Goal: Task Accomplishment & Management: Use online tool/utility

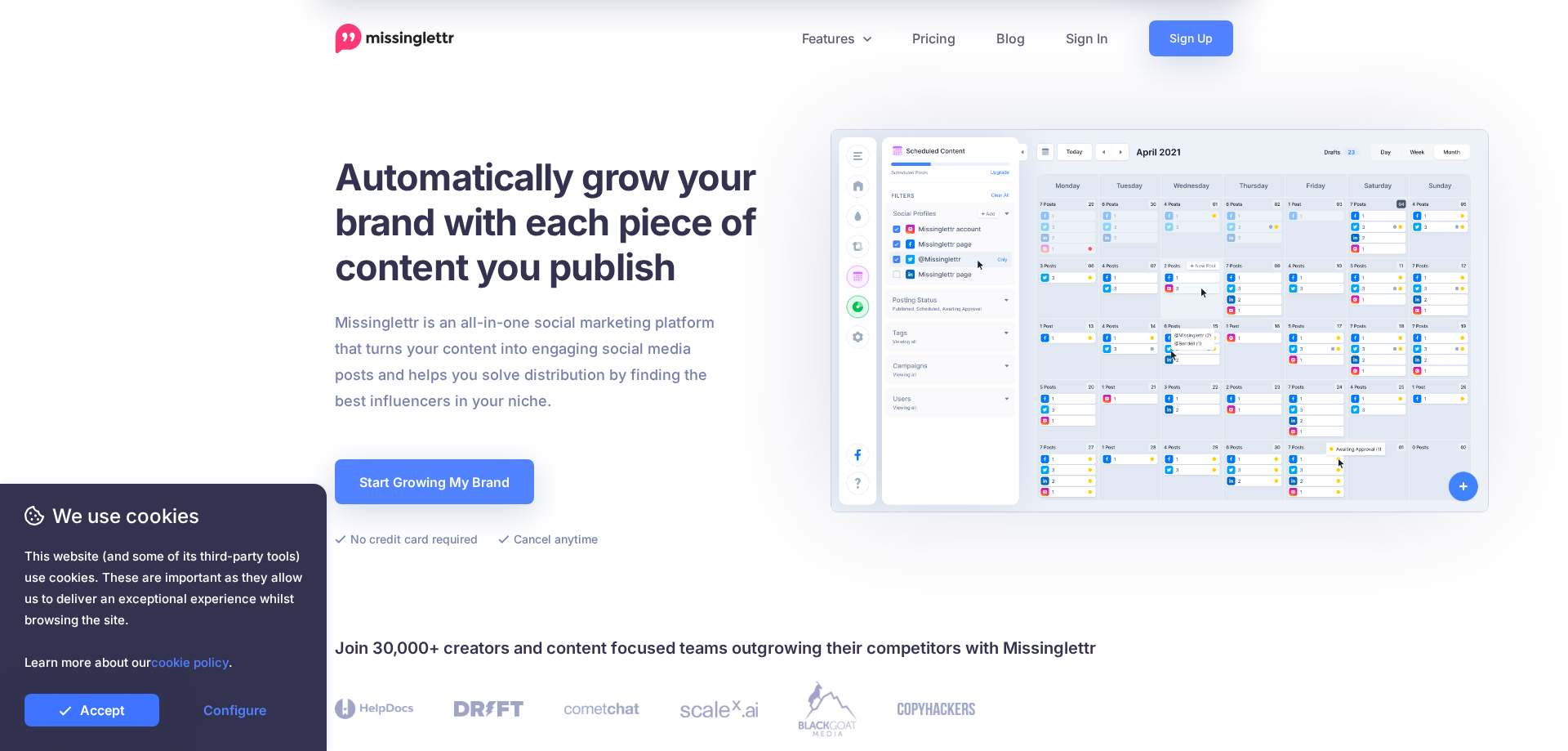
click at [113, 717] on link "Accept" at bounding box center [92, 710] width 135 height 32
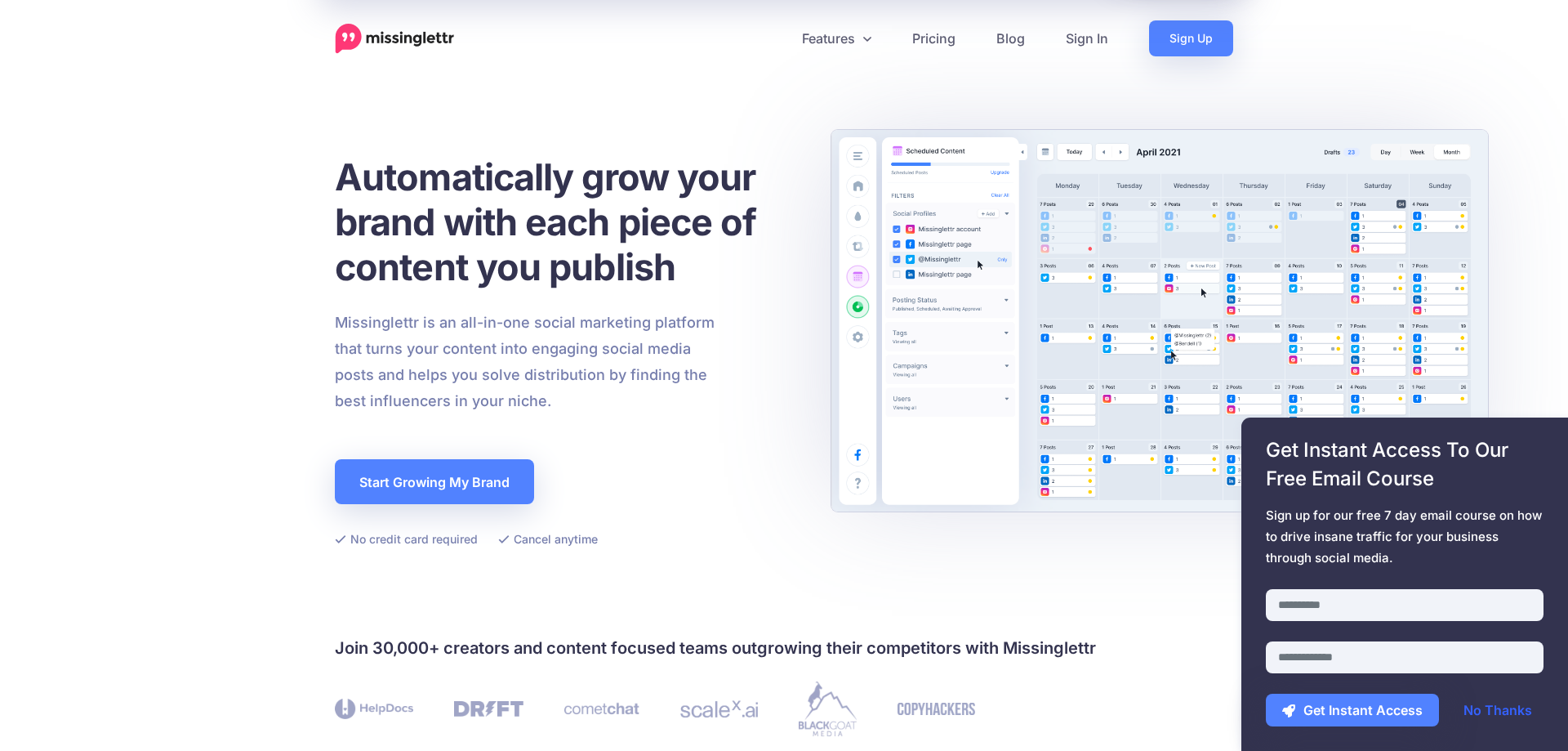
click at [882, 716] on link "No Thanks" at bounding box center [1498, 710] width 102 height 32
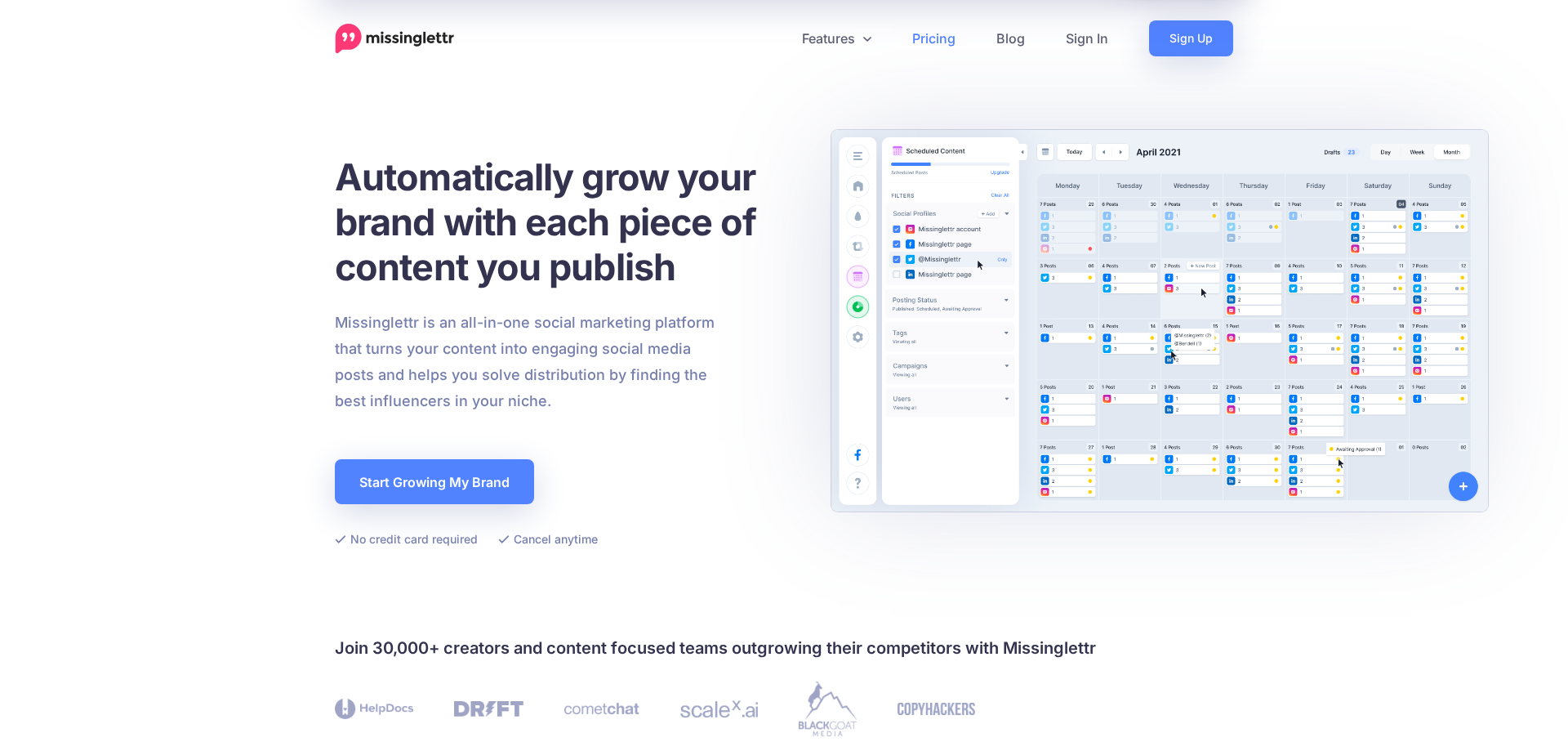
click at [882, 40] on link "Pricing" at bounding box center [934, 39] width 84 height 36
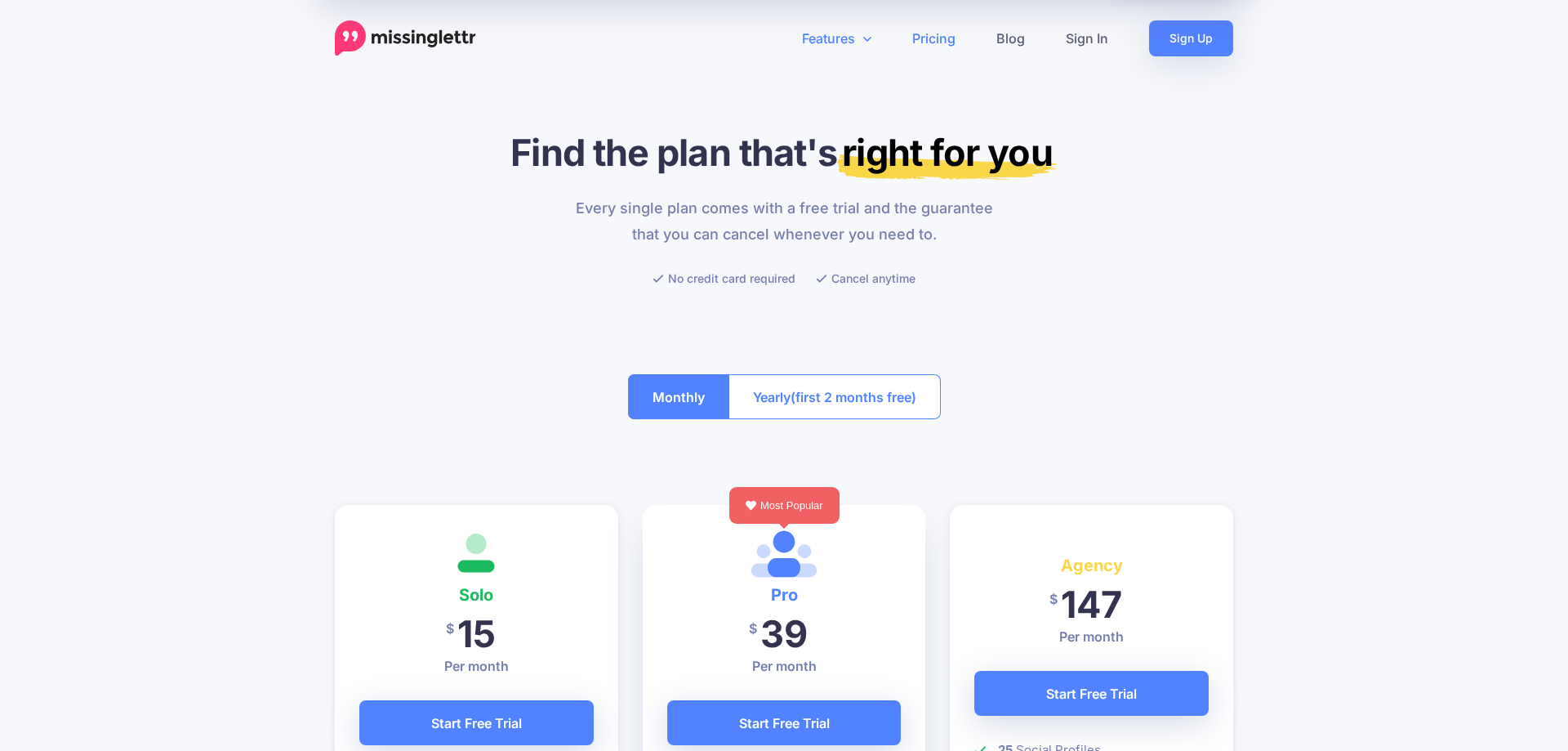
click at [837, 37] on link "Features" at bounding box center [837, 39] width 110 height 36
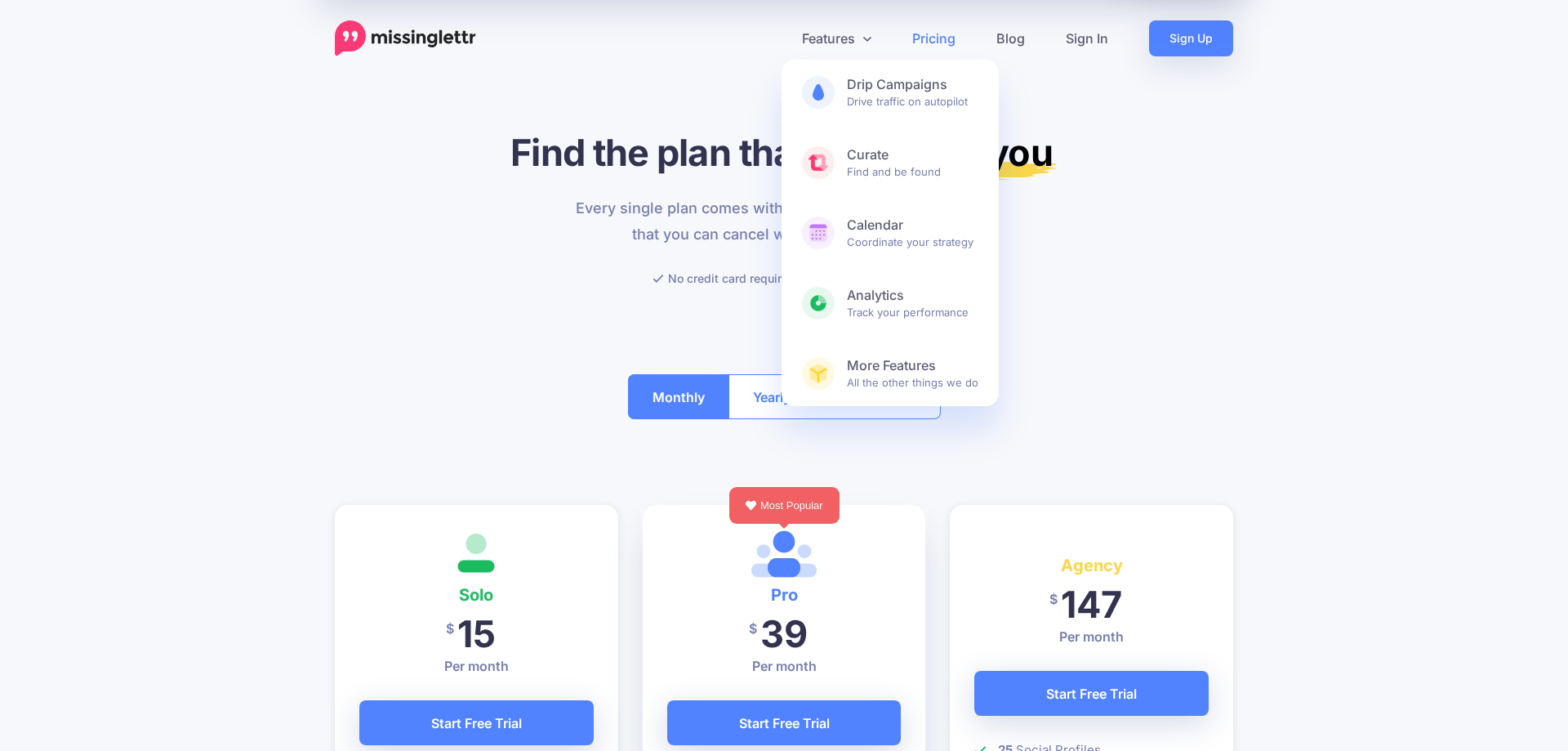
click at [404, 34] on img at bounding box center [405, 39] width 141 height 36
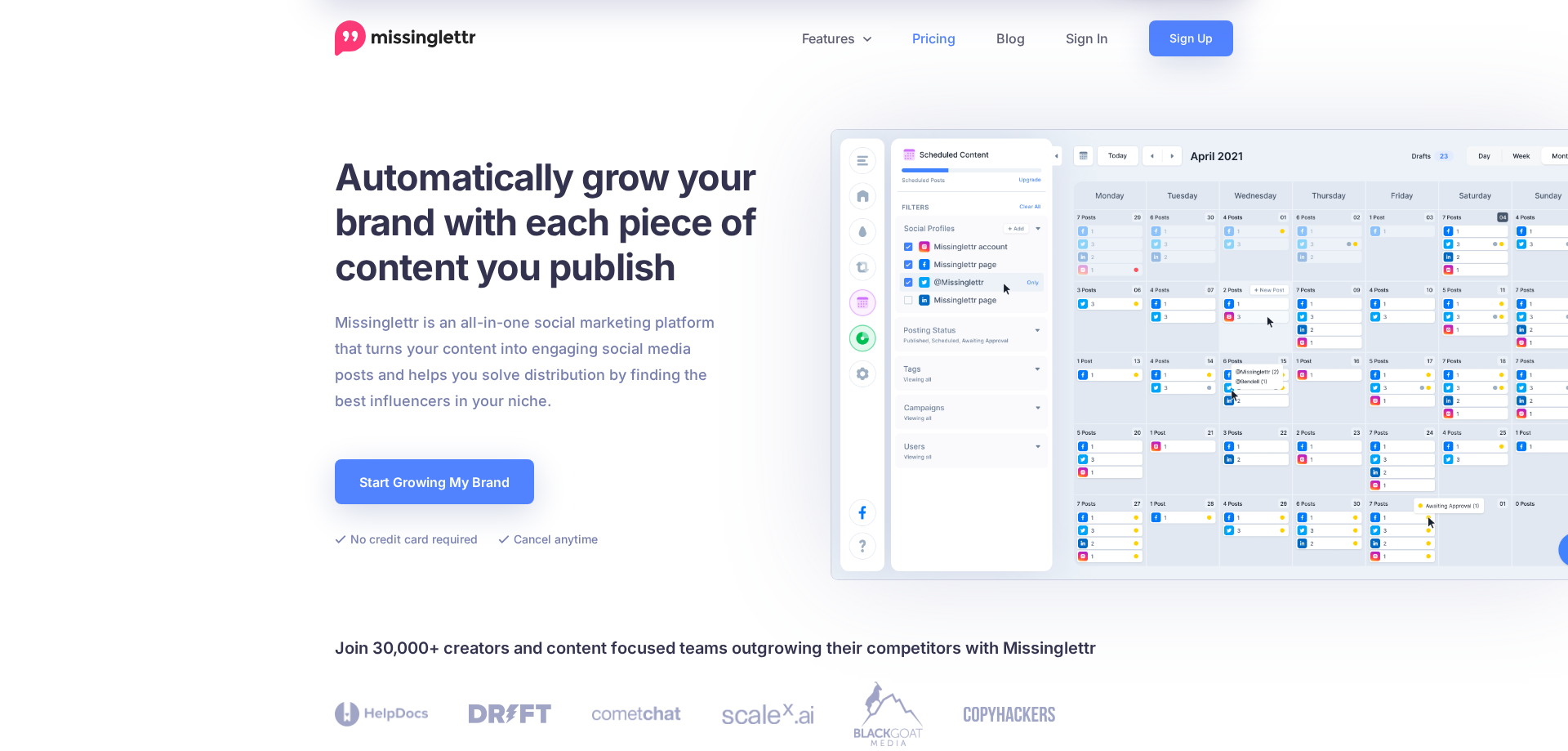
click at [943, 41] on link "Pricing" at bounding box center [934, 39] width 84 height 36
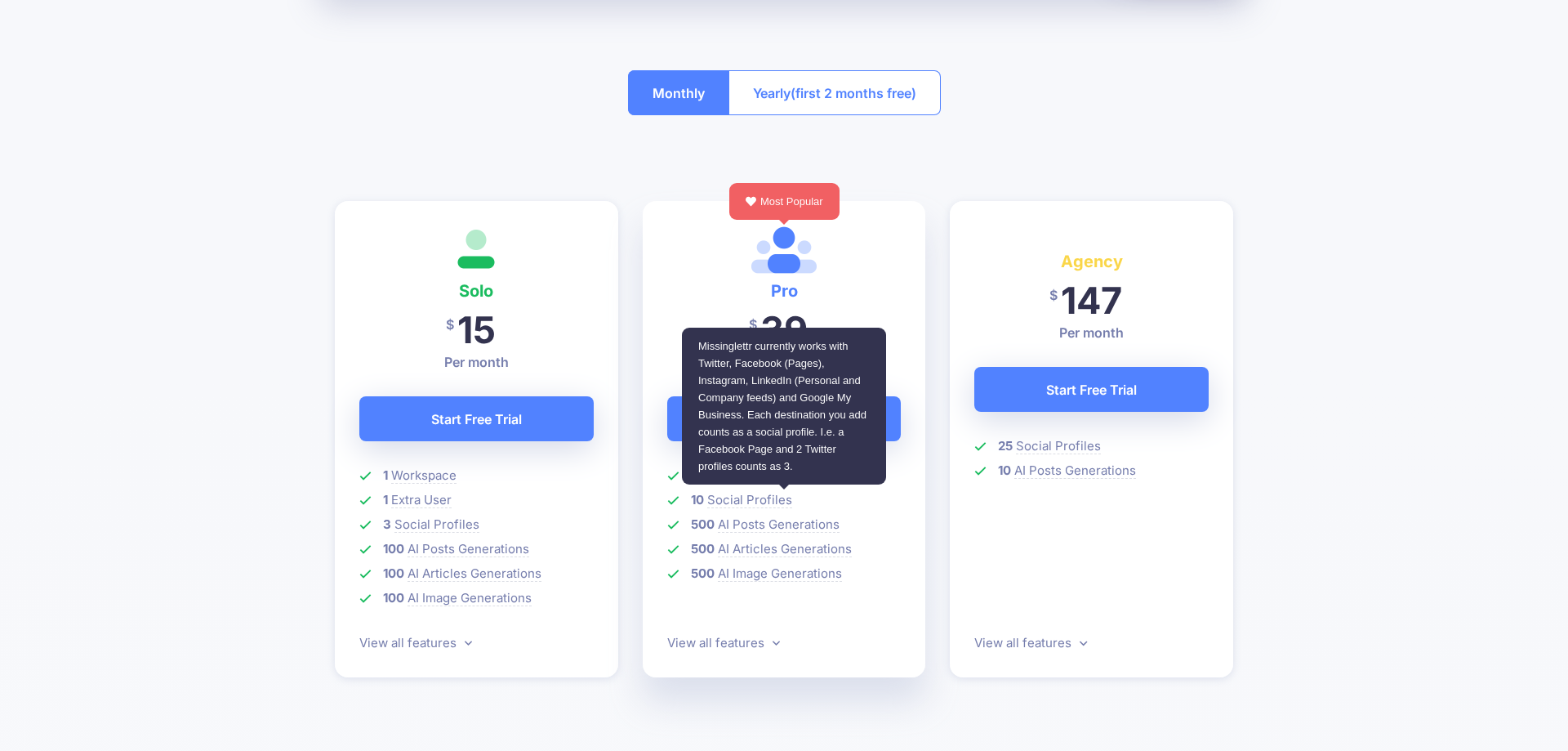
scroll to position [333, 0]
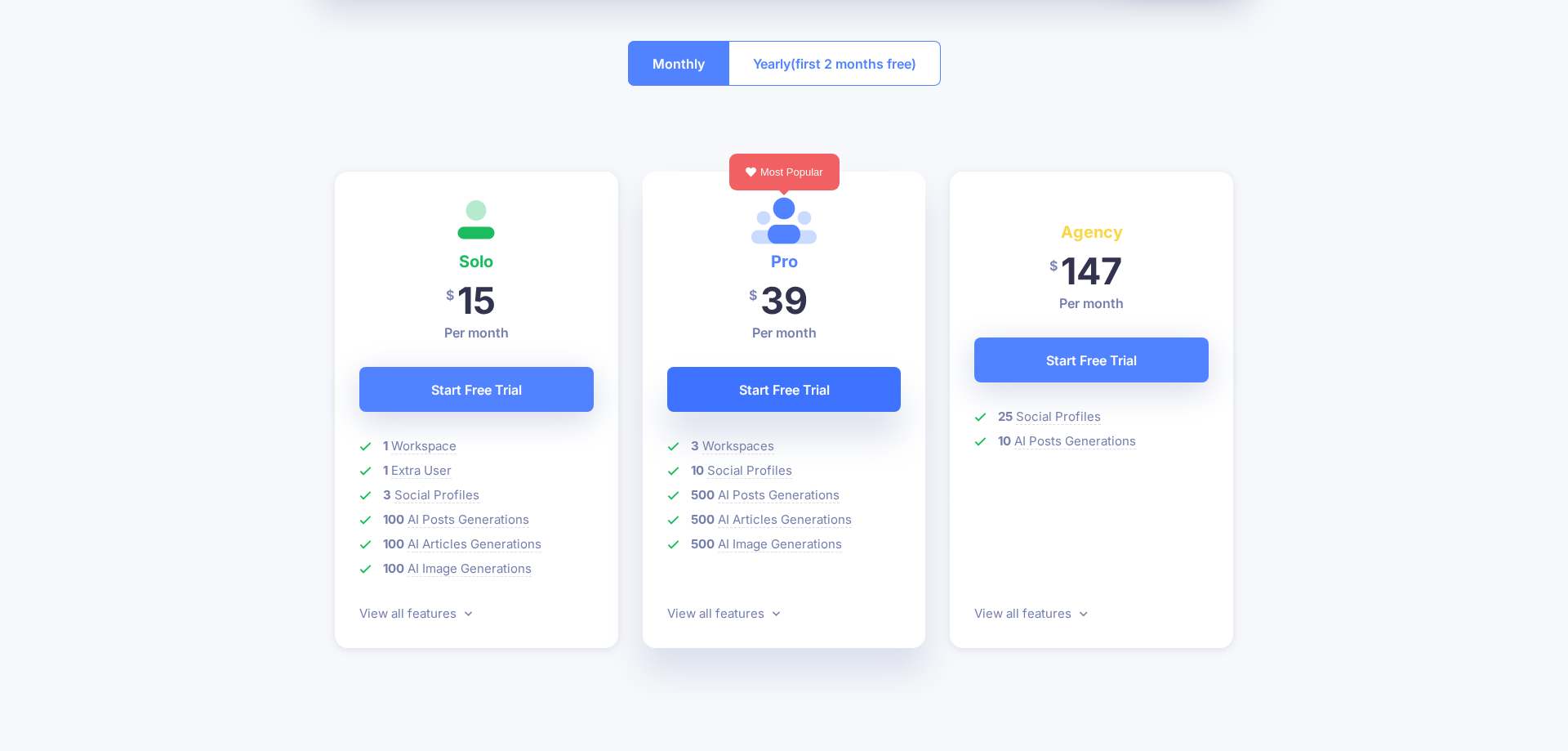
click at [793, 390] on link "Start Free Trial" at bounding box center [784, 388] width 234 height 45
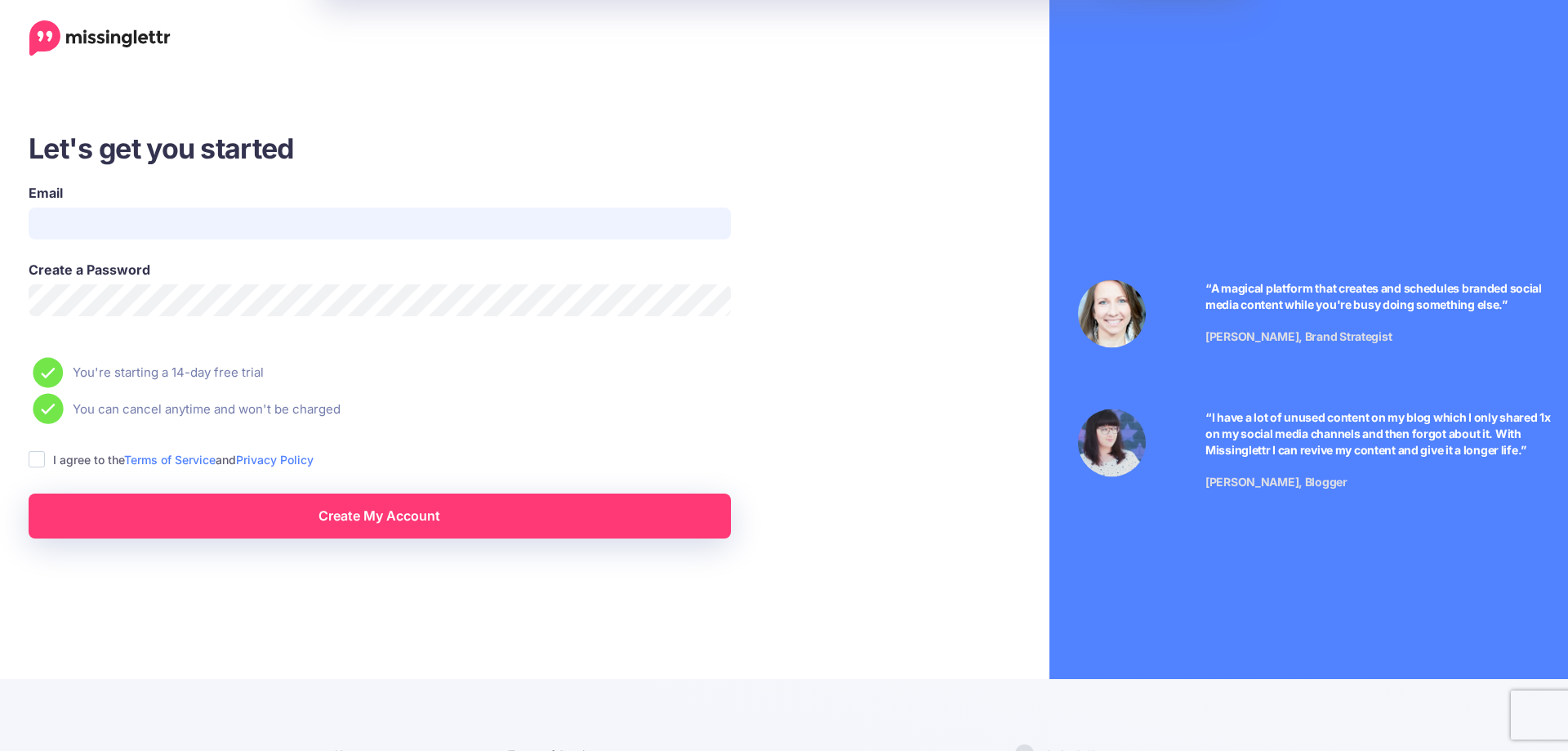
click at [249, 216] on input "Email" at bounding box center [380, 224] width 702 height 32
type input "**********"
click at [41, 454] on ins at bounding box center [36, 459] width 16 height 16
click at [361, 517] on link "Create My Account" at bounding box center [380, 516] width 702 height 45
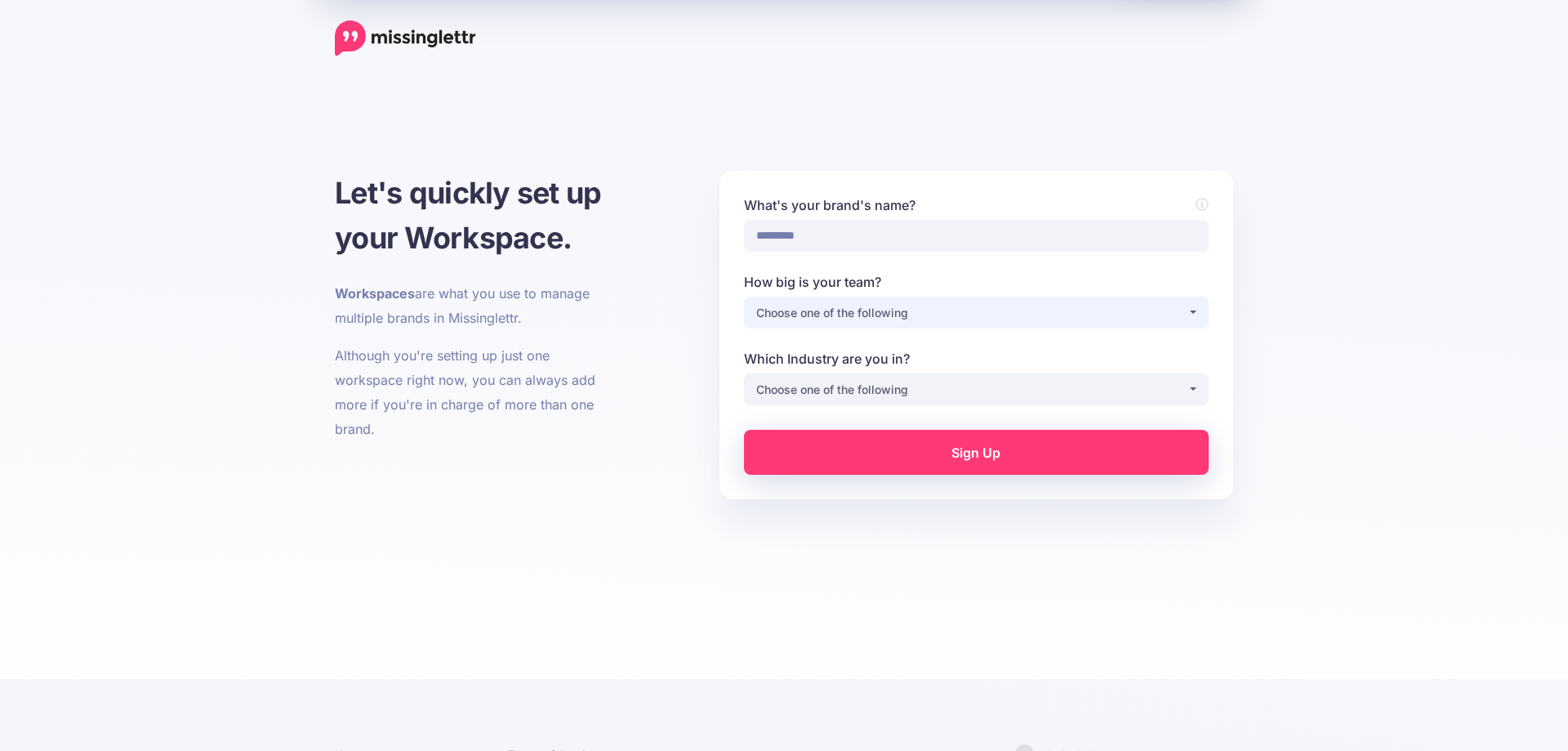
type input "*********"
click at [900, 304] on div "Choose one of the following" at bounding box center [972, 312] width 431 height 20
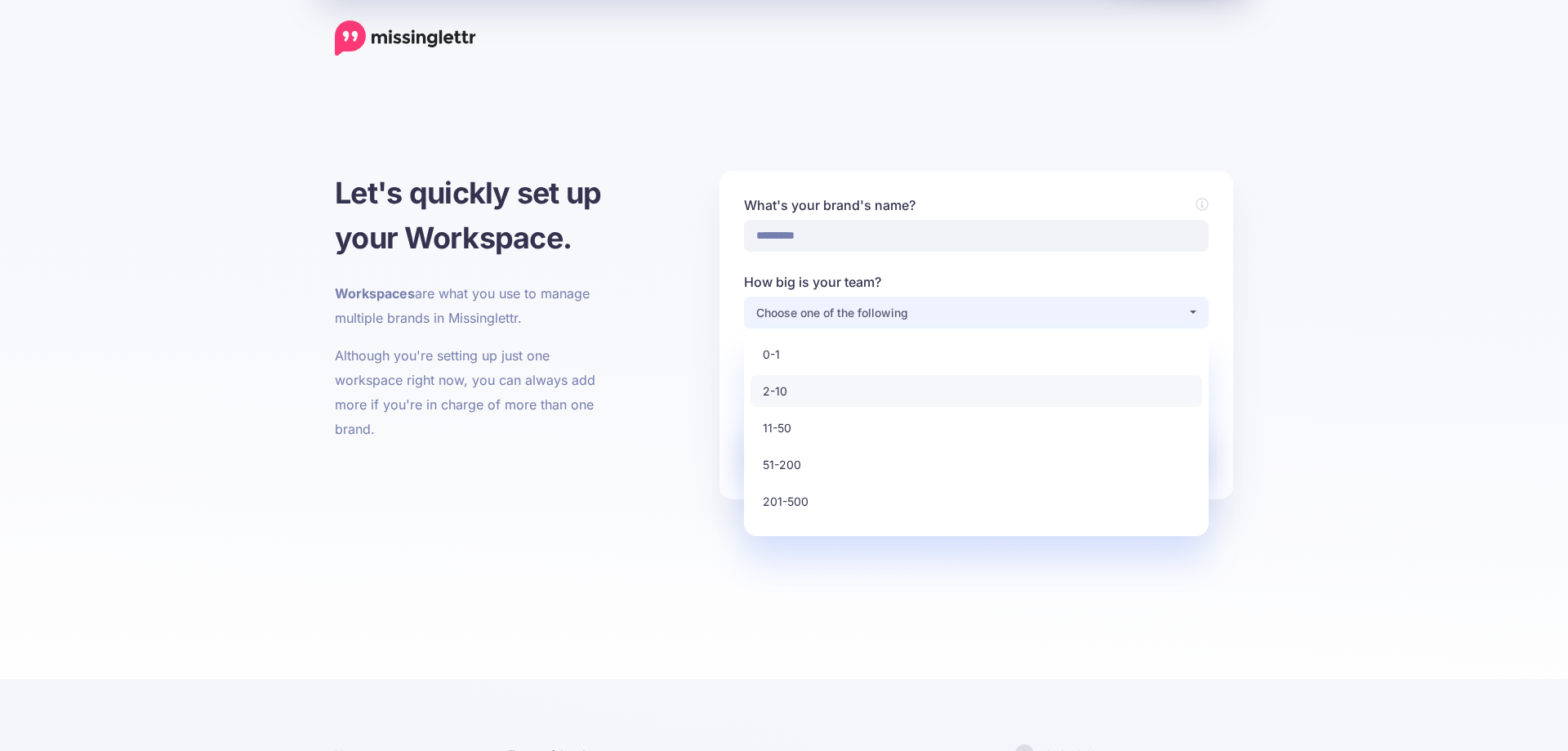
click at [853, 379] on link "2-10" at bounding box center [977, 391] width 452 height 32
select select "*"
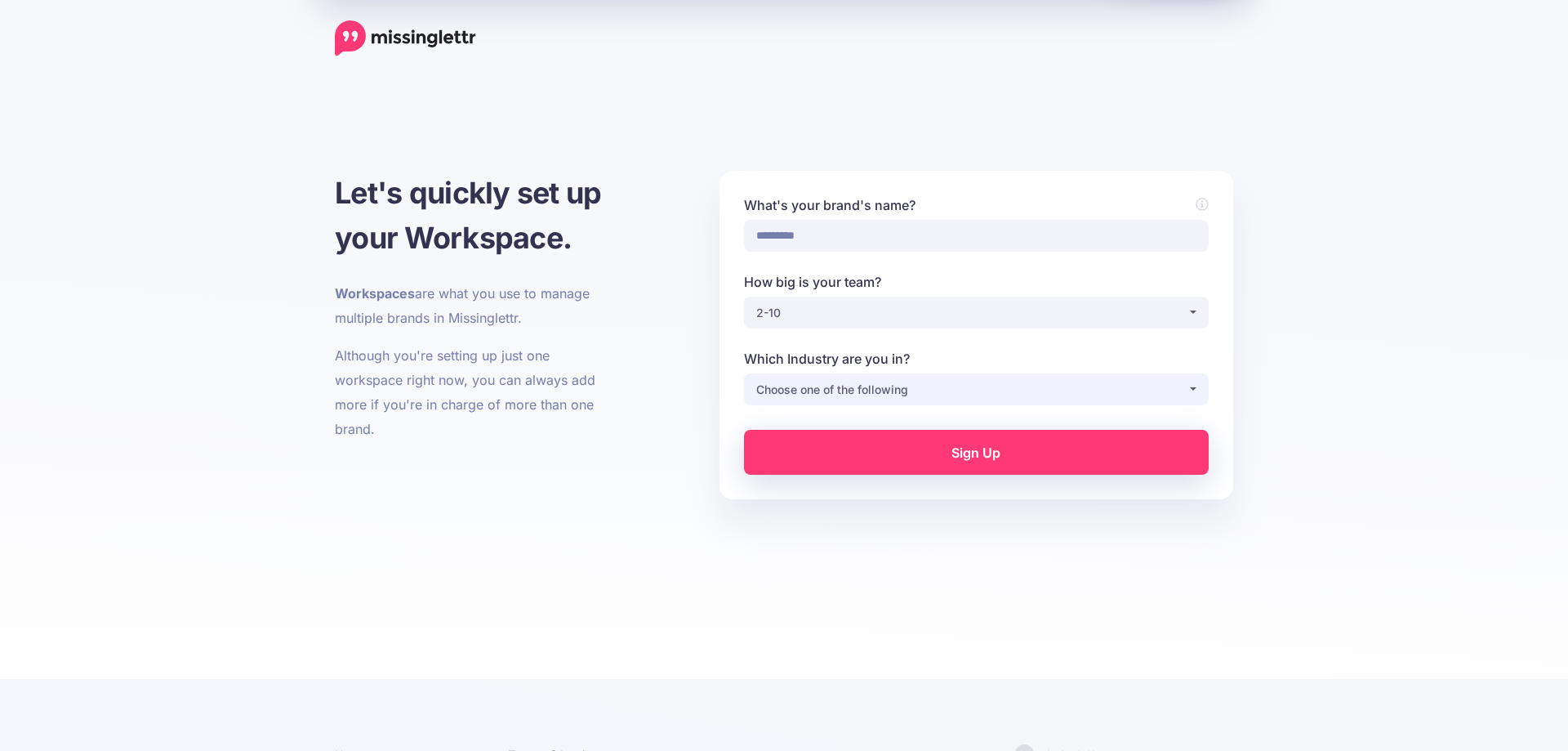
click at [854, 385] on div "Choose one of the following" at bounding box center [972, 389] width 431 height 20
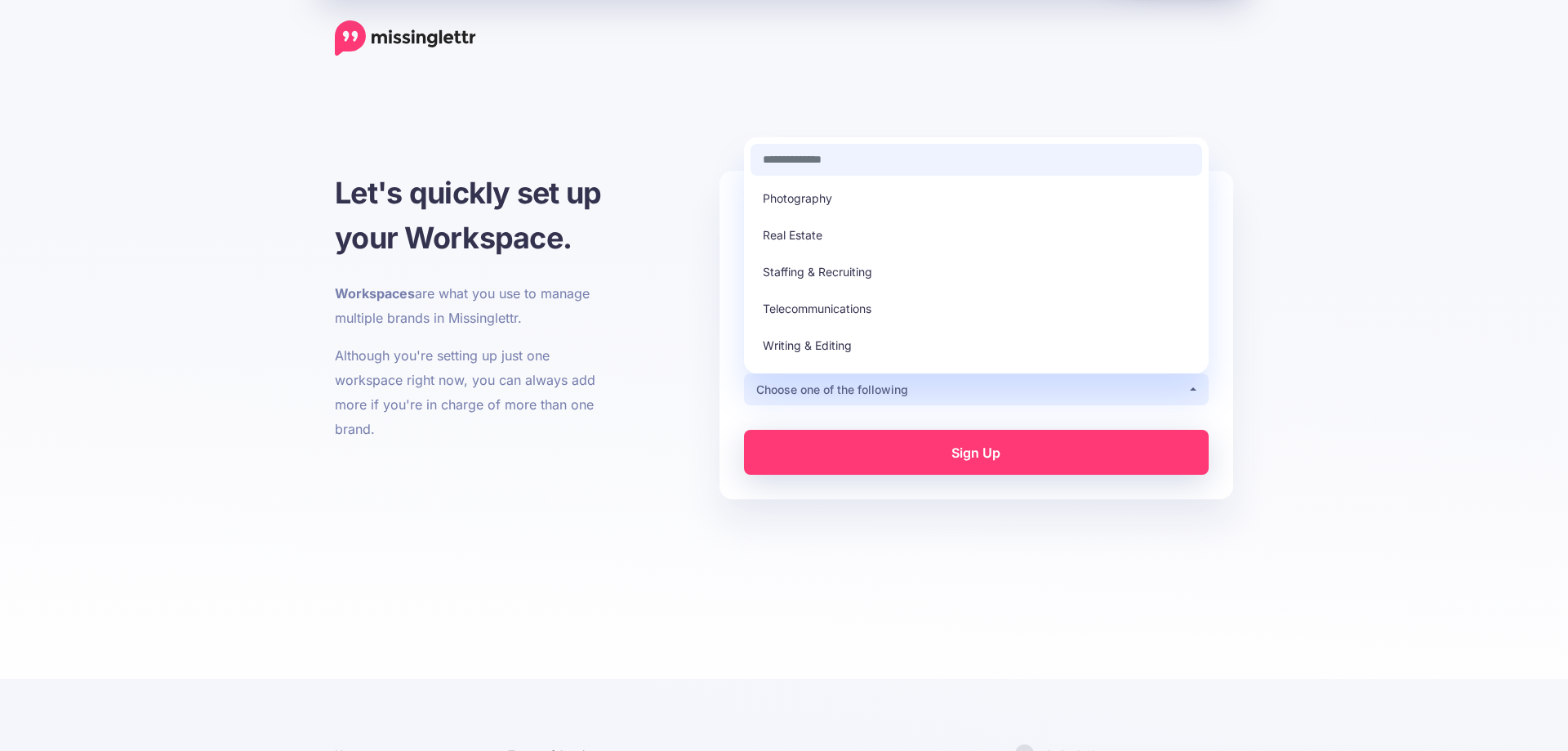
scroll to position [466, 0]
click at [834, 355] on link "Other" at bounding box center [977, 359] width 452 height 32
select select "*****"
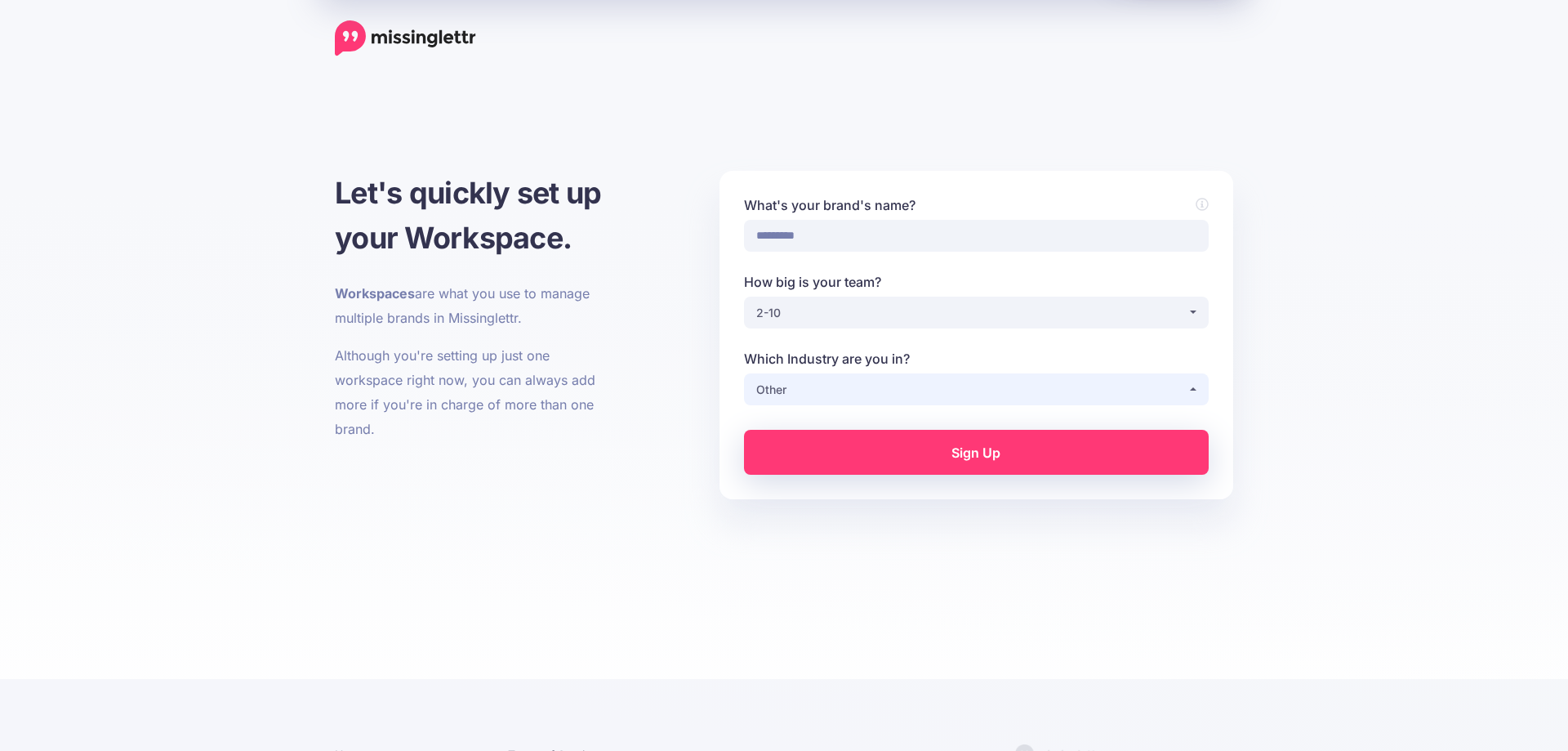
click at [964, 396] on div "Other" at bounding box center [972, 389] width 431 height 20
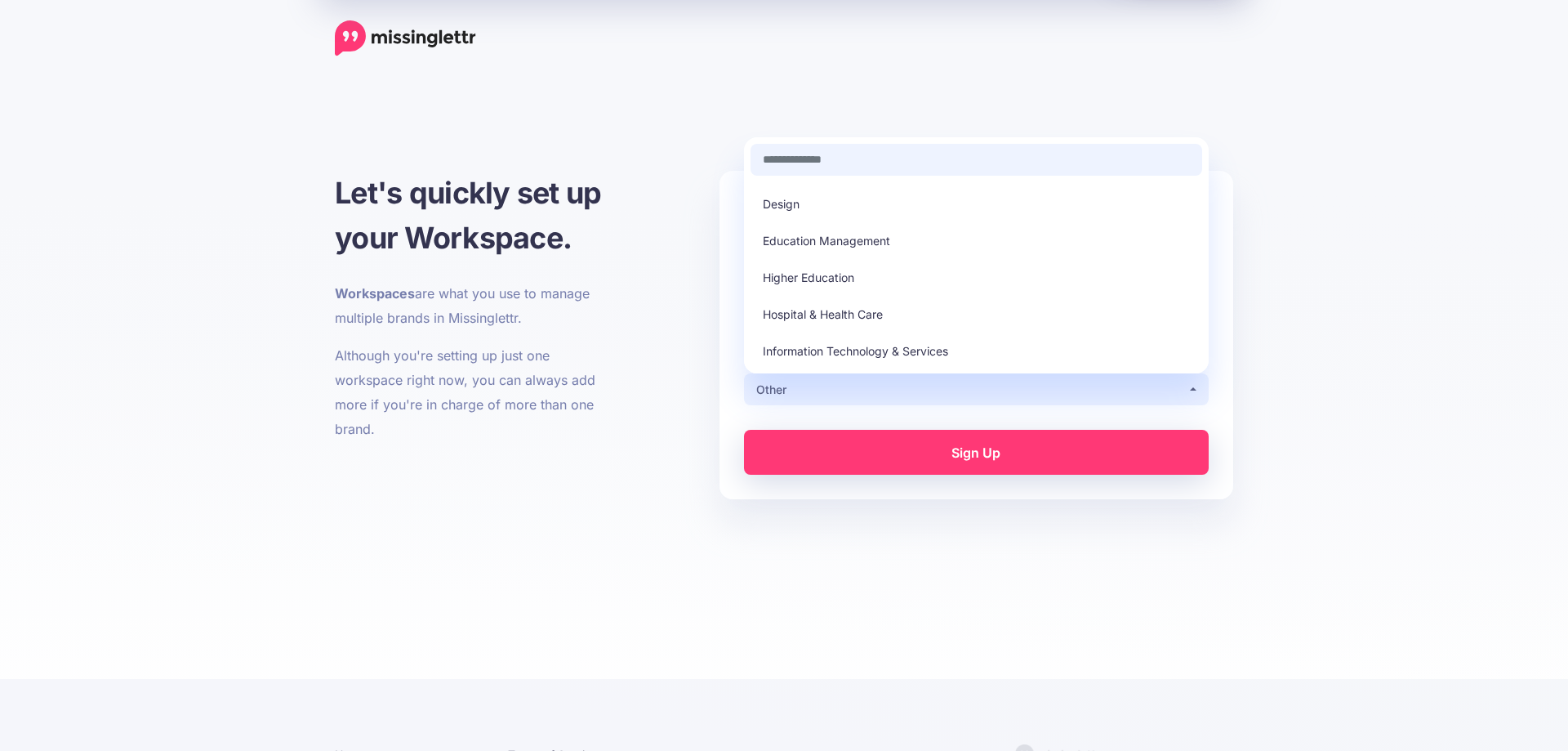
scroll to position [0, 0]
click at [983, 451] on link "Sign Up" at bounding box center [977, 452] width 465 height 45
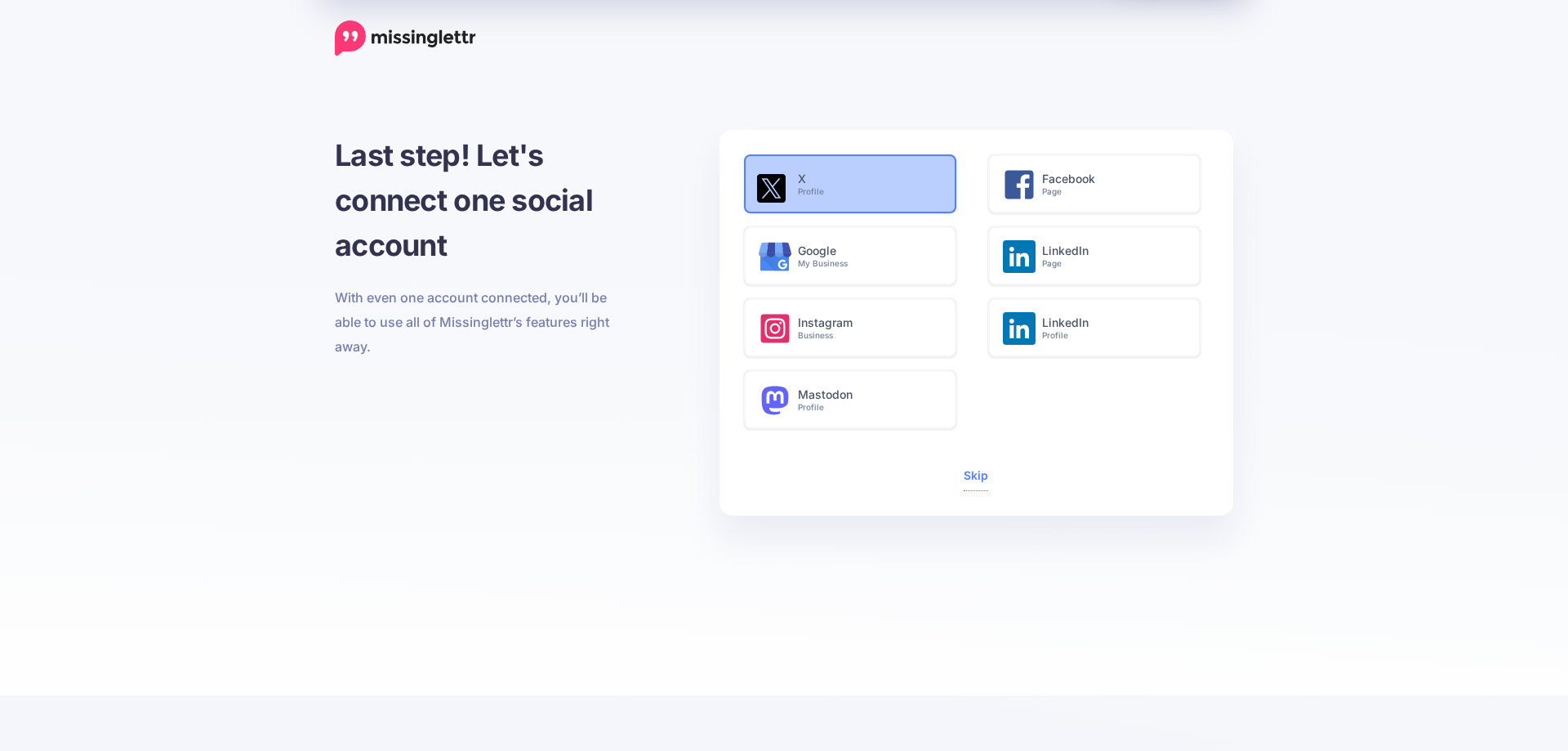
click at [812, 191] on small "Profile" at bounding box center [868, 191] width 140 height 10
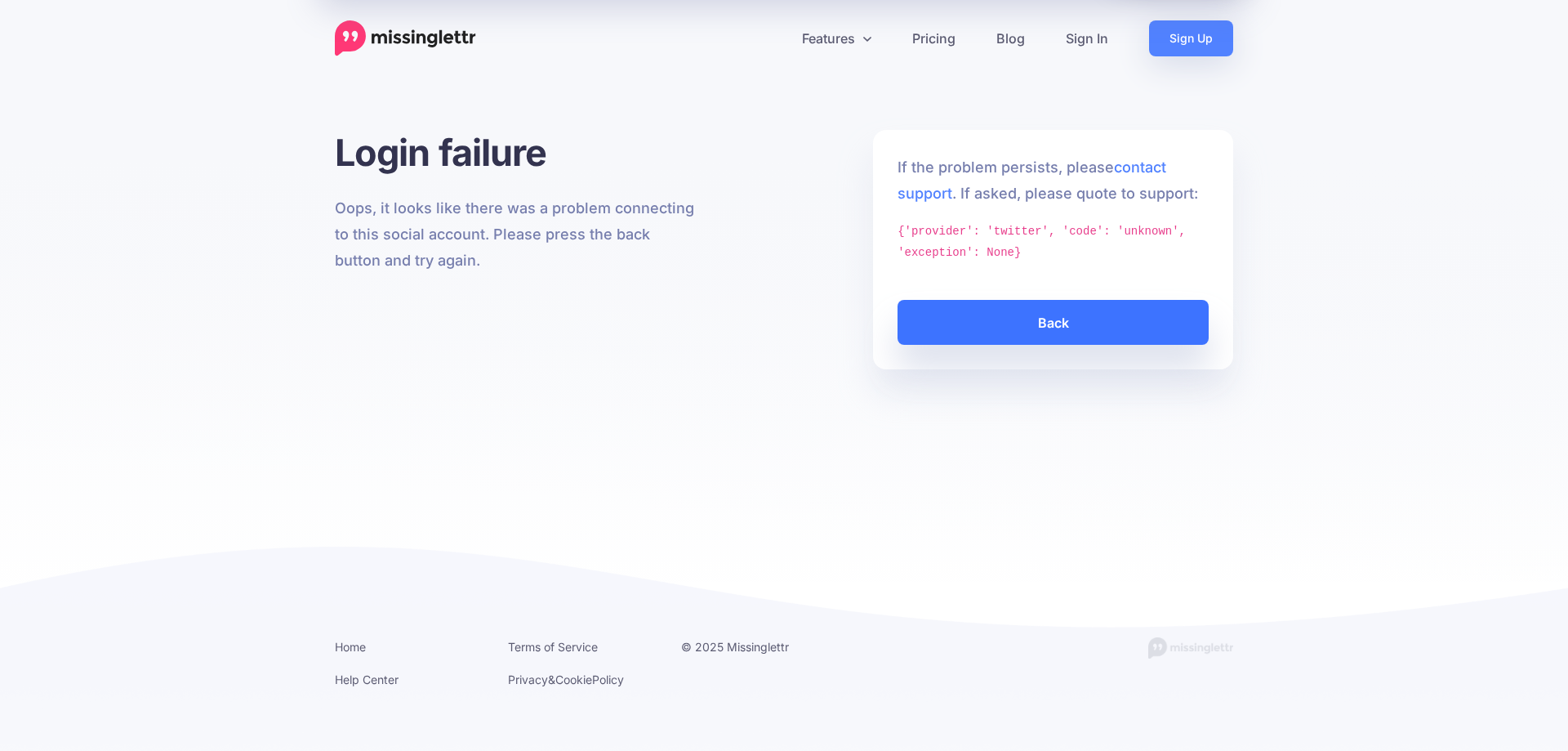
click at [1062, 328] on link "Back" at bounding box center [1054, 322] width 311 height 45
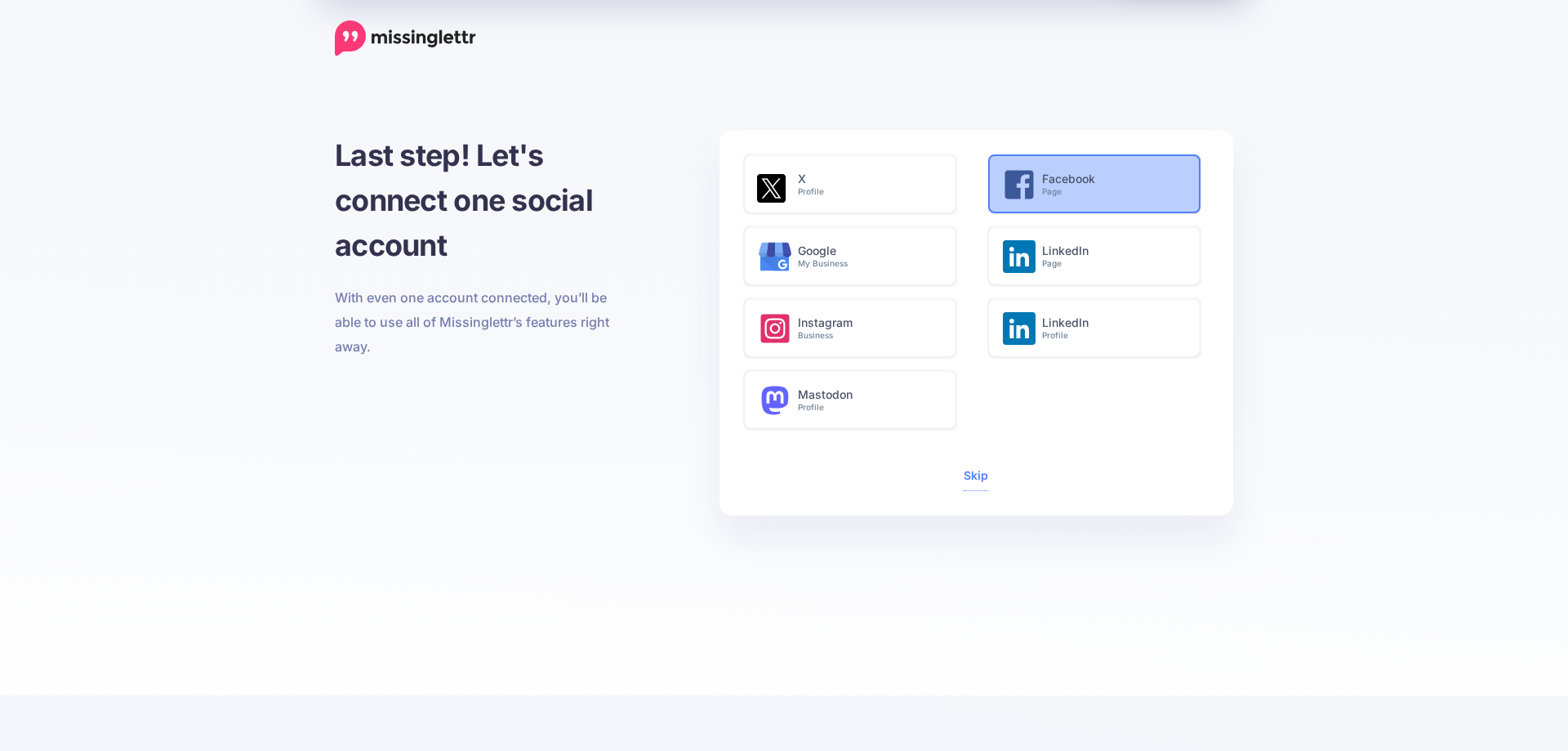
click at [1054, 193] on small "Page" at bounding box center [1112, 191] width 140 height 10
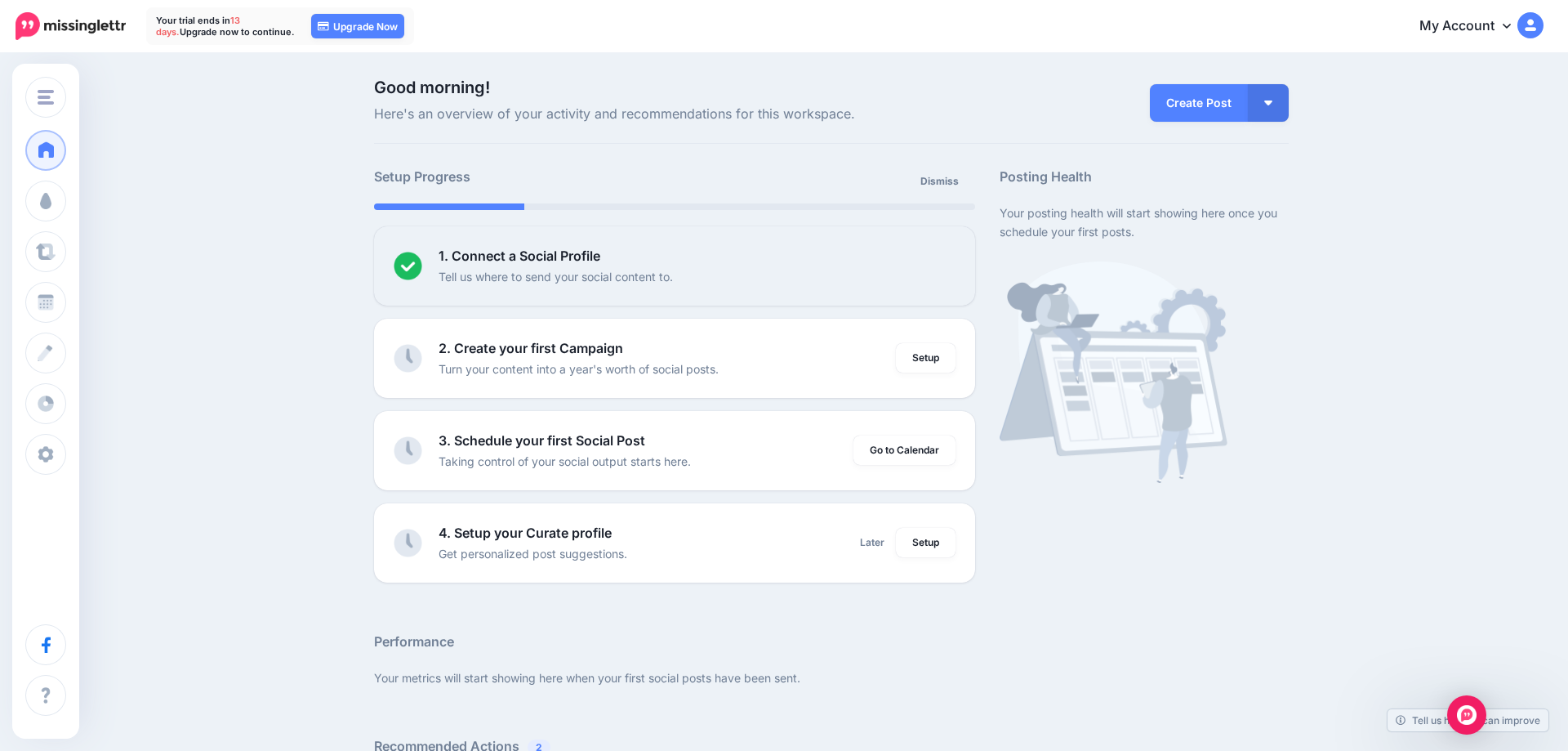
click at [1498, 25] on link "My Account" at bounding box center [1474, 27] width 140 height 40
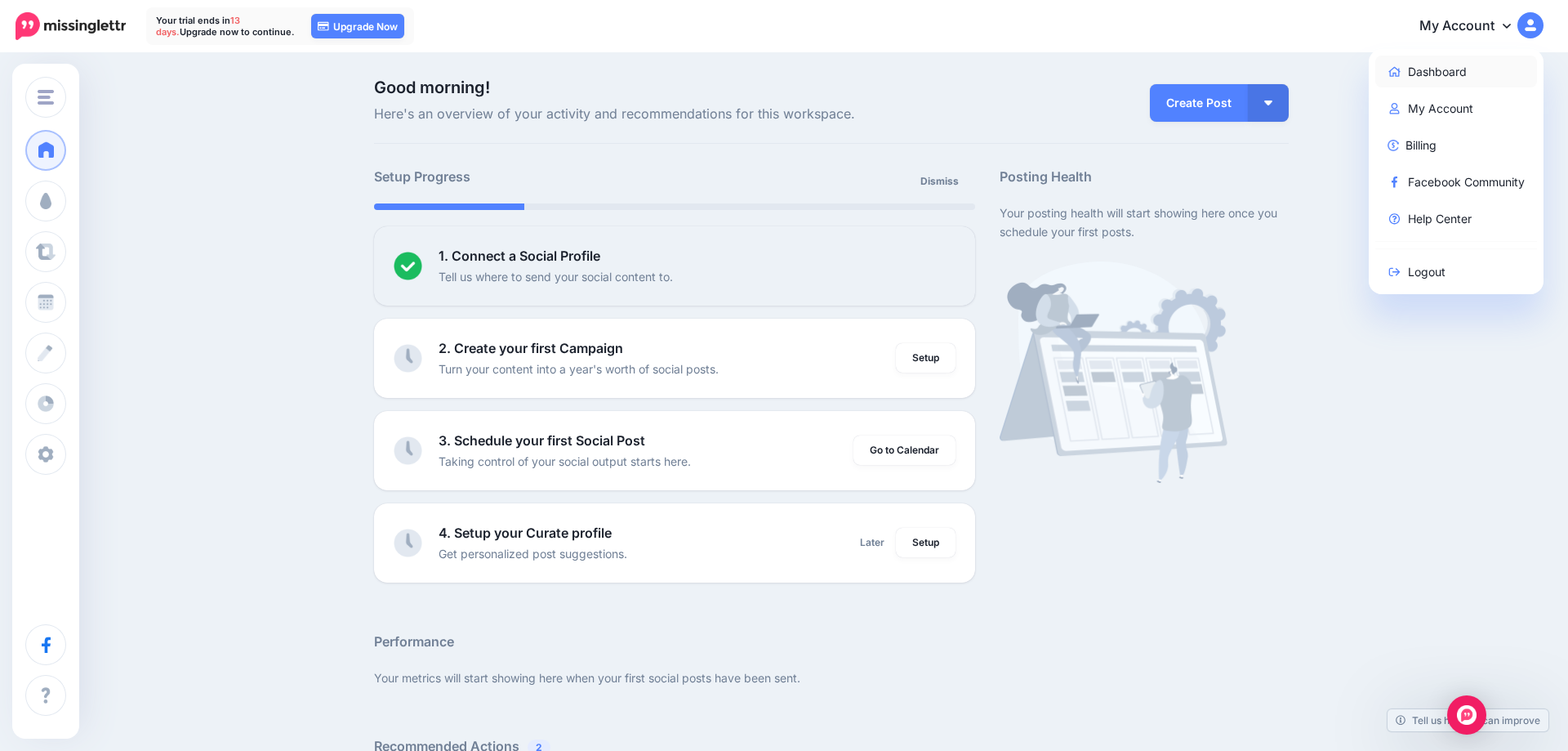
click at [1447, 73] on link "Dashboard" at bounding box center [1456, 72] width 162 height 32
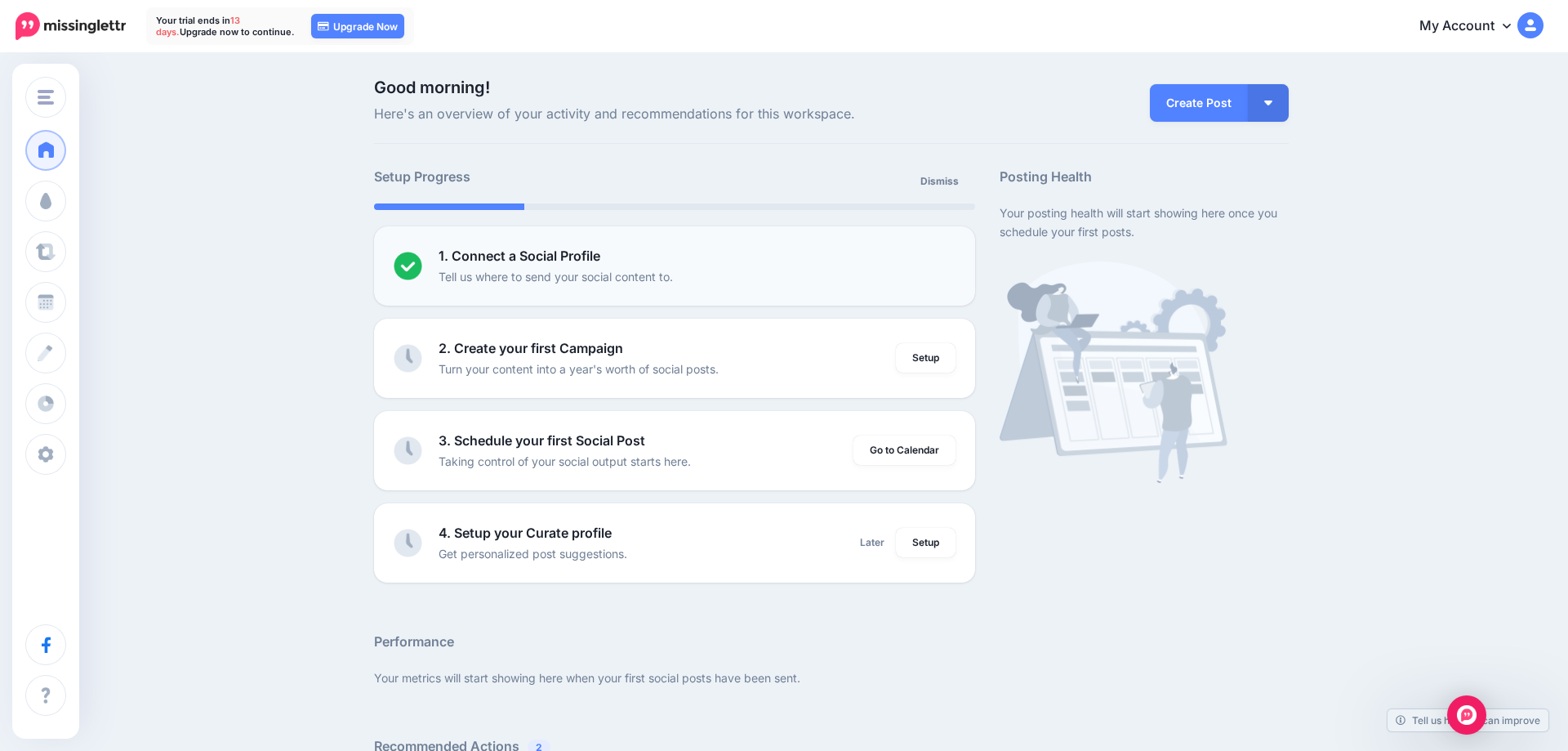
click at [500, 263] on b "1. Connect a Social Profile" at bounding box center [519, 255] width 161 height 16
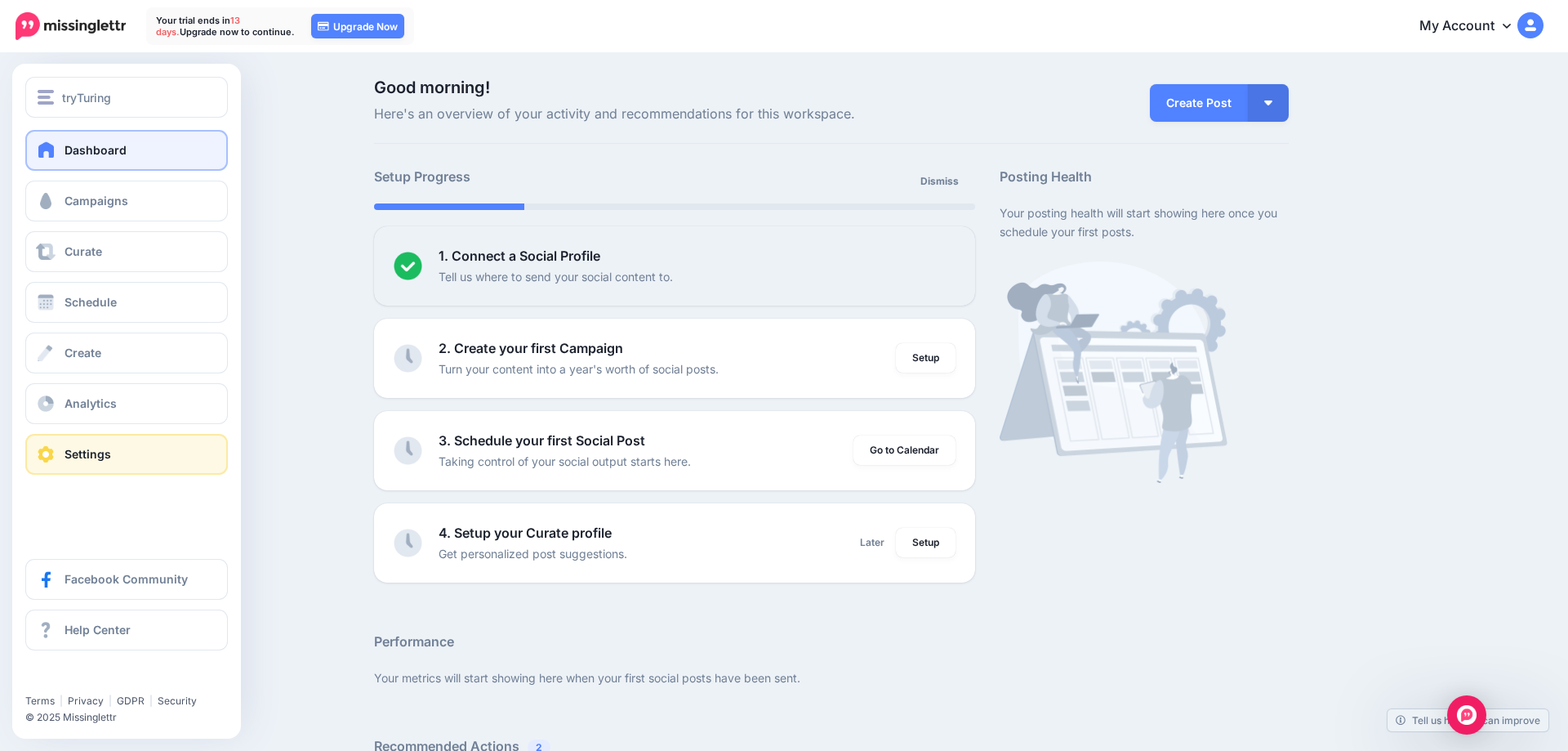
click at [113, 455] on link "Settings" at bounding box center [126, 454] width 202 height 41
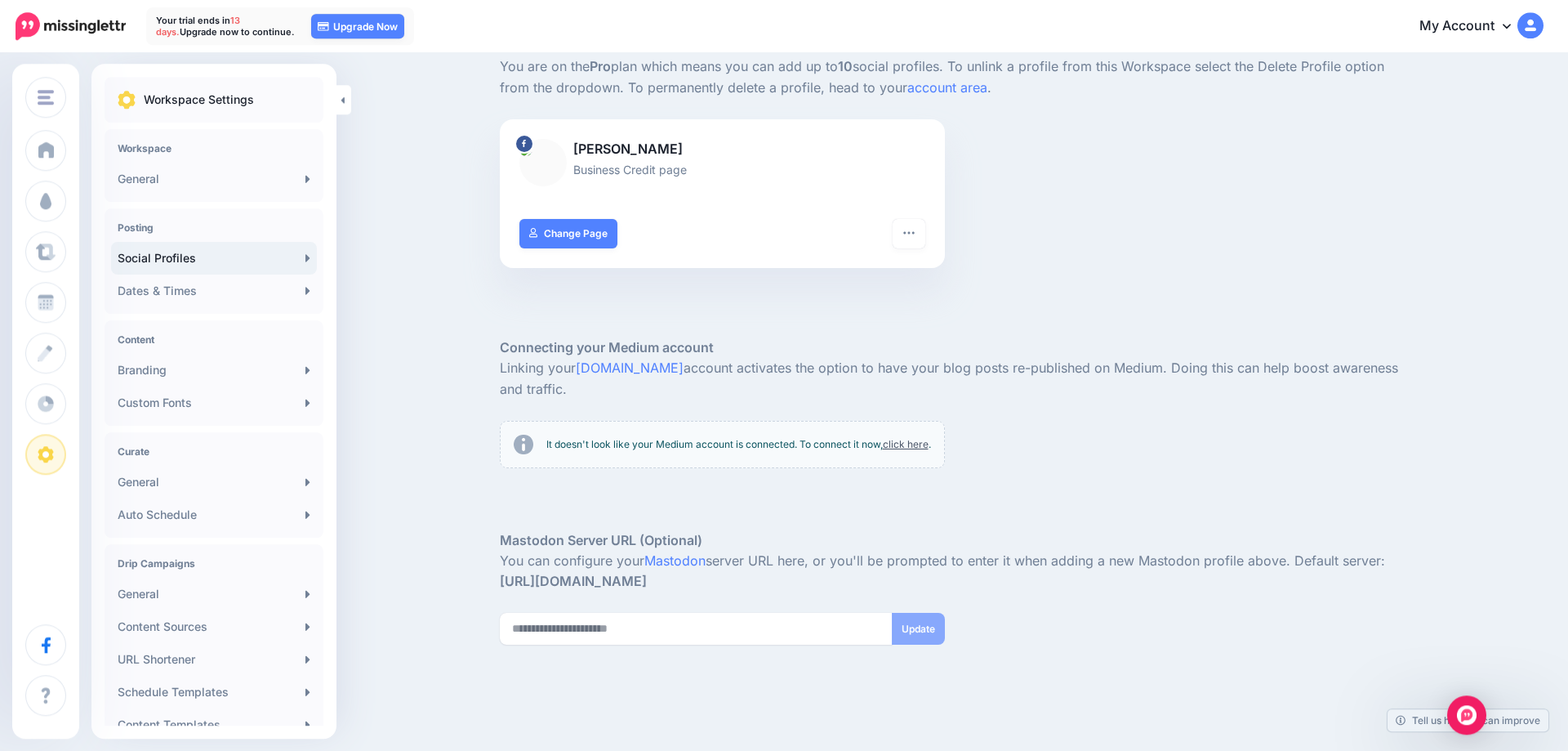
scroll to position [81, 0]
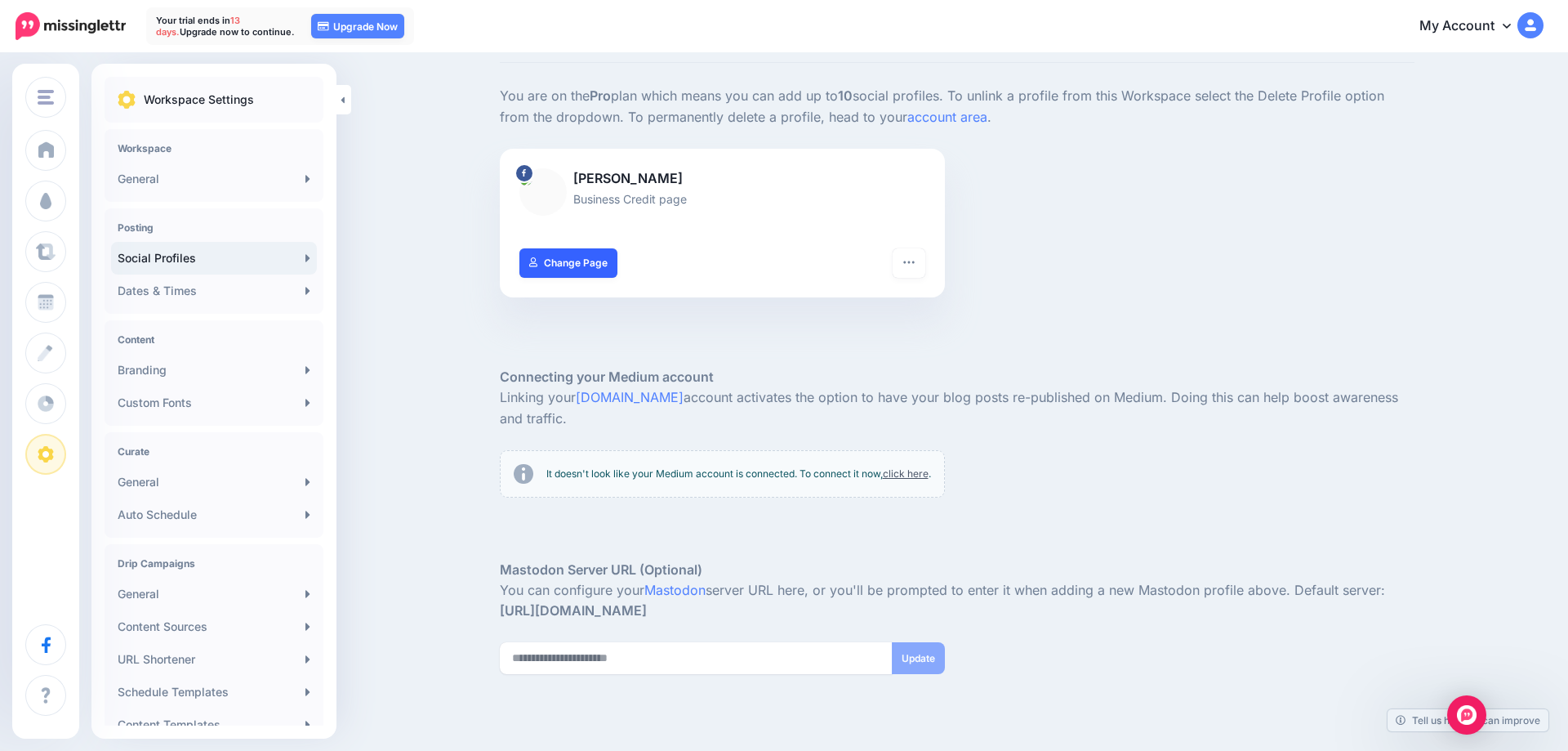
click at [579, 260] on link "Change Page" at bounding box center [569, 263] width 99 height 29
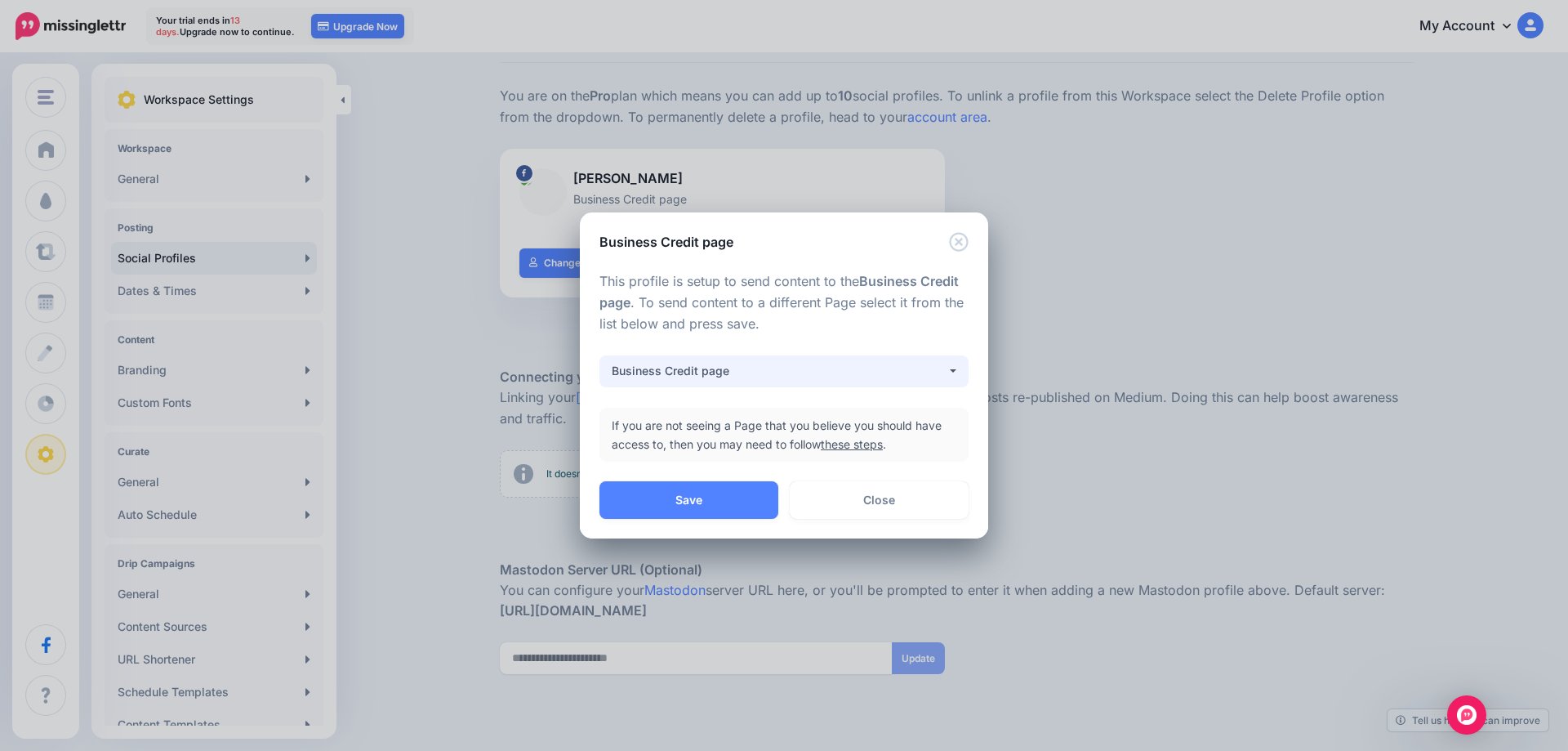
click at [895, 363] on div "Business Credit page" at bounding box center [779, 370] width 335 height 20
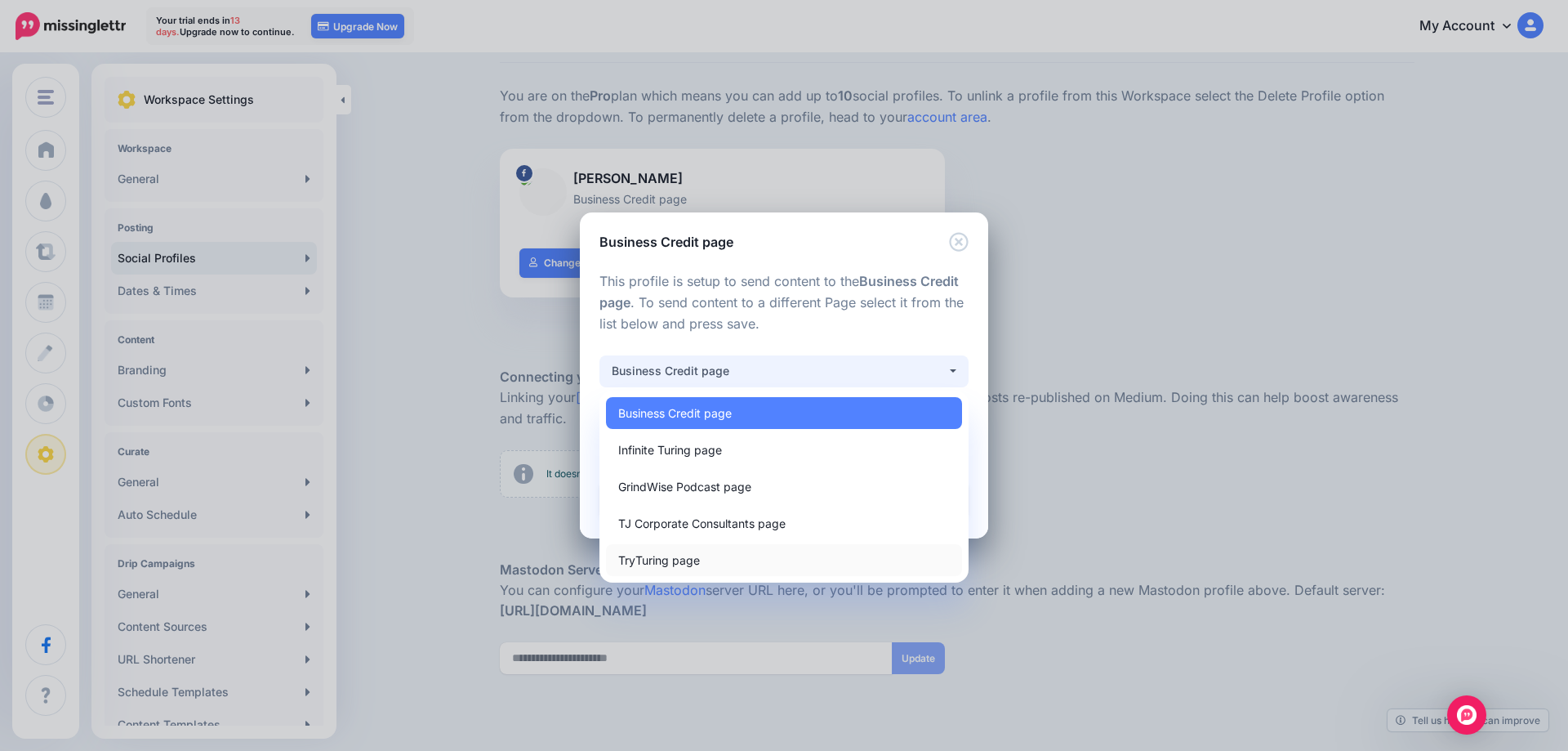
click at [711, 567] on link "TryTuring page" at bounding box center [784, 560] width 356 height 32
select select "**********"
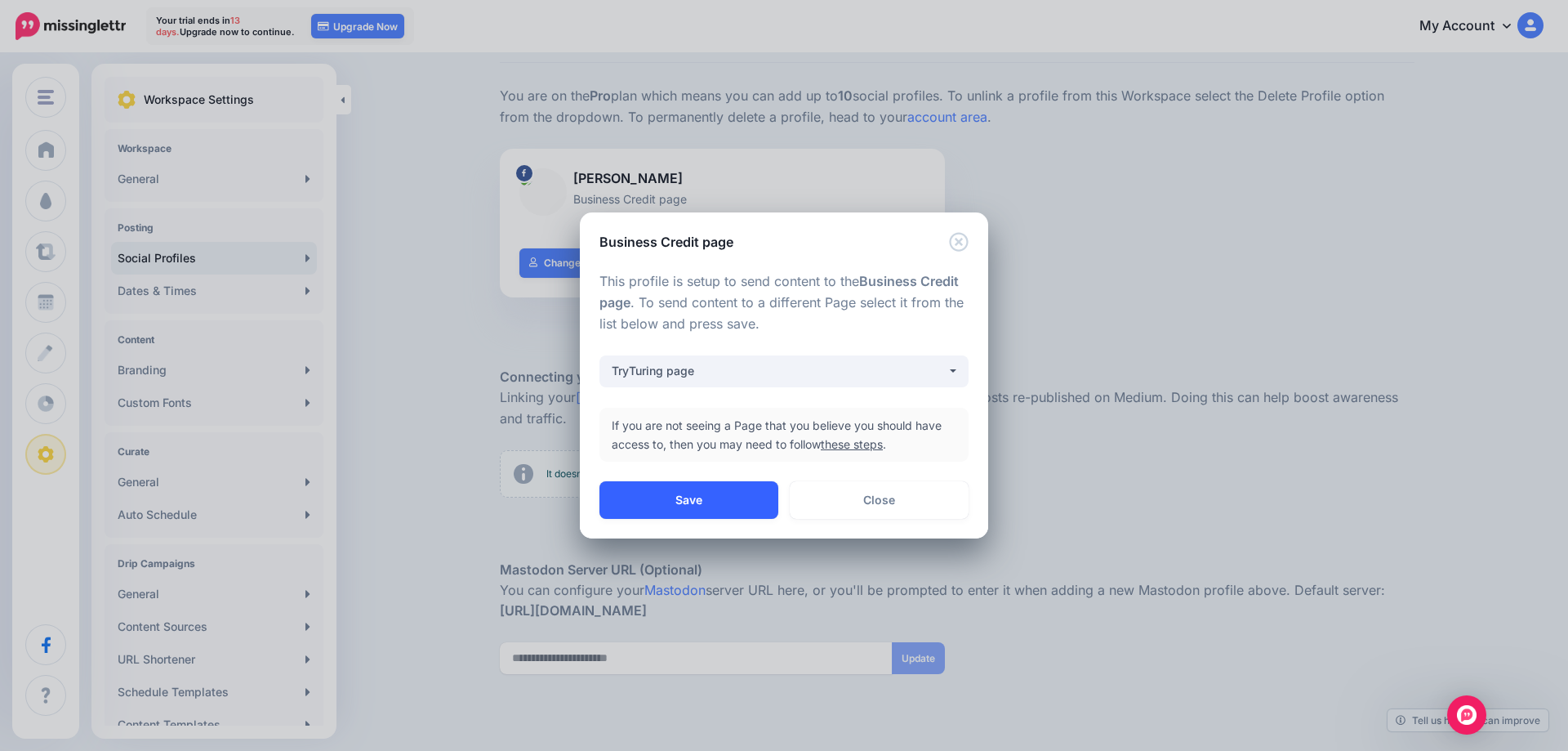
click at [695, 497] on button "Save" at bounding box center [689, 500] width 178 height 38
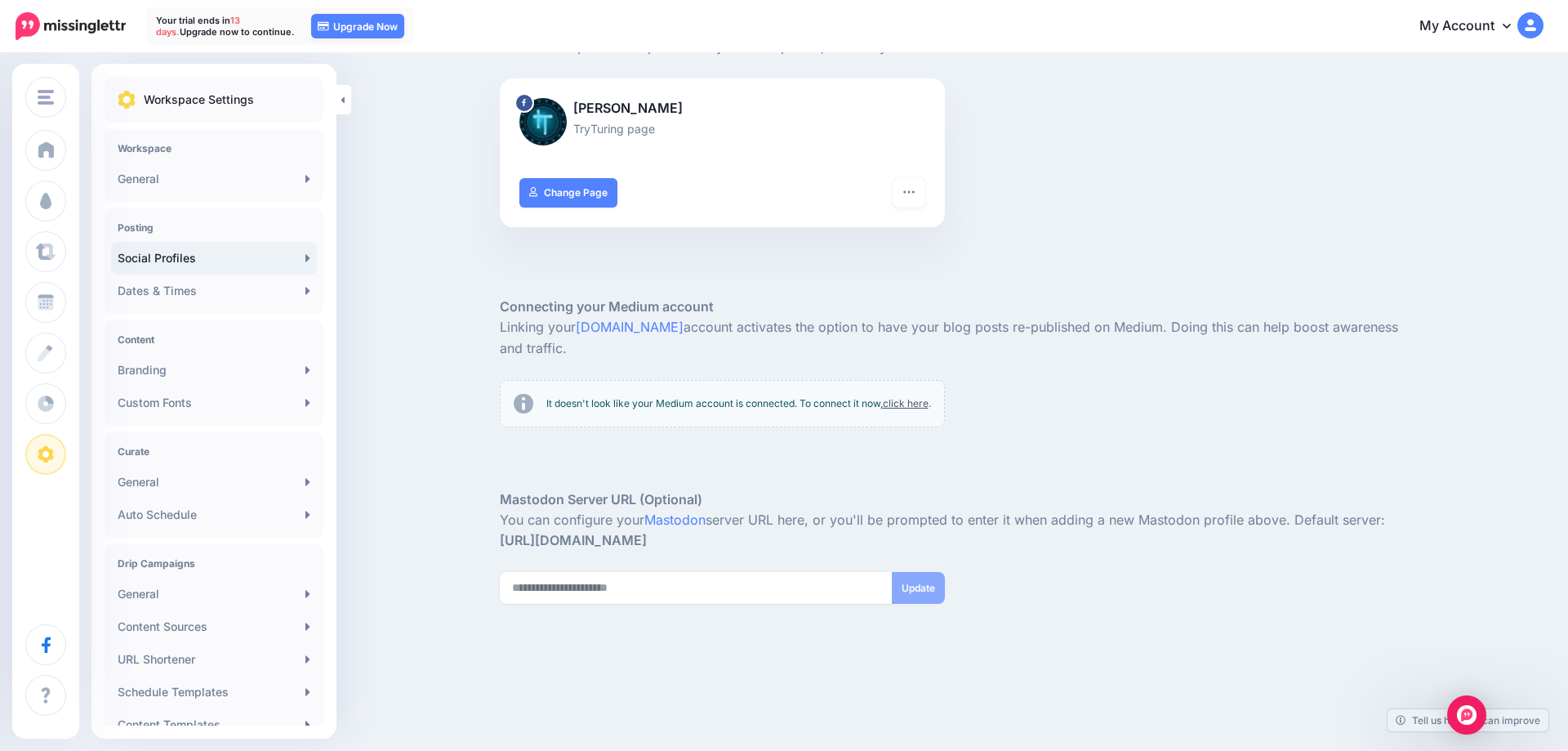
scroll to position [0, 0]
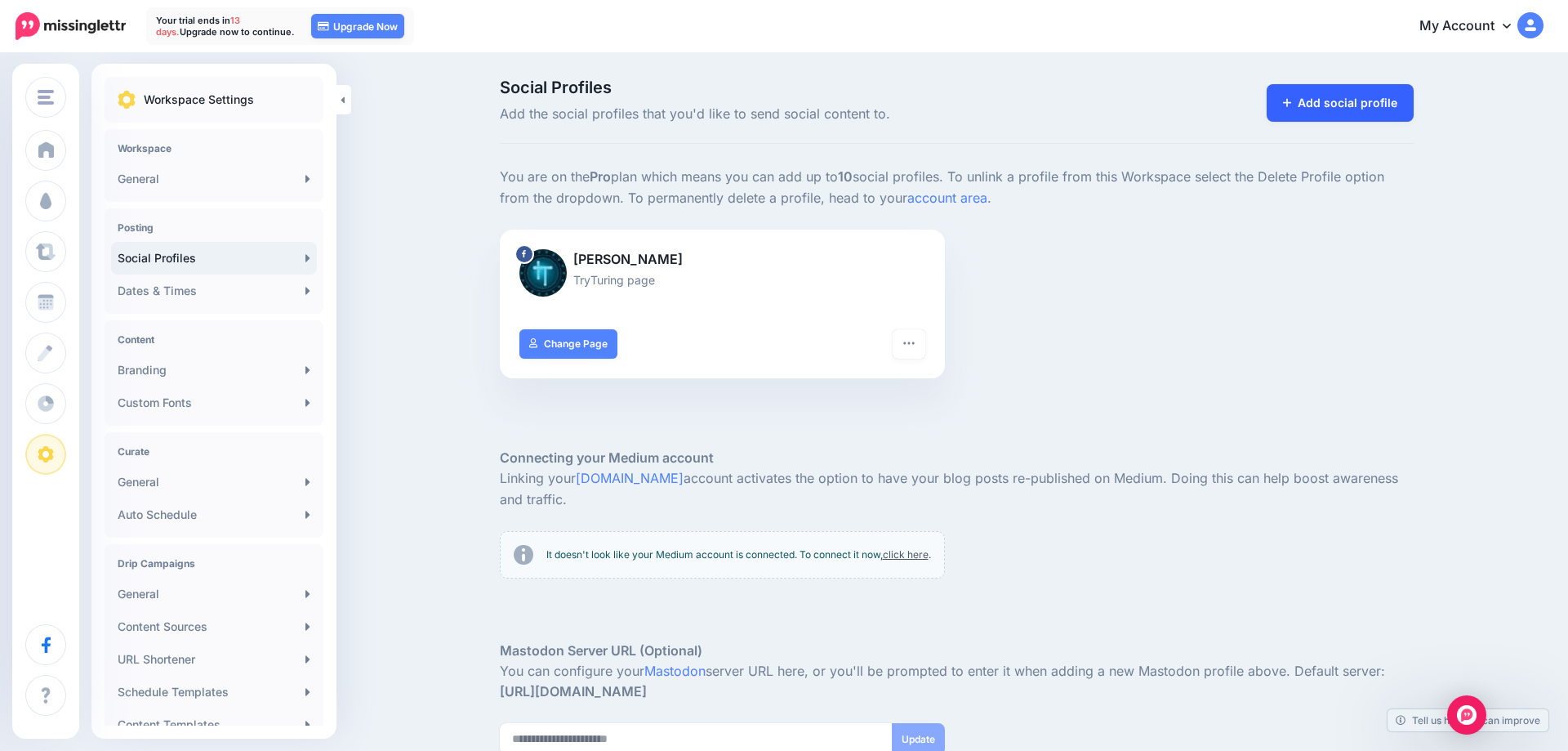
click at [1341, 103] on link "Add social profile" at bounding box center [1341, 103] width 148 height 38
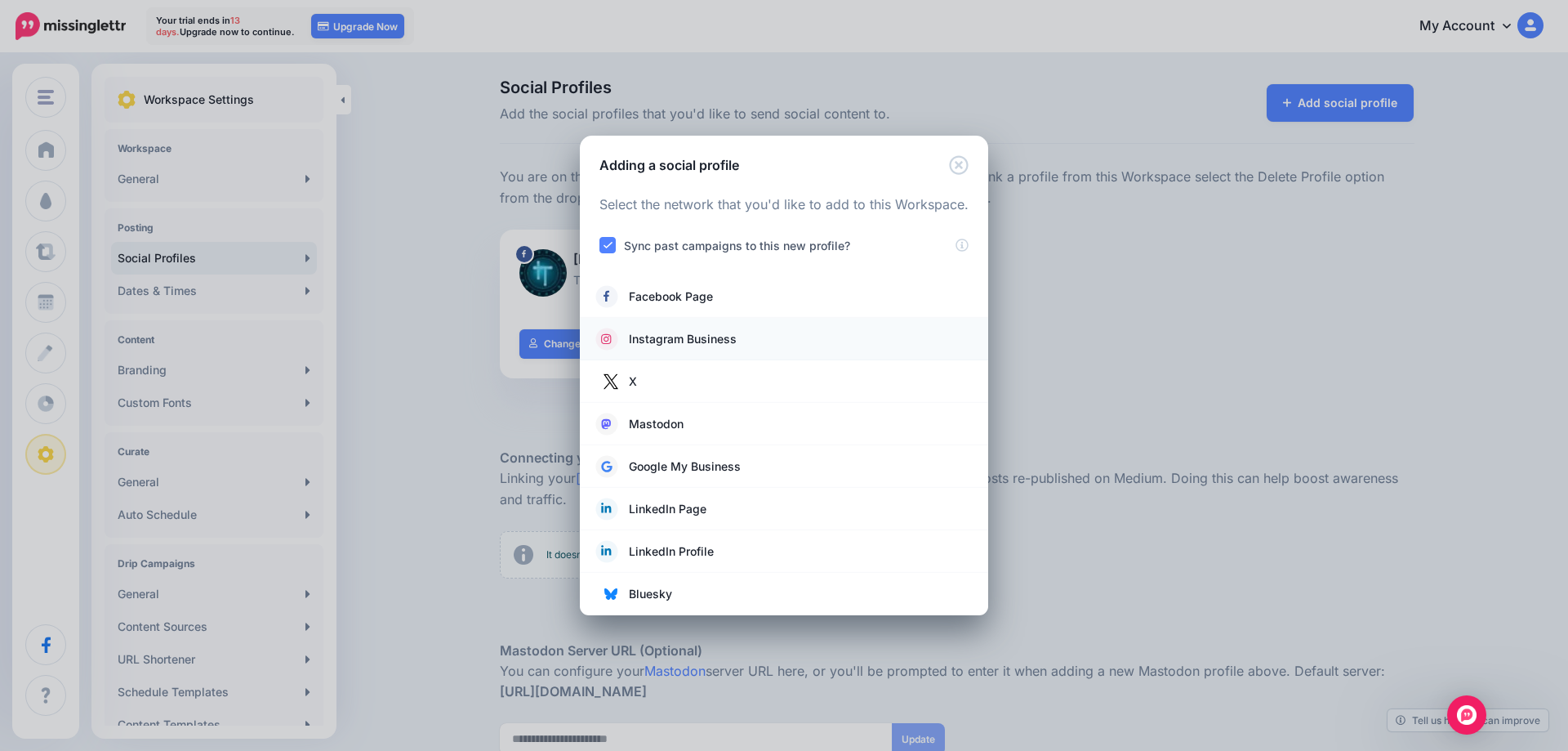
click at [710, 338] on span "Instagram Business" at bounding box center [683, 339] width 108 height 20
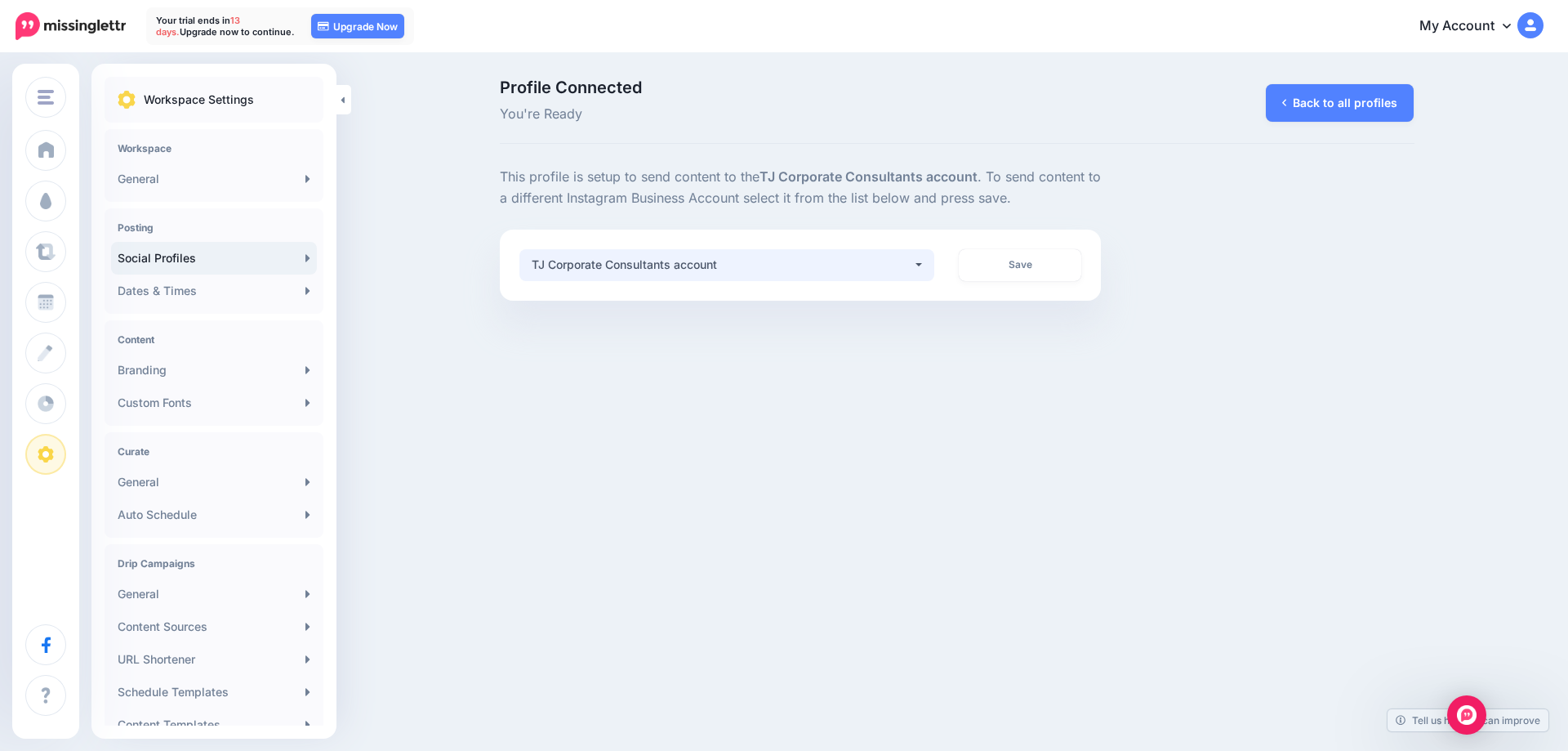
click at [931, 266] on button "TJ Corporate Consultants account" at bounding box center [727, 265] width 416 height 32
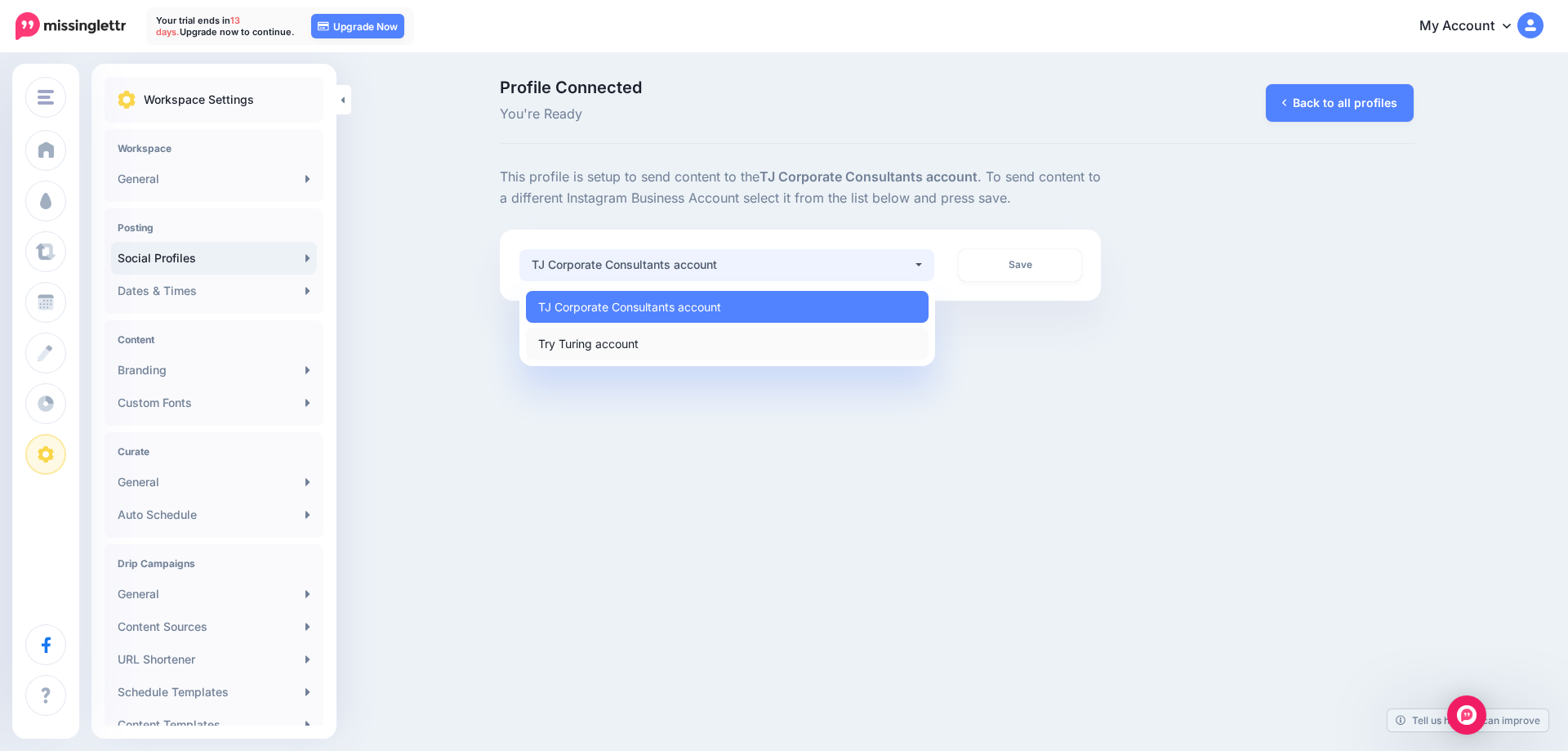
click at [827, 347] on link "Try Turing account" at bounding box center [727, 344] width 402 height 32
select select "**********"
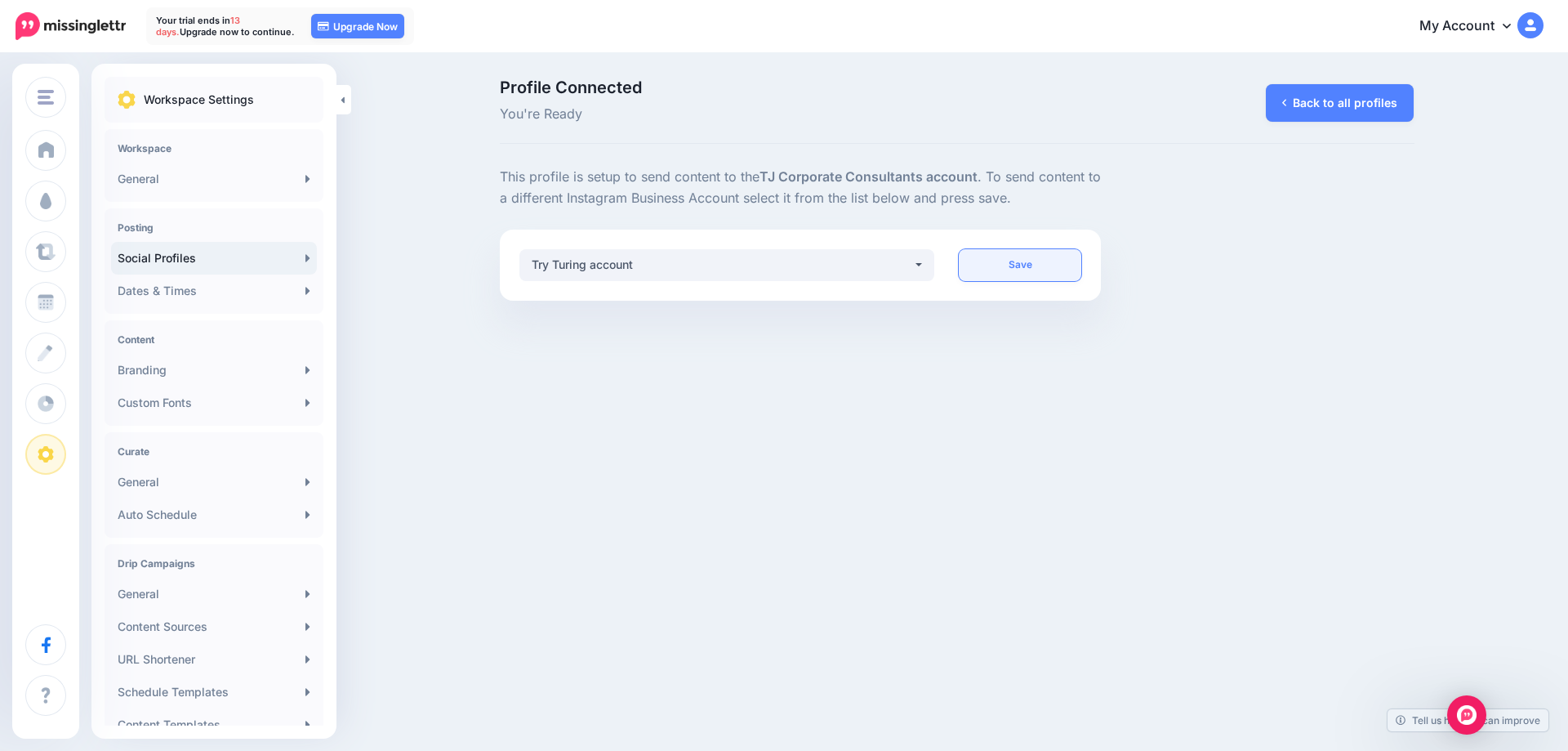
click at [1011, 264] on link "Save" at bounding box center [1019, 265] width 122 height 32
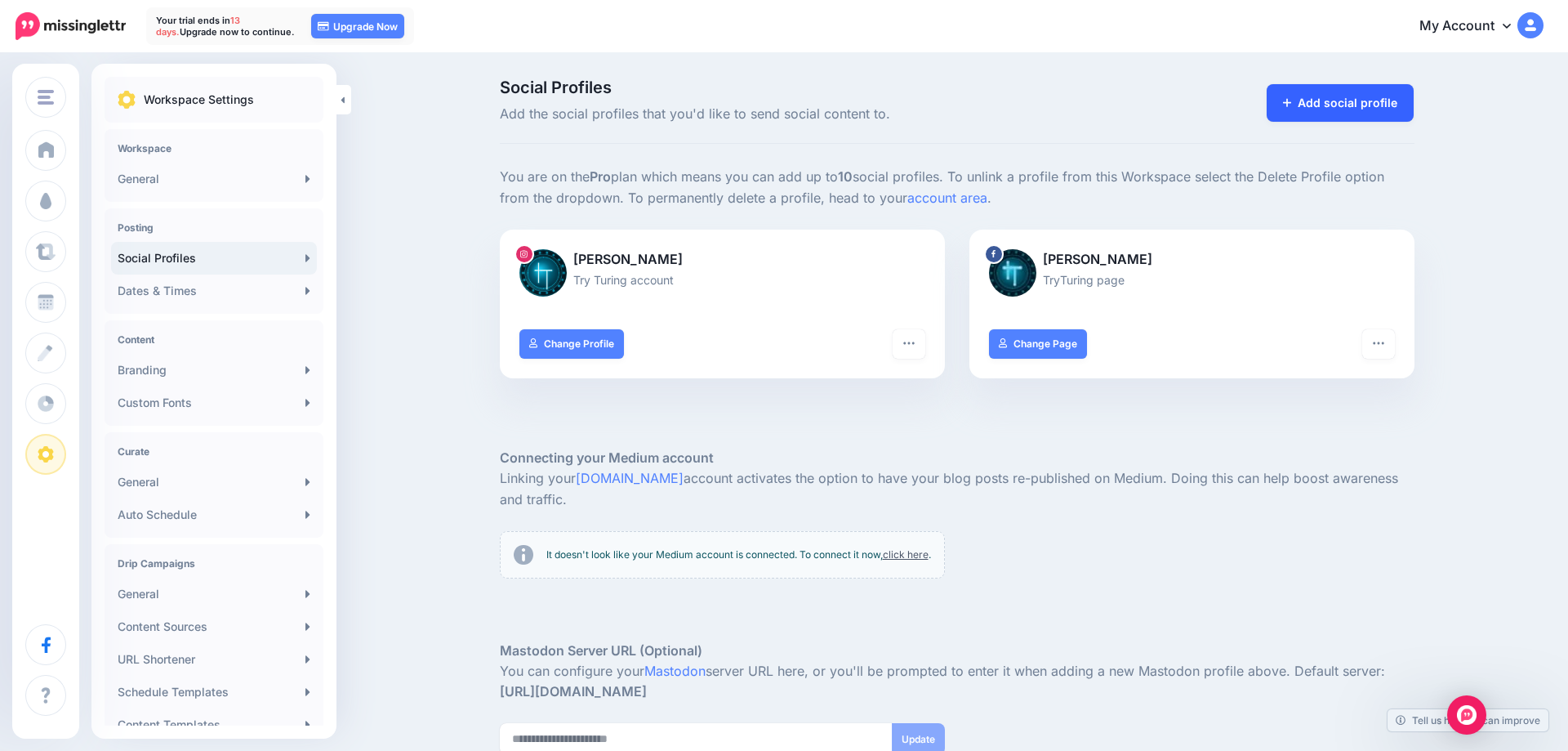
click at [1341, 105] on link "Add social profile" at bounding box center [1341, 103] width 148 height 38
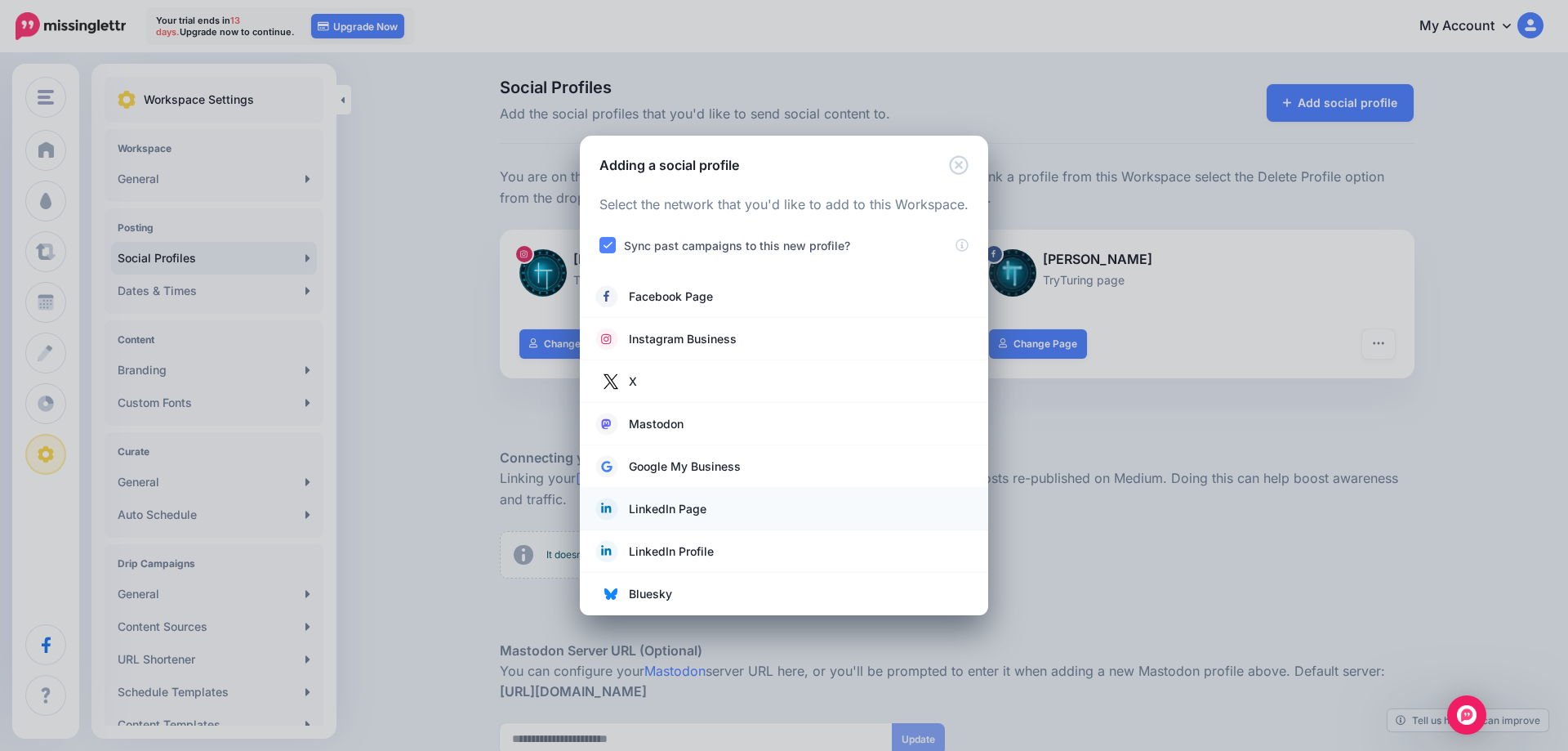
click at [692, 513] on span "LinkedIn Page" at bounding box center [668, 509] width 78 height 20
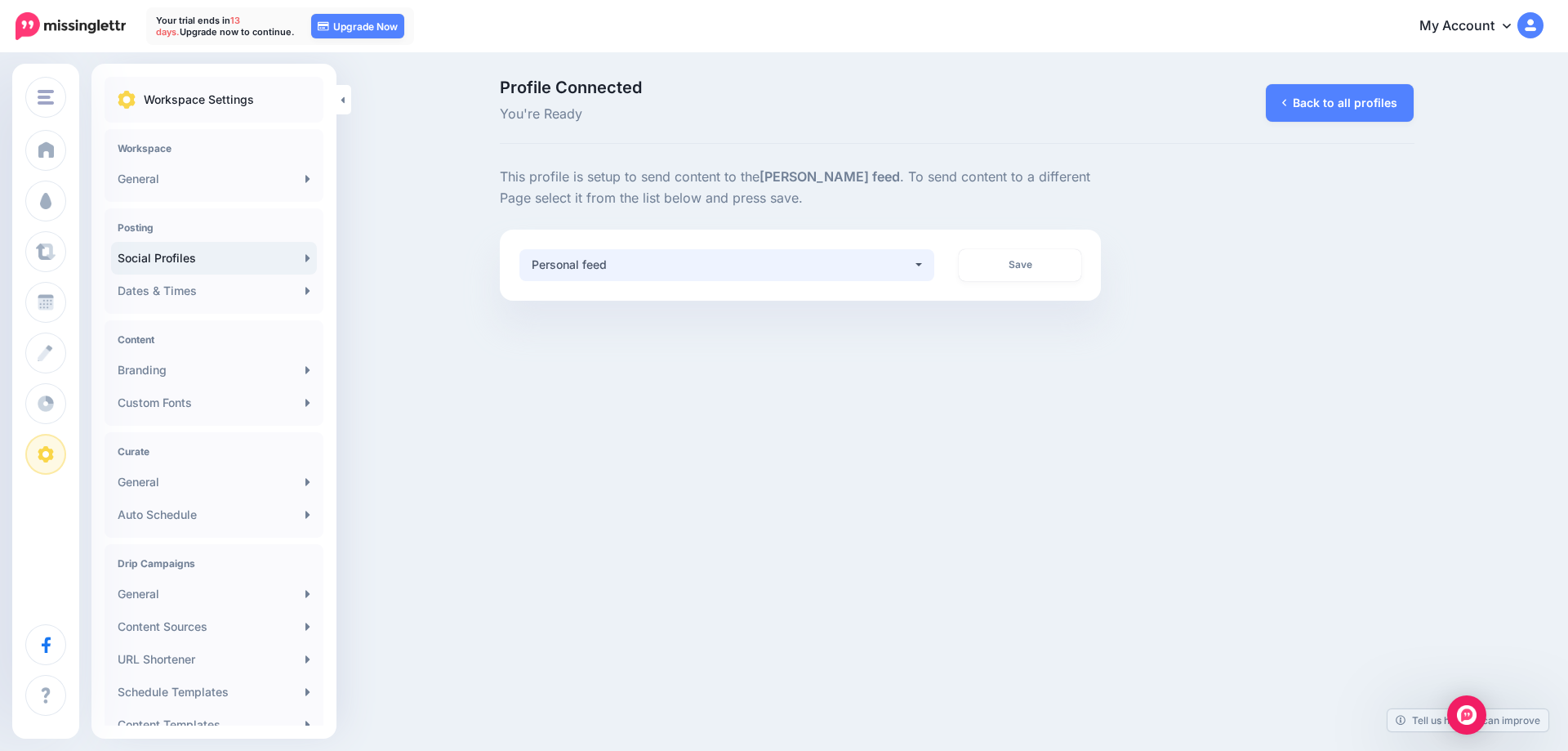
click at [802, 257] on div "Personal feed" at bounding box center [722, 265] width 382 height 20
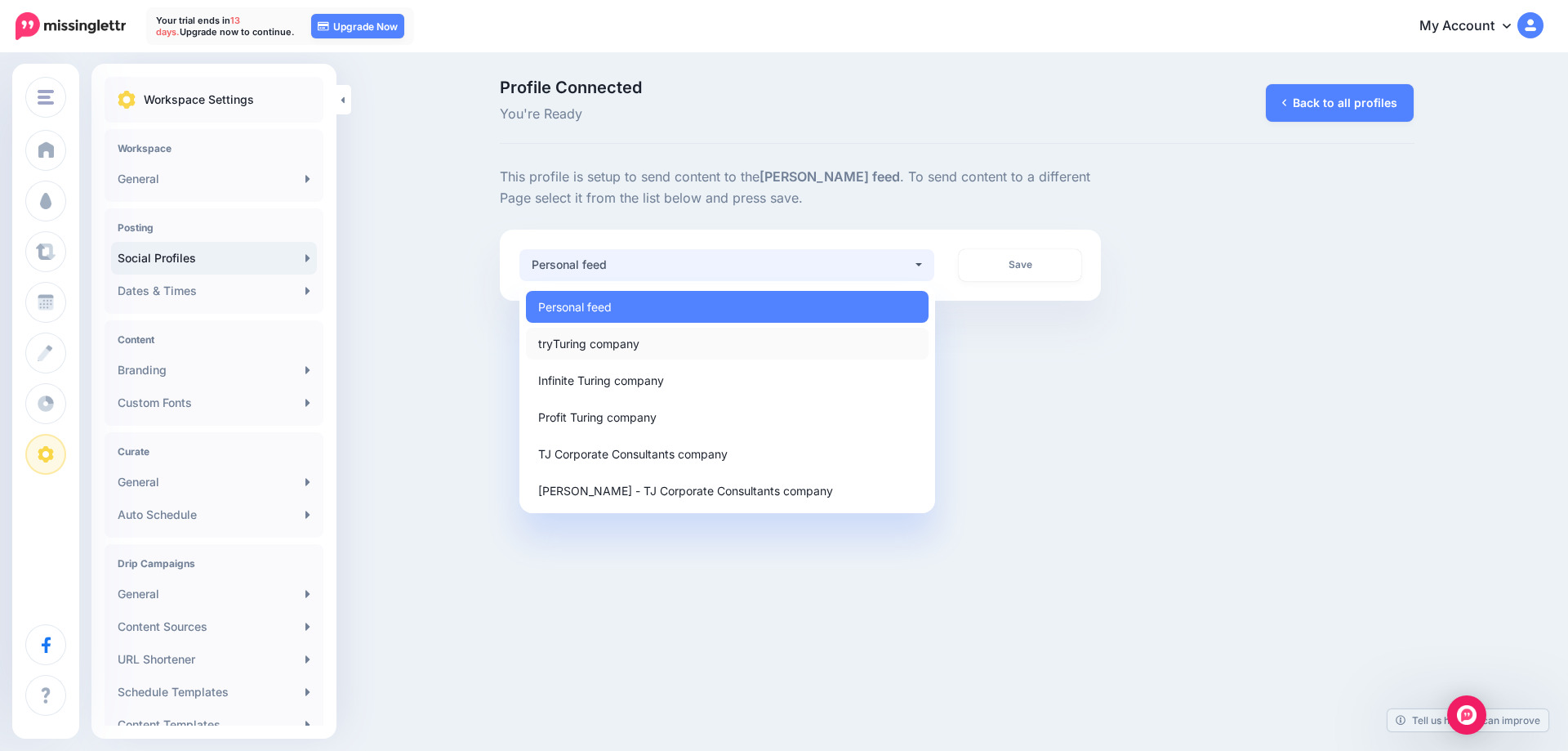
click at [638, 343] on span "tryTuring company" at bounding box center [588, 343] width 102 height 20
select select "**********"
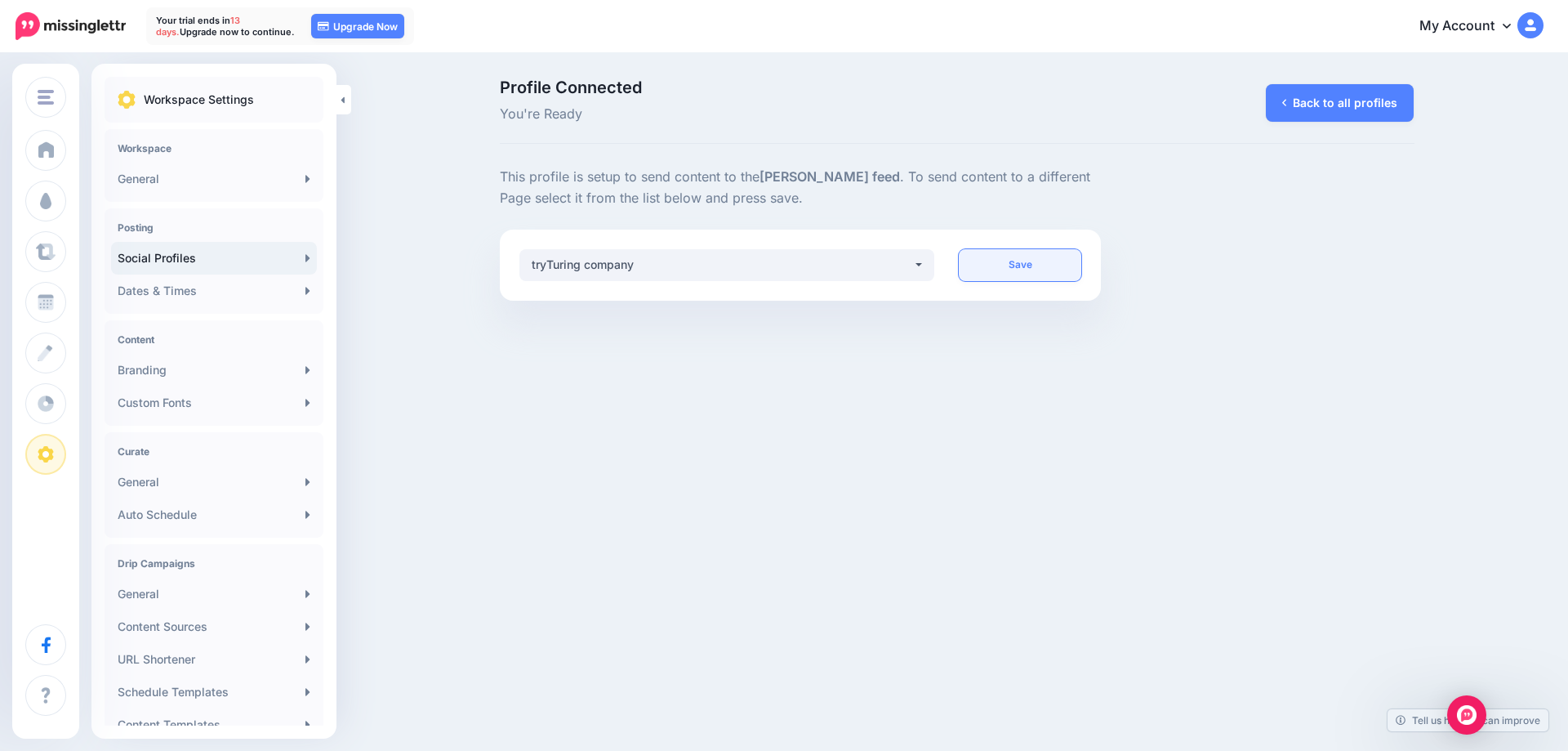
click at [1017, 268] on link "Save" at bounding box center [1019, 265] width 122 height 32
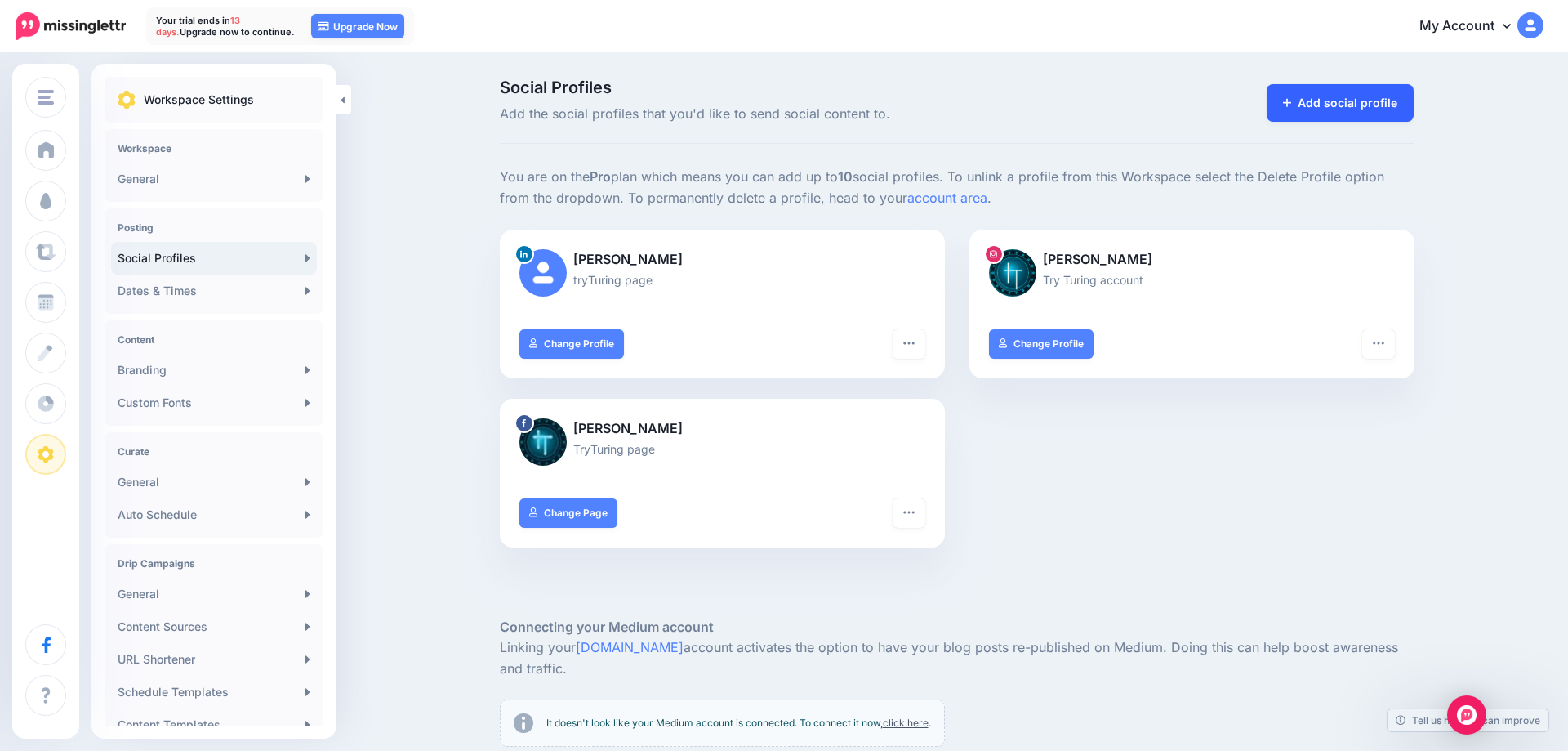
click at [1329, 108] on link "Add social profile" at bounding box center [1341, 103] width 148 height 38
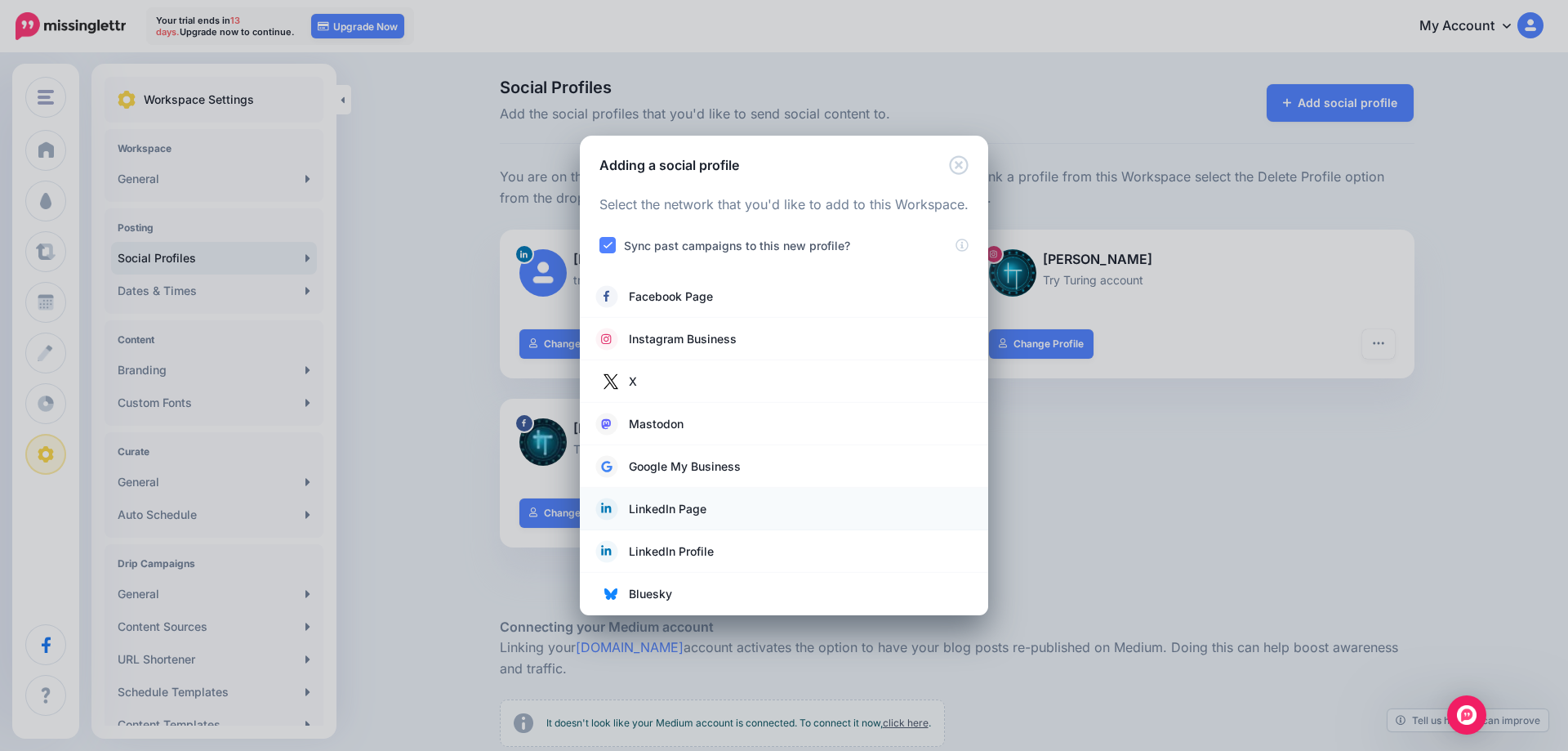
click at [674, 514] on span "LinkedIn Page" at bounding box center [668, 509] width 78 height 20
click at [672, 555] on span "LinkedIn Profile" at bounding box center [672, 552] width 85 height 20
click at [644, 549] on span "LinkedIn Profile" at bounding box center [672, 552] width 85 height 20
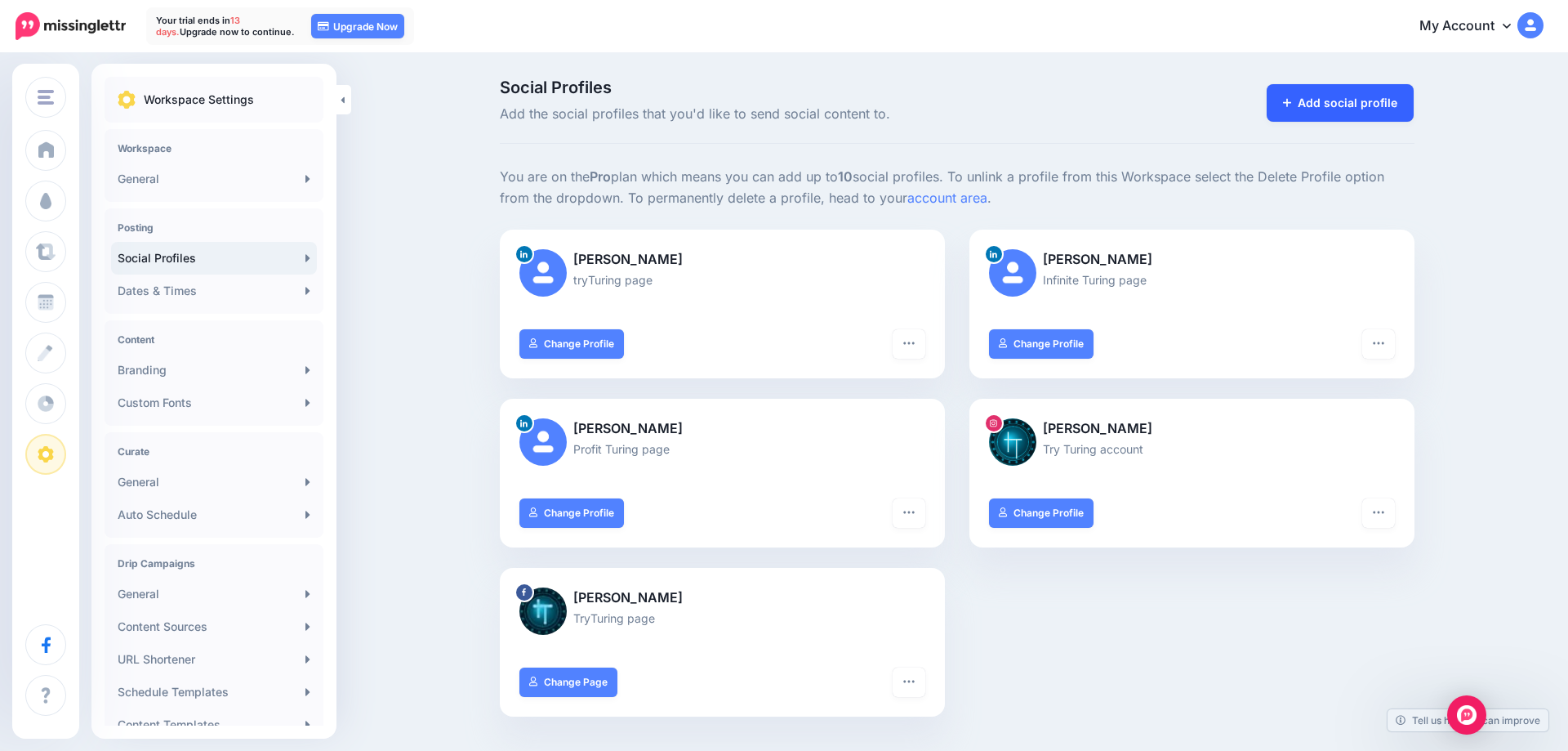
click at [1324, 108] on link "Add social profile" at bounding box center [1341, 103] width 148 height 38
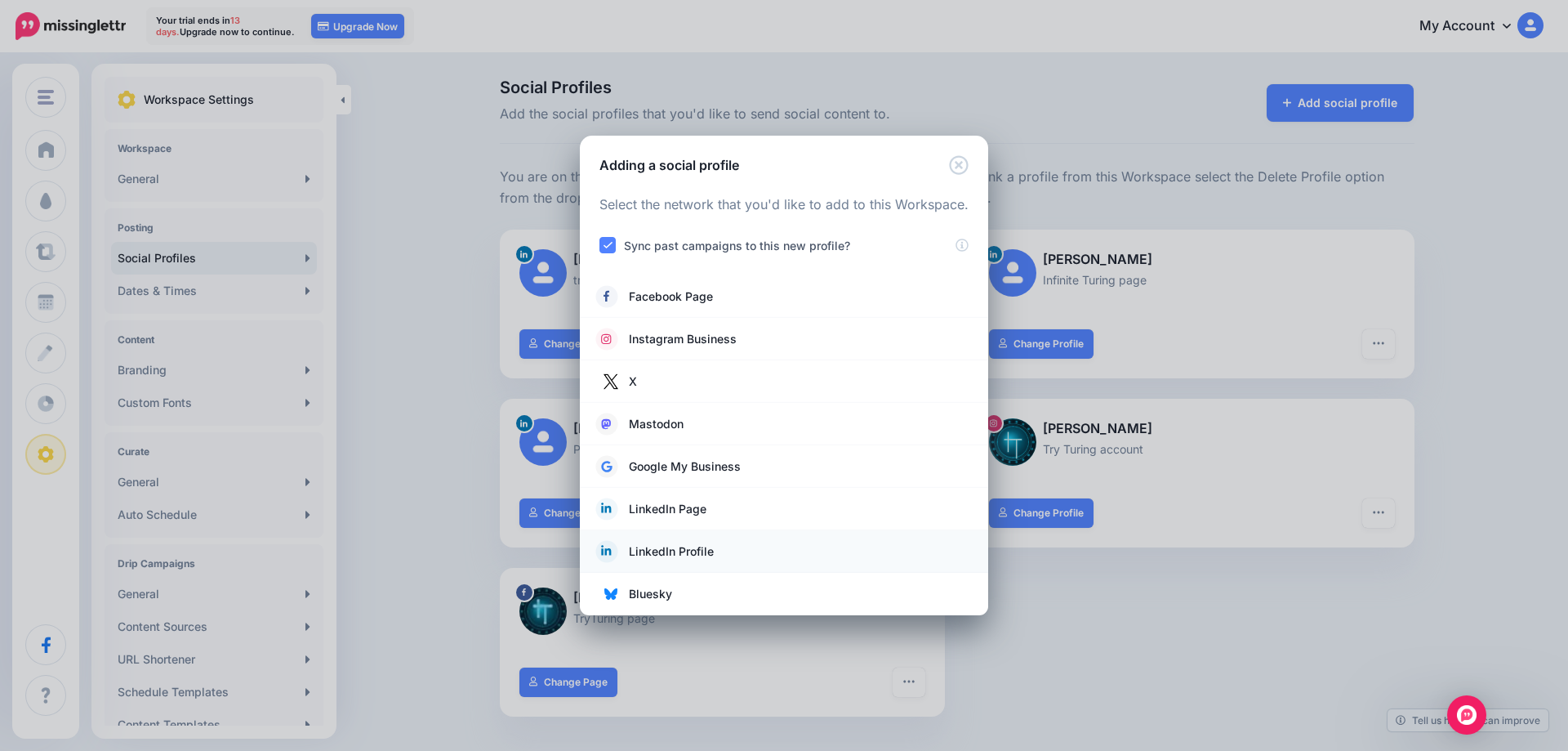
click at [682, 554] on span "LinkedIn Profile" at bounding box center [672, 552] width 85 height 20
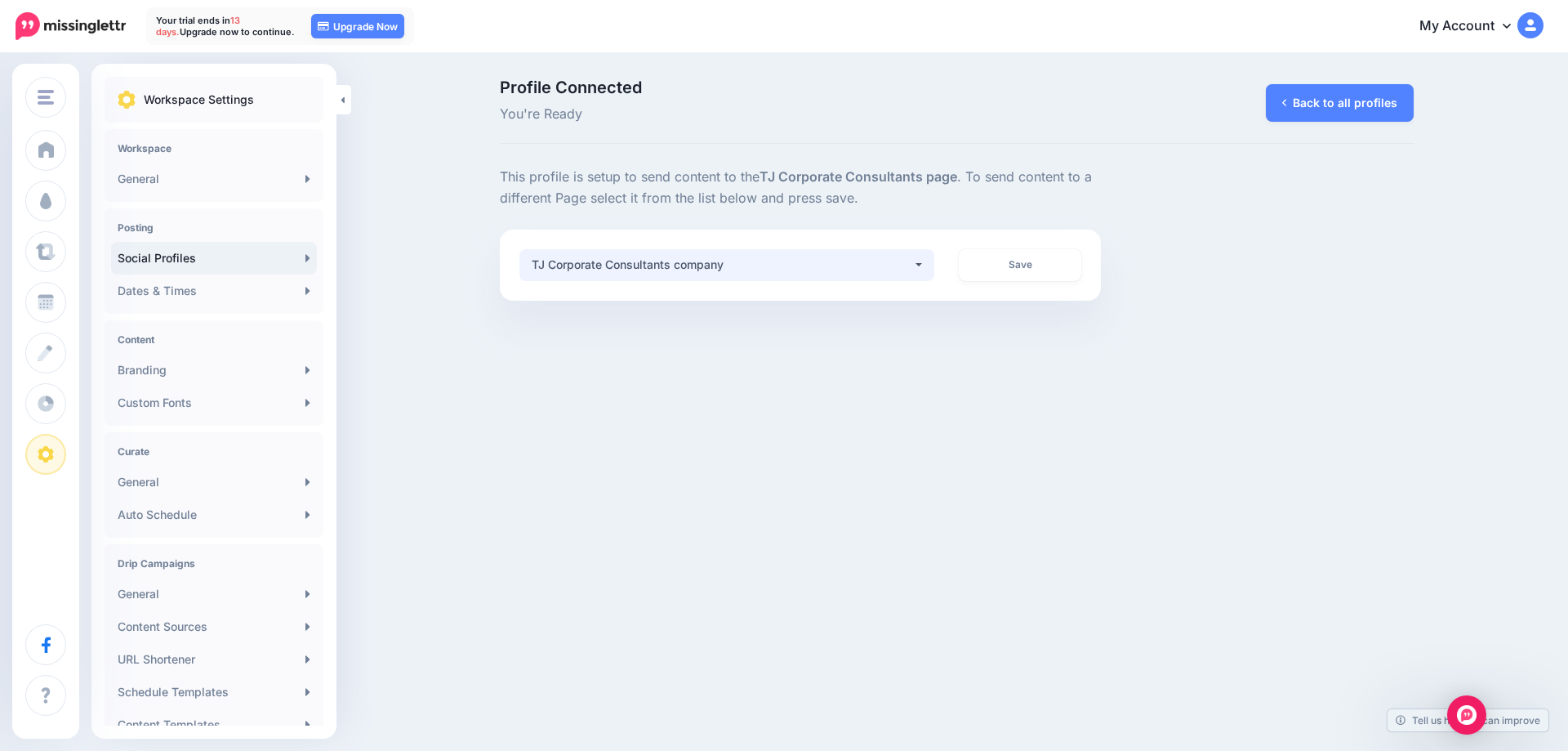
click at [898, 257] on div "TJ Corporate Consultants company" at bounding box center [722, 265] width 382 height 20
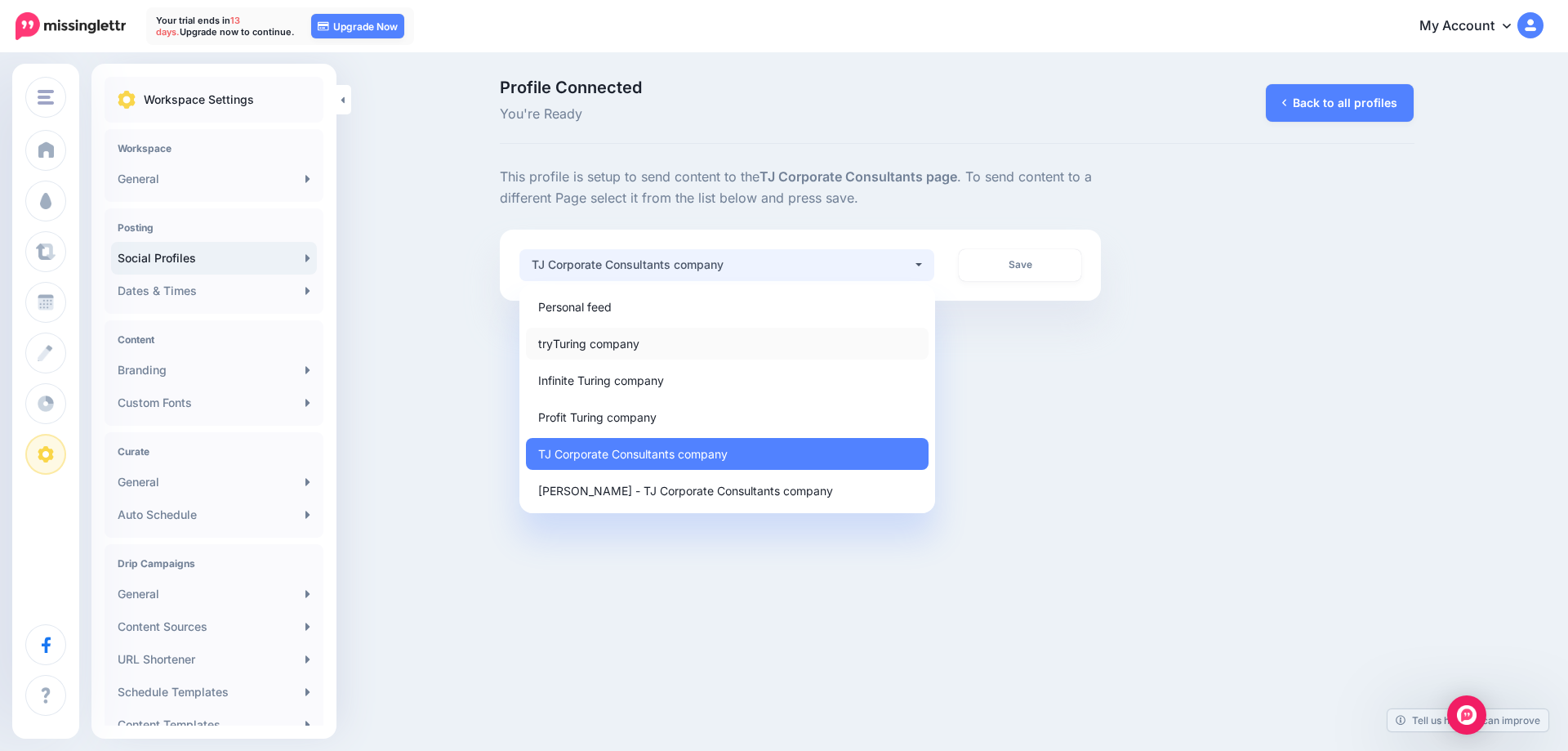
click at [709, 343] on link "tryTuring company" at bounding box center [727, 344] width 402 height 32
select select "**********"
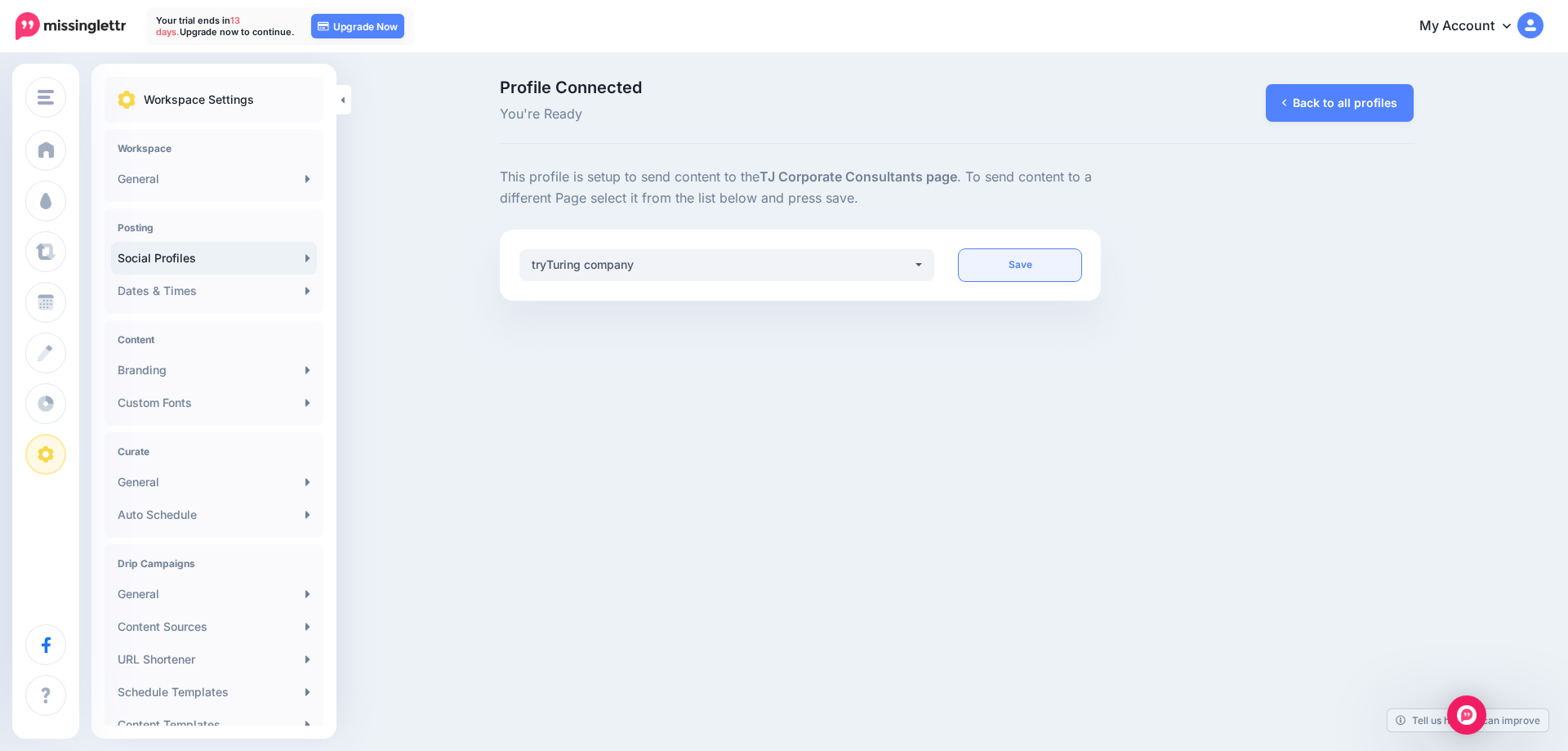
click at [1026, 264] on link "Save" at bounding box center [1019, 265] width 122 height 32
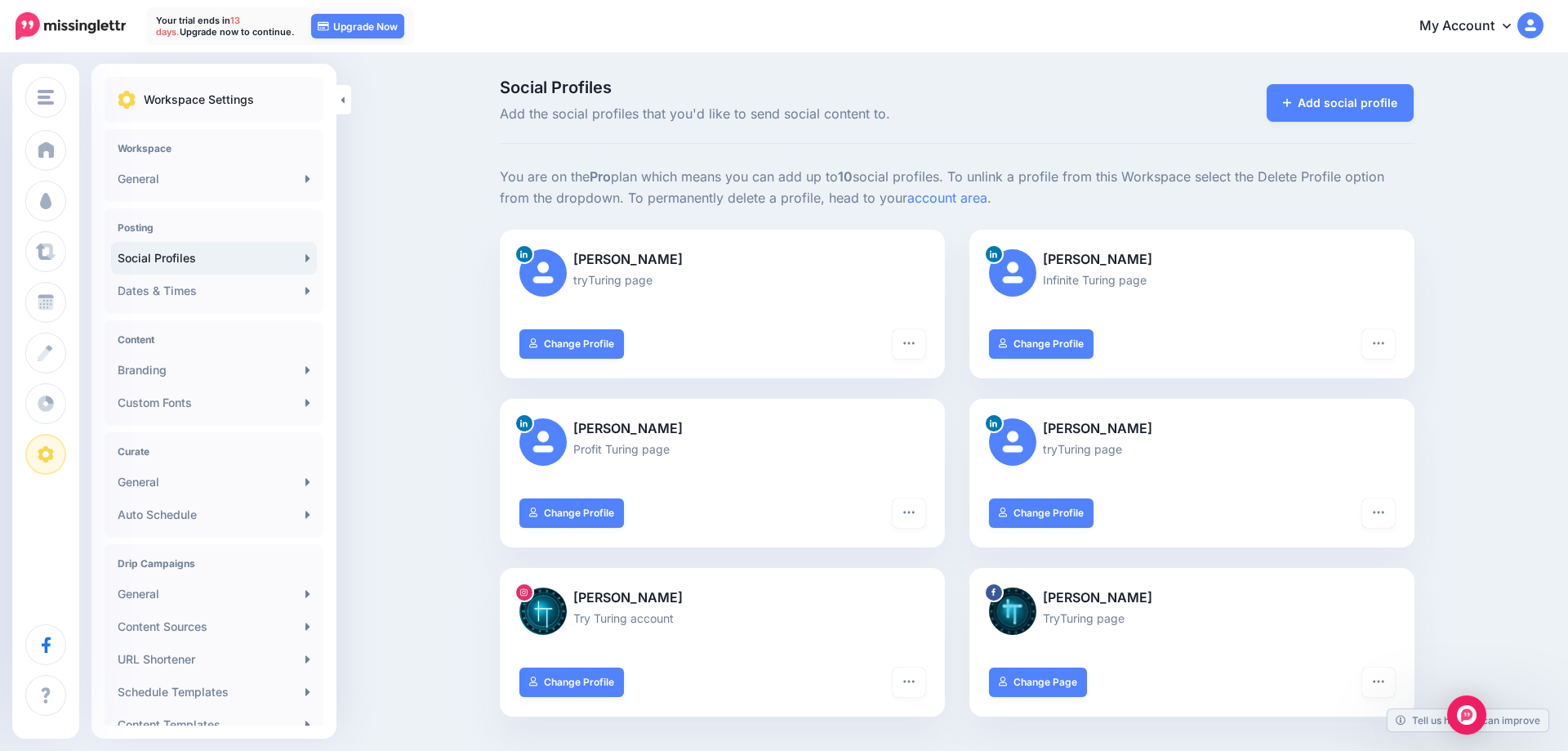
scroll to position [84, 0]
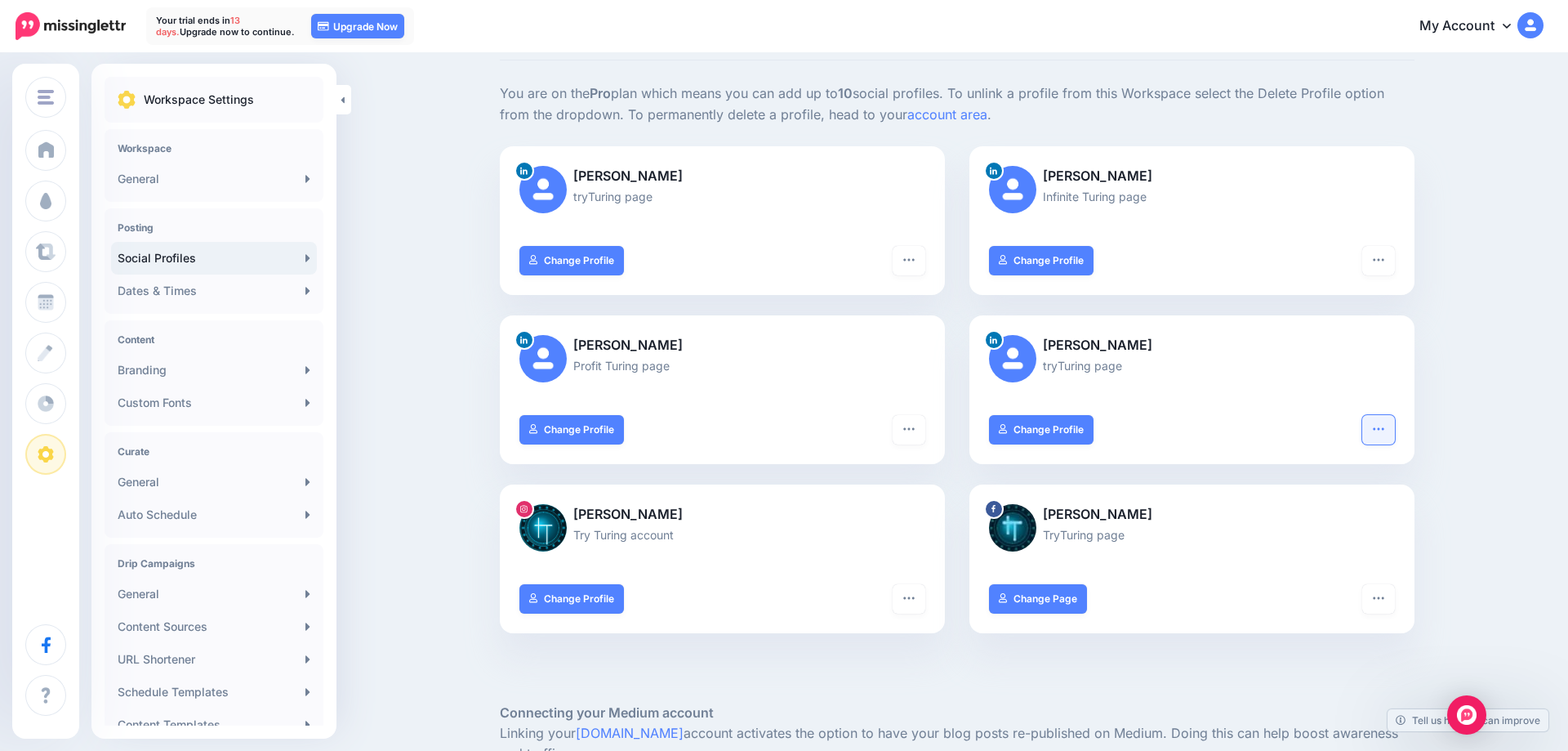
click at [1372, 428] on button "button" at bounding box center [1379, 429] width 32 height 29
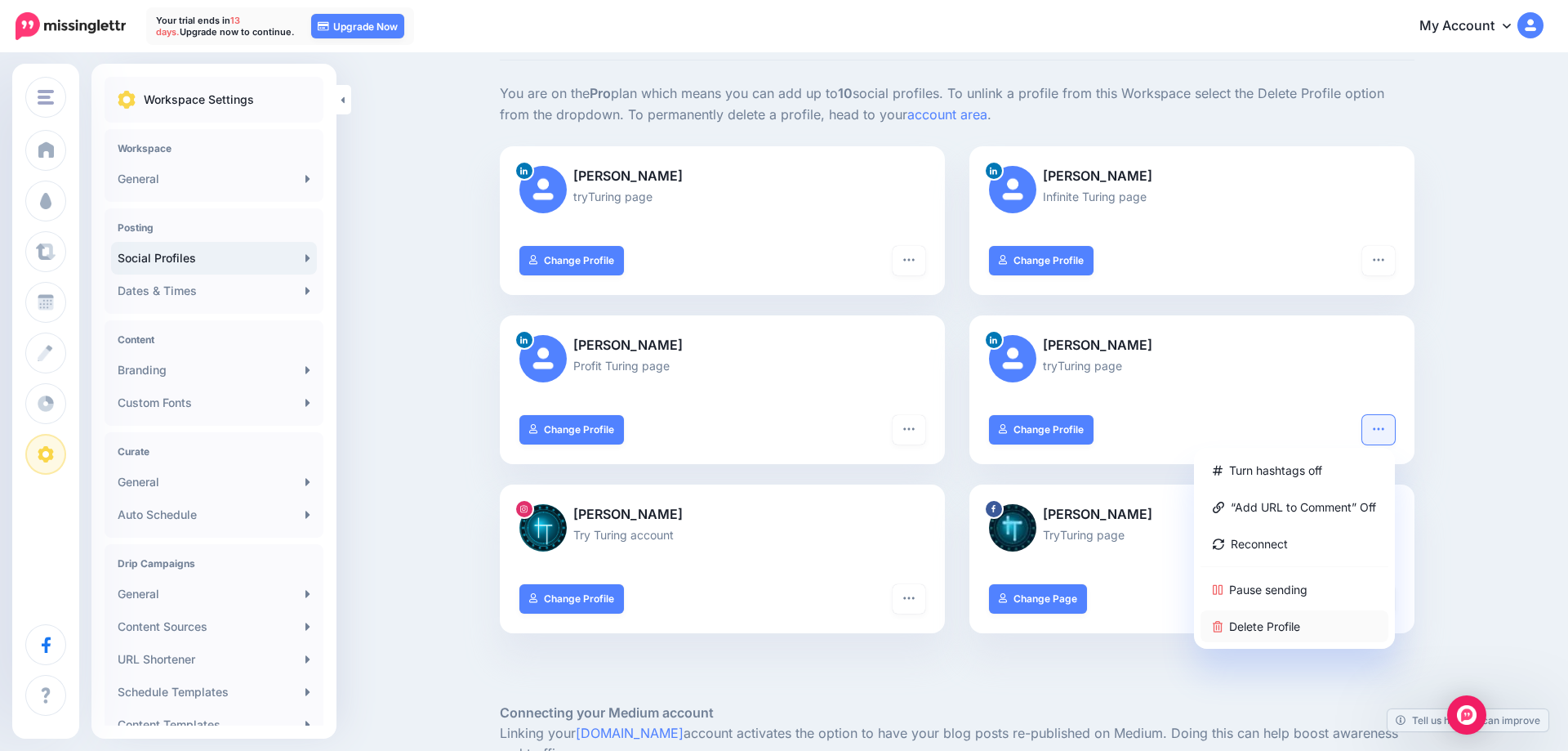
click at [1269, 629] on link "Delete Profile" at bounding box center [1295, 627] width 188 height 32
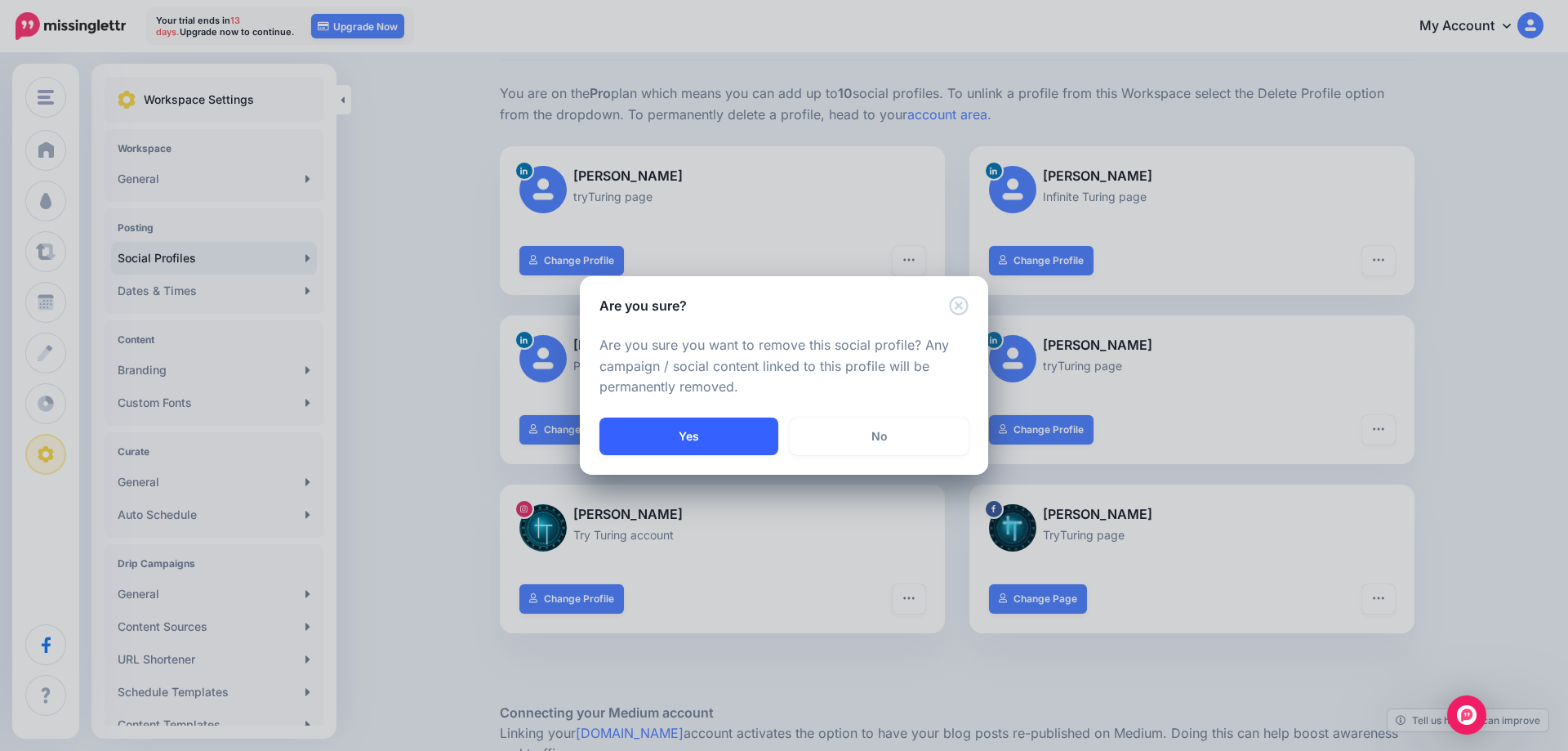
click at [700, 435] on button "Yes" at bounding box center [689, 437] width 178 height 38
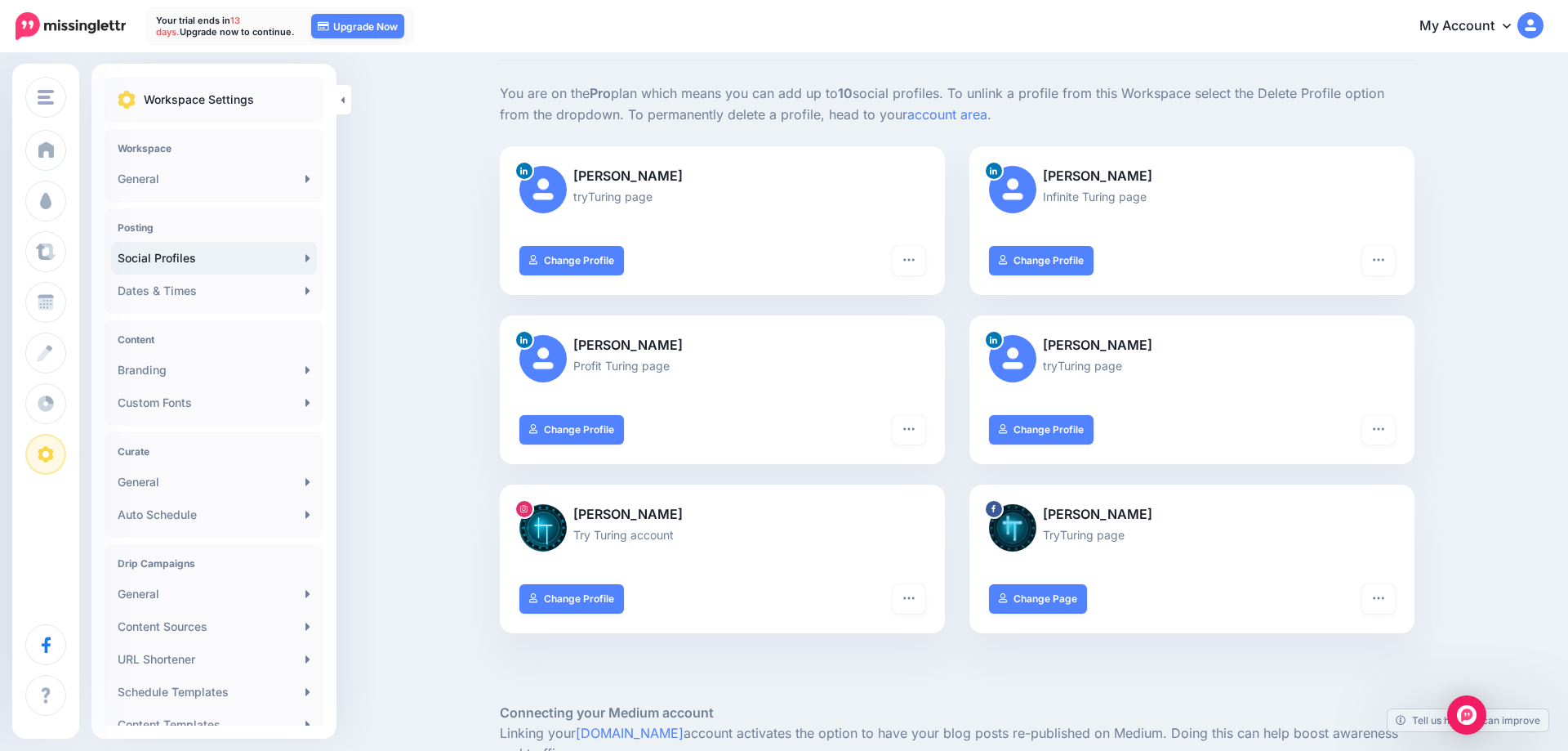
scroll to position [0, 0]
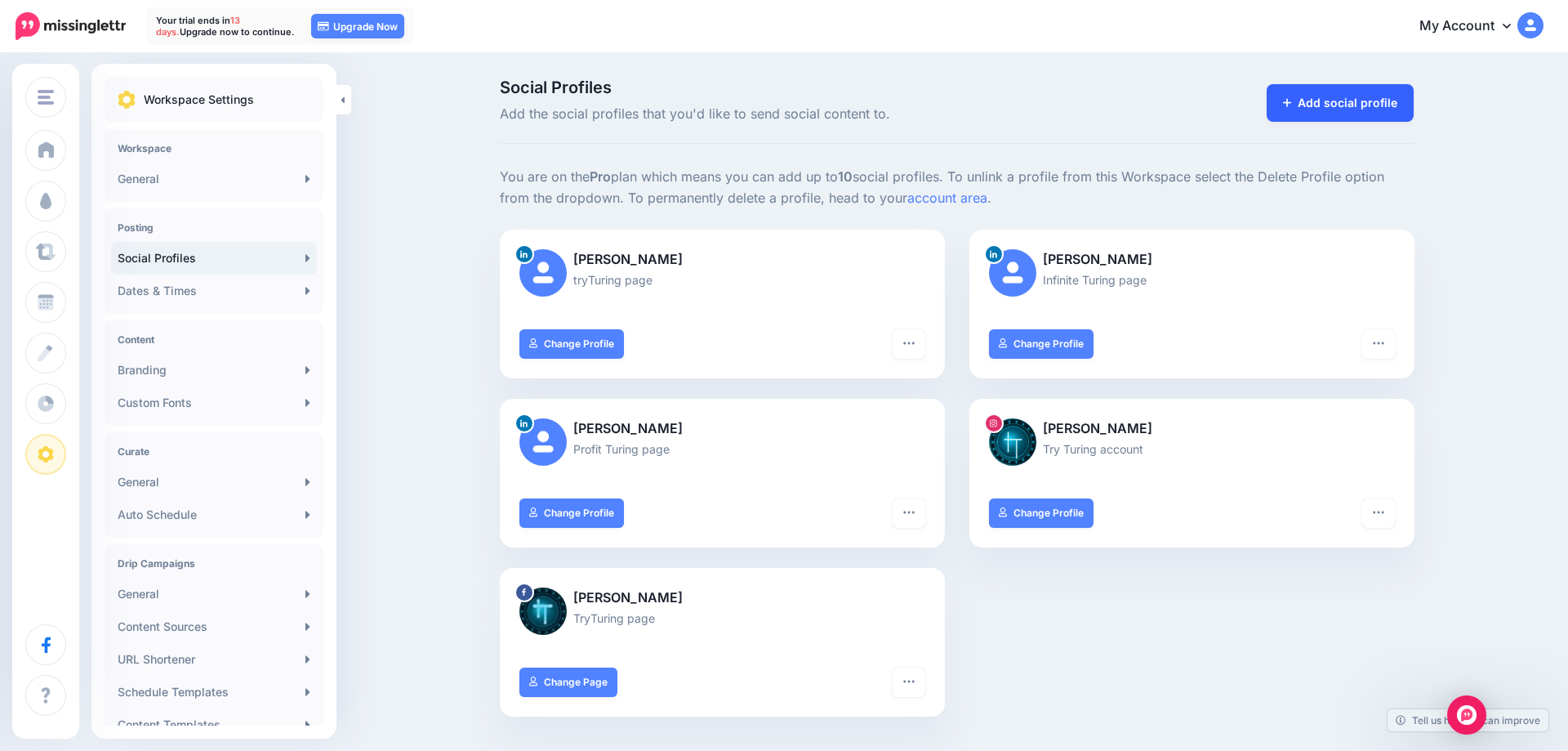
click at [1340, 99] on link "Add social profile" at bounding box center [1341, 103] width 148 height 38
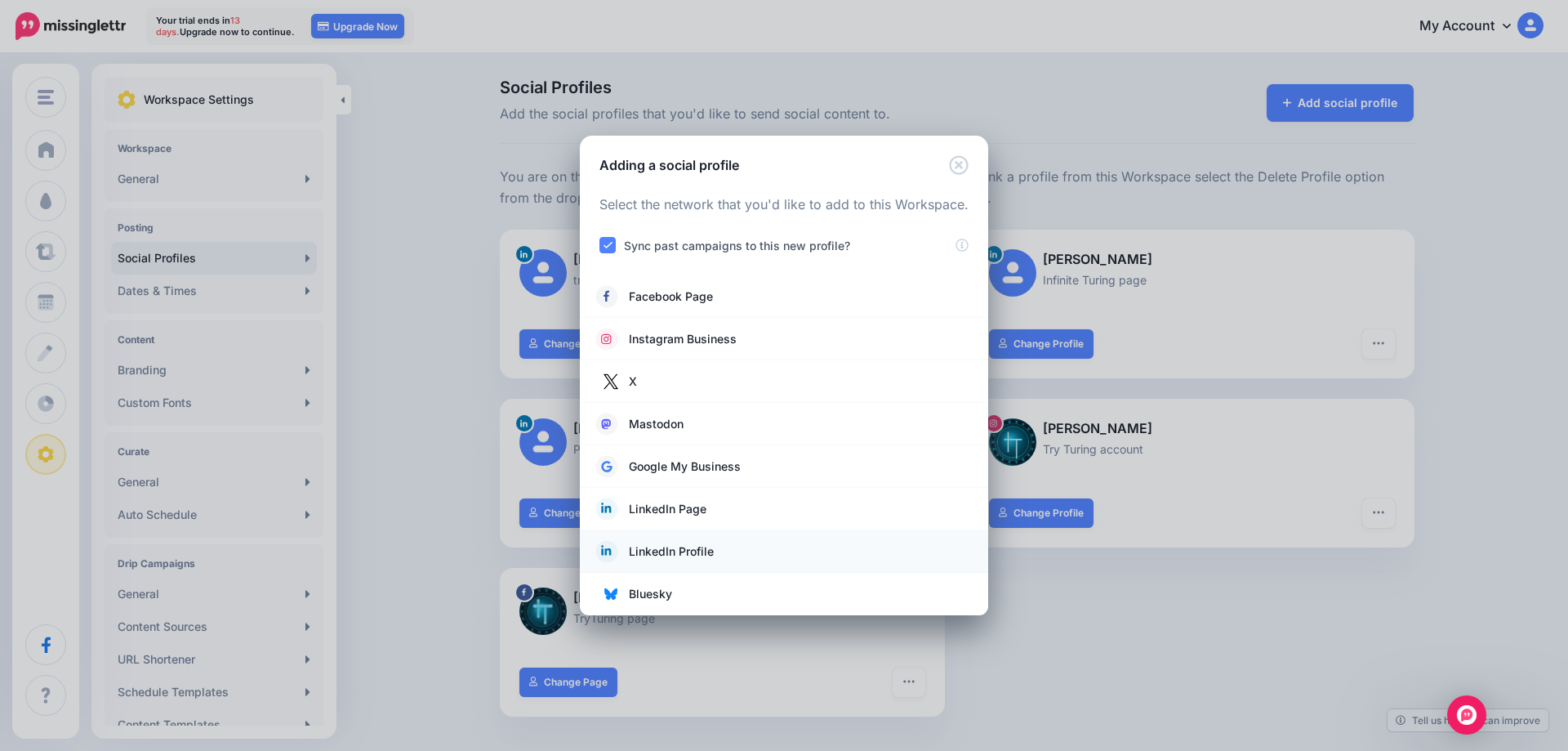
click at [669, 552] on span "LinkedIn Profile" at bounding box center [672, 552] width 85 height 20
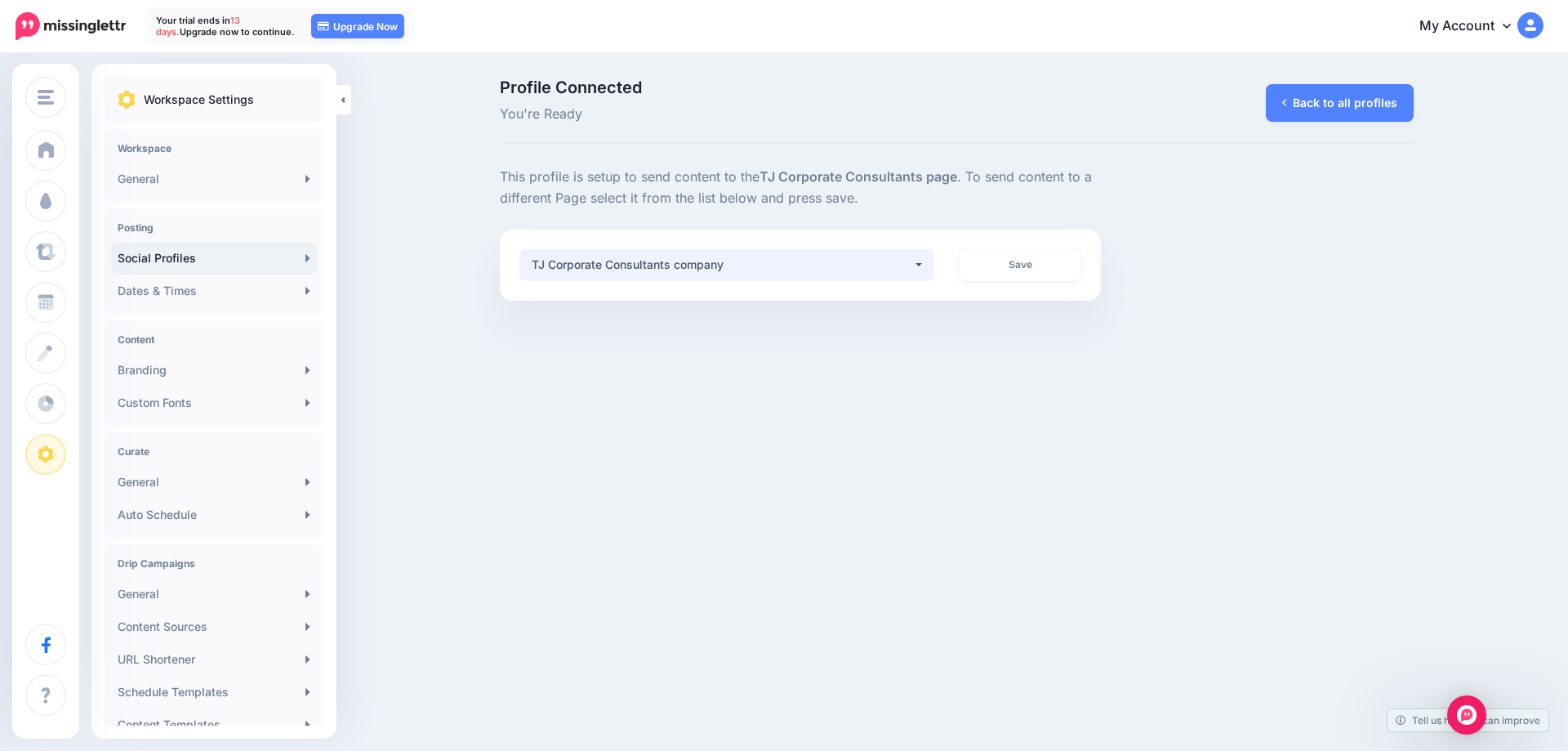
click at [927, 264] on button "TJ Corporate Consultants company" at bounding box center [727, 265] width 416 height 32
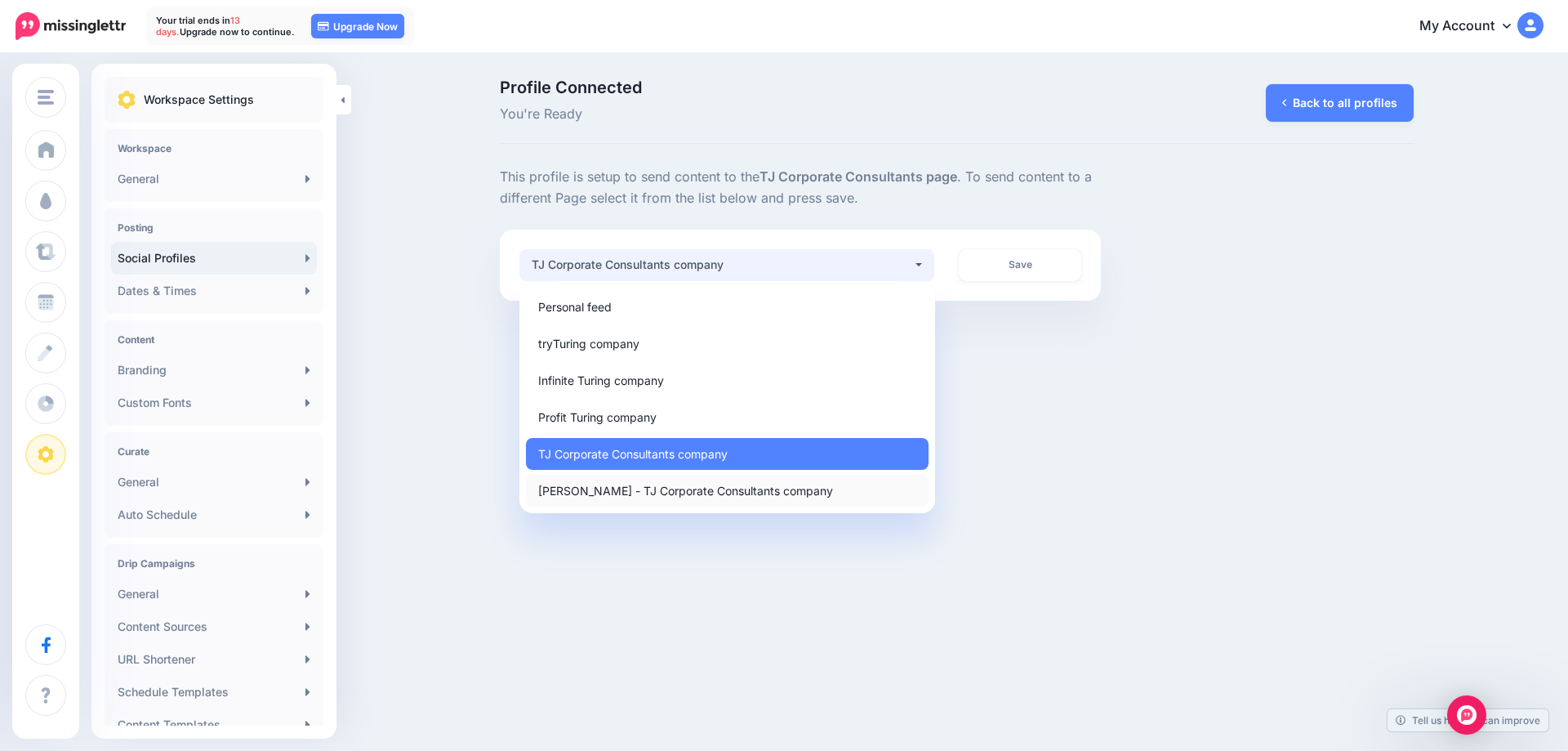
click at [754, 492] on span "[PERSON_NAME] - TJ Corporate Consultants company" at bounding box center [685, 490] width 295 height 20
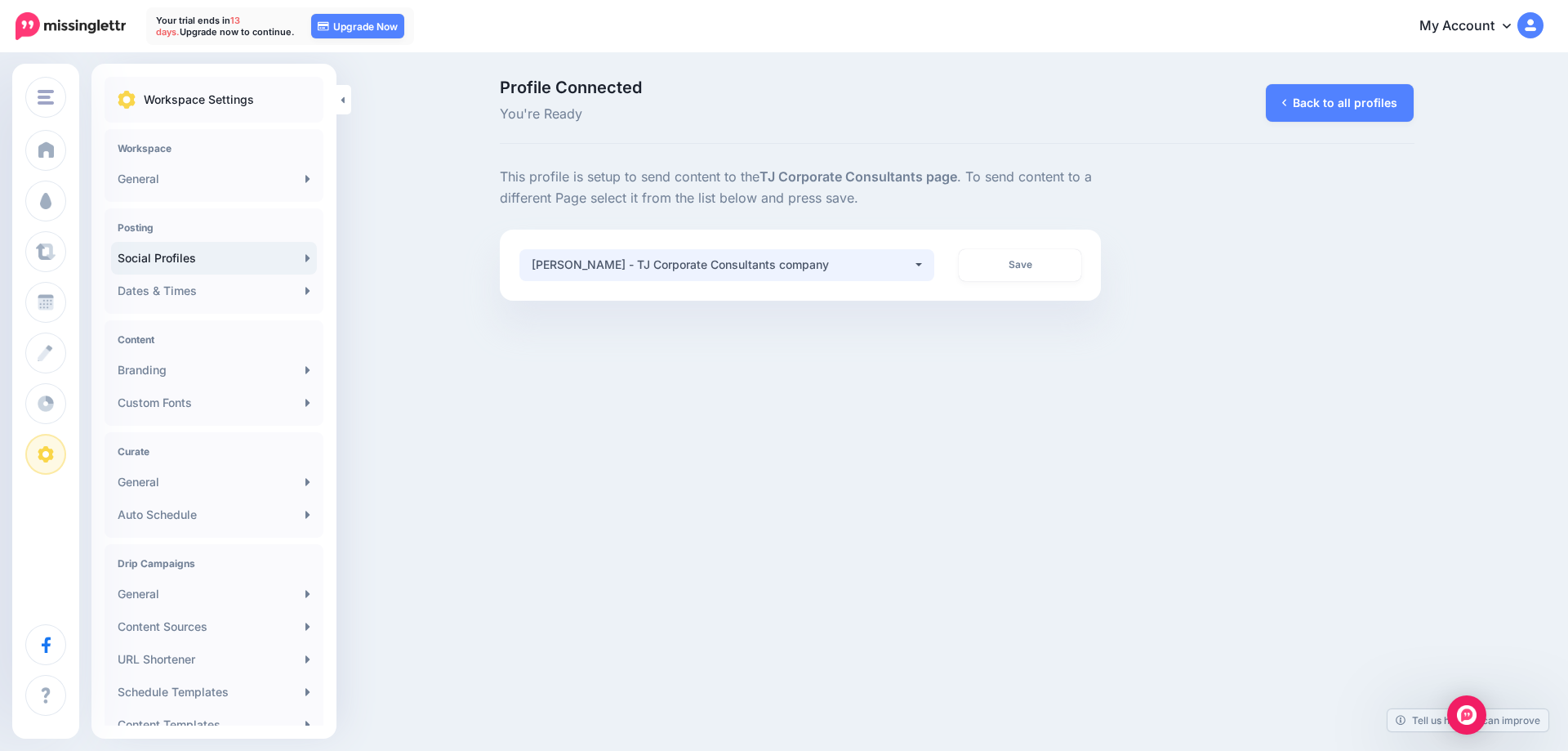
click at [848, 263] on div "[PERSON_NAME] - TJ Corporate Consultants company" at bounding box center [722, 265] width 382 height 20
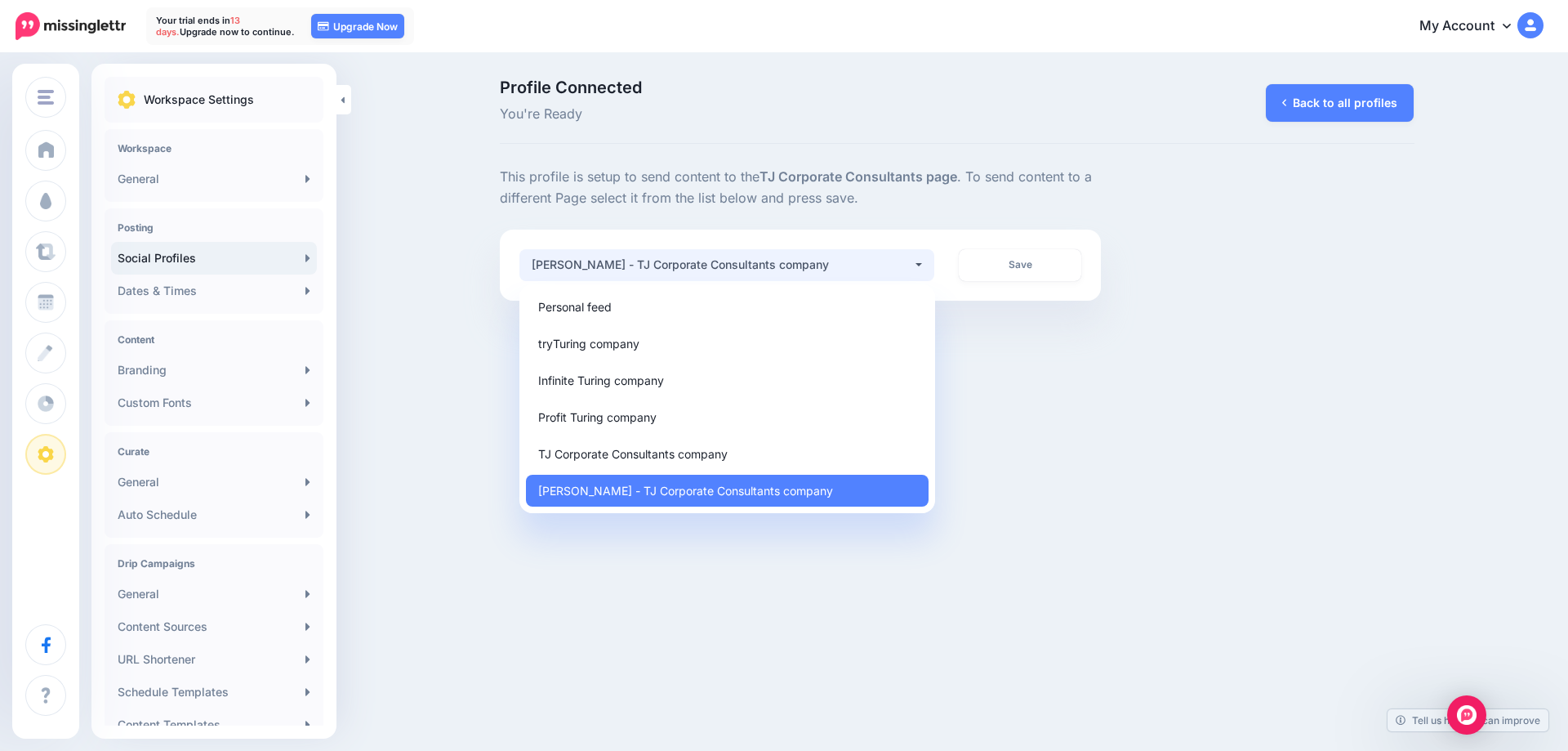
click at [1166, 440] on div "tryTuring tryTuring Add Workspace Dashboard Campaigns Curate Schedule Create An…" at bounding box center [784, 375] width 1568 height 751
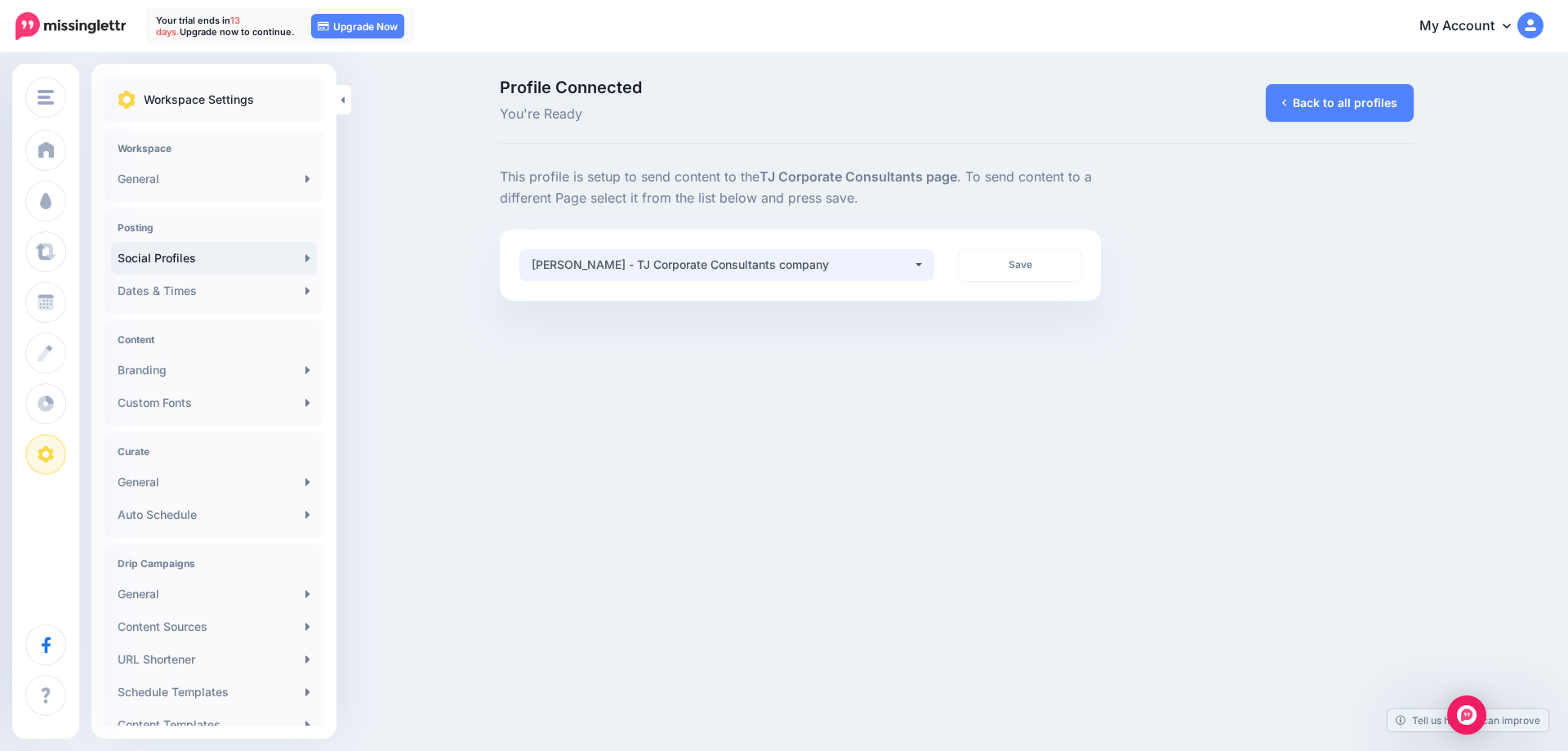
click at [911, 272] on button "Brent Barnhart - TJ Corporate Consultants company" at bounding box center [727, 265] width 416 height 32
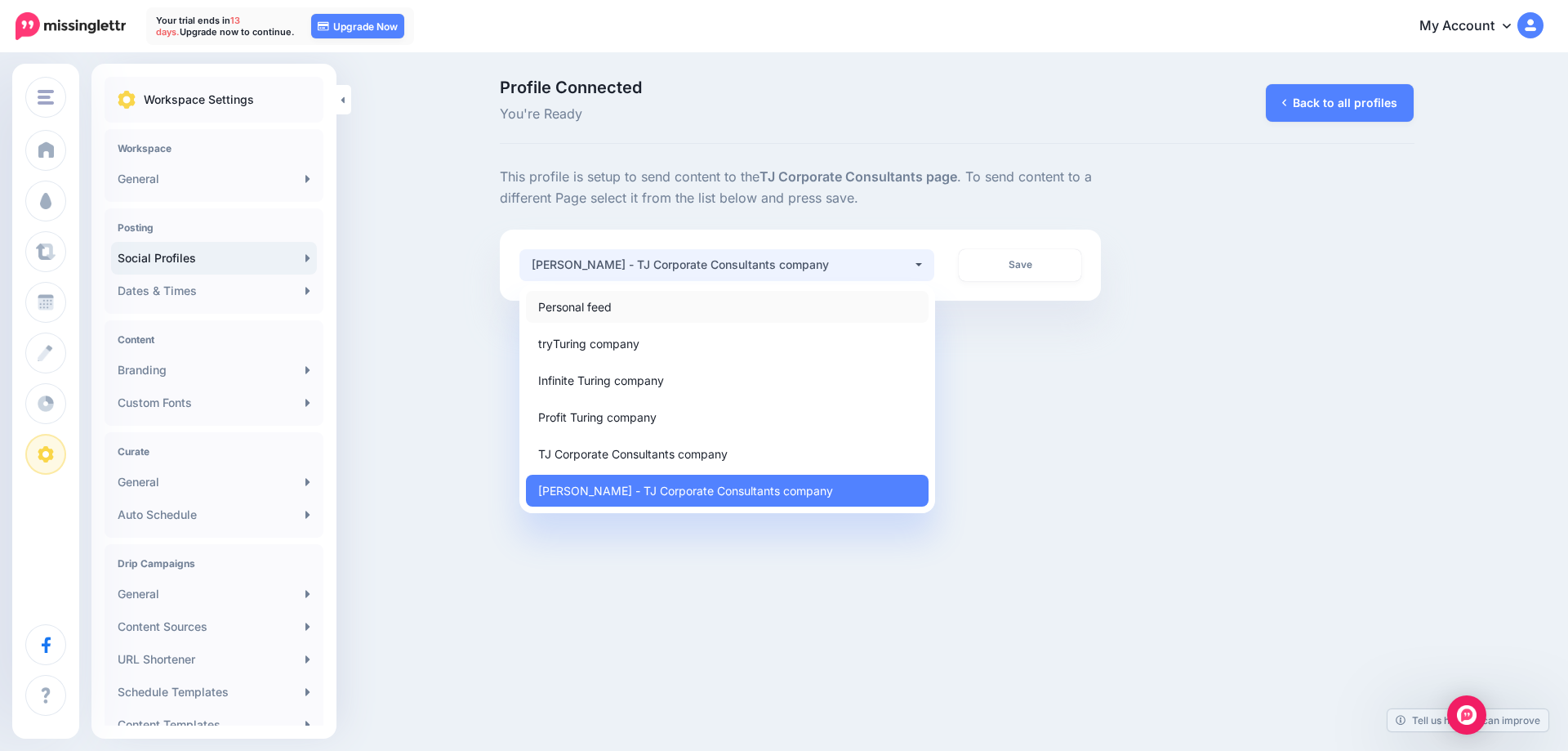
click at [741, 320] on link "Personal feed" at bounding box center [727, 307] width 402 height 32
select select "*"
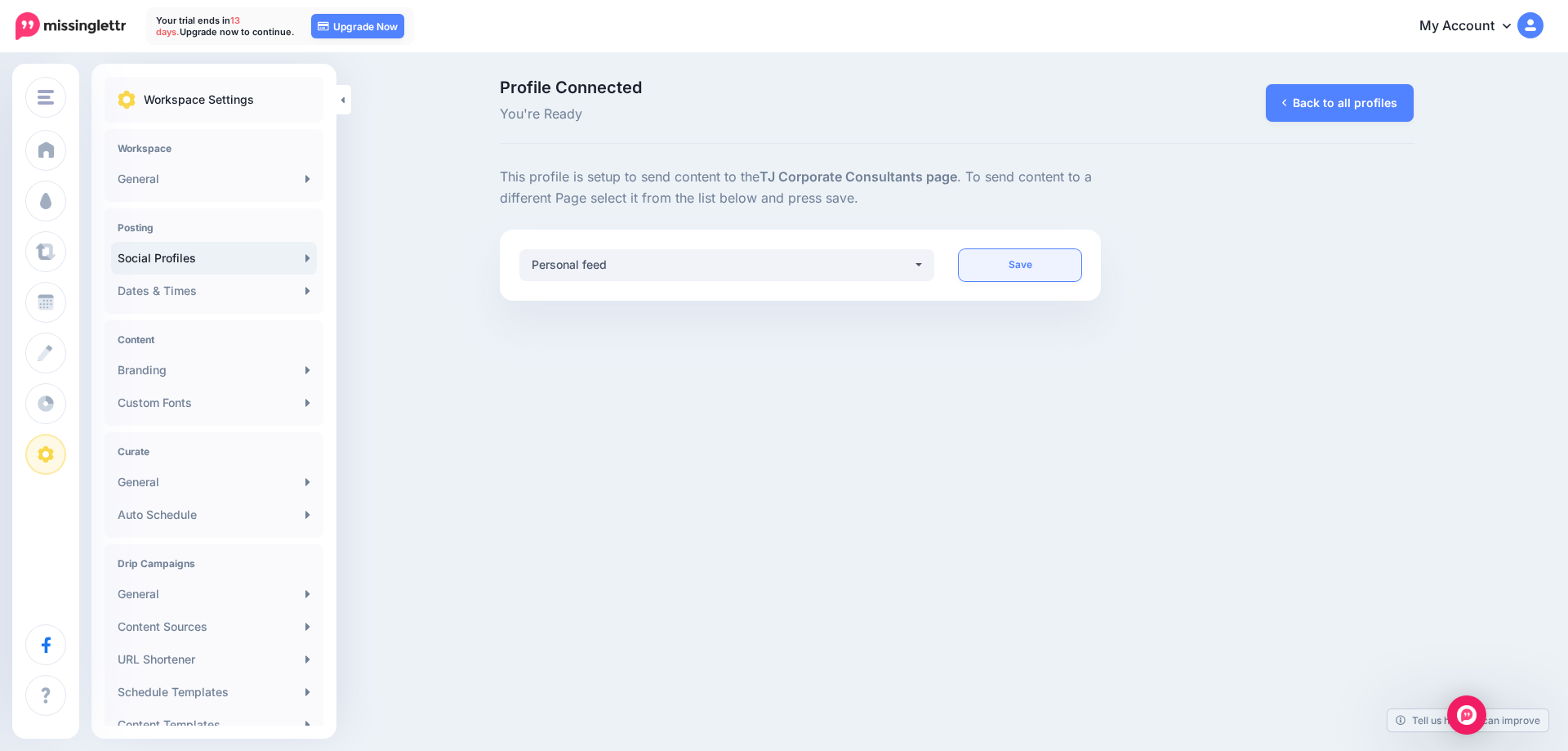
click at [1027, 263] on link "Save" at bounding box center [1019, 265] width 122 height 32
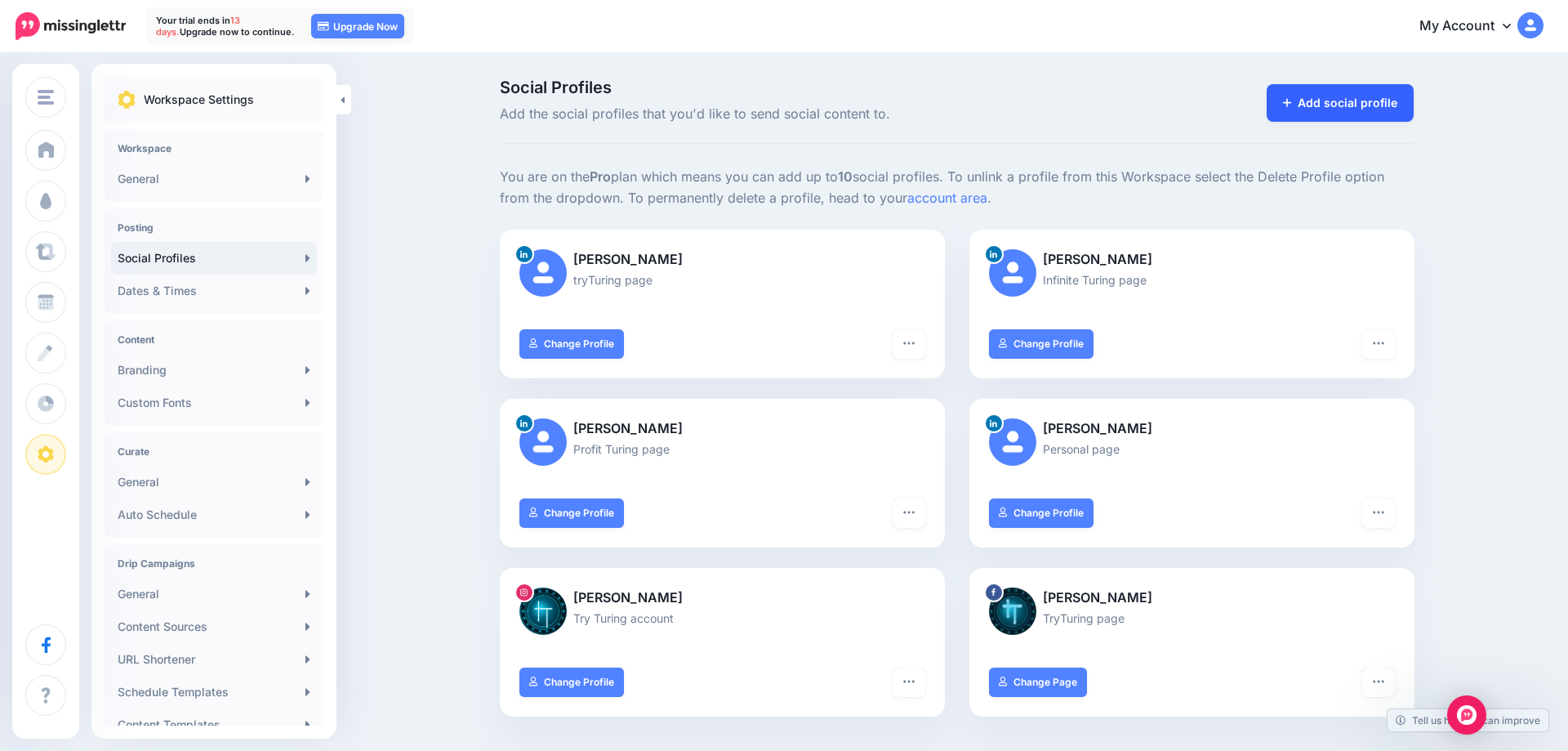
click at [1344, 108] on link "Add social profile" at bounding box center [1341, 103] width 148 height 38
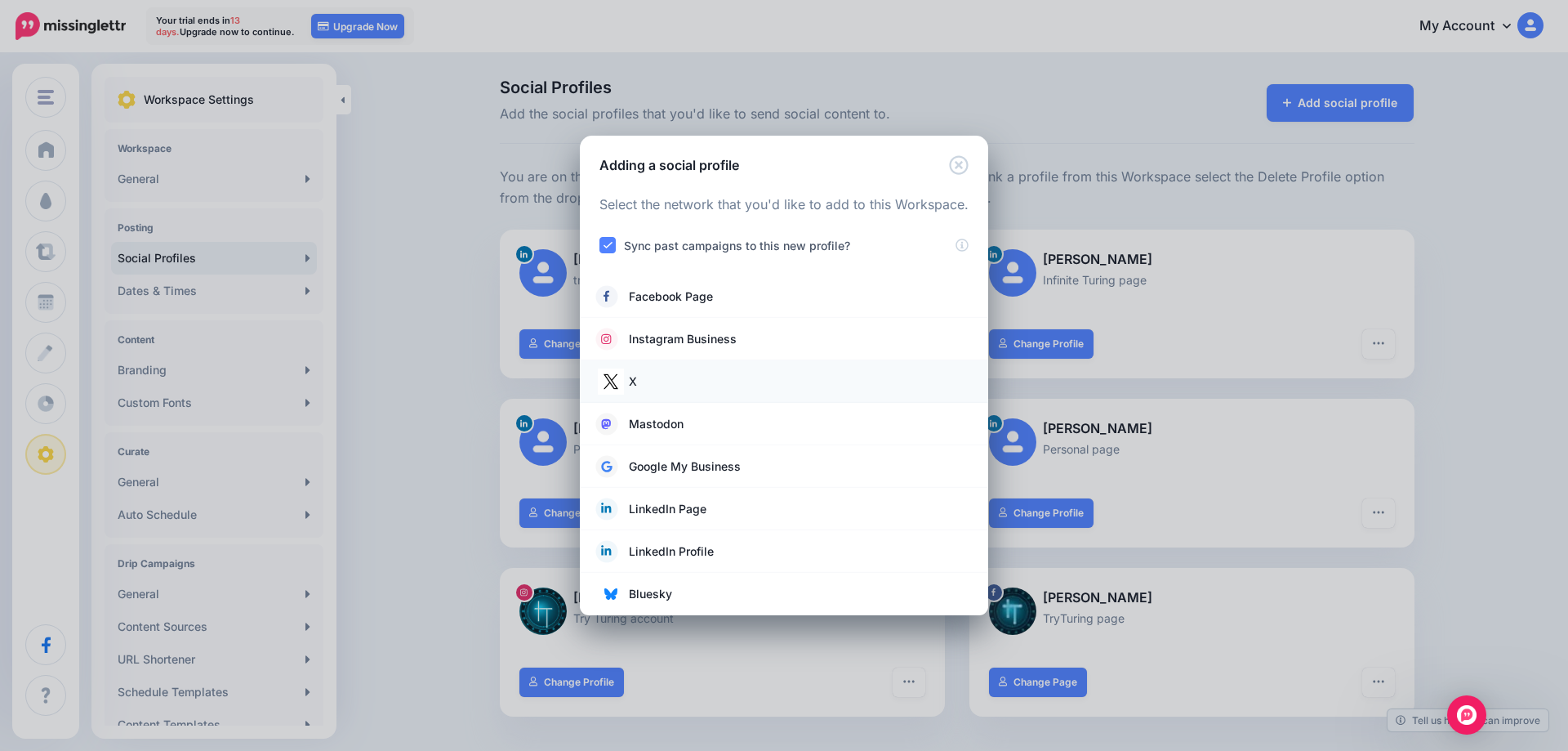
click at [681, 381] on link "X" at bounding box center [784, 382] width 376 height 23
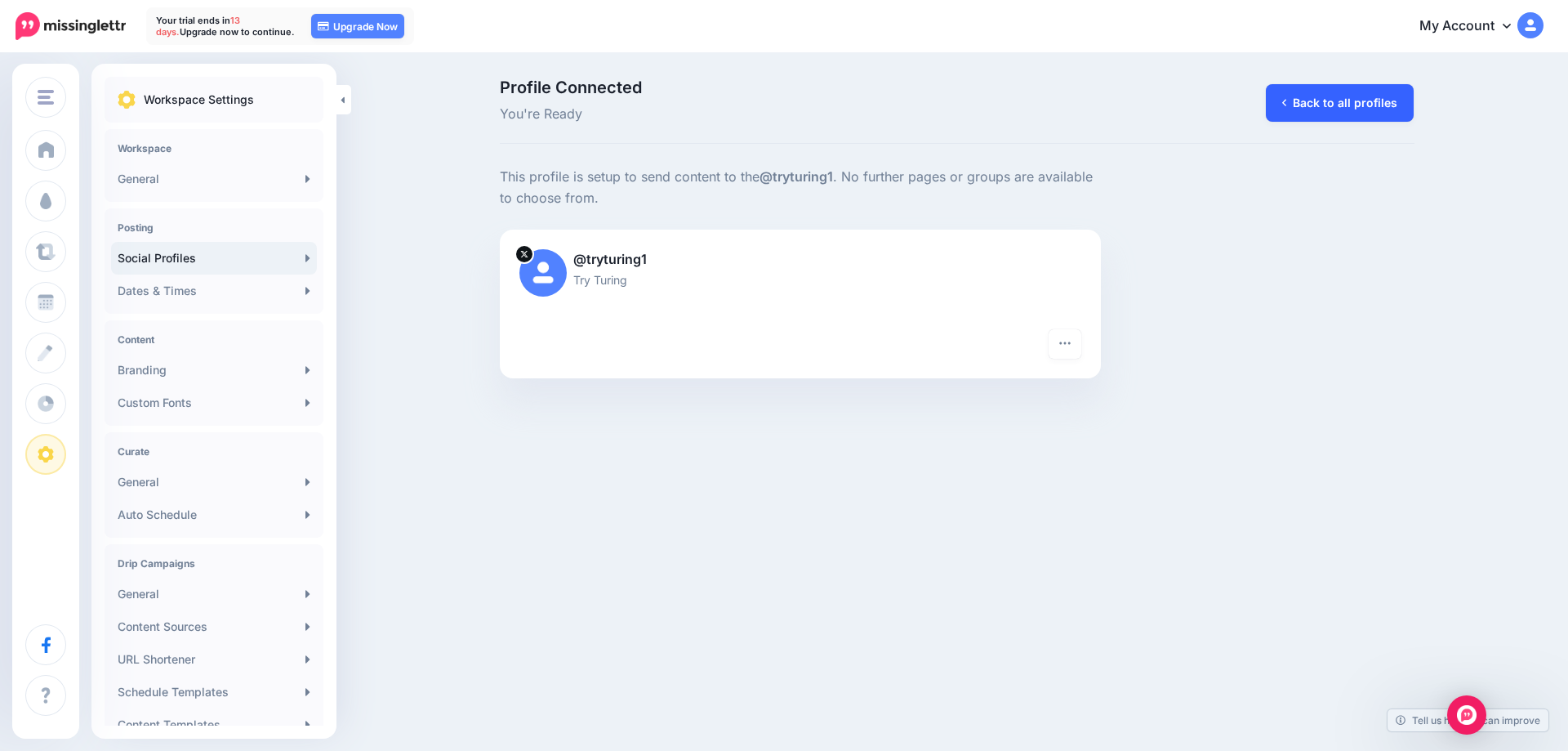
click at [1353, 108] on link "Back to all profiles" at bounding box center [1340, 103] width 148 height 38
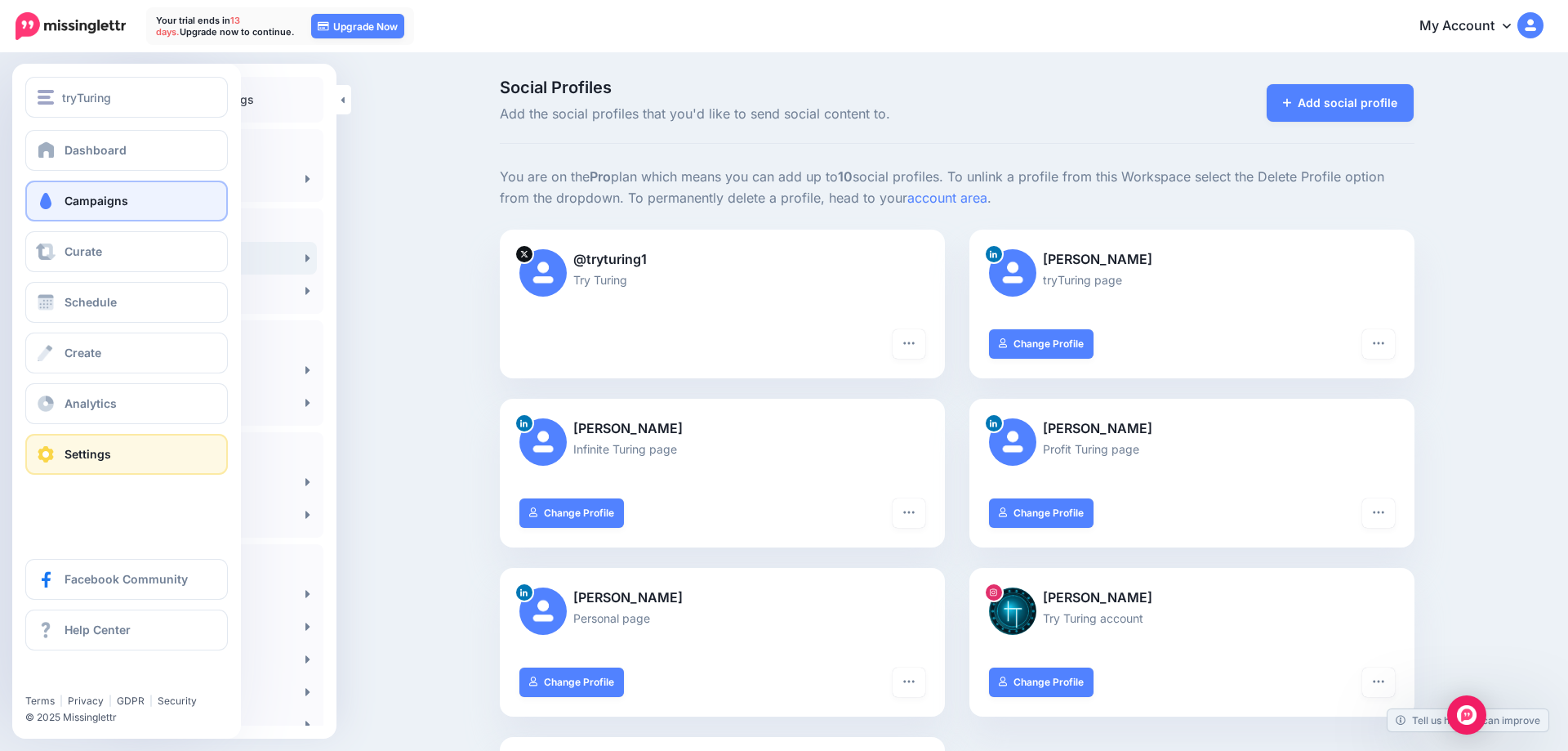
click at [88, 201] on span "Campaigns" at bounding box center [96, 200] width 64 height 14
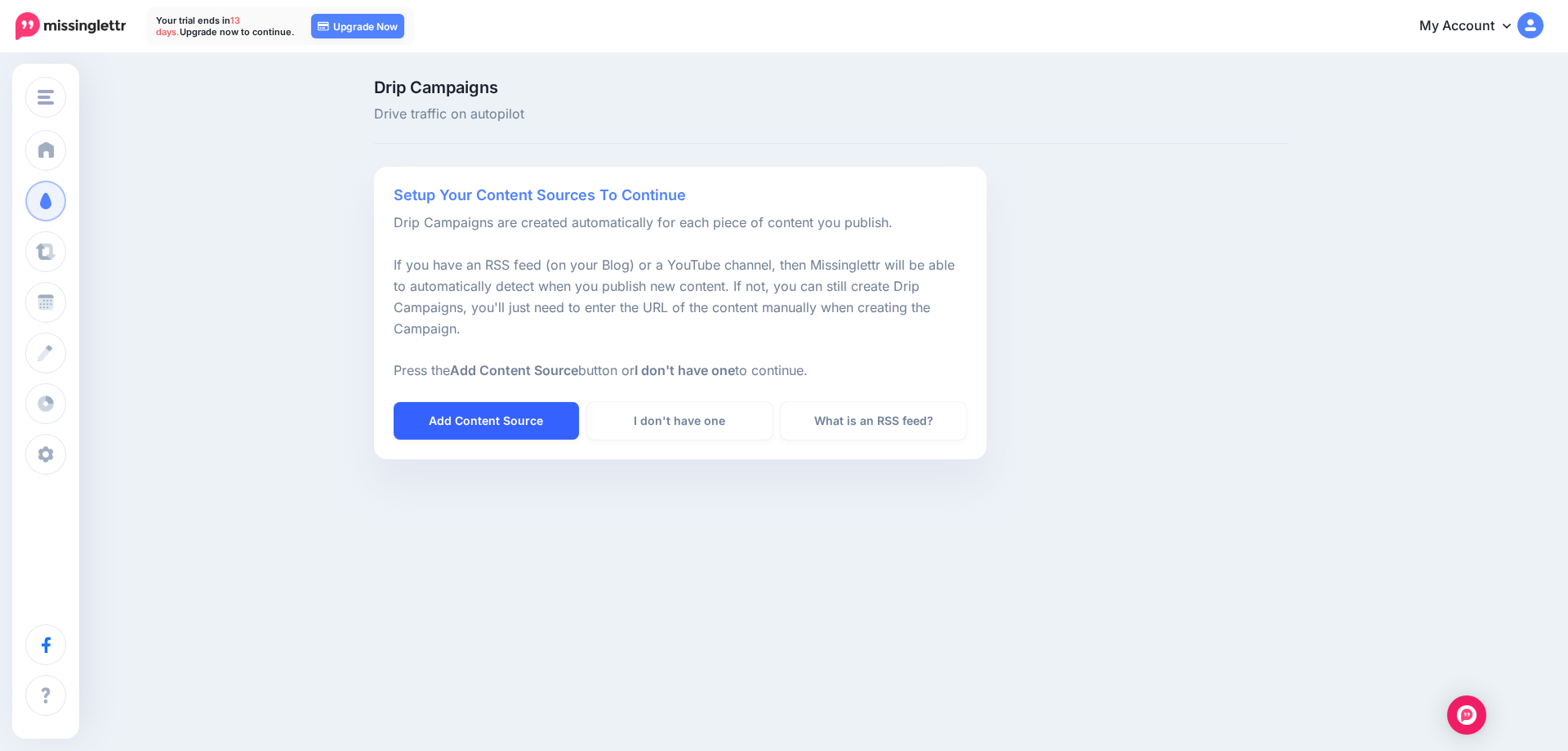
click at [517, 428] on link "Add Content Source" at bounding box center [486, 421] width 185 height 38
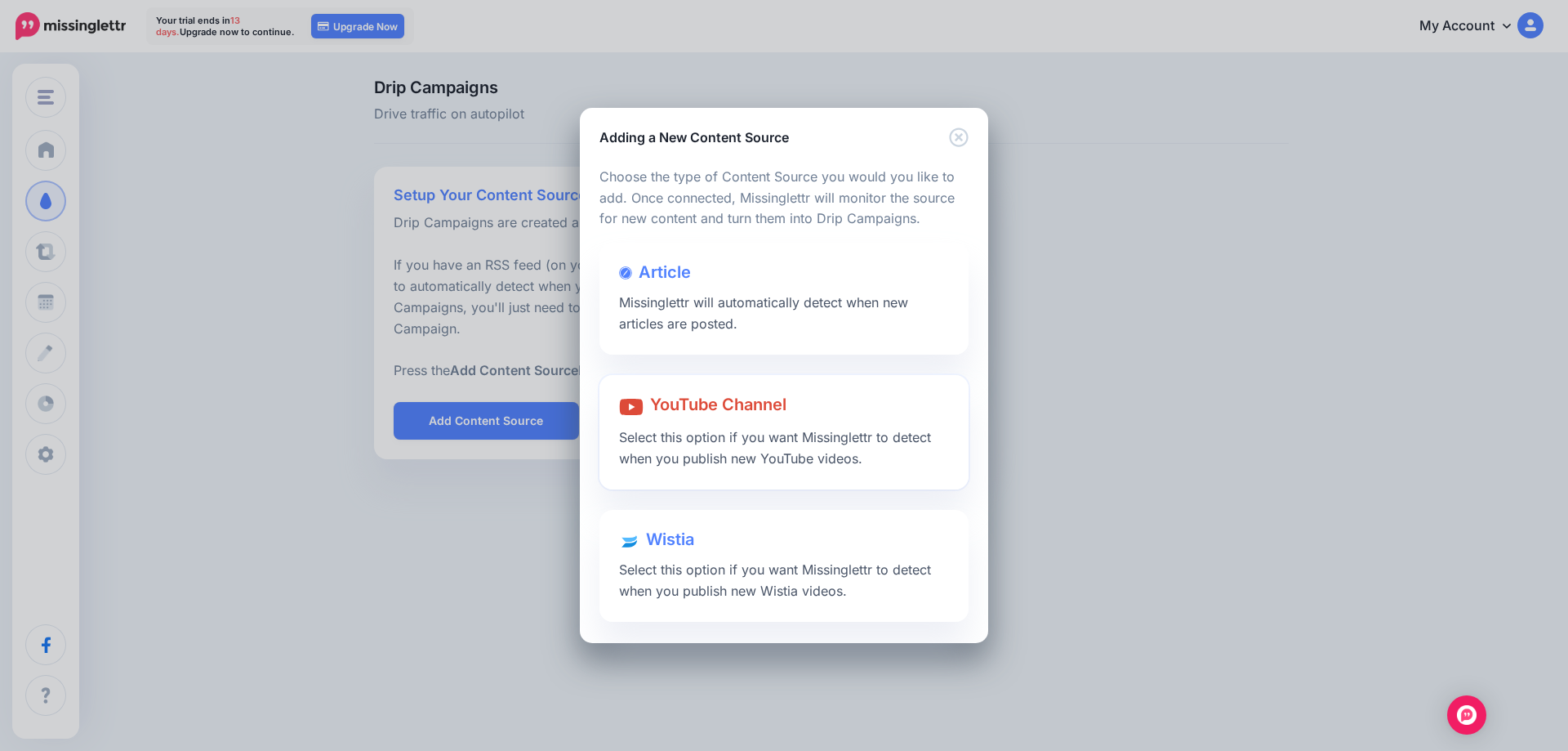
click at [707, 420] on div "YouTube Channel Select this option if you want Missinglettr to detect when you …" at bounding box center [784, 432] width 369 height 114
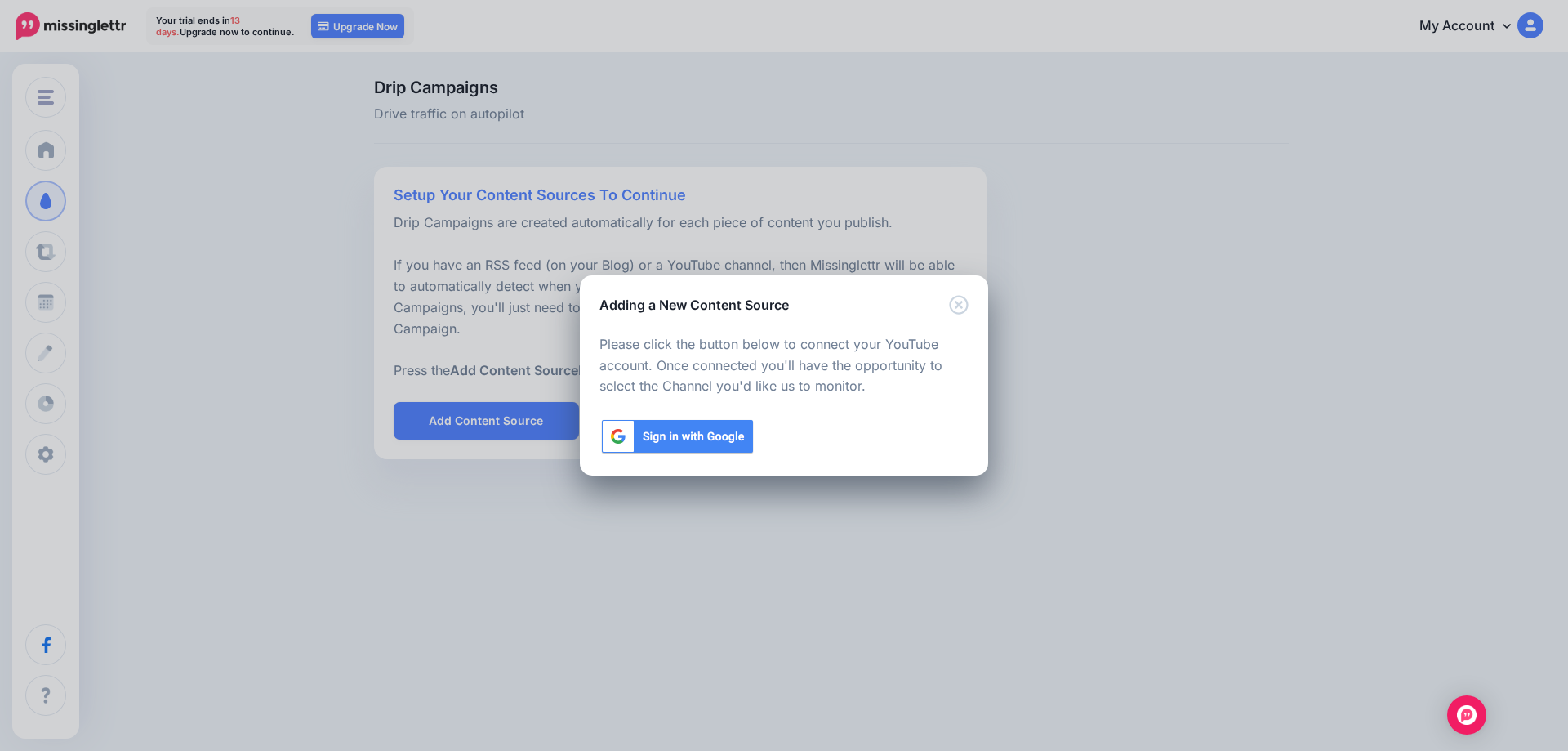
click at [691, 437] on img at bounding box center [678, 437] width 156 height 38
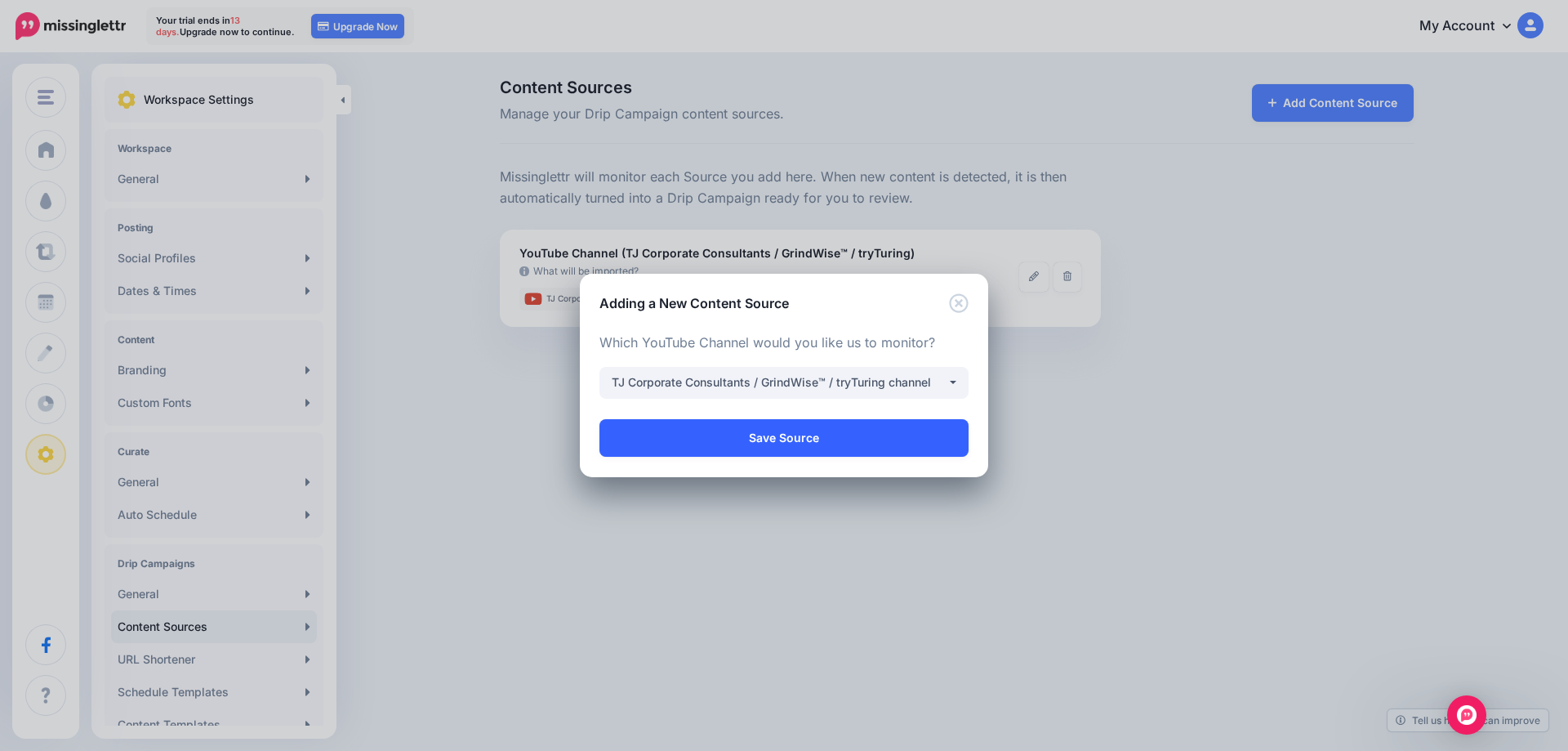
click at [780, 435] on link "Save Source" at bounding box center [784, 439] width 369 height 38
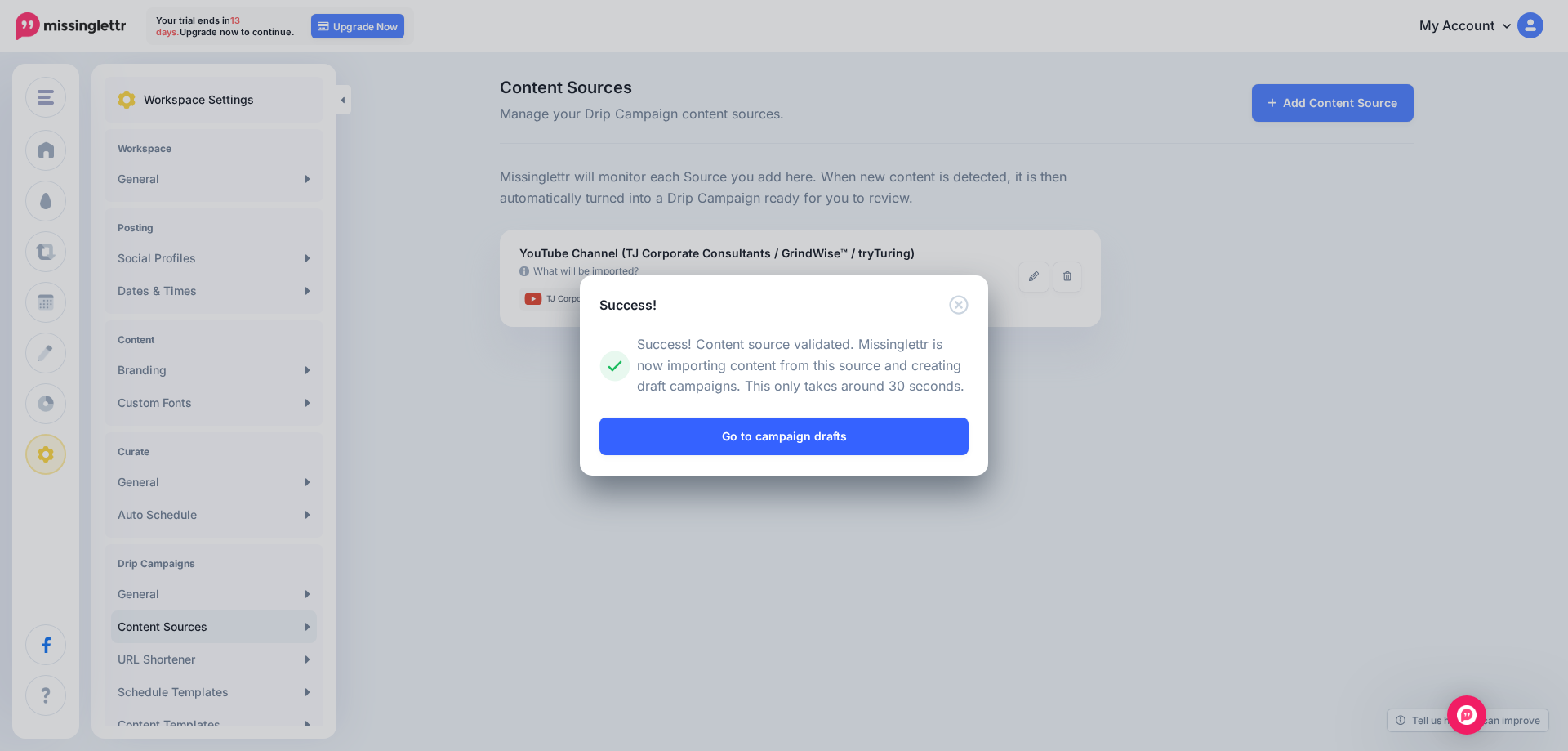
click at [775, 438] on link "Go to campaign drafts" at bounding box center [784, 437] width 369 height 38
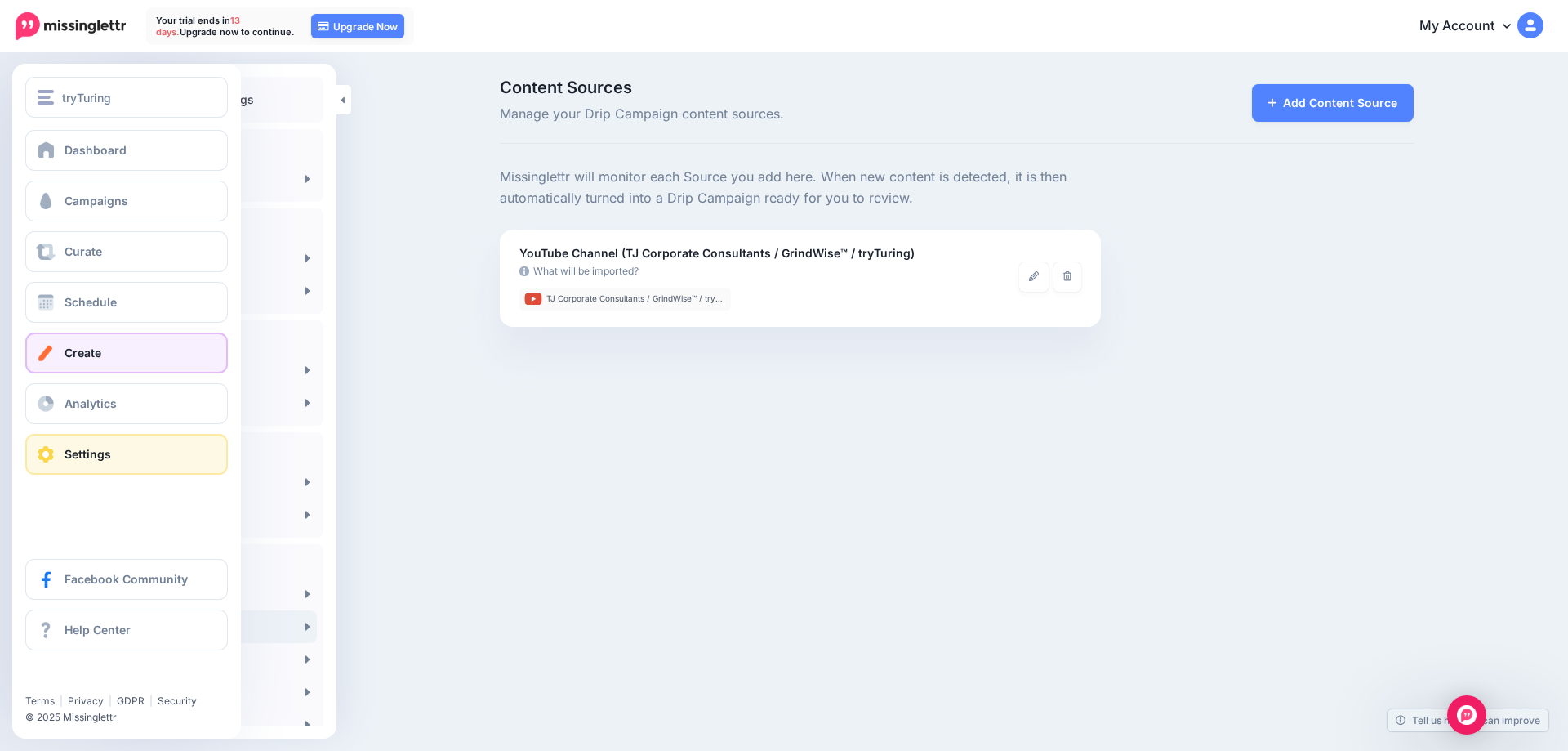
click at [89, 352] on span "Create" at bounding box center [83, 352] width 37 height 14
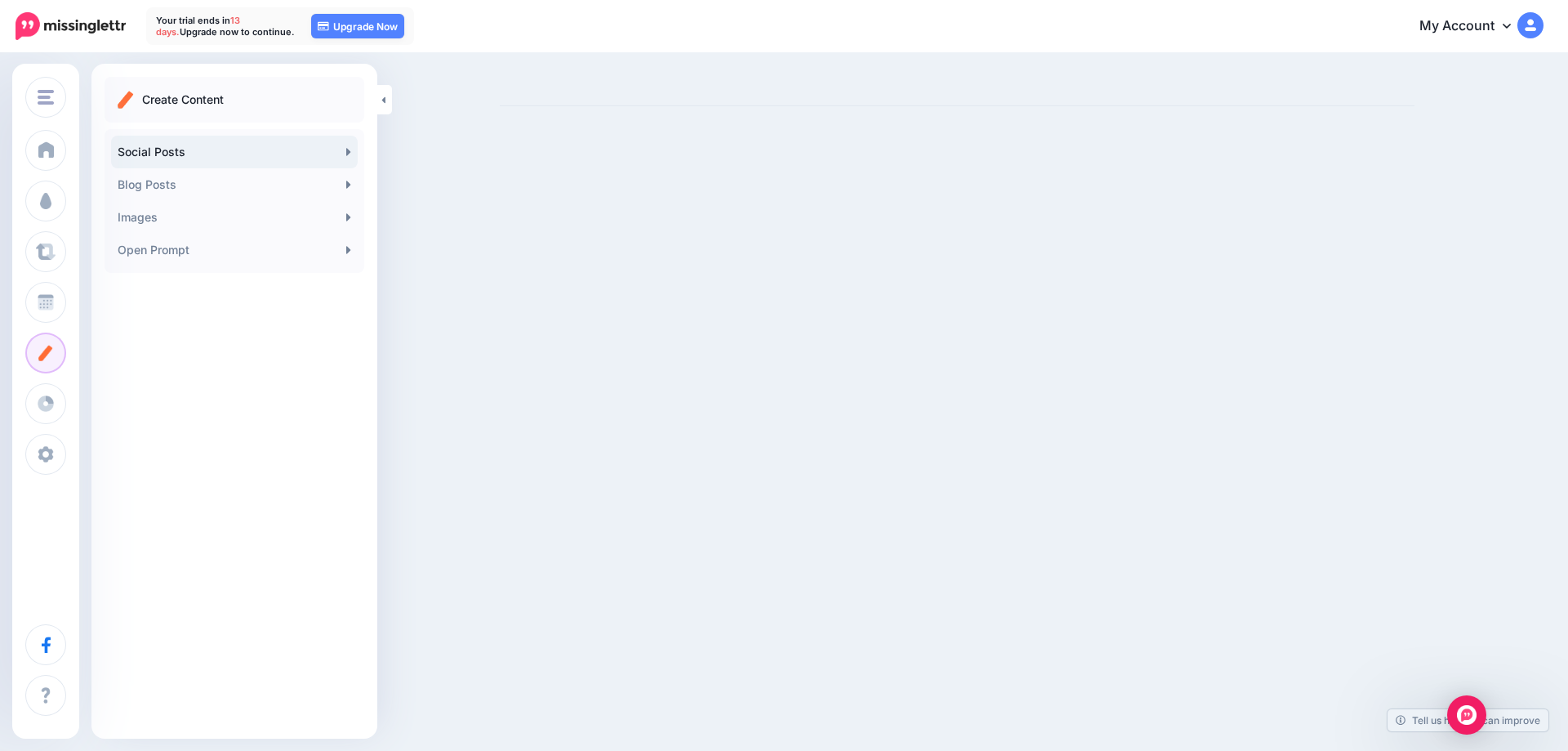
click at [247, 157] on link "Social Posts" at bounding box center [234, 152] width 247 height 32
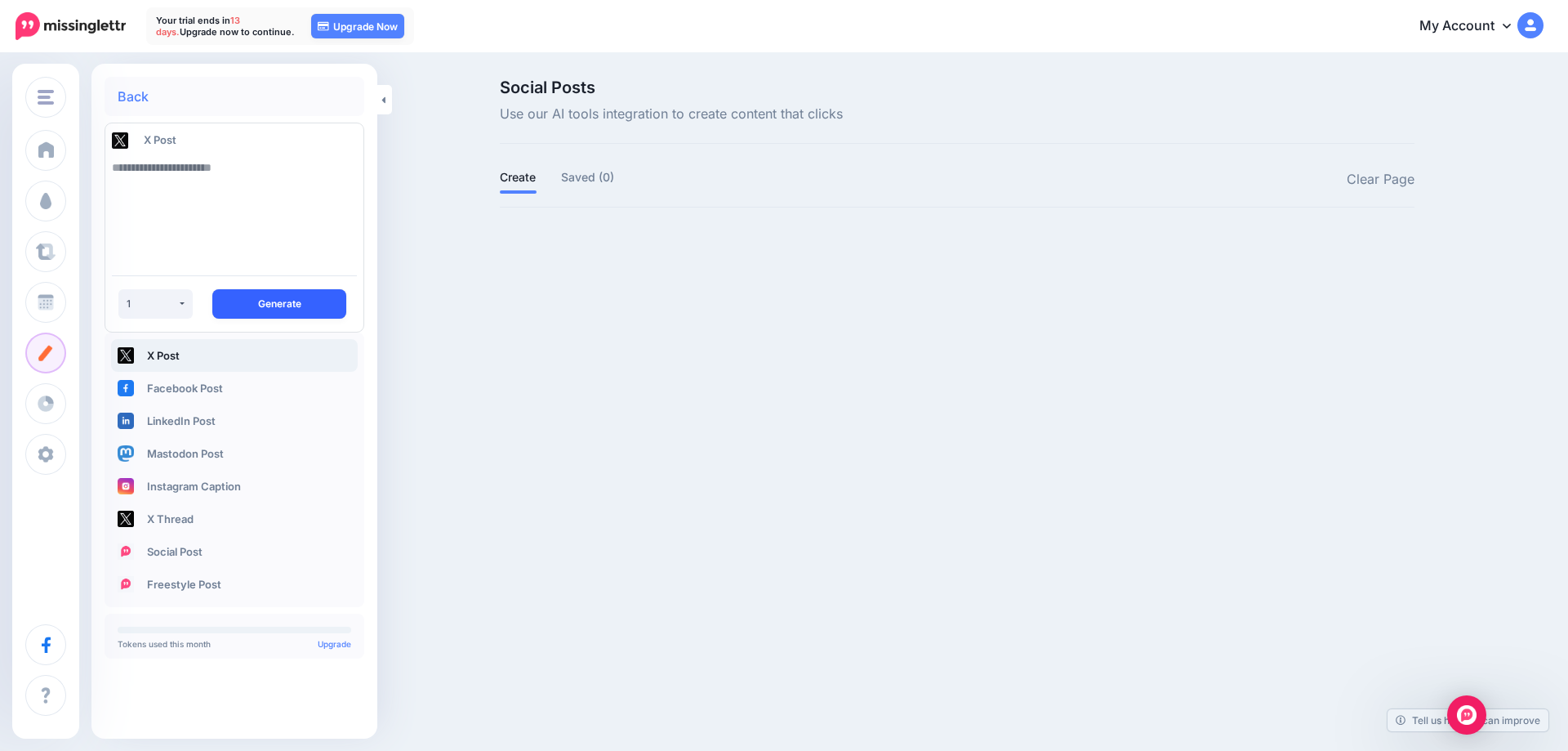
click at [266, 302] on button "Generate" at bounding box center [279, 304] width 134 height 29
click at [183, 298] on button "1" at bounding box center [156, 304] width 74 height 29
click at [201, 239] on textarea at bounding box center [234, 206] width 245 height 111
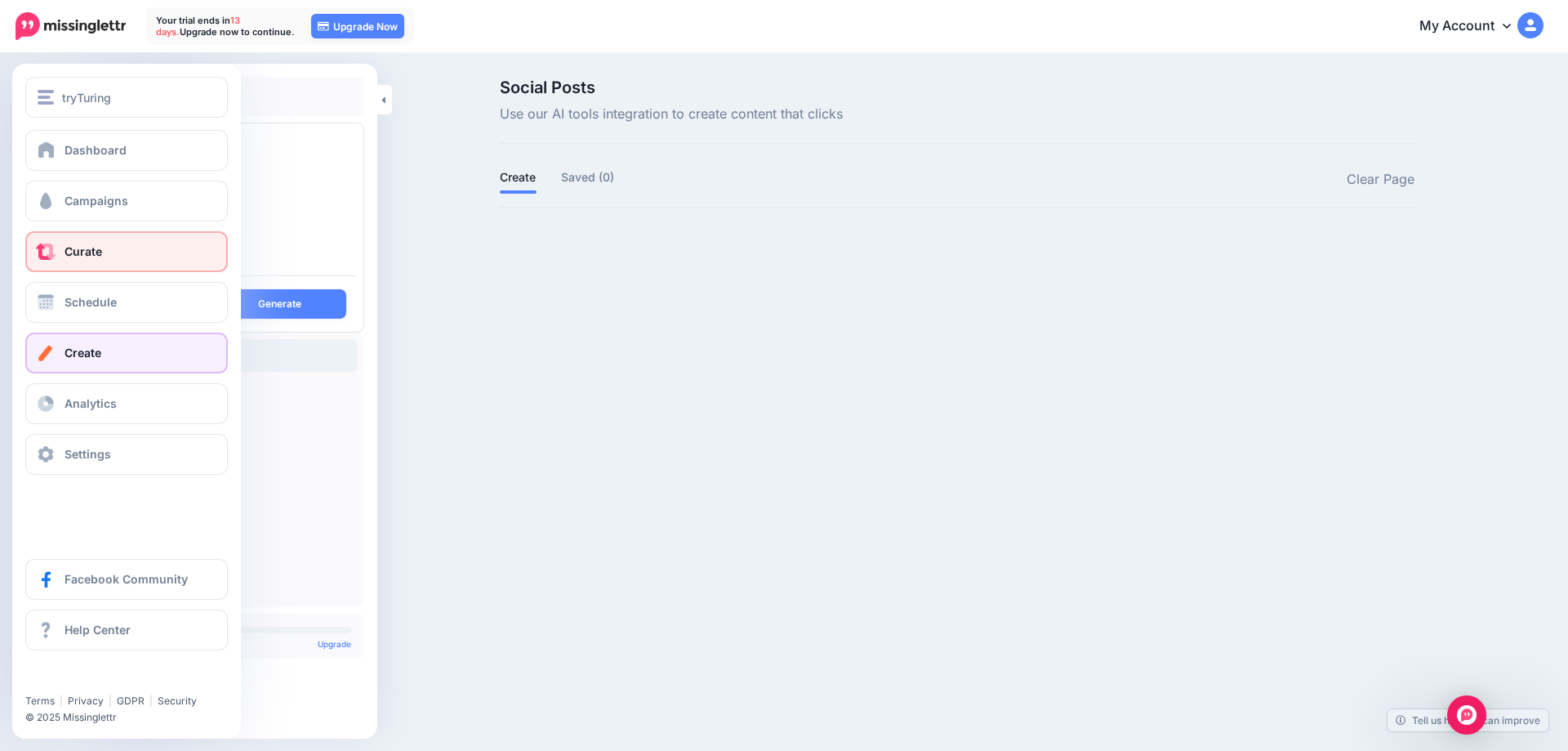
click at [86, 245] on span "Curate" at bounding box center [84, 251] width 38 height 14
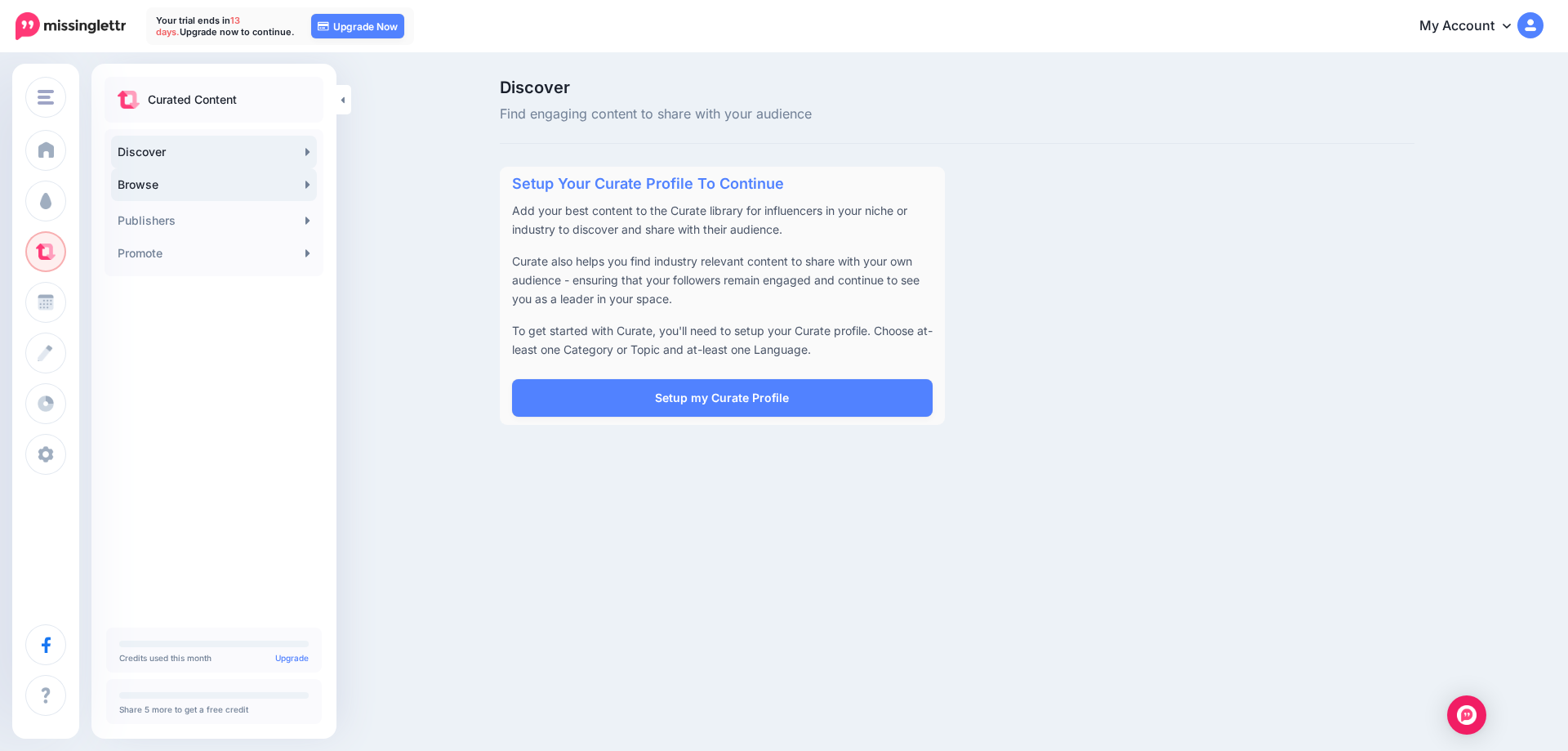
click at [185, 185] on link "Browse" at bounding box center [214, 184] width 206 height 32
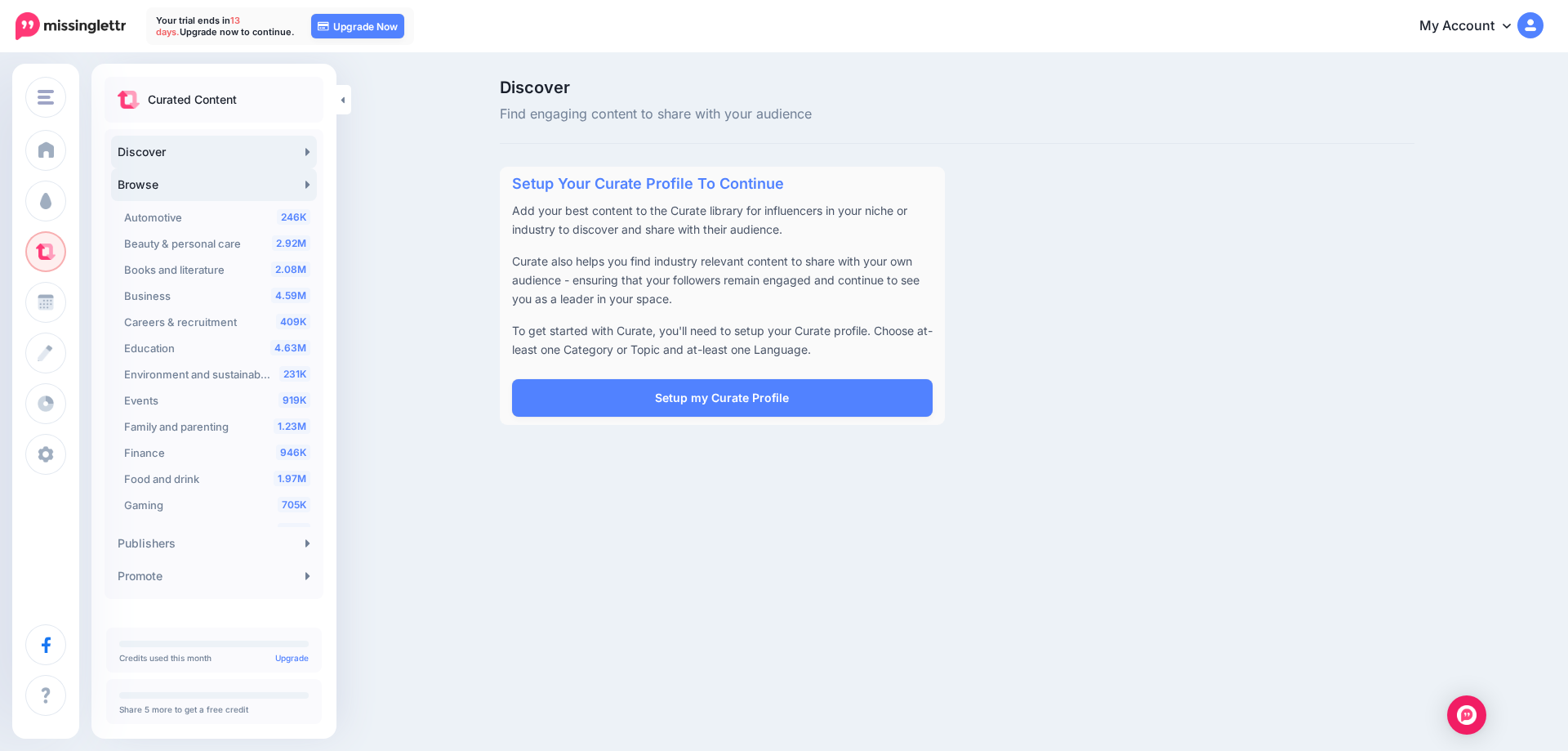
click at [185, 185] on link "Browse" at bounding box center [214, 184] width 206 height 32
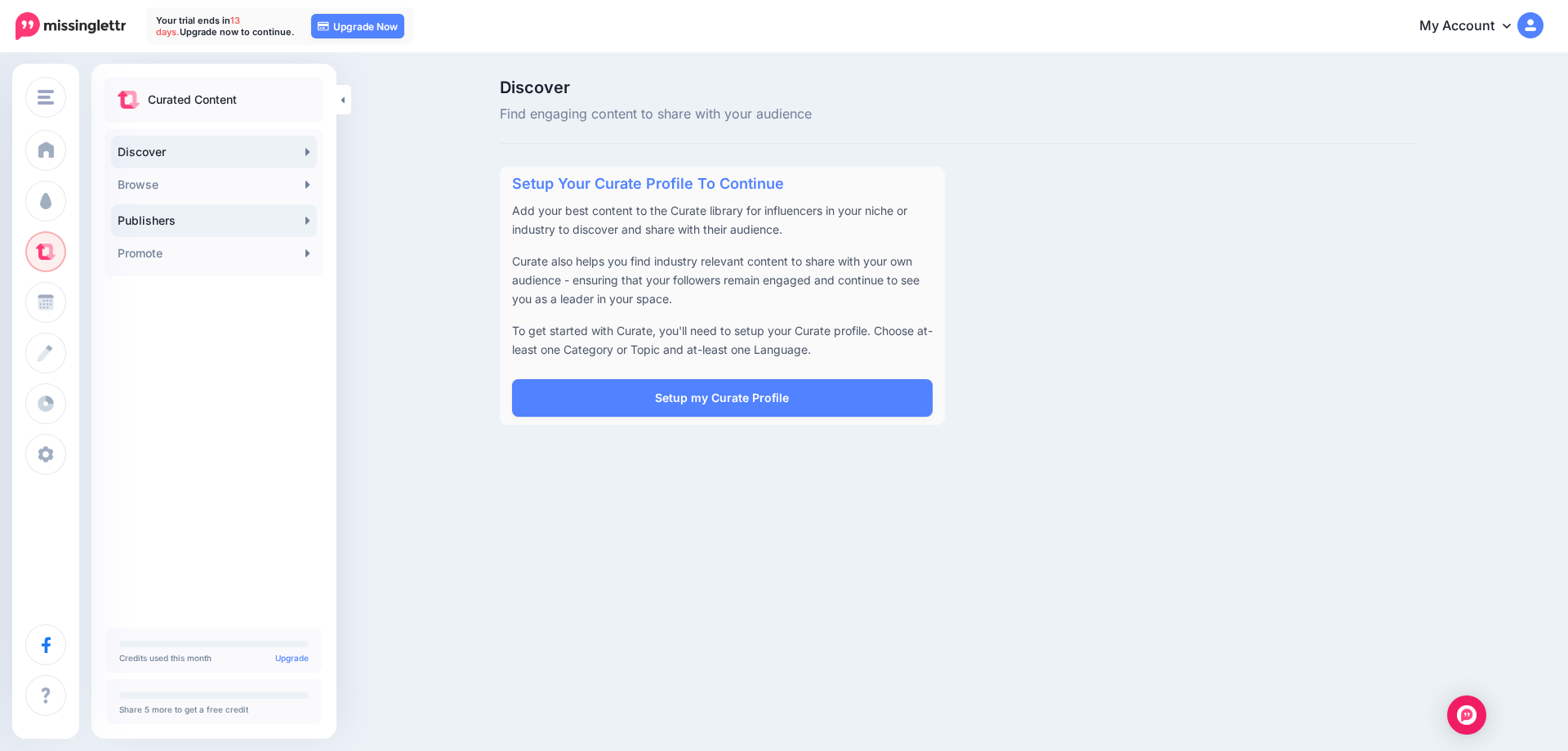
click at [178, 219] on link "Publishers" at bounding box center [214, 220] width 206 height 32
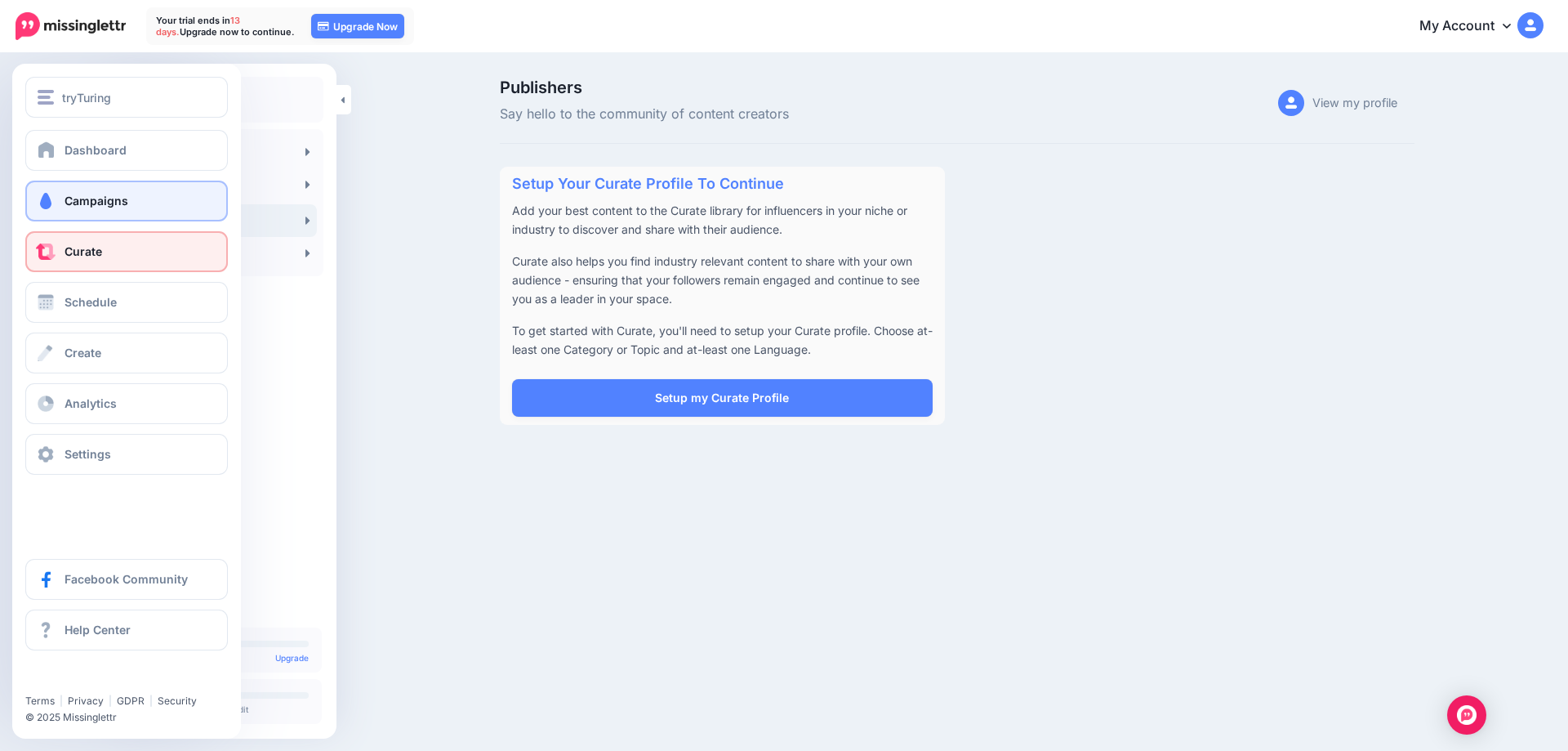
click at [114, 197] on span "Campaigns" at bounding box center [96, 200] width 64 height 14
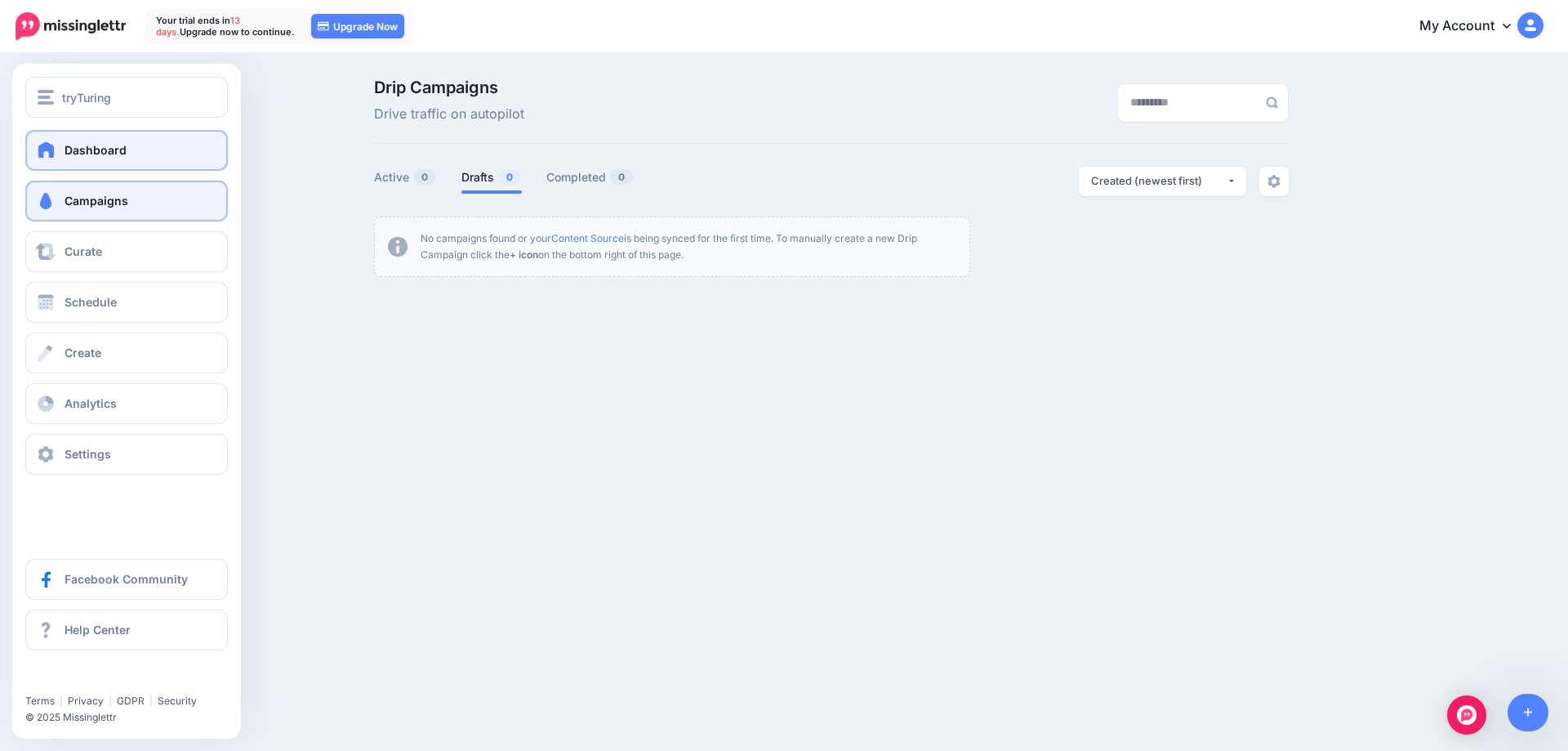
click at [76, 145] on span "Dashboard" at bounding box center [95, 150] width 62 height 14
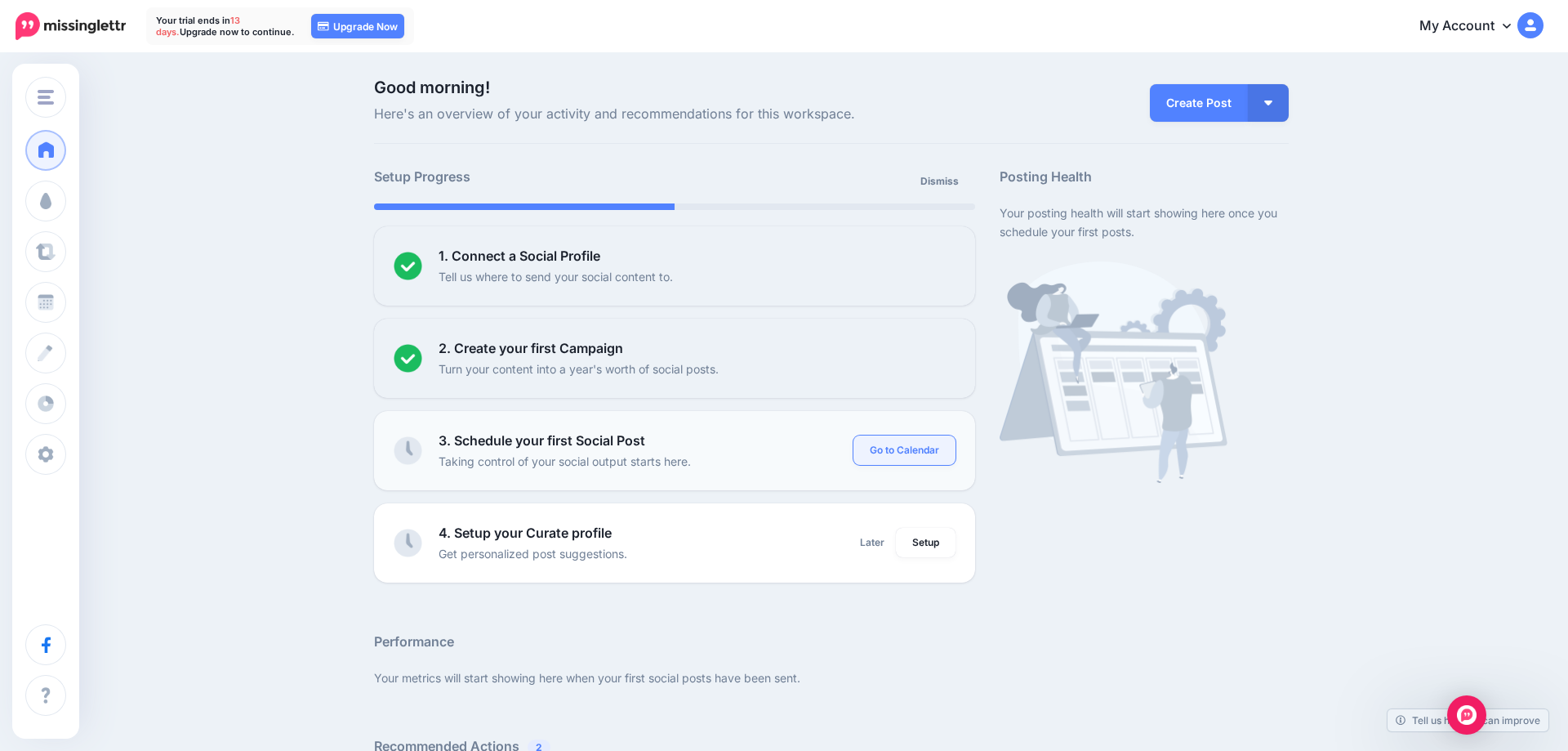
click at [902, 455] on link "Go to Calendar" at bounding box center [905, 450] width 103 height 29
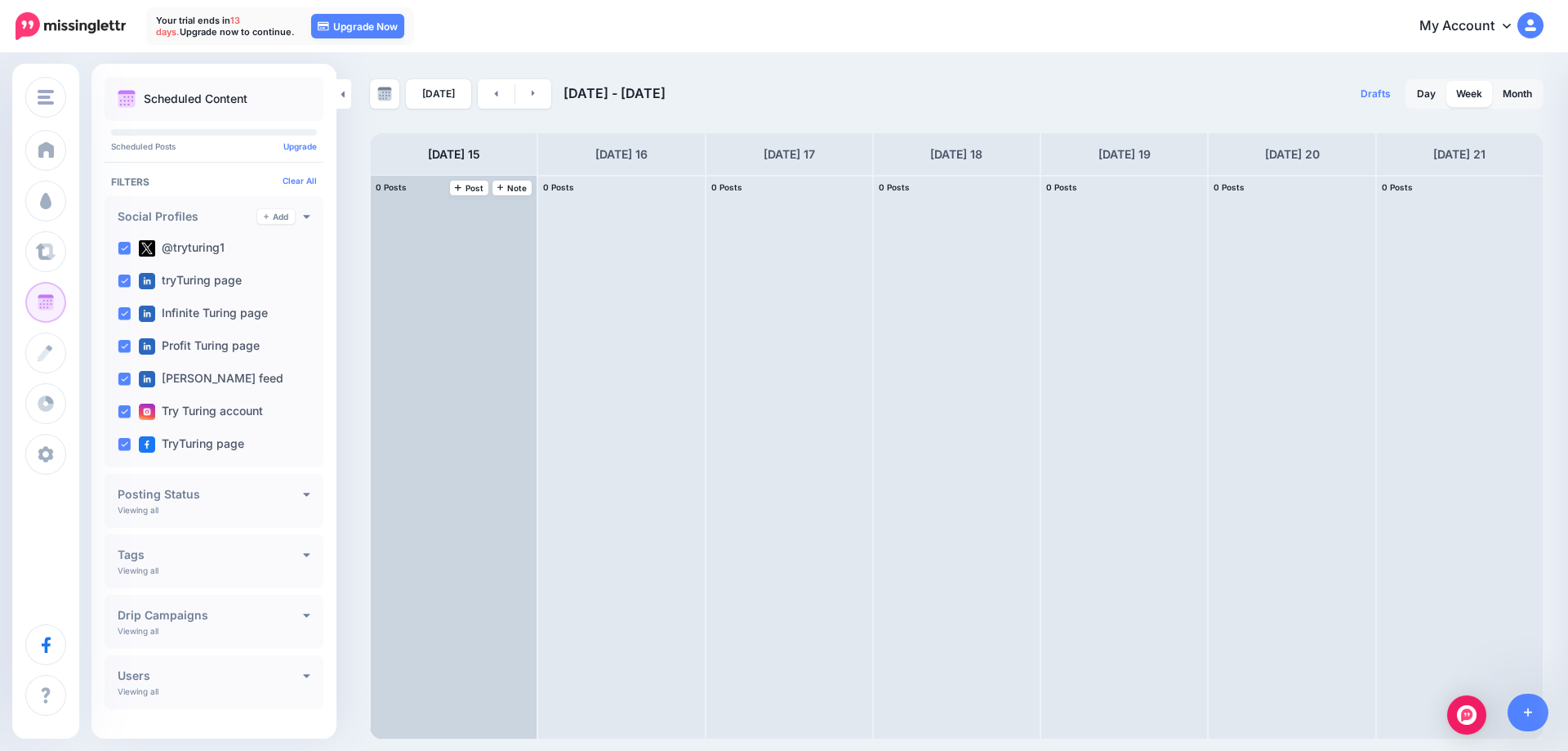
click at [464, 284] on div at bounding box center [454, 457] width 166 height 563
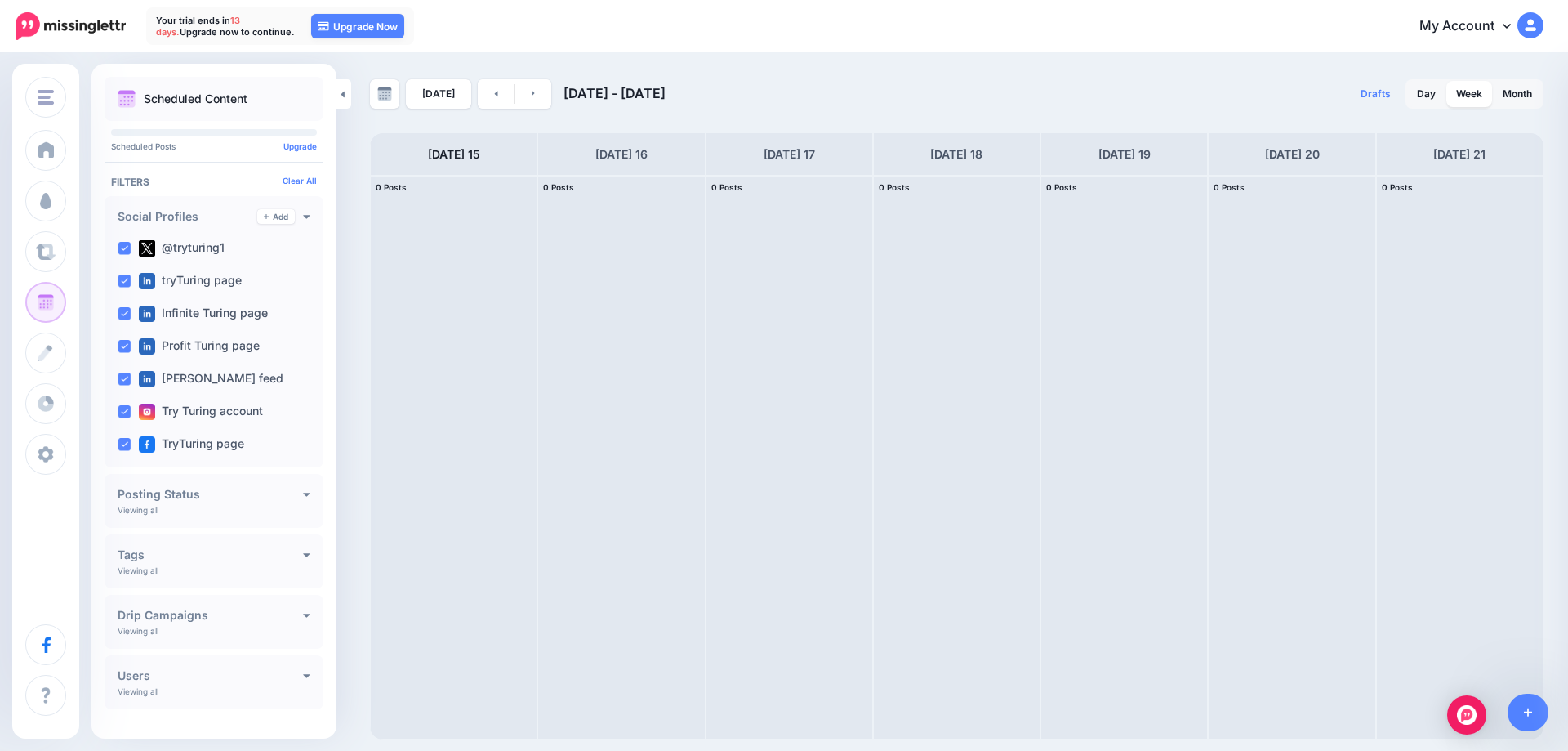
click at [238, 556] on h4 "Tags" at bounding box center [210, 554] width 185 height 11
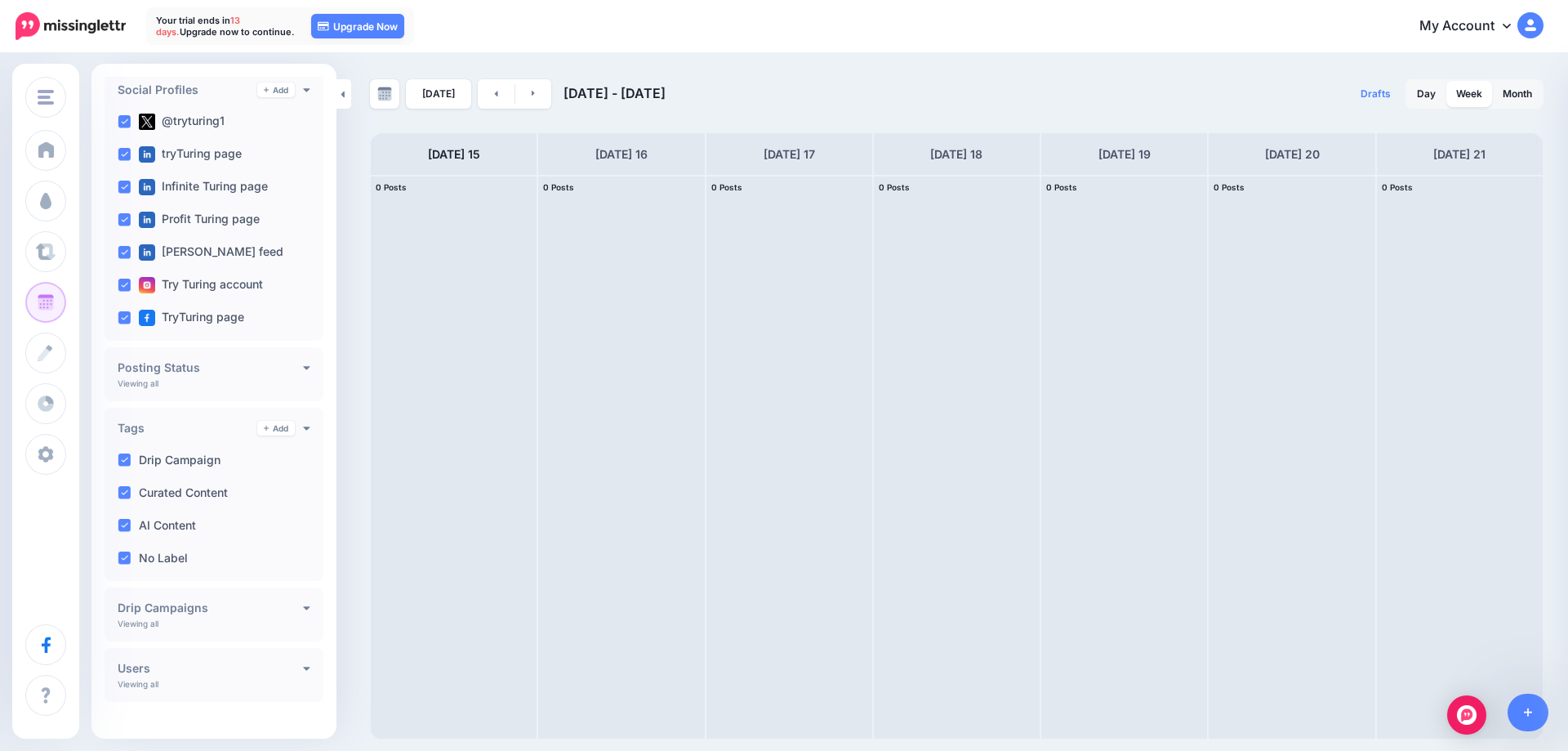
scroll to position [143, 0]
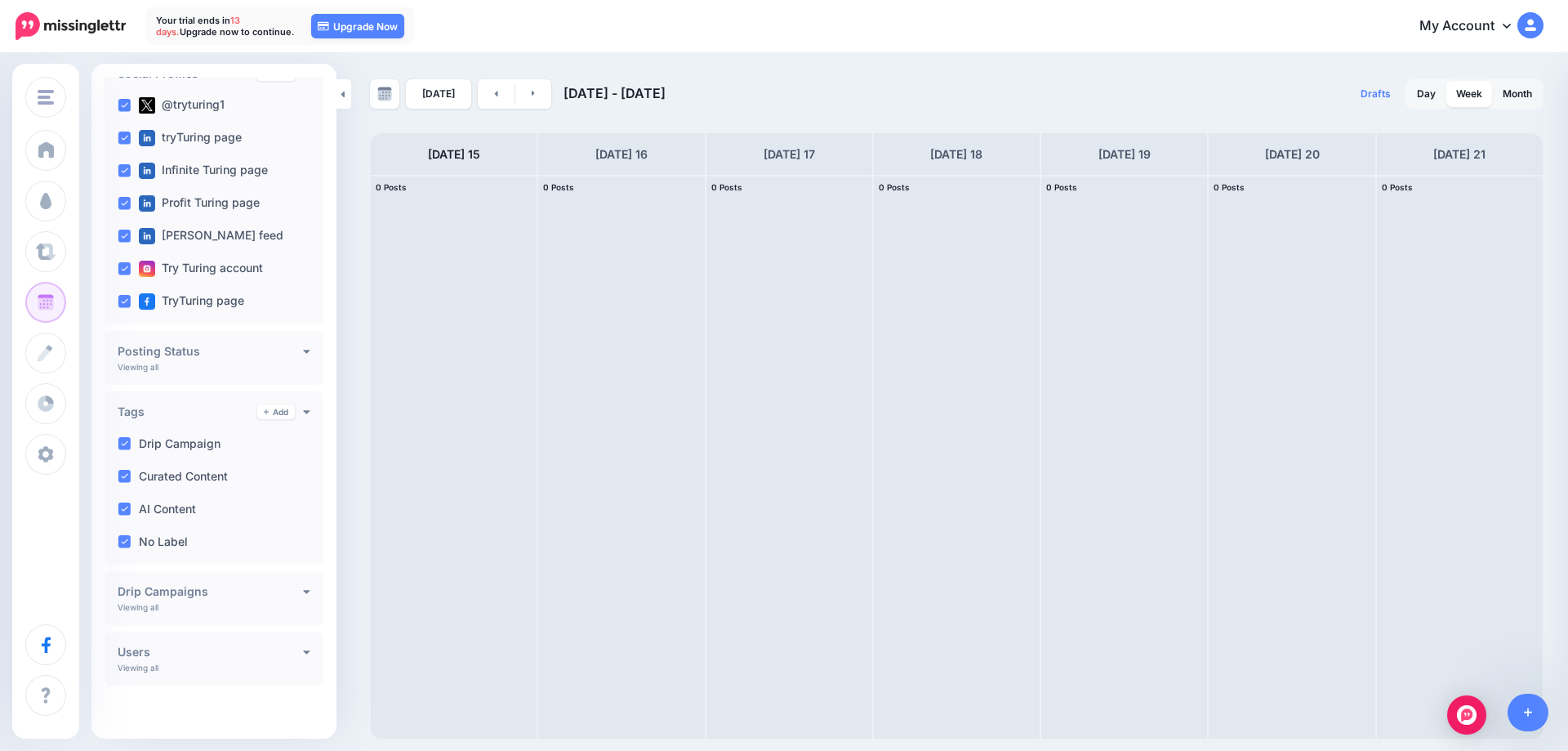
click at [232, 590] on h4 "Drip Campaigns" at bounding box center [210, 591] width 185 height 11
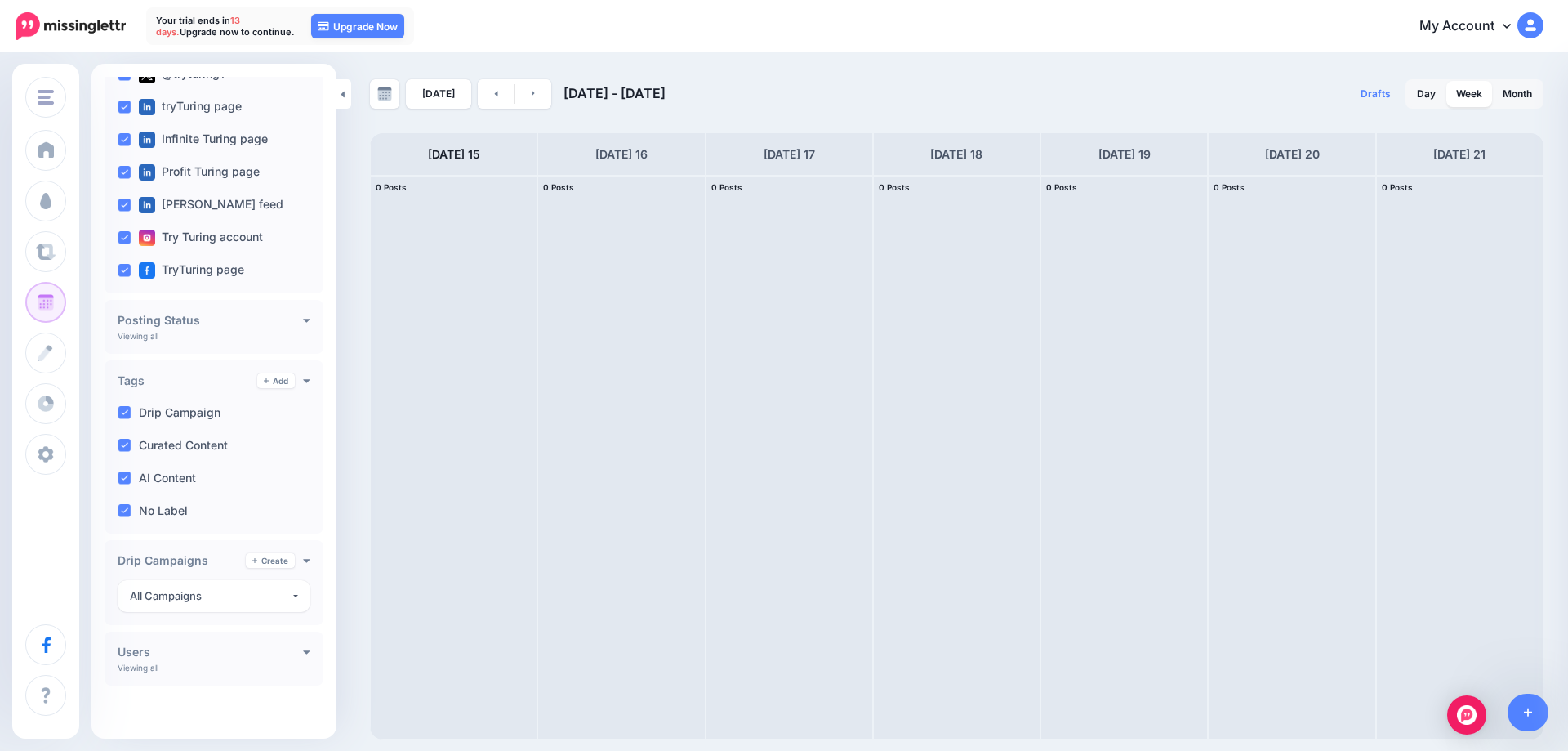
click at [211, 328] on div "Posting Status Viewing all Published Scheduled Awaiting Approval Error" at bounding box center [214, 327] width 219 height 54
click at [297, 317] on h4 "Posting Status" at bounding box center [210, 320] width 185 height 11
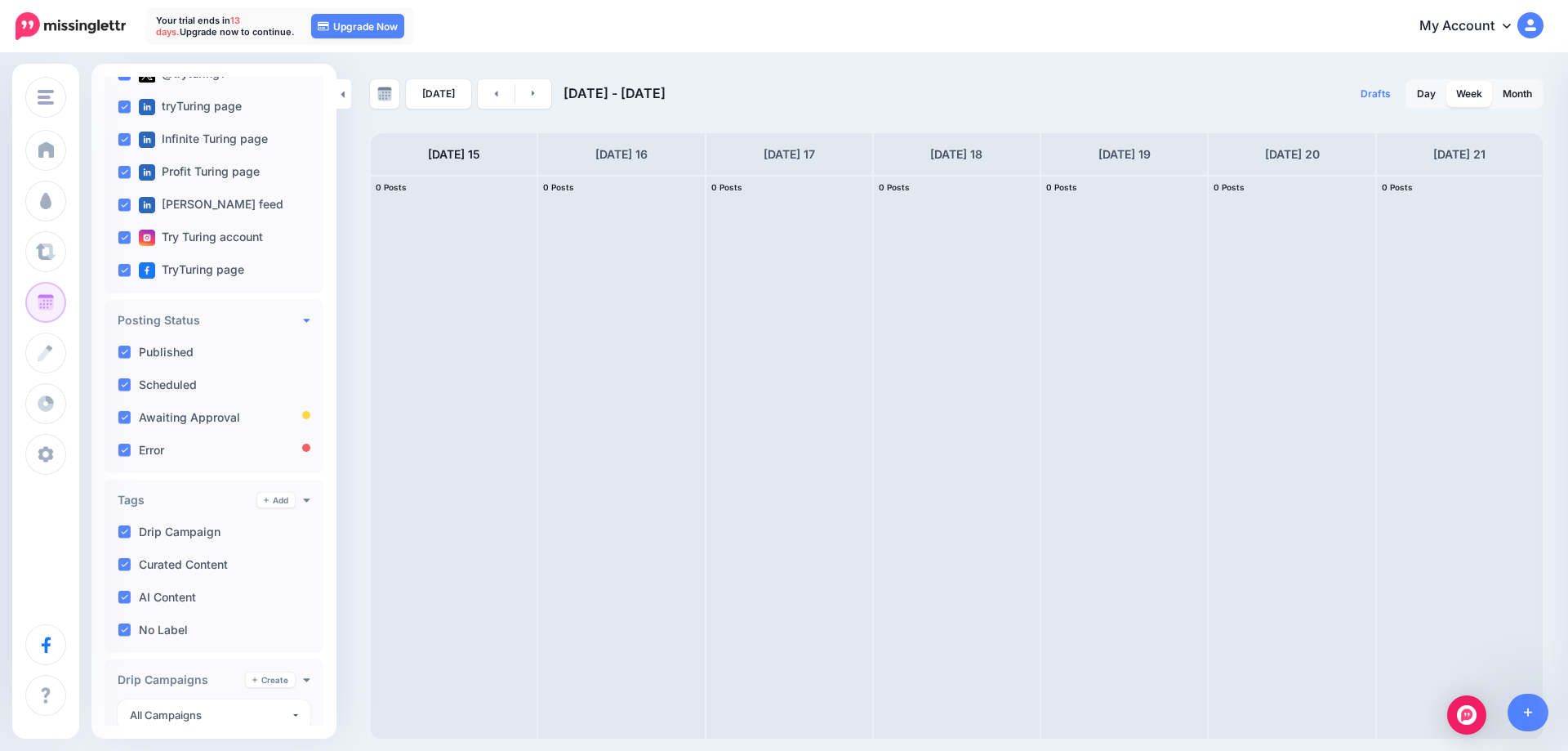
click at [308, 320] on icon at bounding box center [307, 321] width 7 height 4
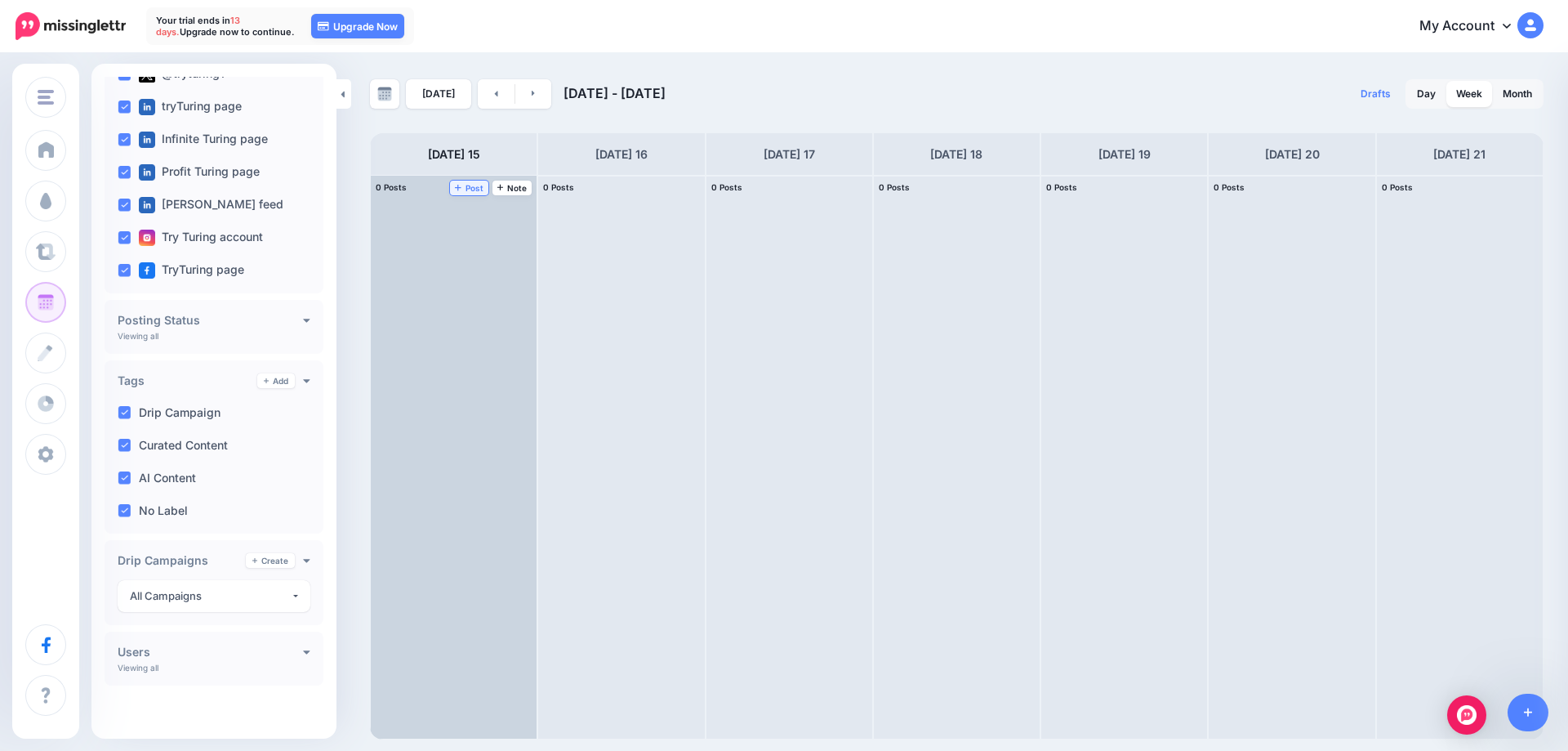
click at [475, 185] on span "Post" at bounding box center [469, 188] width 28 height 9
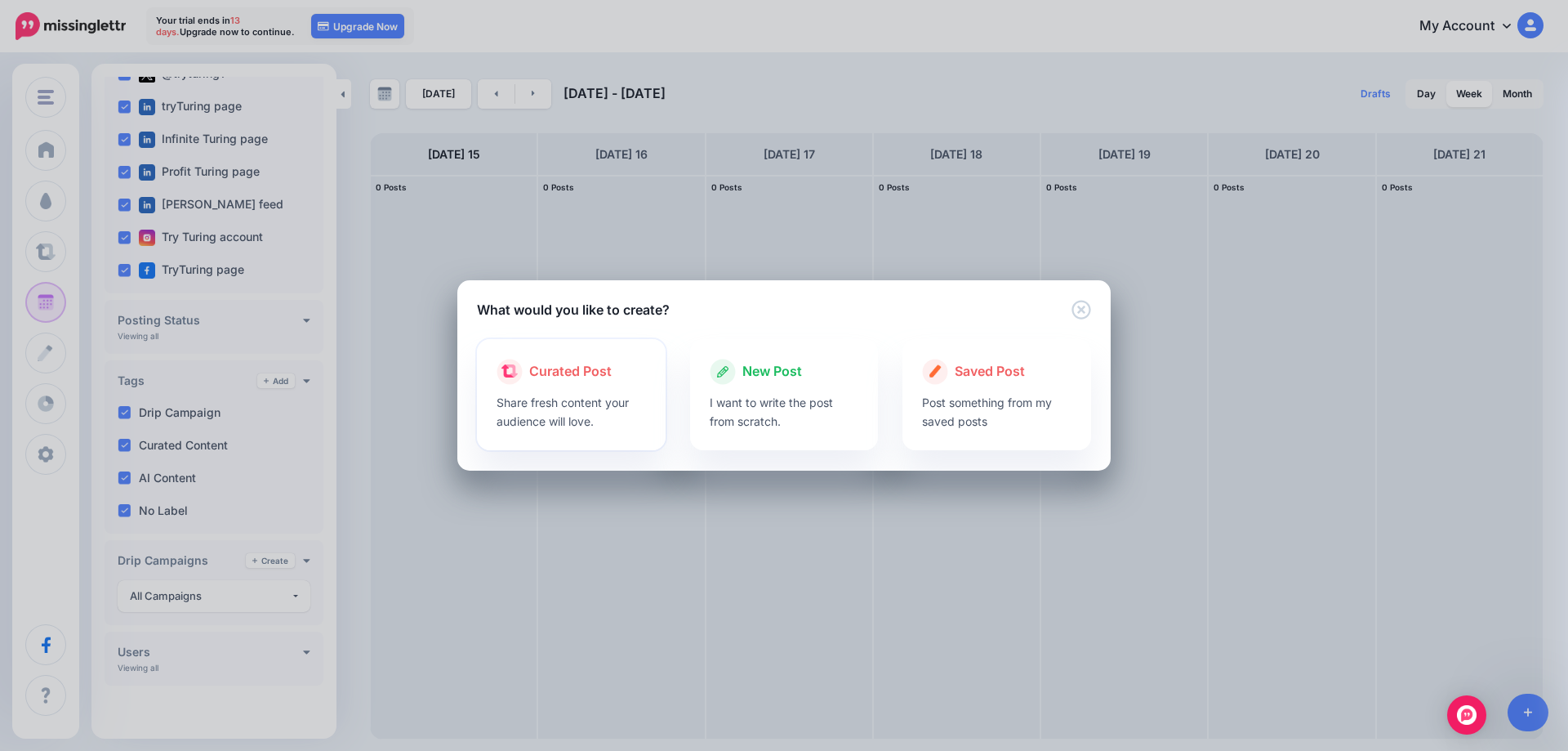
click at [607, 421] on p "Share fresh content your audience will love." at bounding box center [570, 412] width 149 height 38
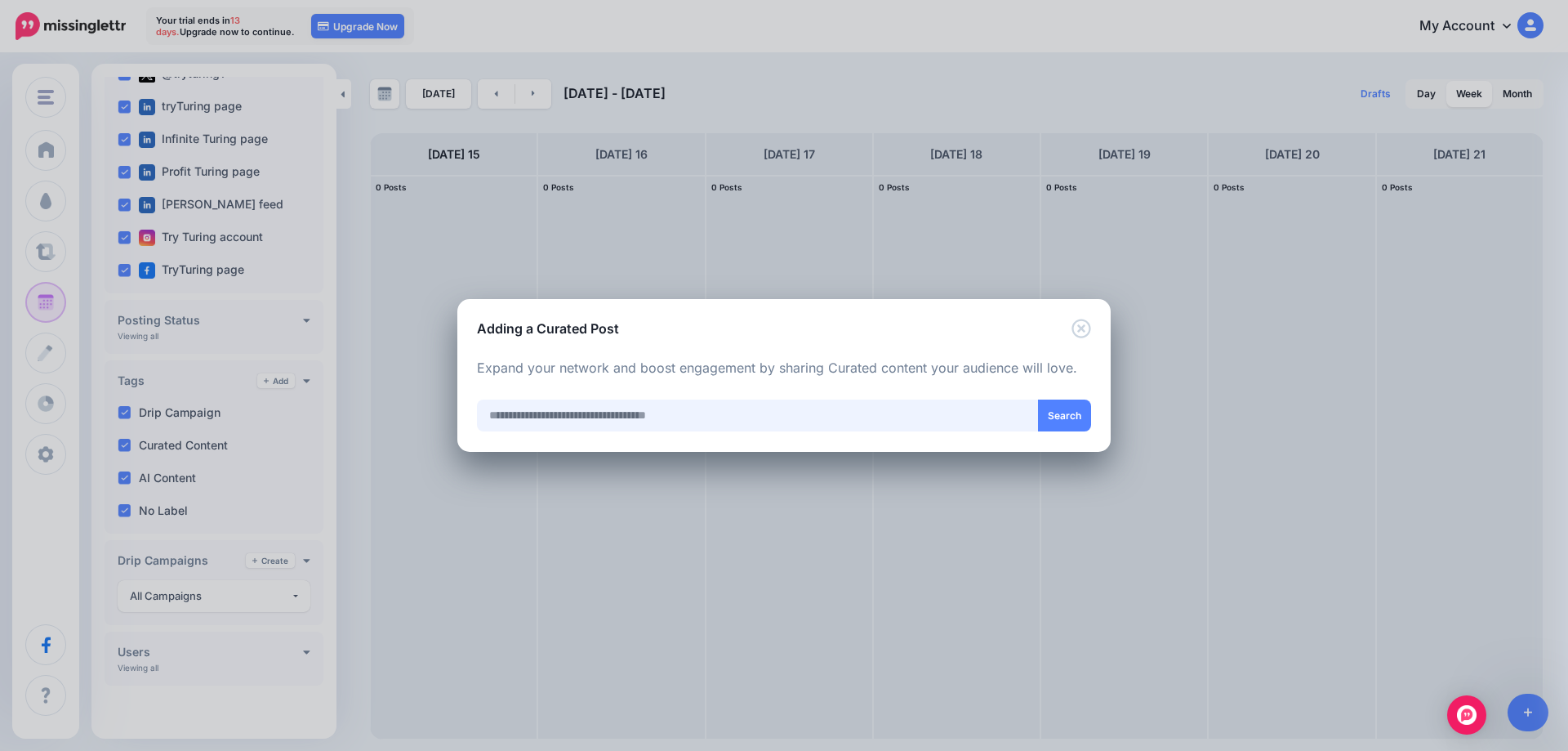
click at [685, 425] on input "text" at bounding box center [758, 416] width 562 height 32
type input "**********"
click at [1053, 421] on button "Search" at bounding box center [1065, 416] width 53 height 32
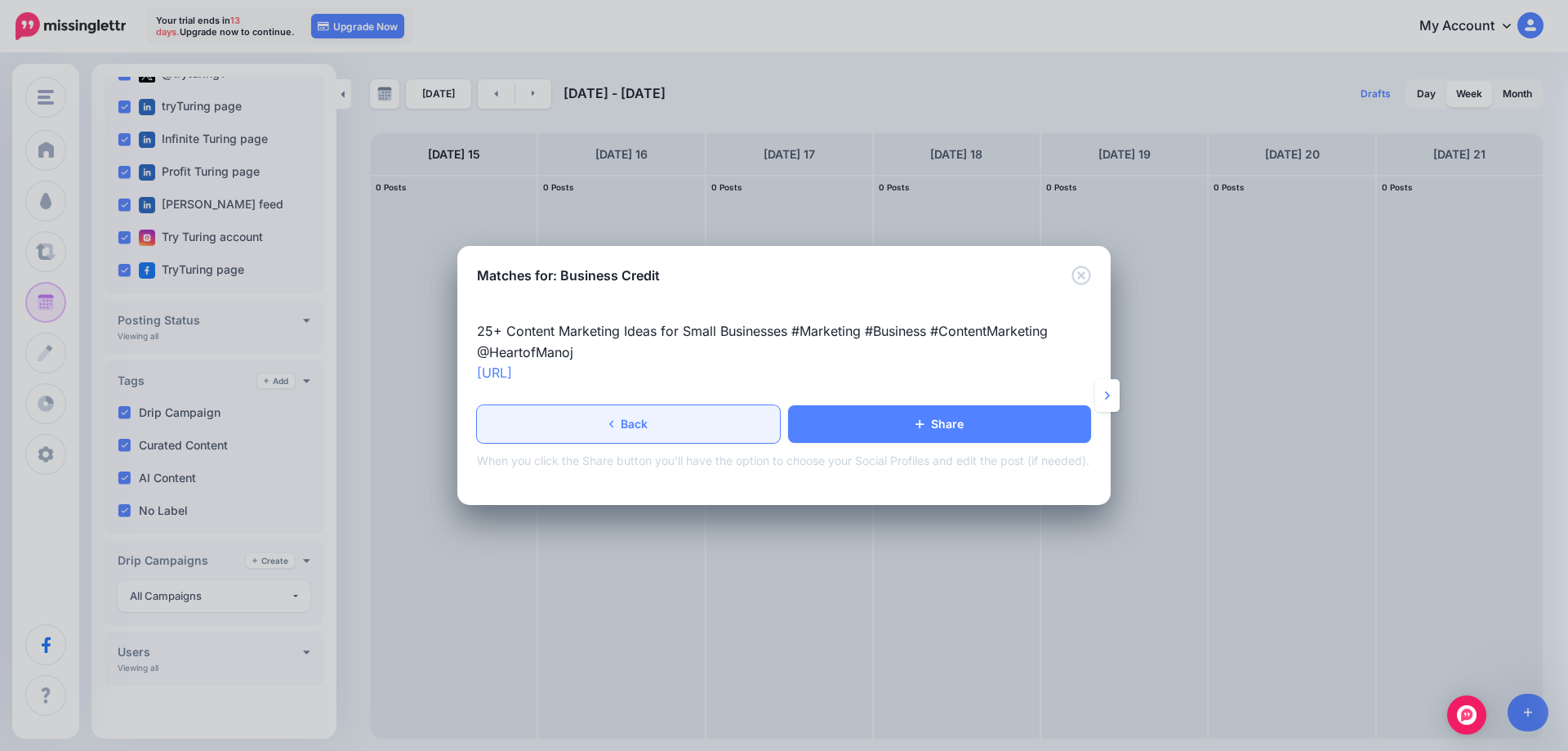
click at [626, 425] on link "Back" at bounding box center [628, 424] width 303 height 38
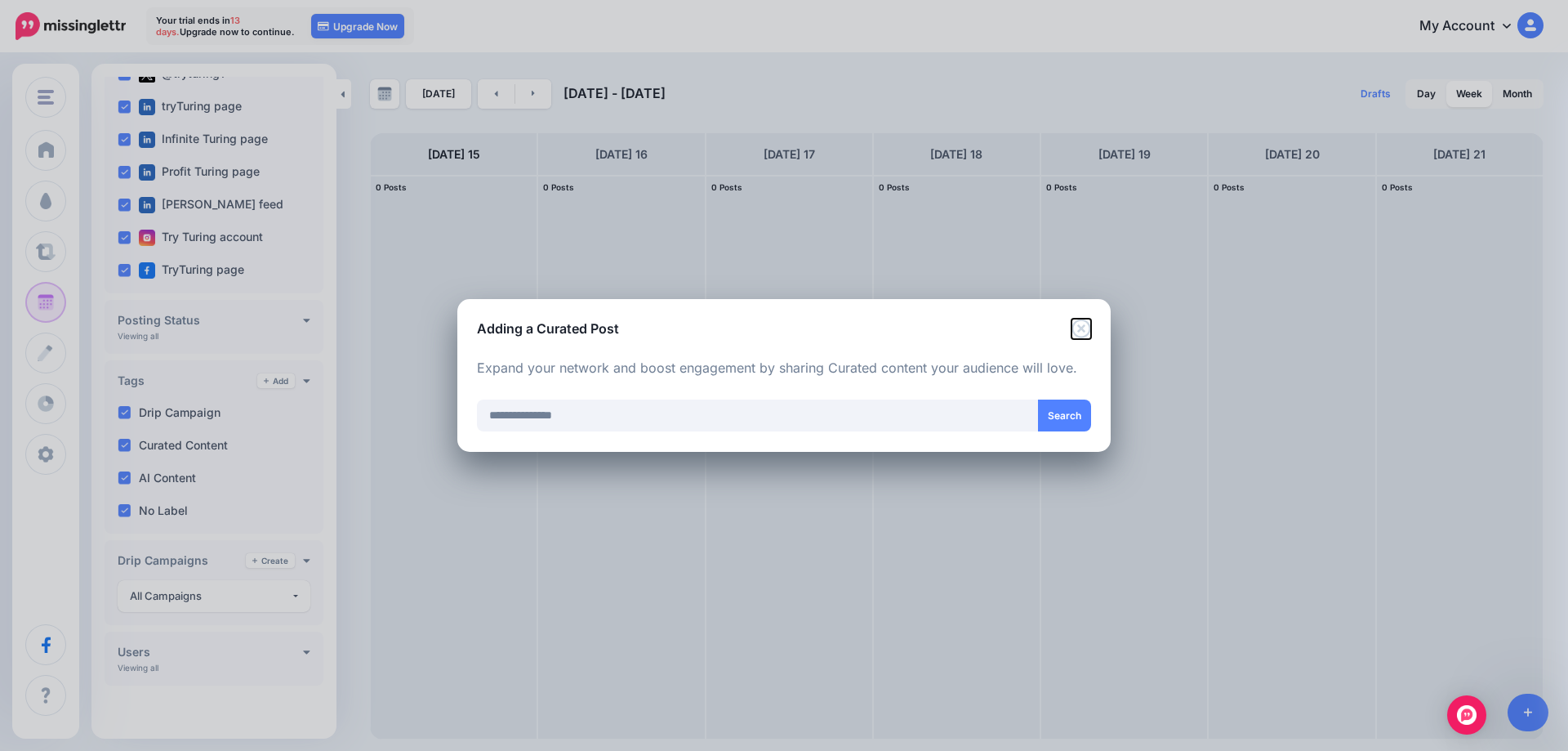
click at [1081, 328] on icon "Close" at bounding box center [1081, 329] width 19 height 19
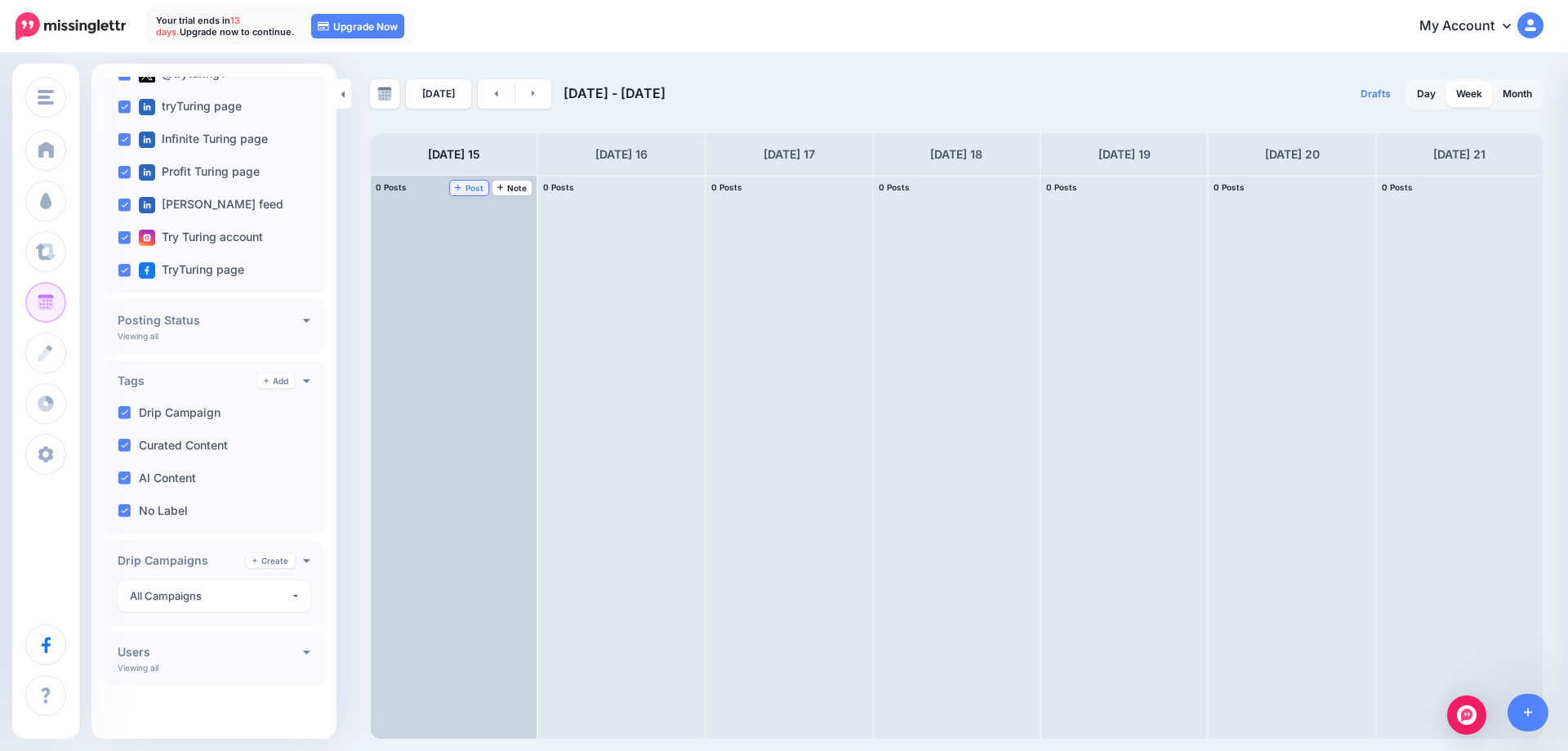
click at [465, 192] on span "Post" at bounding box center [469, 188] width 28 height 9
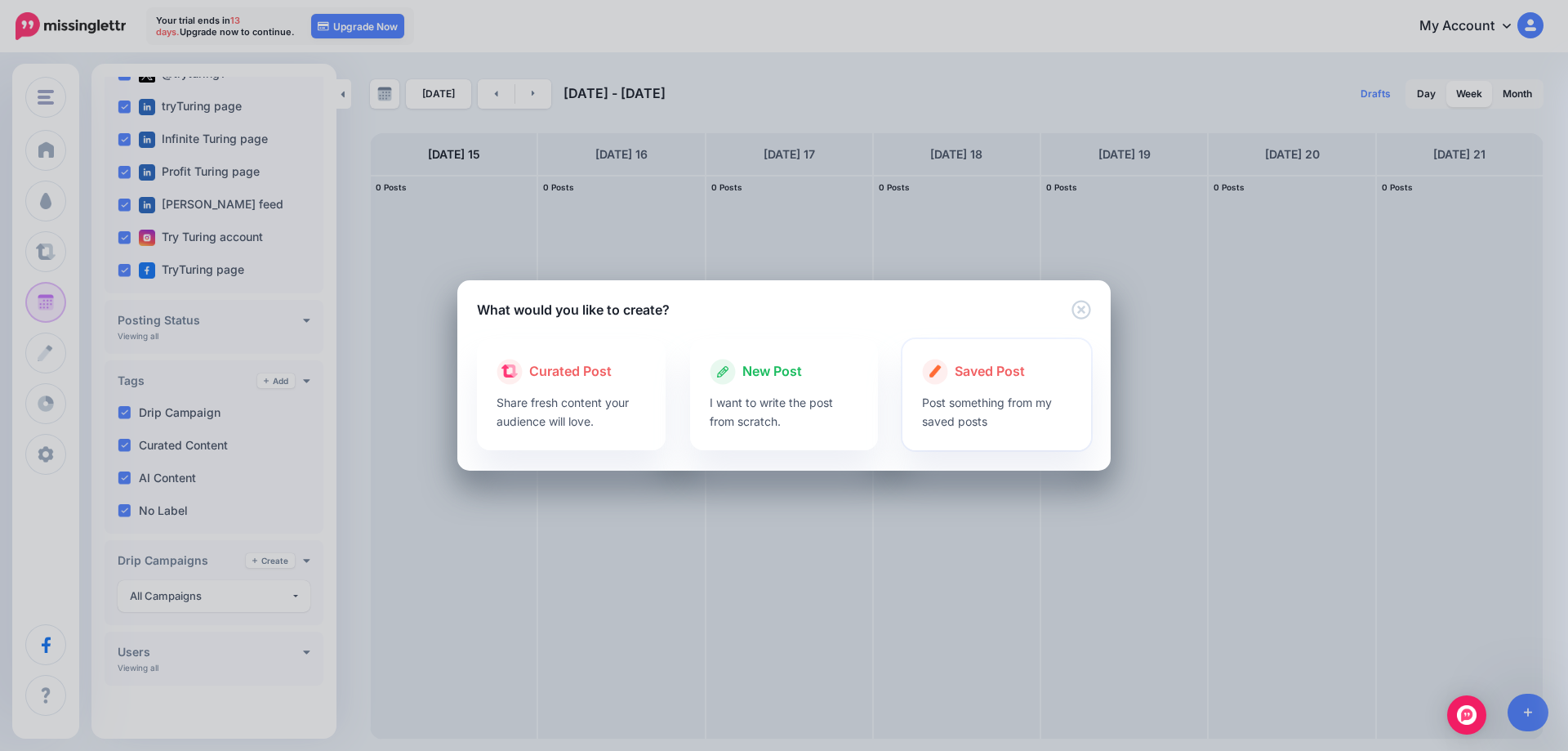
click at [994, 378] on span "Saved Post" at bounding box center [990, 371] width 70 height 21
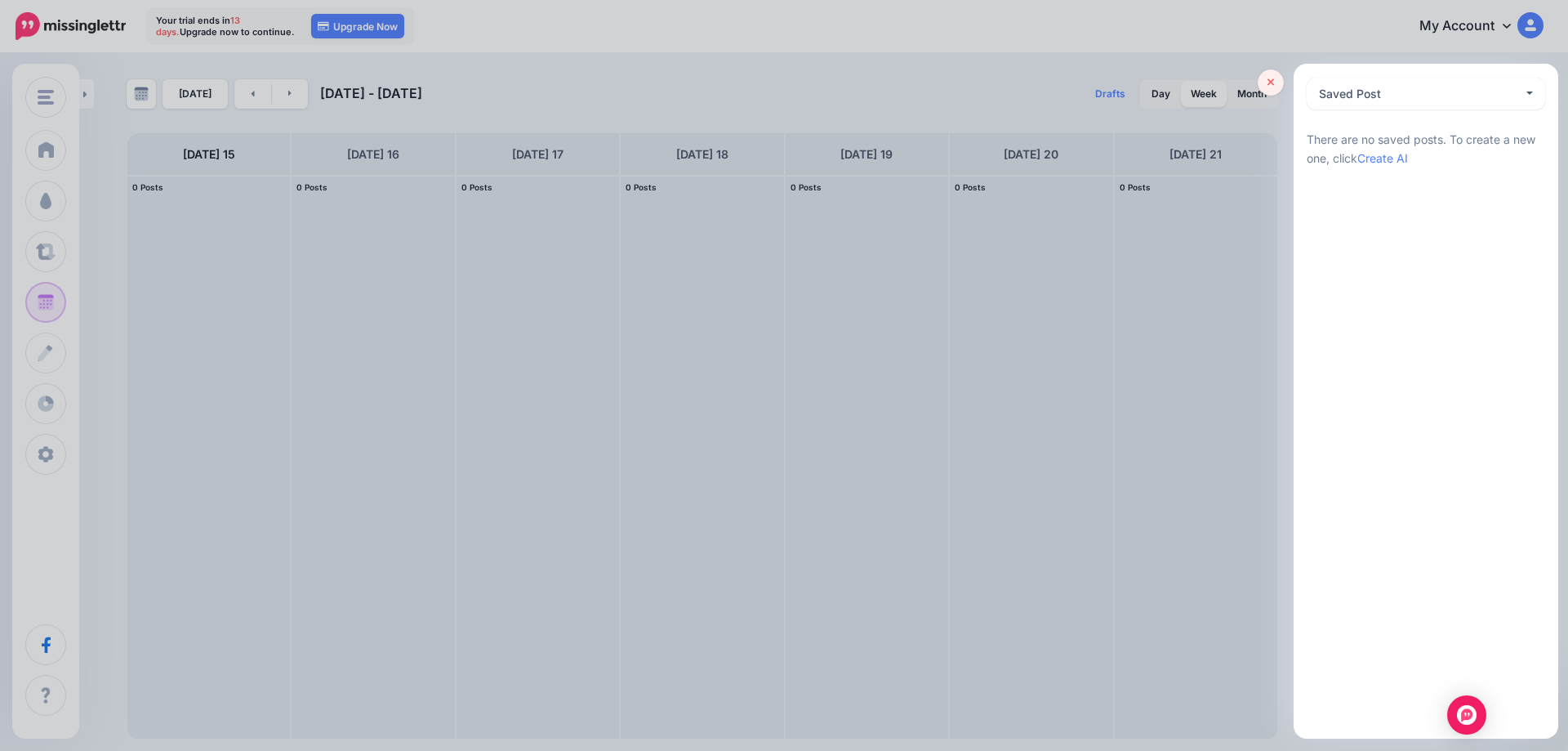
click at [1275, 86] on link at bounding box center [1271, 83] width 27 height 27
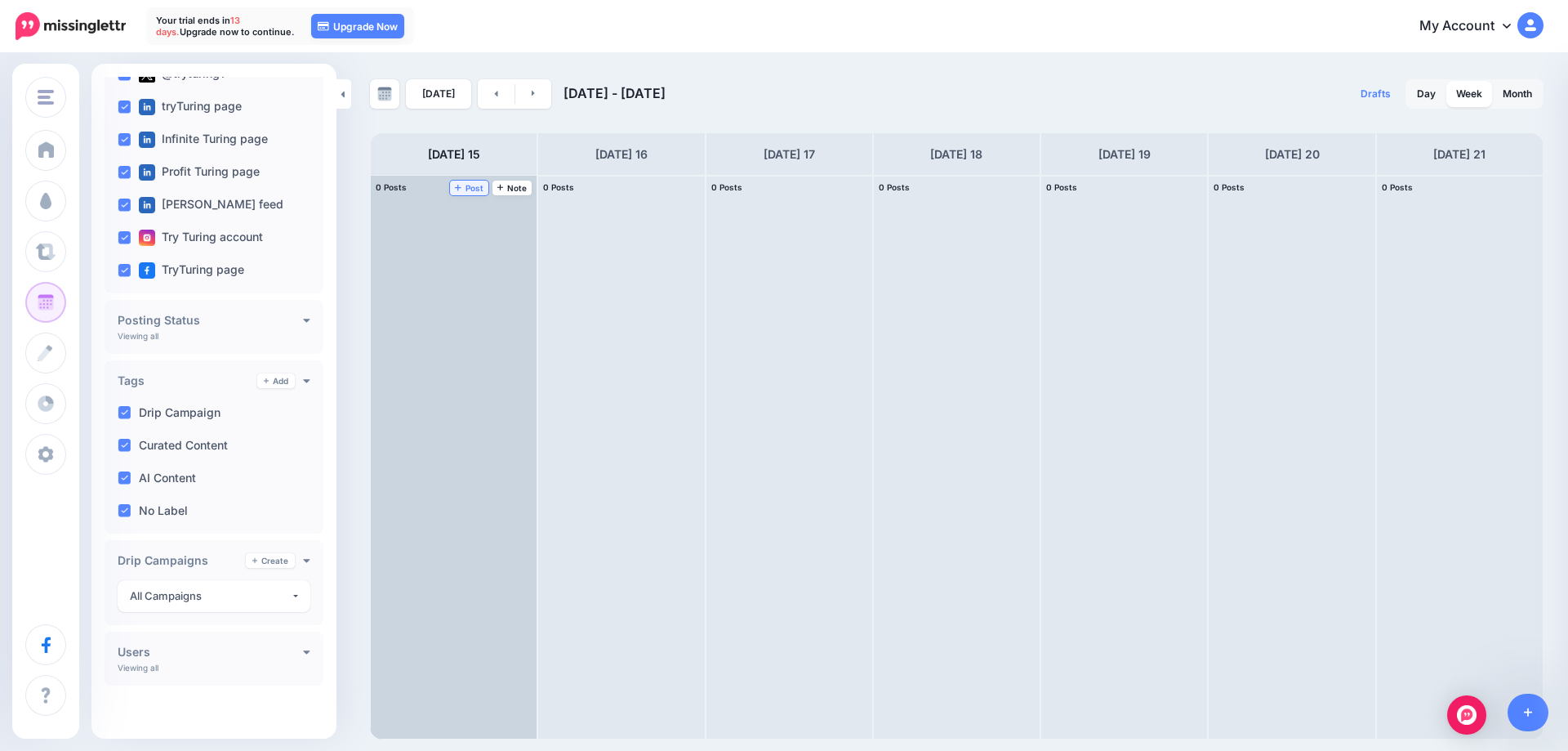
click at [473, 190] on span "Post" at bounding box center [469, 188] width 28 height 9
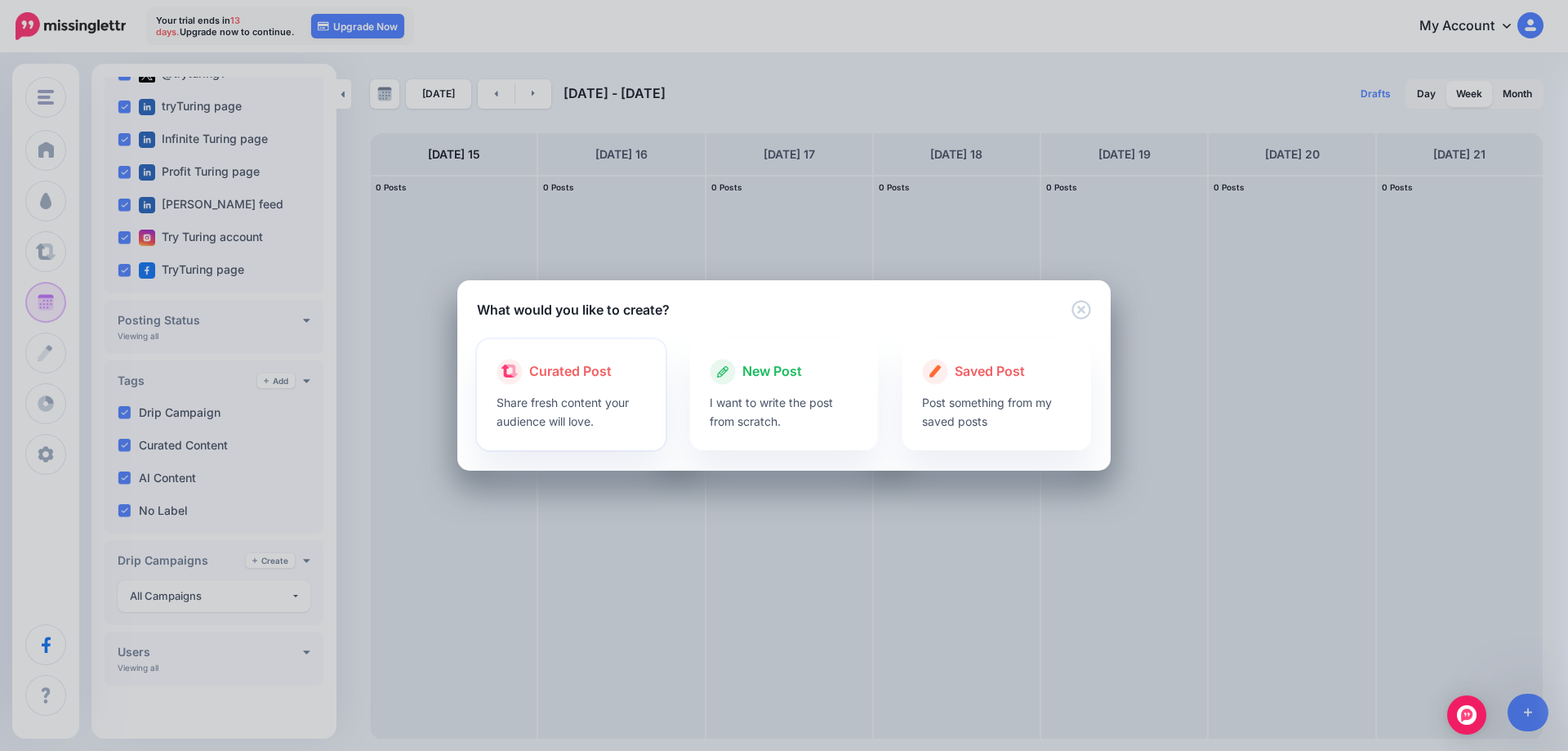
click at [590, 381] on span "Curated Post" at bounding box center [570, 371] width 83 height 21
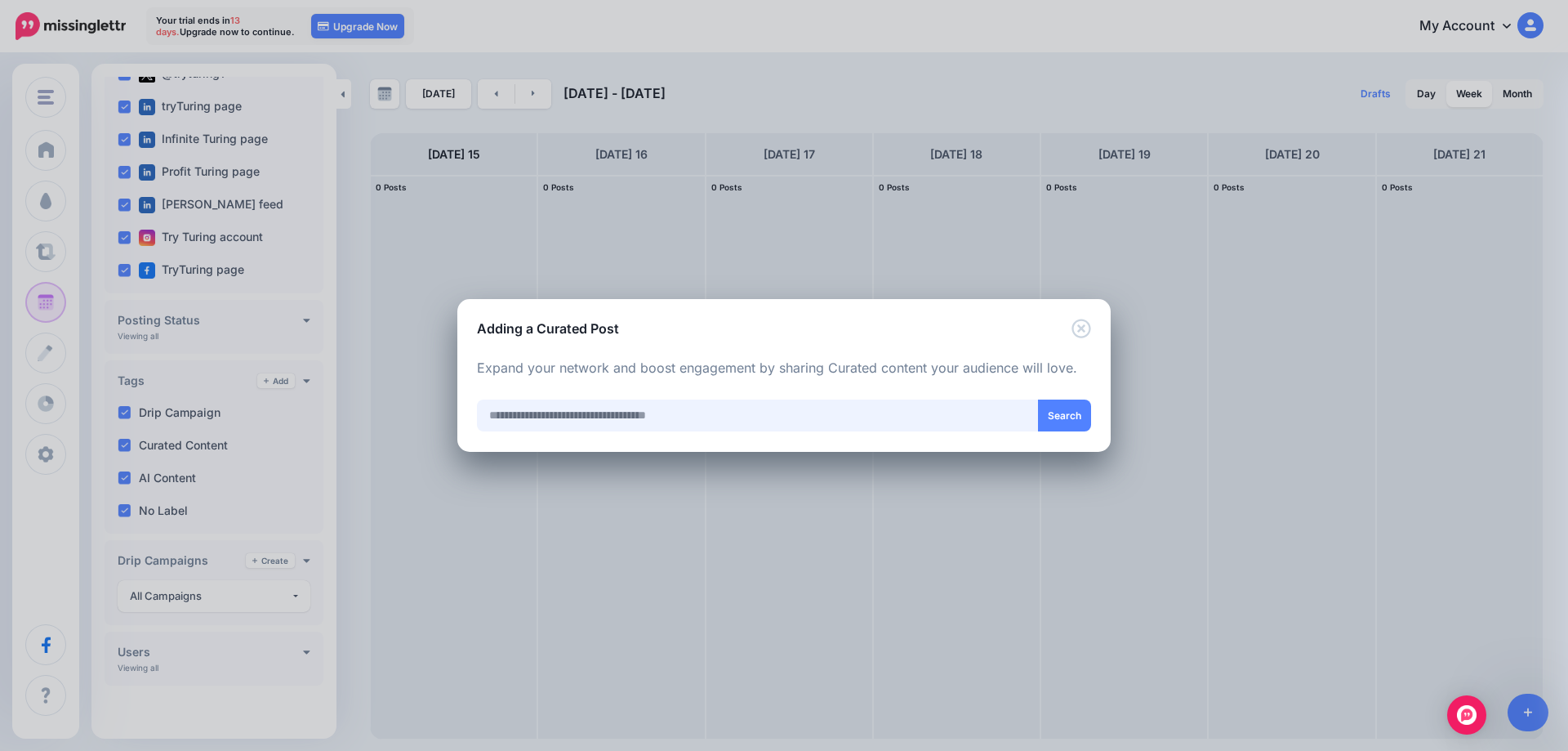
click at [608, 413] on input "text" at bounding box center [758, 416] width 562 height 32
type input "**********"
click at [1063, 418] on button "Search" at bounding box center [1065, 416] width 53 height 32
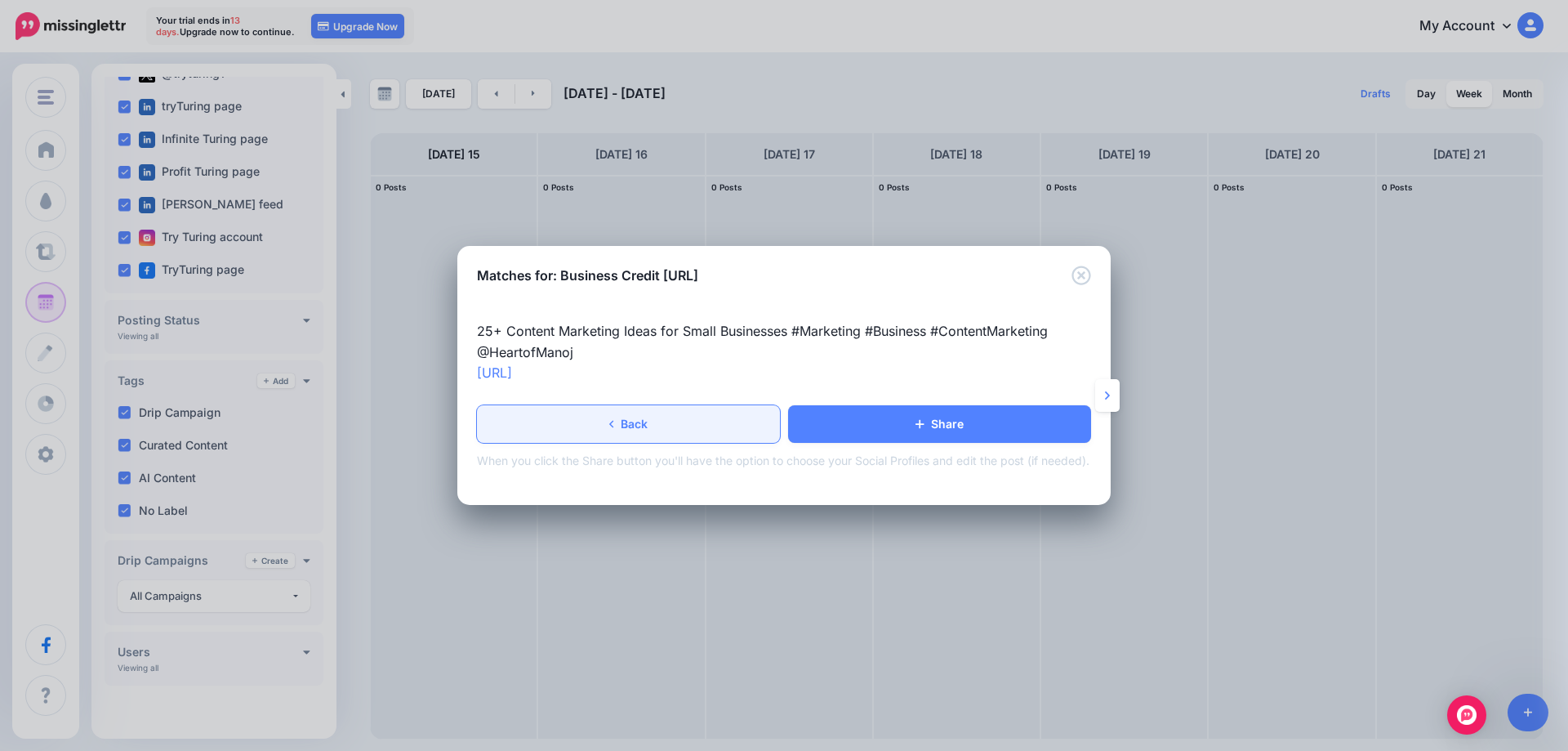
click at [588, 423] on link "Back" at bounding box center [628, 424] width 303 height 38
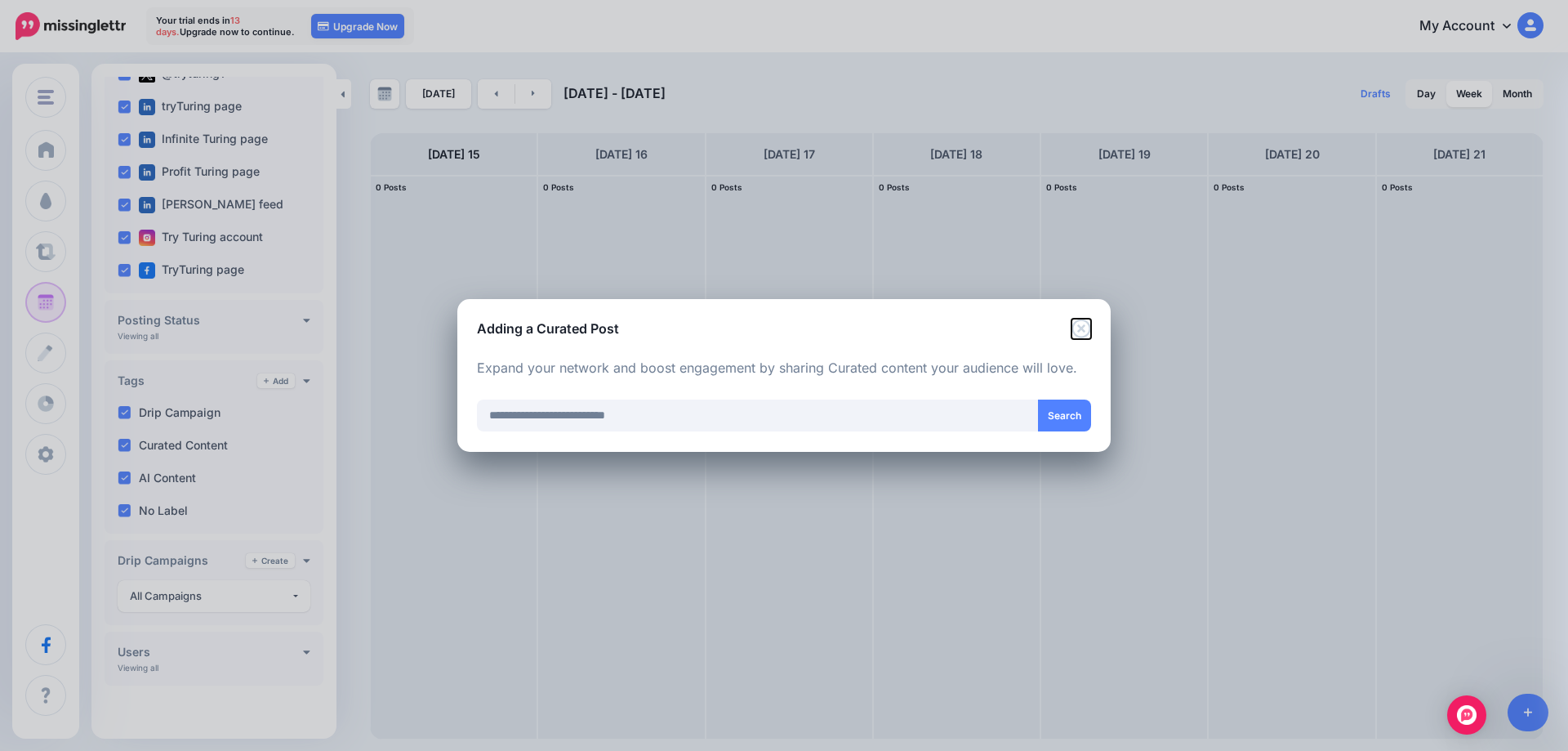
click at [1079, 330] on icon "Close" at bounding box center [1081, 329] width 19 height 19
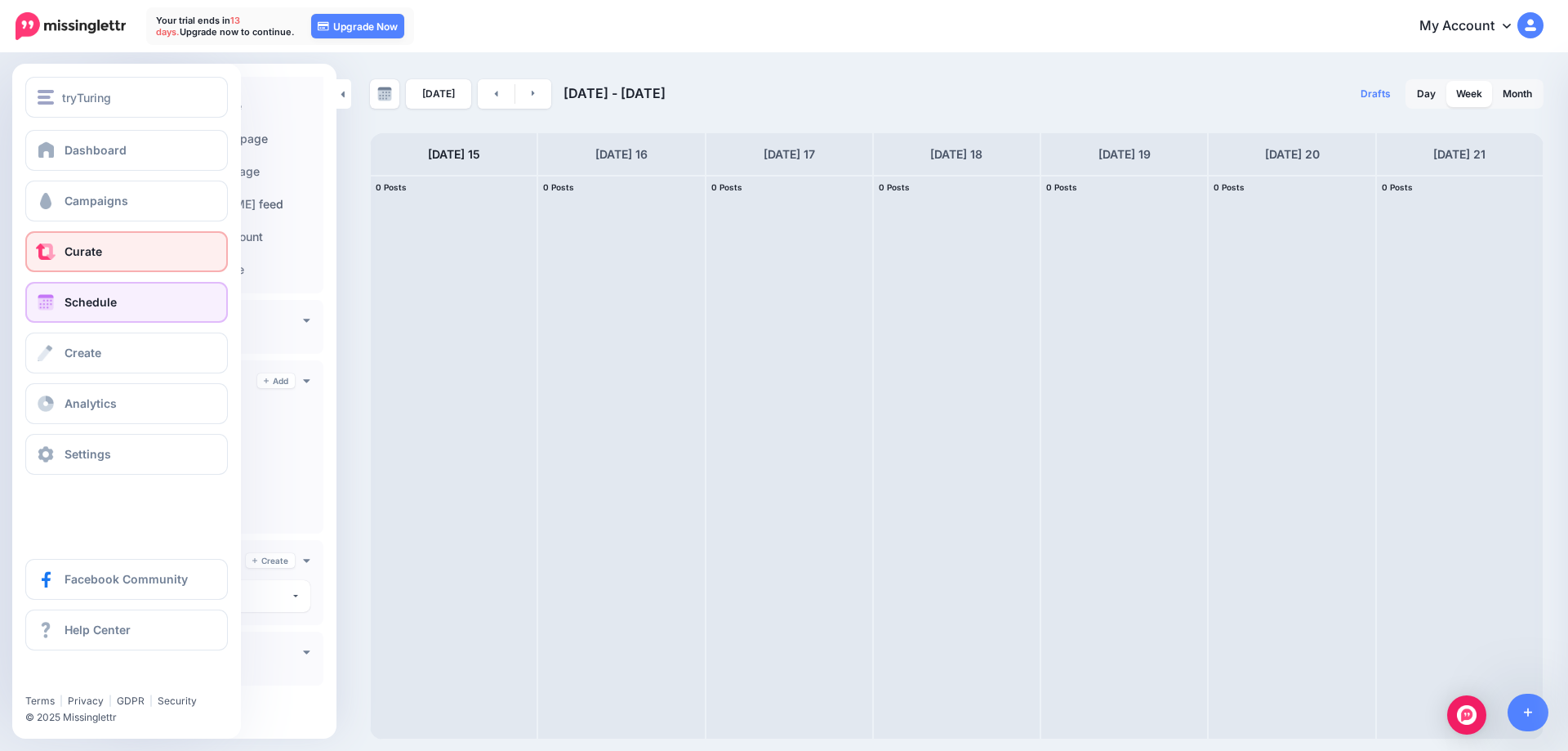
click at [92, 250] on span "Curate" at bounding box center [84, 251] width 38 height 14
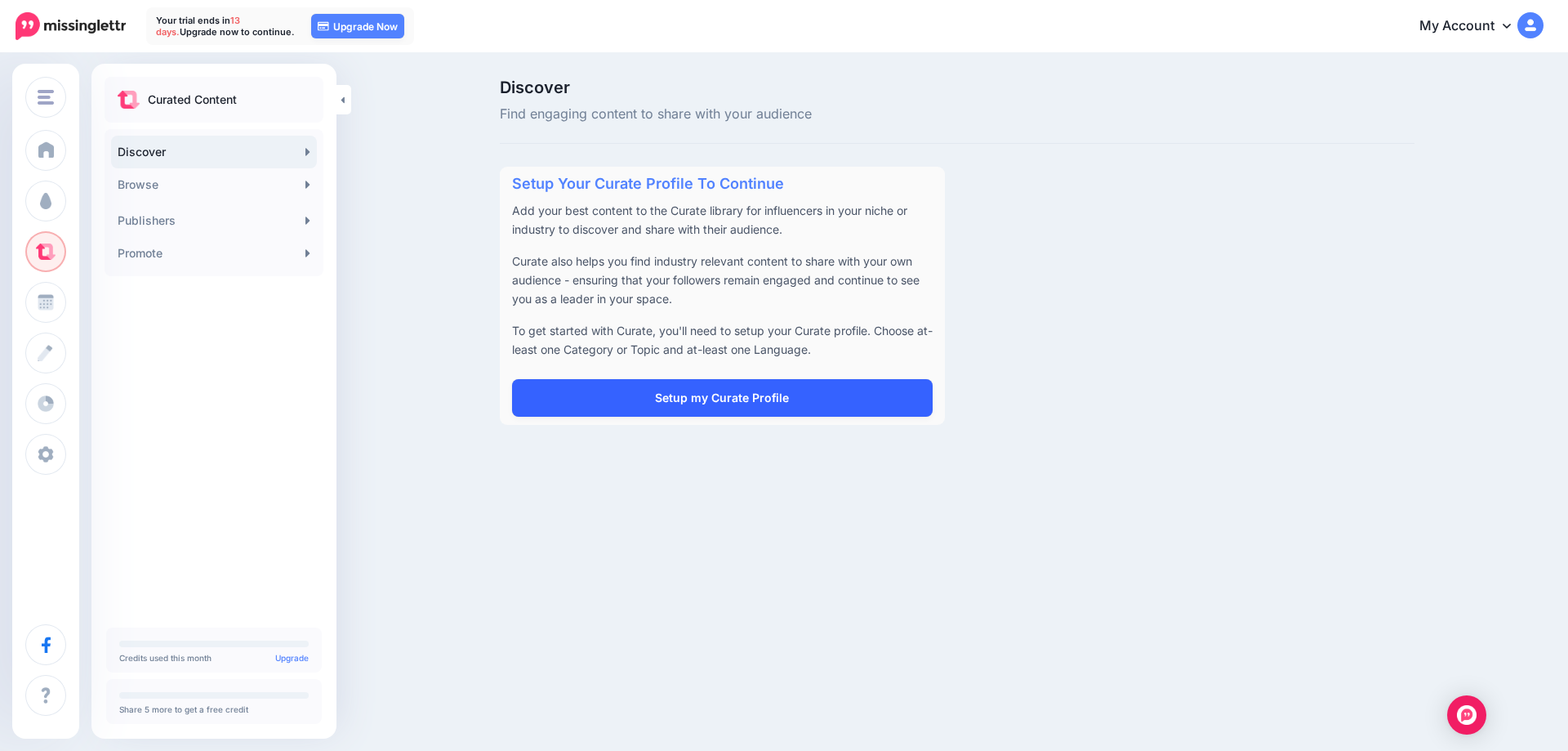
click at [720, 401] on link "Setup my Curate Profile" at bounding box center [722, 398] width 420 height 38
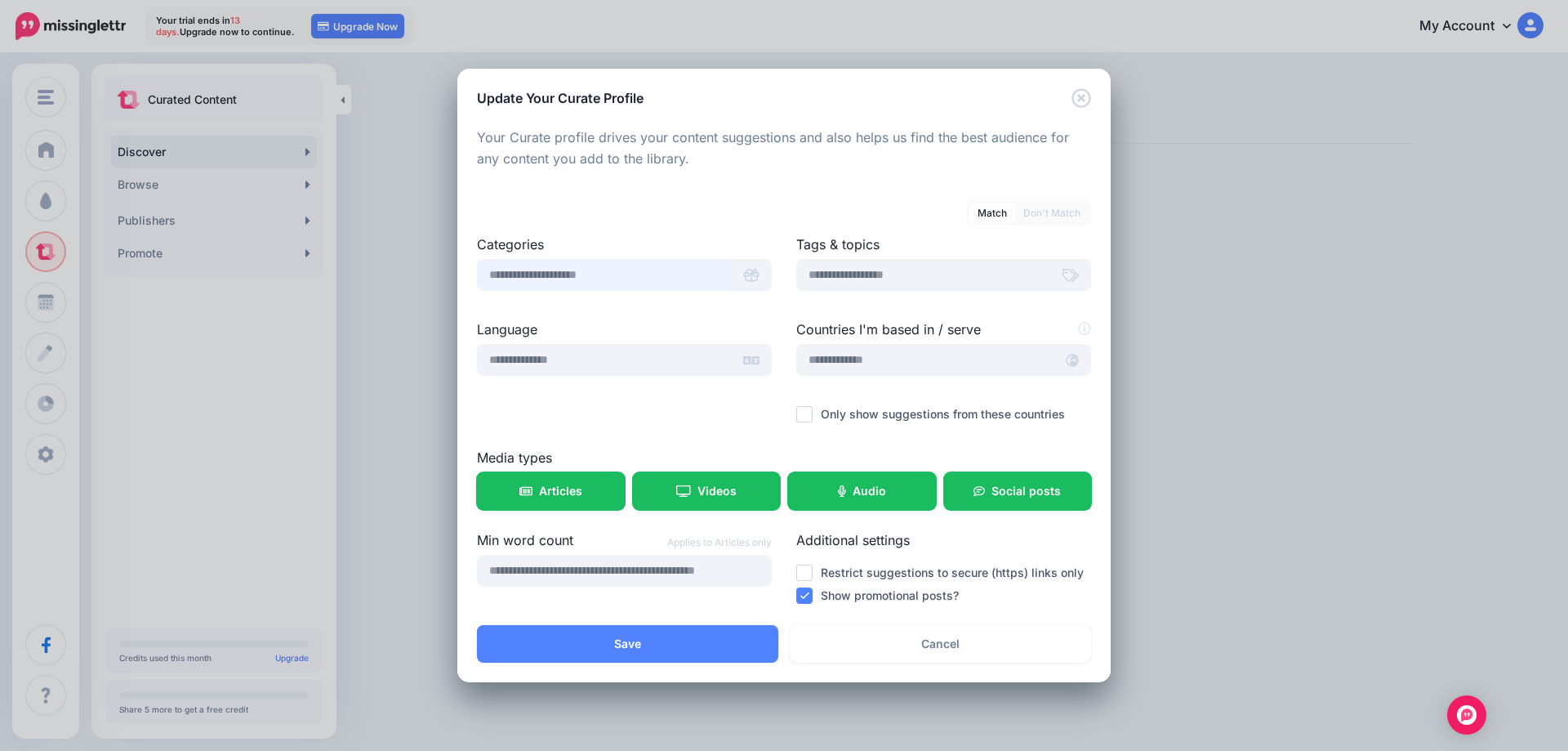
click at [660, 277] on input "text" at bounding box center [605, 275] width 255 height 32
type input "*"
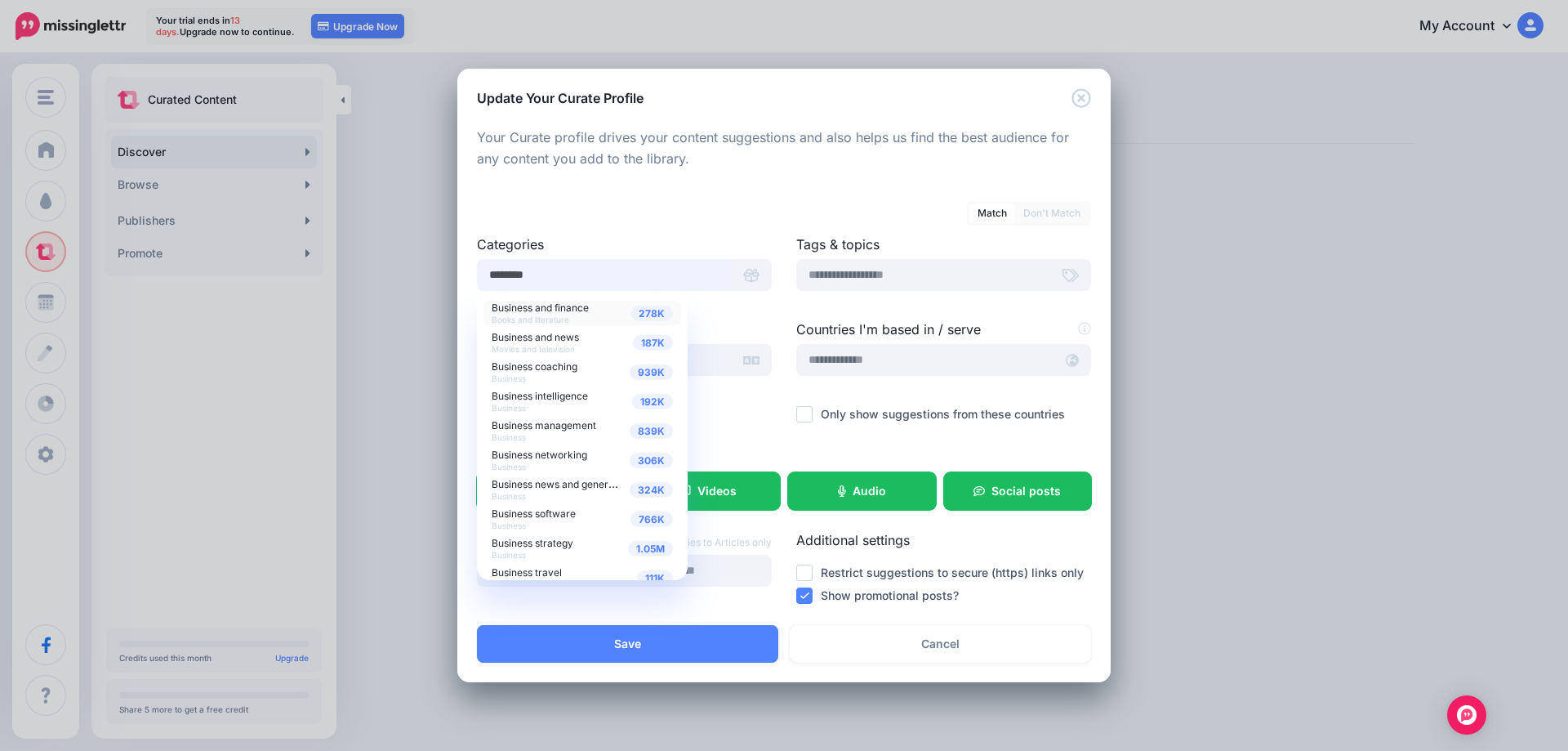
type input "********"
click at [562, 311] on span "Business and finance" at bounding box center [540, 308] width 97 height 12
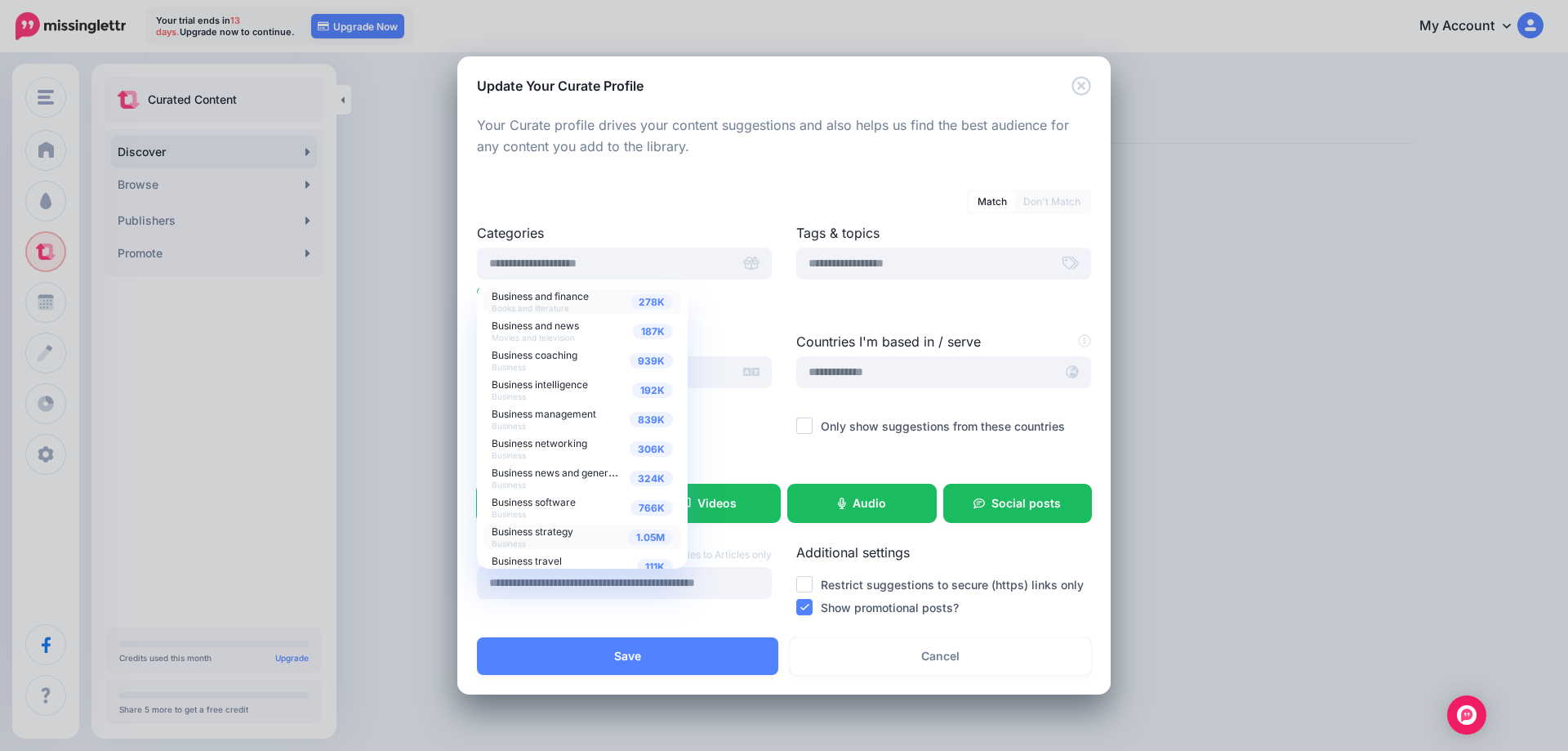
click at [553, 536] on span "Business strategy" at bounding box center [532, 531] width 82 height 12
click at [860, 299] on div at bounding box center [943, 298] width 295 height 21
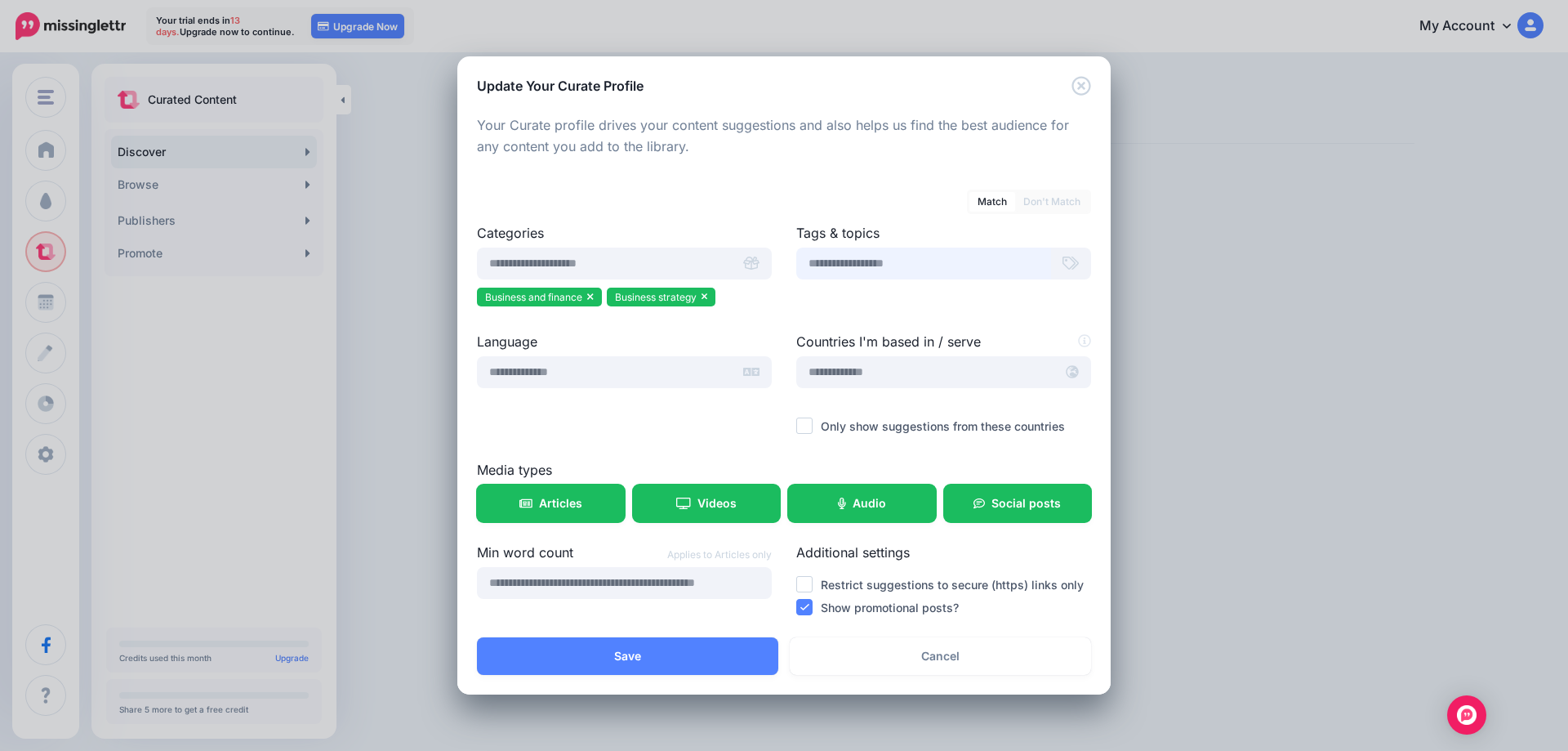
click at [918, 264] on input "text" at bounding box center [924, 264] width 255 height 32
type input "**********"
click at [865, 298] on span "buildingbusinesscredit" at bounding box center [863, 302] width 103 height 12
click at [925, 267] on input "text" at bounding box center [924, 264] width 255 height 32
type input "**********"
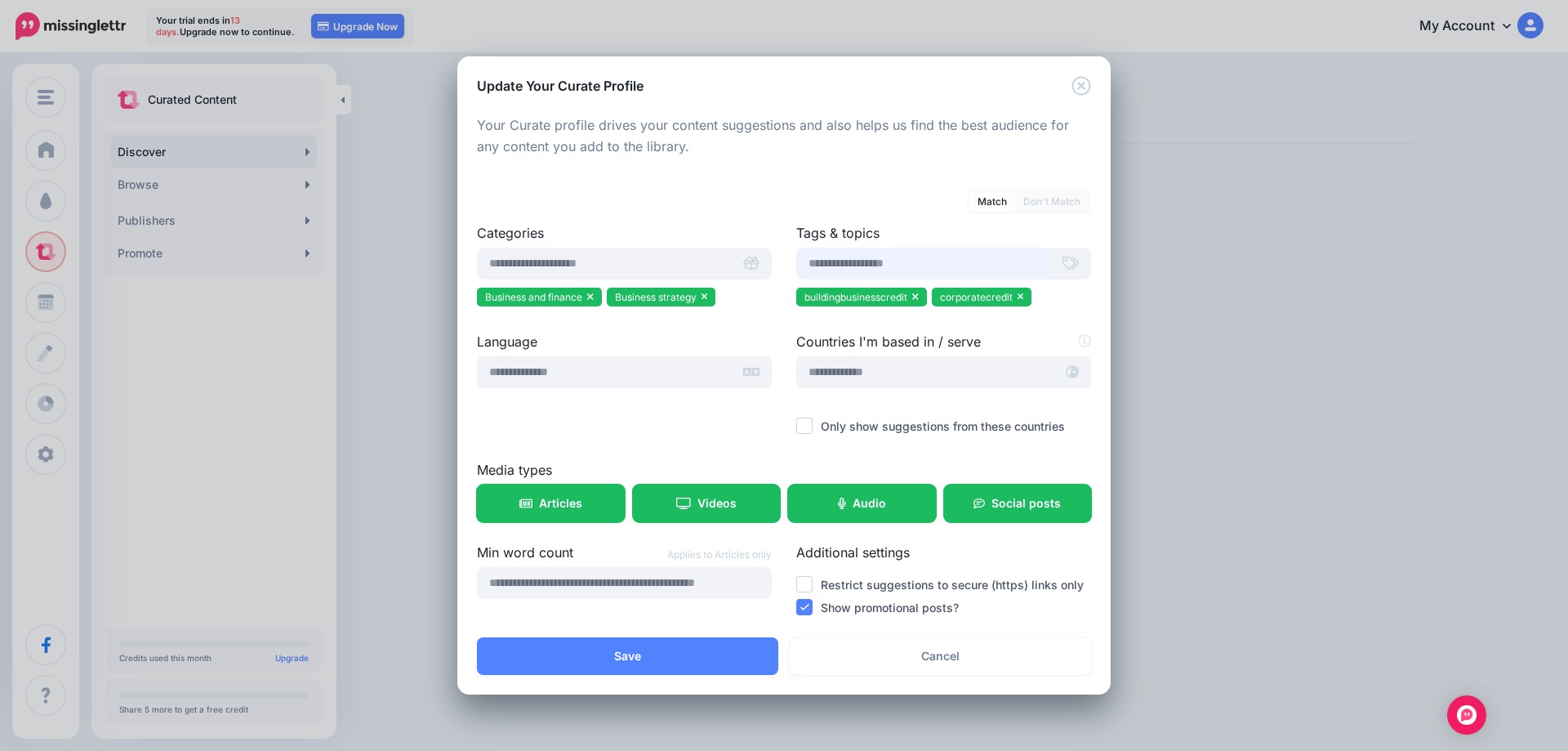
click at [940, 269] on input "text" at bounding box center [924, 264] width 255 height 32
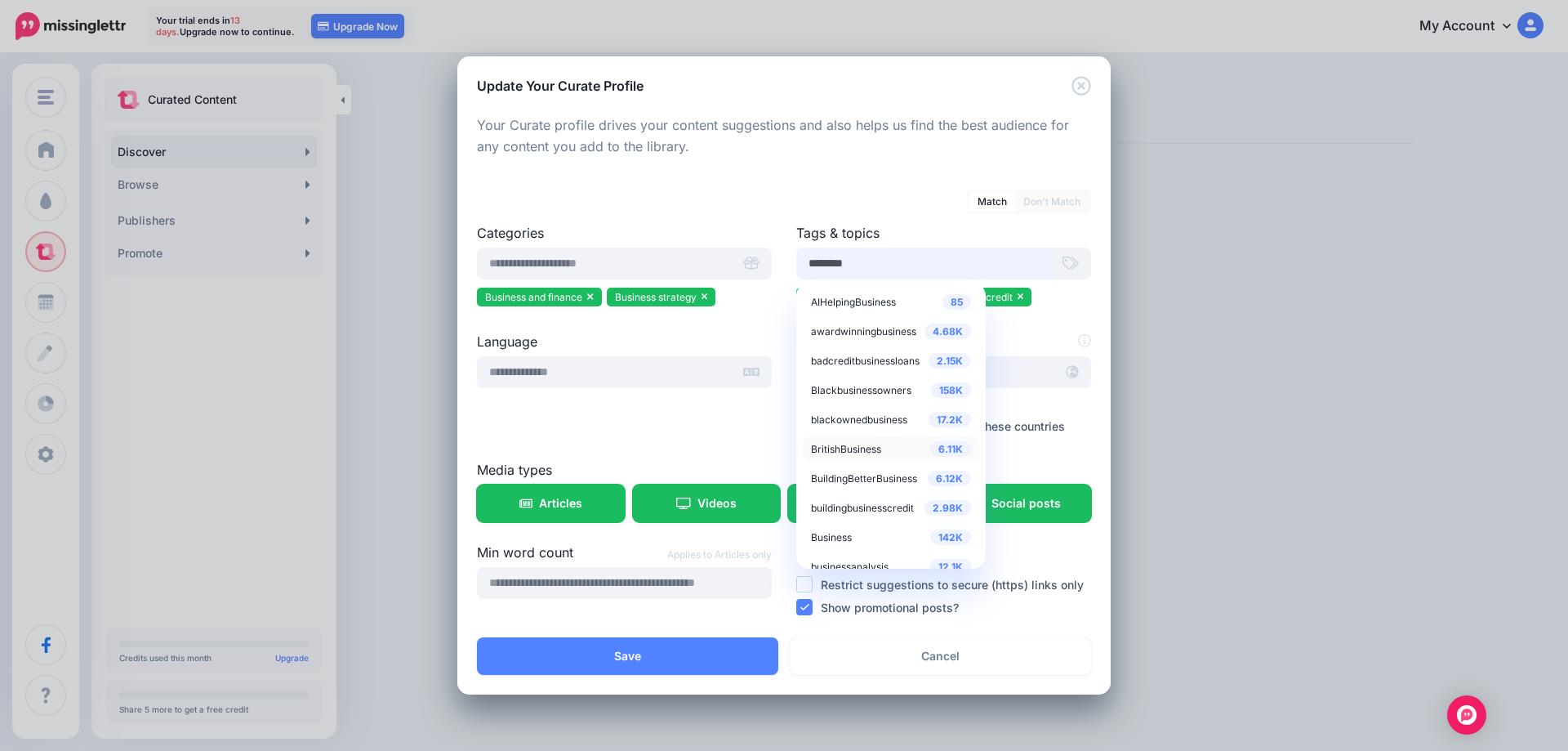
scroll to position [16, 0]
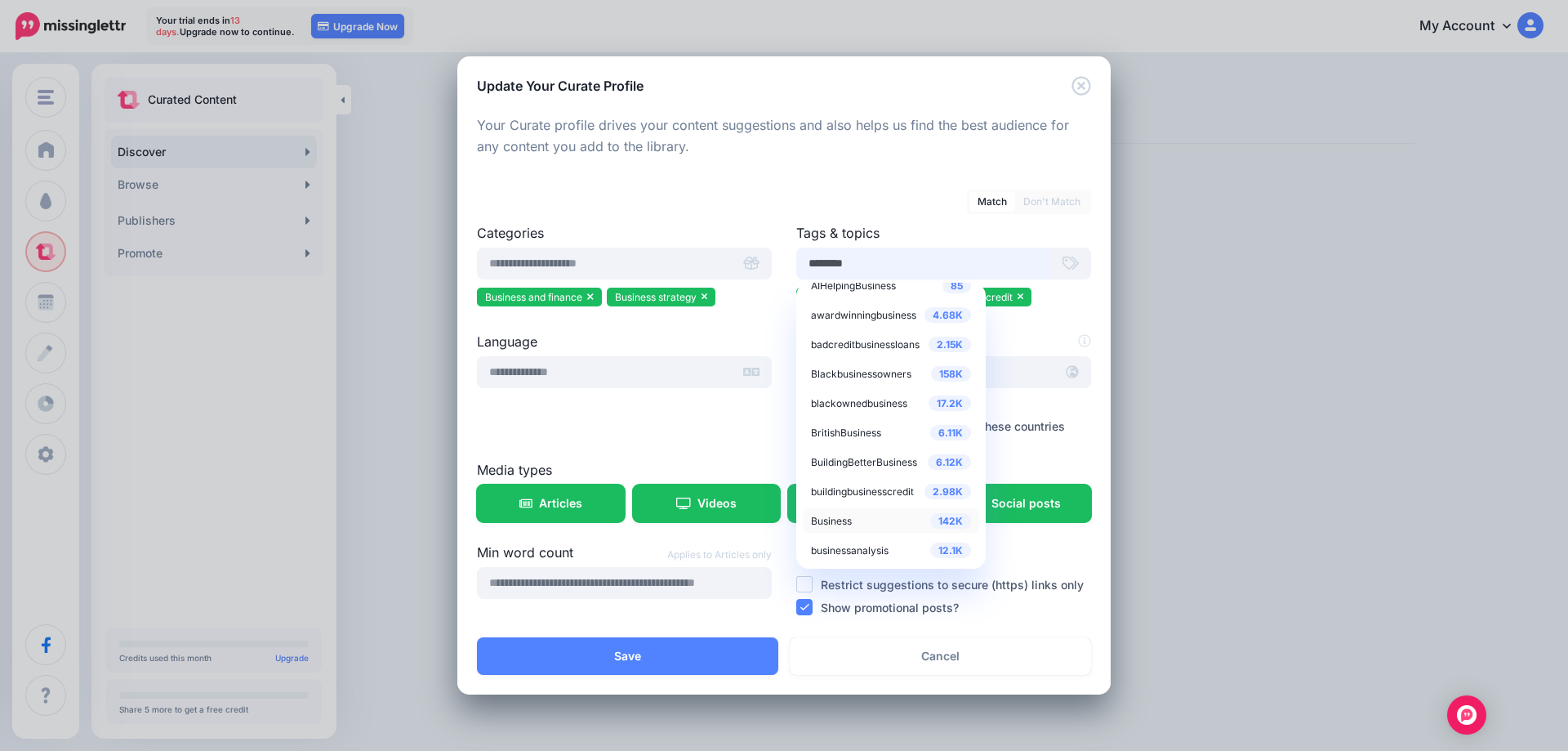
type input "********"
click at [847, 516] on span "Business" at bounding box center [831, 520] width 41 height 12
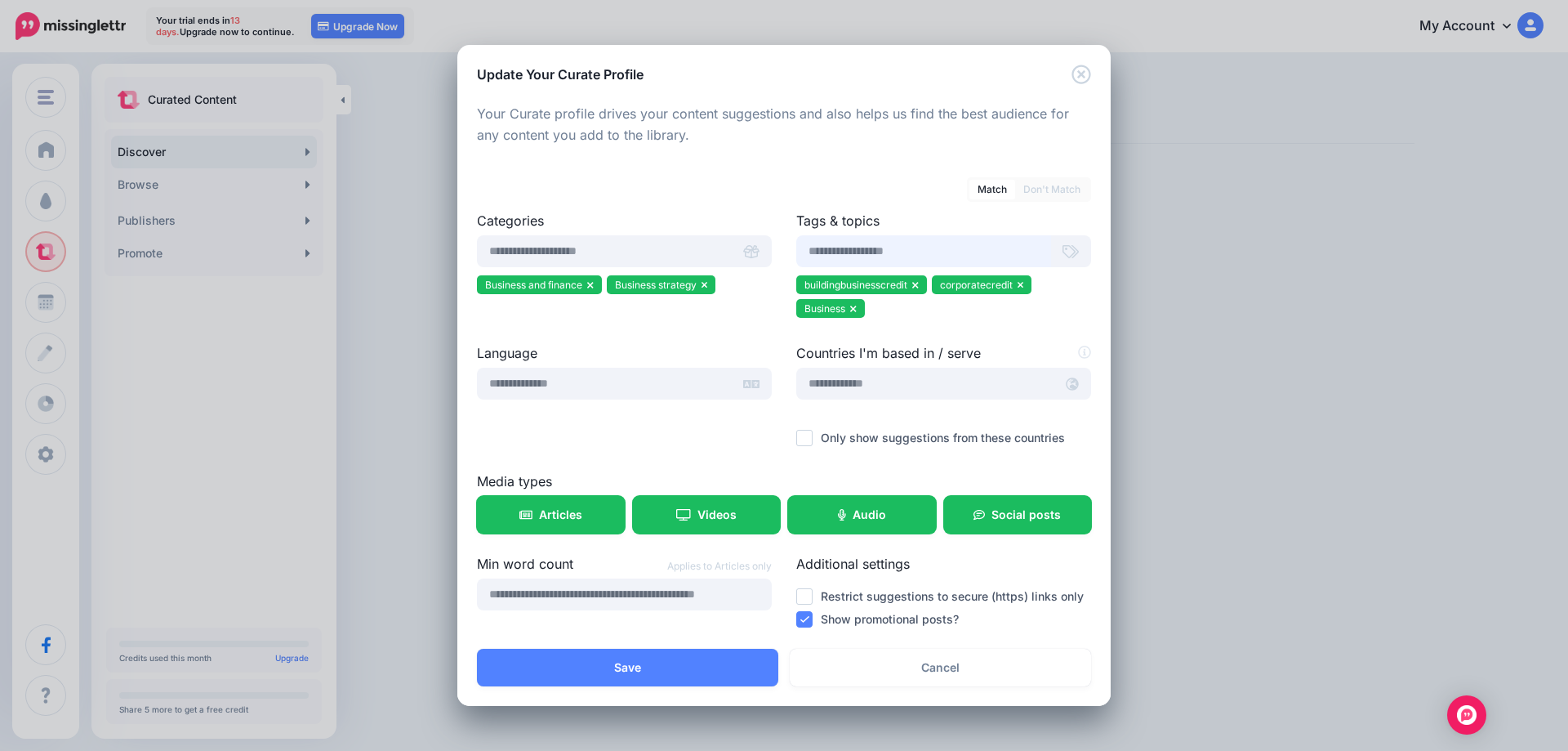
click at [936, 249] on input "text" at bounding box center [924, 252] width 255 height 32
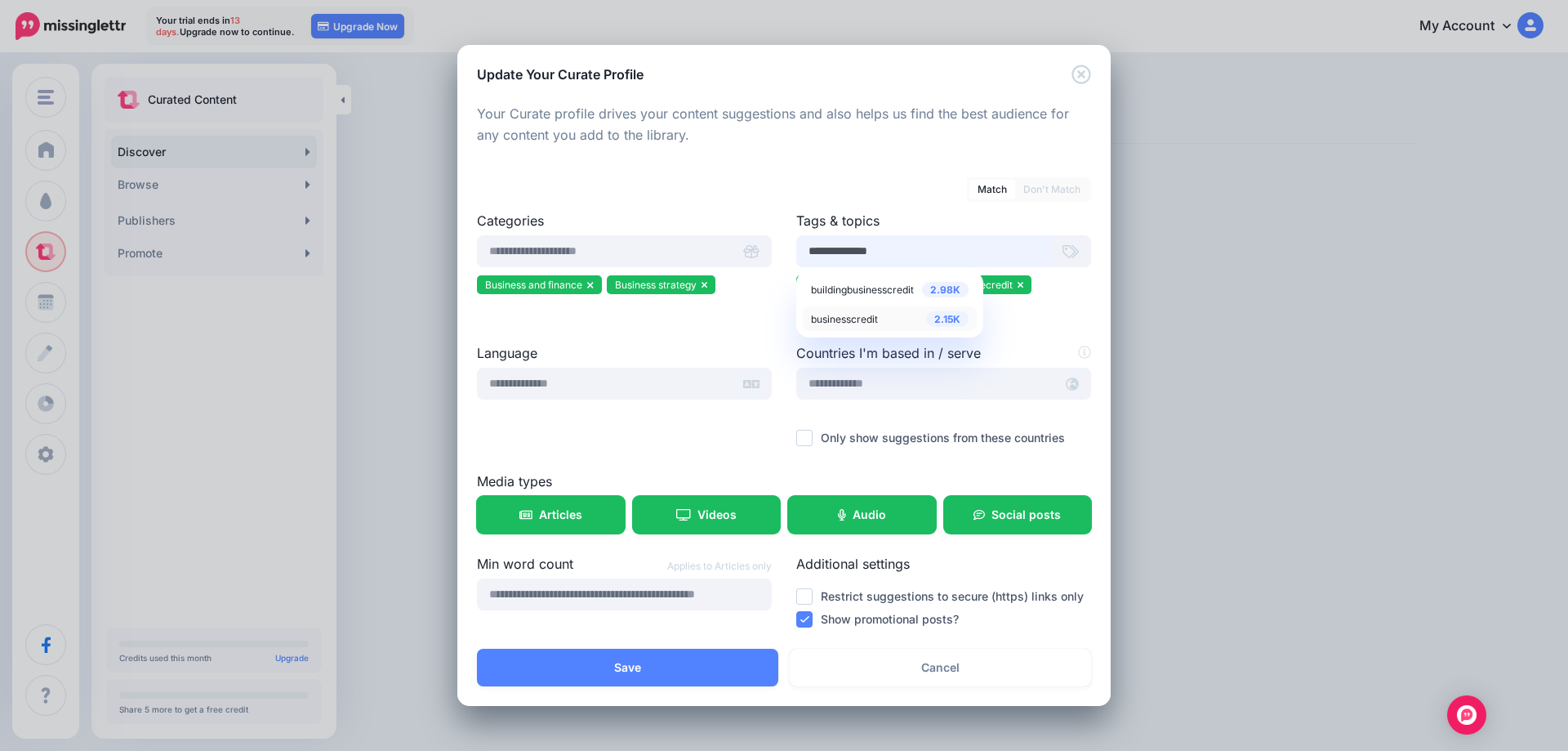
type input "**********"
click at [858, 323] on span "businesscredit" at bounding box center [845, 319] width 67 height 12
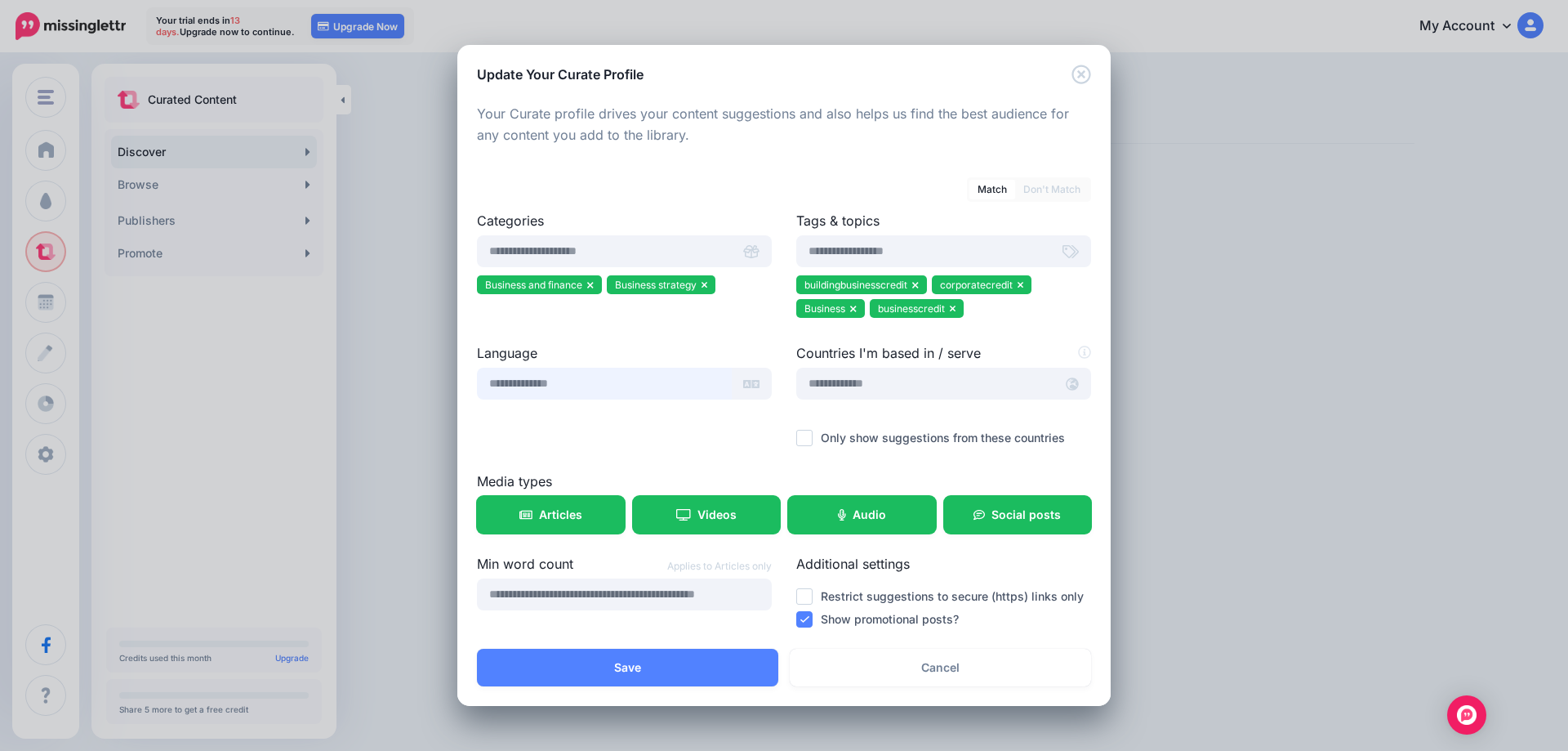
click at [619, 390] on input "text" at bounding box center [605, 384] width 255 height 32
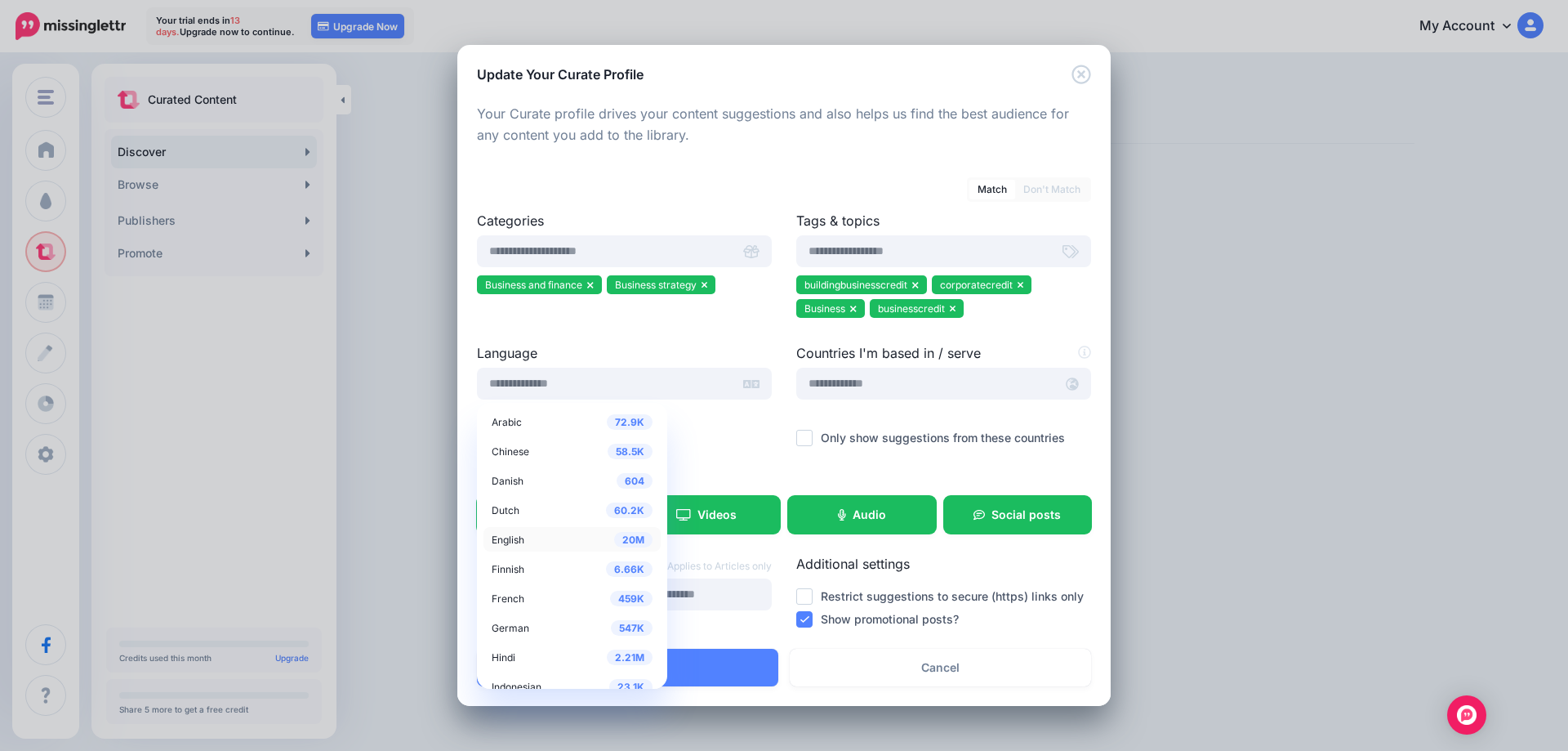
click at [524, 539] on span "English" at bounding box center [508, 539] width 32 height 12
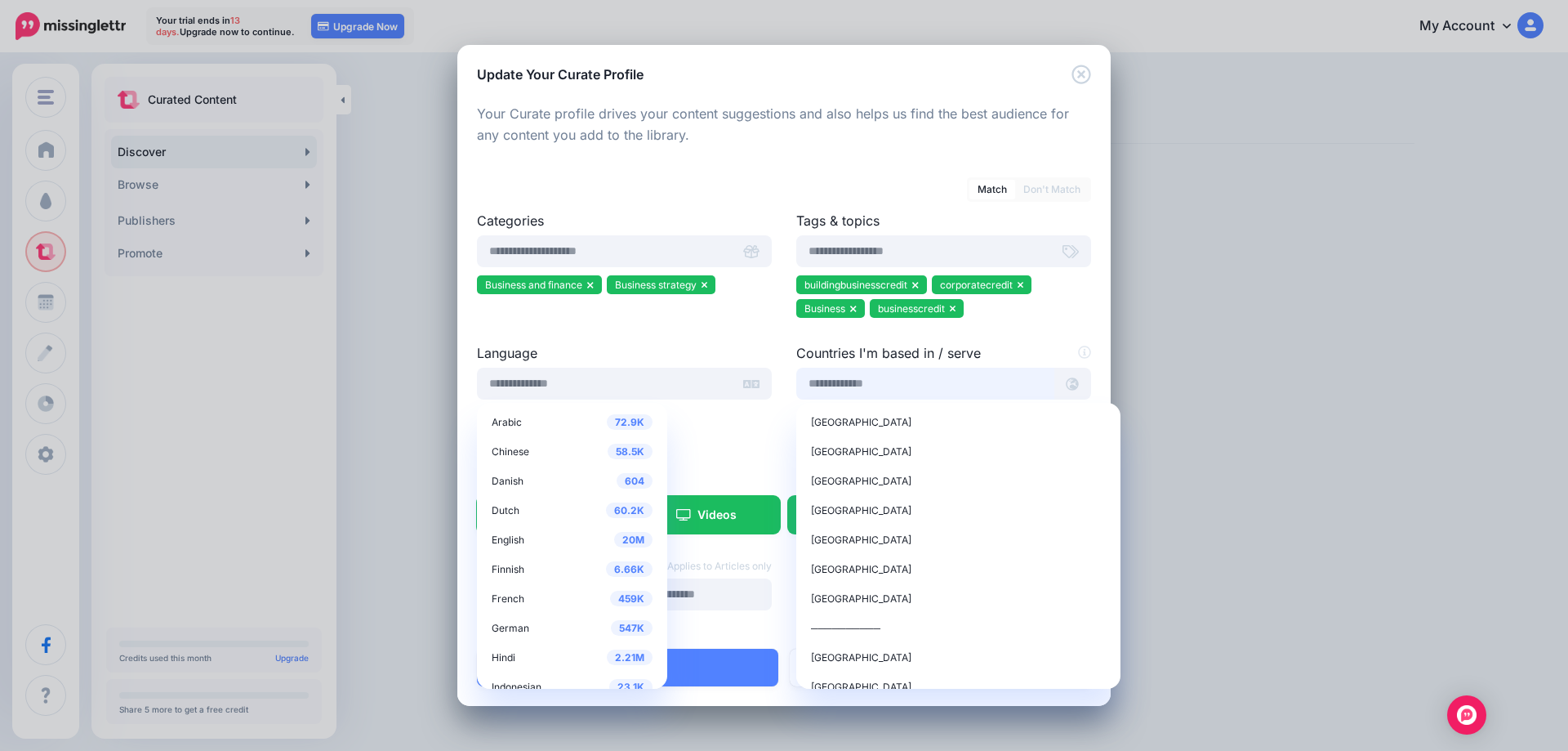
click at [891, 384] on input "text" at bounding box center [925, 384] width 258 height 32
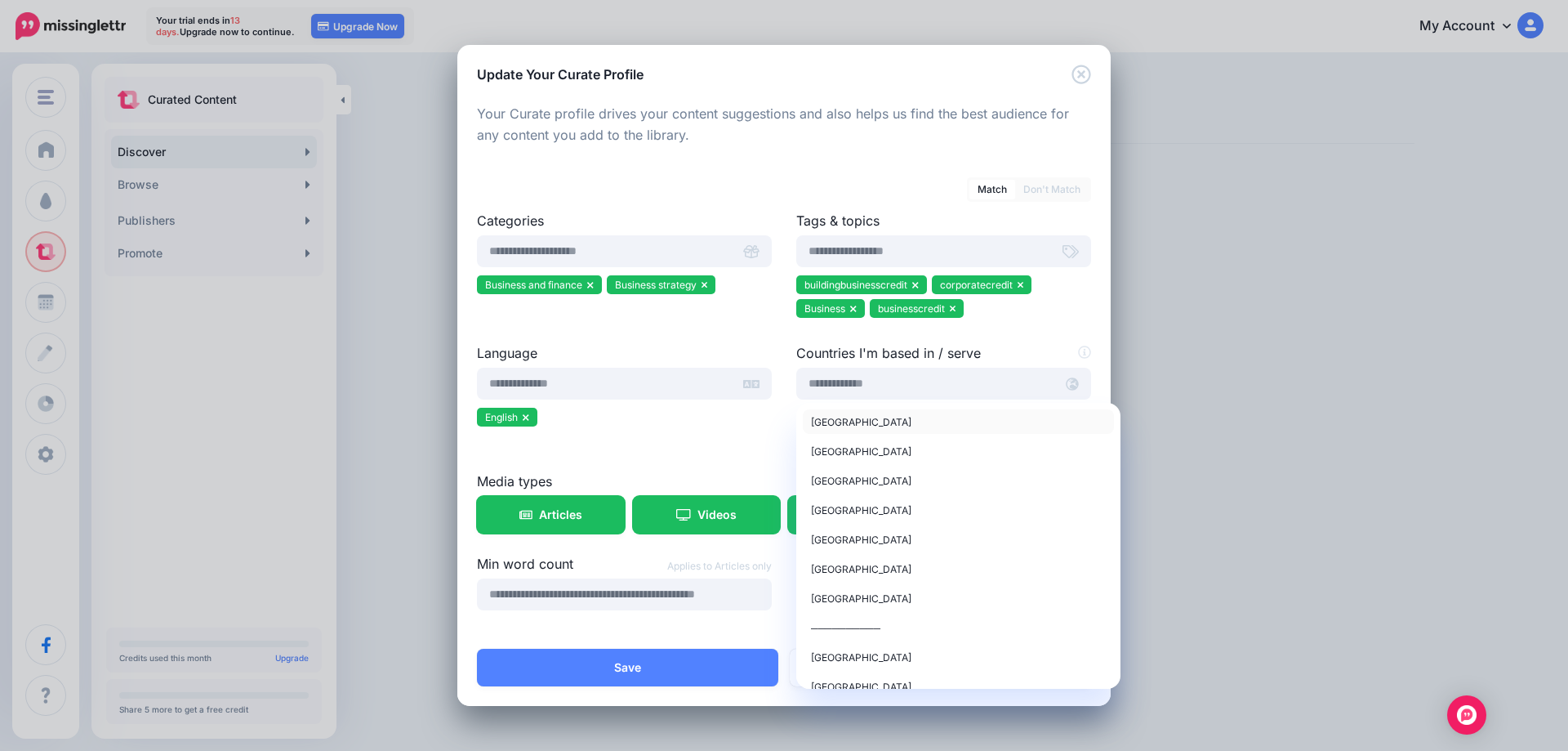
click at [883, 423] on span "United States of America" at bounding box center [862, 422] width 101 height 12
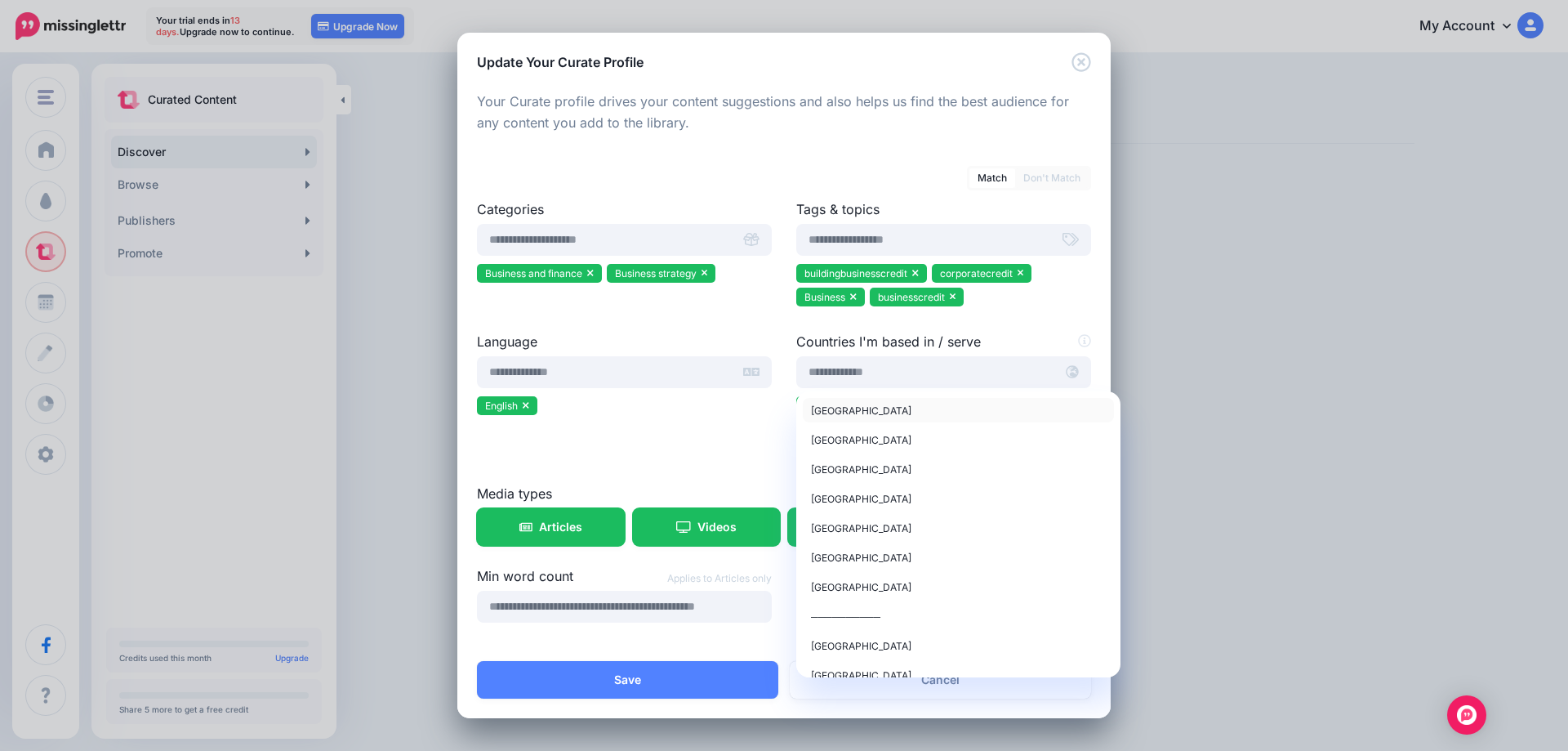
click at [838, 407] on span "United States of America" at bounding box center [862, 410] width 101 height 12
click at [666, 415] on ul "English" at bounding box center [625, 407] width 295 height 24
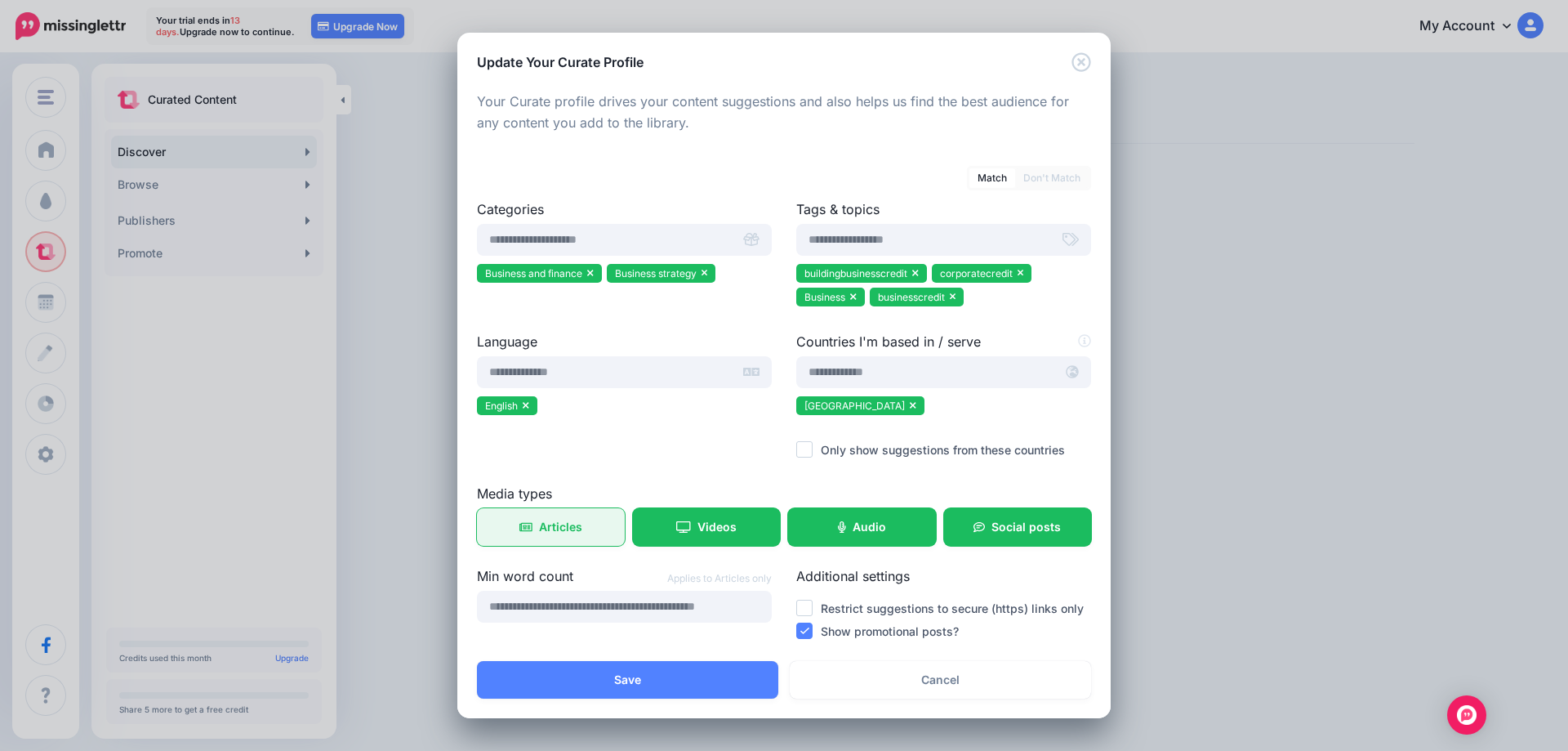
click at [571, 535] on link "Articles" at bounding box center [551, 527] width 148 height 38
click at [555, 533] on span "Articles" at bounding box center [561, 527] width 44 height 11
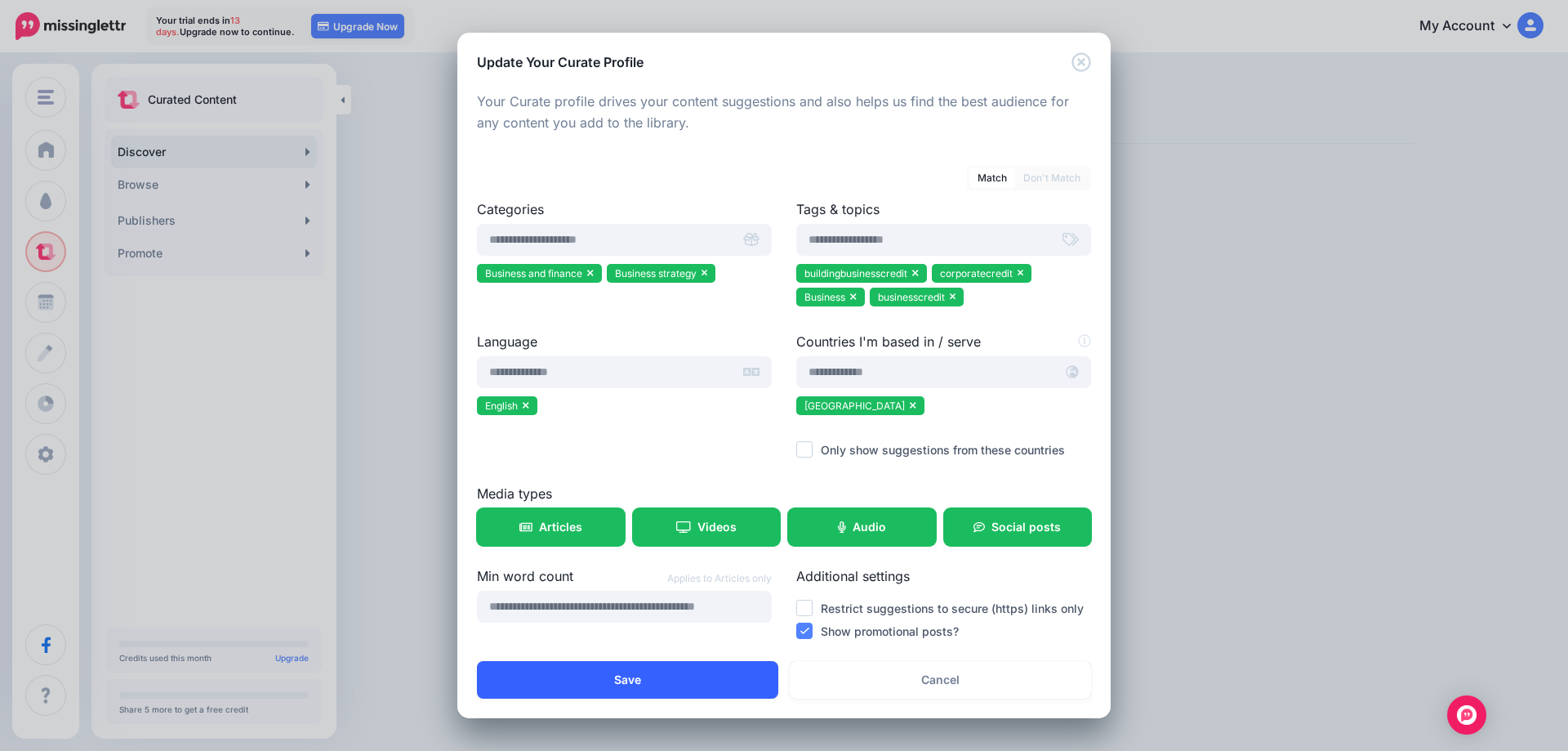
click at [627, 685] on button "Save" at bounding box center [628, 680] width 302 height 38
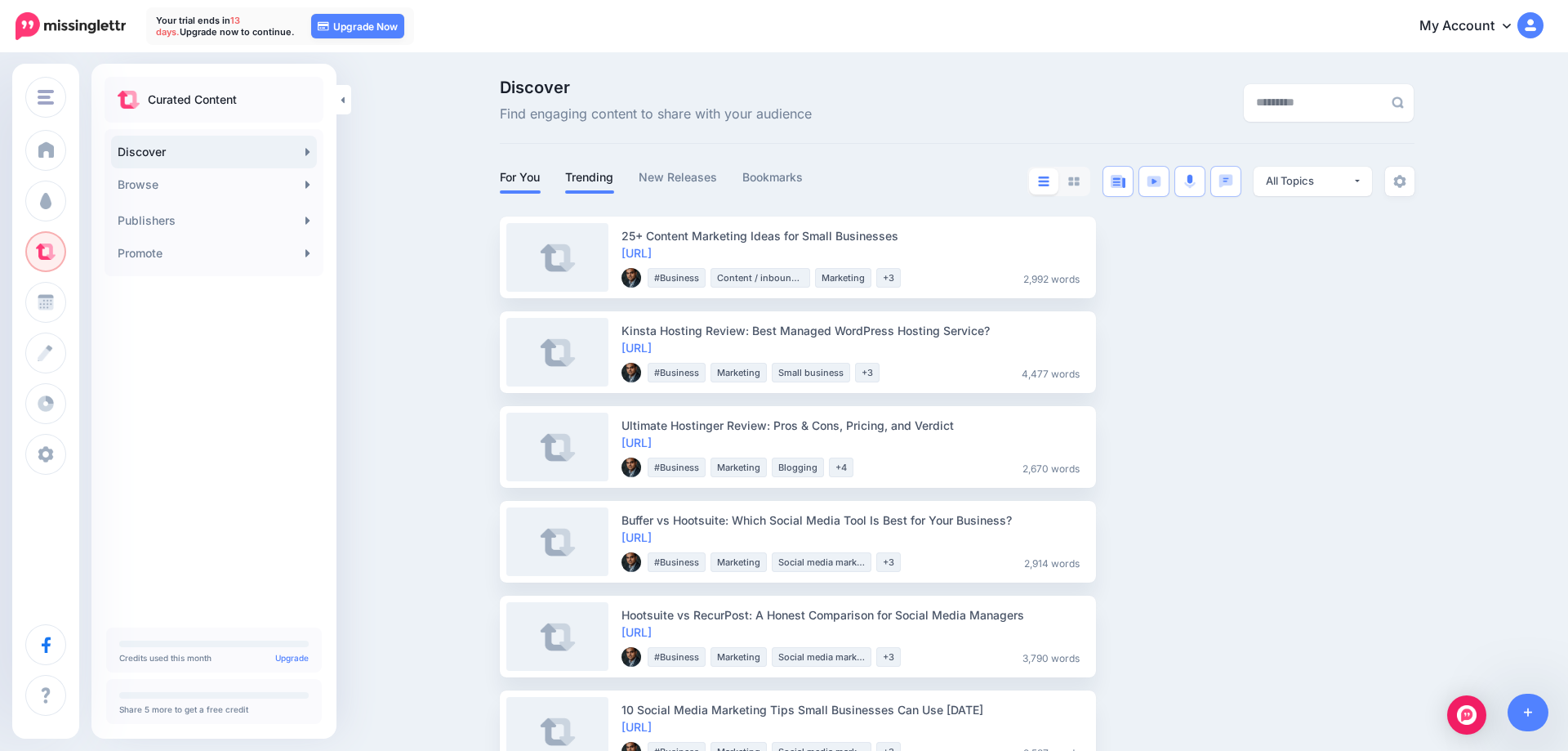
click at [595, 178] on link "Trending" at bounding box center [590, 177] width 49 height 20
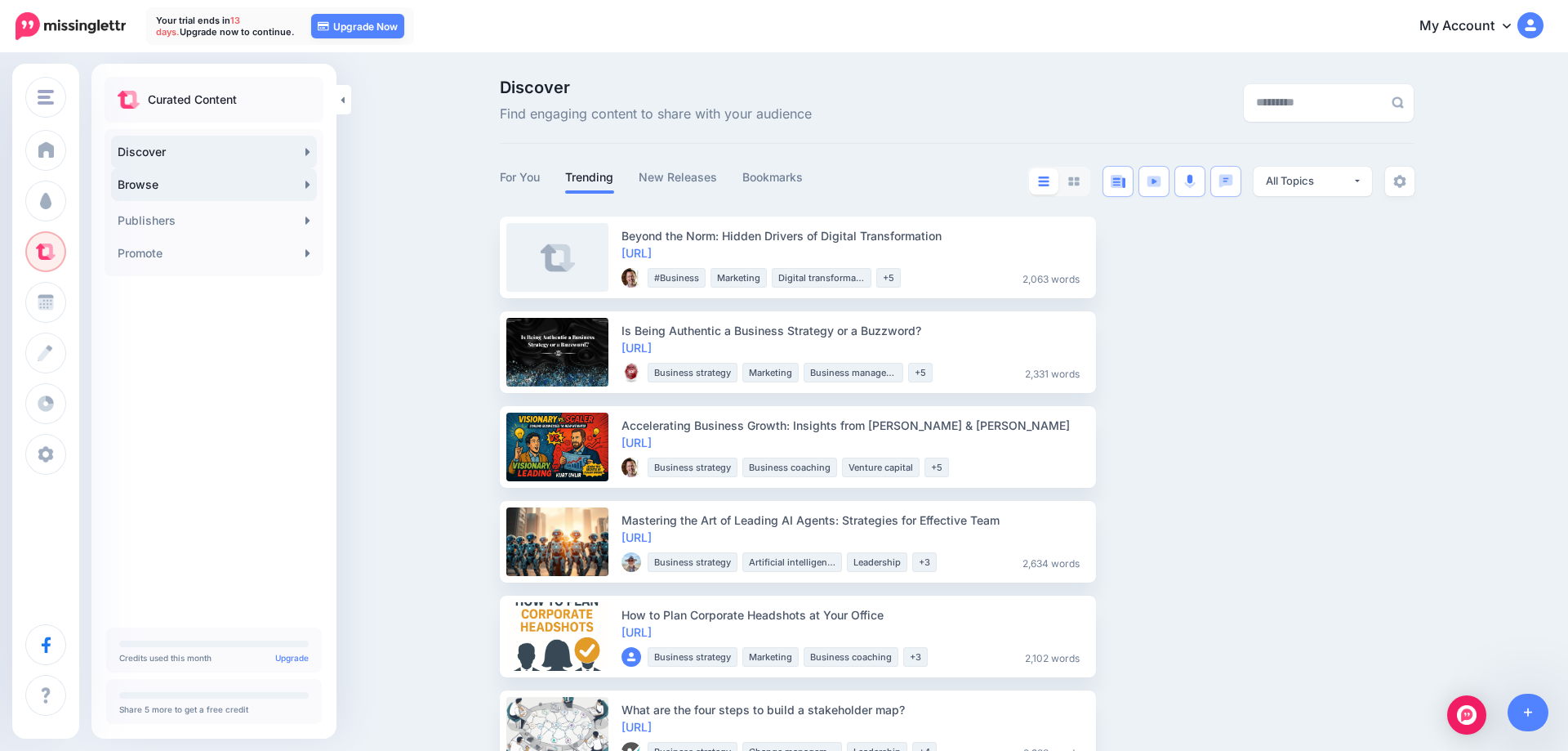
click at [201, 184] on link "Browse" at bounding box center [214, 184] width 206 height 32
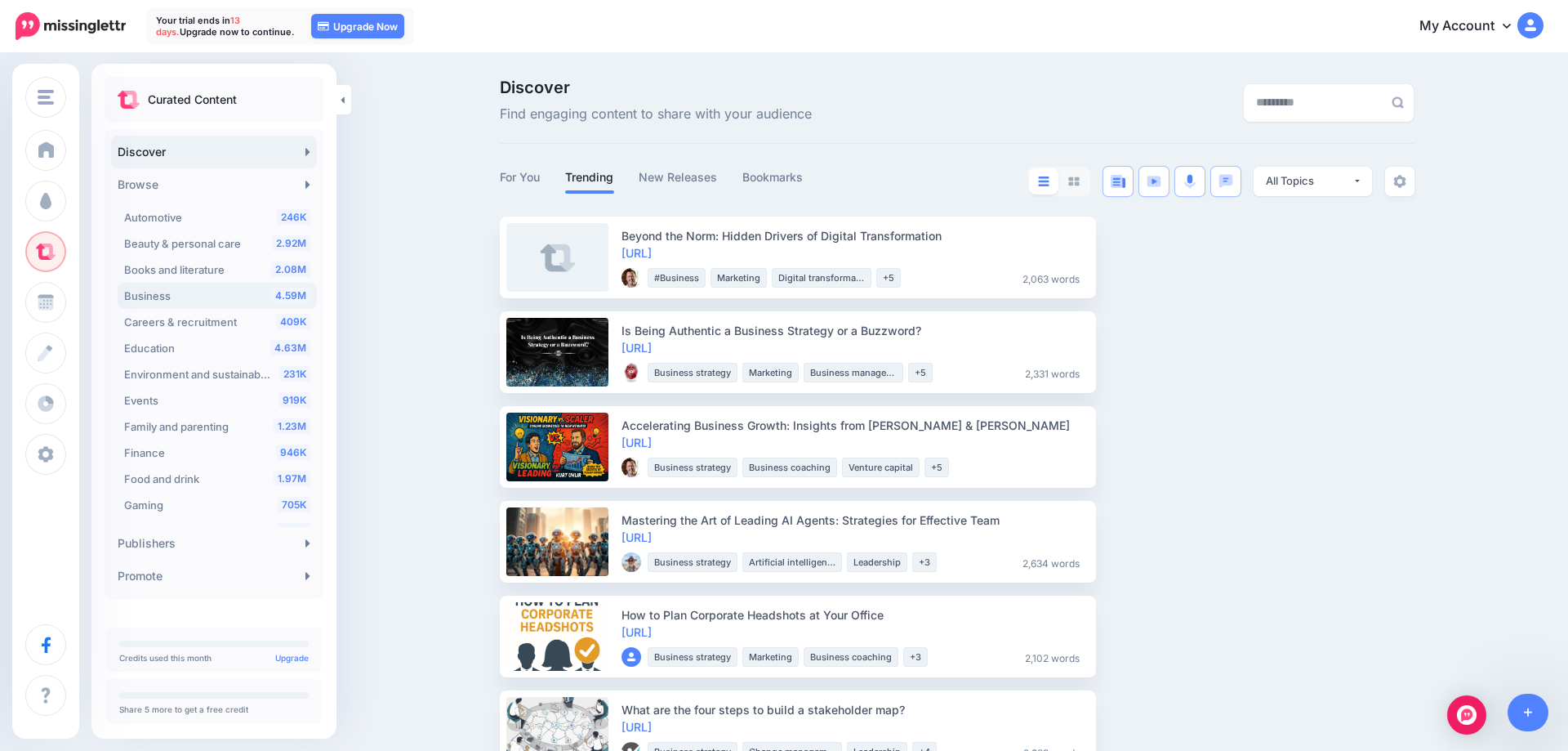
click at [184, 294] on div "4.59M Business" at bounding box center [217, 295] width 186 height 20
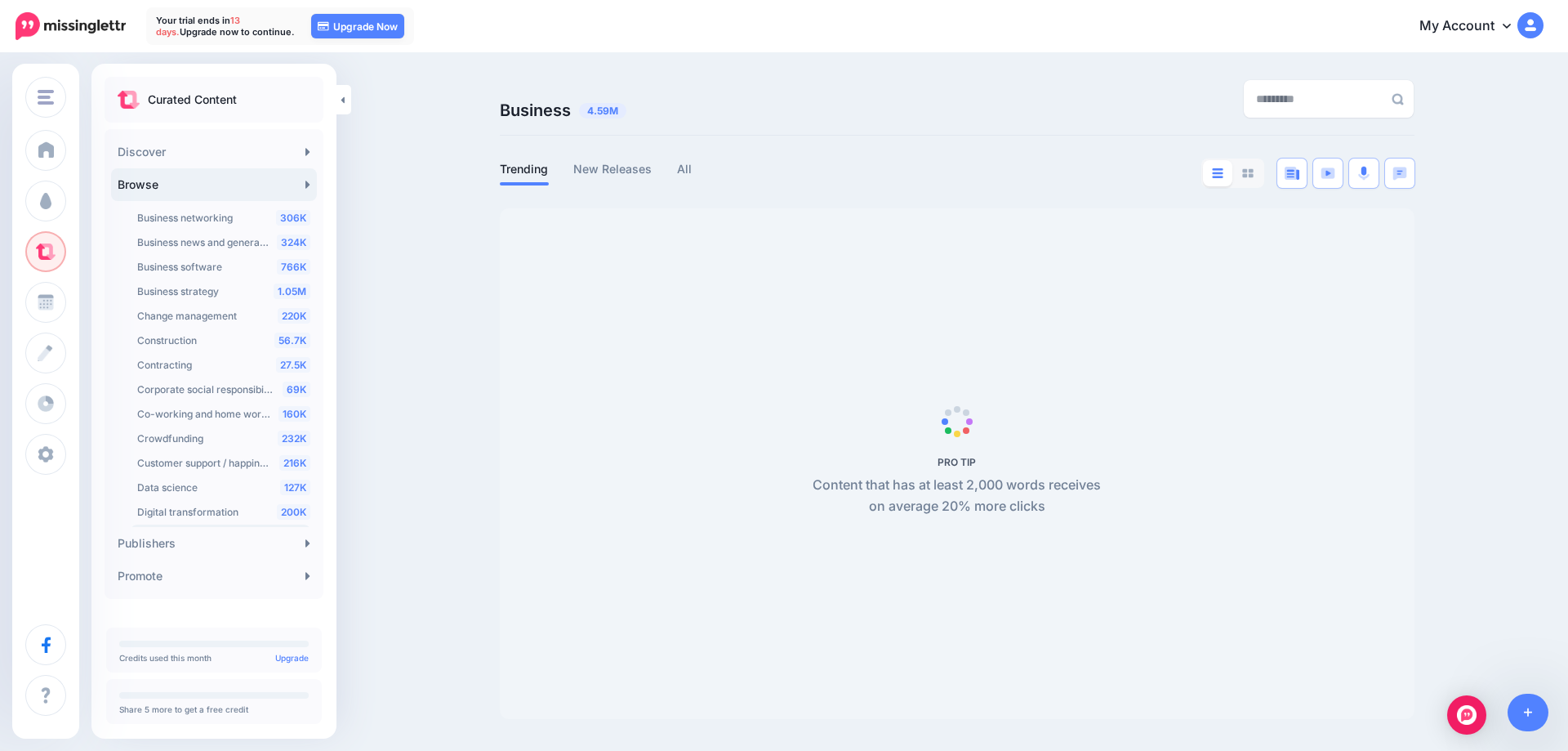
scroll to position [349, 0]
click at [179, 547] on link "Publishers" at bounding box center [214, 543] width 206 height 32
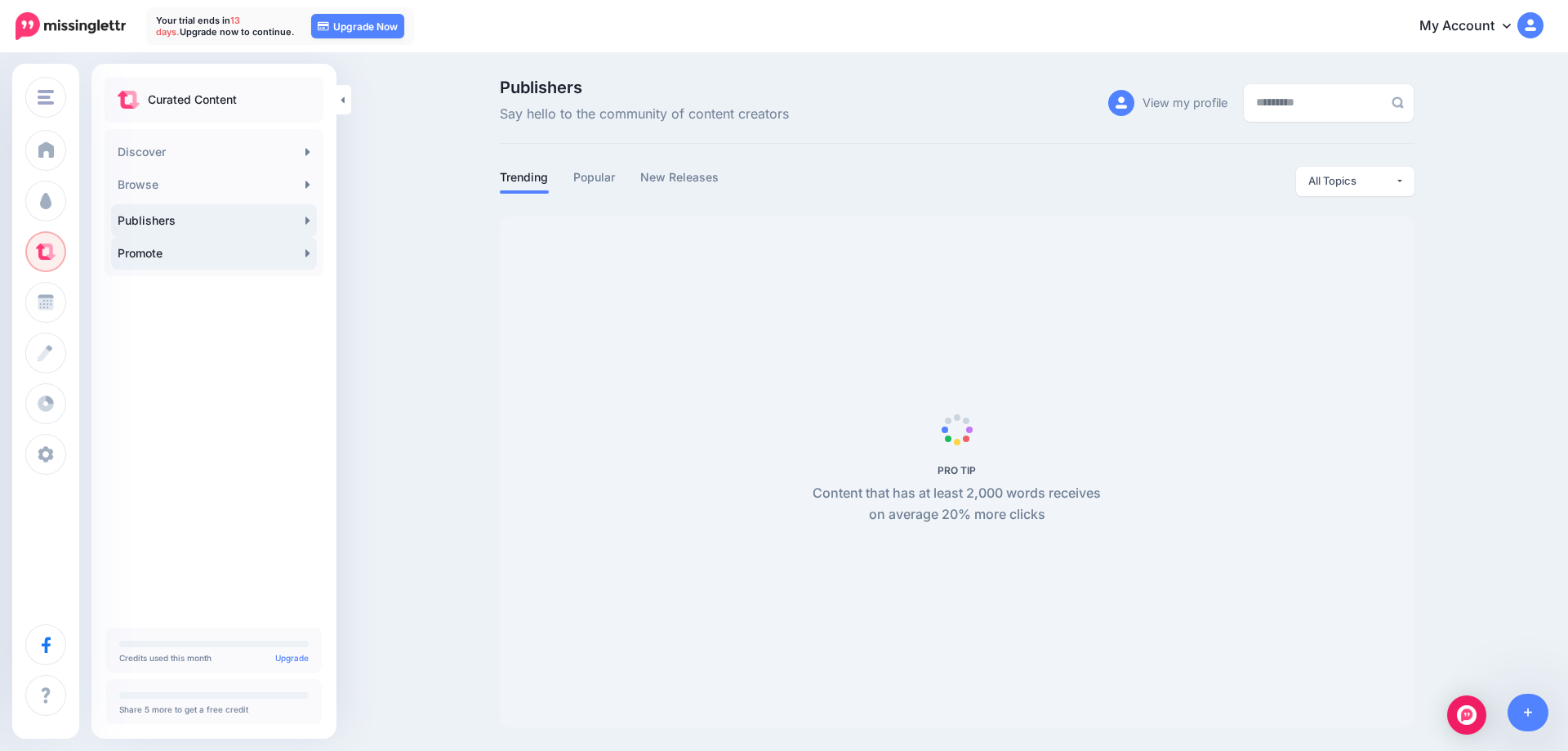
click at [161, 260] on link "Promote" at bounding box center [214, 253] width 206 height 32
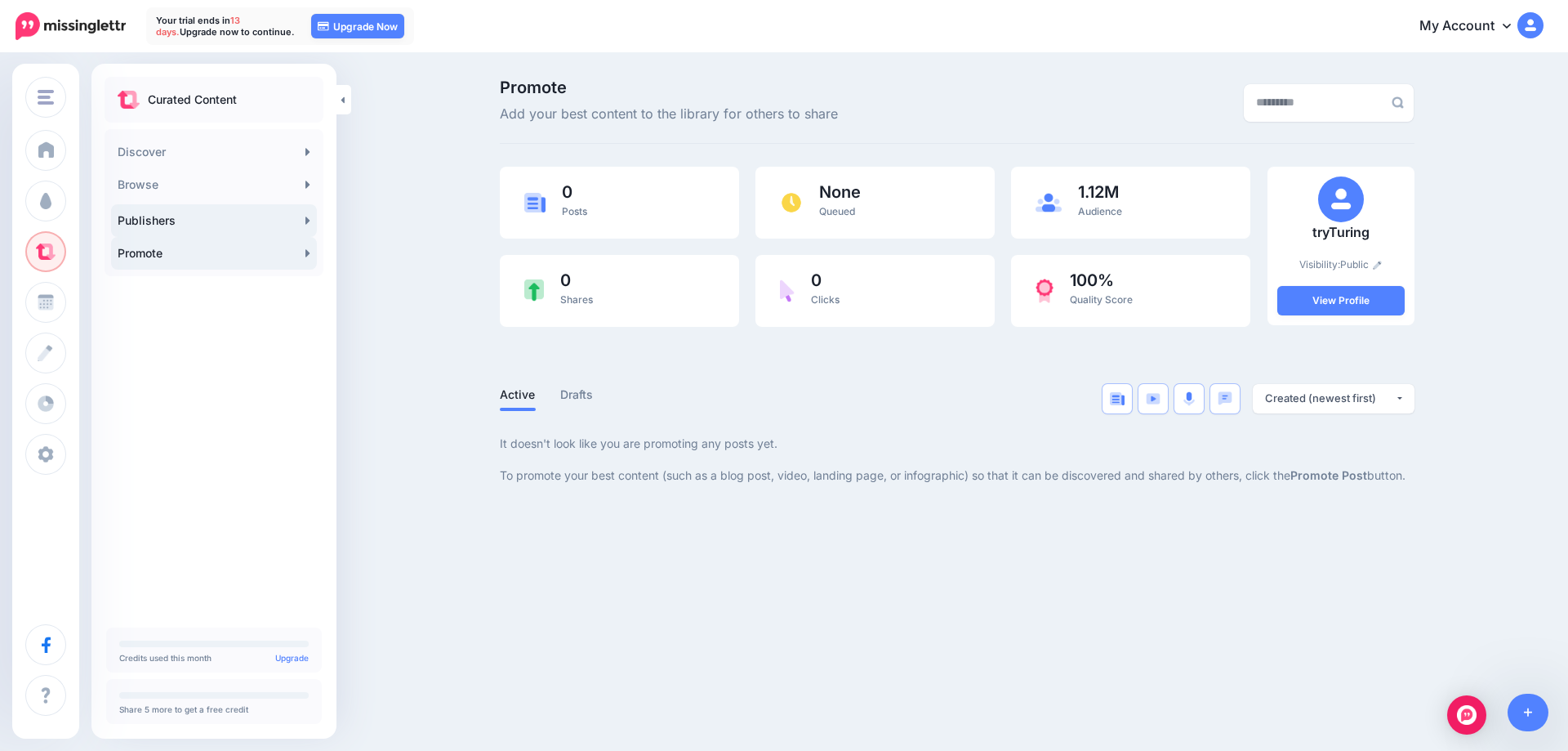
click at [192, 223] on link "Publishers" at bounding box center [214, 220] width 206 height 32
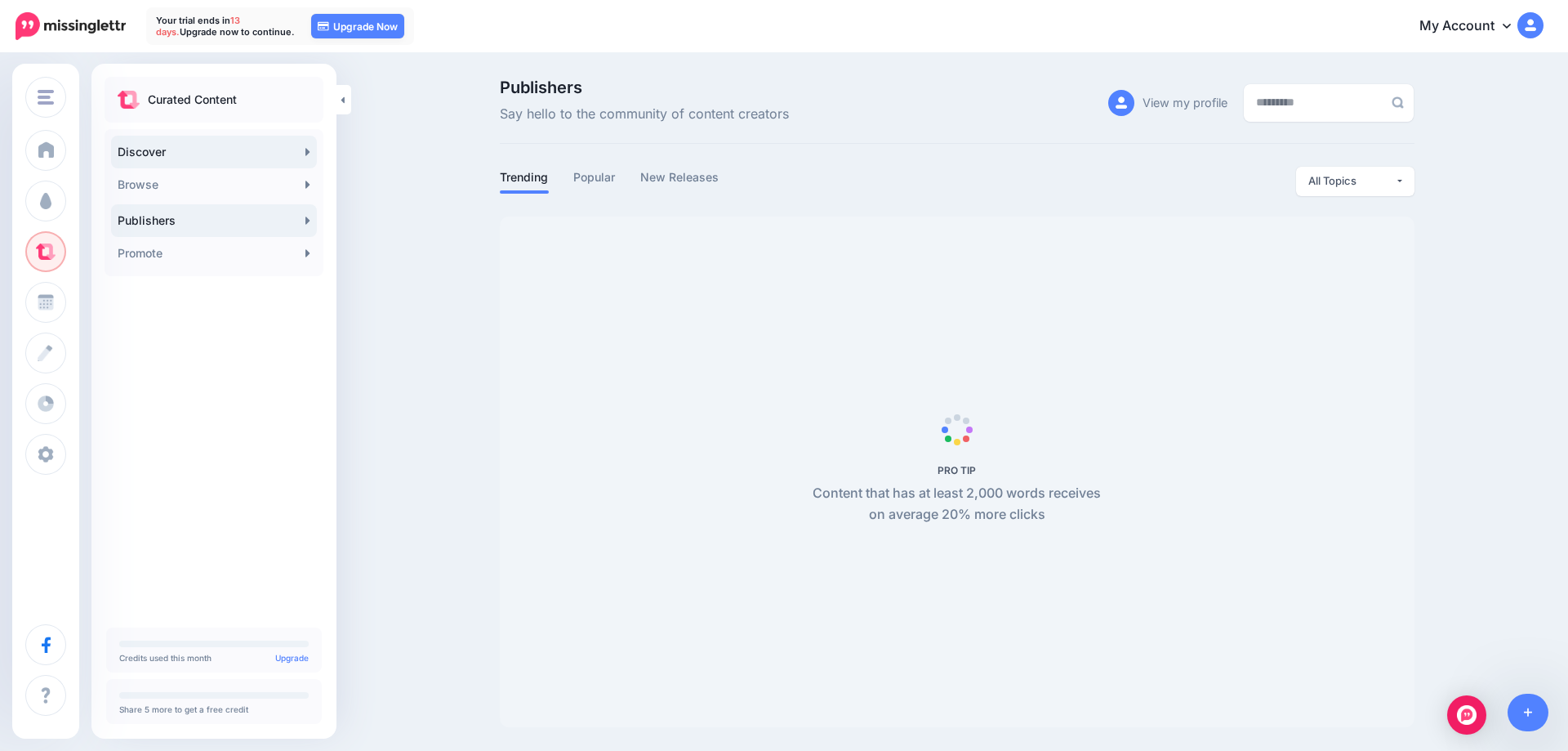
click at [172, 146] on link "Discover" at bounding box center [214, 152] width 206 height 32
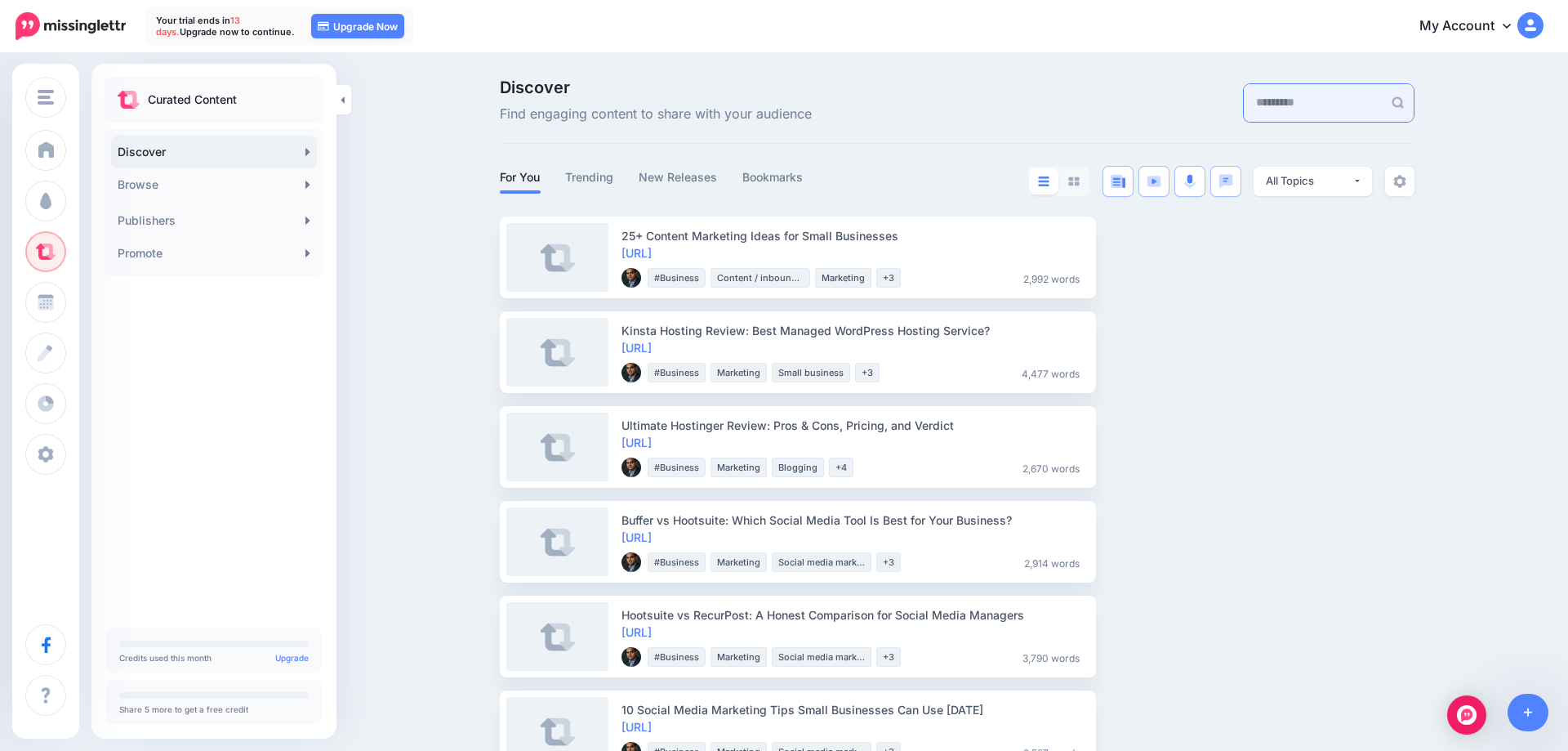
click at [1251, 97] on input "text" at bounding box center [1314, 103] width 139 height 38
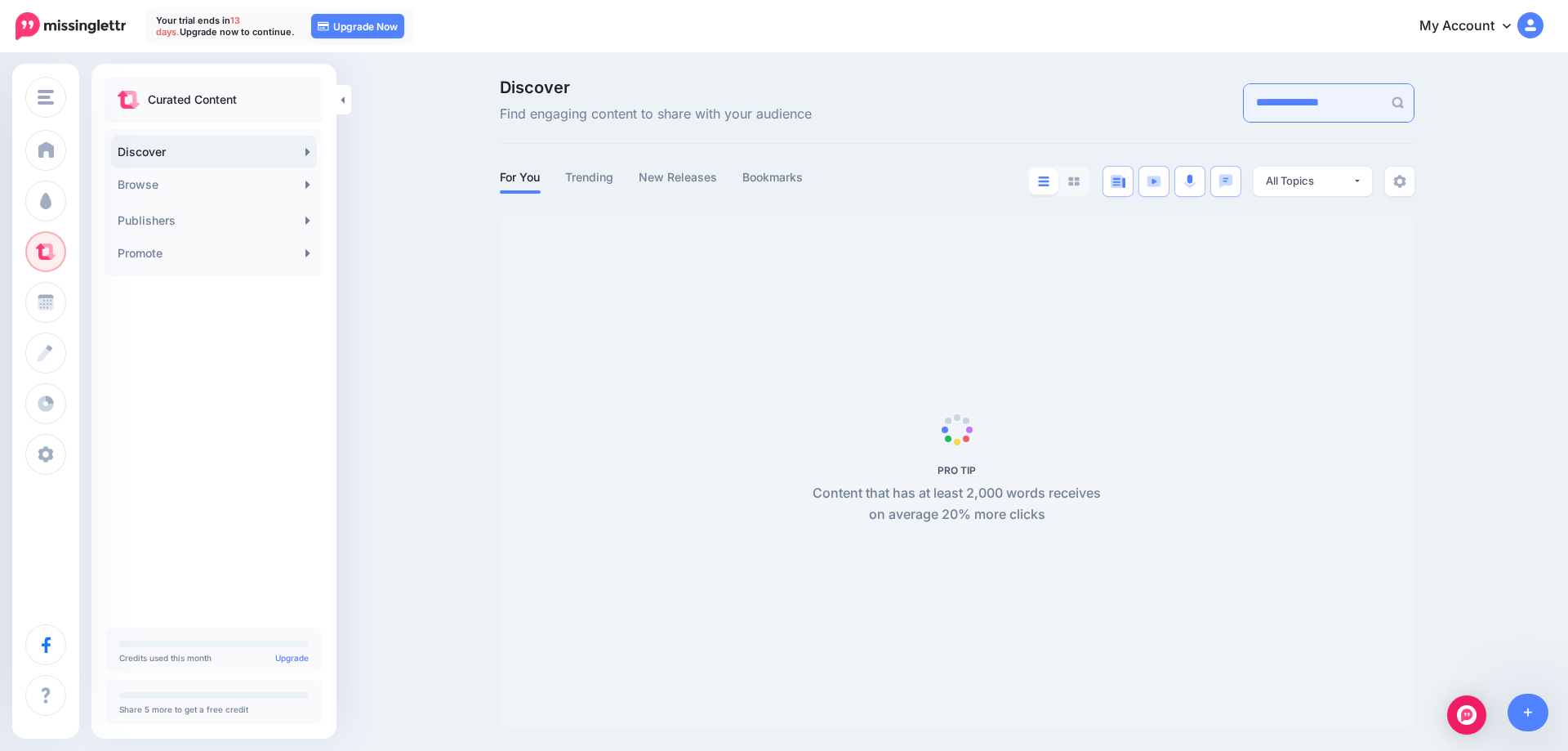
type input "**********"
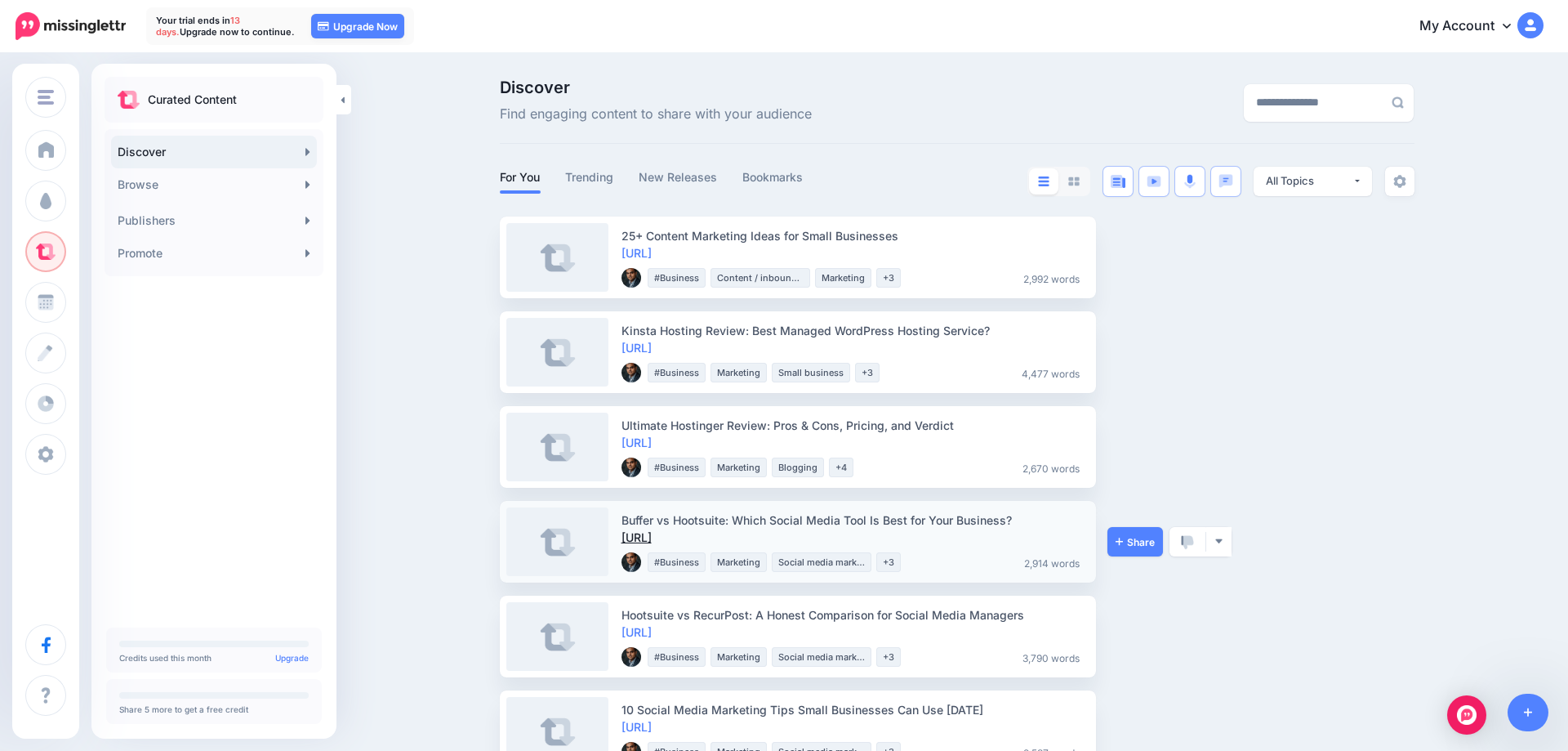
click at [652, 539] on link "https://lttr.ai/Ah8Bo" at bounding box center [637, 537] width 30 height 14
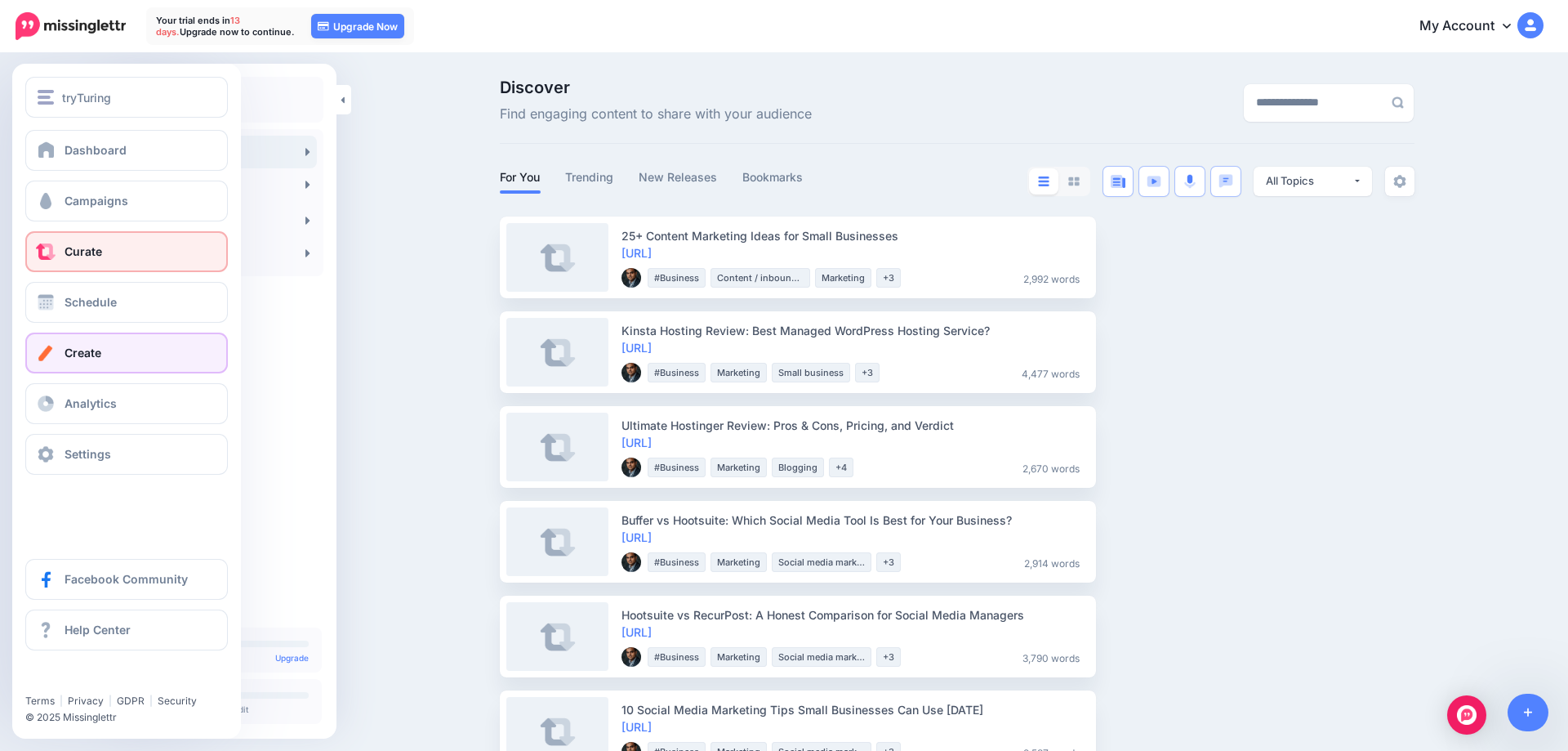
click at [88, 351] on span "Create" at bounding box center [83, 352] width 37 height 14
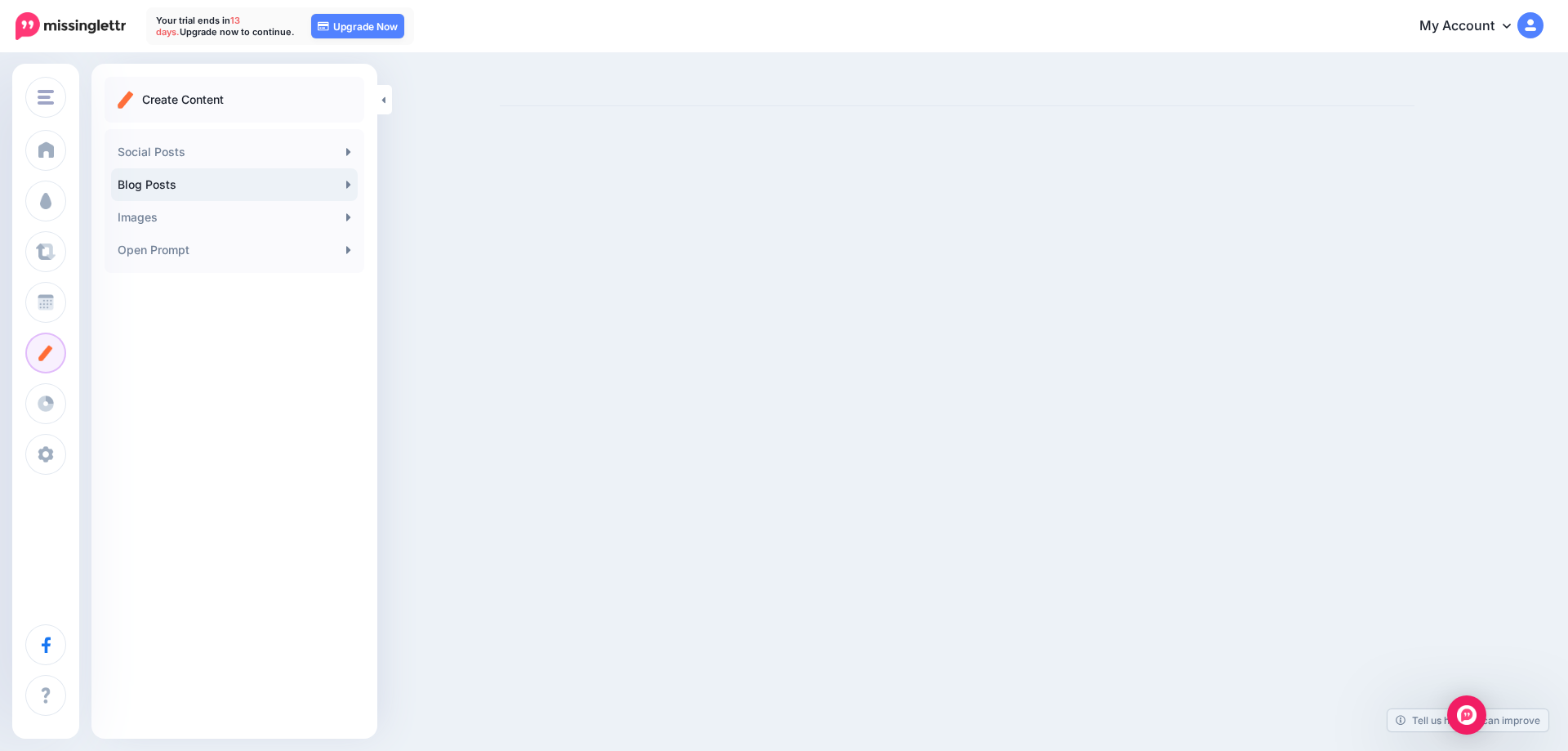
click at [232, 186] on link "Blog Posts" at bounding box center [234, 184] width 247 height 32
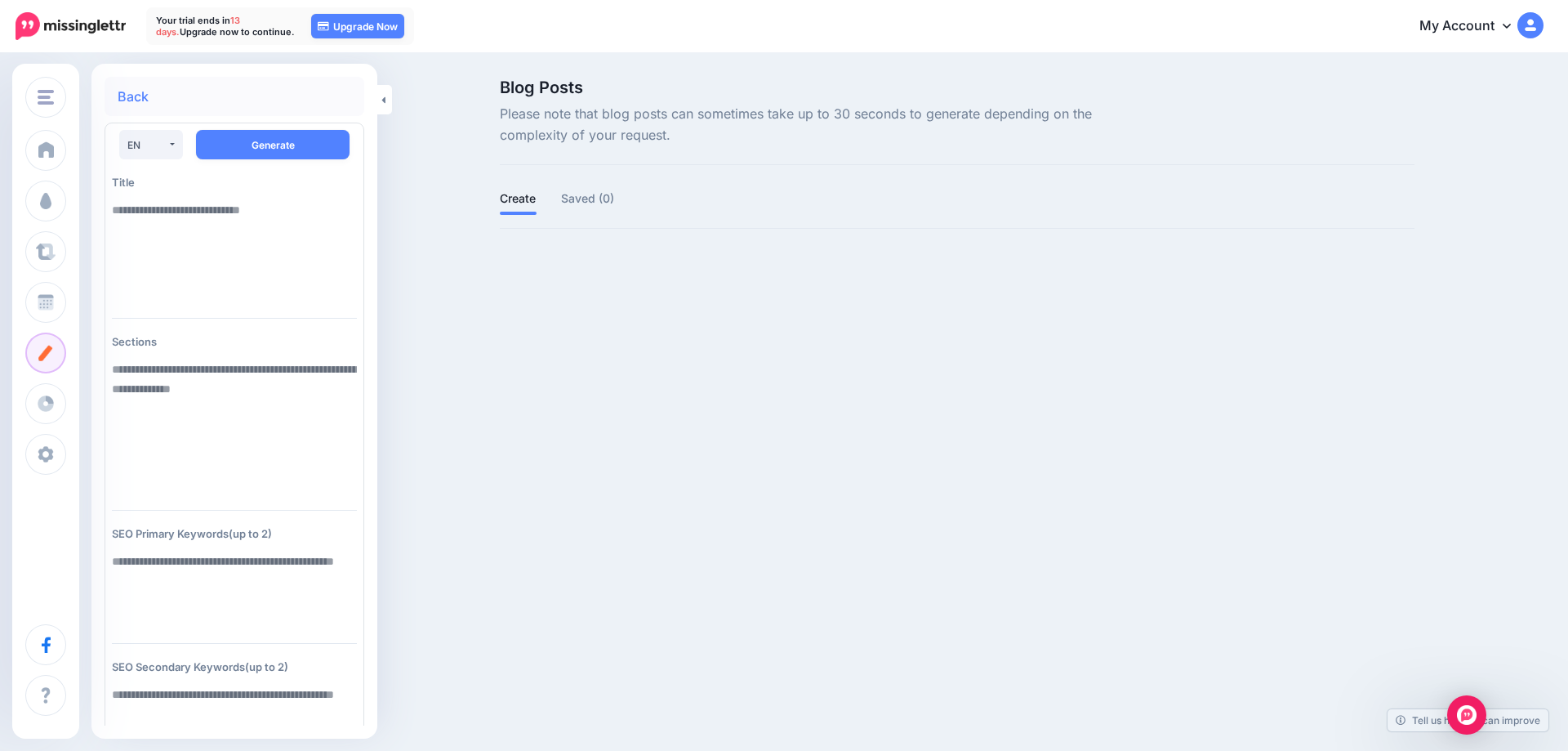
click at [128, 96] on link "Back" at bounding box center [133, 97] width 31 height 13
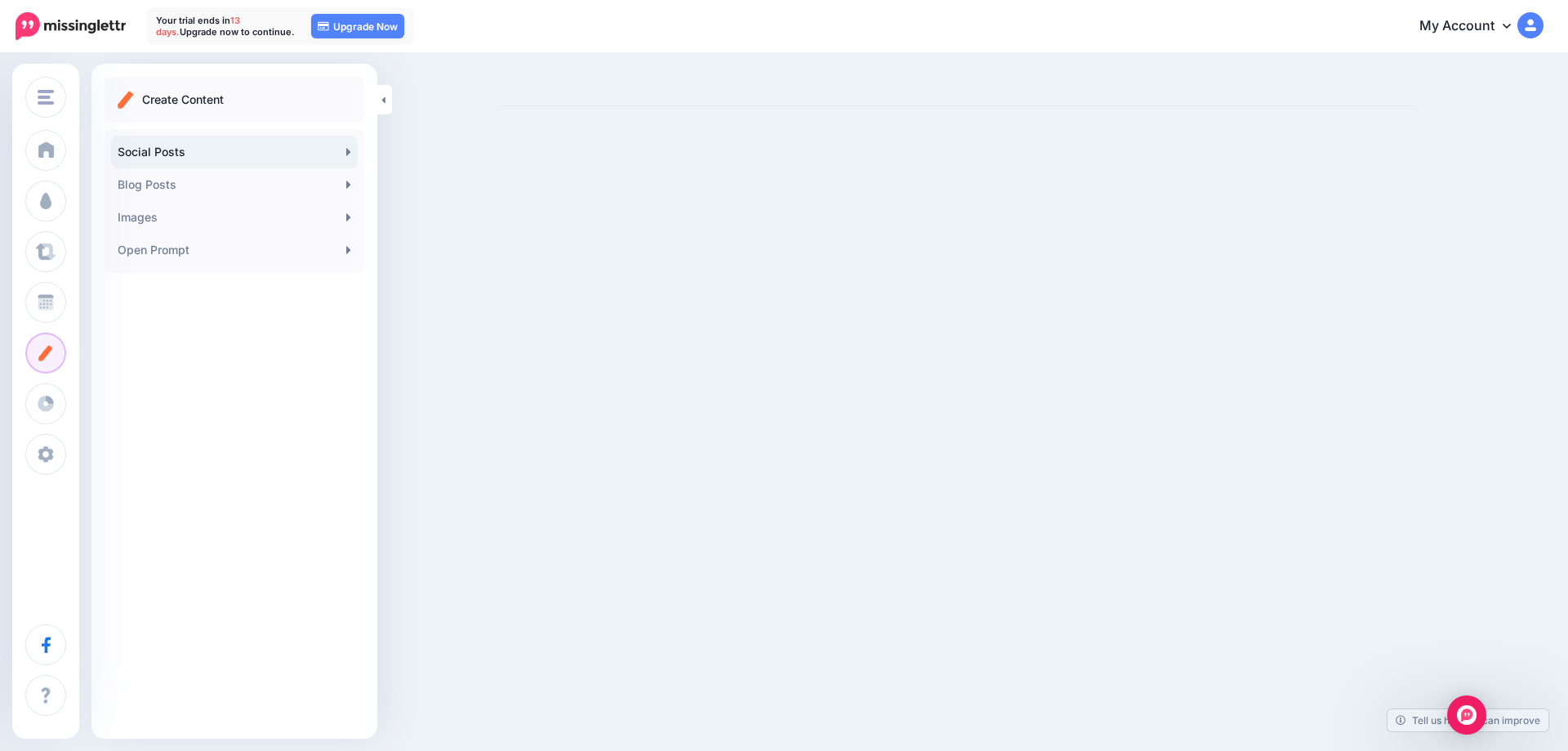
click at [178, 158] on link "Social Posts" at bounding box center [234, 152] width 247 height 32
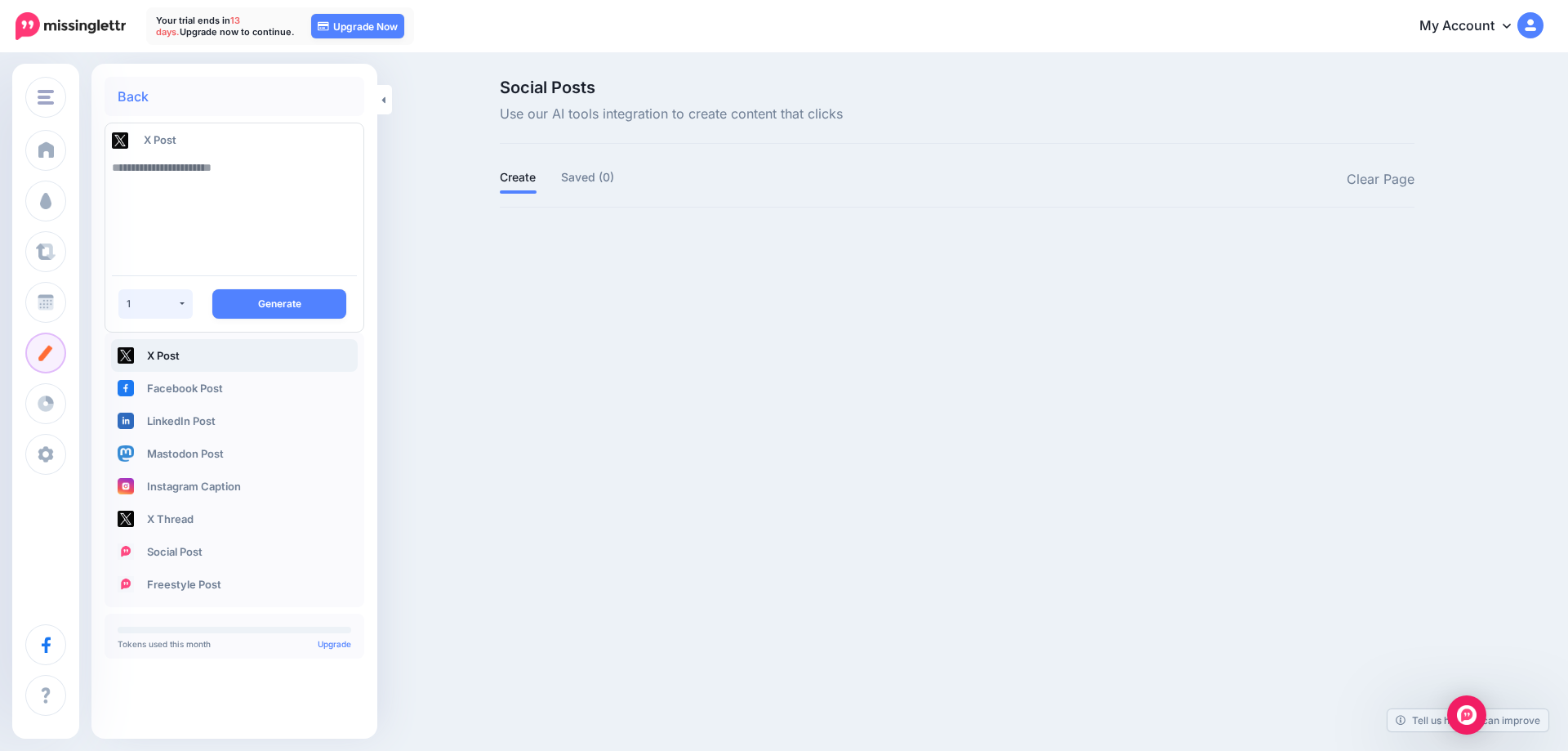
click at [171, 305] on div "1" at bounding box center [151, 303] width 50 height 12
drag, startPoint x: 152, startPoint y: 197, endPoint x: 160, endPoint y: 165, distance: 33.0
click at [152, 191] on textarea at bounding box center [234, 206] width 245 height 111
type textarea "**********"
click at [168, 305] on div "1" at bounding box center [151, 303] width 50 height 12
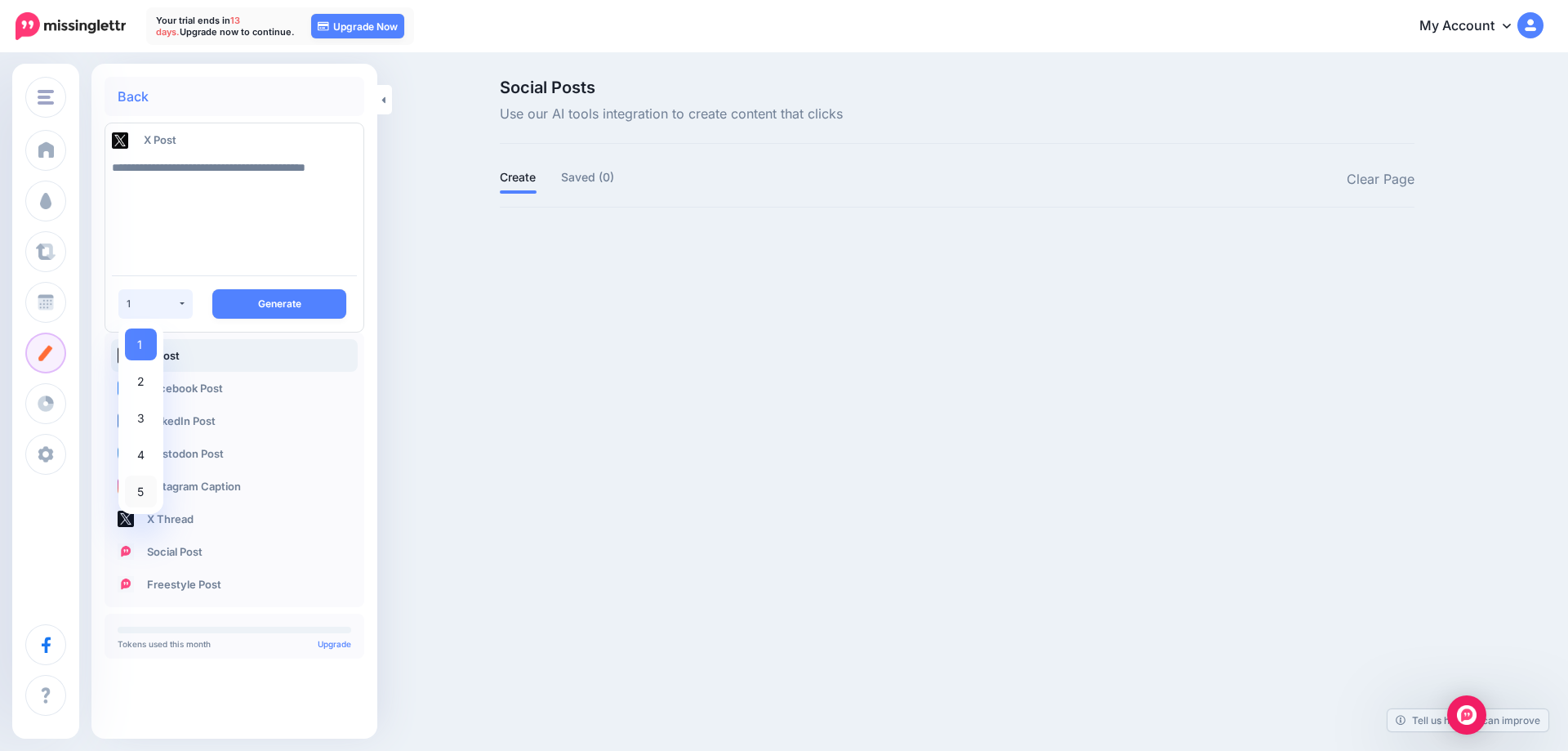
click at [138, 491] on span "5" at bounding box center [140, 491] width 7 height 20
select select "*"
click at [271, 306] on button "Generate" at bounding box center [279, 304] width 134 height 29
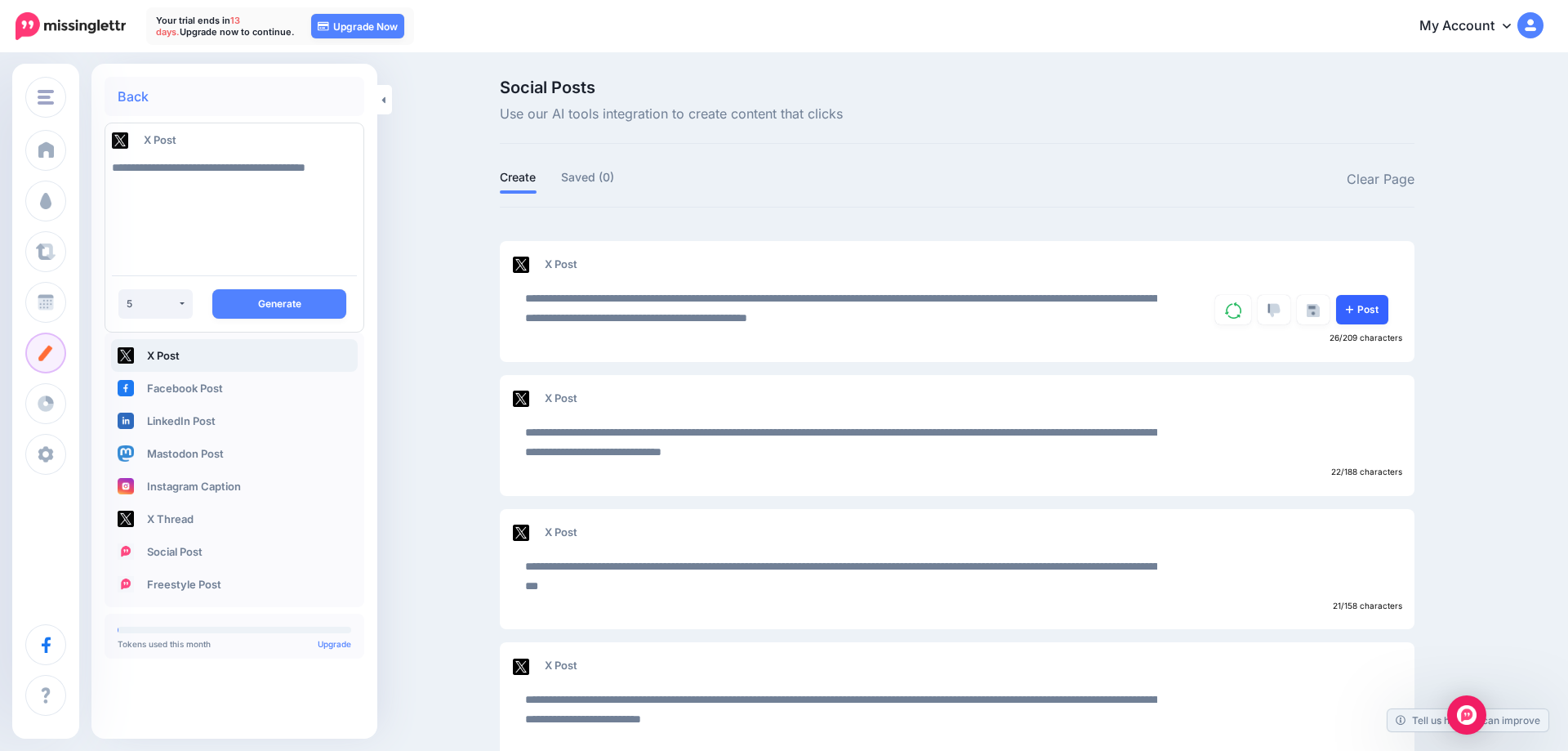
click at [1373, 311] on link "Post" at bounding box center [1362, 310] width 52 height 29
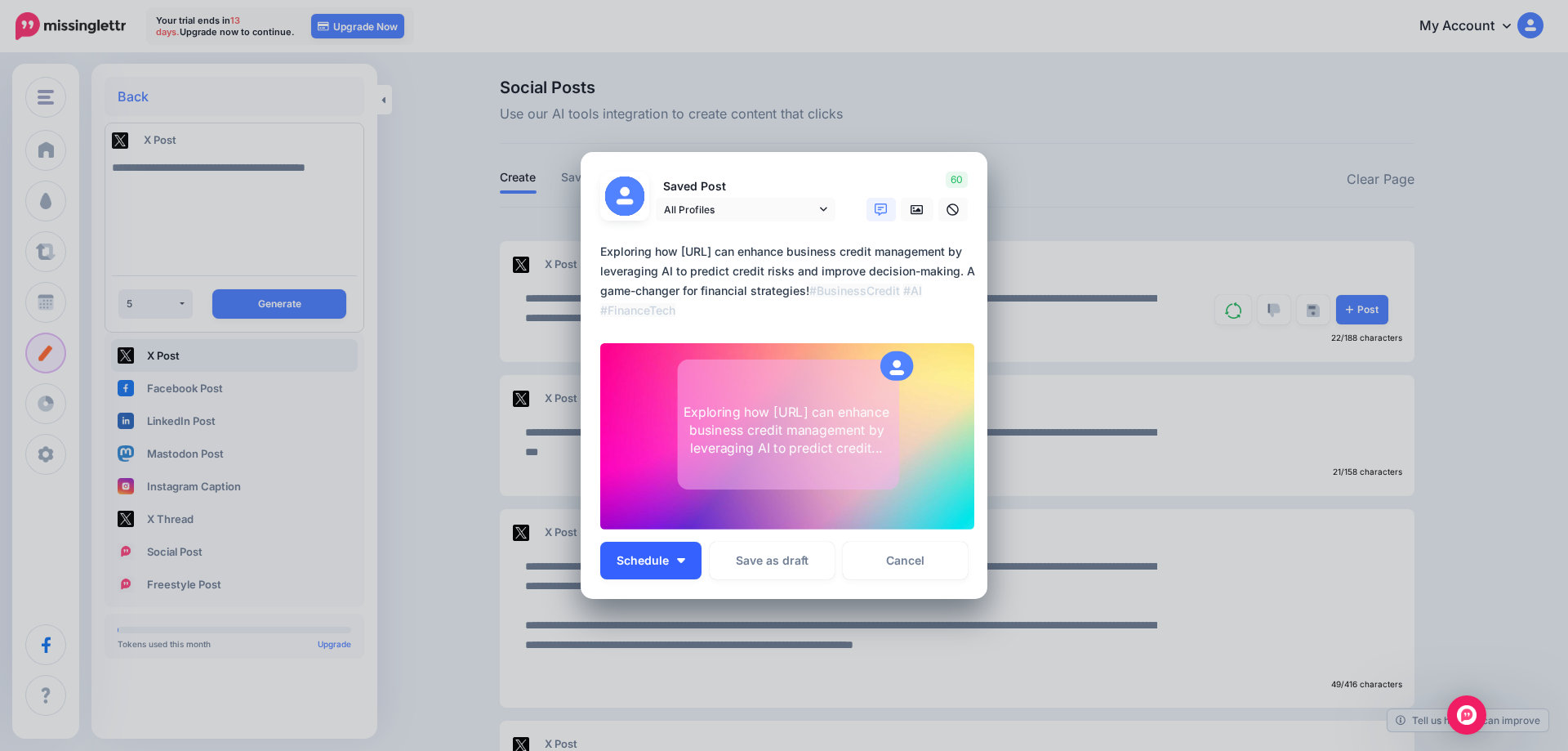
click at [671, 563] on button "Schedule" at bounding box center [651, 561] width 102 height 38
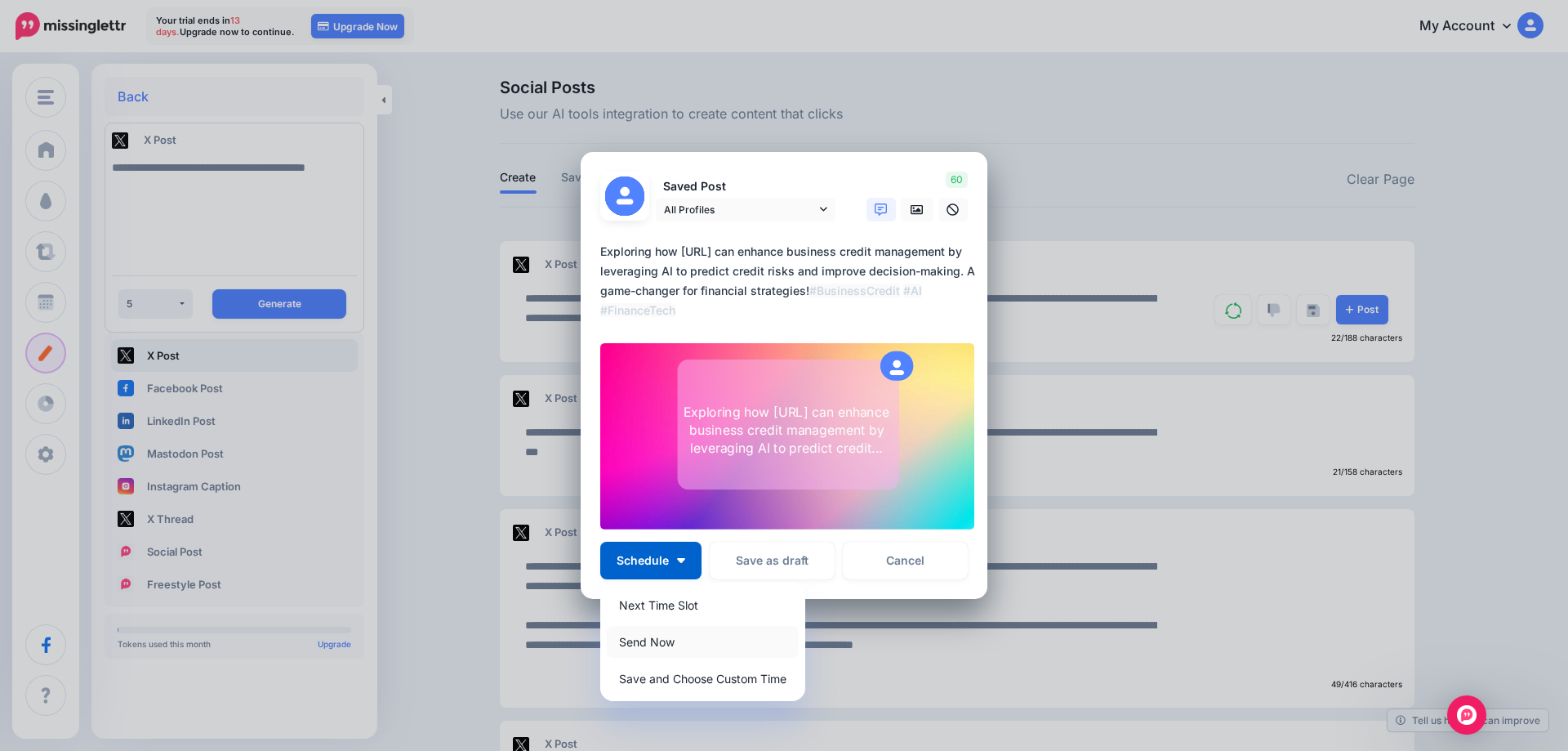
click at [668, 642] on link "Send Now" at bounding box center [702, 642] width 192 height 32
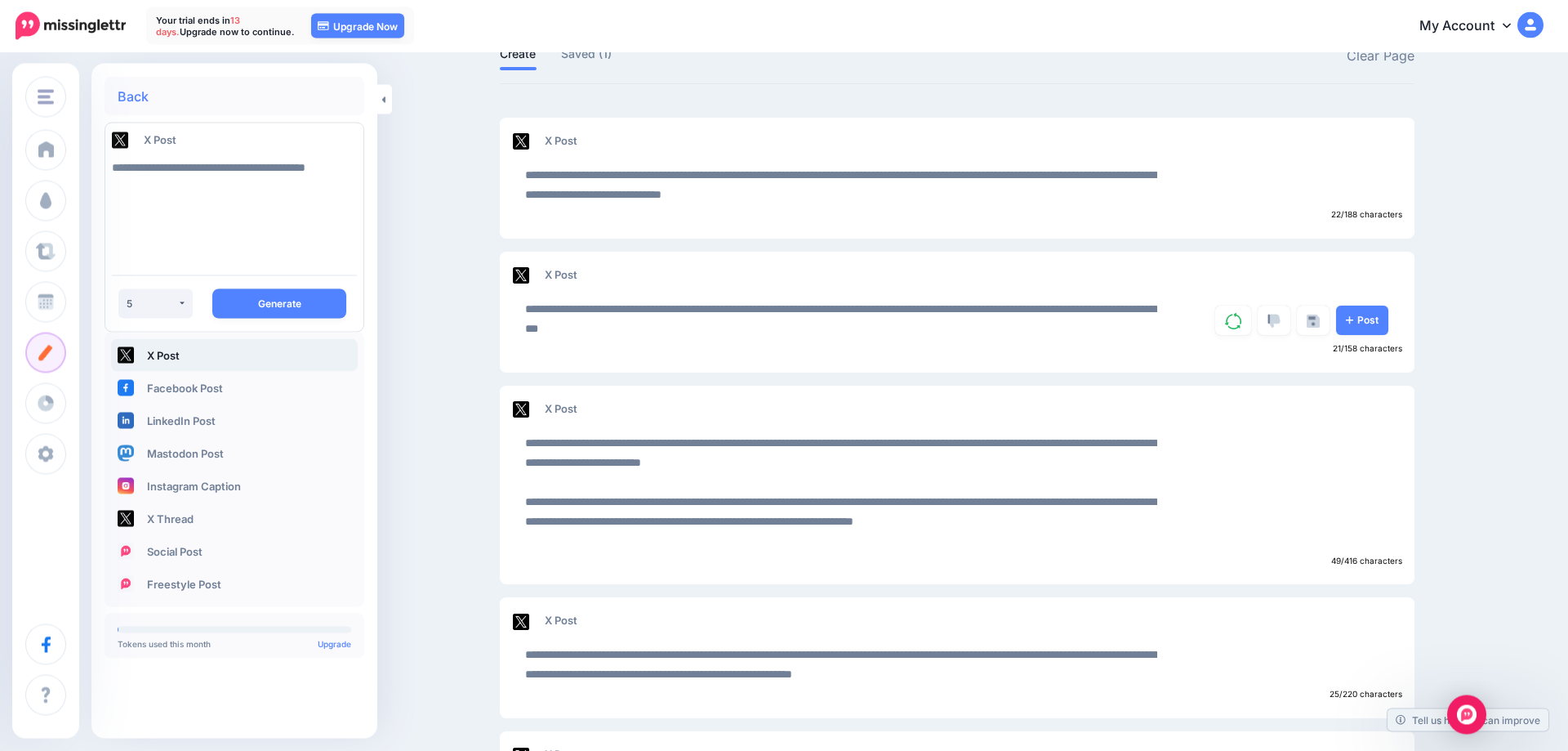
scroll to position [84, 0]
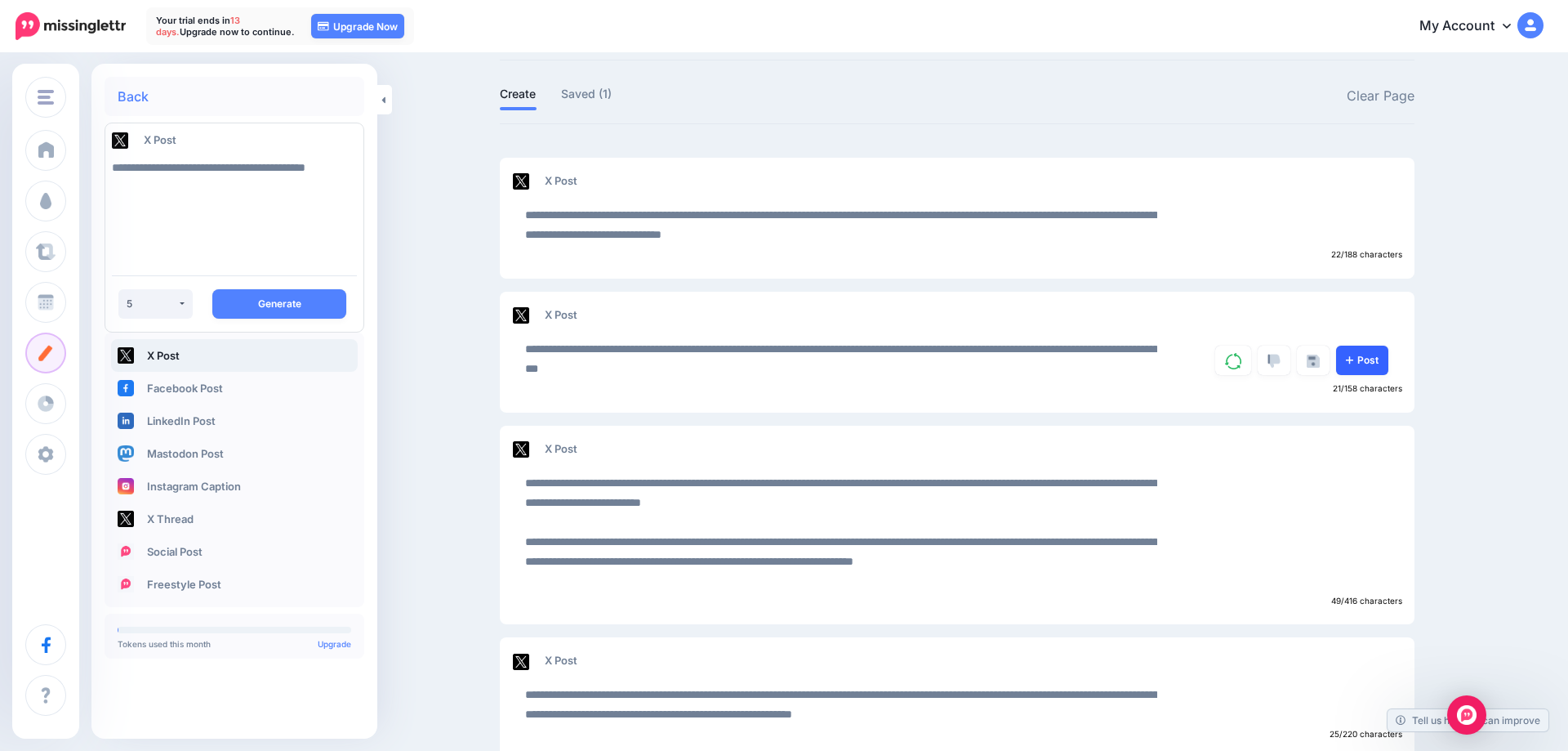
click at [1369, 362] on link "Post" at bounding box center [1362, 360] width 52 height 29
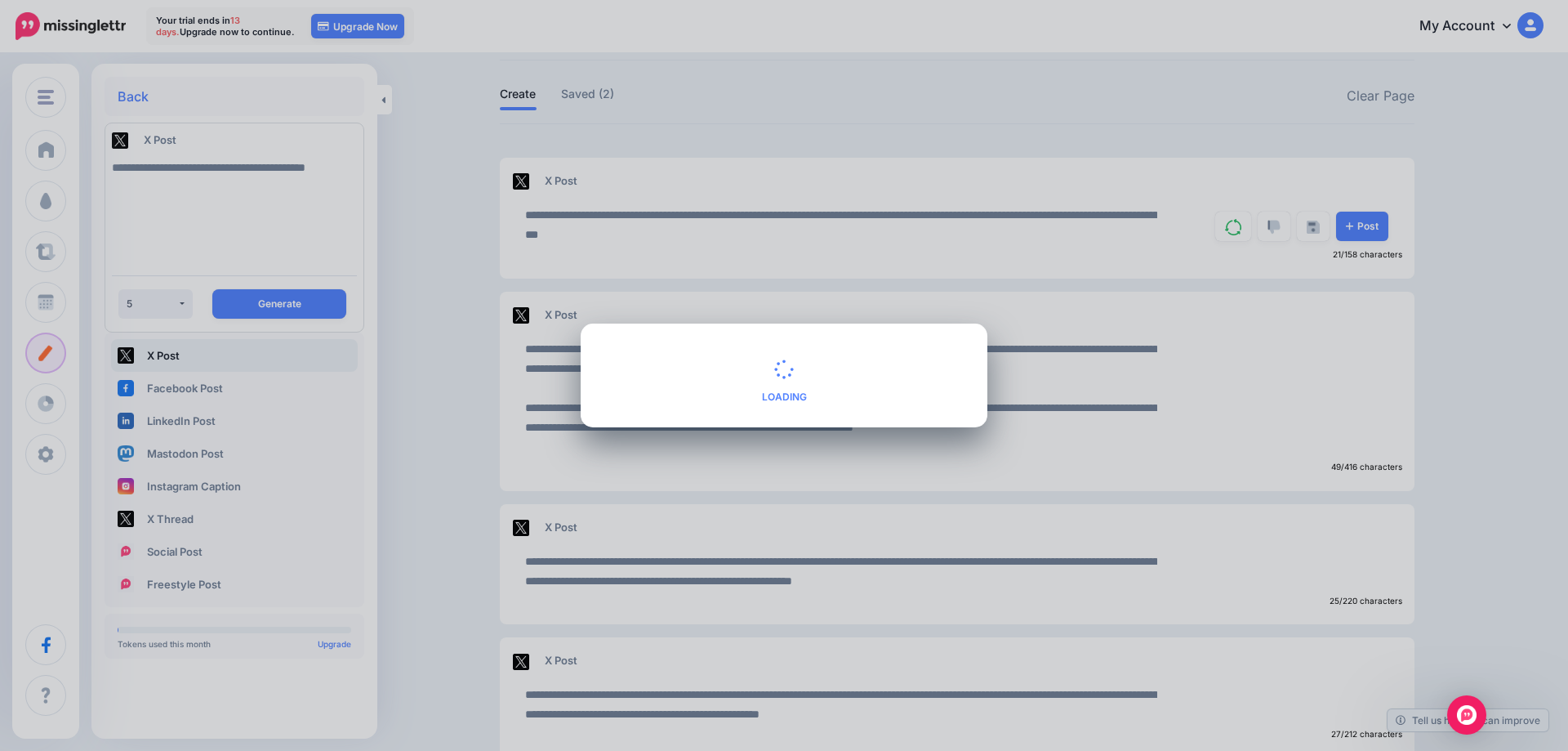
type textarea "**********"
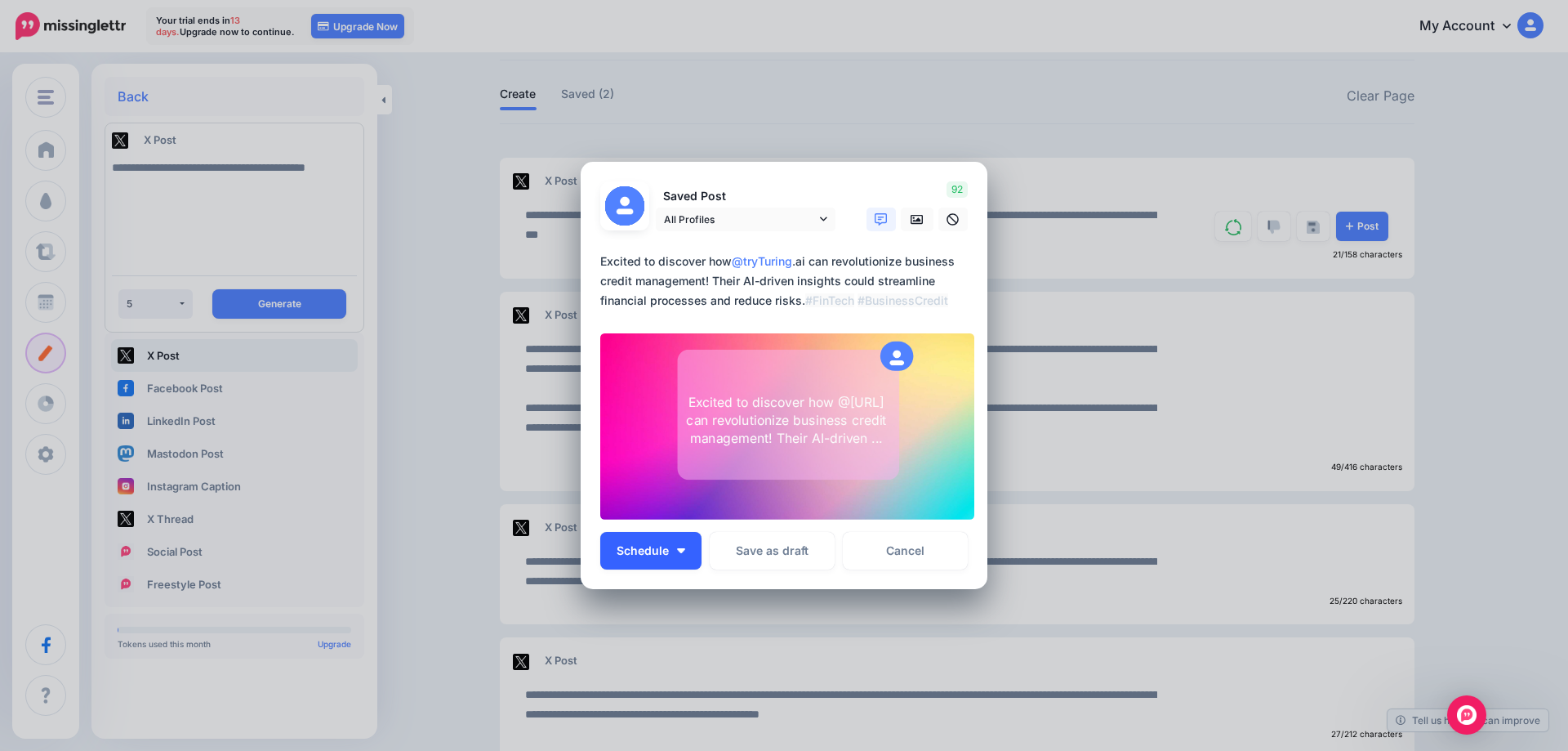
click at [665, 550] on span "Schedule" at bounding box center [643, 551] width 52 height 11
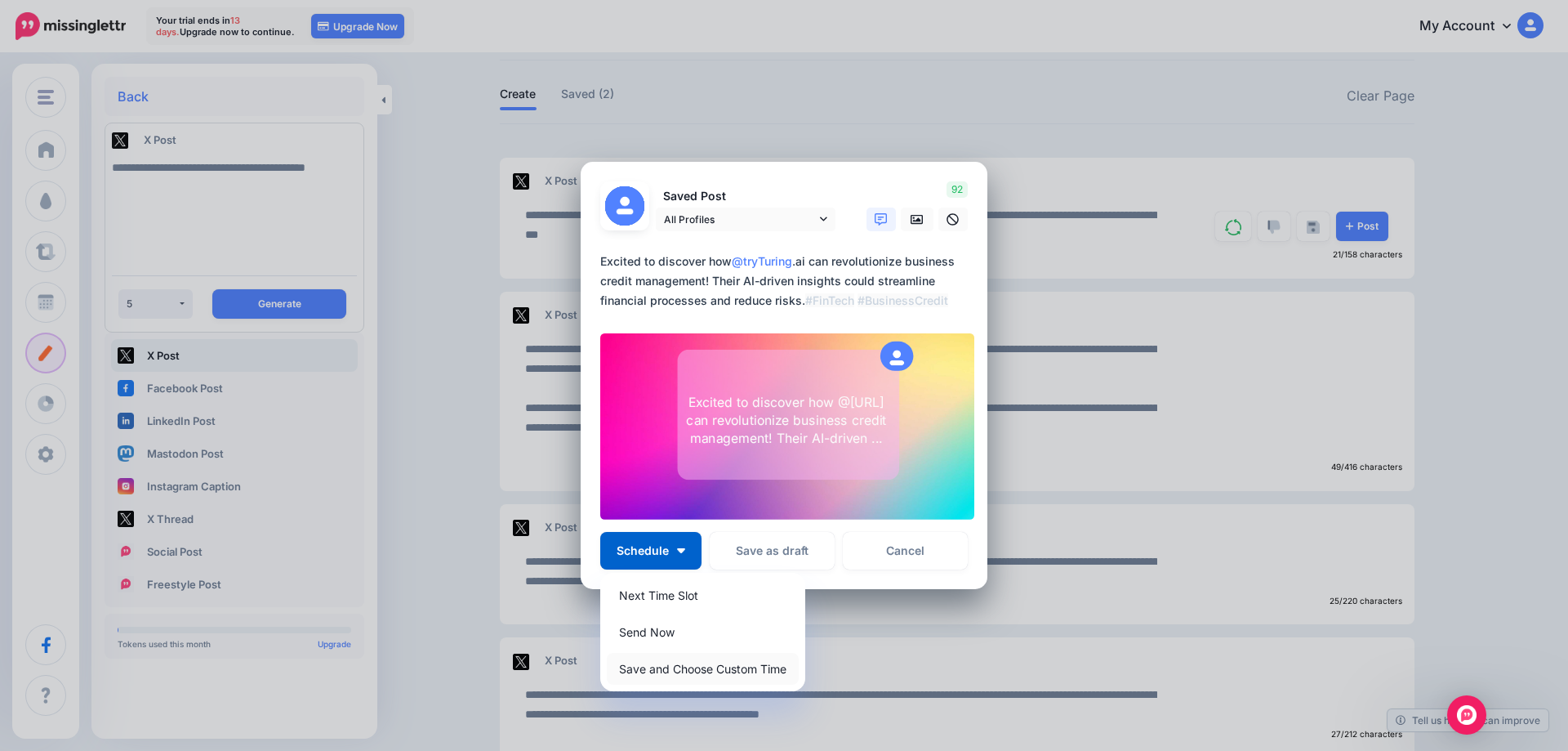
click at [672, 669] on link "Save and Choose Custom Time" at bounding box center [702, 669] width 192 height 32
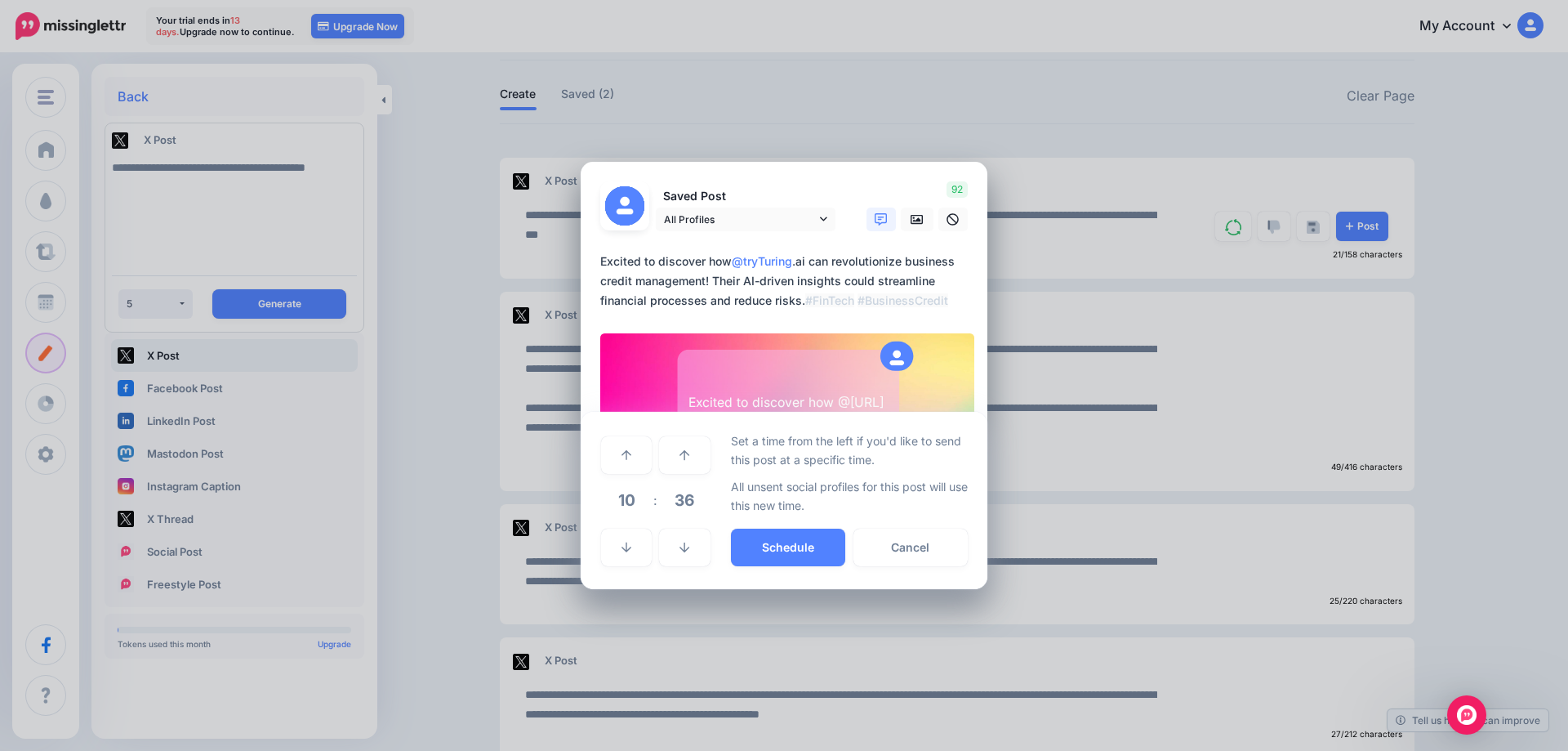
scroll to position [0, 0]
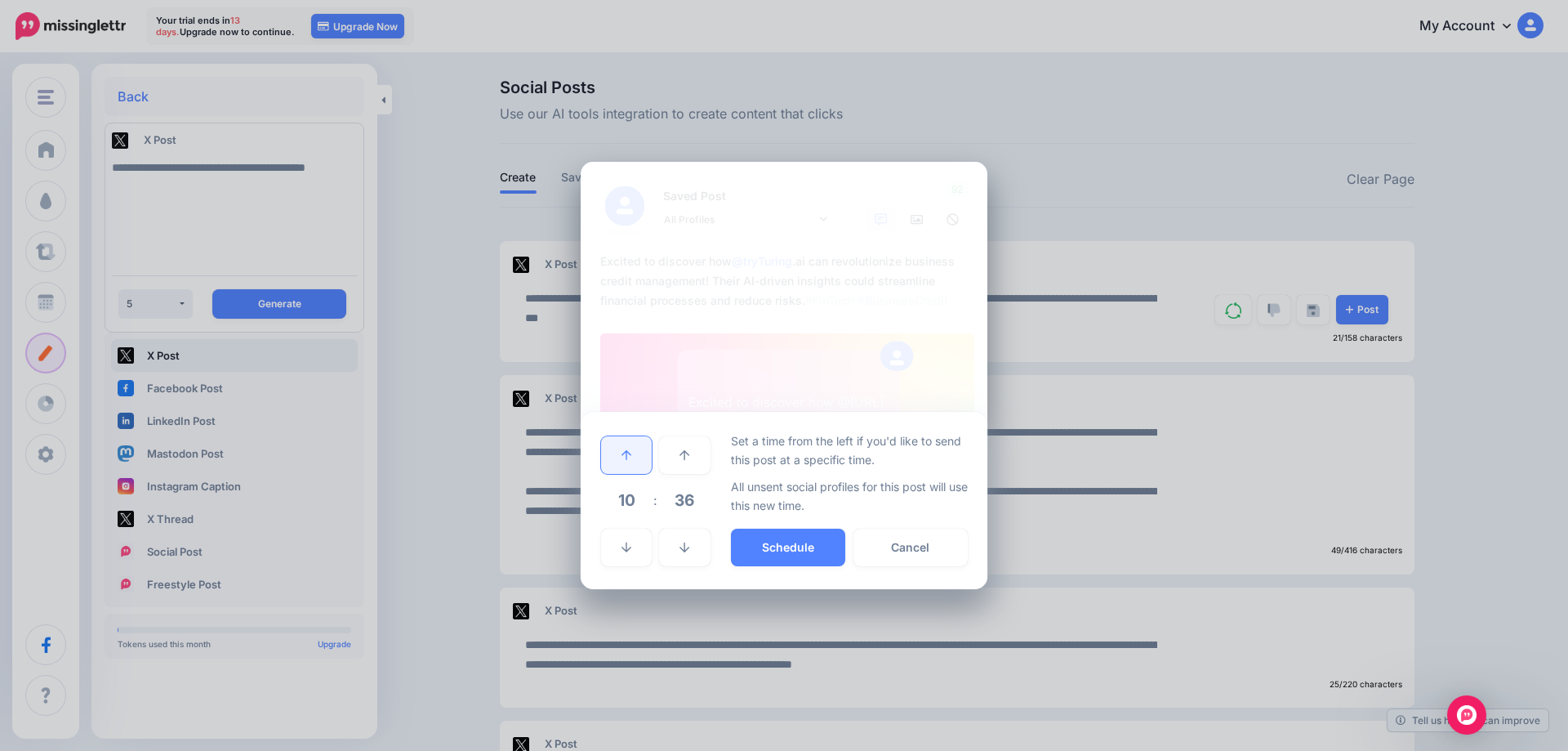
click at [616, 449] on link at bounding box center [625, 456] width 50 height 38
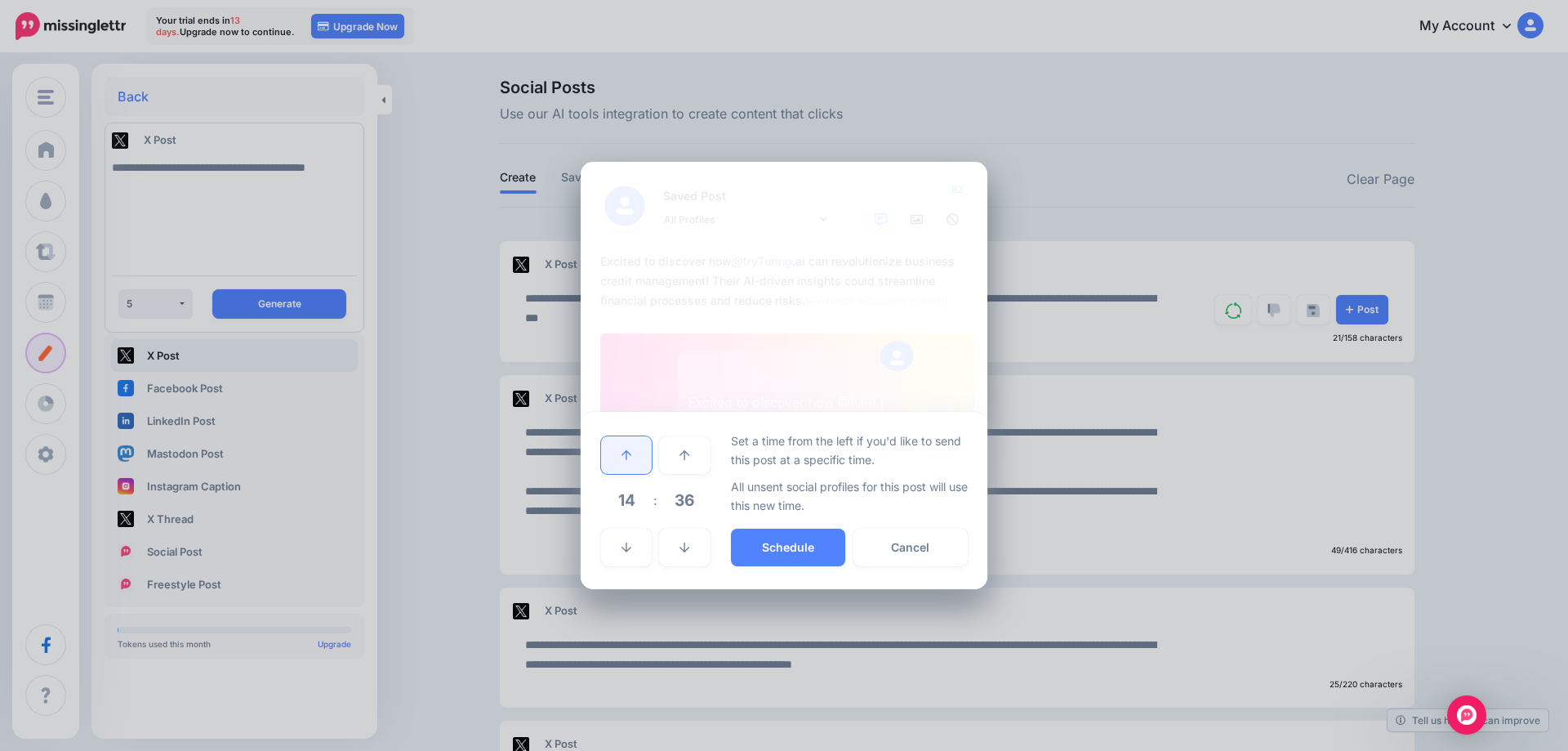
click at [616, 449] on link at bounding box center [625, 456] width 50 height 38
click at [617, 542] on link at bounding box center [625, 548] width 50 height 38
click at [618, 549] on link at bounding box center [625, 548] width 50 height 38
click at [681, 553] on icon at bounding box center [684, 548] width 9 height 11
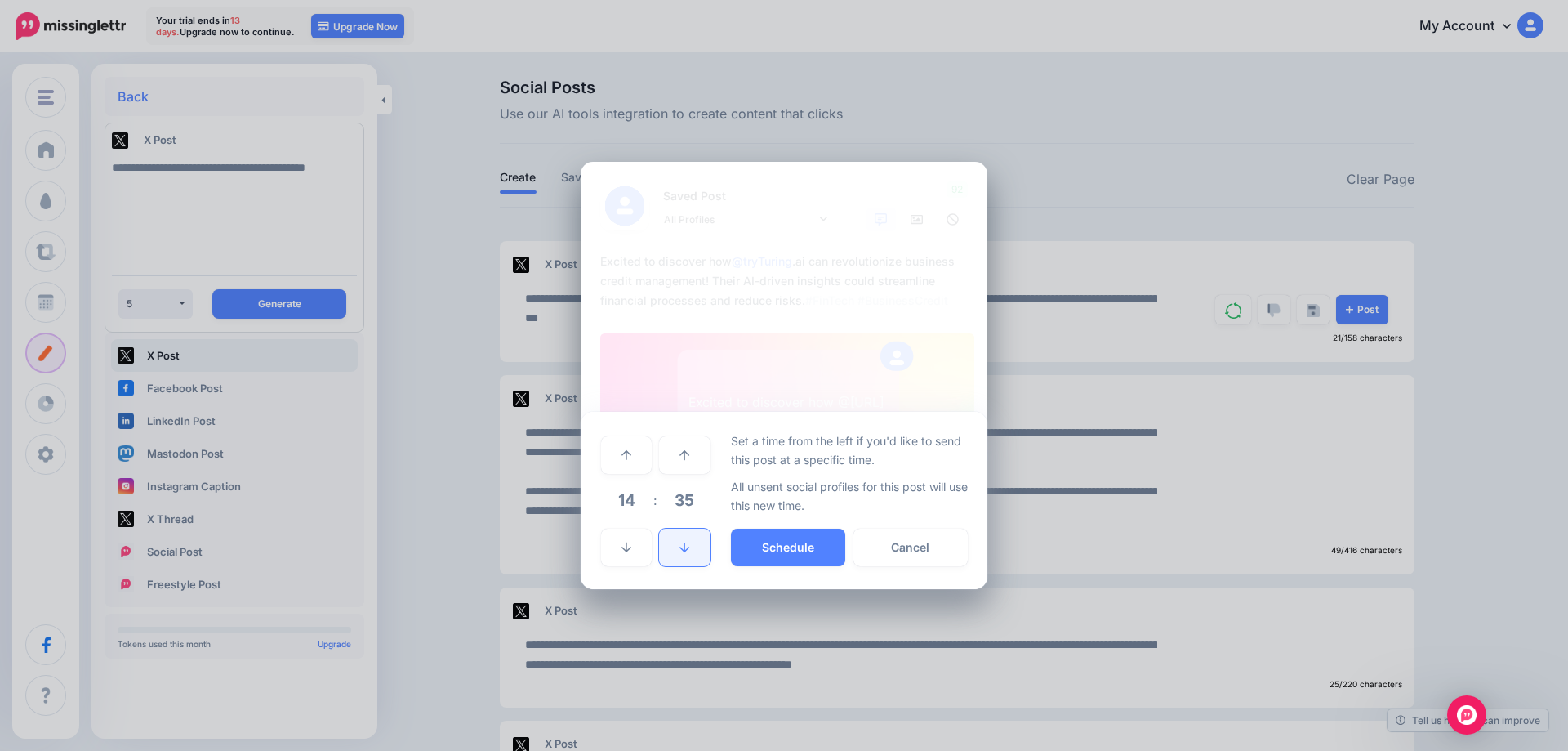
click at [681, 553] on icon at bounding box center [684, 548] width 9 height 11
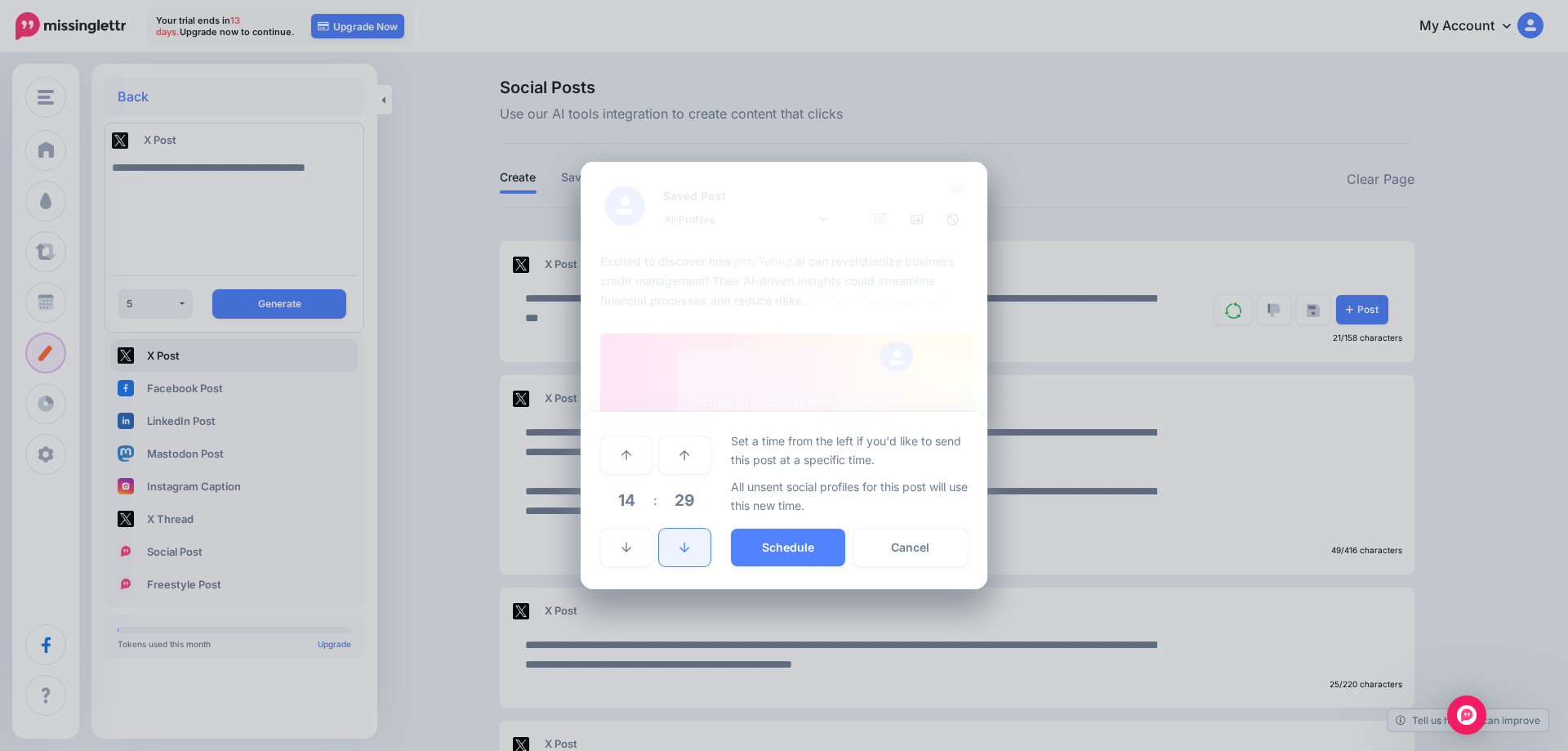
click at [681, 553] on icon at bounding box center [684, 548] width 9 height 11
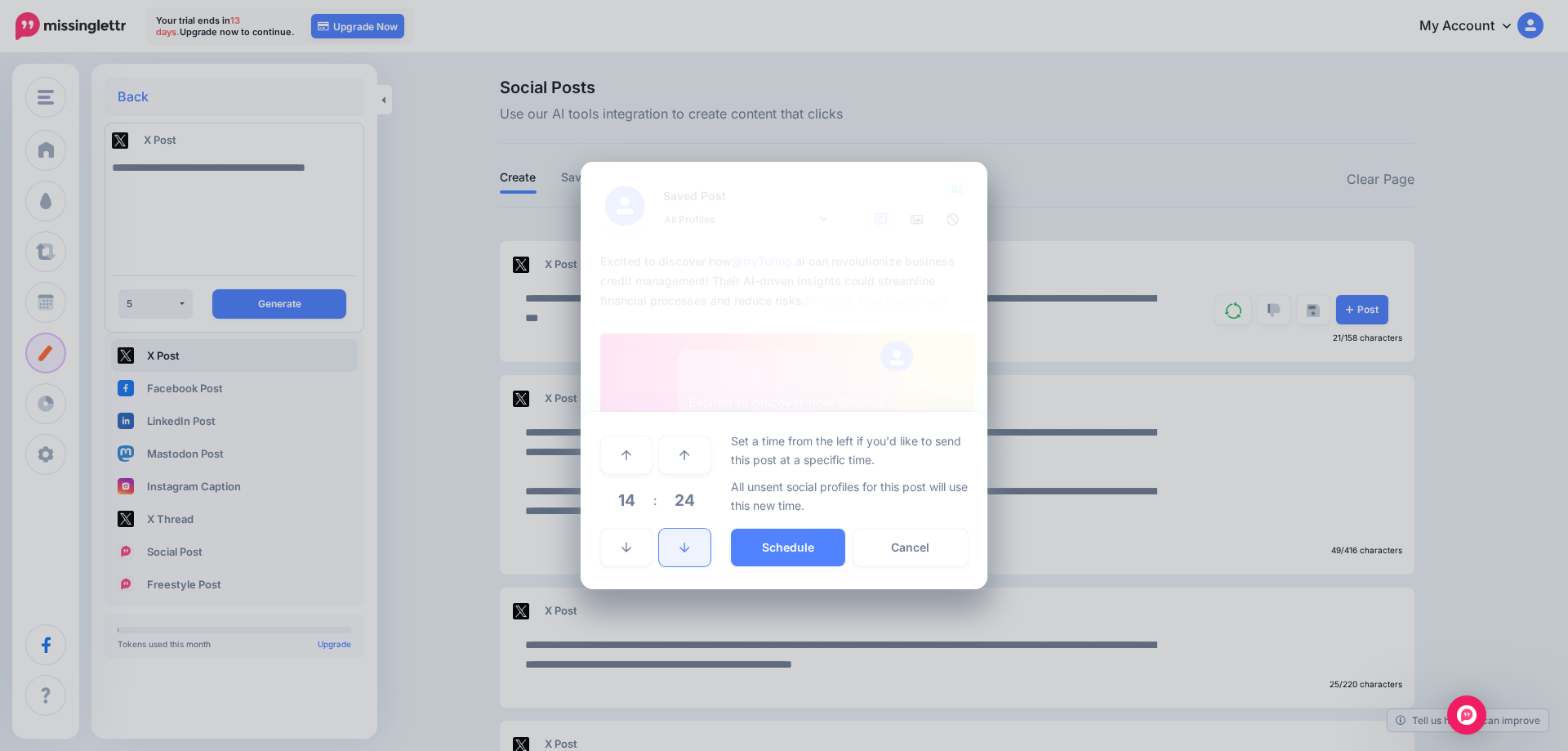
click at [681, 553] on icon at bounding box center [684, 548] width 9 height 11
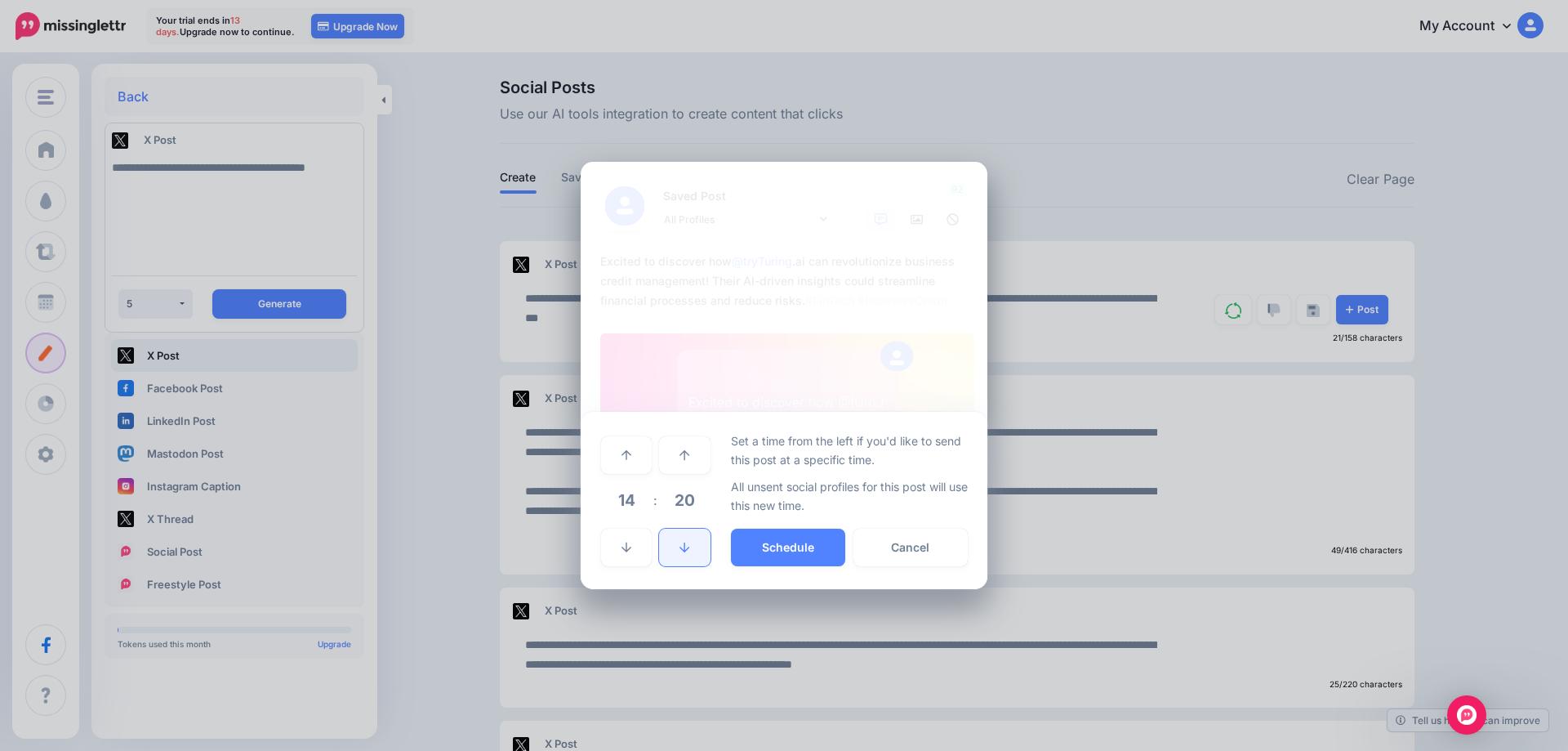
click at [681, 553] on icon at bounding box center [684, 548] width 9 height 11
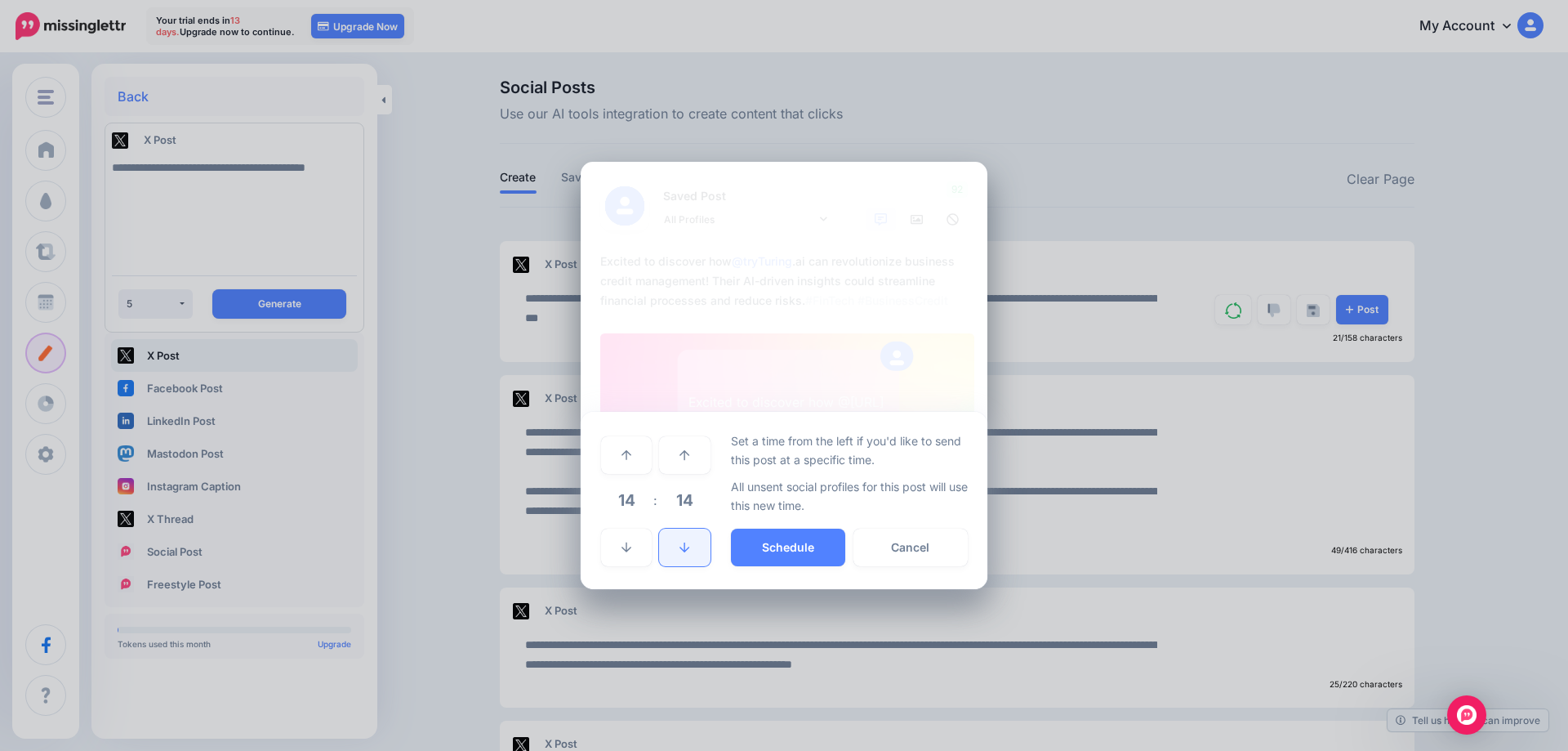
click at [681, 553] on icon at bounding box center [684, 548] width 9 height 11
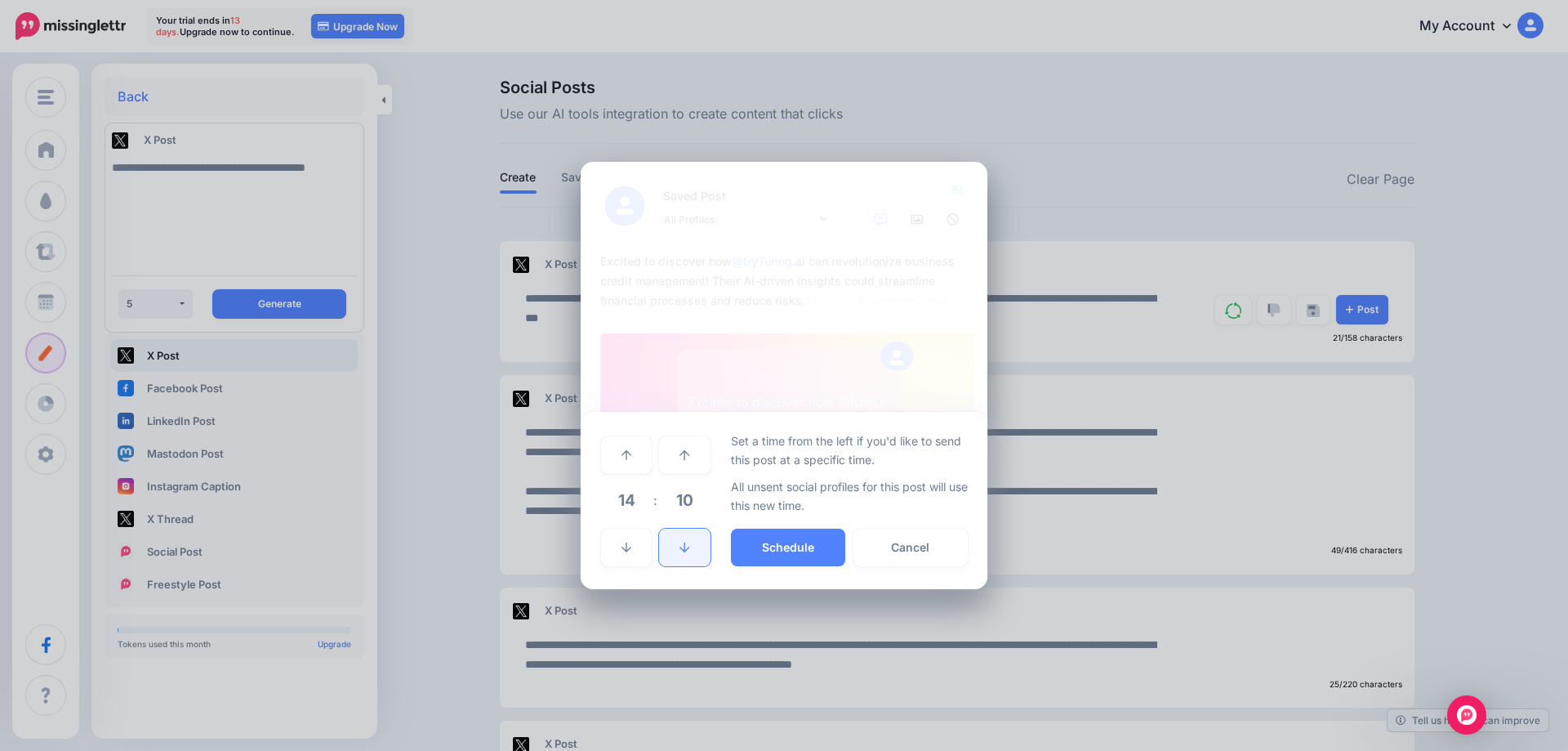
click at [681, 553] on icon at bounding box center [684, 548] width 9 height 11
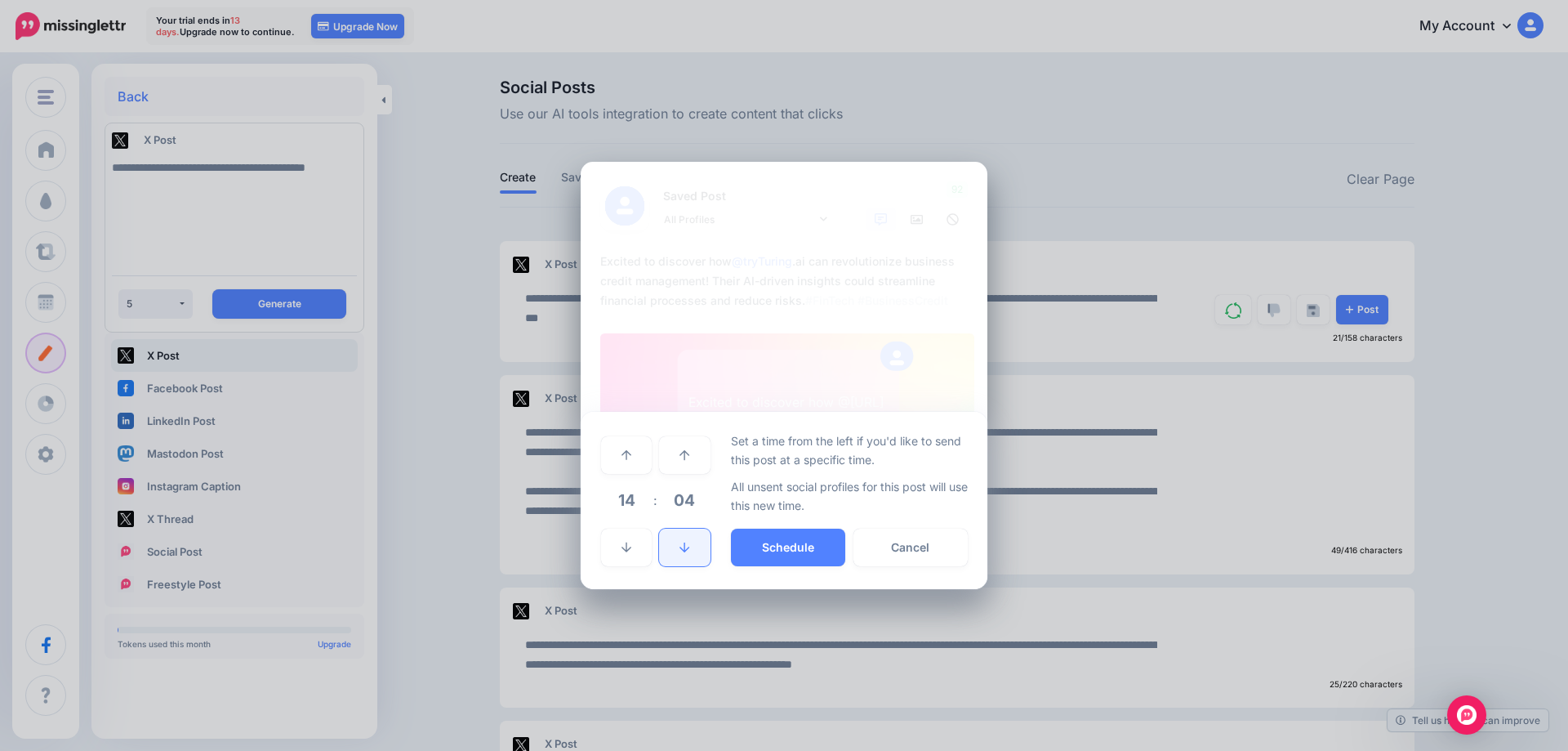
click at [681, 553] on icon at bounding box center [684, 548] width 9 height 11
click at [696, 550] on link at bounding box center [684, 548] width 50 height 38
click at [779, 548] on button "Schedule" at bounding box center [788, 548] width 114 height 38
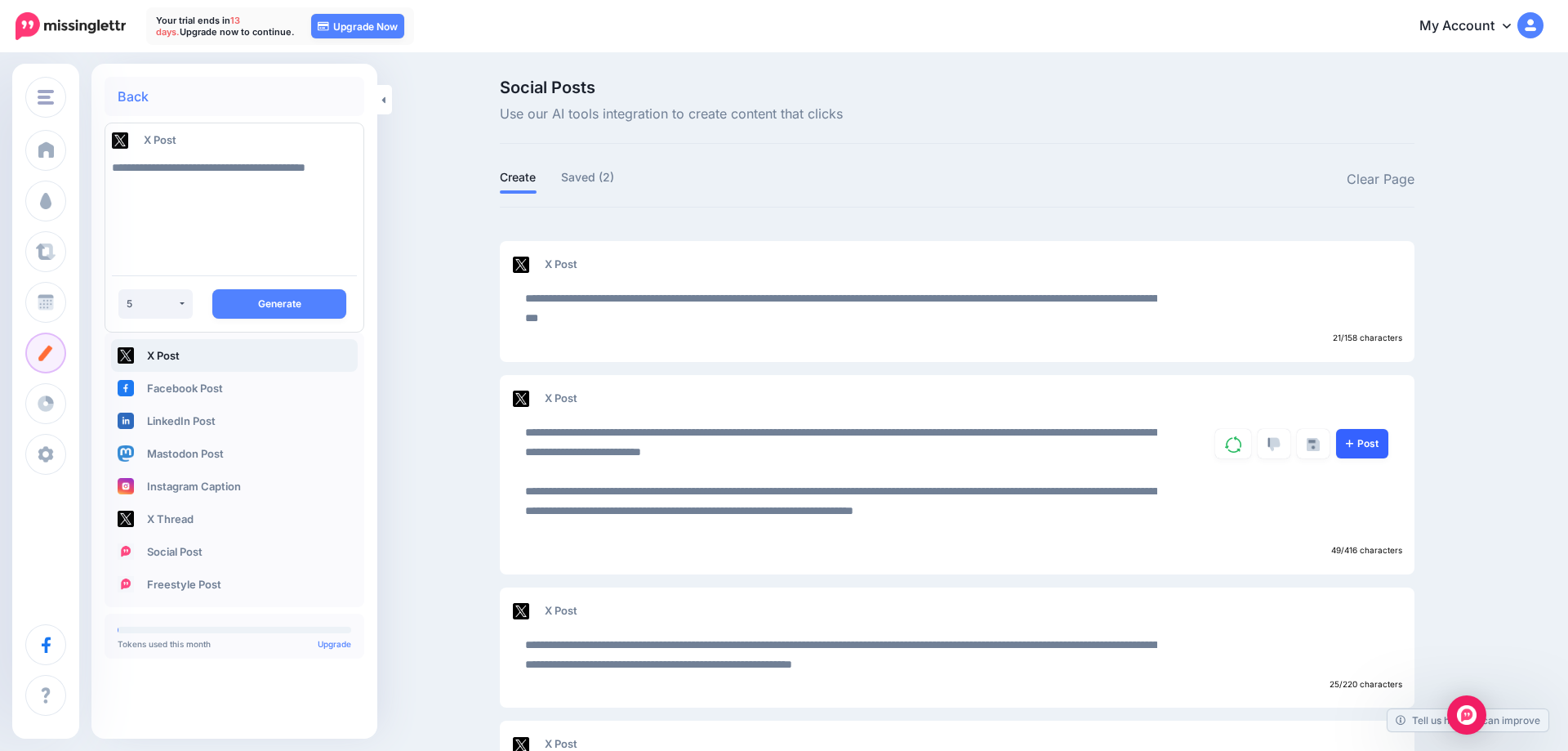
click at [1356, 442] on link "Post" at bounding box center [1362, 443] width 52 height 29
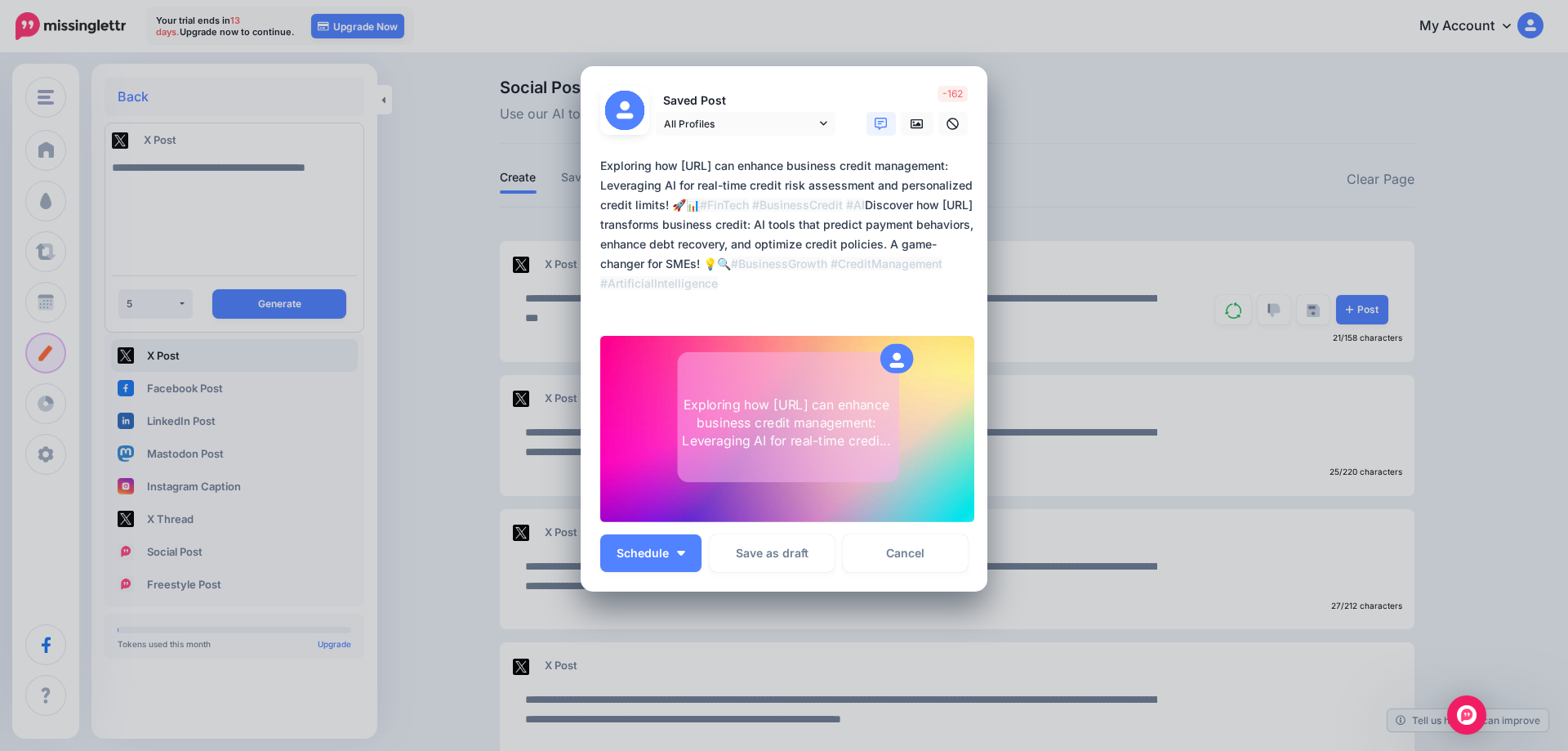
scroll to position [64, 0]
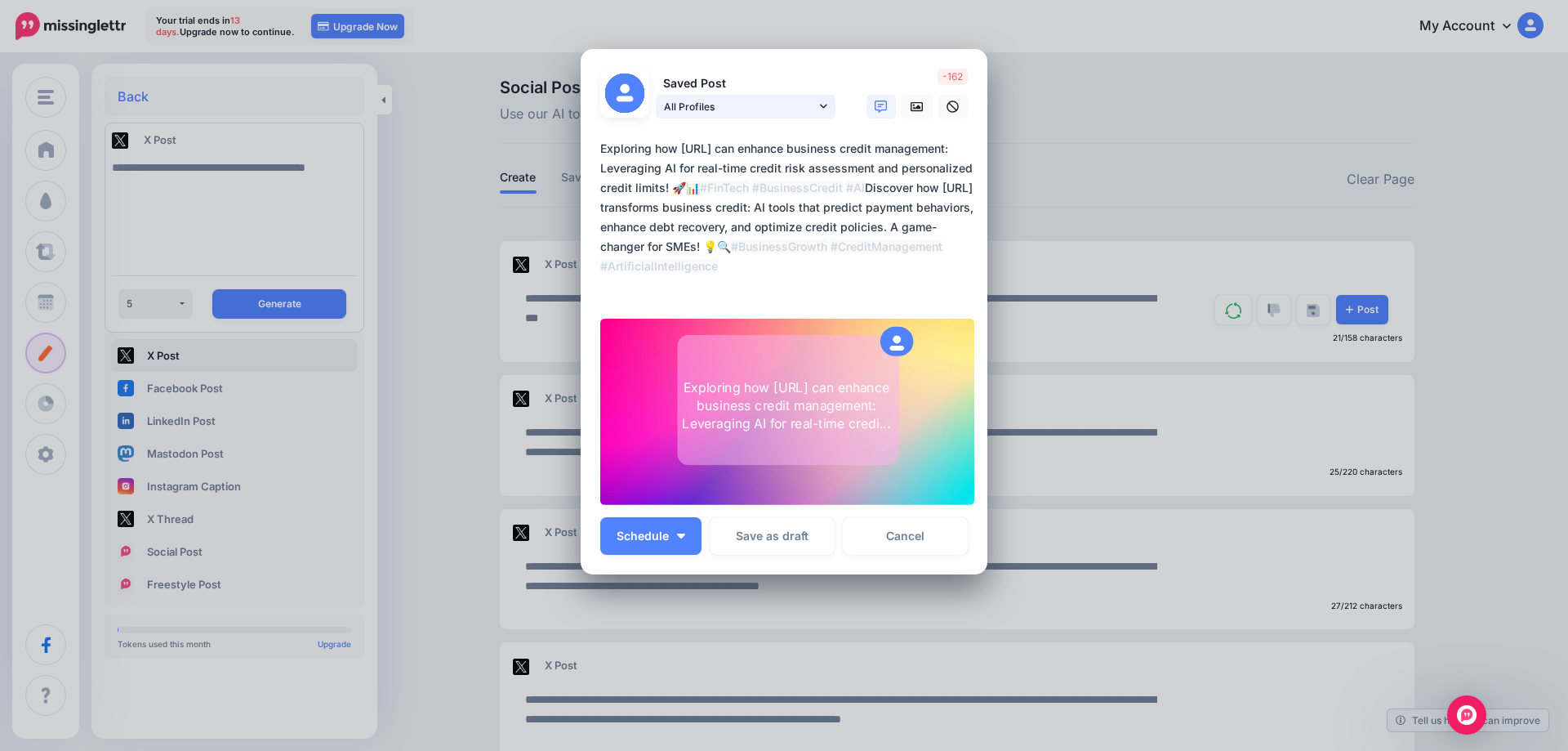
click at [784, 105] on span "All Profiles" at bounding box center [740, 106] width 152 height 17
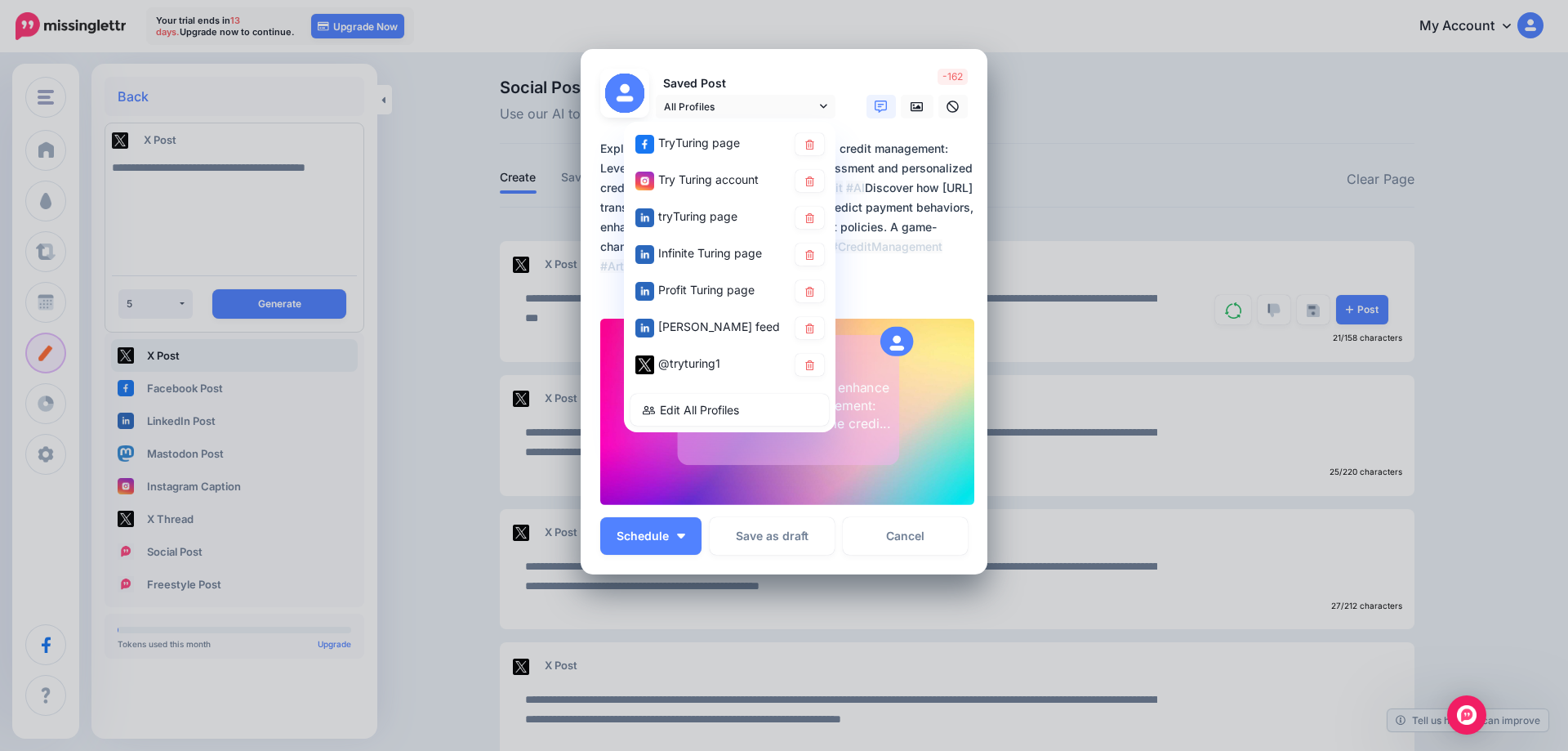
click at [812, 79] on p "Saved Post" at bounding box center [745, 84] width 179 height 19
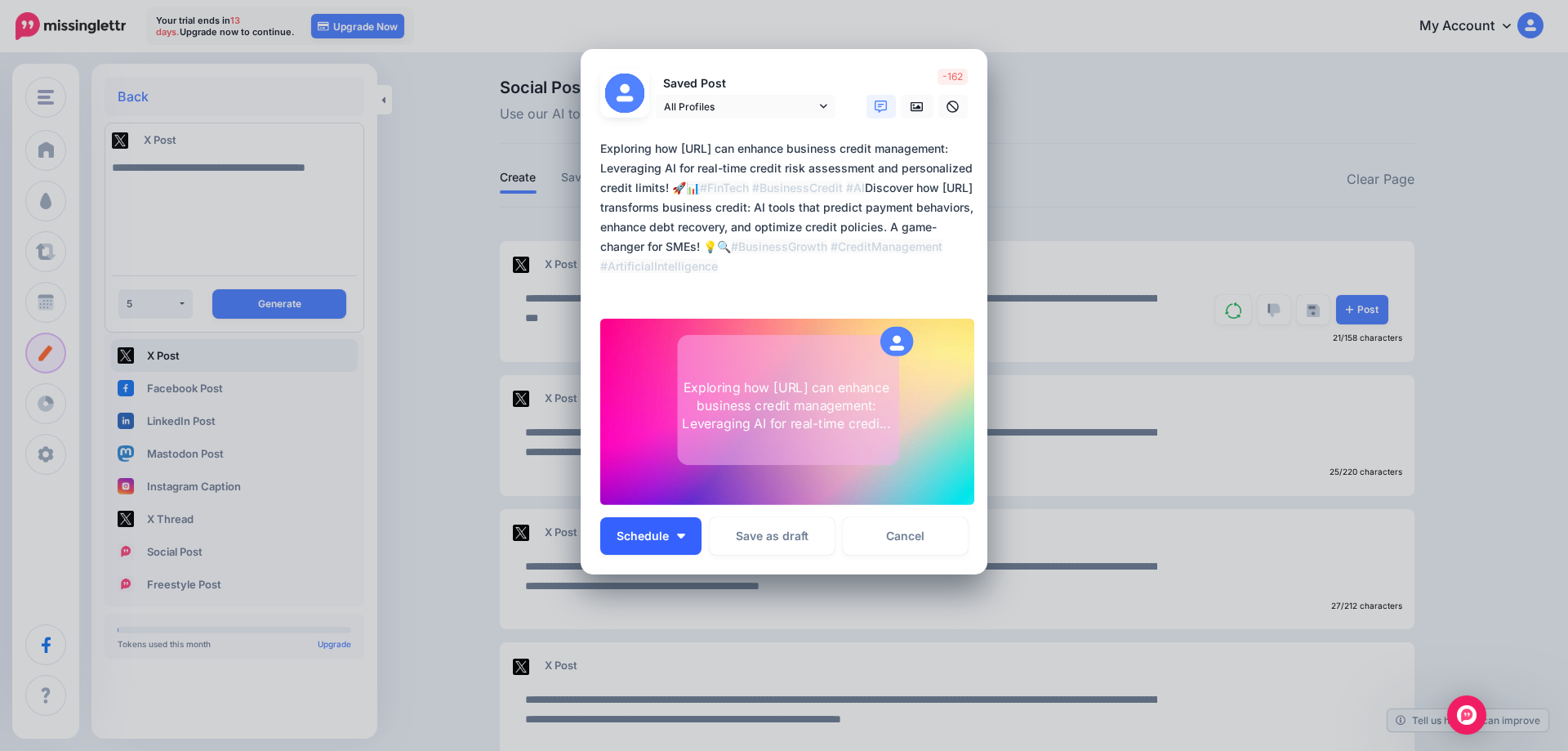
click at [668, 540] on span "Schedule" at bounding box center [643, 536] width 52 height 11
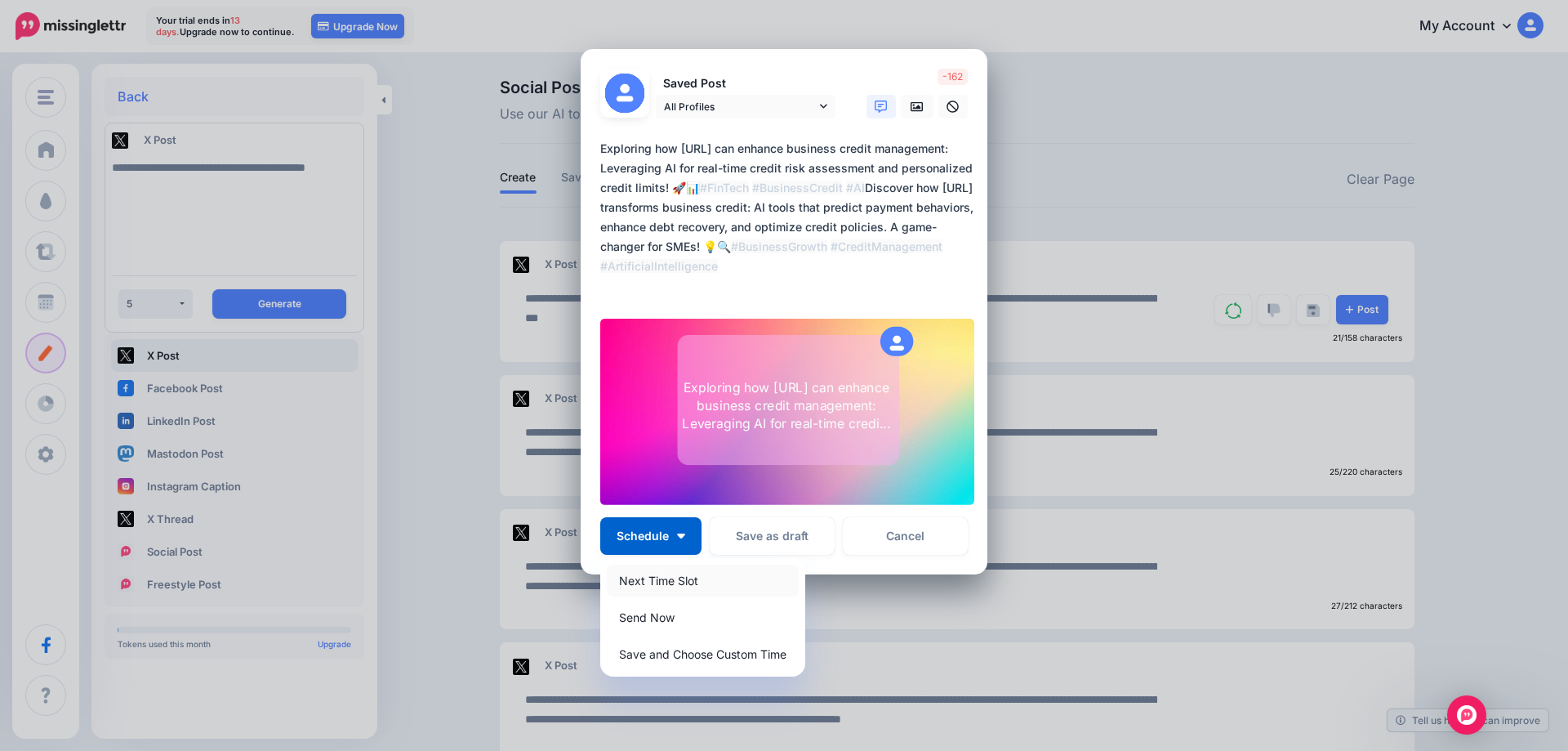
click at [671, 578] on link "Next Time Slot" at bounding box center [702, 581] width 192 height 32
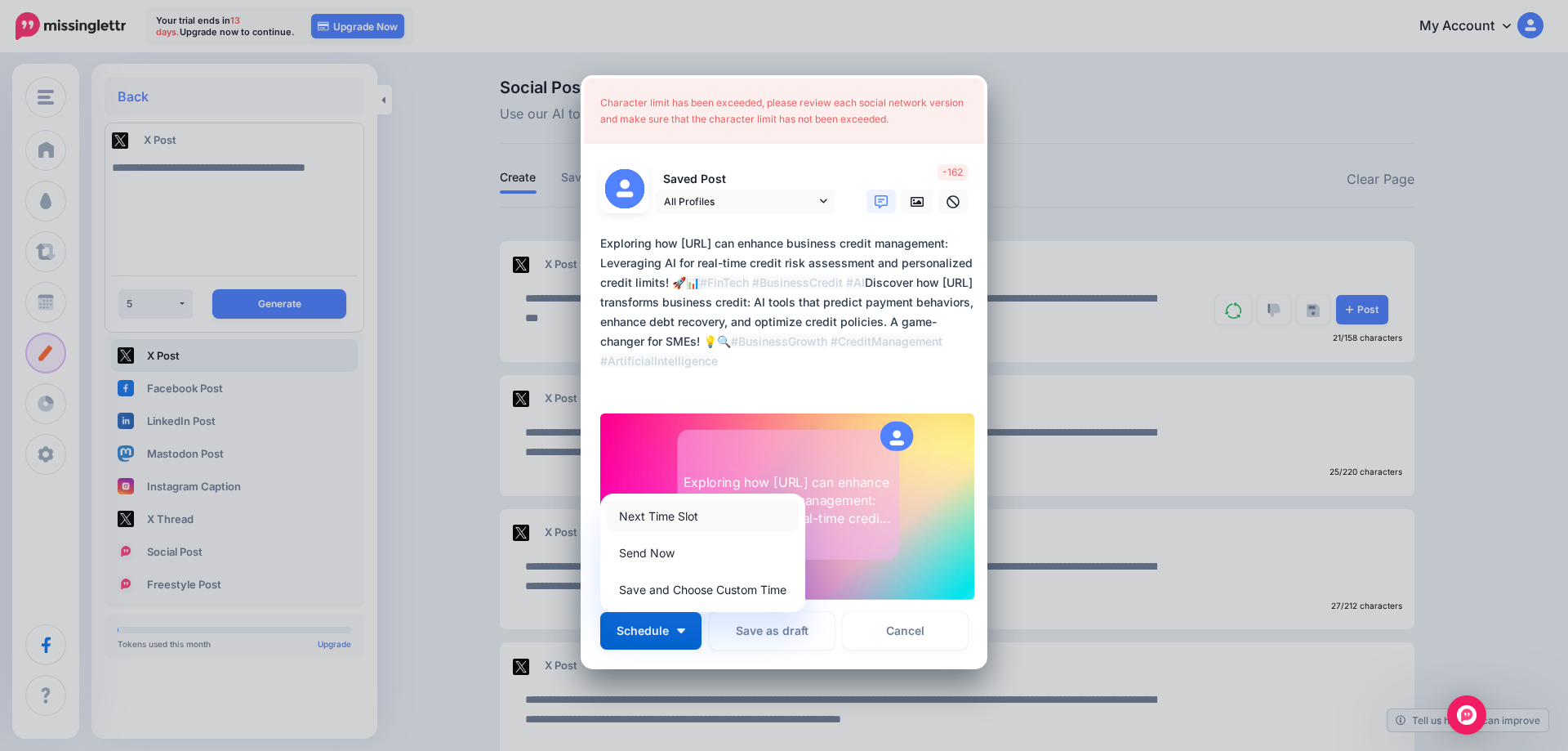
scroll to position [0, 0]
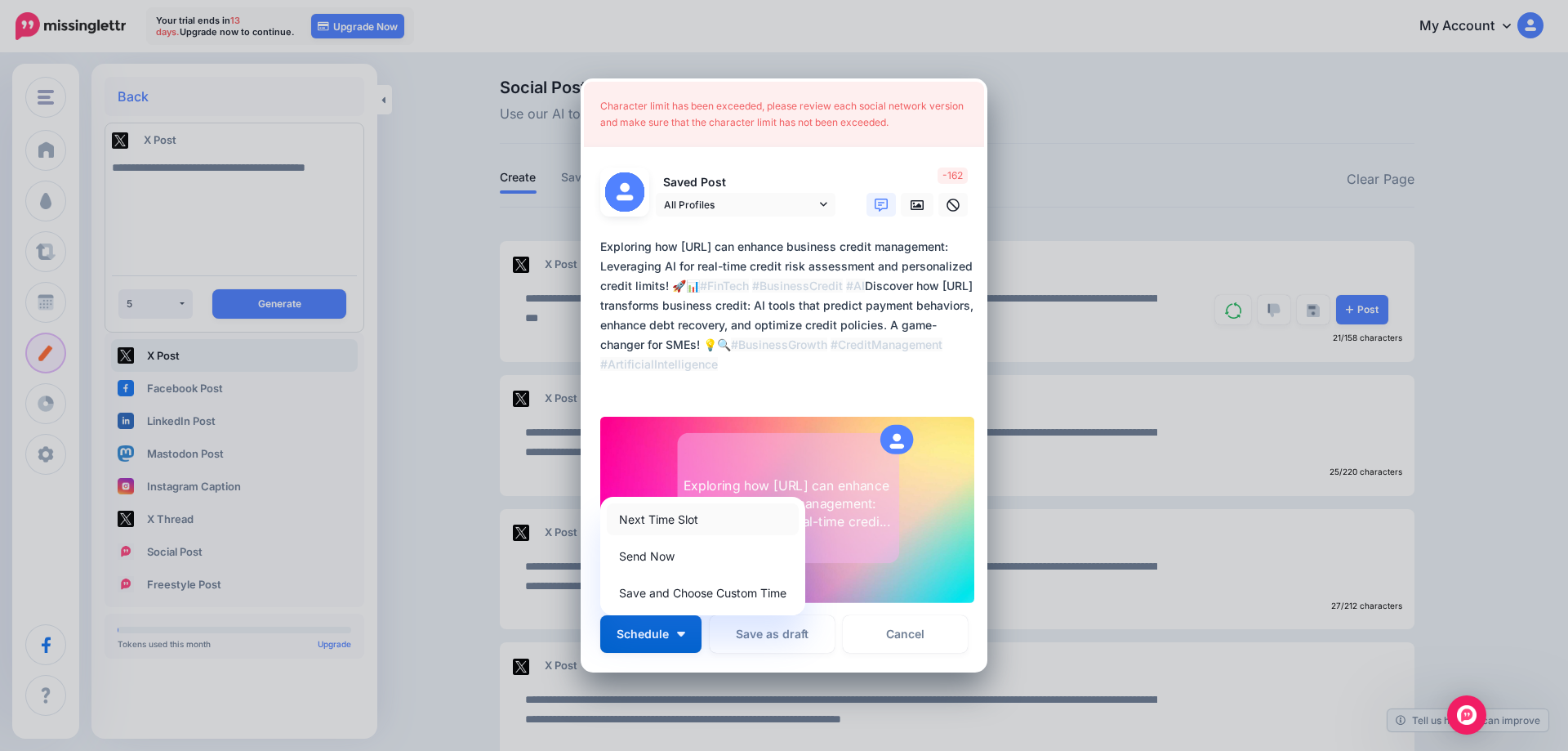
click at [669, 516] on link "Next Time Slot" at bounding box center [702, 519] width 192 height 32
click at [1083, 121] on div "Create AI Post Loading Character limit has been exceeded, please review each so…" at bounding box center [784, 375] width 1568 height 751
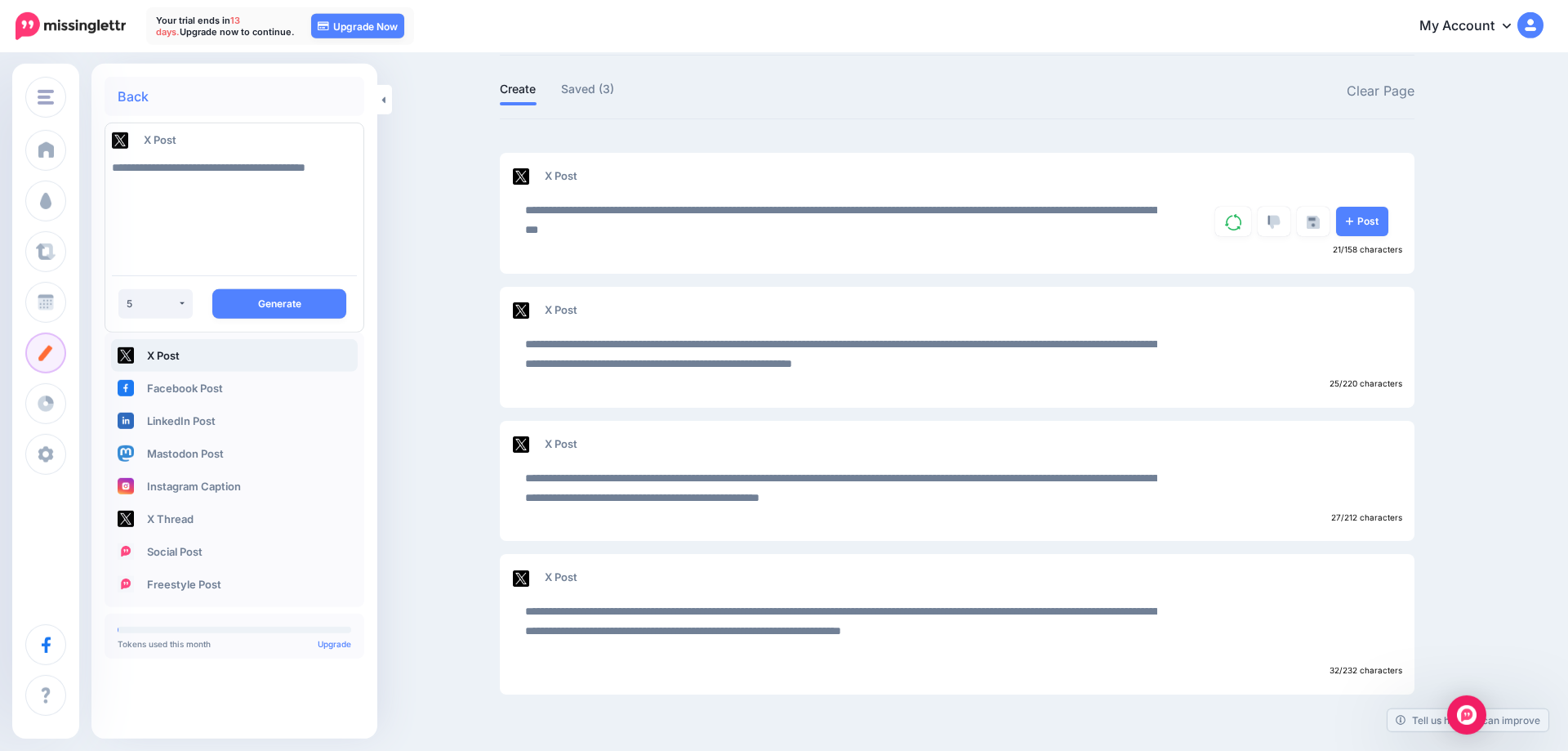
scroll to position [91, 0]
click at [1359, 493] on link "Post" at bounding box center [1362, 487] width 52 height 29
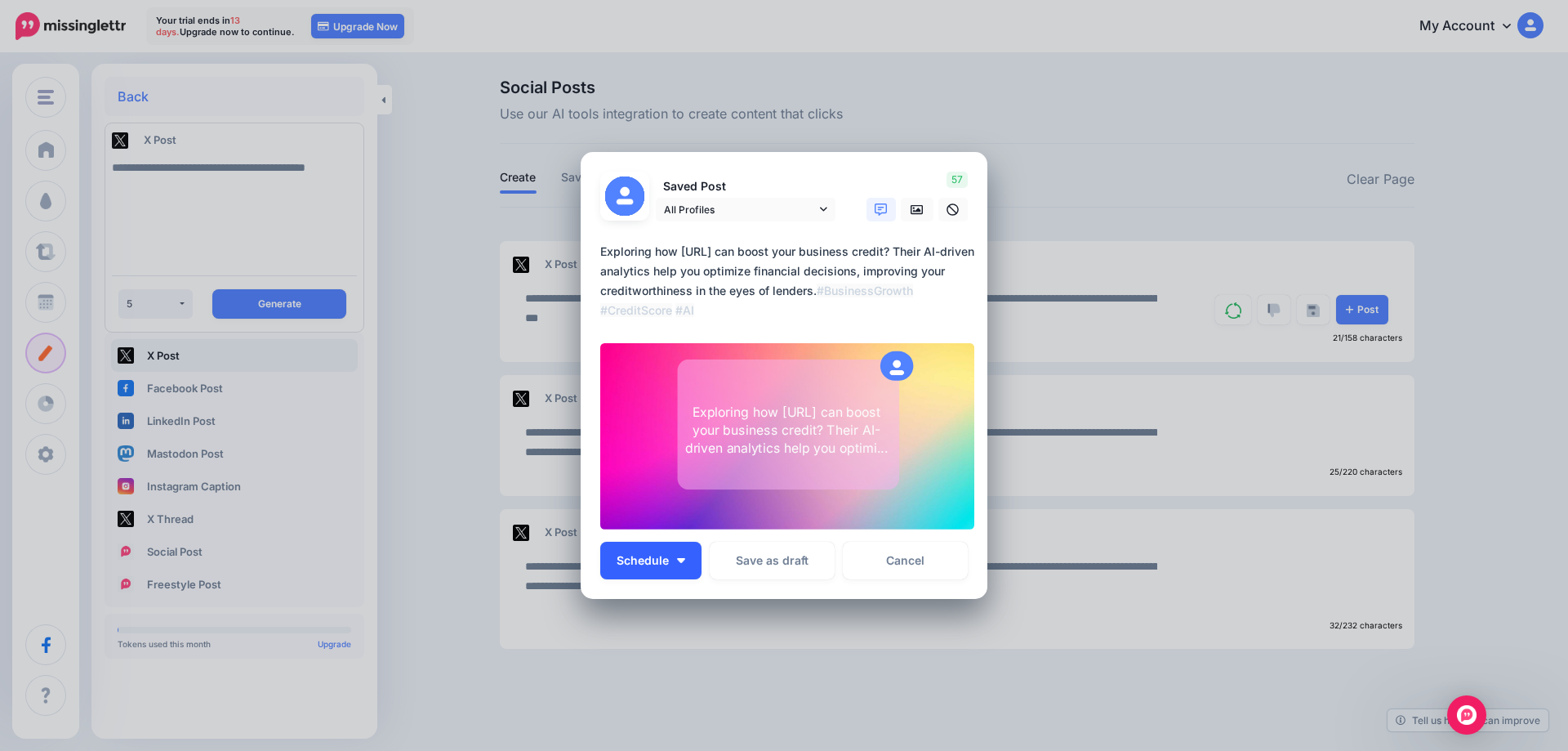
click at [688, 556] on button "Schedule" at bounding box center [651, 561] width 102 height 38
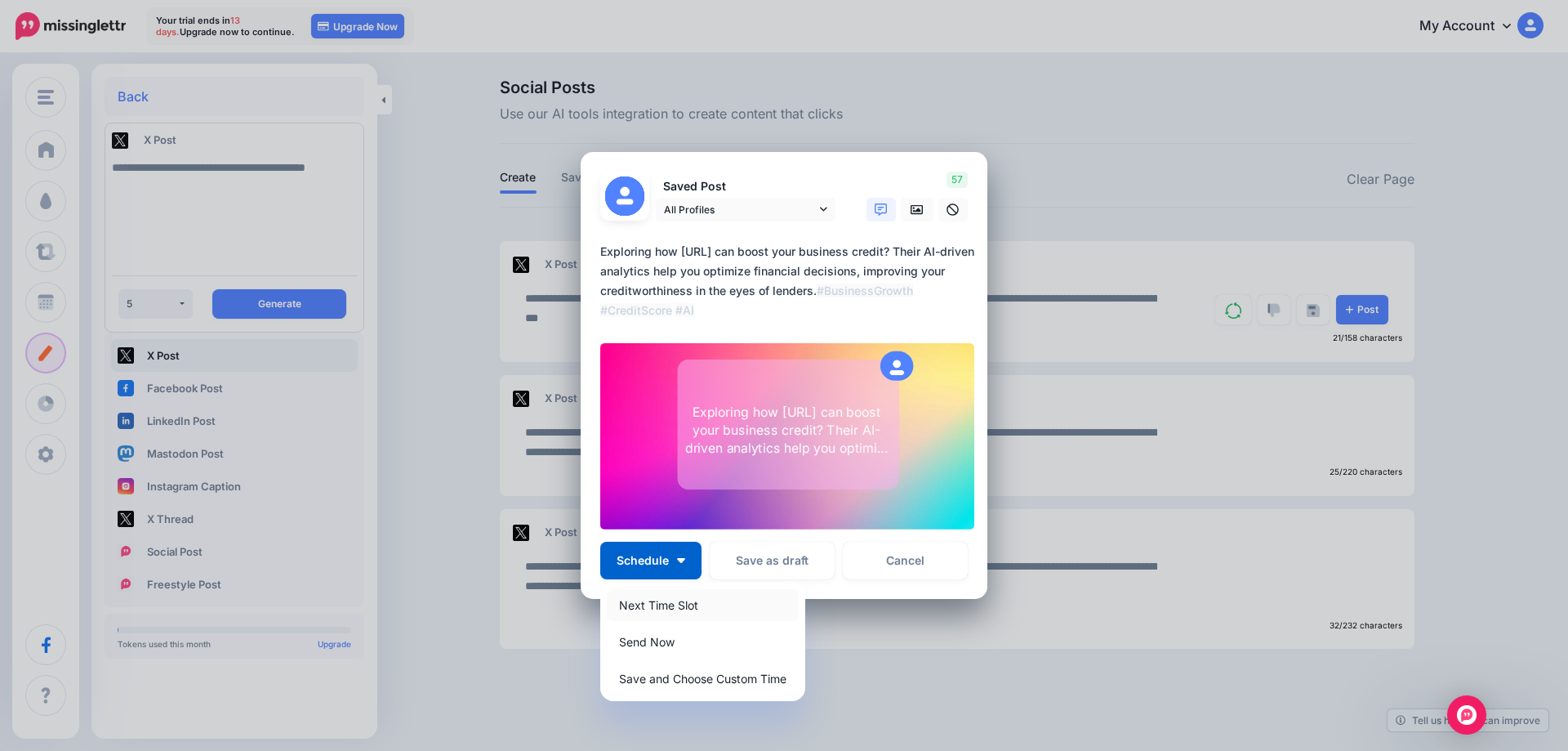
click at [684, 599] on link "Next Time Slot" at bounding box center [702, 606] width 192 height 32
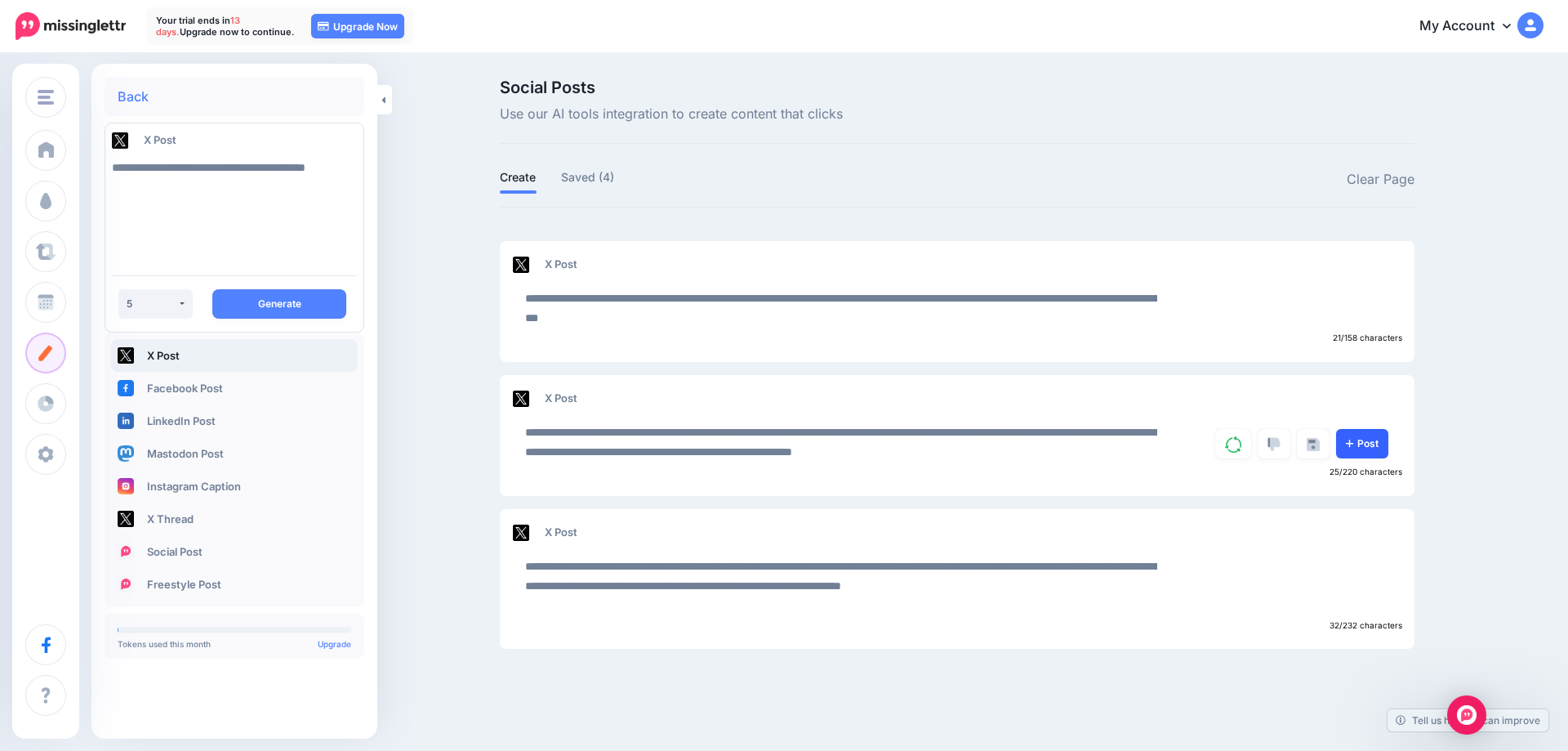
click at [1360, 440] on link "Post" at bounding box center [1362, 443] width 52 height 29
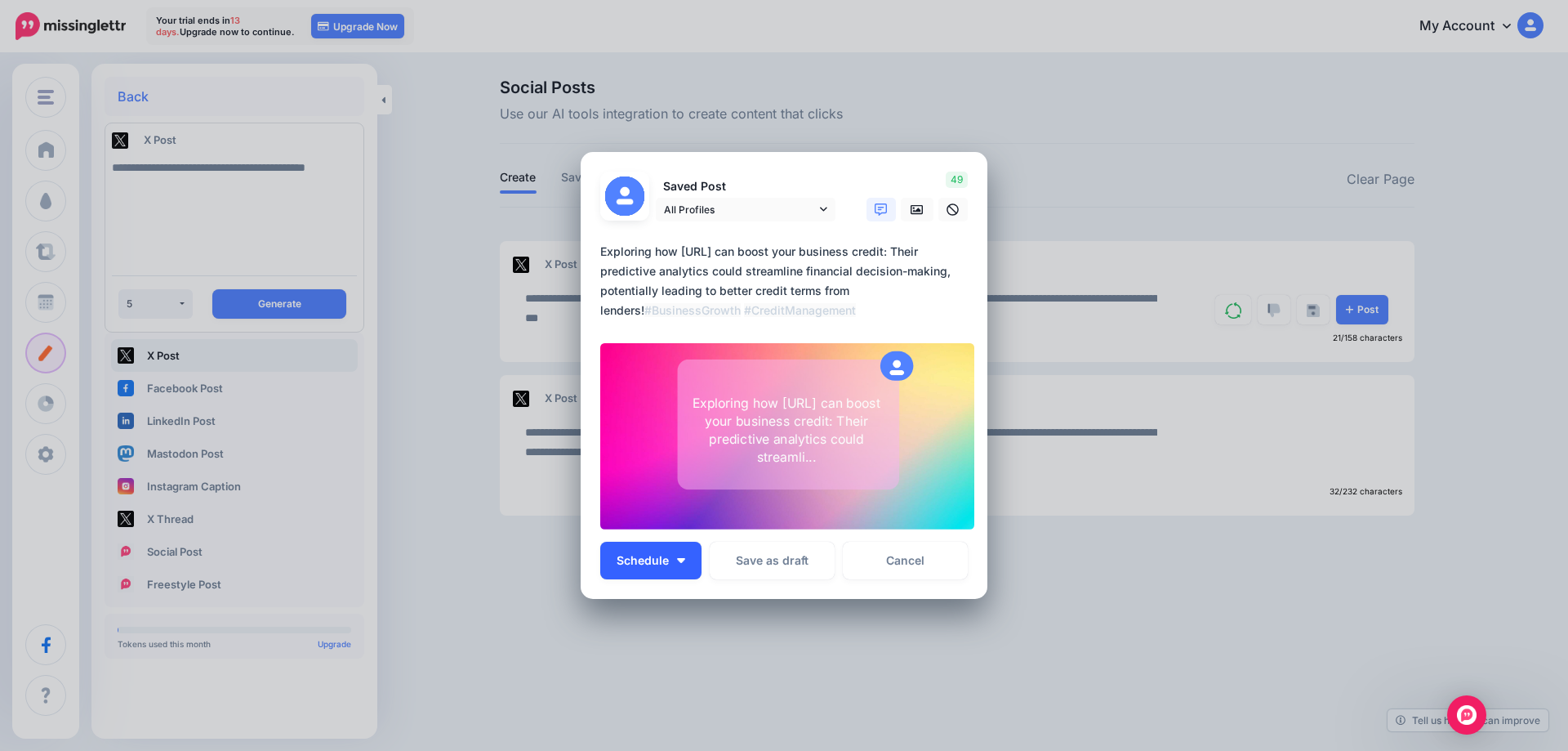
click at [661, 564] on span "Schedule" at bounding box center [643, 560] width 52 height 11
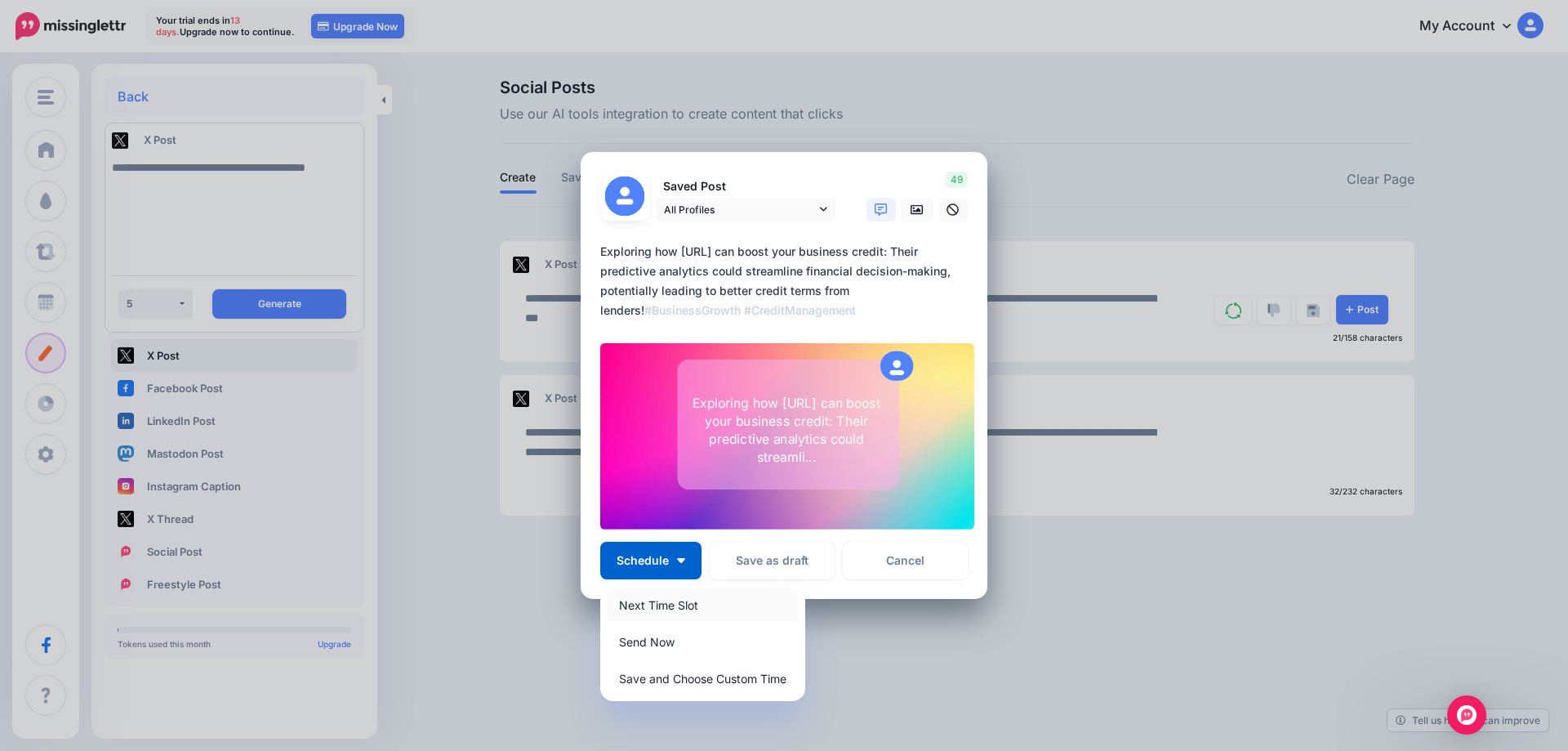
click at [660, 609] on link "Next Time Slot" at bounding box center [702, 606] width 192 height 32
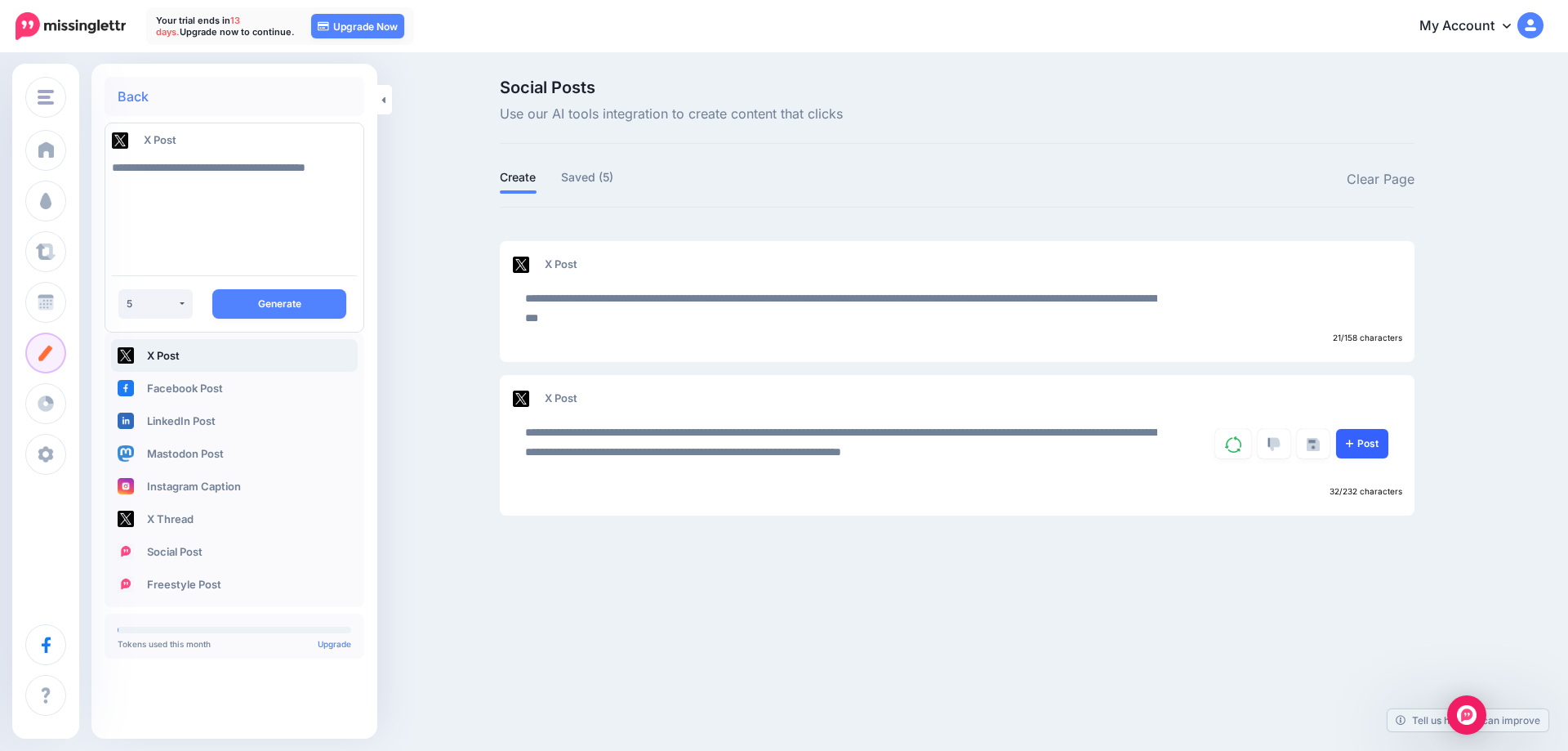
click at [1357, 440] on link "Post" at bounding box center [1362, 443] width 52 height 29
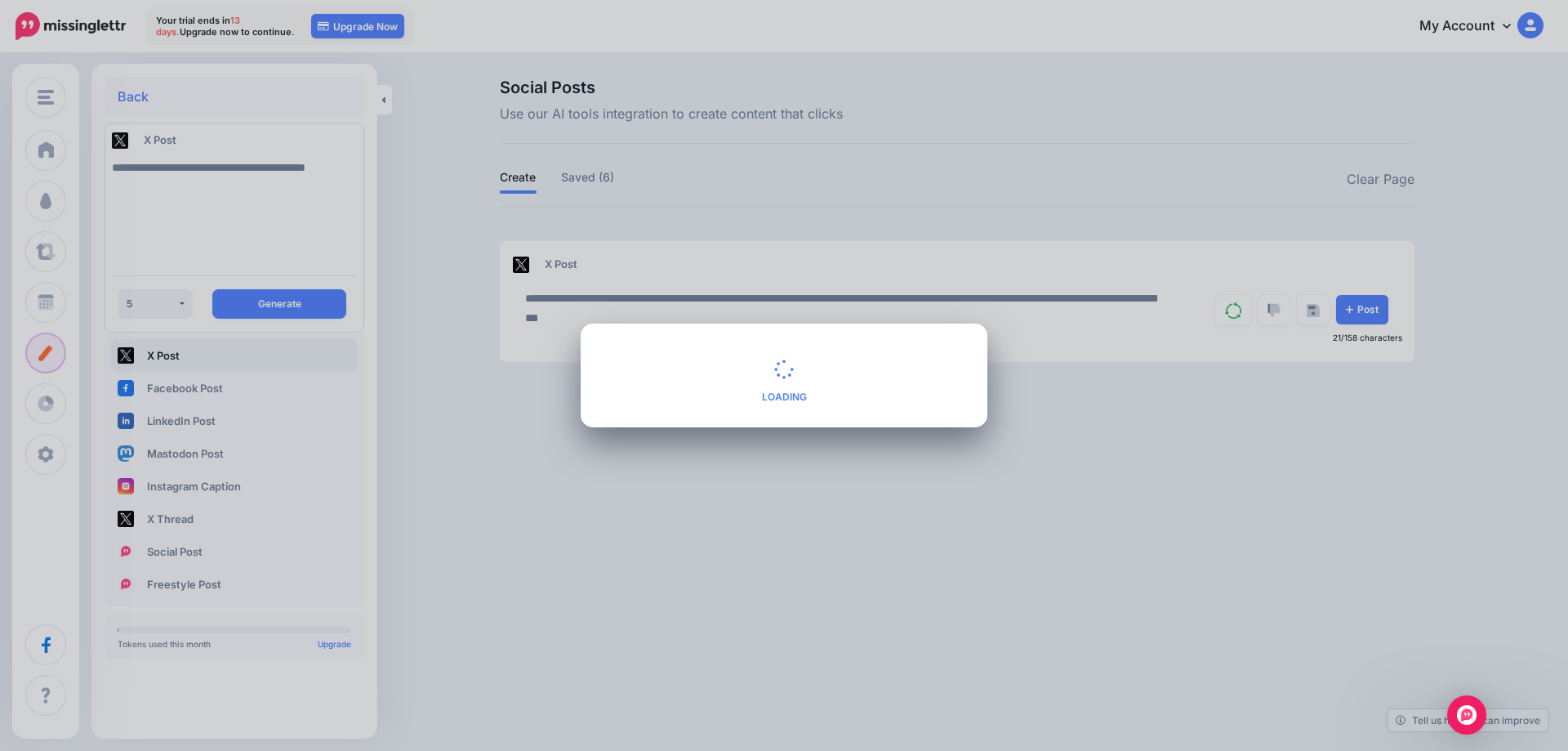
type textarea "**********"
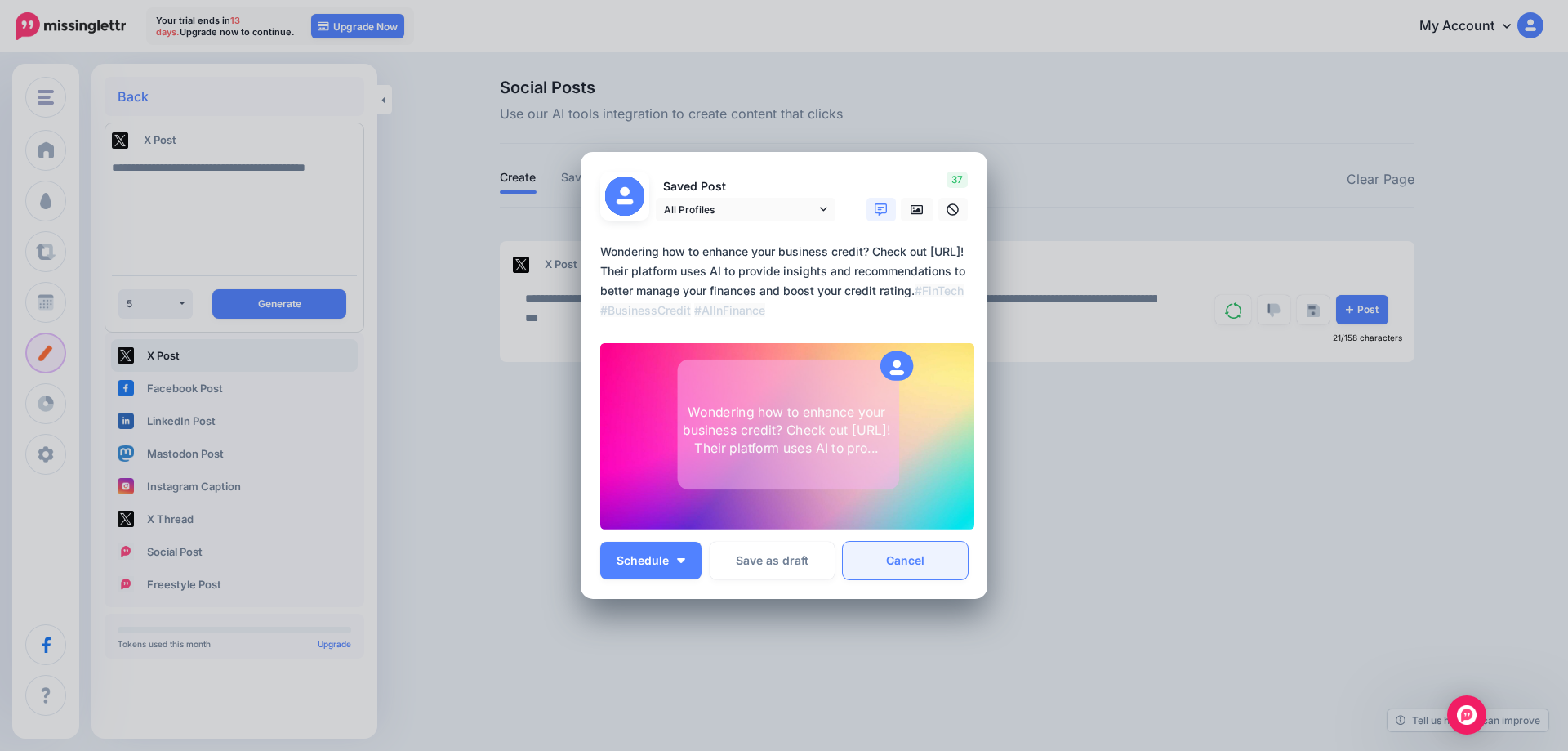
click at [890, 566] on link "Cancel" at bounding box center [905, 561] width 125 height 38
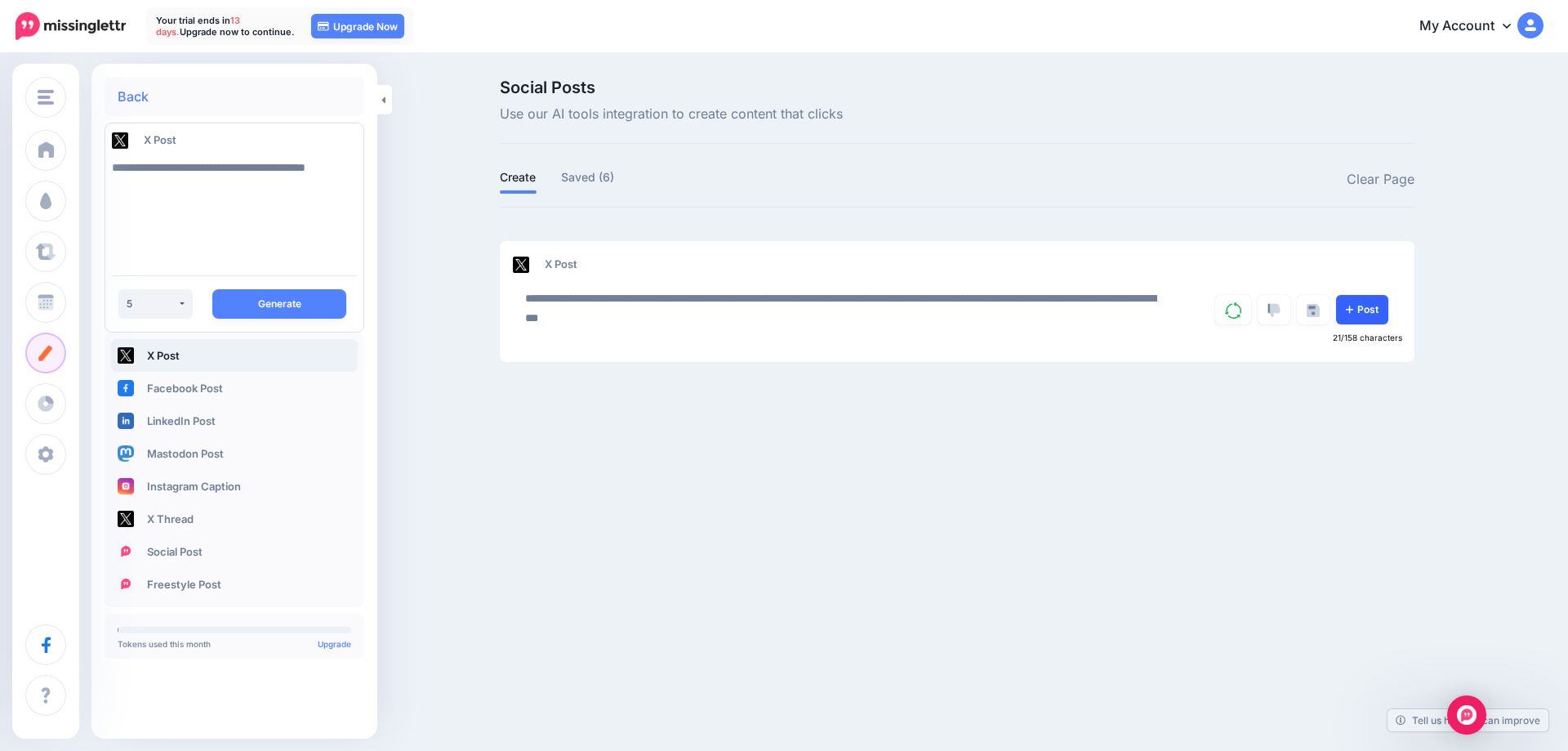
click at [1354, 313] on link "Post" at bounding box center [1362, 310] width 52 height 29
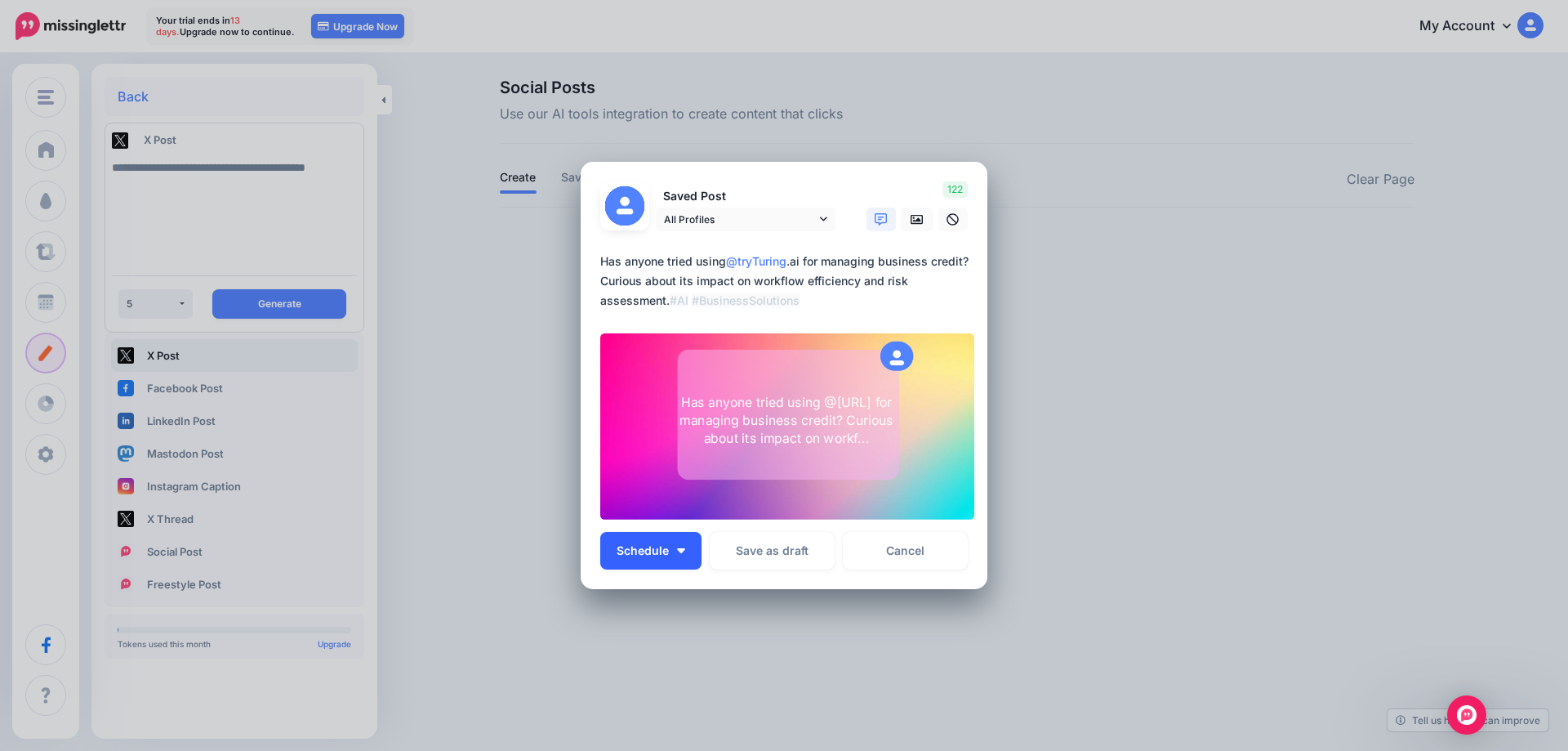
click at [654, 548] on span "Schedule" at bounding box center [643, 551] width 52 height 11
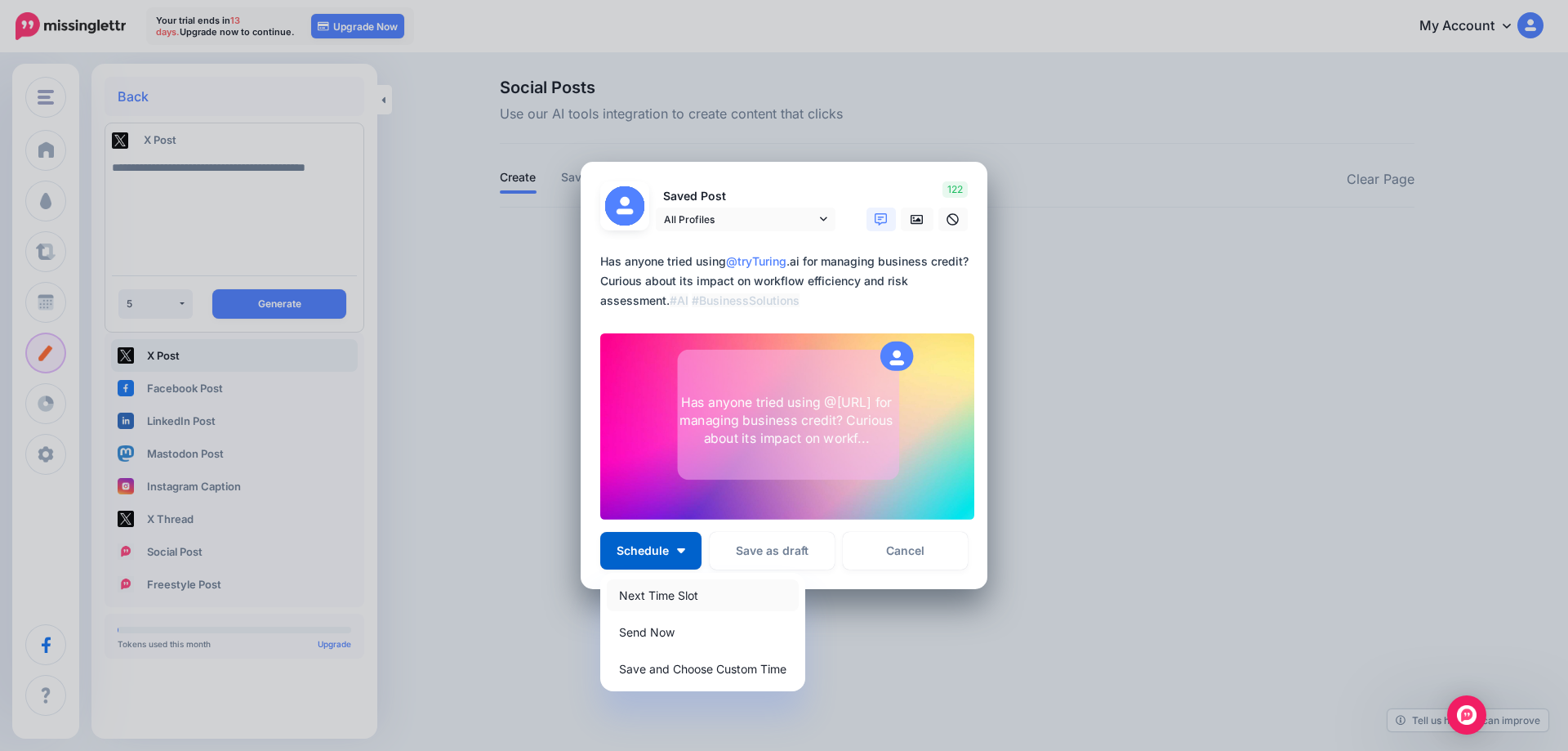
click at [656, 591] on link "Next Time Slot" at bounding box center [702, 595] width 192 height 32
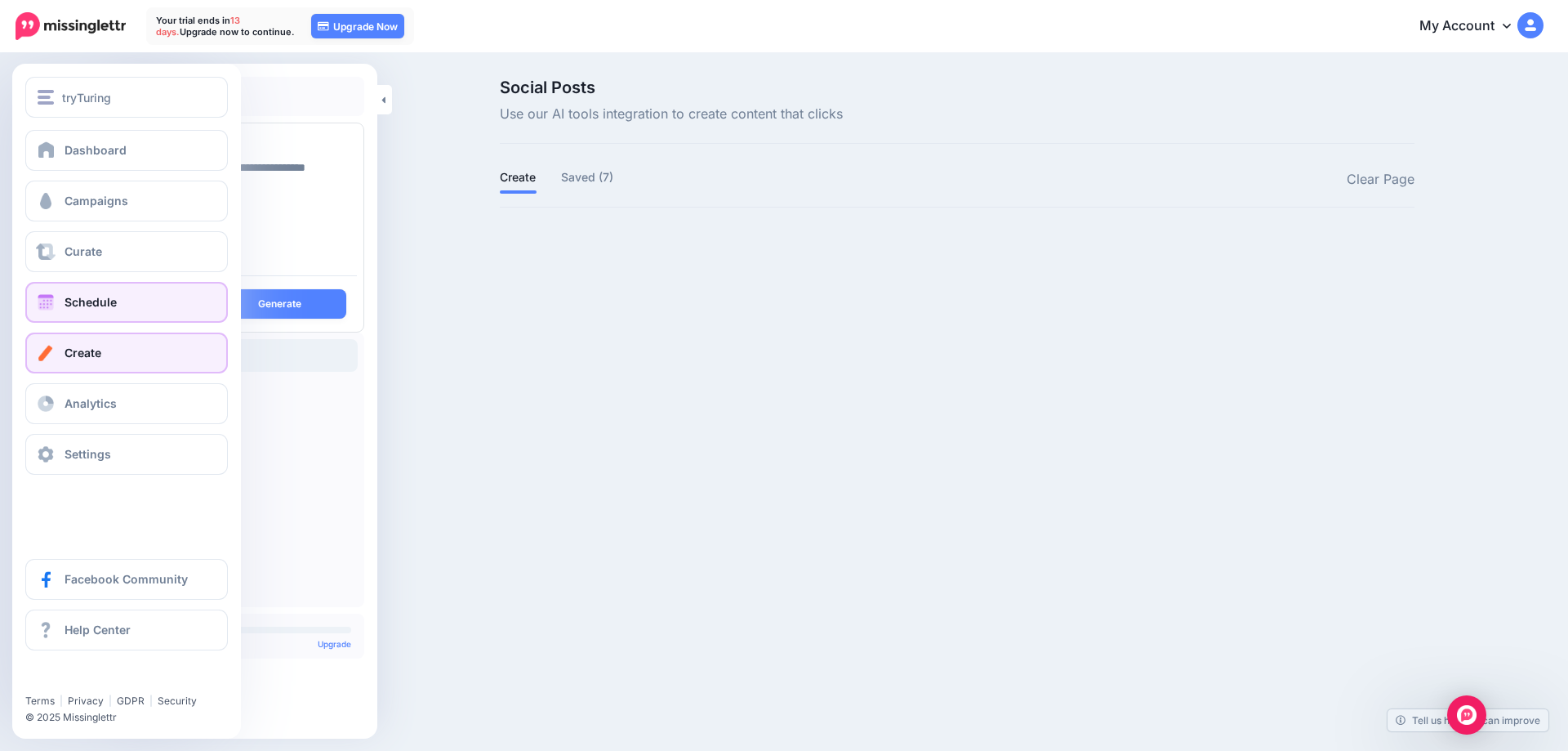
click at [88, 296] on span "Schedule" at bounding box center [90, 302] width 52 height 14
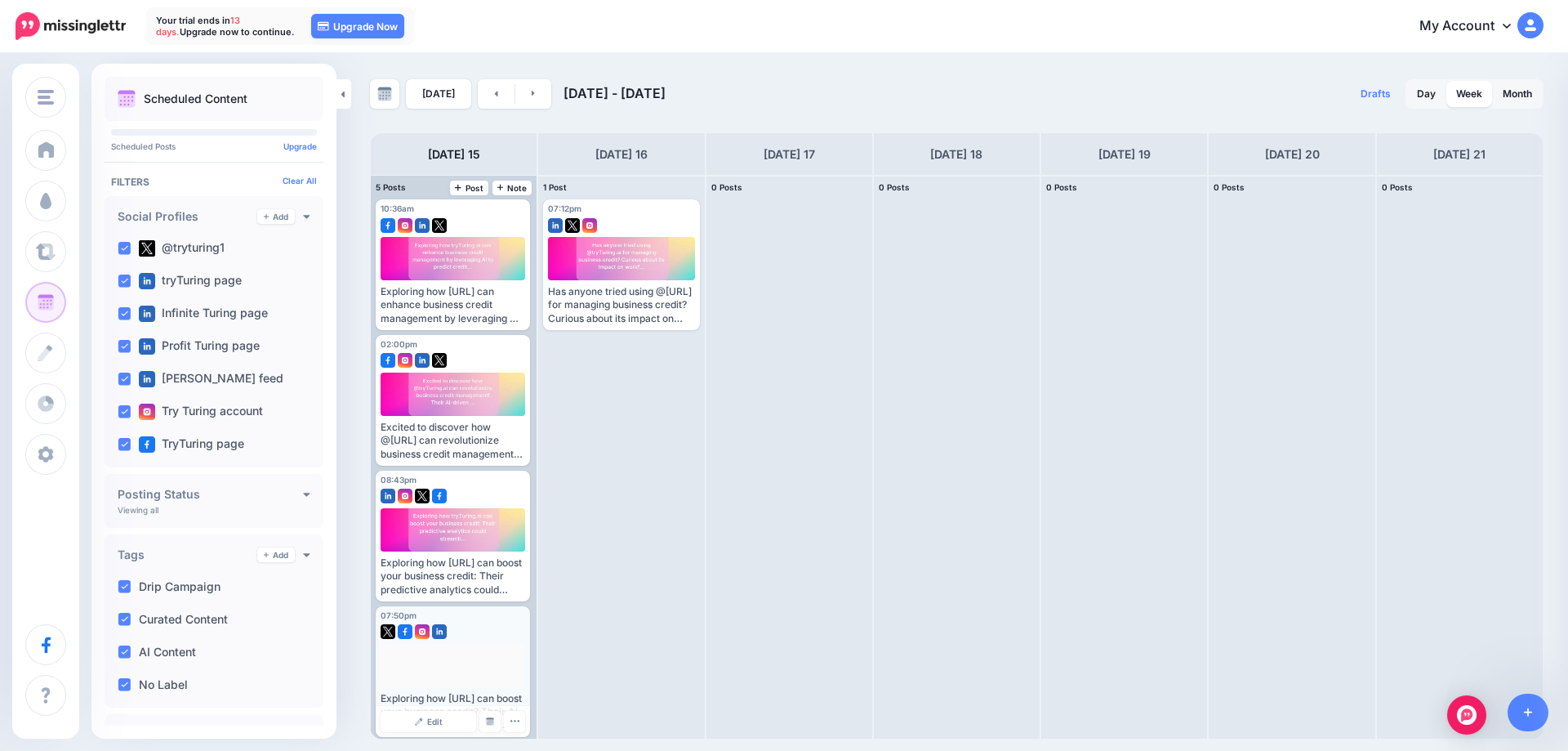
click at [504, 626] on div at bounding box center [453, 628] width 144 height 14
click at [511, 722] on icon "button" at bounding box center [514, 721] width 10 height 10
click at [539, 697] on link "Delete Post" at bounding box center [553, 695] width 85 height 18
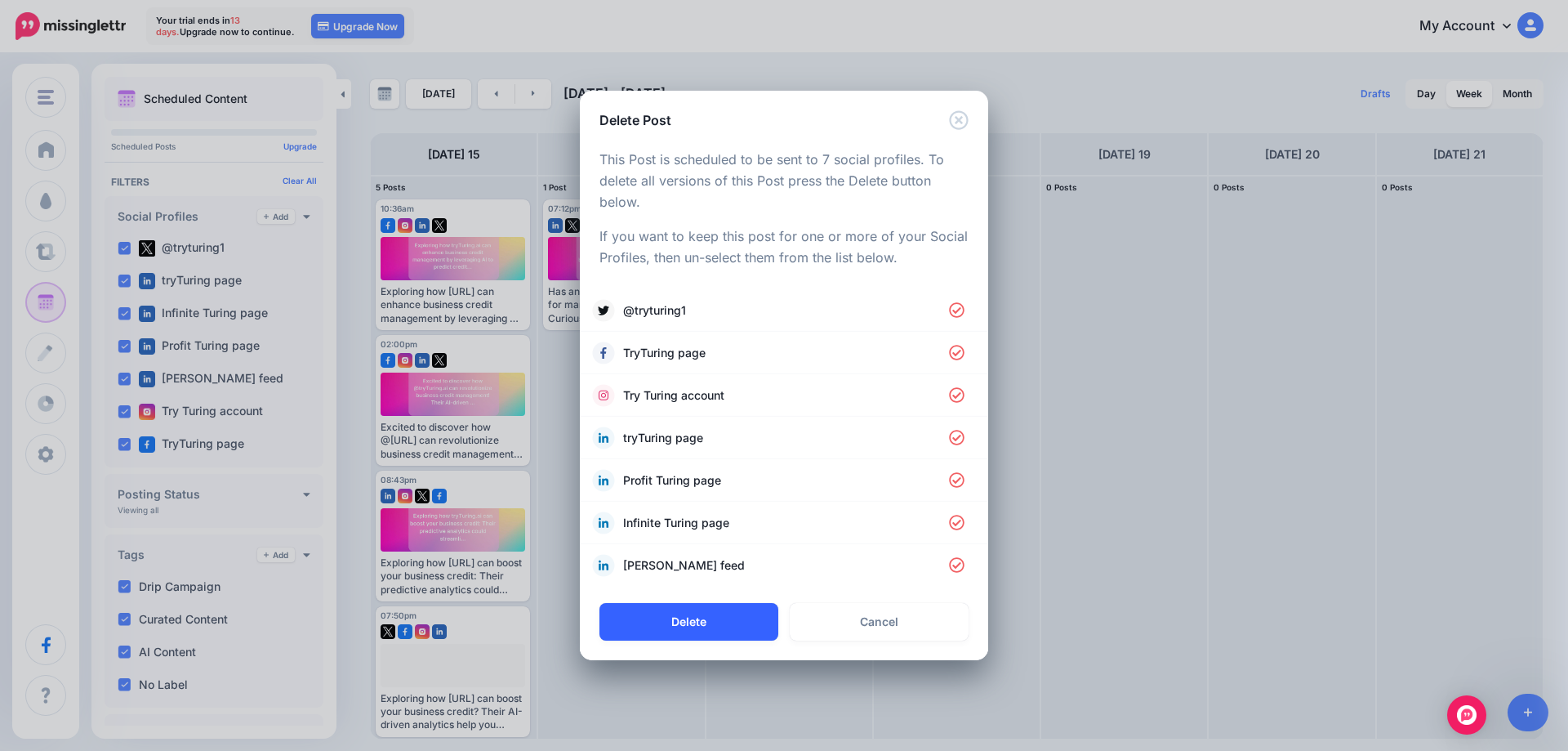
click at [707, 623] on button "Delete" at bounding box center [689, 622] width 178 height 38
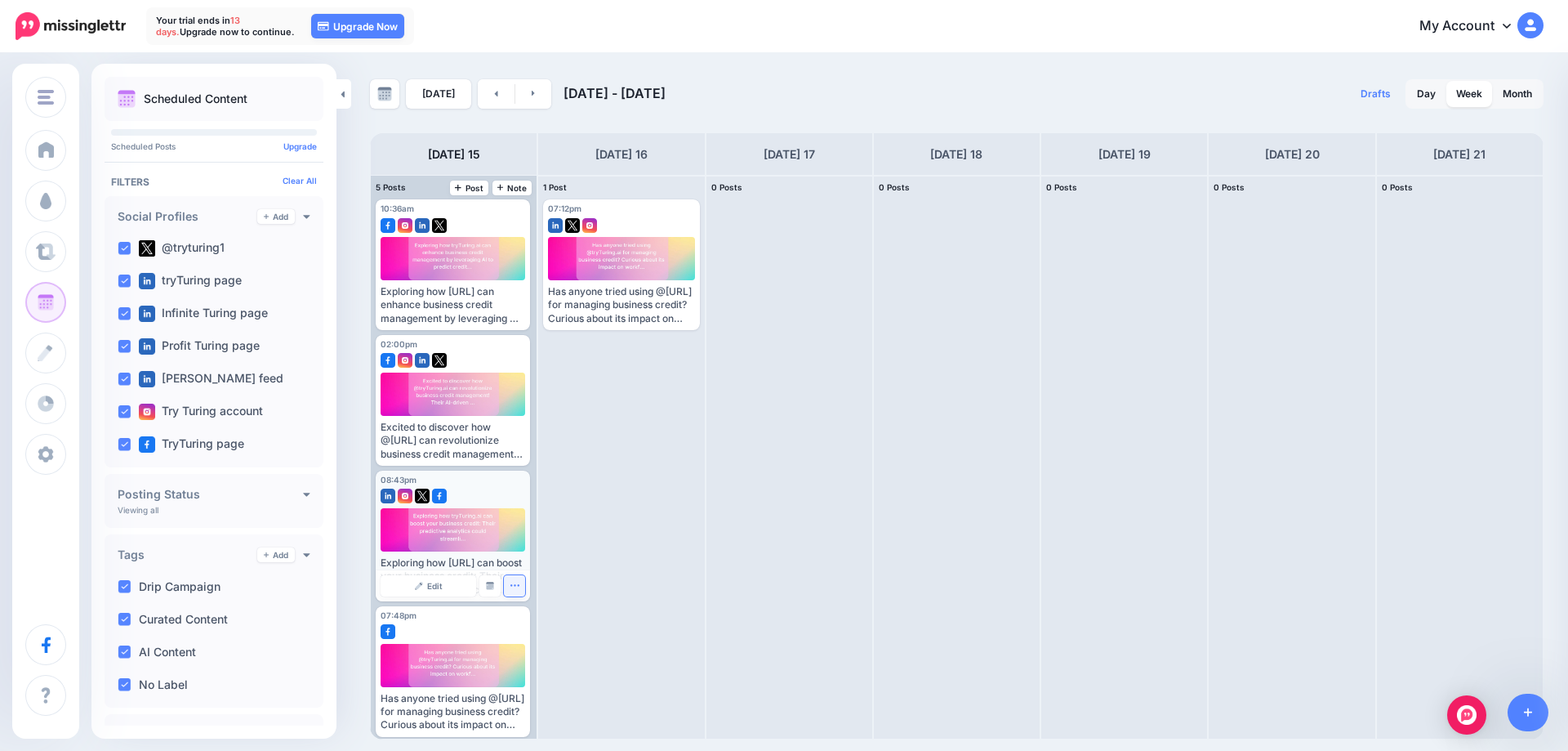
click at [515, 587] on icon "button" at bounding box center [514, 585] width 10 height 10
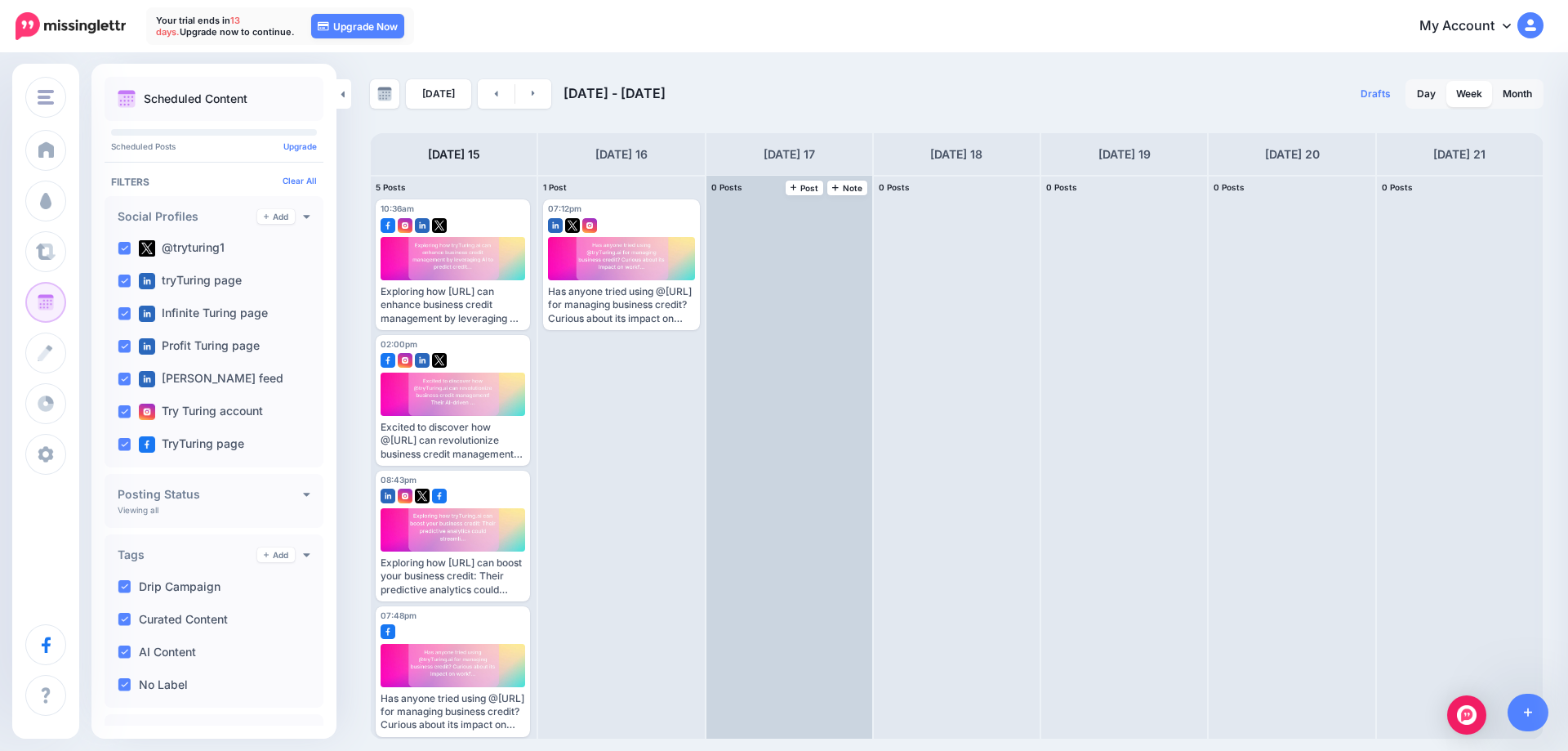
click at [809, 532] on div at bounding box center [789, 457] width 166 height 563
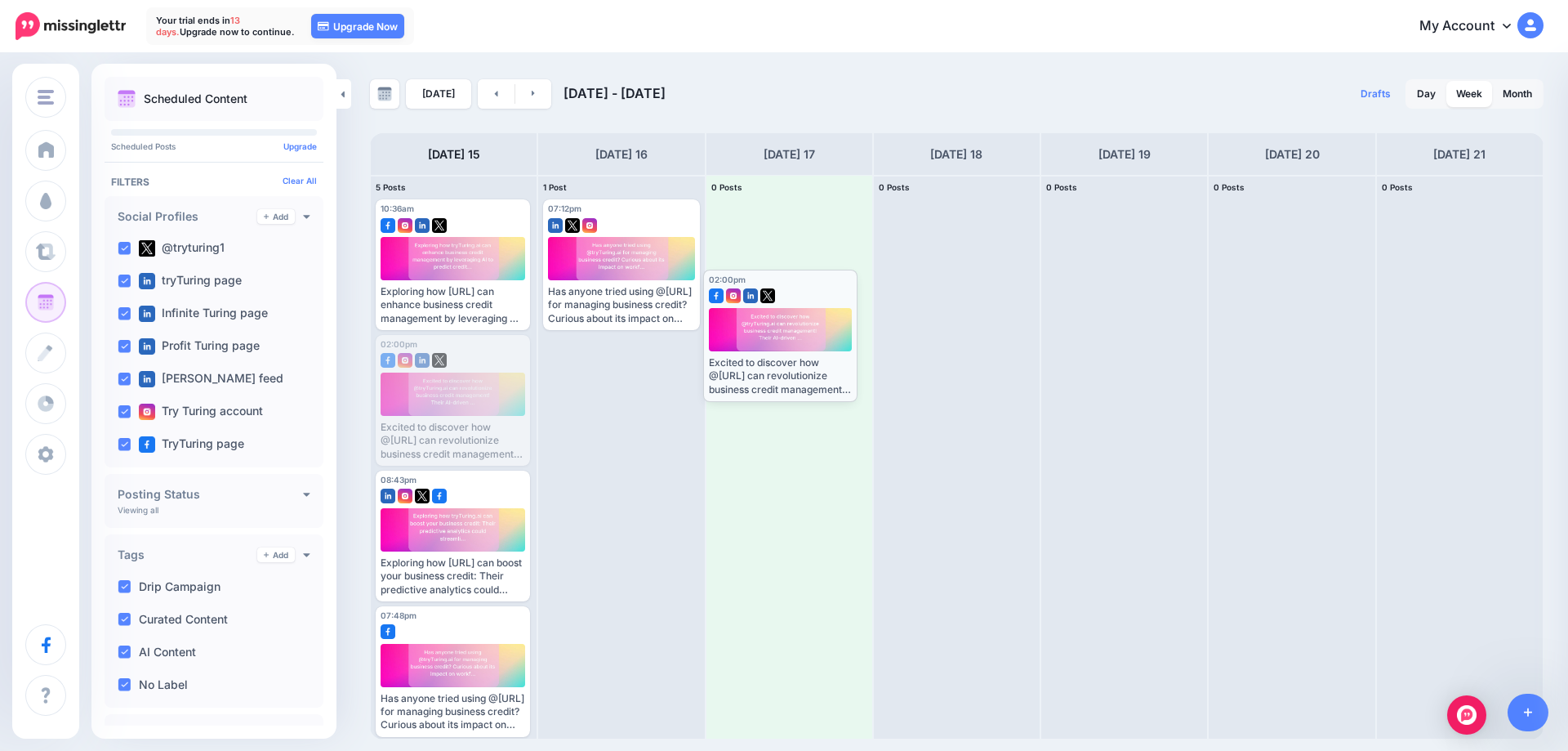
drag, startPoint x: 439, startPoint y: 402, endPoint x: 766, endPoint y: 336, distance: 333.6
click at [766, 336] on body "Your trial ends in 13 days. Upgrade now to continue. 13 days 22 hours 17 mins 4…" at bounding box center [784, 375] width 1568 height 751
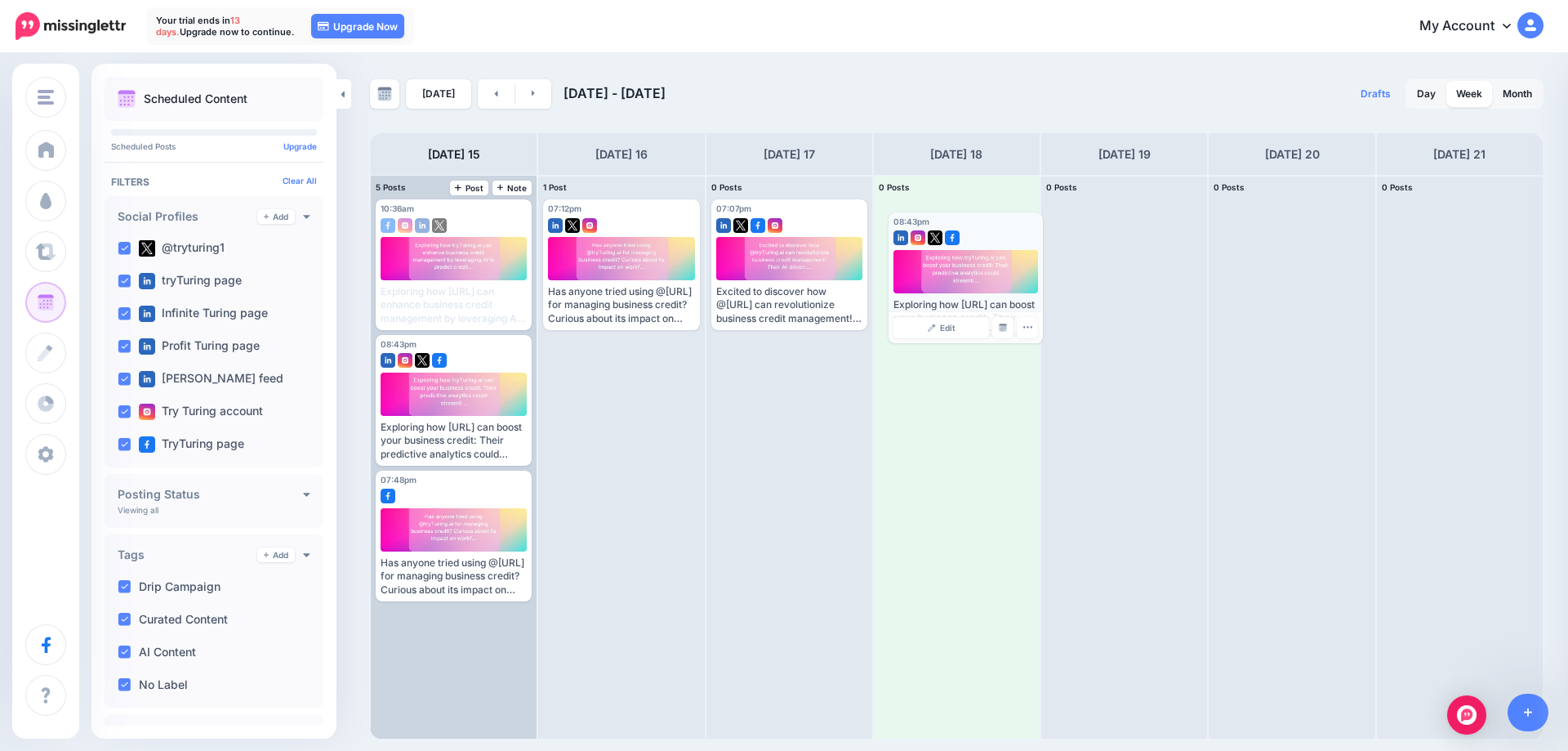
drag, startPoint x: 463, startPoint y: 504, endPoint x: 976, endPoint y: 246, distance: 574.2
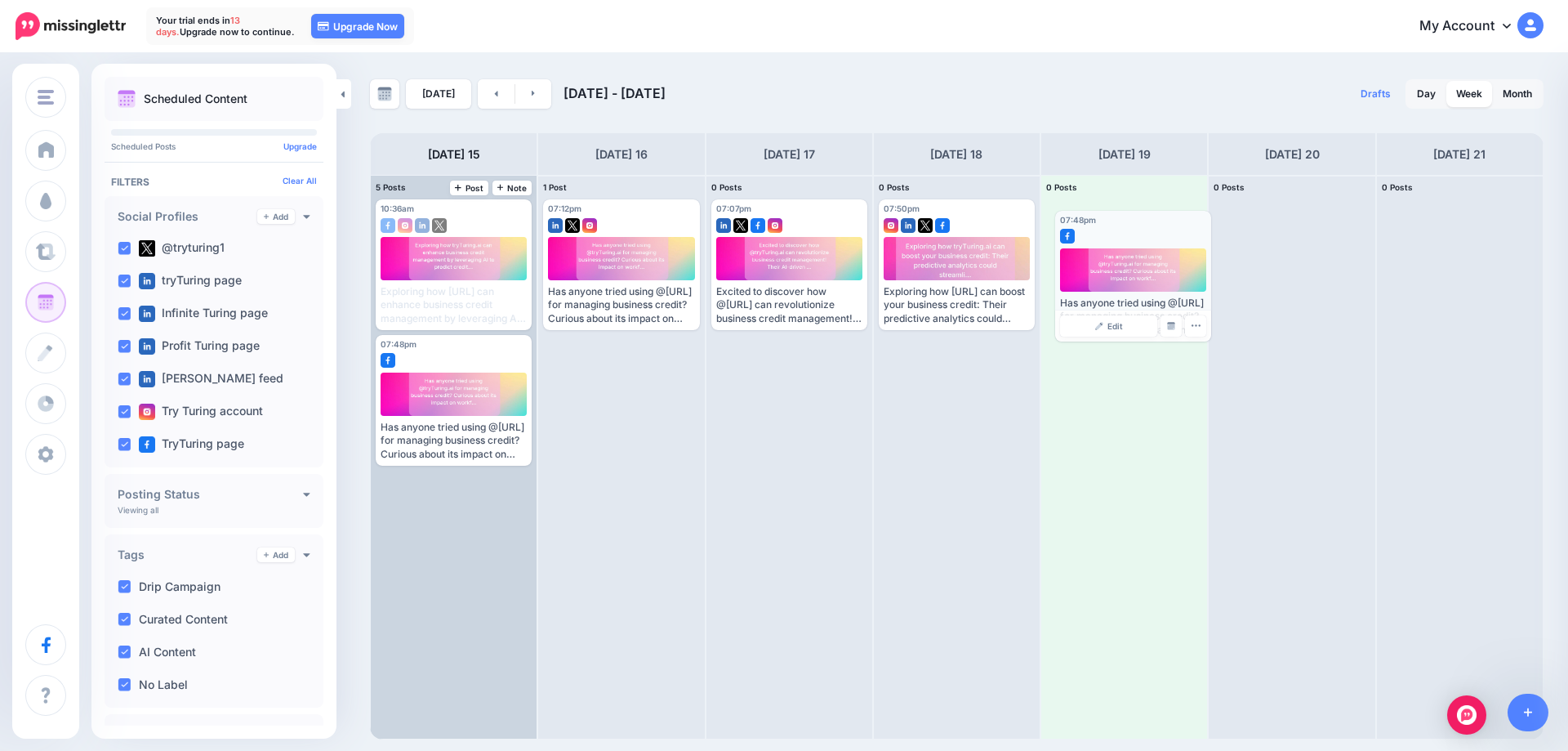
drag, startPoint x: 453, startPoint y: 501, endPoint x: 1132, endPoint y: 241, distance: 727.1
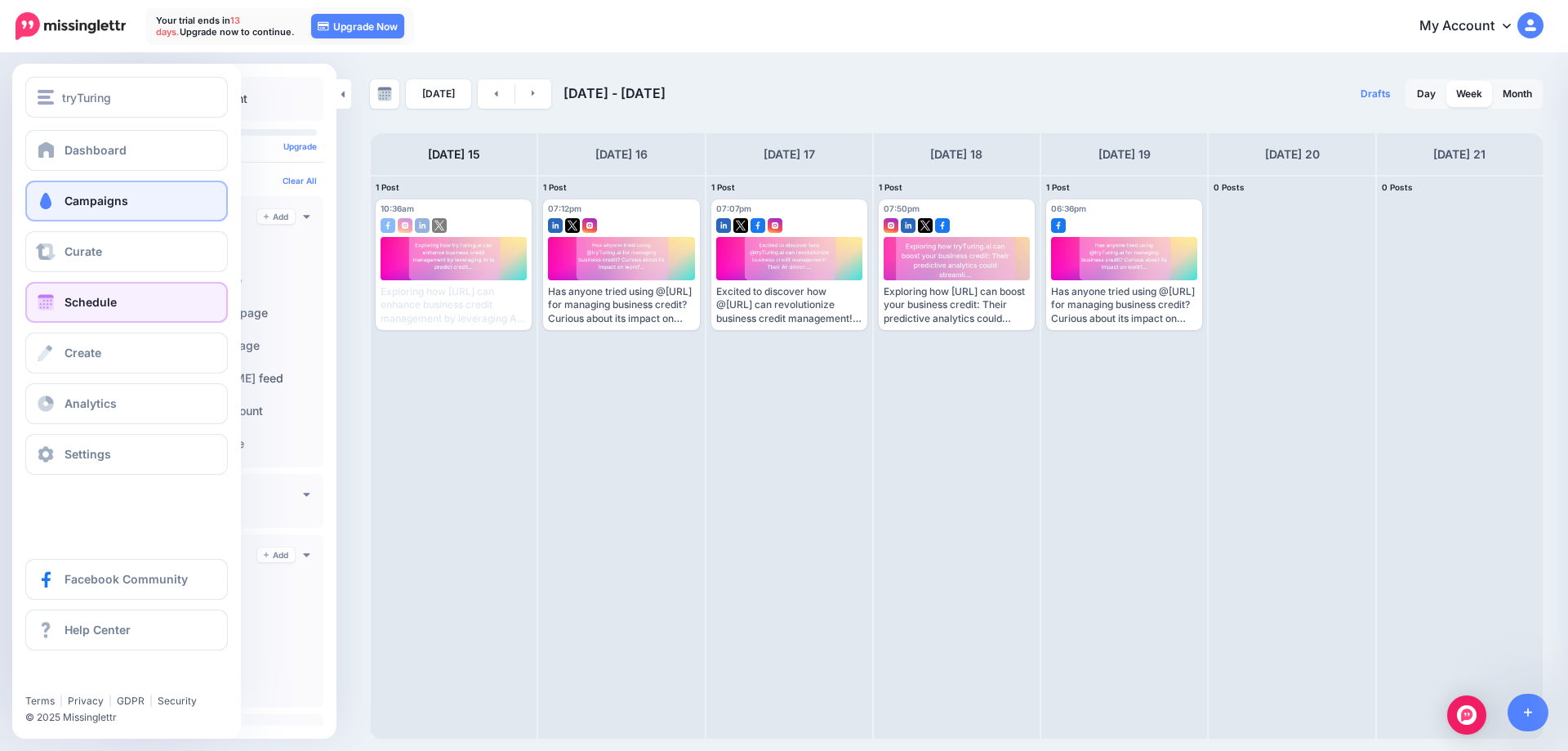
click at [108, 203] on span "Campaigns" at bounding box center [96, 200] width 64 height 14
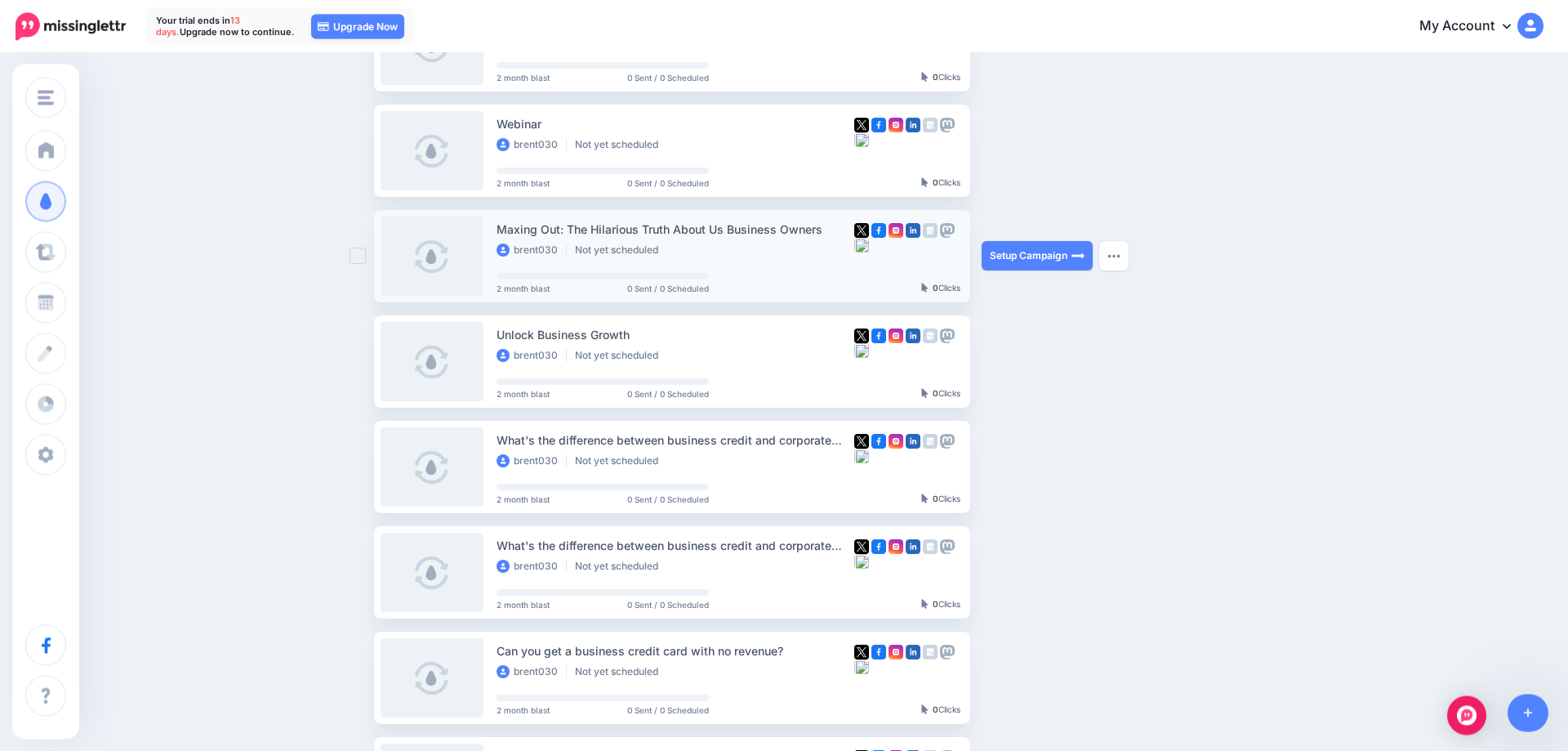
scroll to position [250, 0]
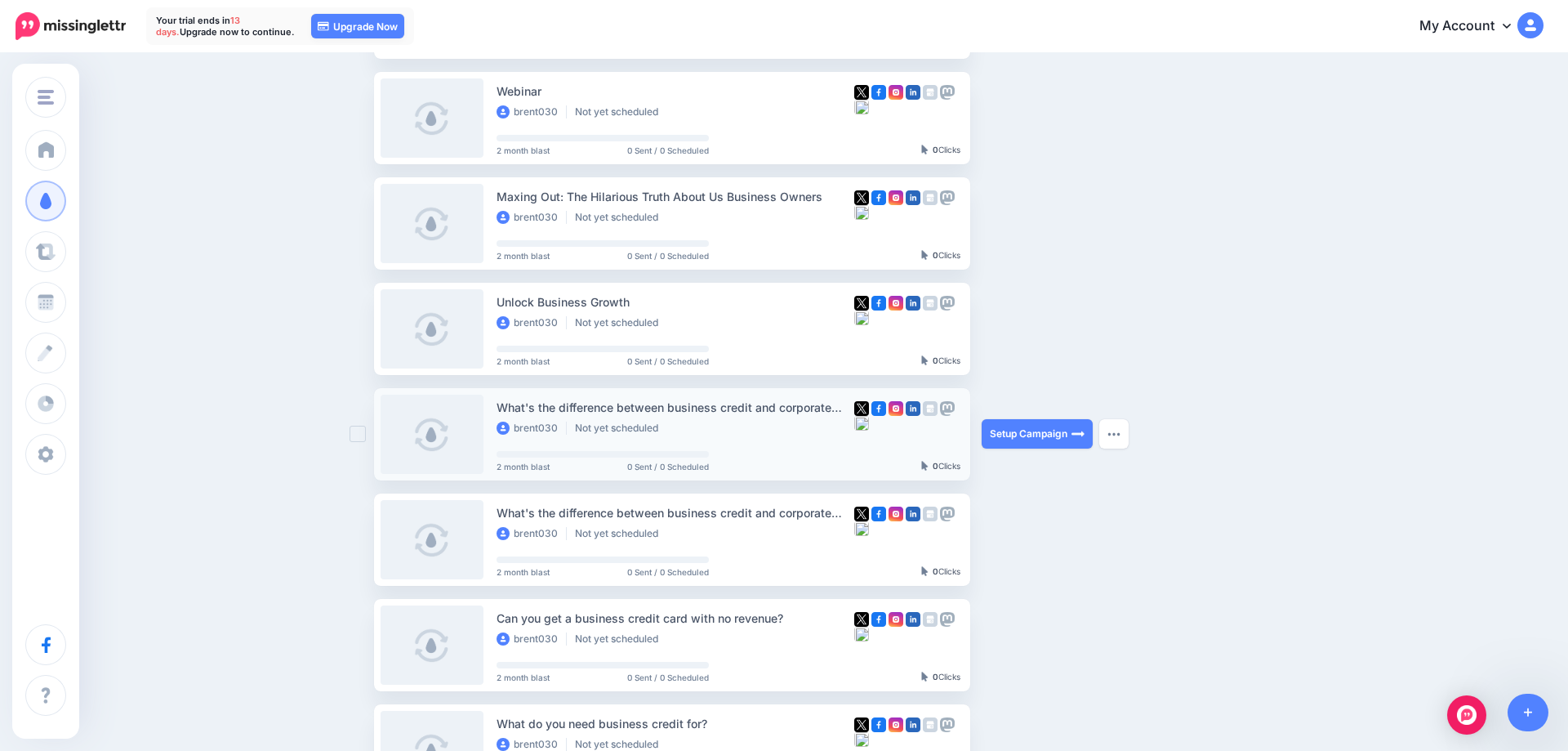
click at [781, 410] on div "What's the difference between business credit and corporate credit?" at bounding box center [675, 407] width 358 height 19
click at [788, 425] on div "brent030 Not yet scheduled" at bounding box center [675, 428] width 358 height 14
click at [1012, 436] on link "Setup Campaign" at bounding box center [1036, 434] width 111 height 29
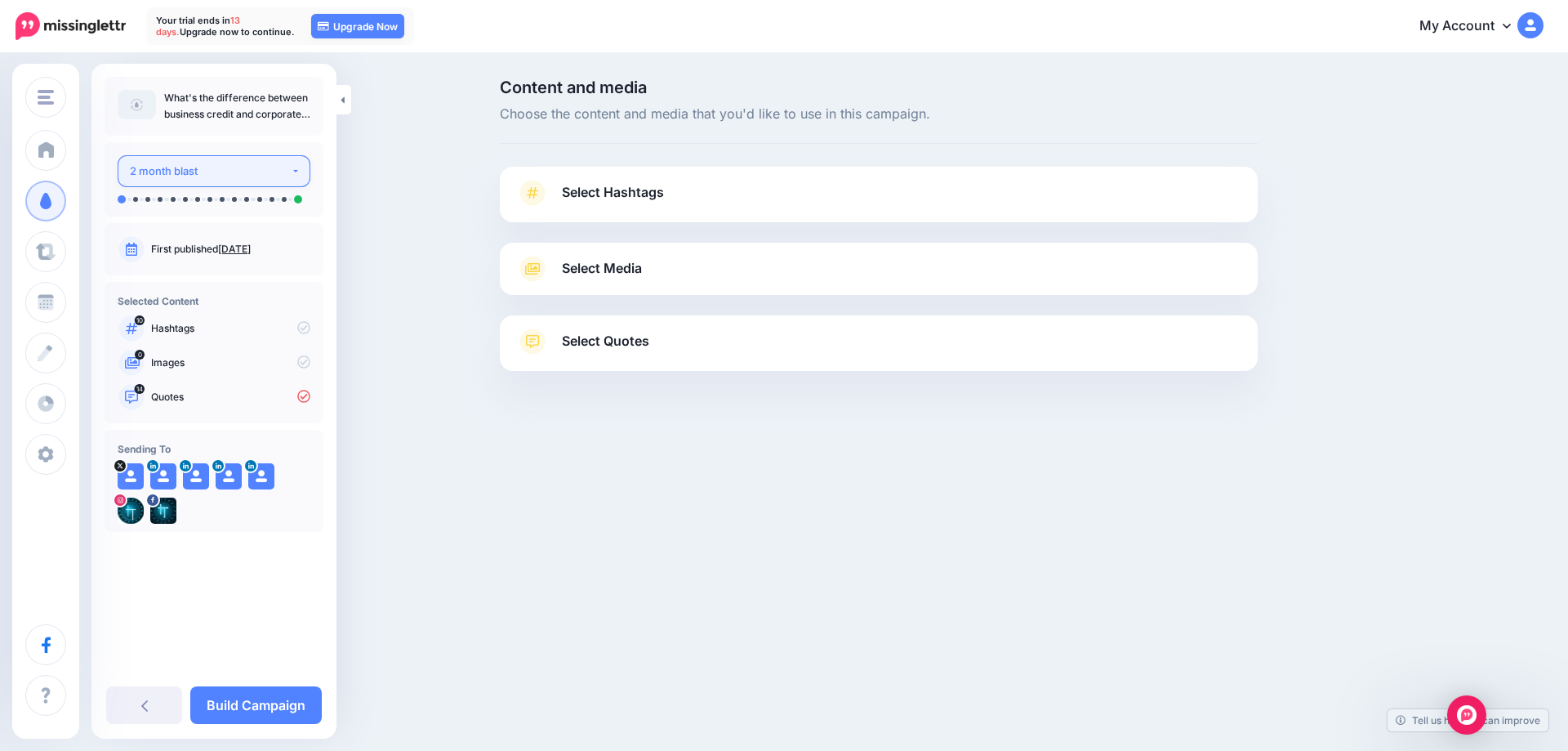
click at [298, 174] on button "2 month blast" at bounding box center [214, 172] width 193 height 32
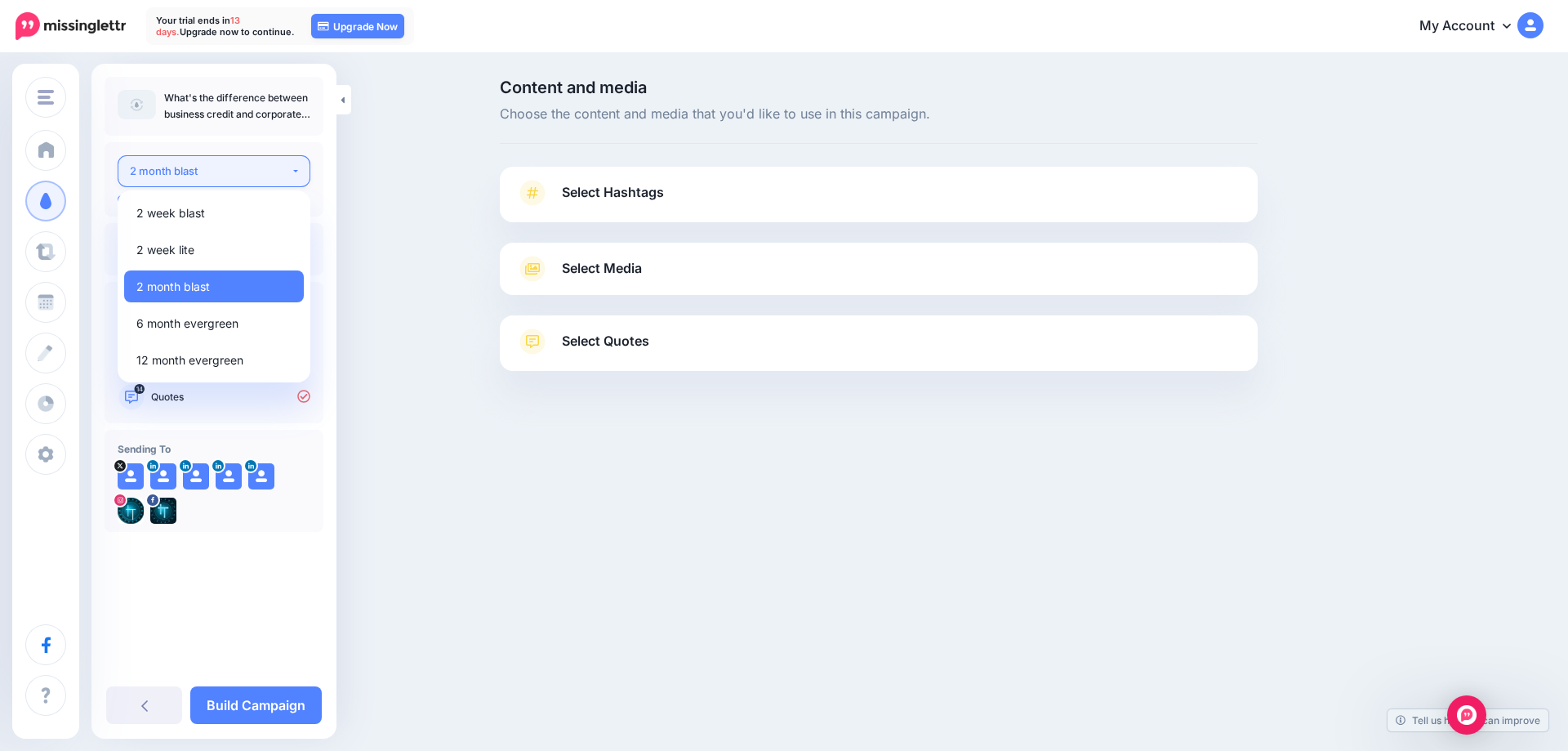
click at [298, 174] on button "2 month blast" at bounding box center [214, 172] width 193 height 32
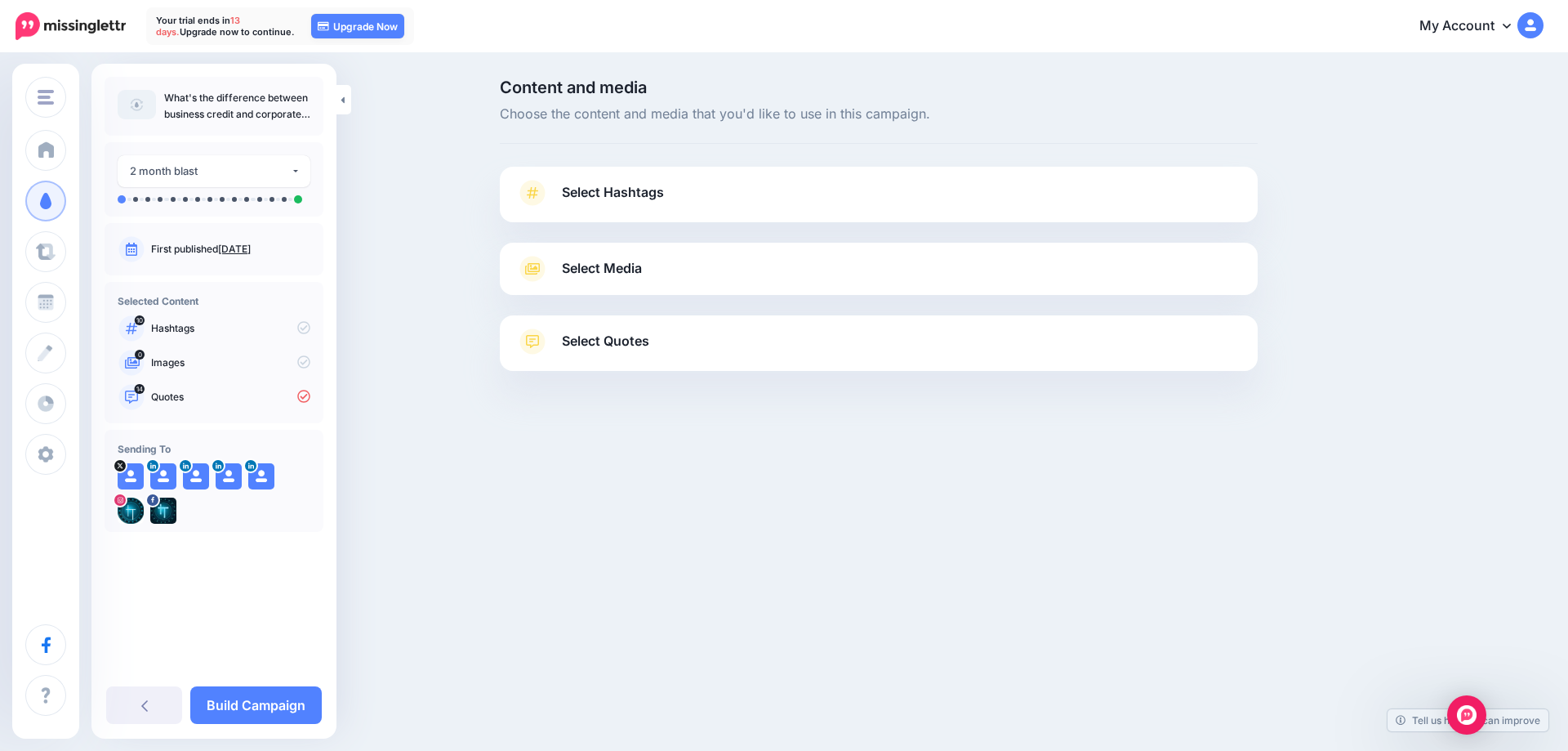
click at [619, 195] on span "Select Hashtags" at bounding box center [613, 192] width 103 height 22
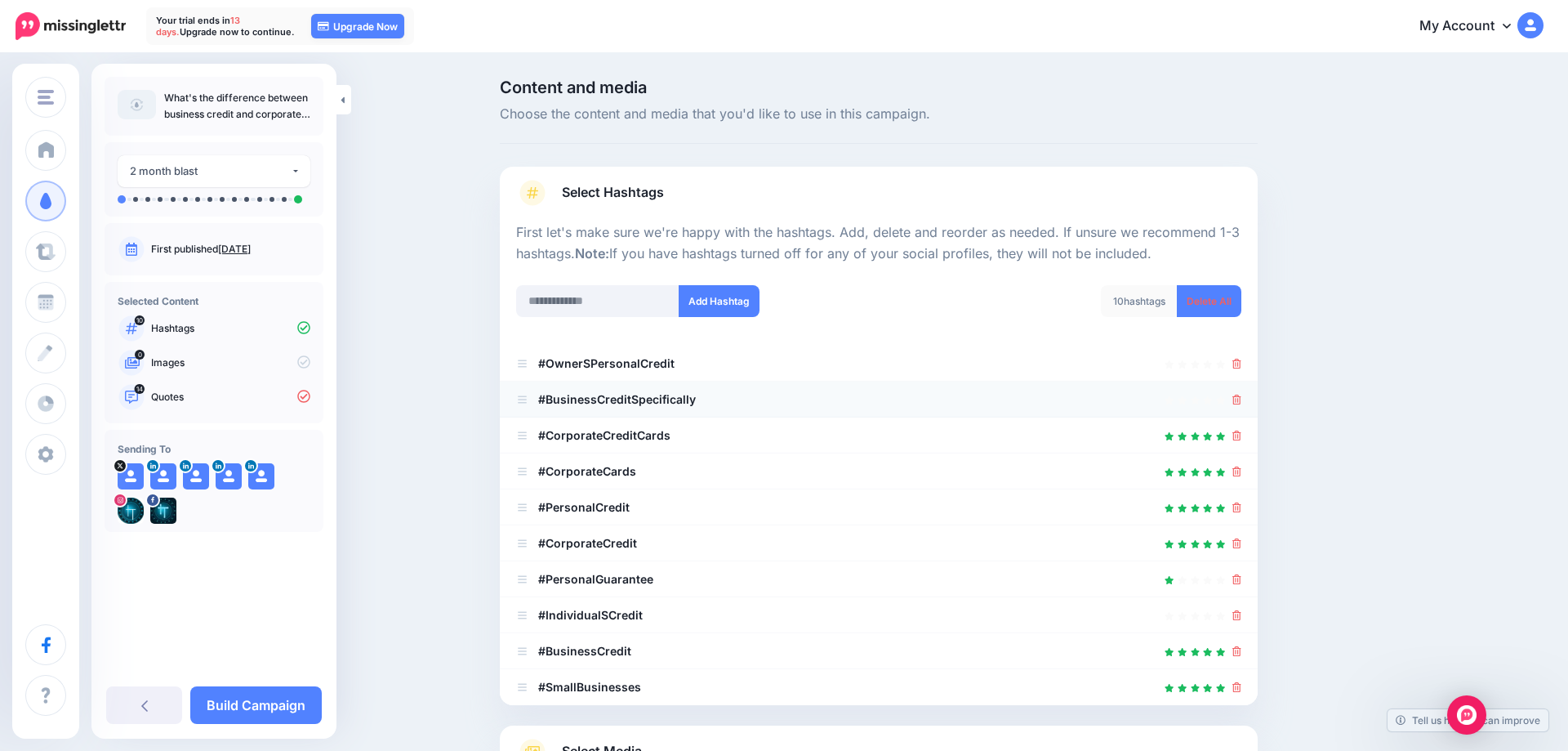
click at [559, 402] on b "#BusinessCreditSpecifically" at bounding box center [617, 399] width 158 height 14
click at [525, 404] on icon at bounding box center [522, 400] width 9 height 8
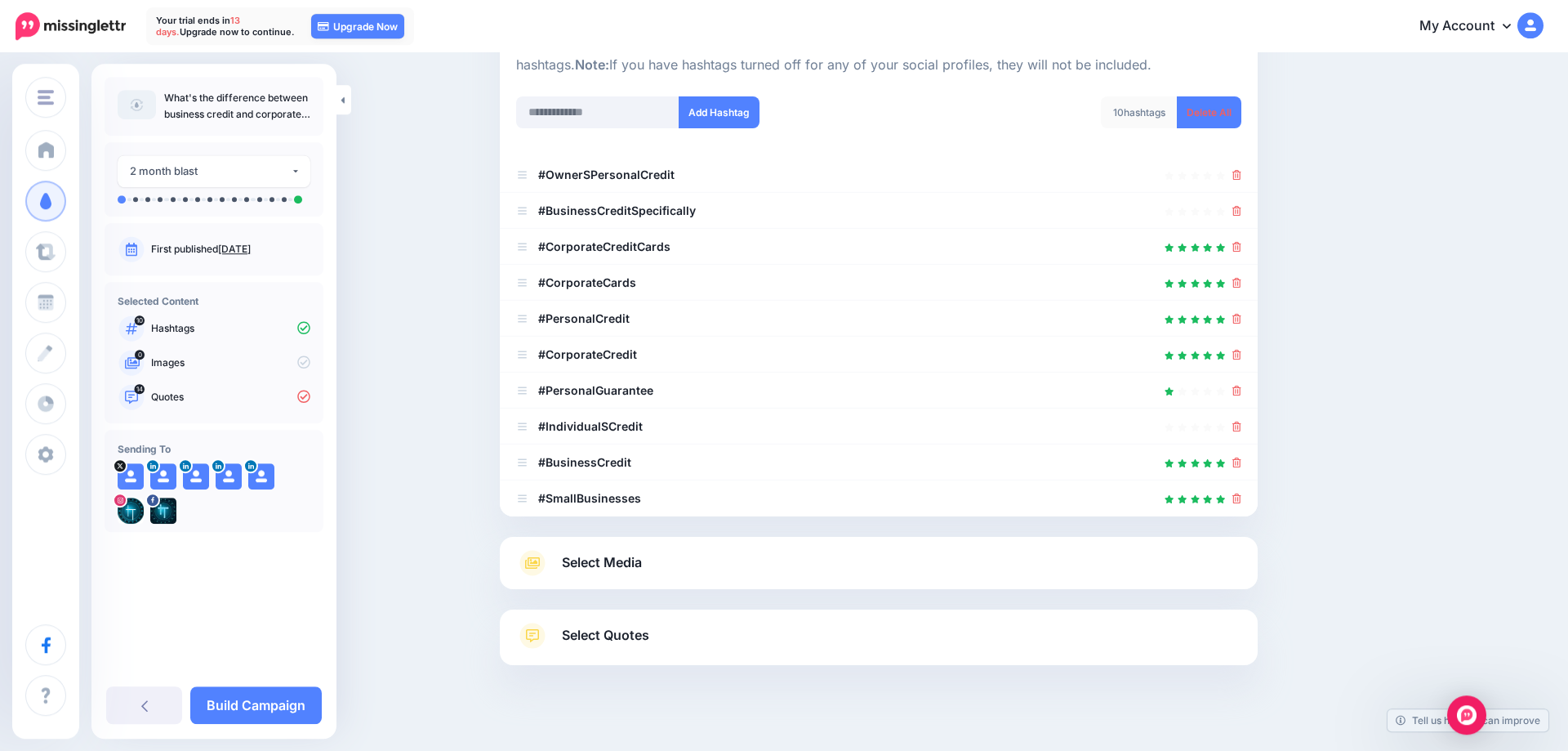
scroll to position [209, 0]
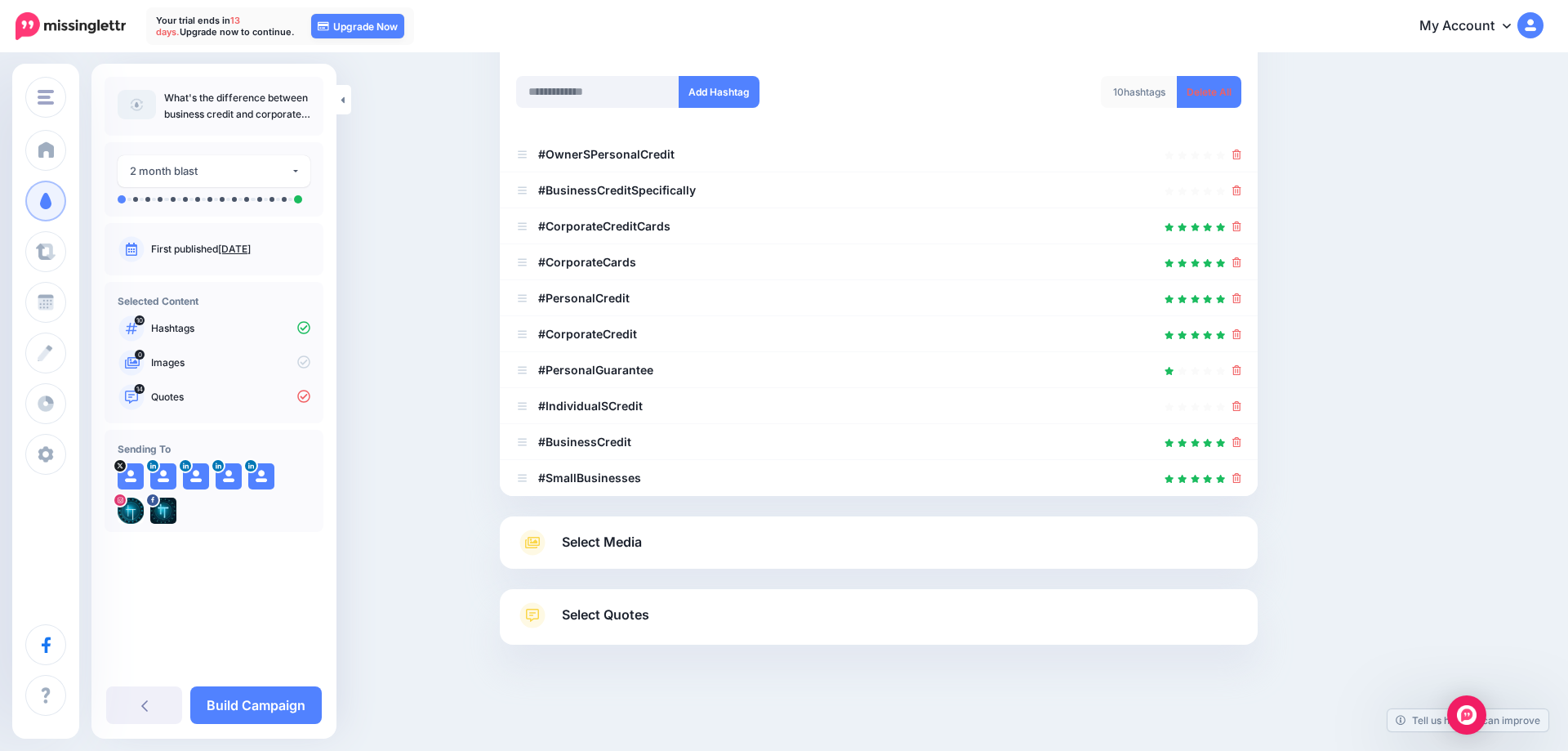
click at [687, 542] on link "Select Media" at bounding box center [879, 543] width 725 height 27
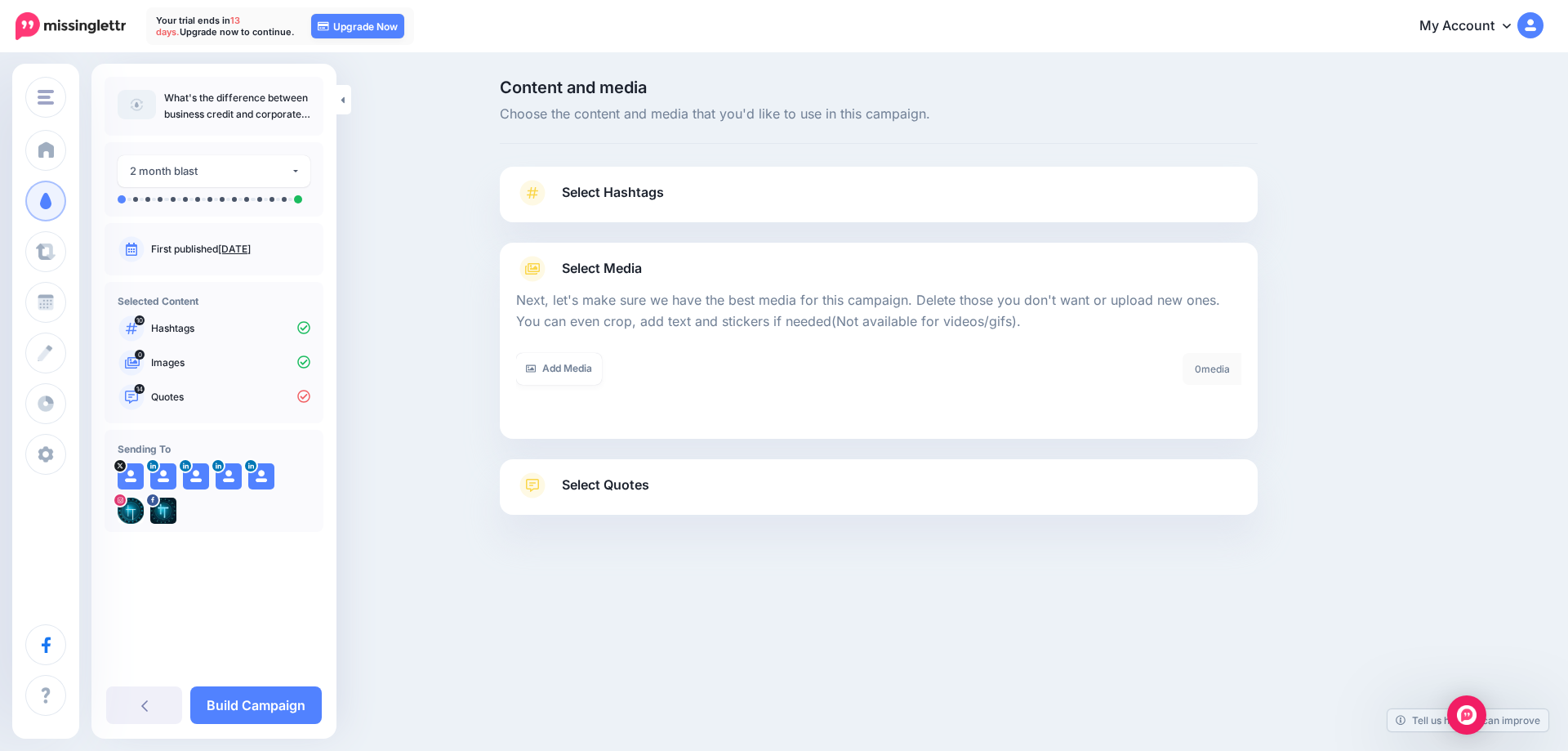
scroll to position [0, 0]
click at [560, 372] on link "Add Media" at bounding box center [559, 369] width 85 height 32
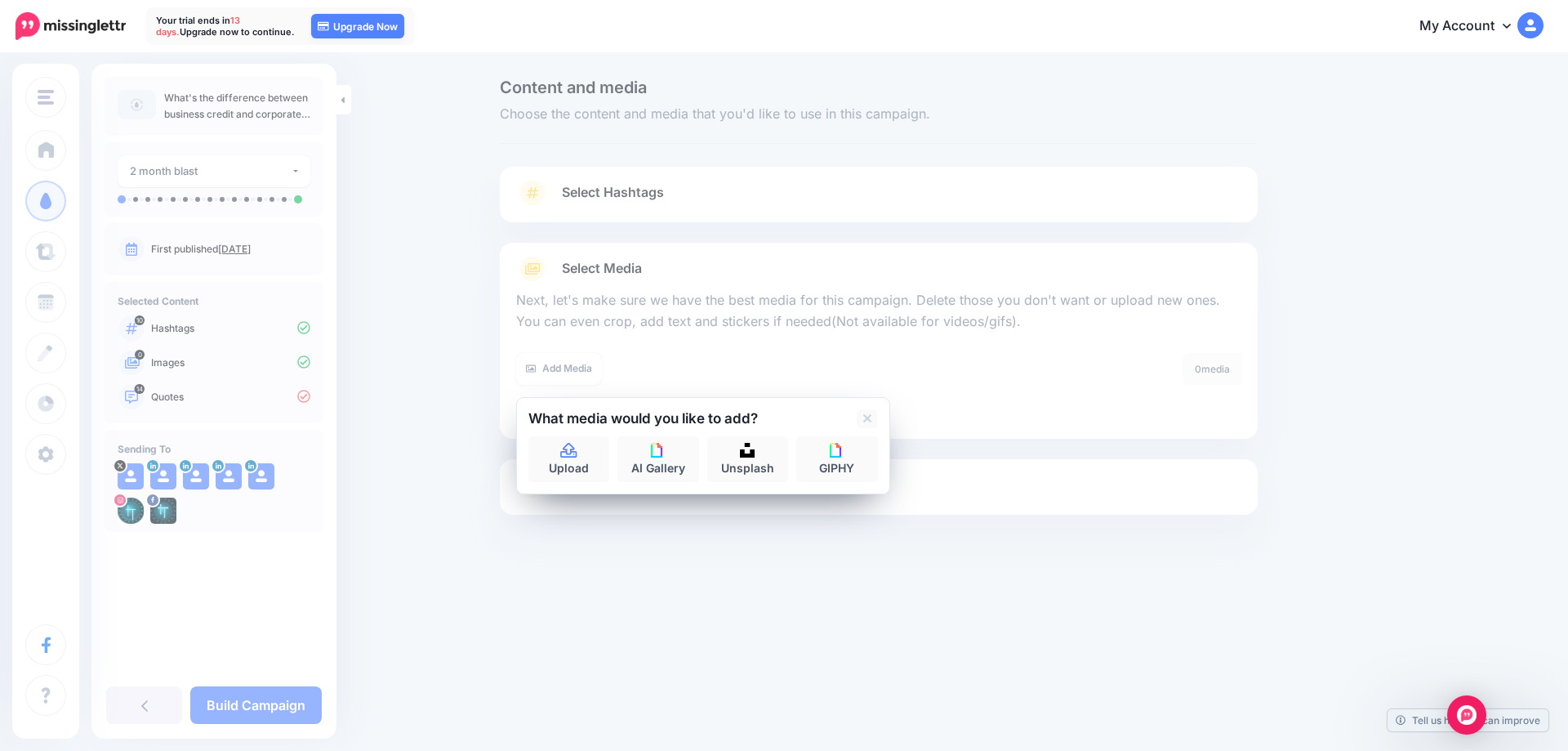
click at [454, 378] on div "Content and media Choose the content and media that you'd like to use in this c…" at bounding box center [784, 338] width 1568 height 566
click at [613, 322] on p "Next, let's make sure we have the best media for this campaign. Delete those yo…" at bounding box center [879, 311] width 725 height 43
click at [868, 419] on icon at bounding box center [868, 418] width 9 height 9
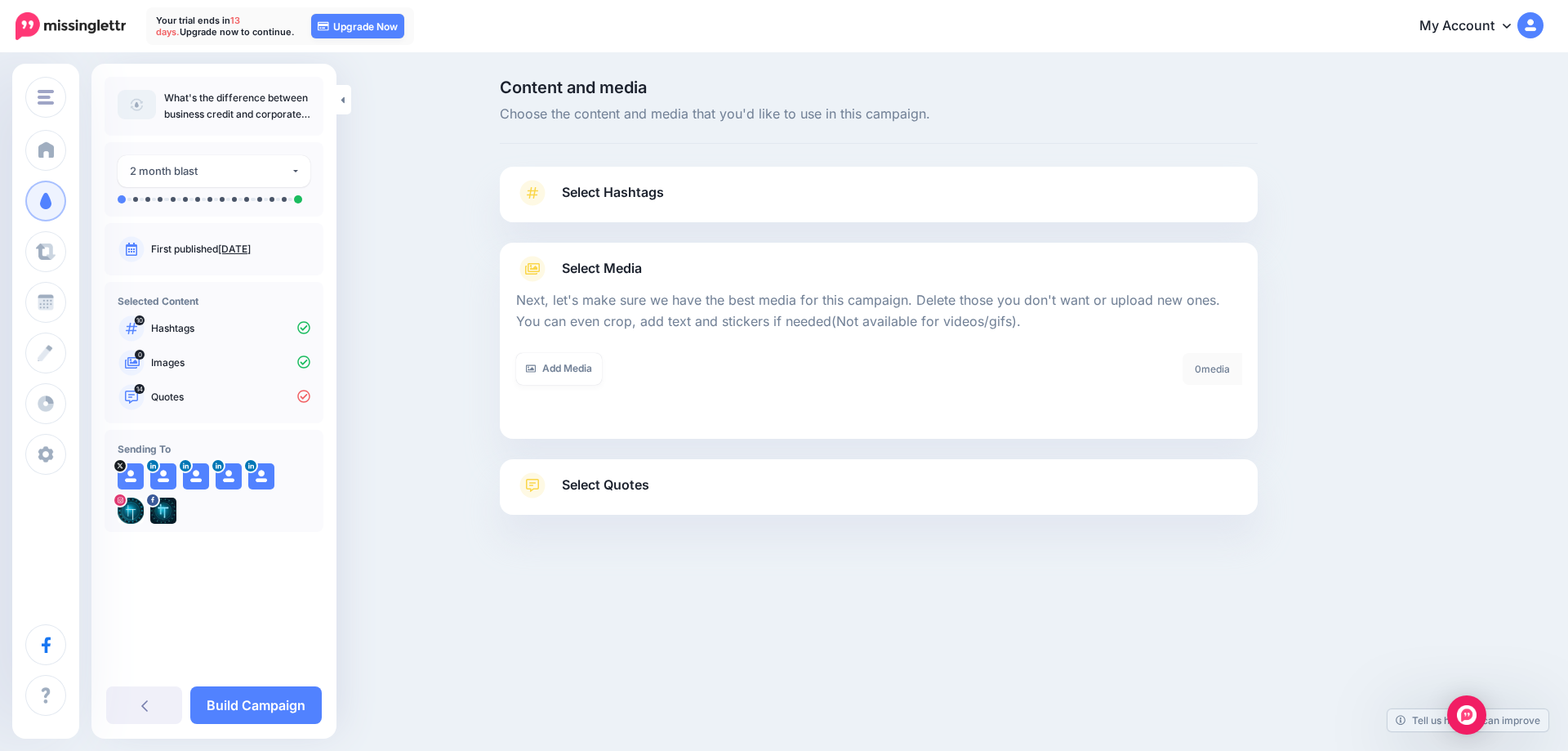
click at [290, 111] on p "What's the difference between business credit and corporate credit?" at bounding box center [237, 106] width 146 height 32
click at [561, 360] on link "Add Media" at bounding box center [559, 369] width 85 height 32
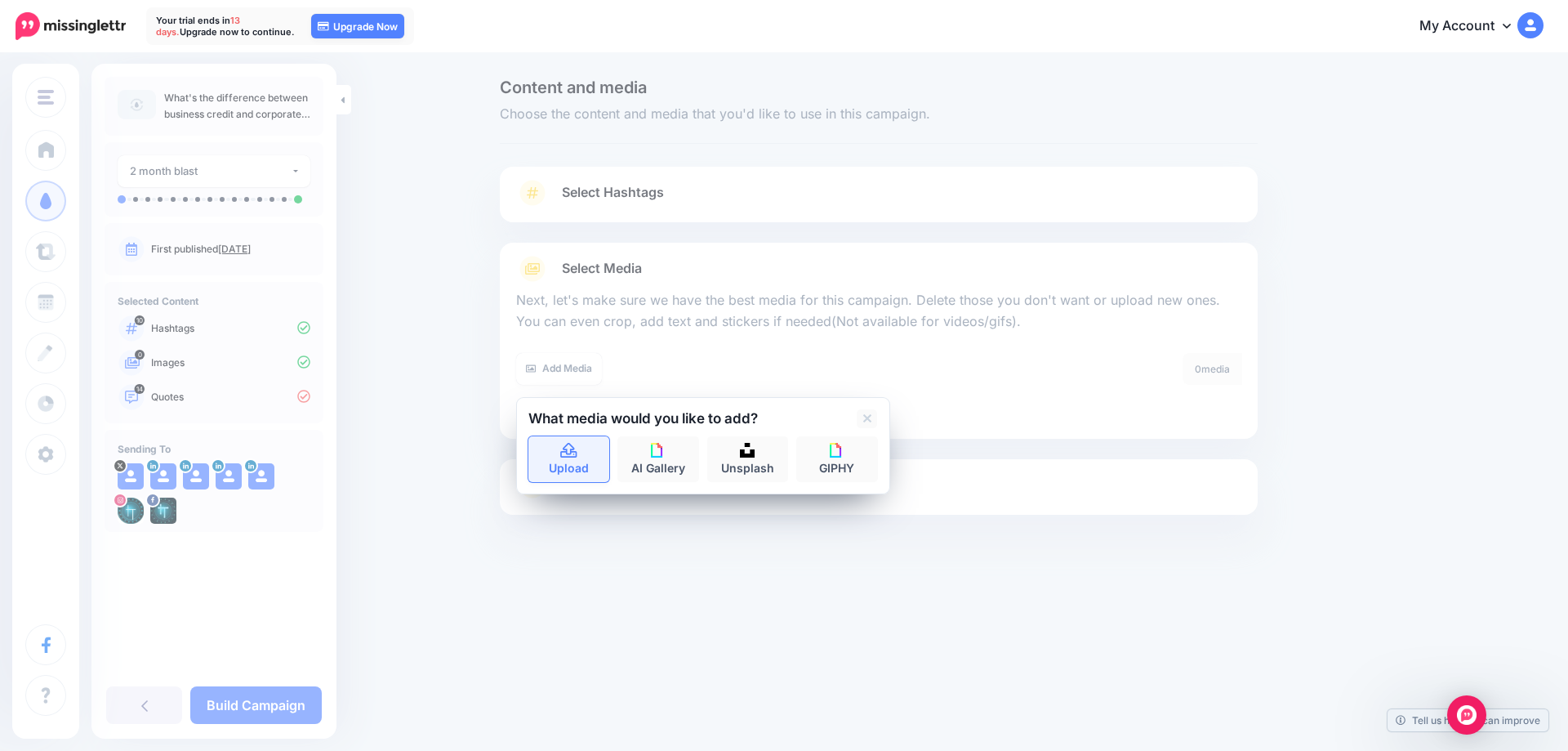
click at [573, 455] on icon at bounding box center [569, 450] width 19 height 14
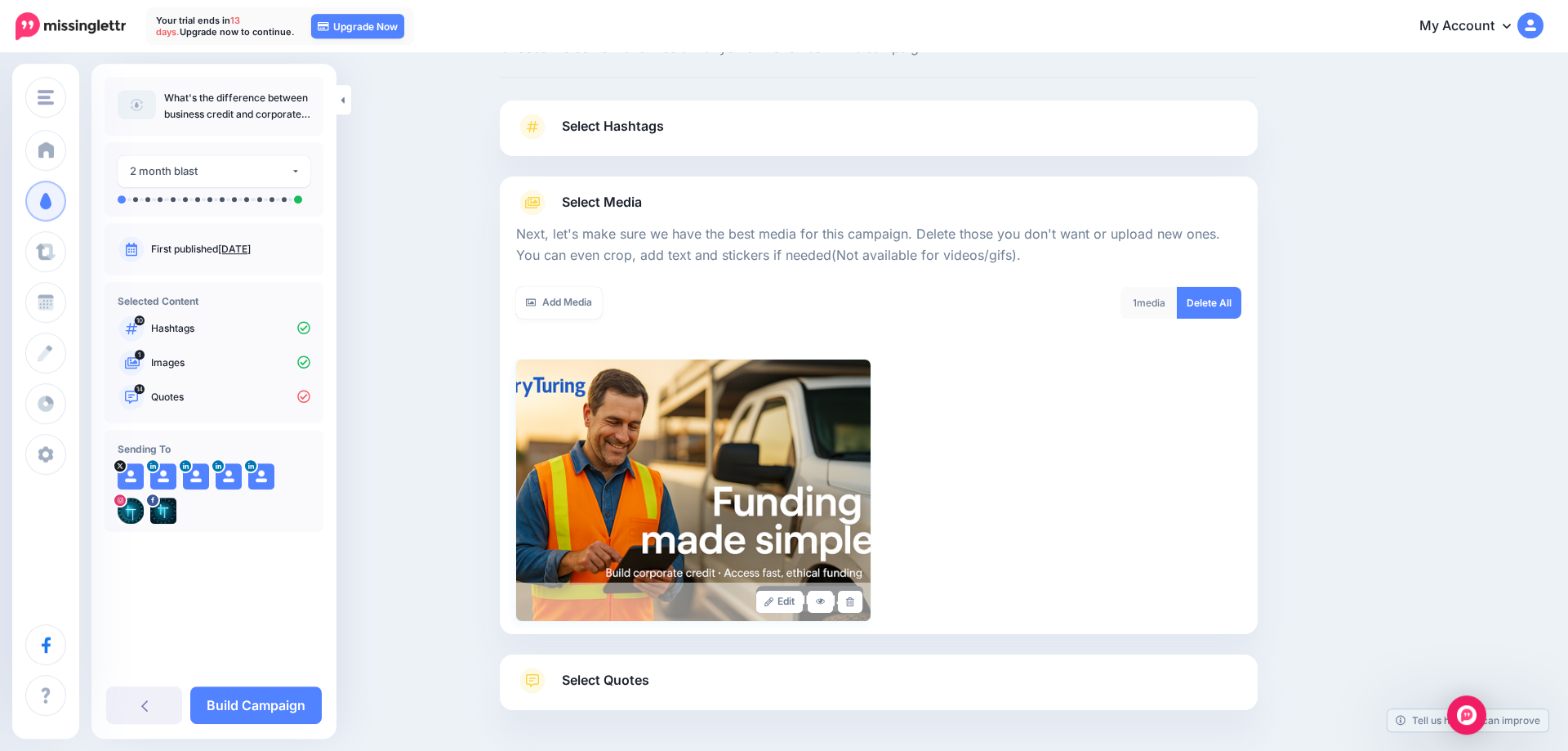
scroll to position [132, 0]
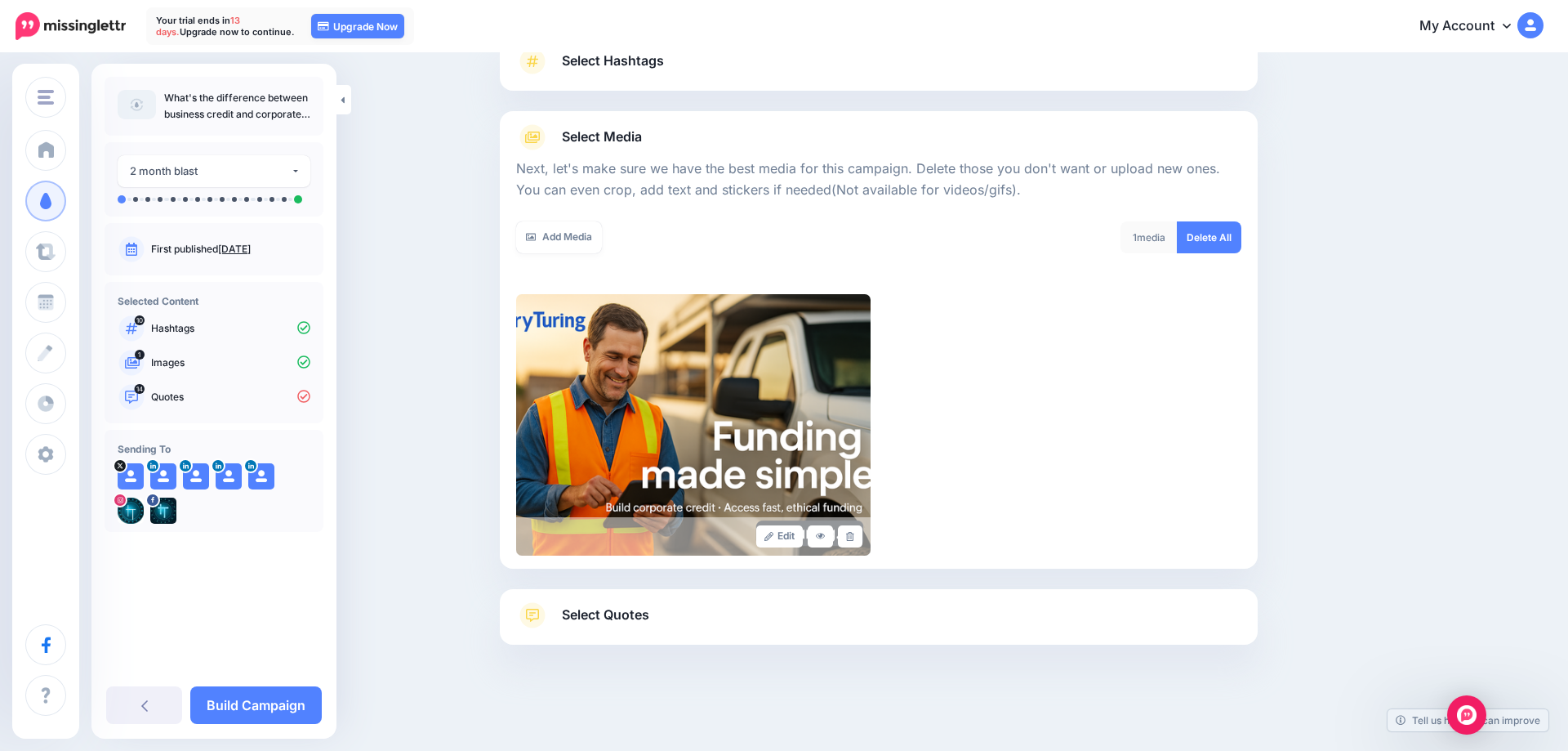
click at [625, 618] on span "Select Quotes" at bounding box center [606, 614] width 87 height 22
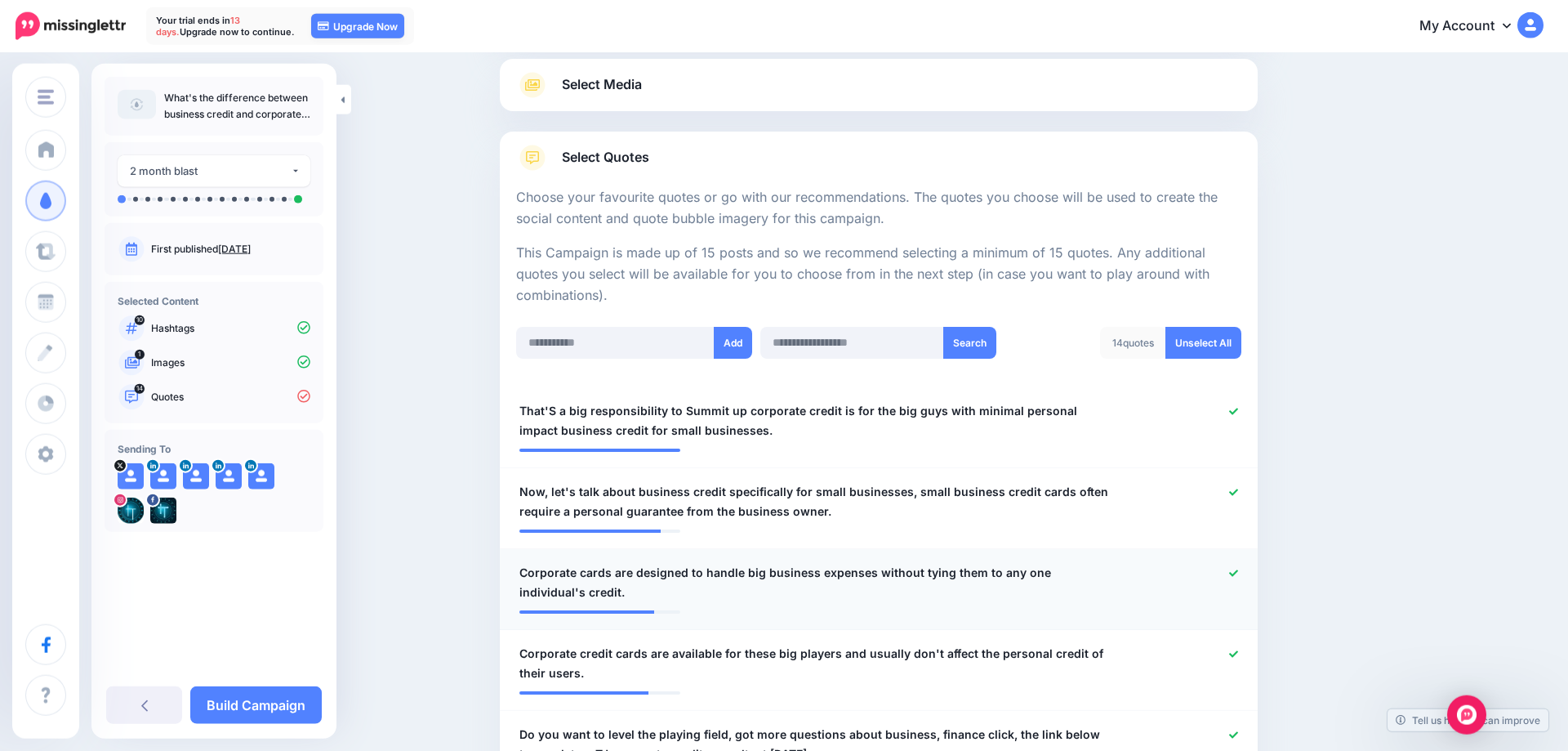
scroll to position [417, 0]
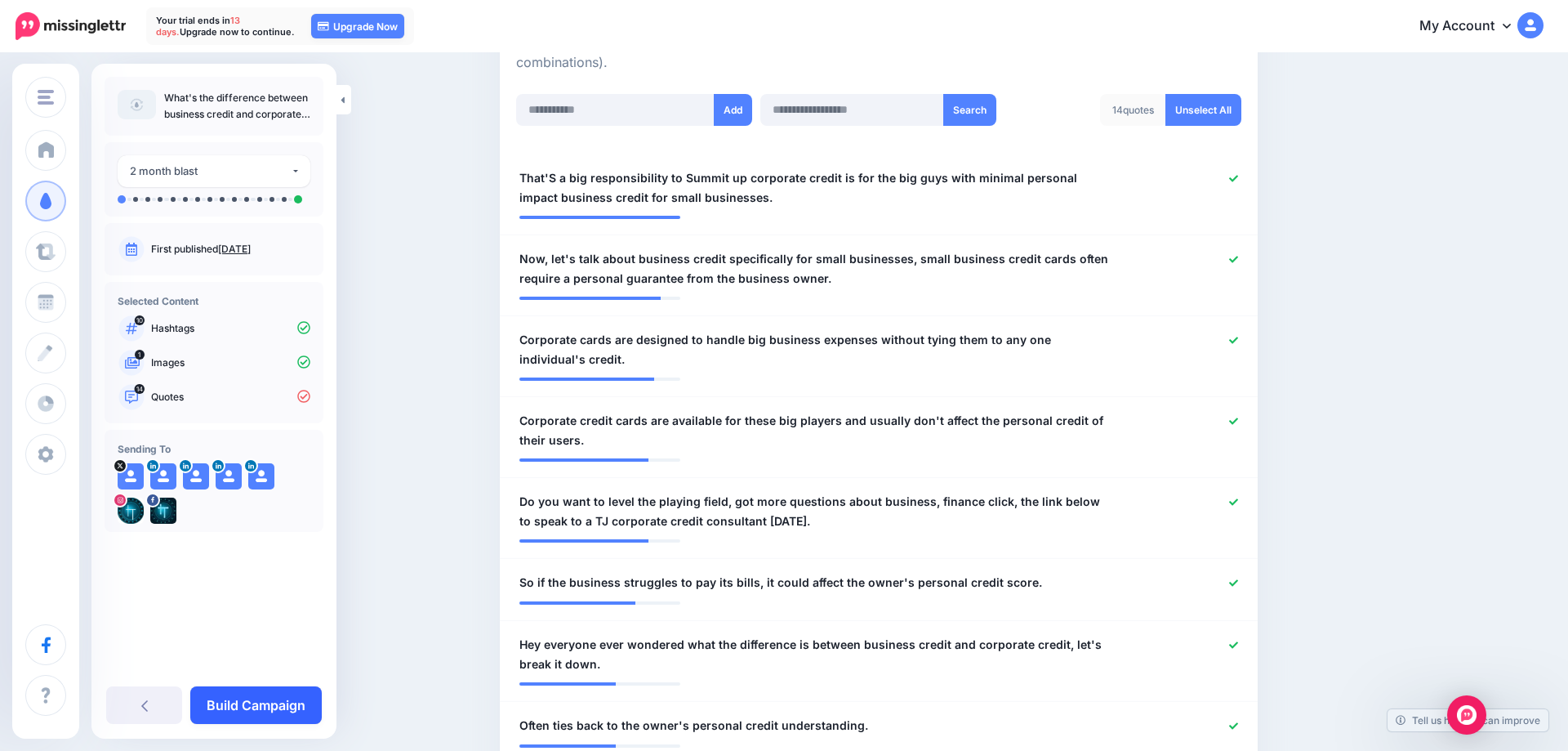
click at [240, 706] on link "Build Campaign" at bounding box center [256, 705] width 132 height 38
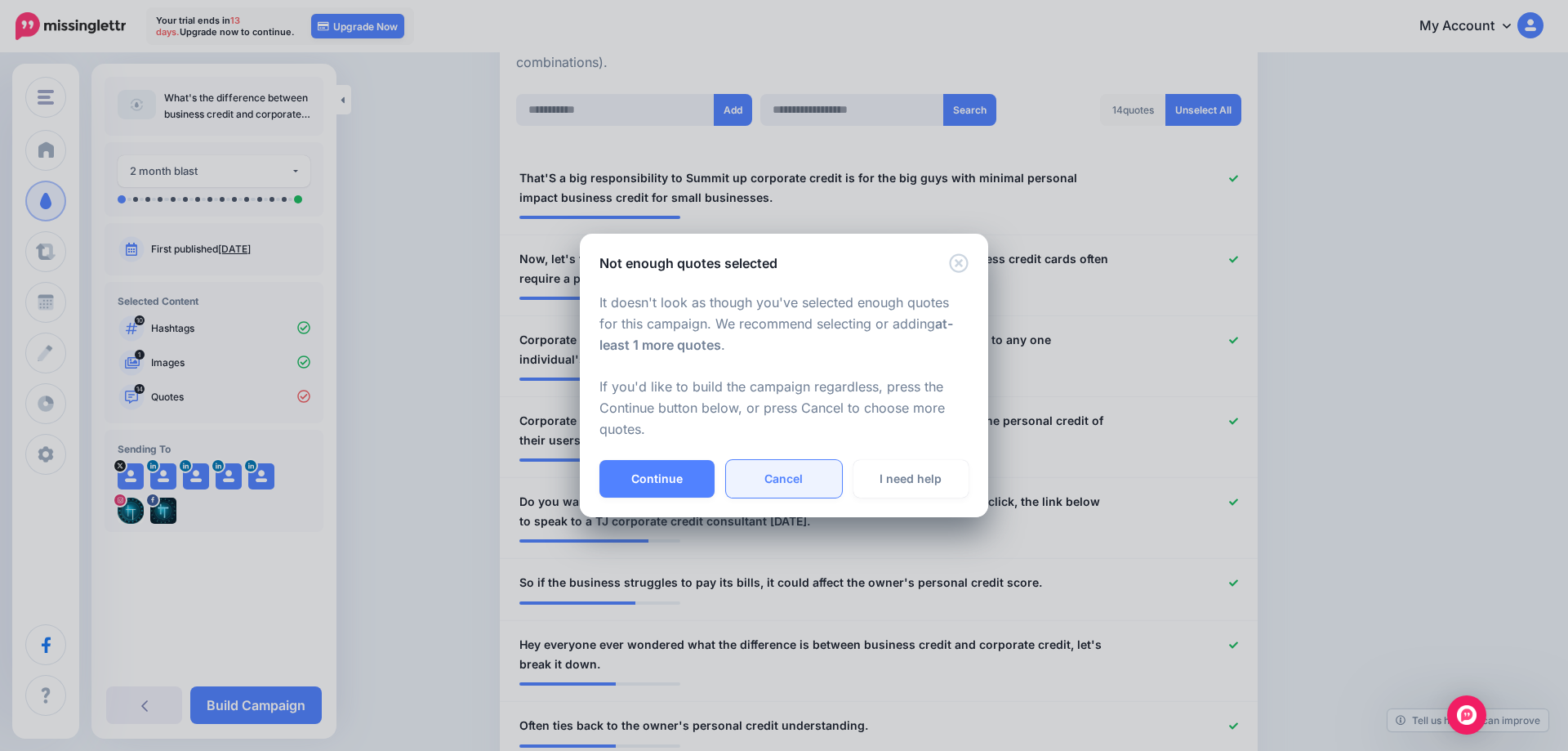
click at [766, 473] on link "Cancel" at bounding box center [783, 479] width 115 height 38
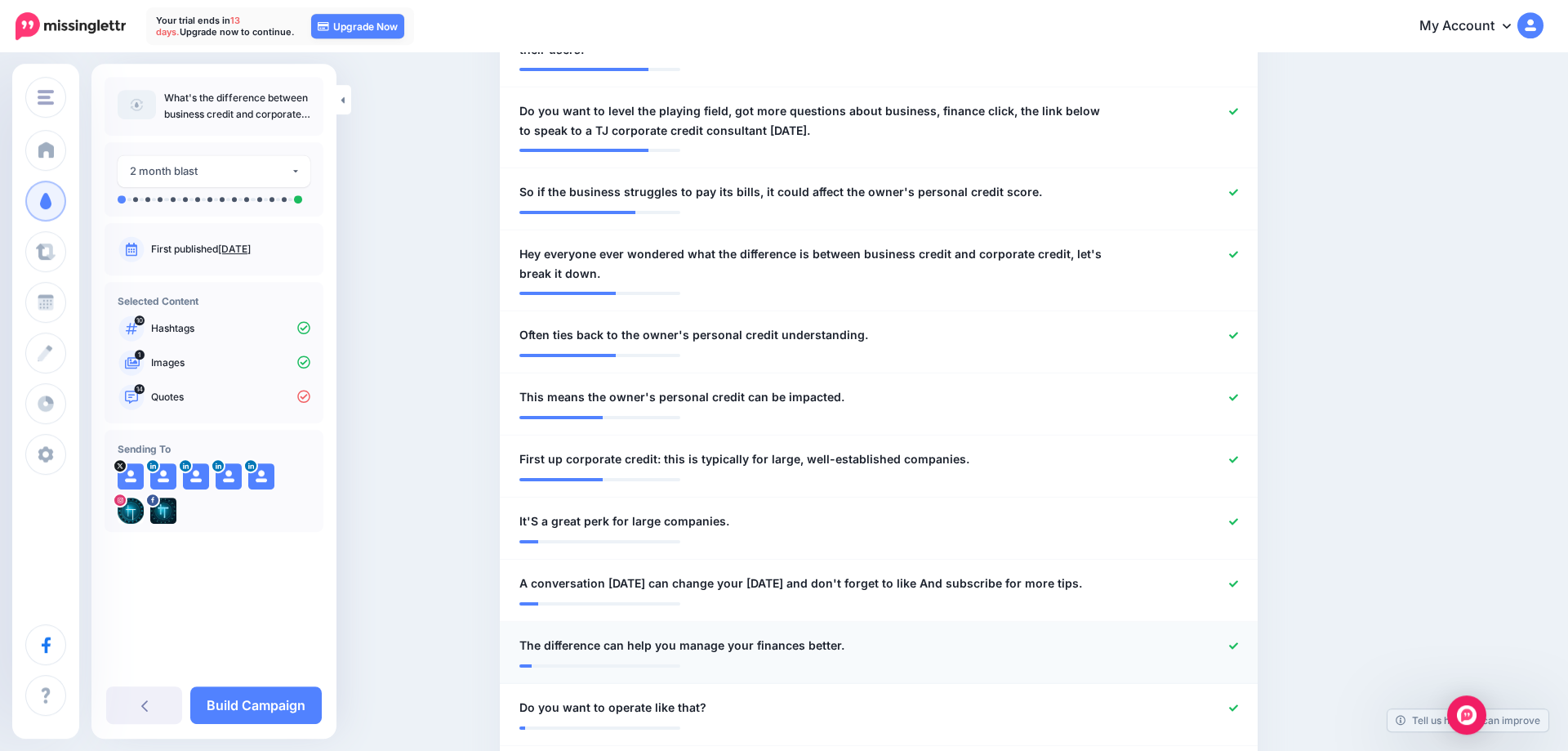
scroll to position [983, 0]
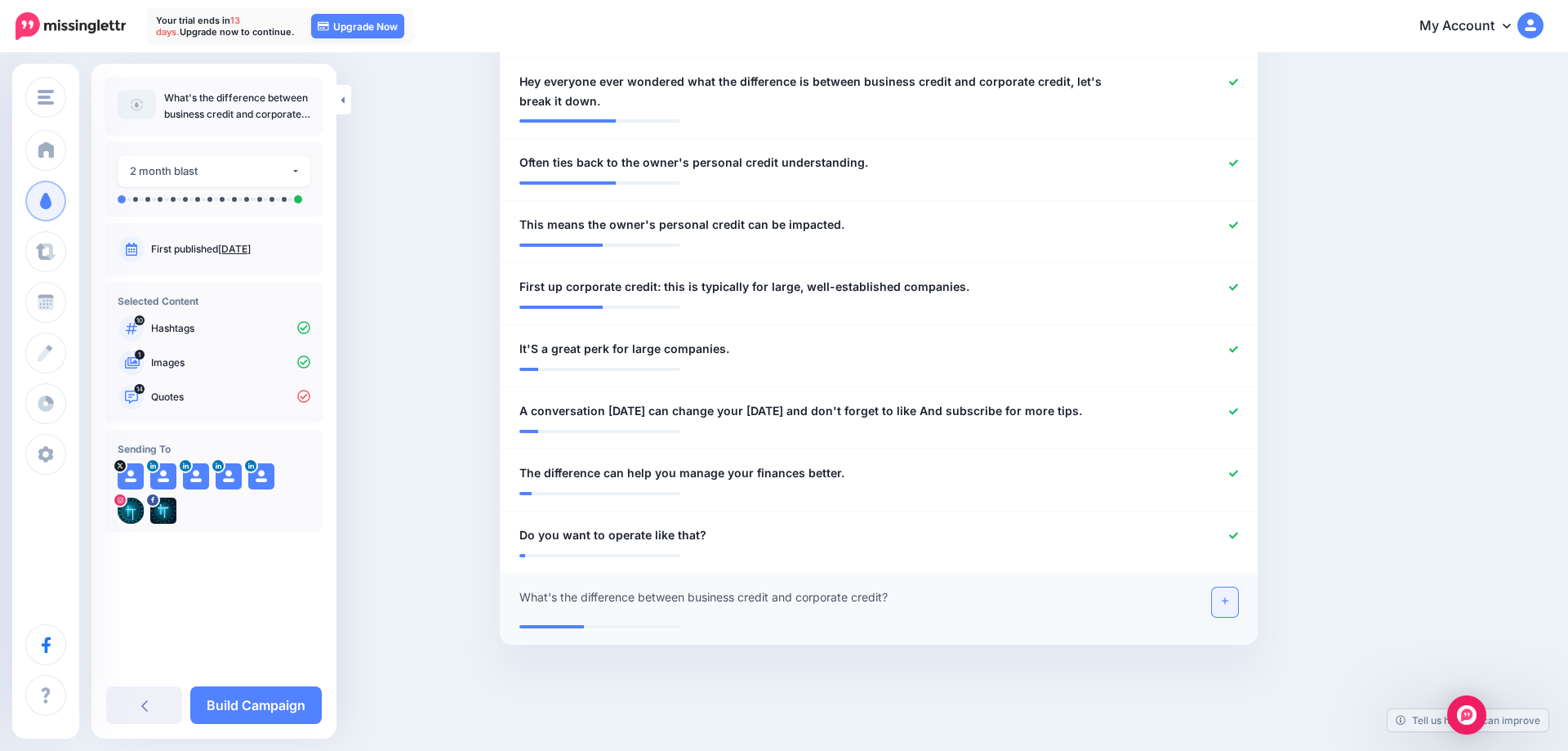
click at [1223, 608] on link at bounding box center [1225, 602] width 27 height 29
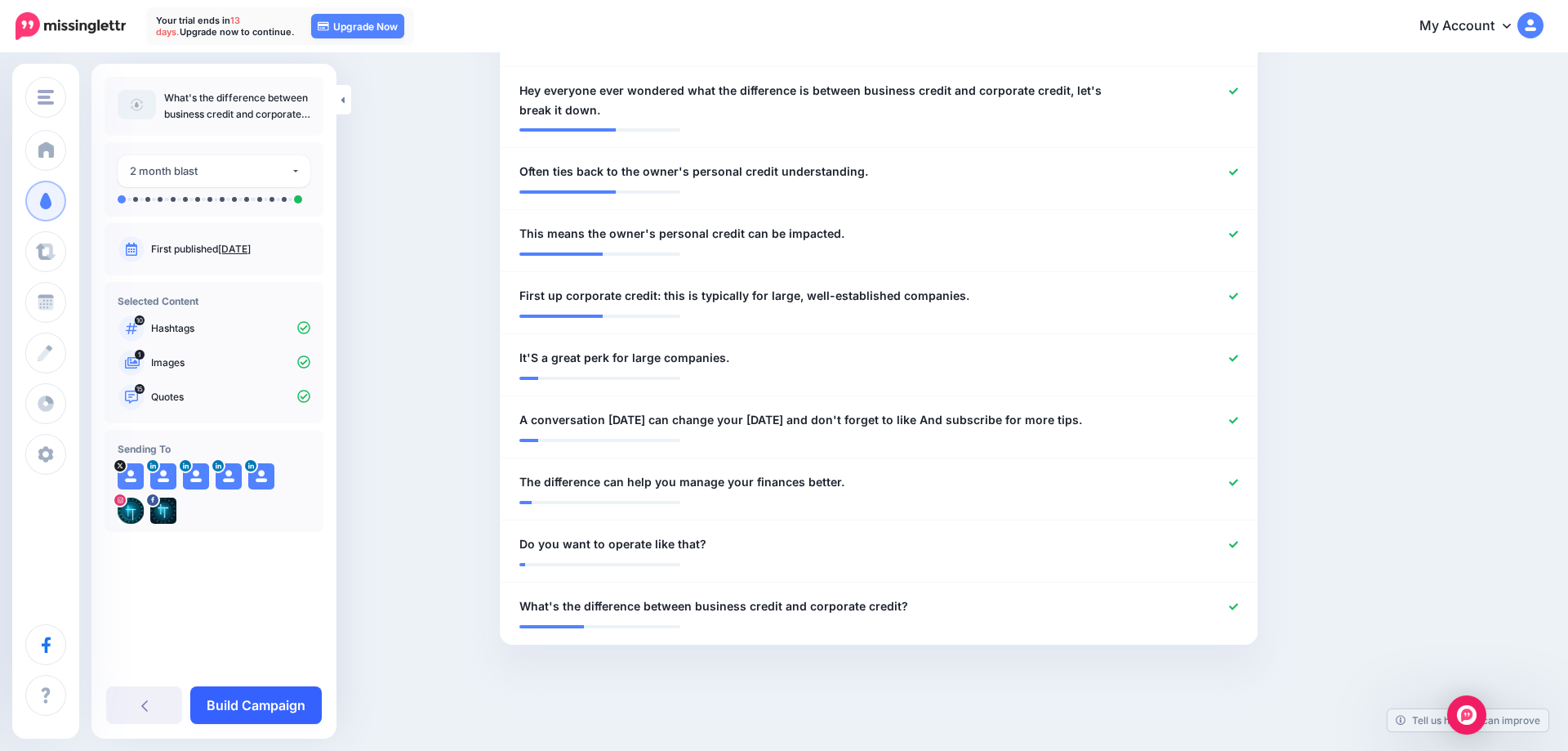
click at [288, 702] on link "Build Campaign" at bounding box center [256, 705] width 132 height 38
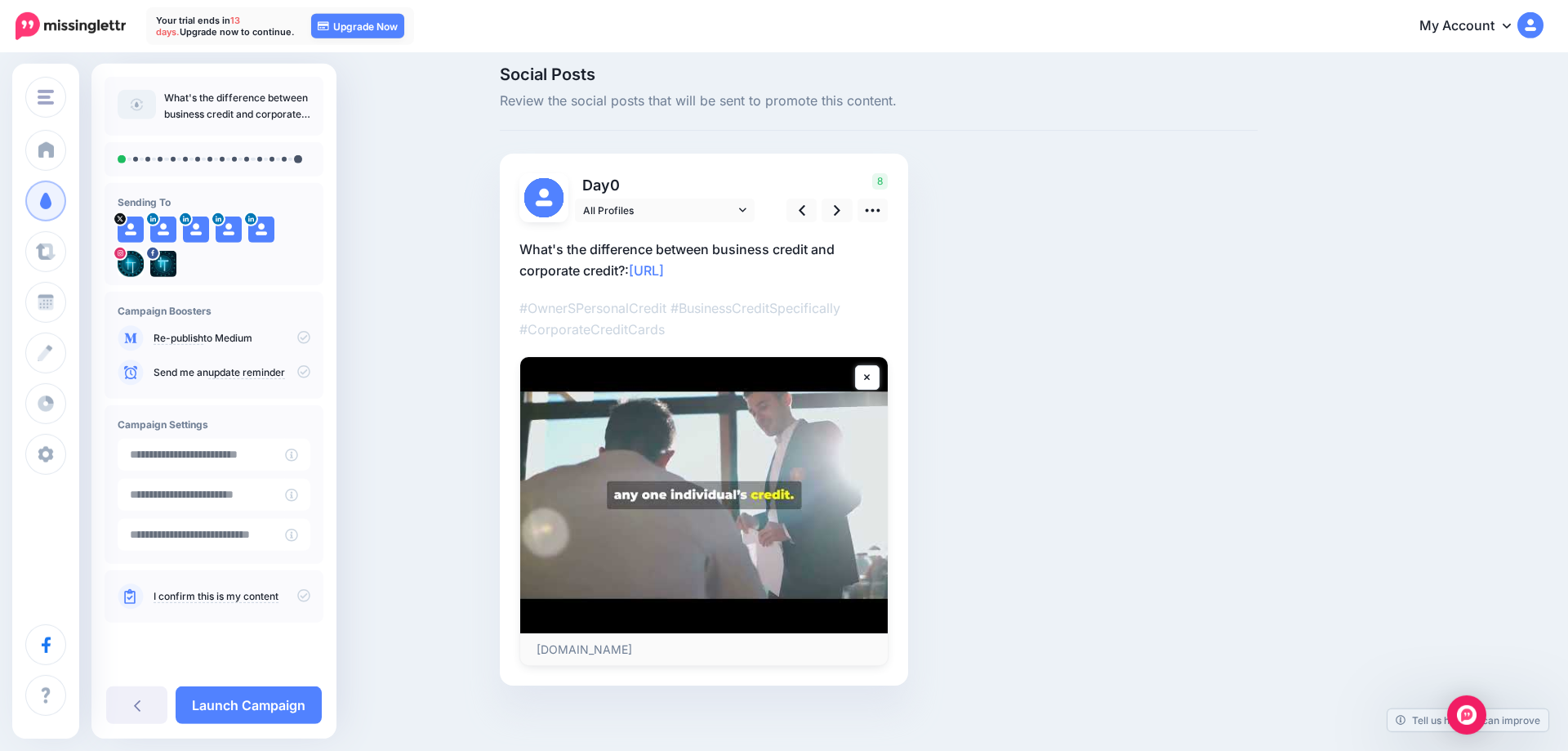
scroll to position [21, 0]
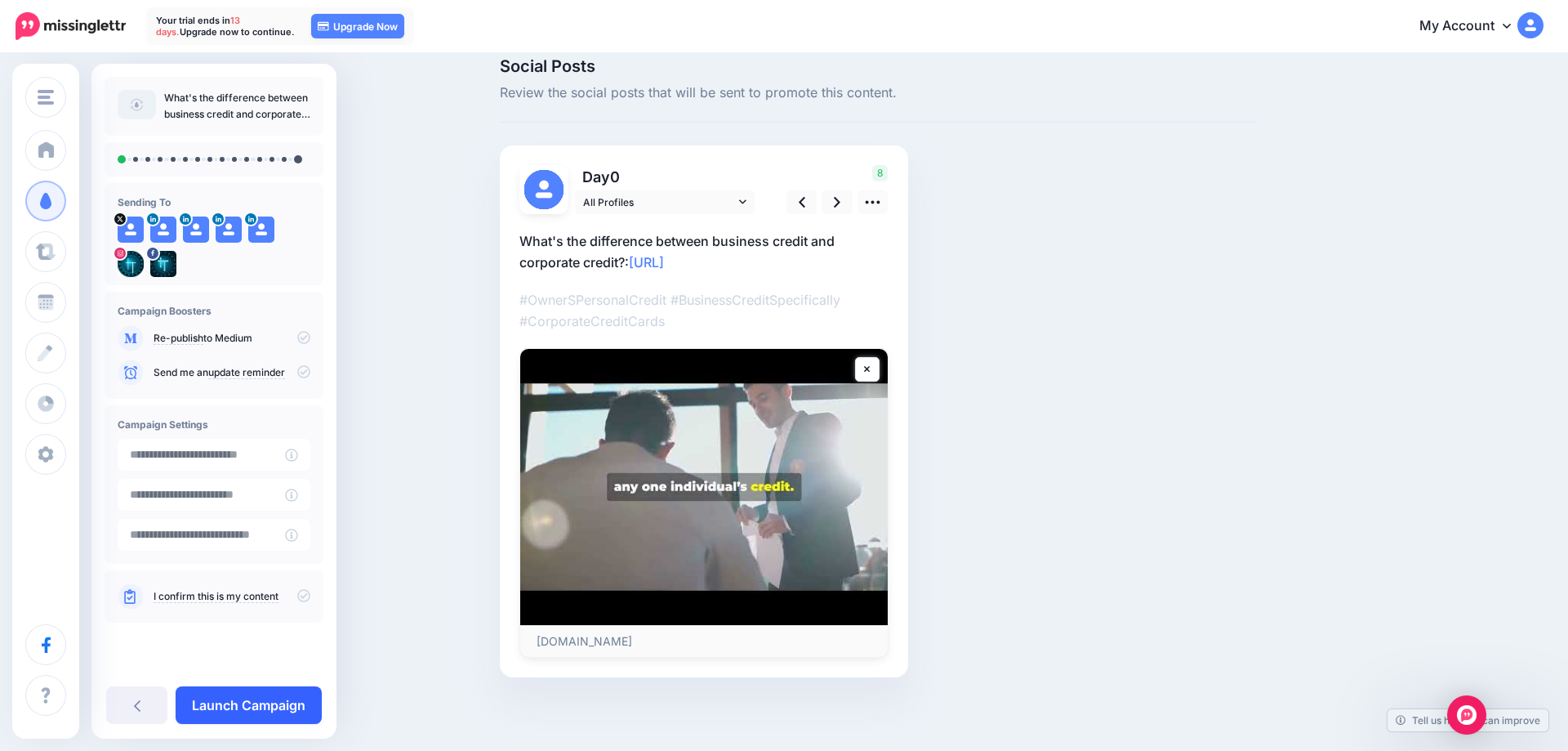
click at [269, 696] on link "Launch Campaign" at bounding box center [249, 705] width 146 height 38
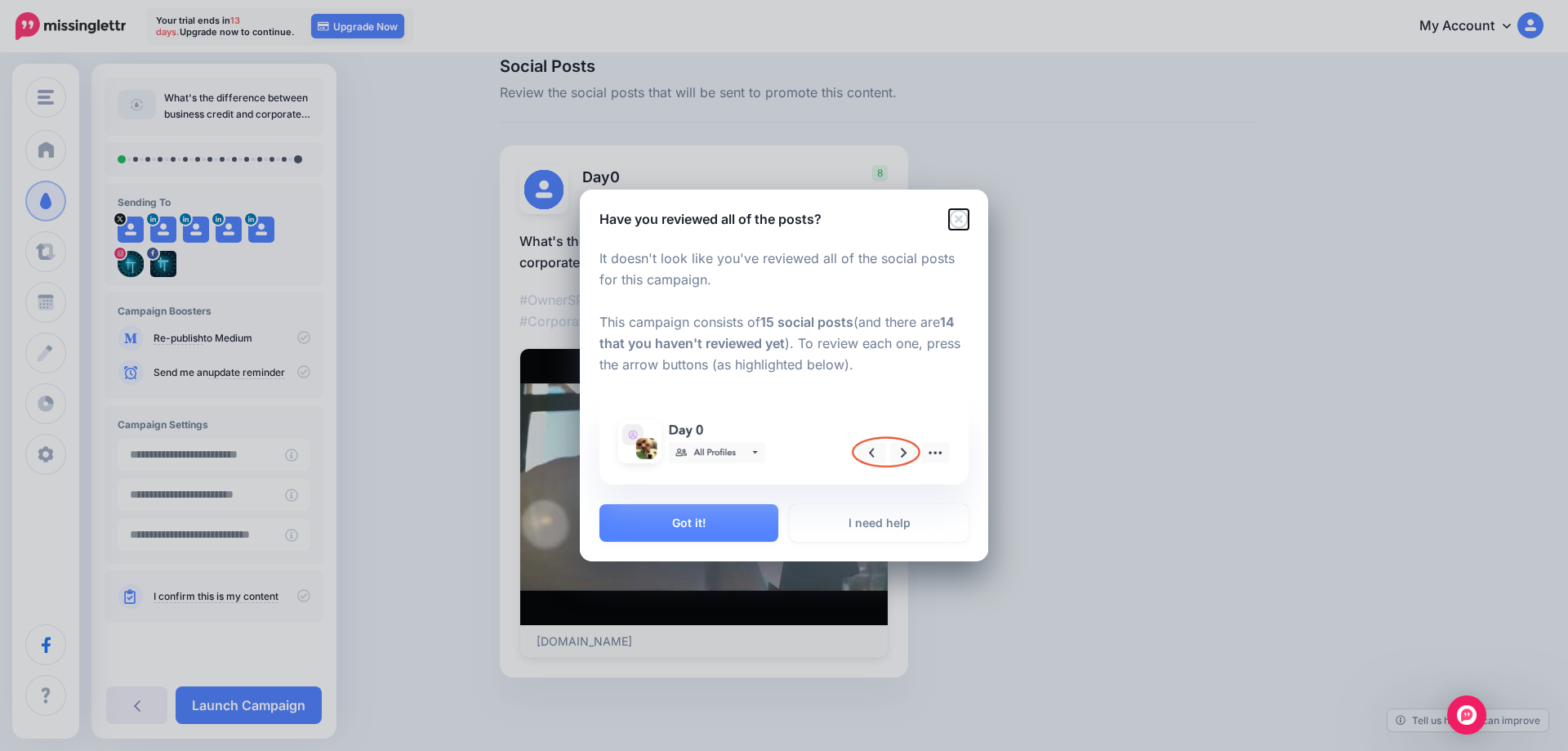
click at [959, 218] on icon "Close" at bounding box center [959, 219] width 19 height 19
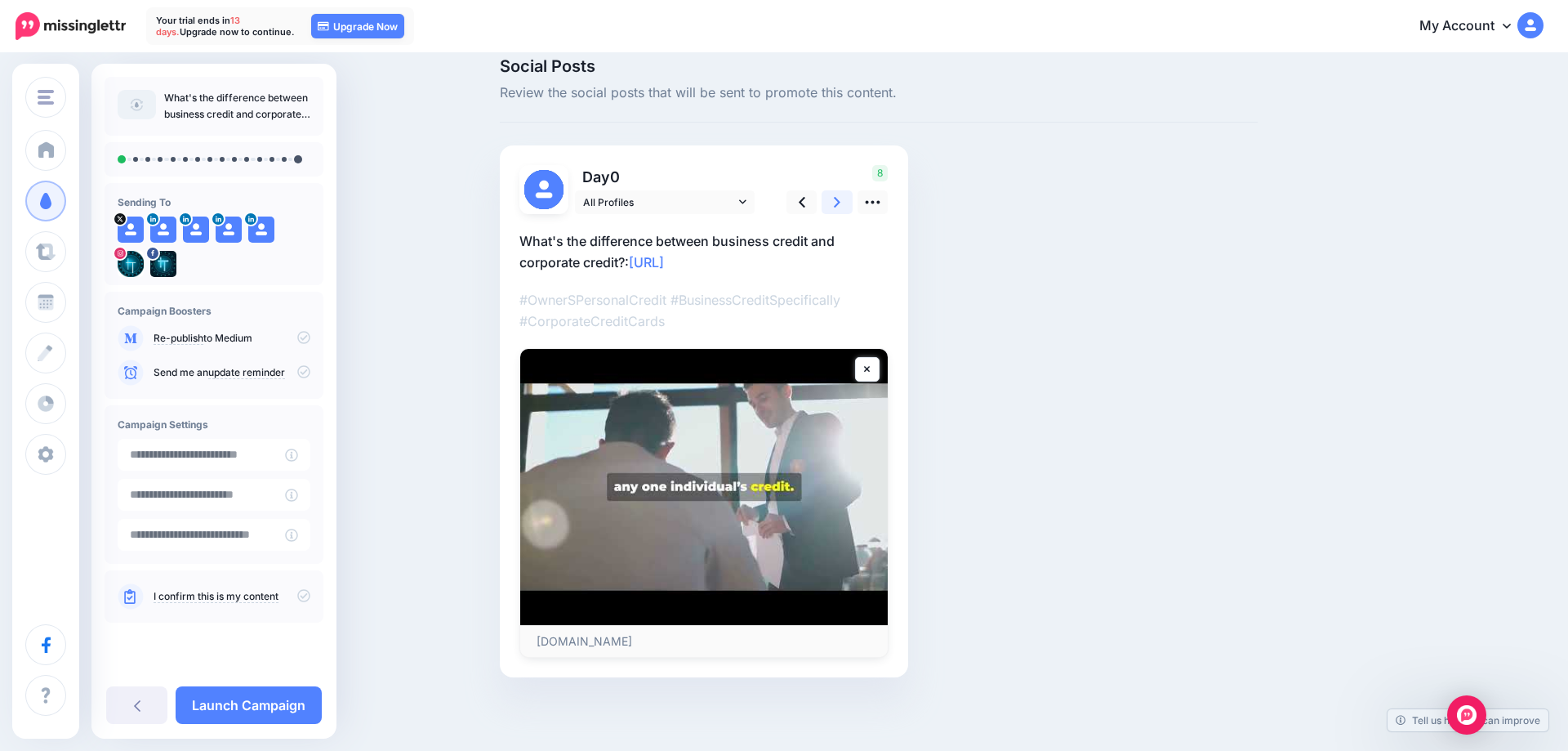
click at [840, 206] on icon at bounding box center [837, 202] width 7 height 17
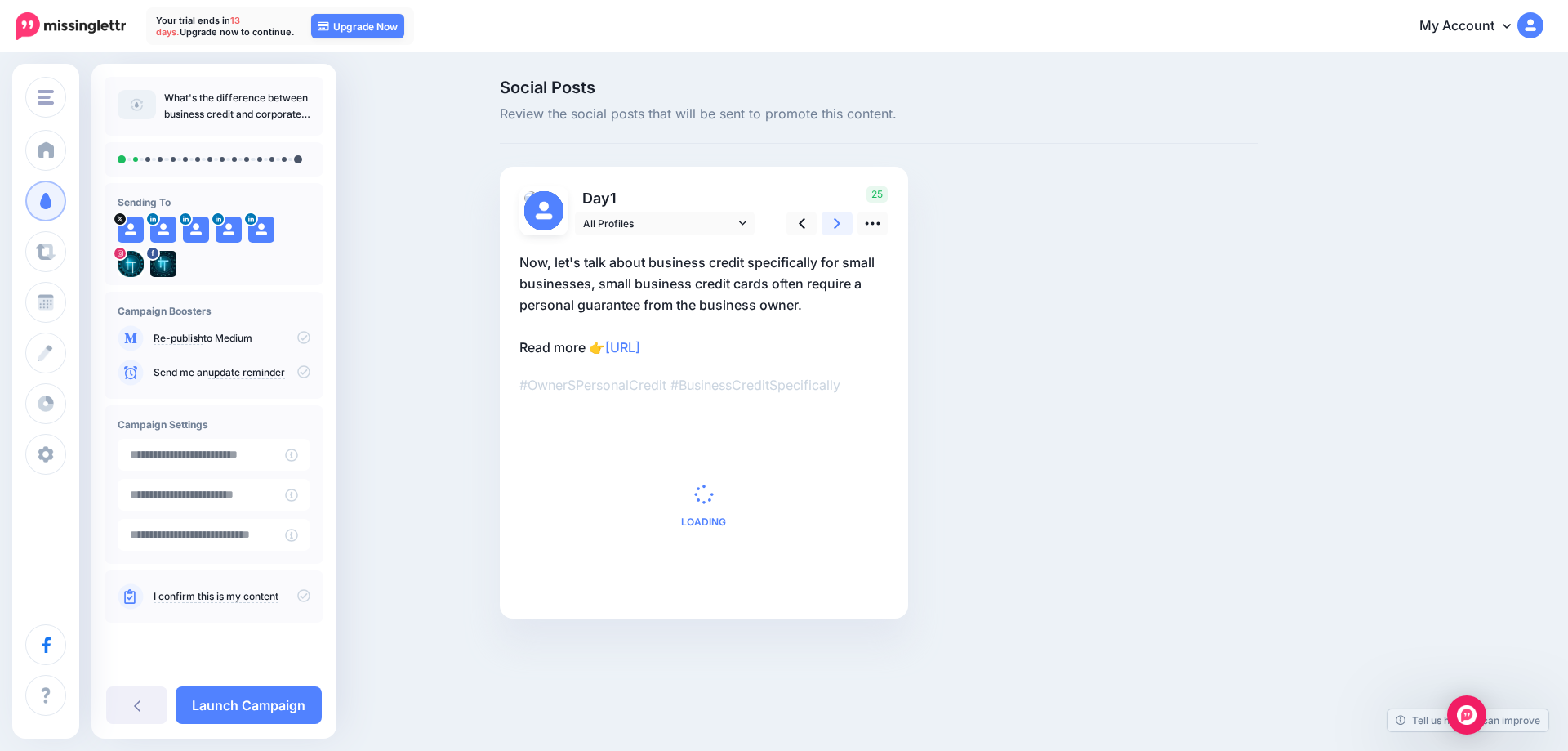
scroll to position [0, 0]
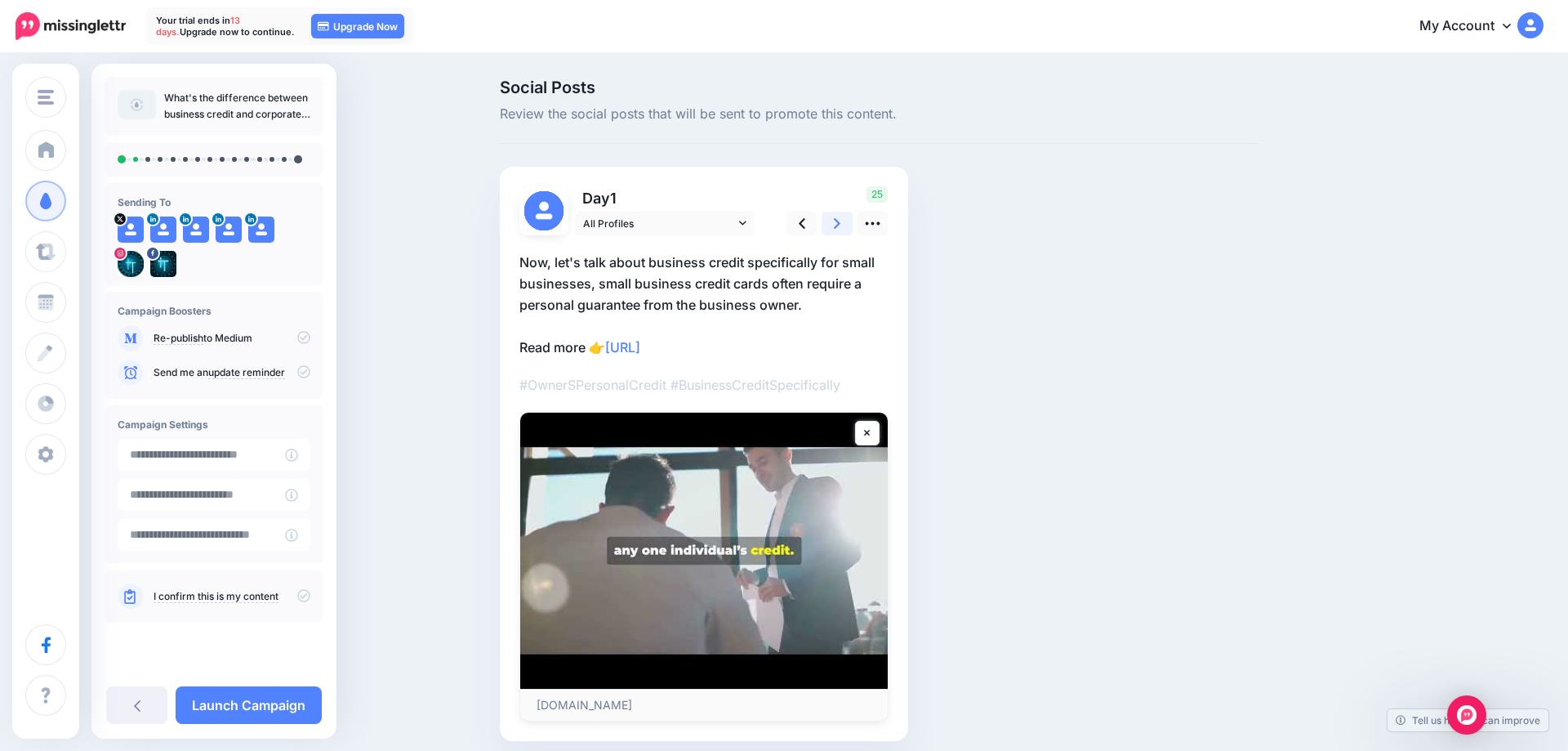
click at [841, 220] on link at bounding box center [837, 223] width 31 height 24
click at [839, 223] on icon at bounding box center [837, 223] width 7 height 10
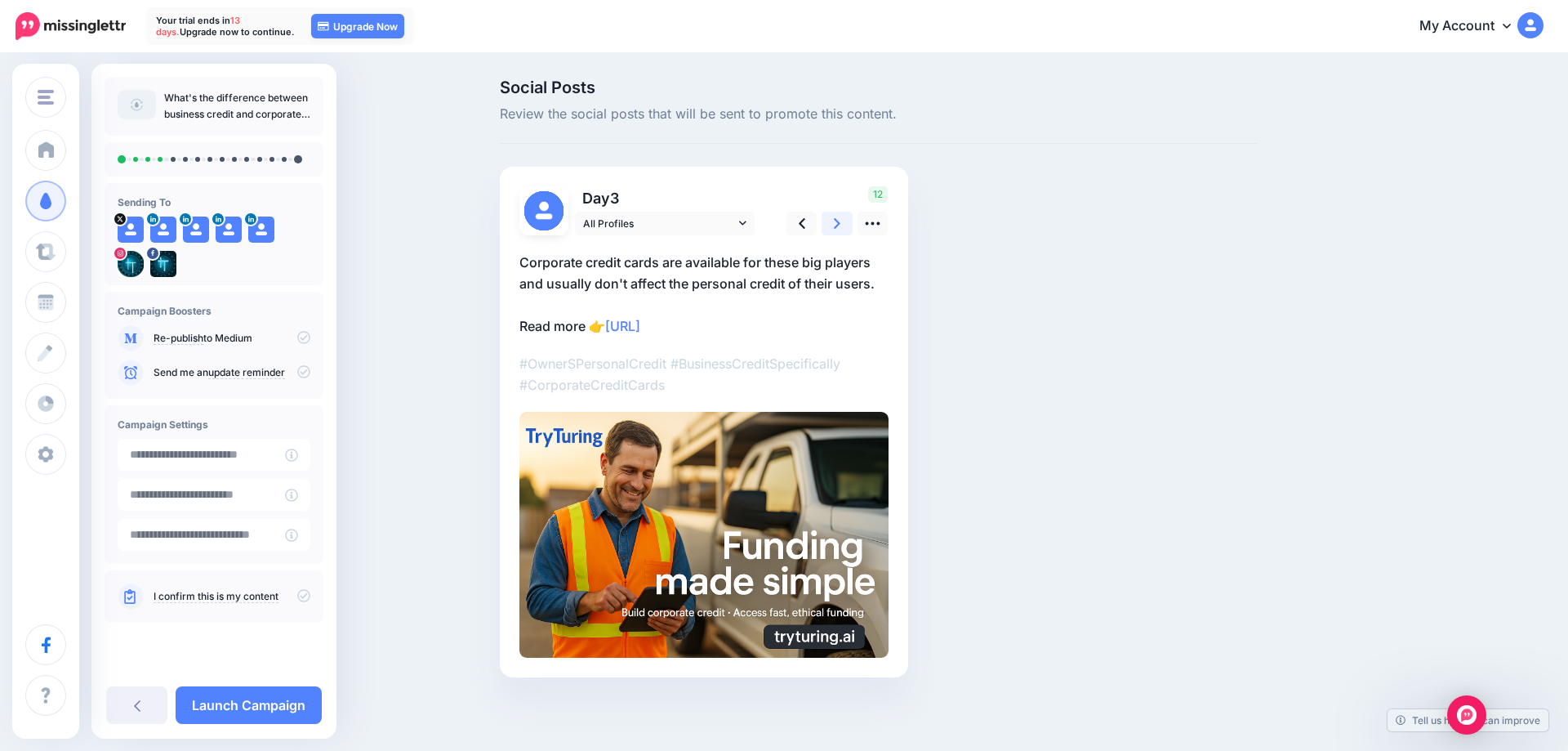
click at [839, 223] on icon at bounding box center [837, 223] width 7 height 10
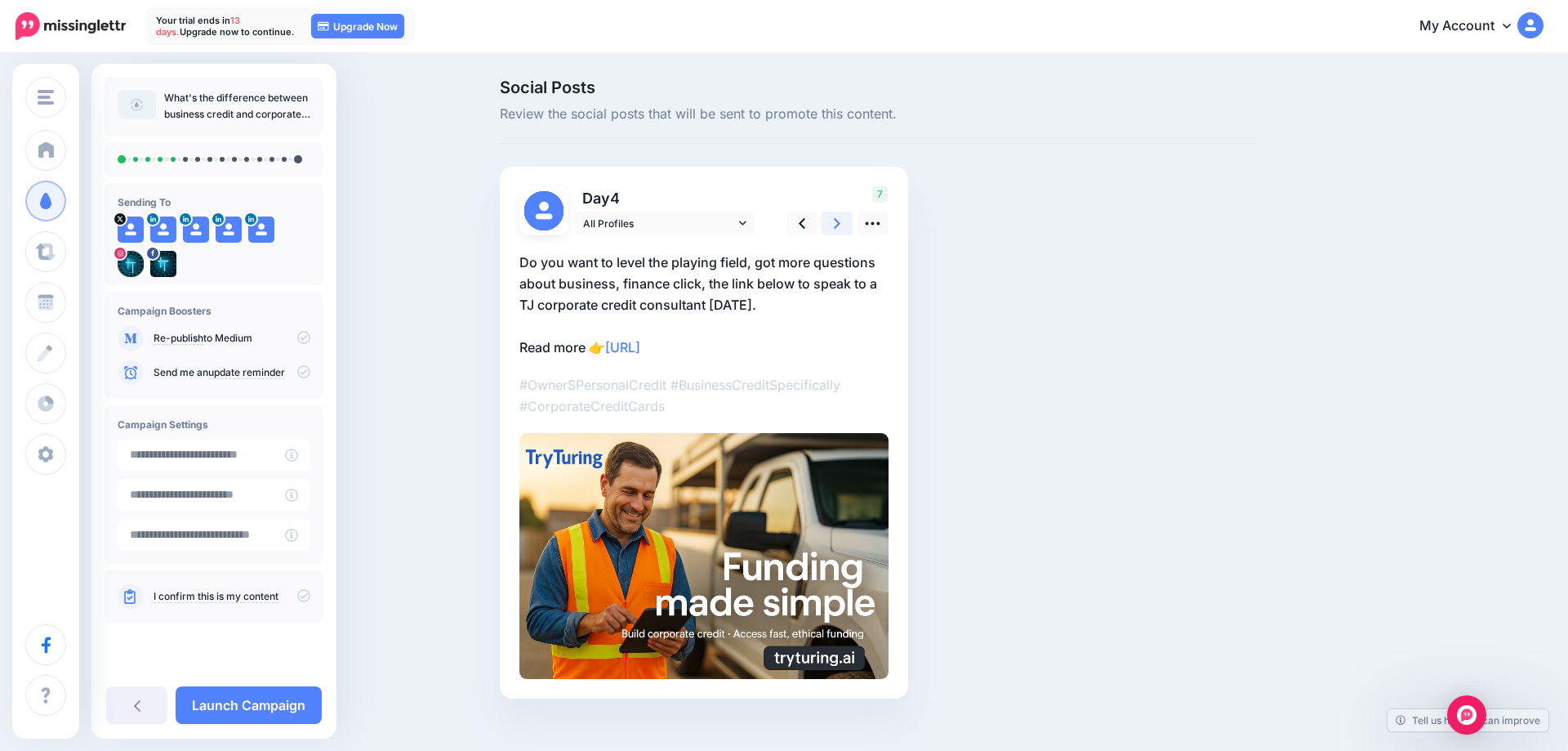
click at [839, 223] on icon at bounding box center [837, 223] width 7 height 10
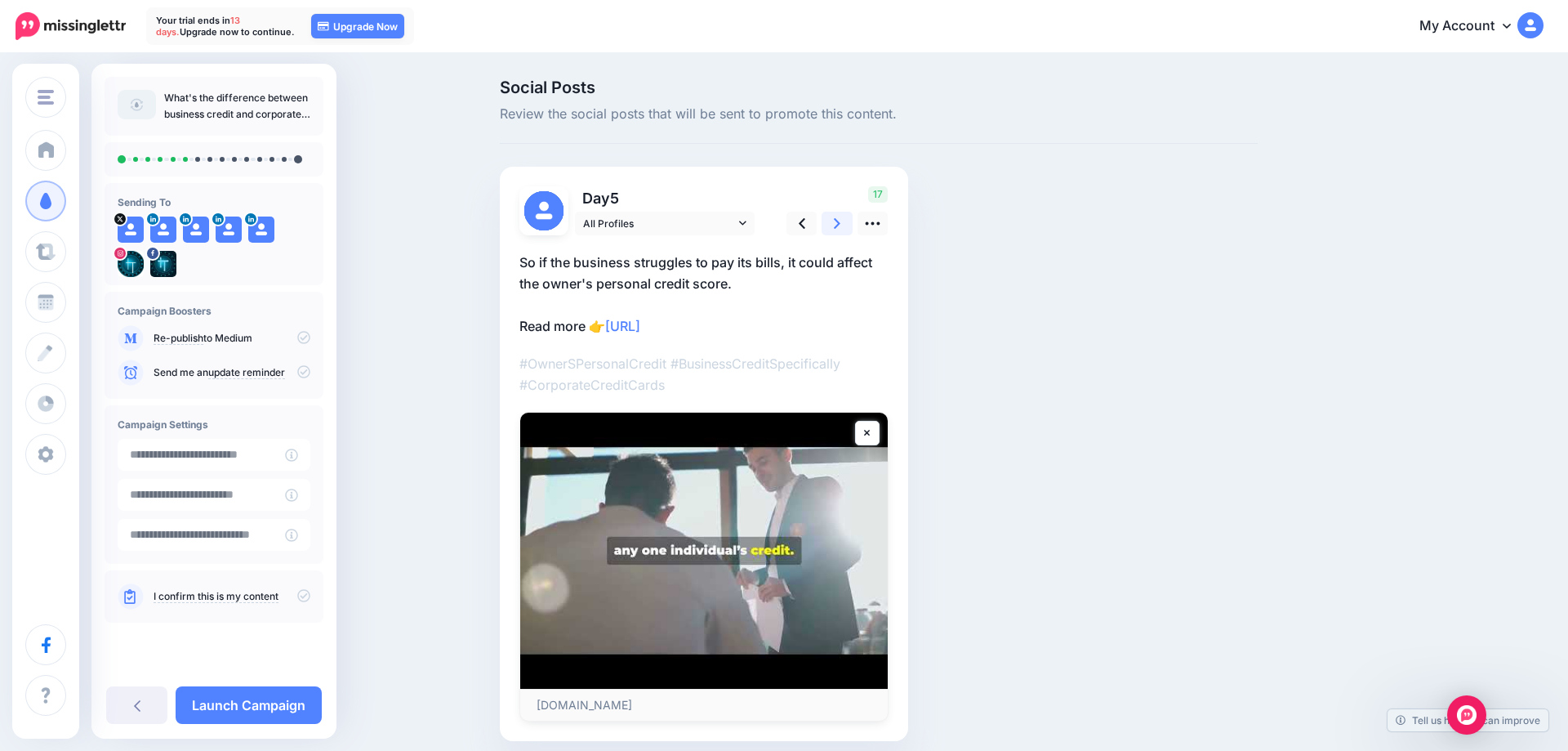
click at [839, 223] on icon at bounding box center [837, 223] width 7 height 10
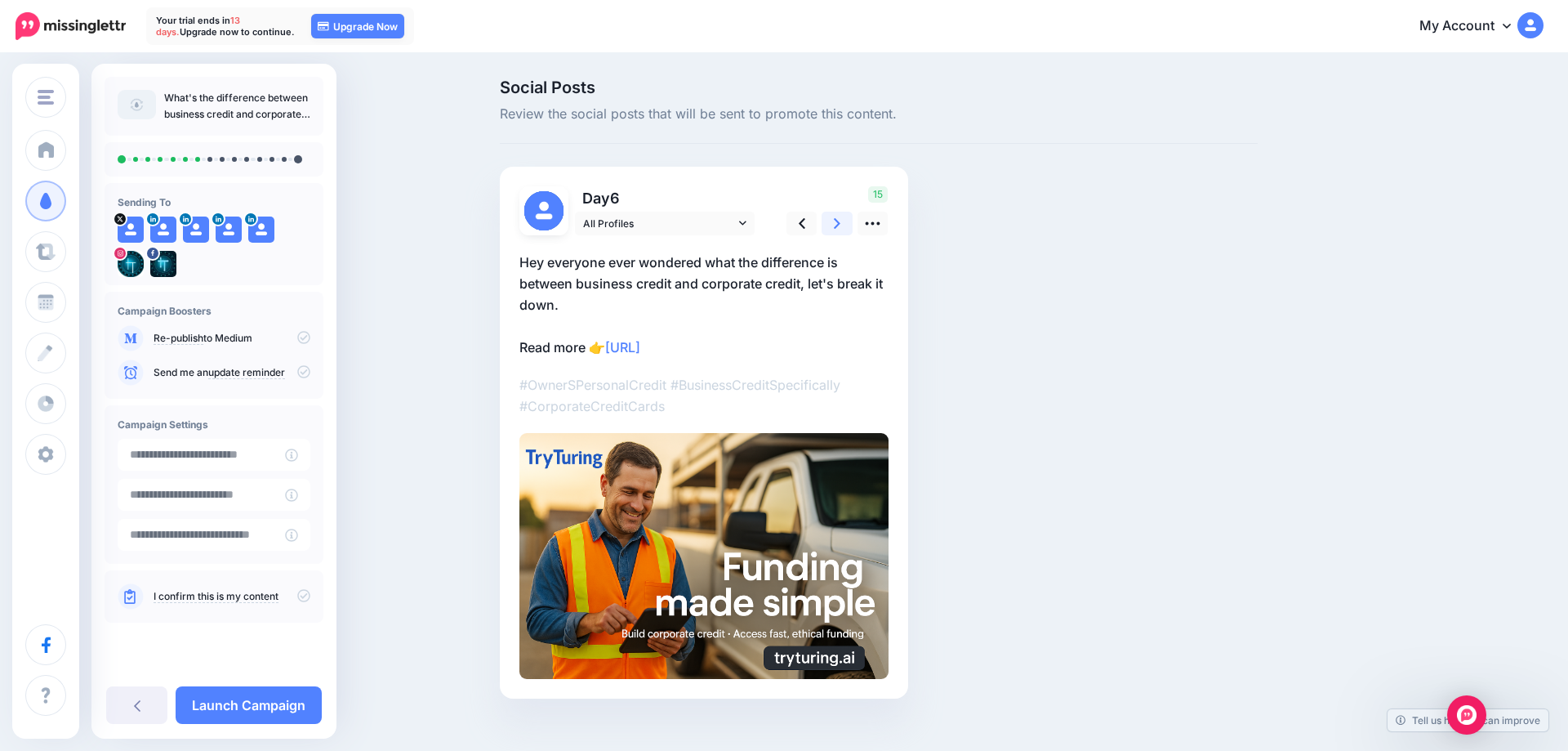
click at [837, 225] on icon at bounding box center [837, 223] width 7 height 10
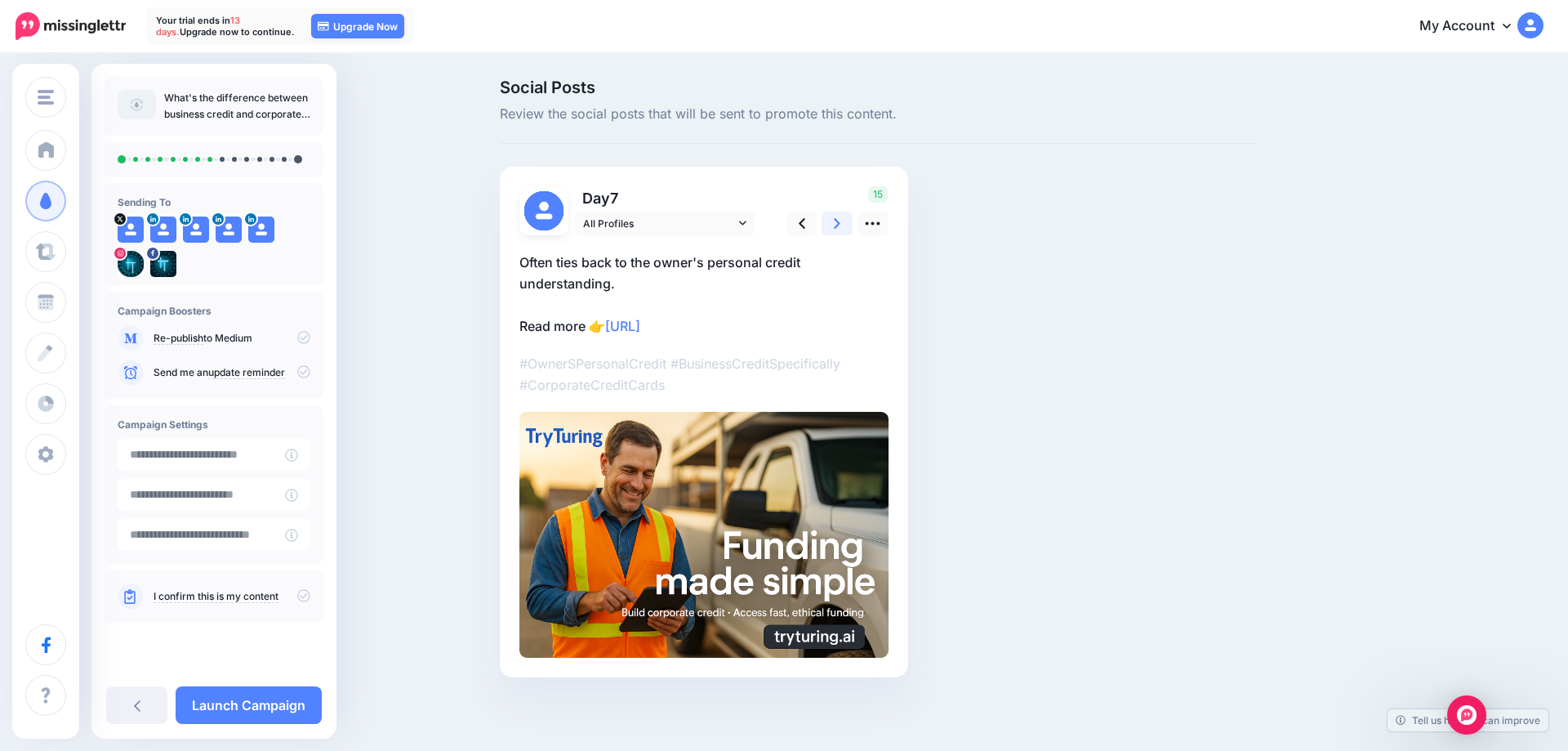
click at [837, 225] on icon at bounding box center [837, 223] width 7 height 10
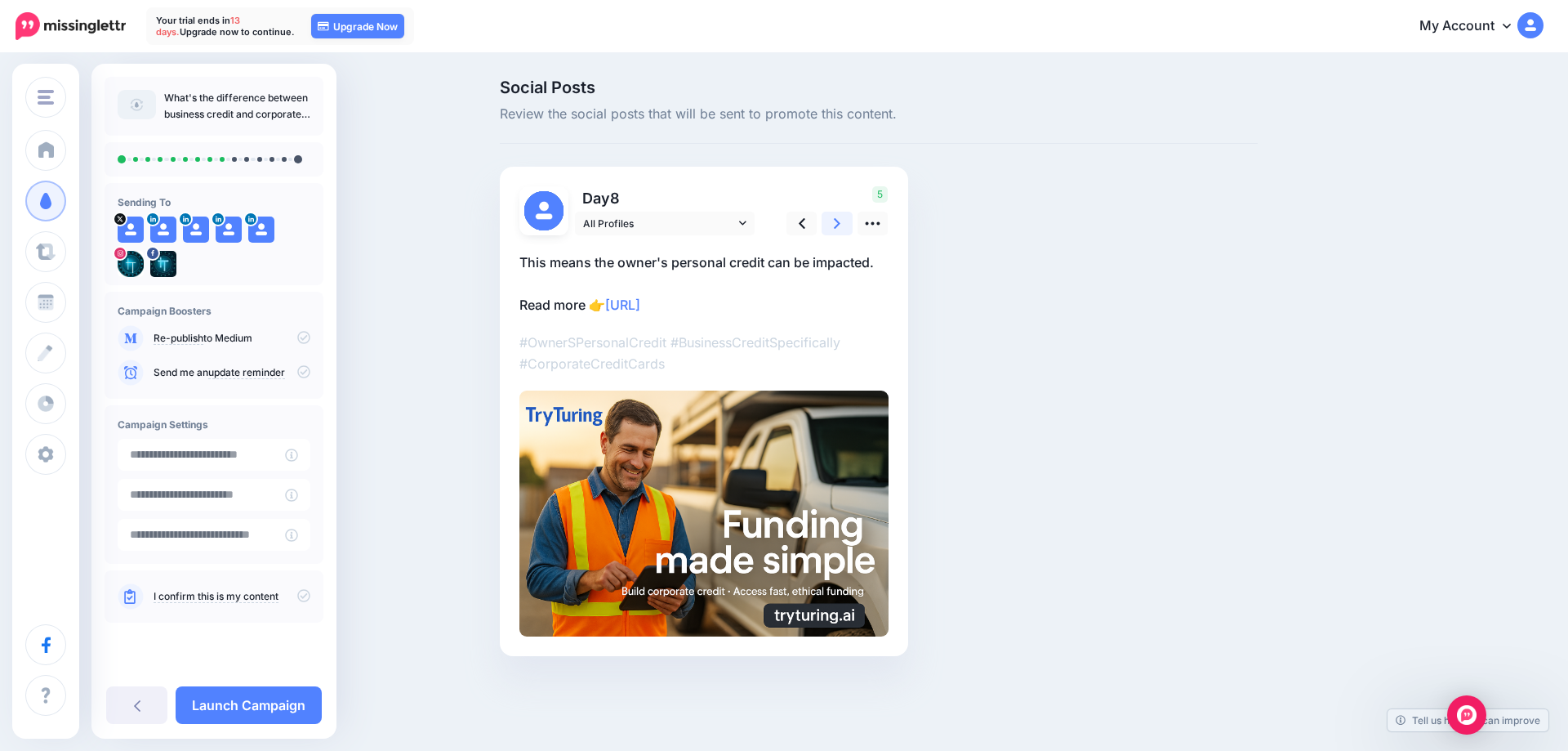
click at [837, 225] on icon at bounding box center [837, 223] width 7 height 10
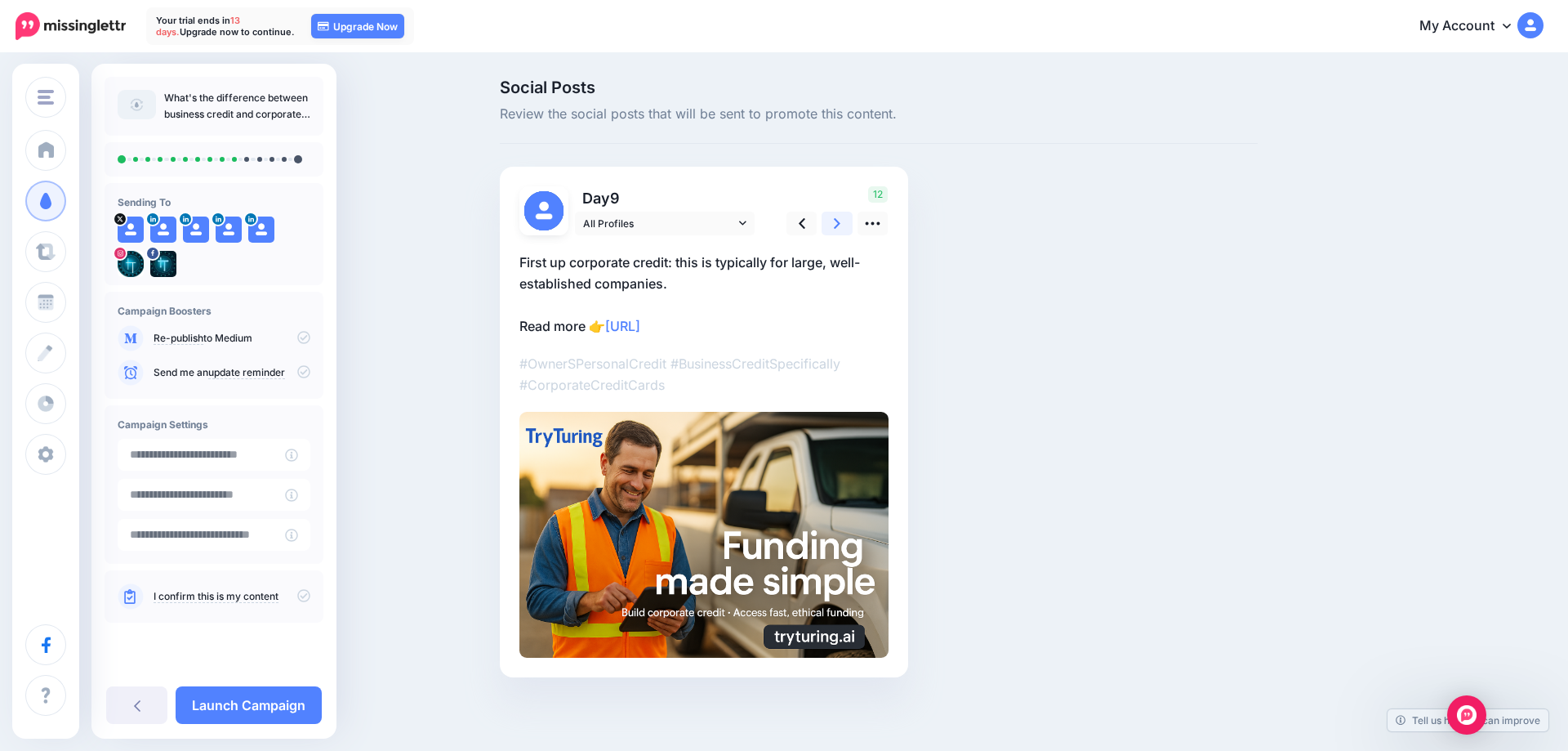
click at [837, 225] on icon at bounding box center [837, 223] width 7 height 10
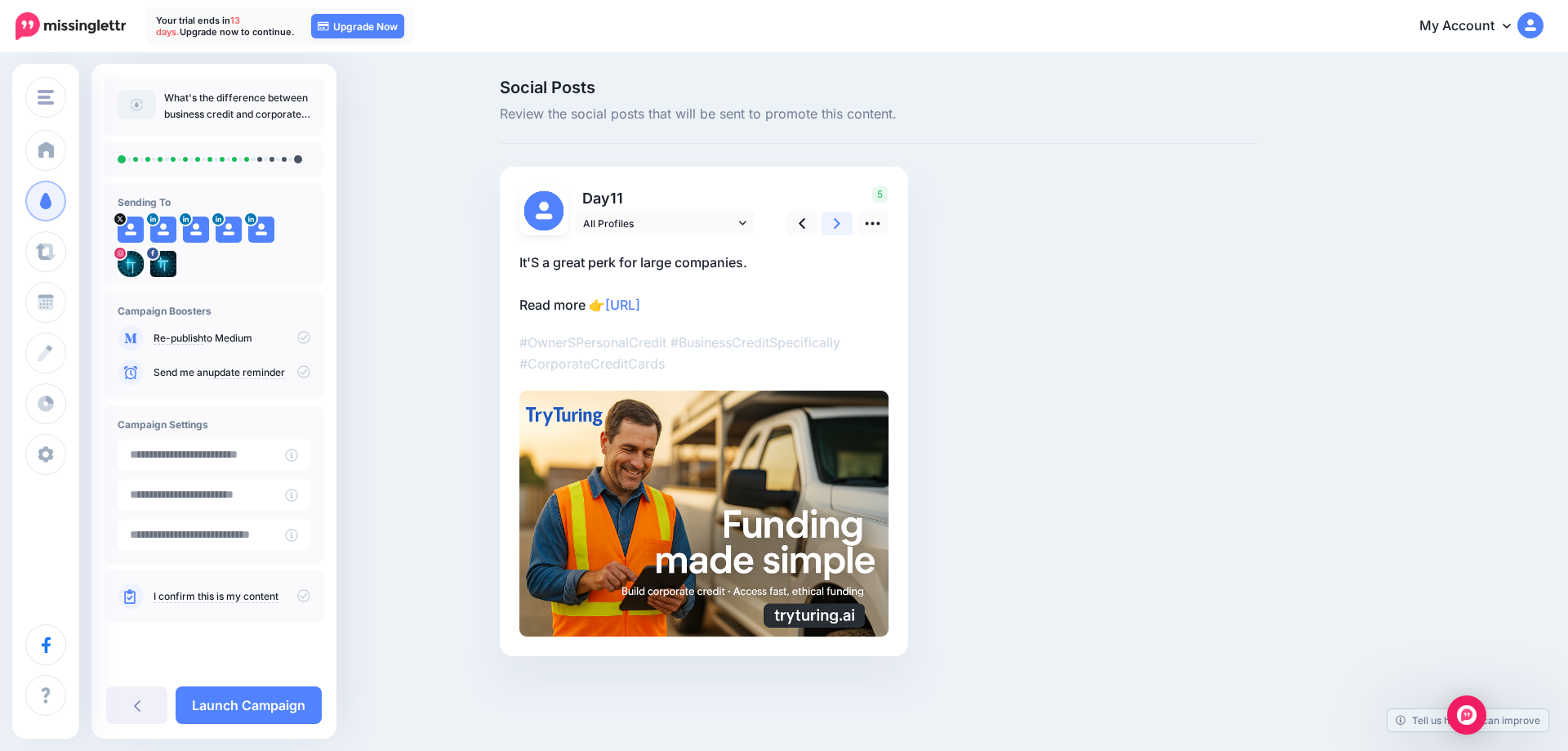
click at [837, 225] on icon at bounding box center [837, 223] width 7 height 10
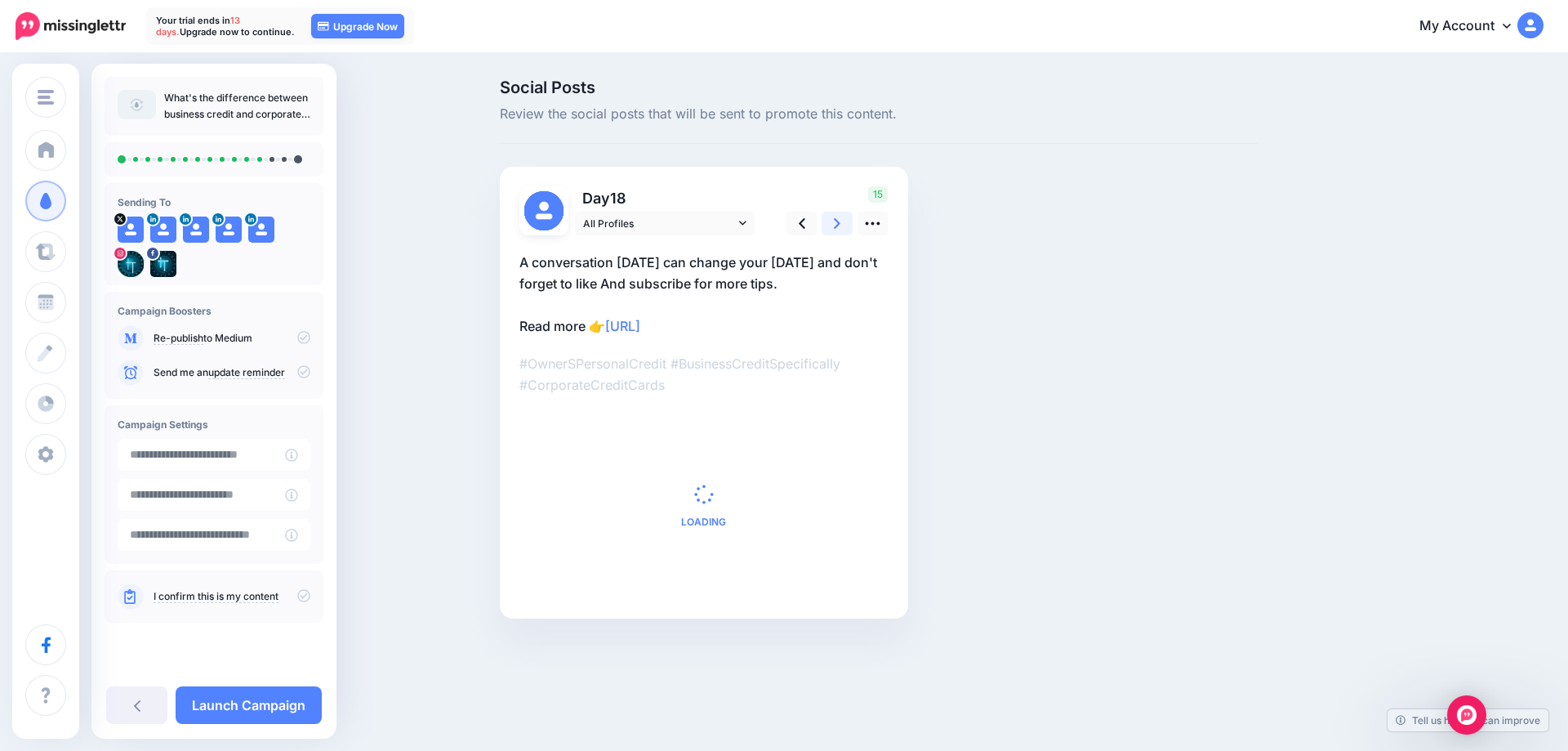
click at [837, 225] on icon at bounding box center [837, 223] width 7 height 10
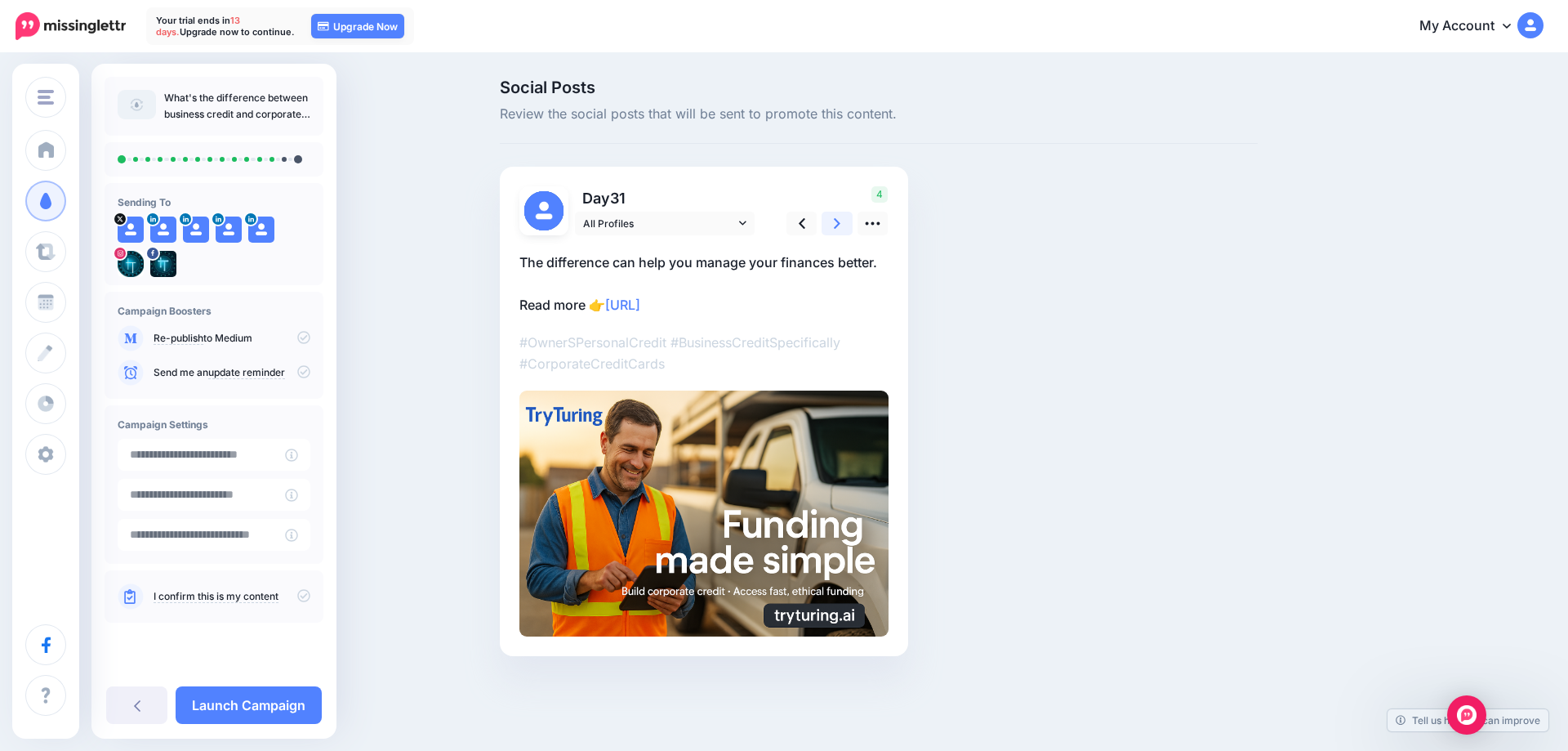
click at [837, 225] on icon at bounding box center [837, 223] width 7 height 10
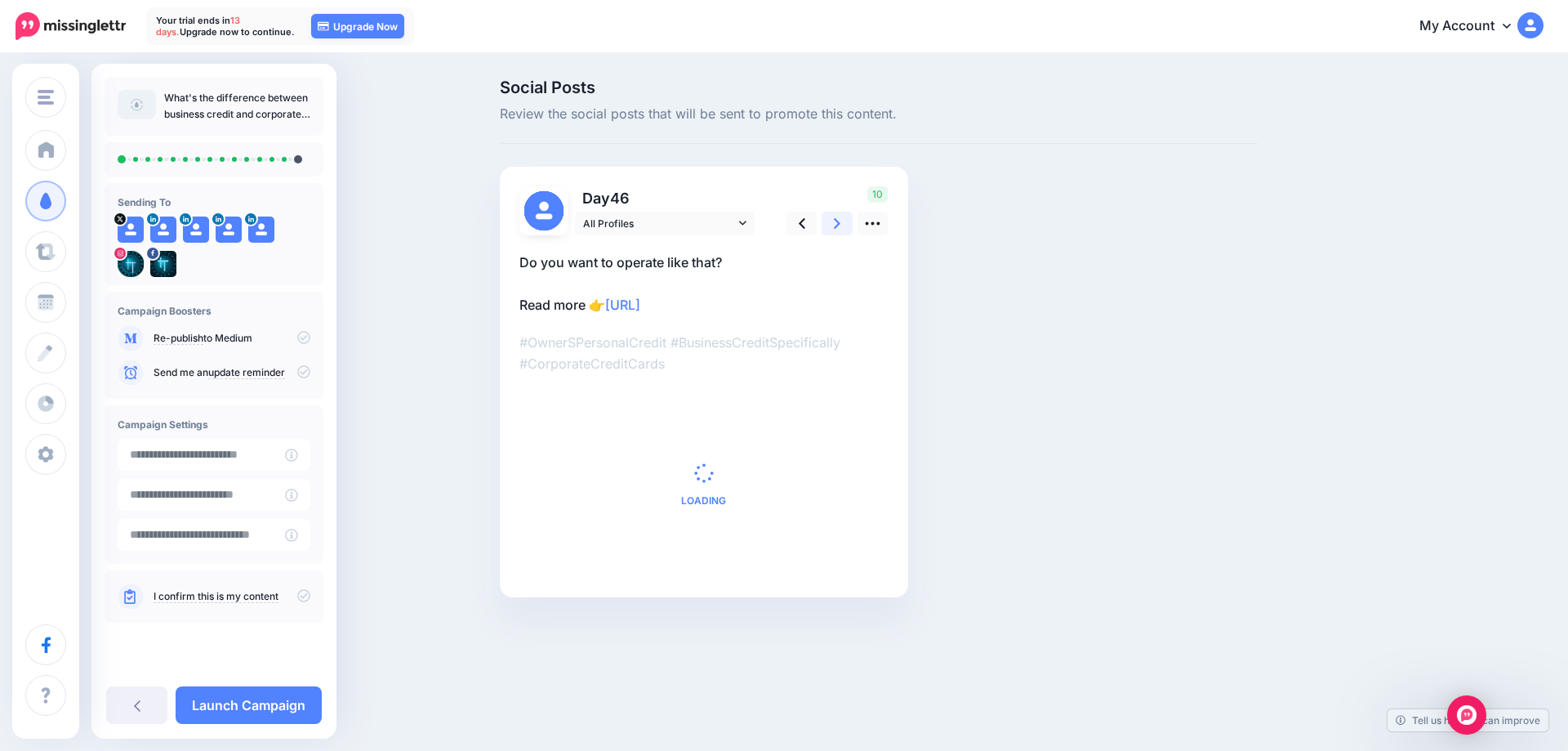
click at [837, 225] on icon at bounding box center [837, 223] width 7 height 10
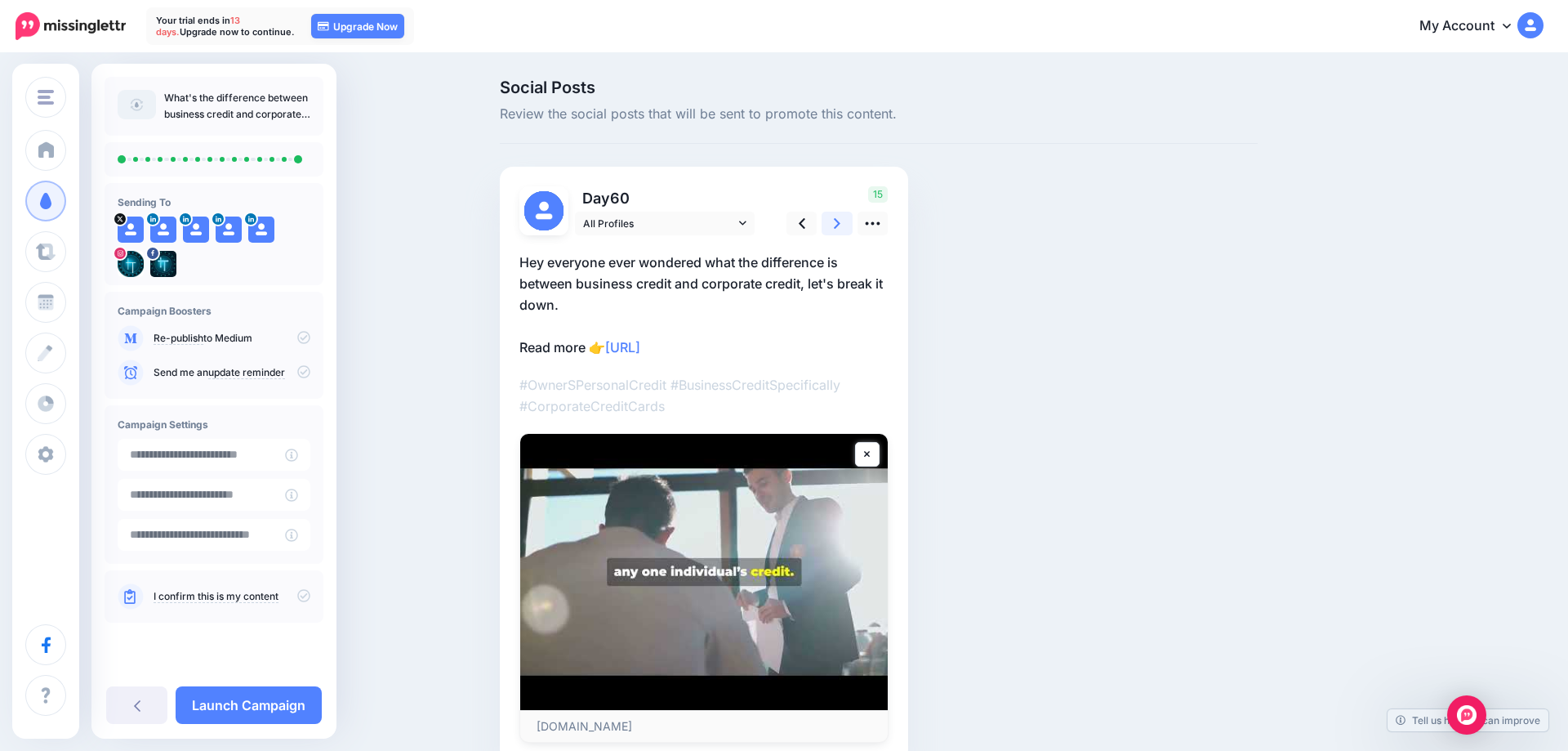
click at [837, 225] on icon at bounding box center [837, 223] width 7 height 10
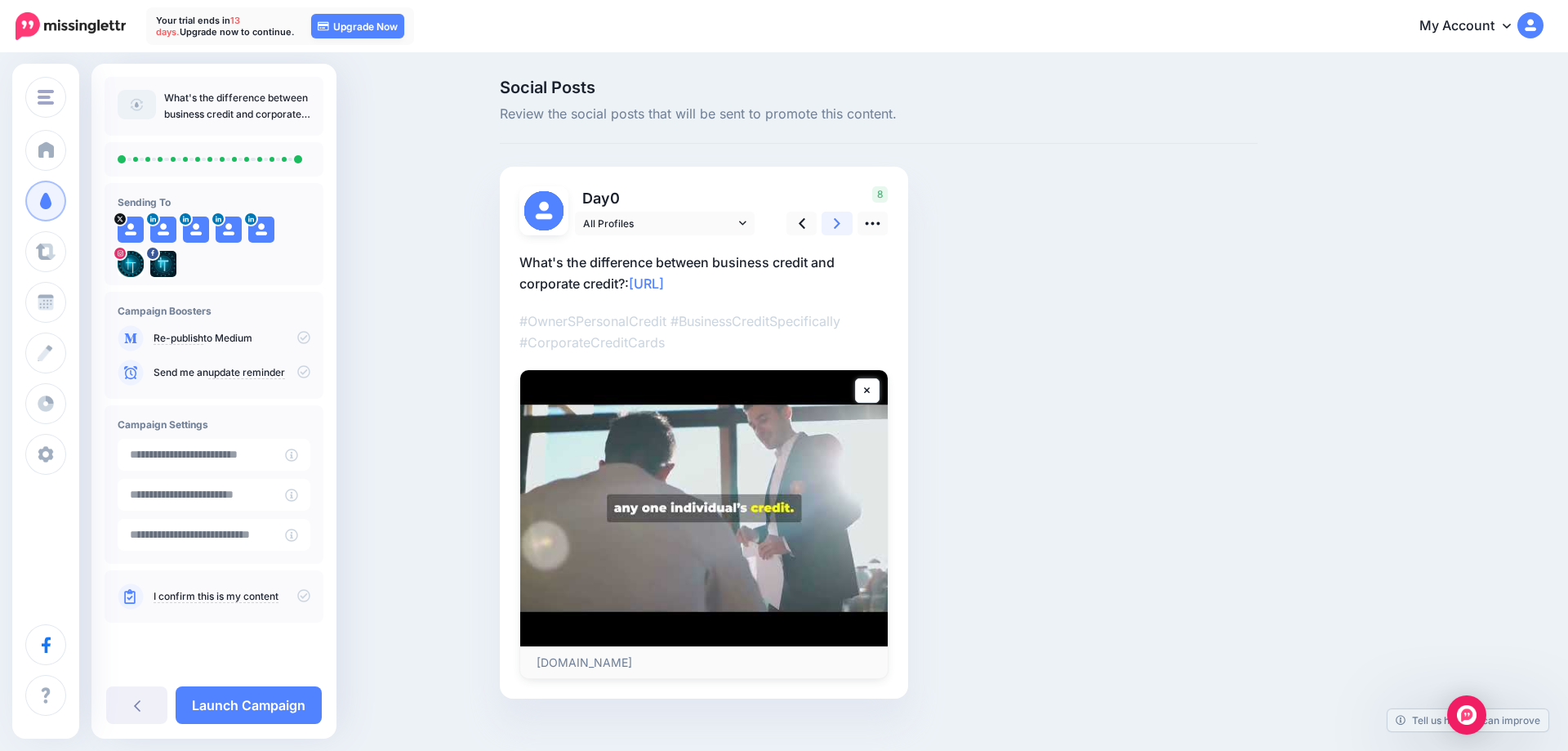
click at [837, 225] on icon at bounding box center [837, 223] width 7 height 10
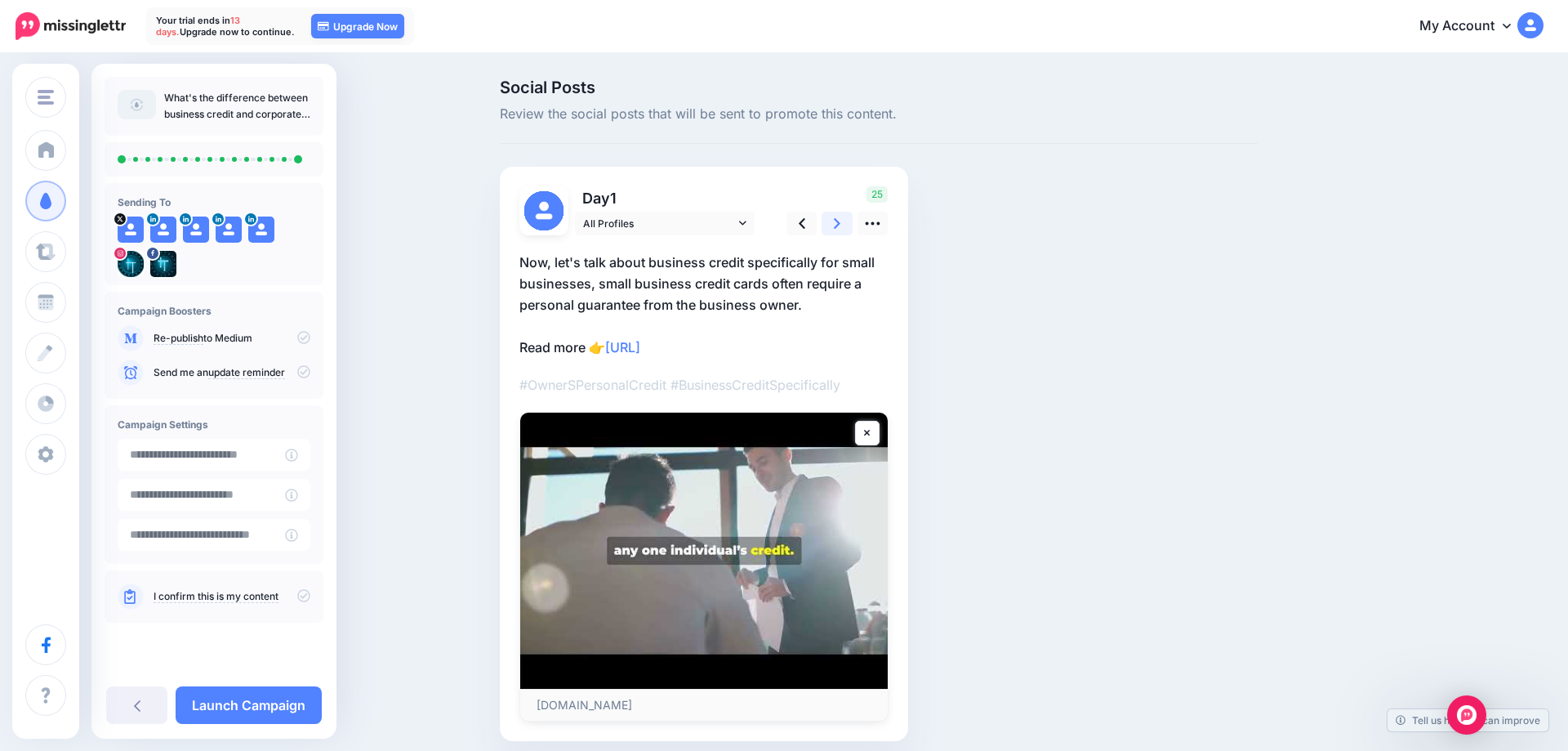
click at [837, 225] on icon at bounding box center [837, 223] width 7 height 10
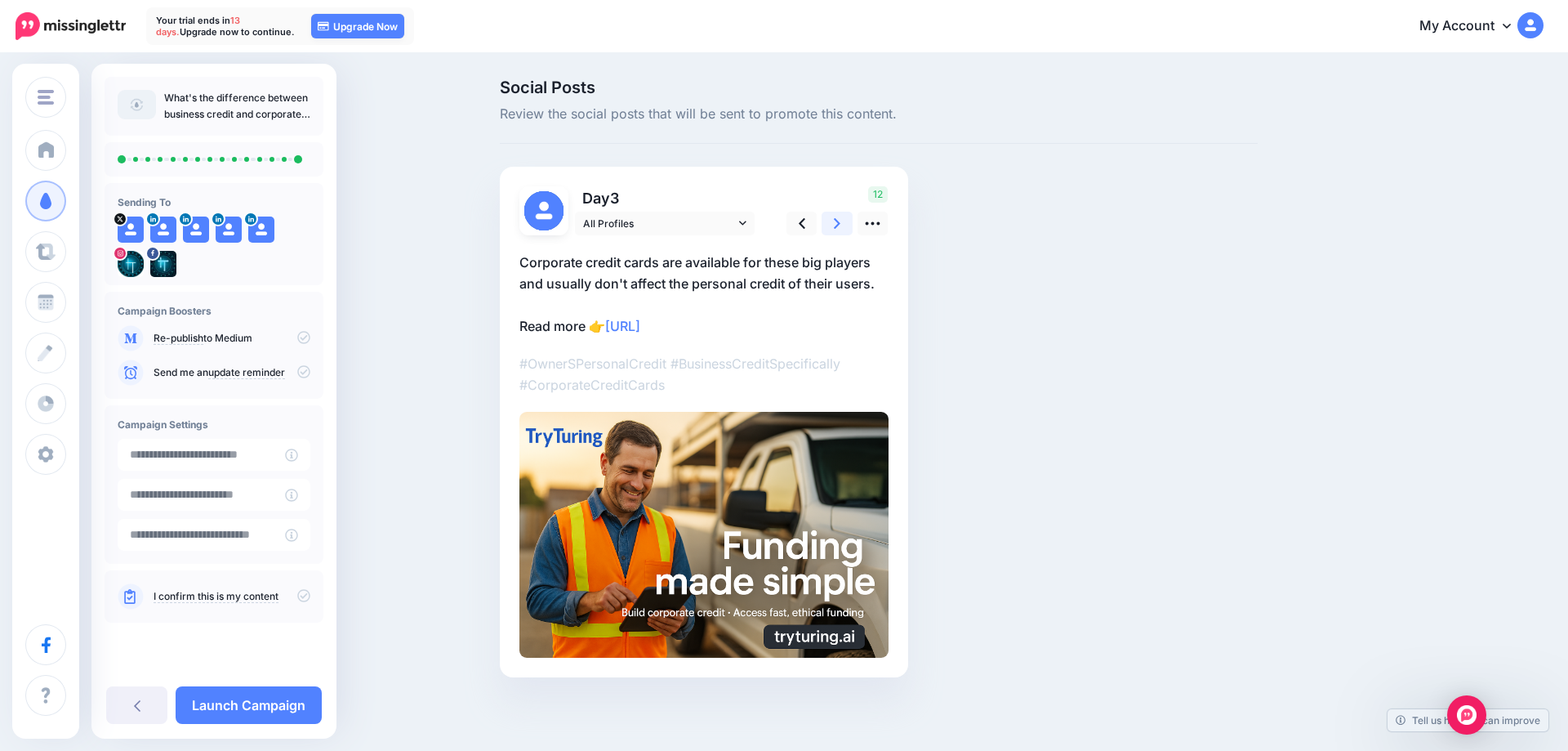
click at [837, 225] on icon at bounding box center [837, 223] width 7 height 10
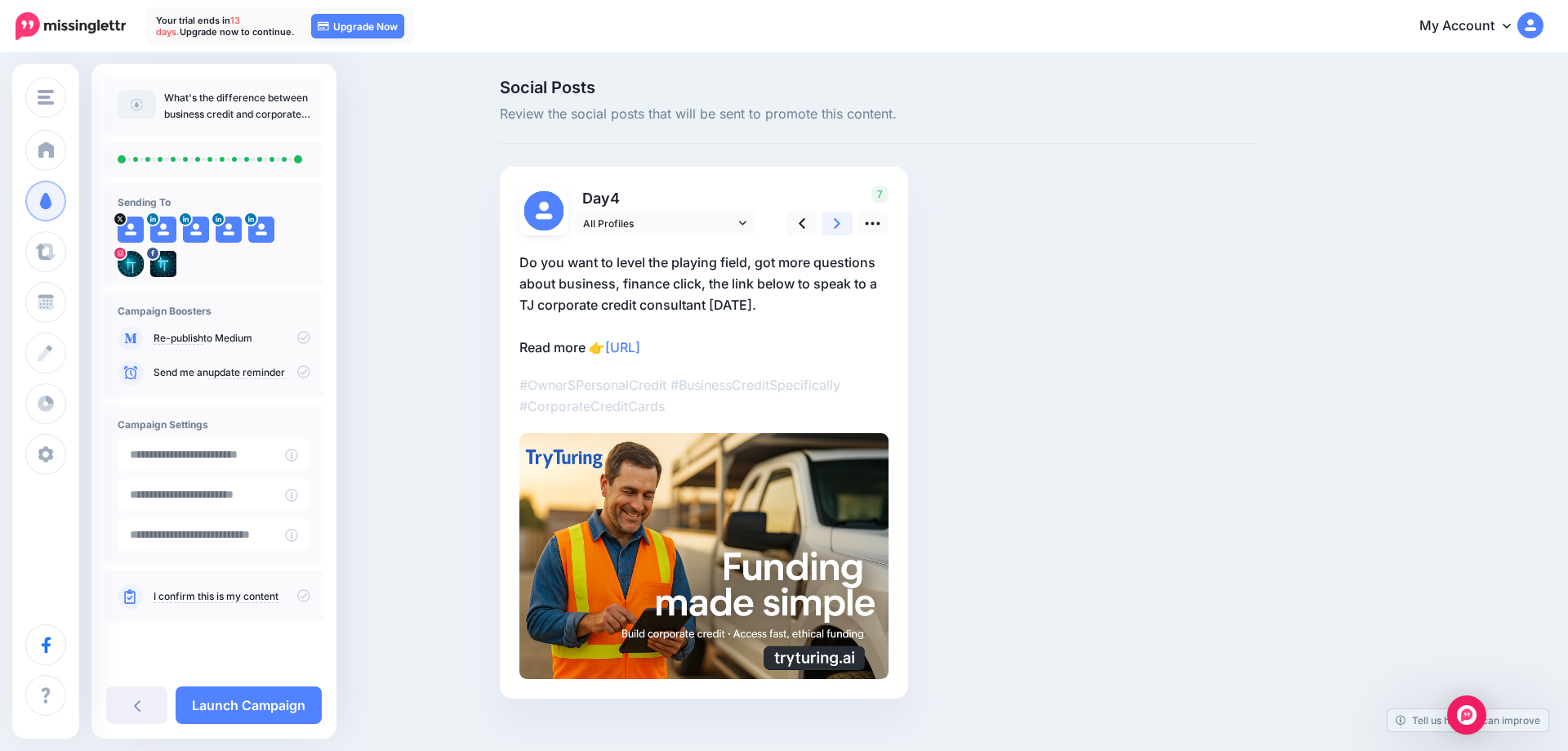
click at [837, 225] on icon at bounding box center [837, 223] width 7 height 10
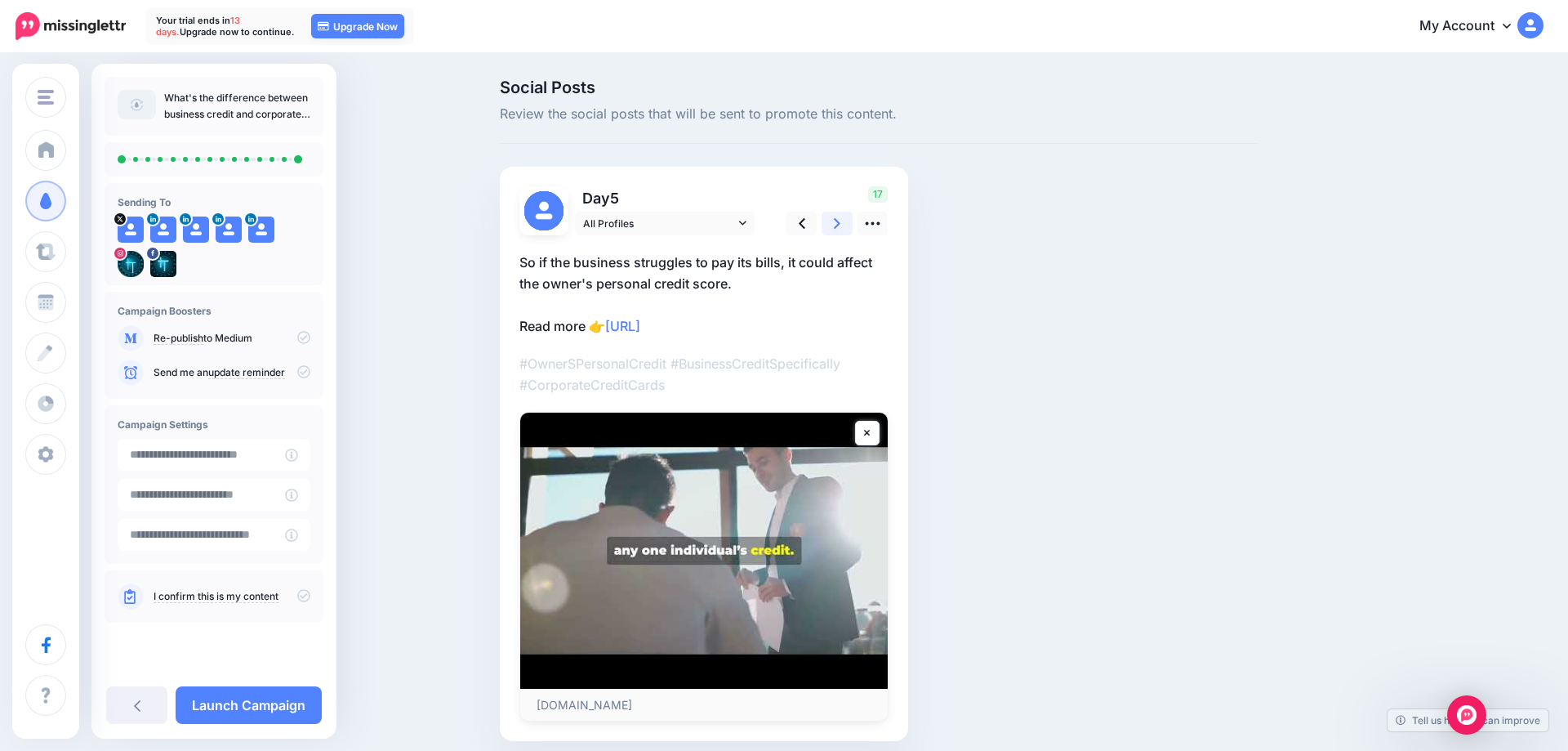
click at [837, 225] on icon at bounding box center [837, 223] width 7 height 10
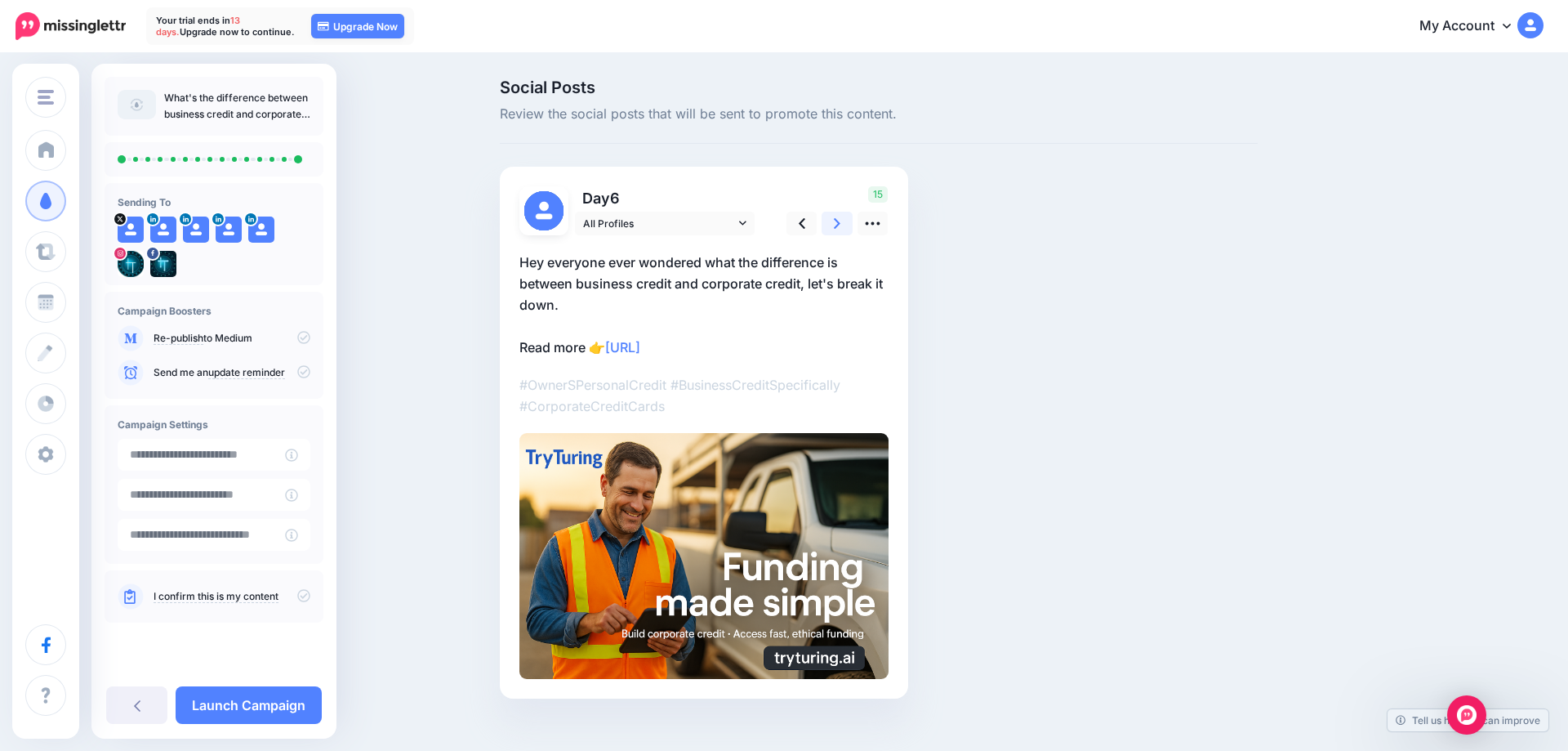
click at [837, 225] on icon at bounding box center [837, 223] width 7 height 10
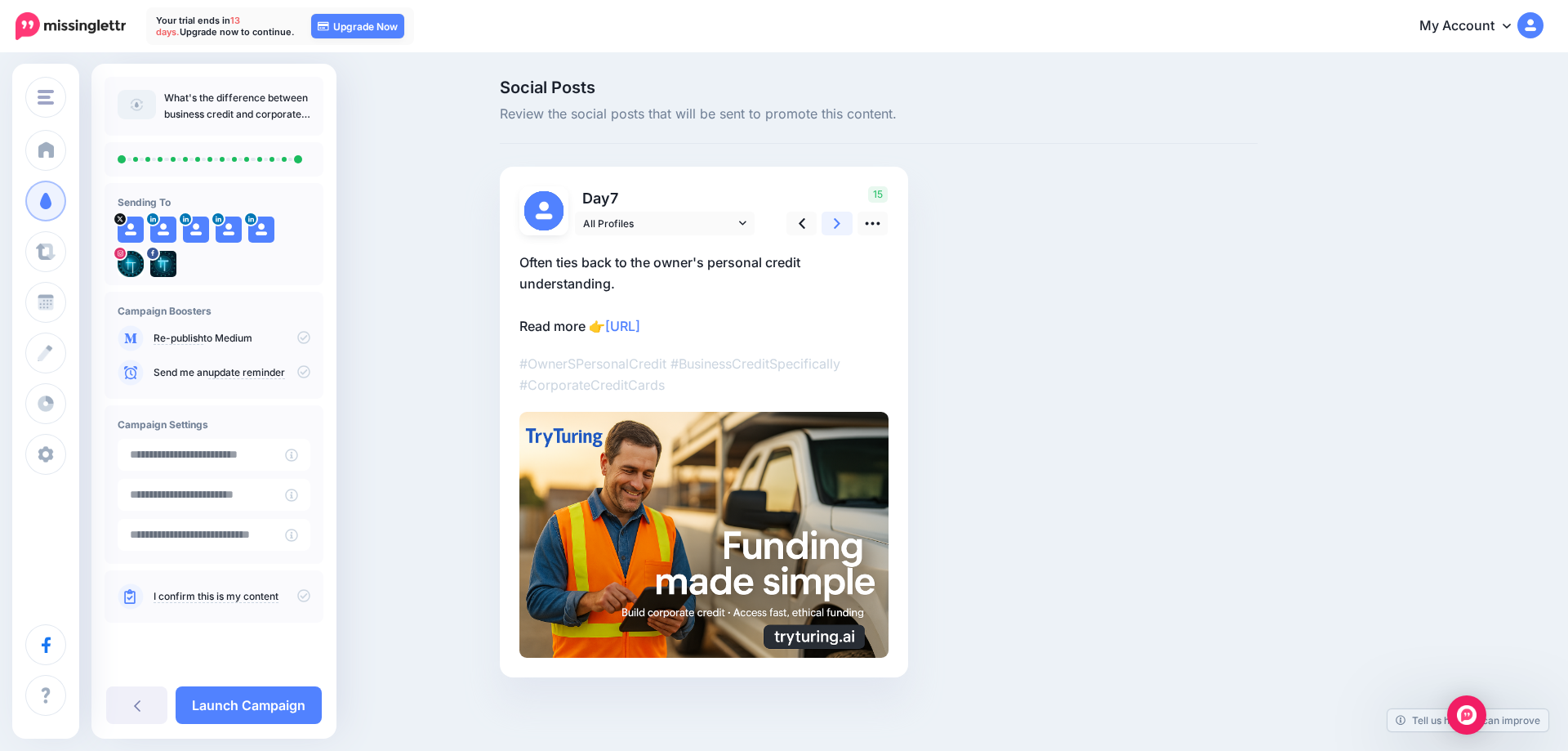
click at [837, 225] on icon at bounding box center [837, 223] width 7 height 10
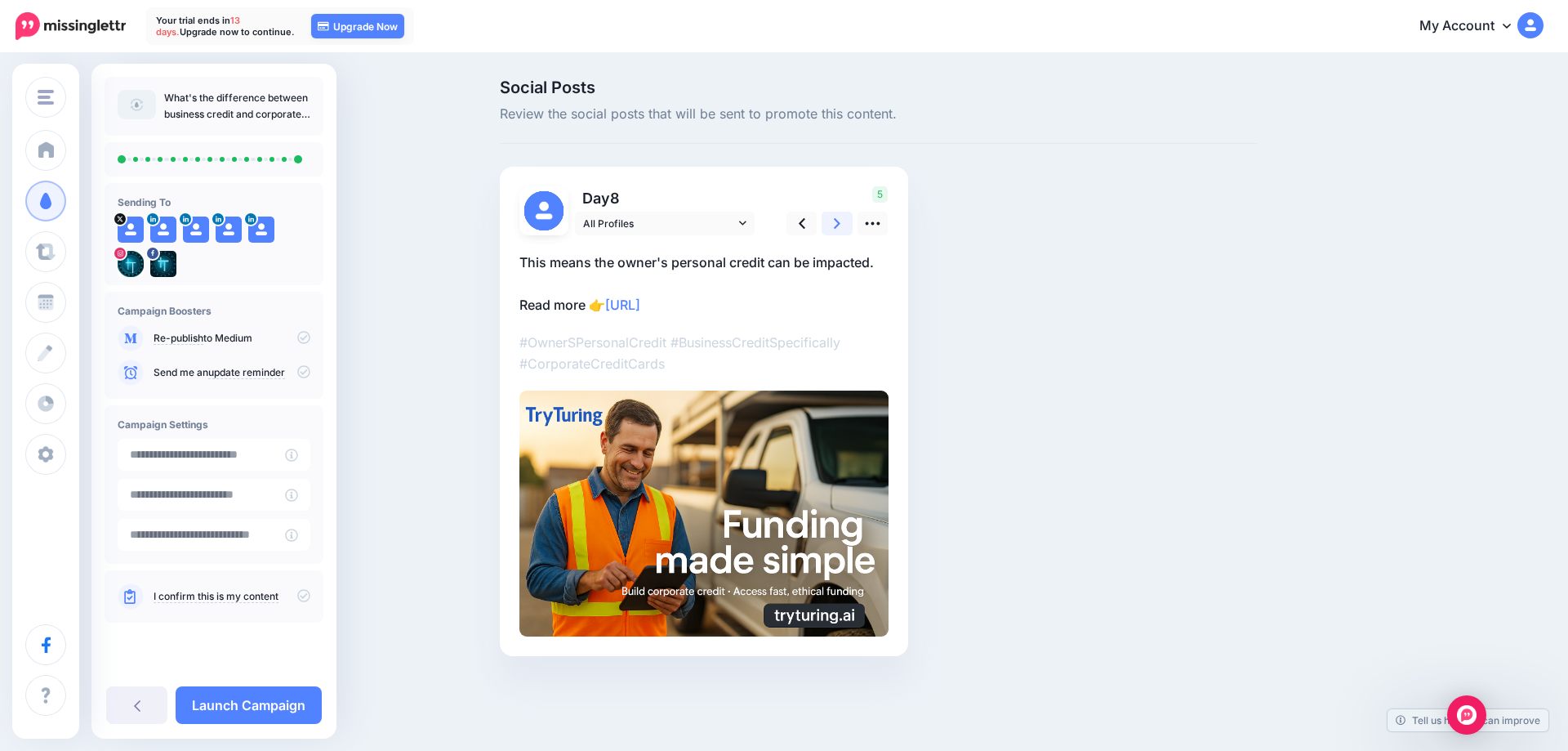
click at [837, 225] on icon at bounding box center [837, 223] width 7 height 10
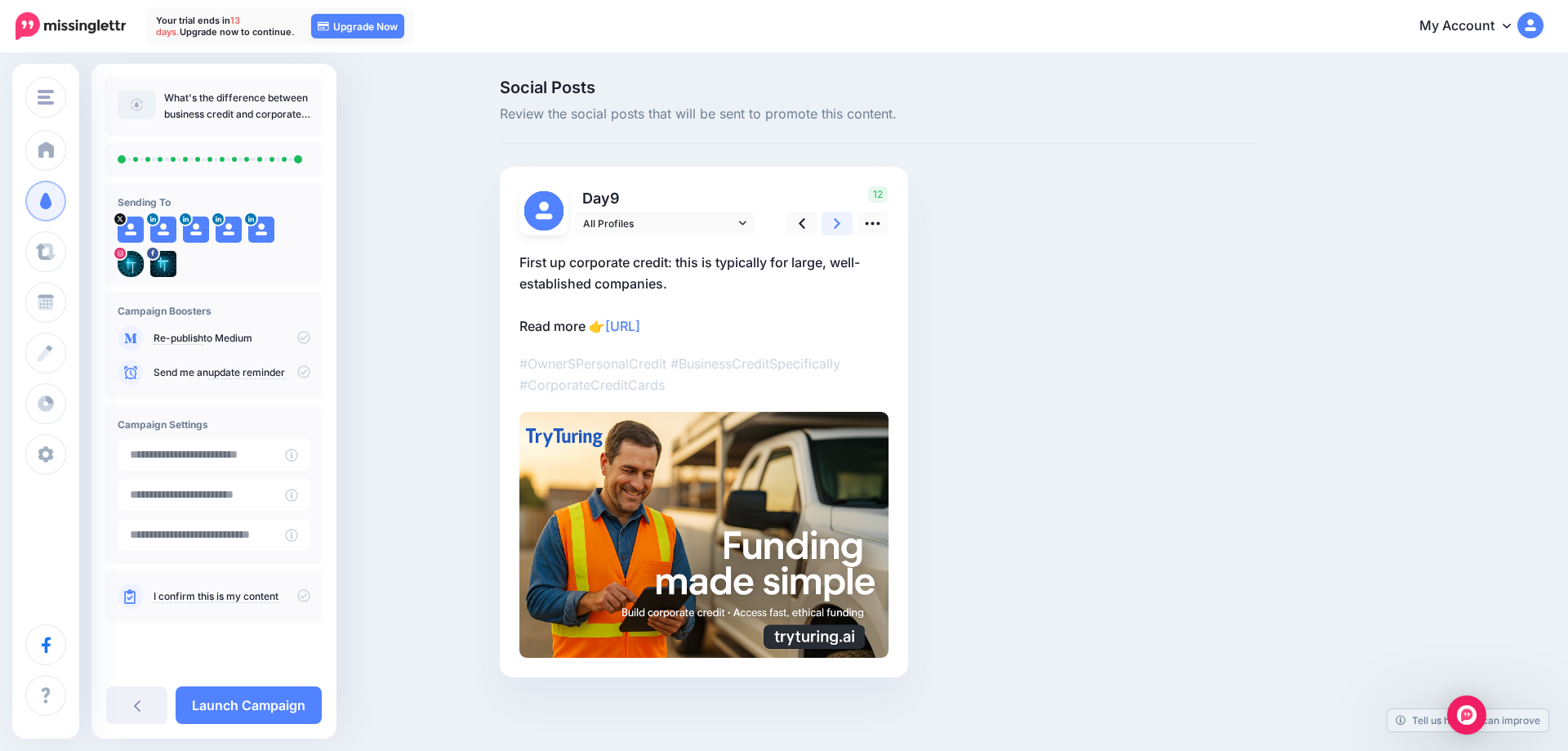
click at [837, 225] on icon at bounding box center [837, 223] width 7 height 10
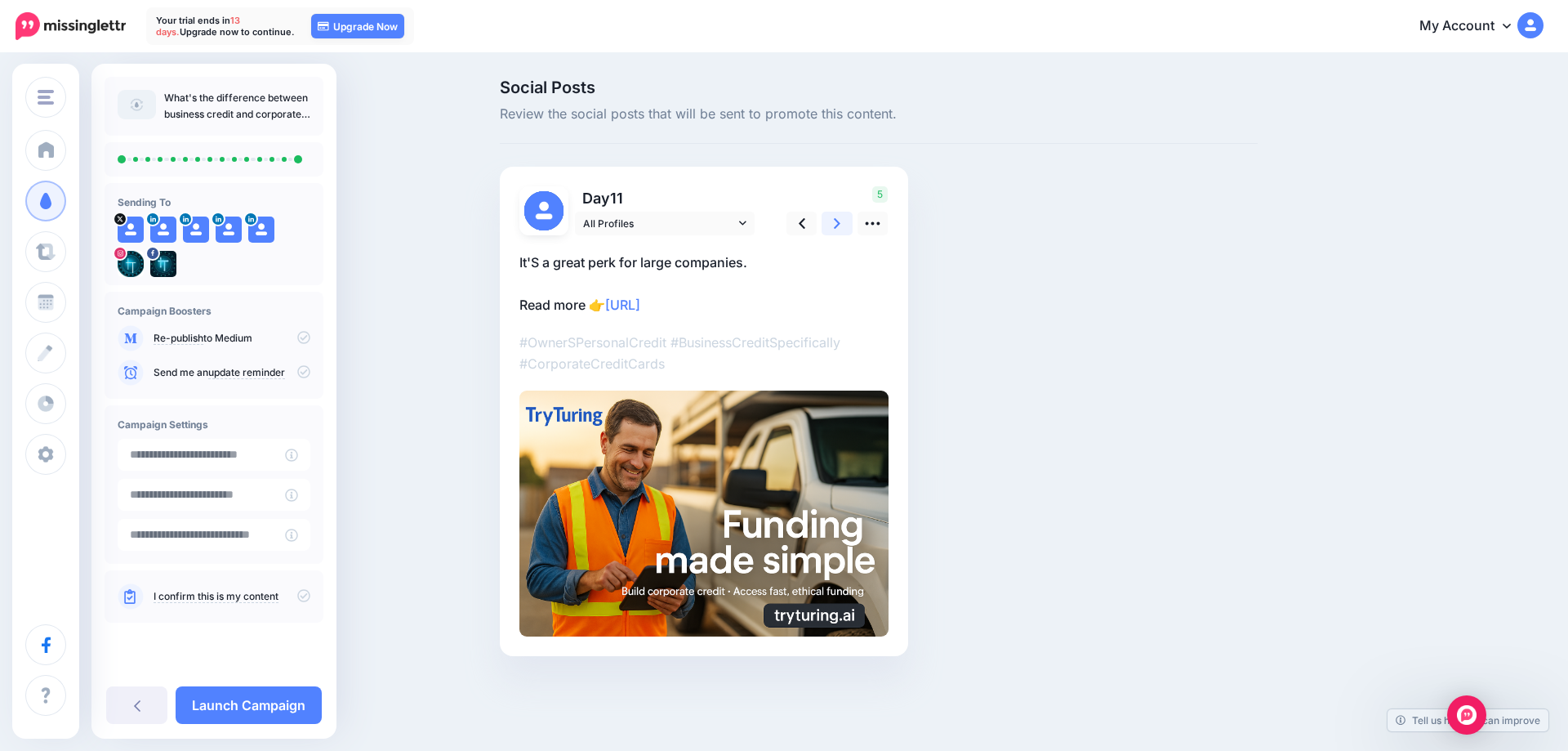
click at [837, 225] on icon at bounding box center [837, 223] width 7 height 10
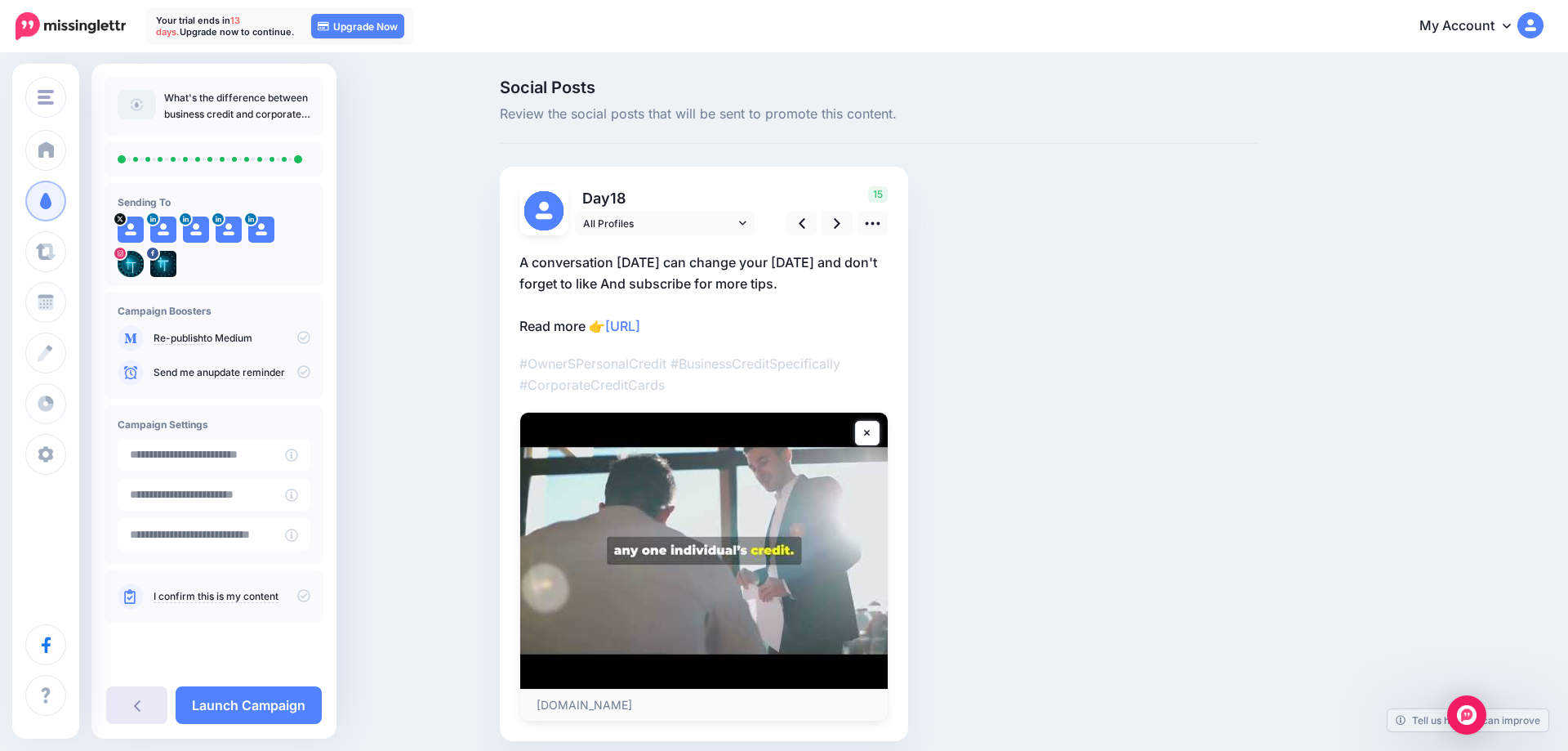
click at [135, 708] on icon at bounding box center [137, 705] width 7 height 13
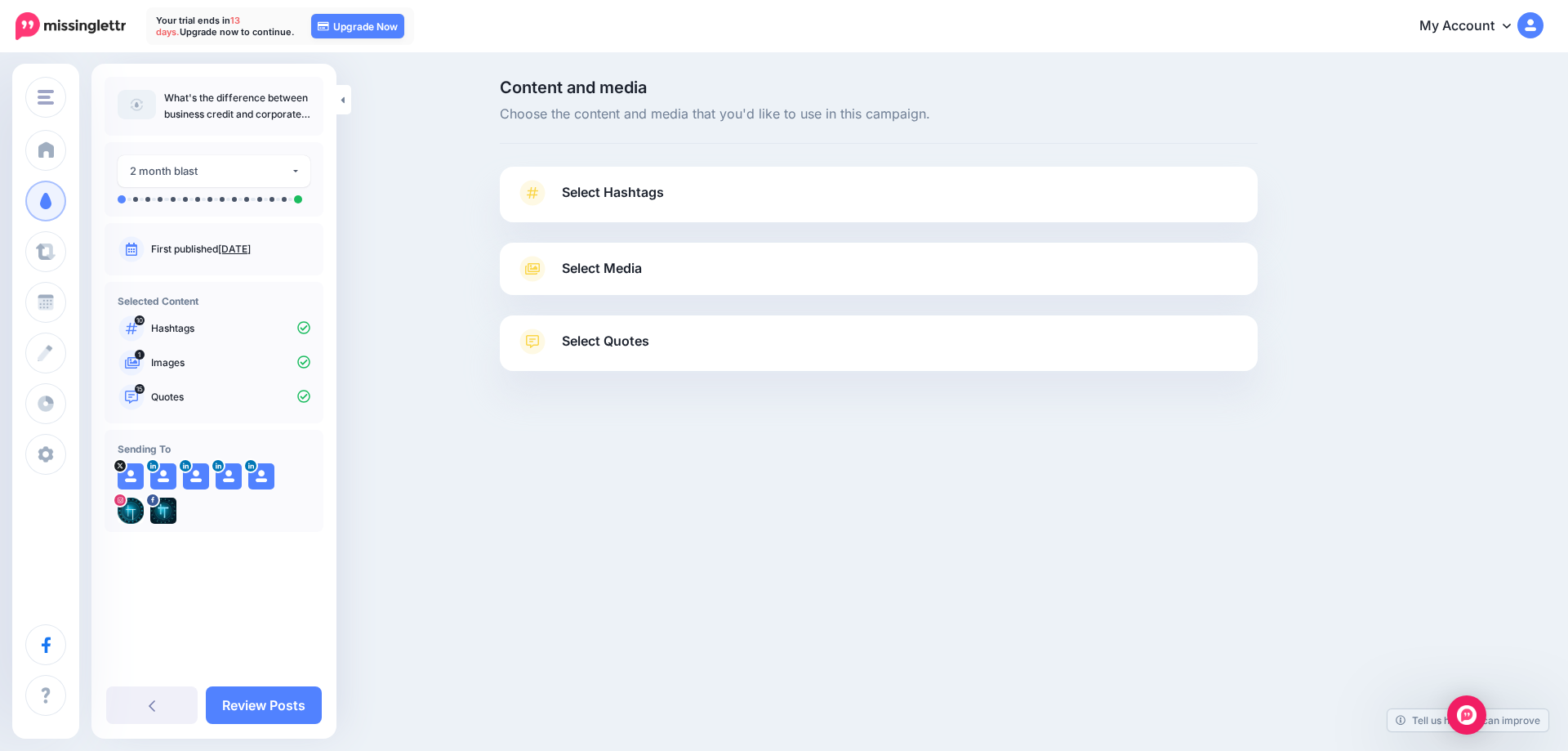
click at [624, 267] on span "Select Media" at bounding box center [602, 268] width 80 height 22
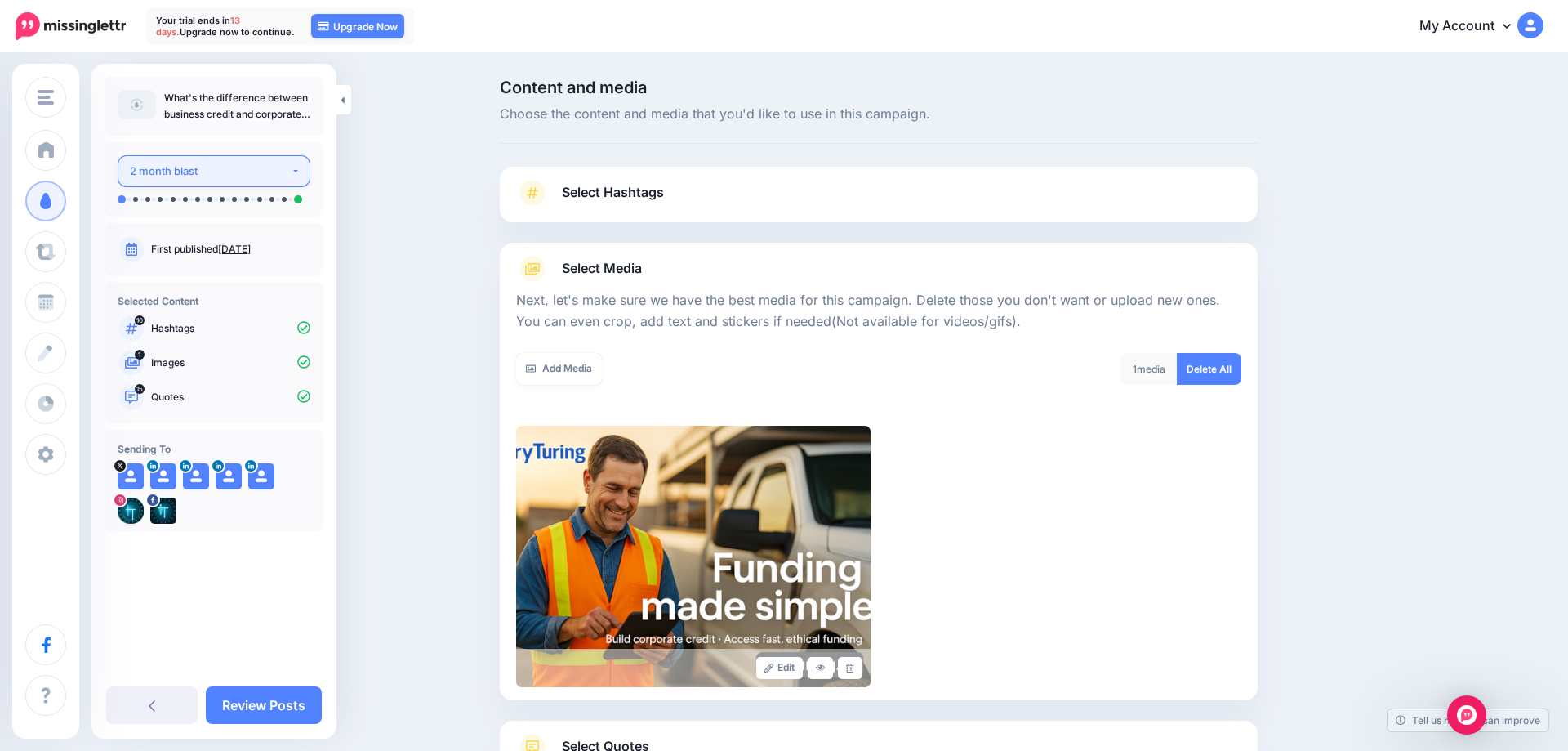
click at [296, 170] on button "2 month blast" at bounding box center [214, 172] width 193 height 32
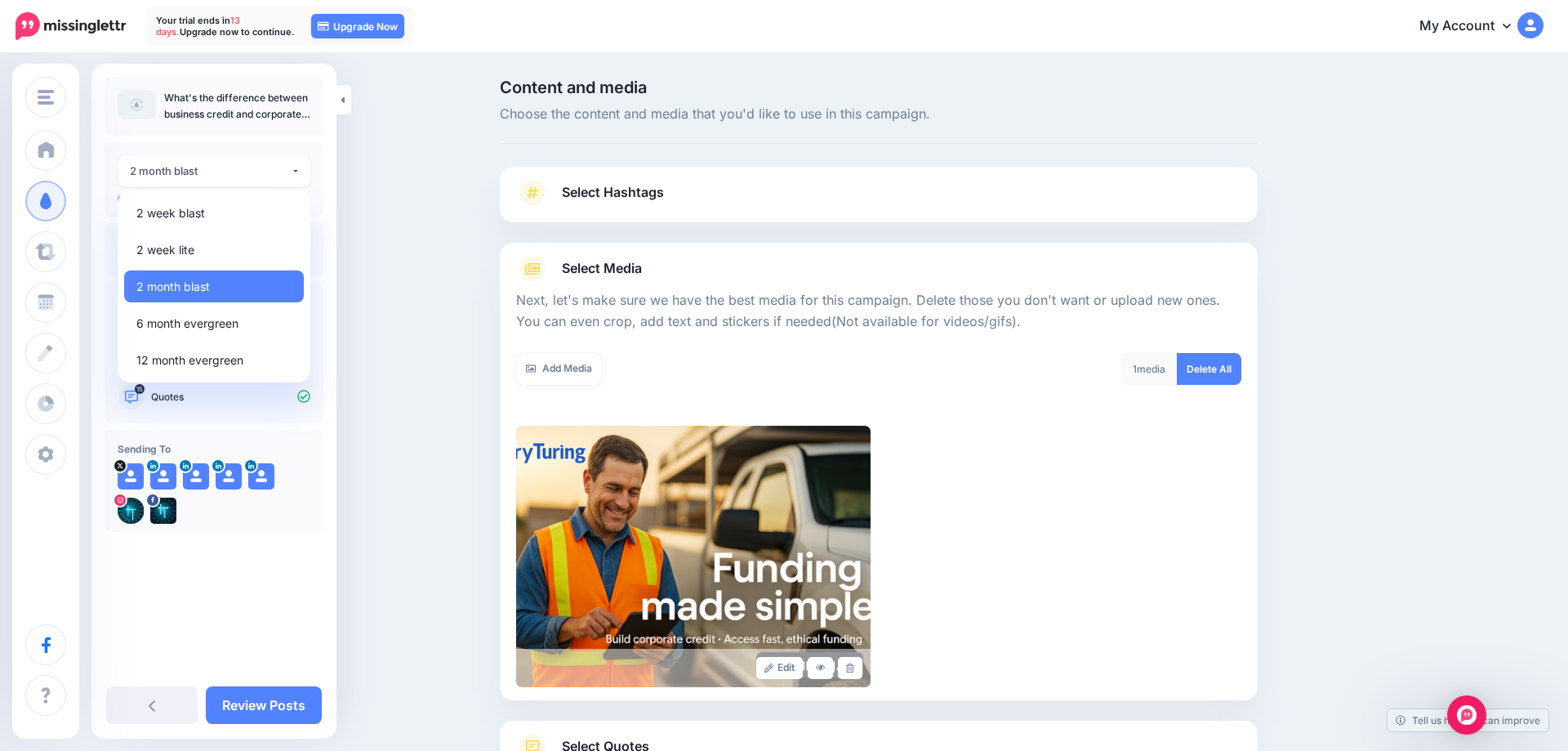
click at [418, 331] on div "Content and media Choose the content and media that you'd like to use in this c…" at bounding box center [784, 469] width 1568 height 828
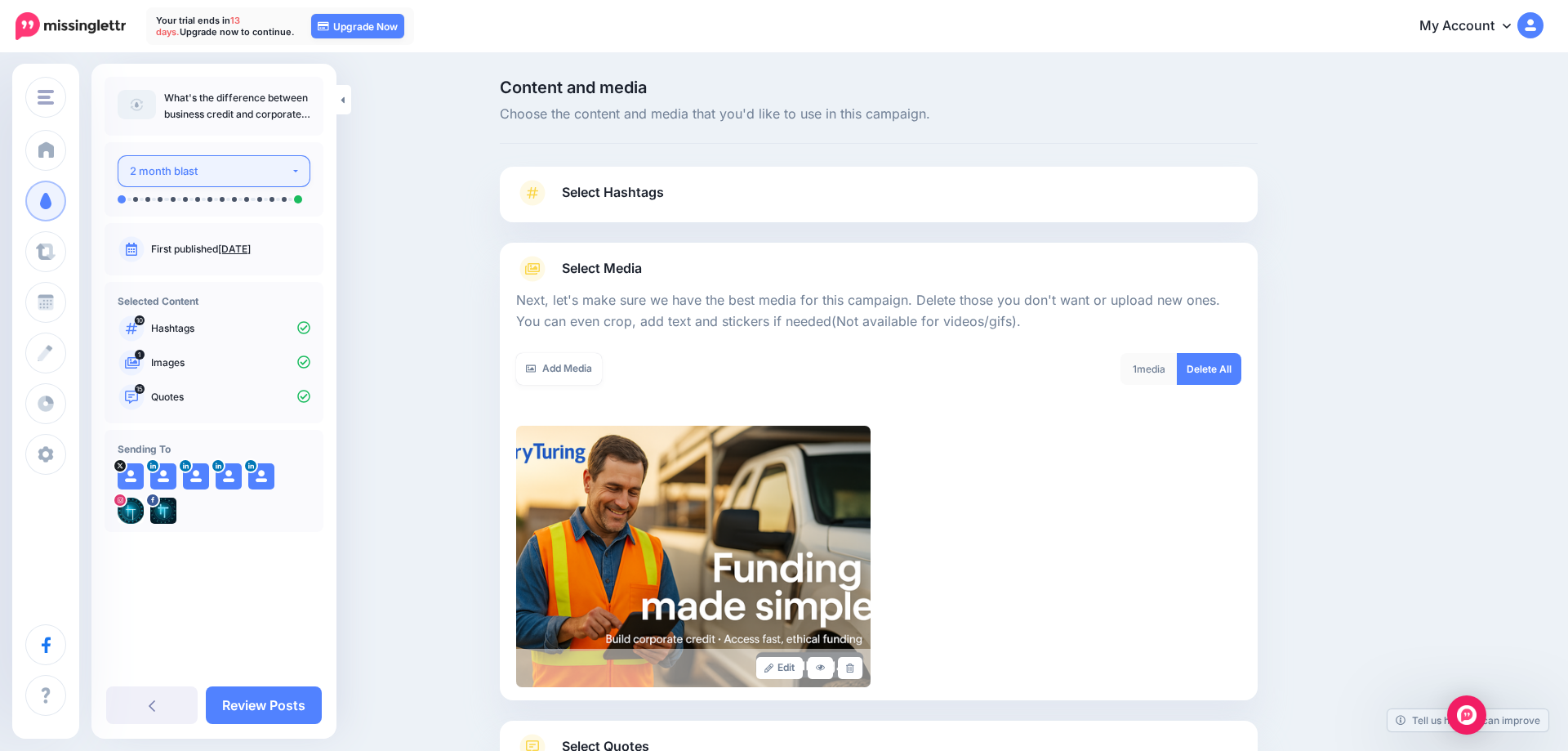
click at [252, 169] on div "2 month blast" at bounding box center [211, 171] width 161 height 19
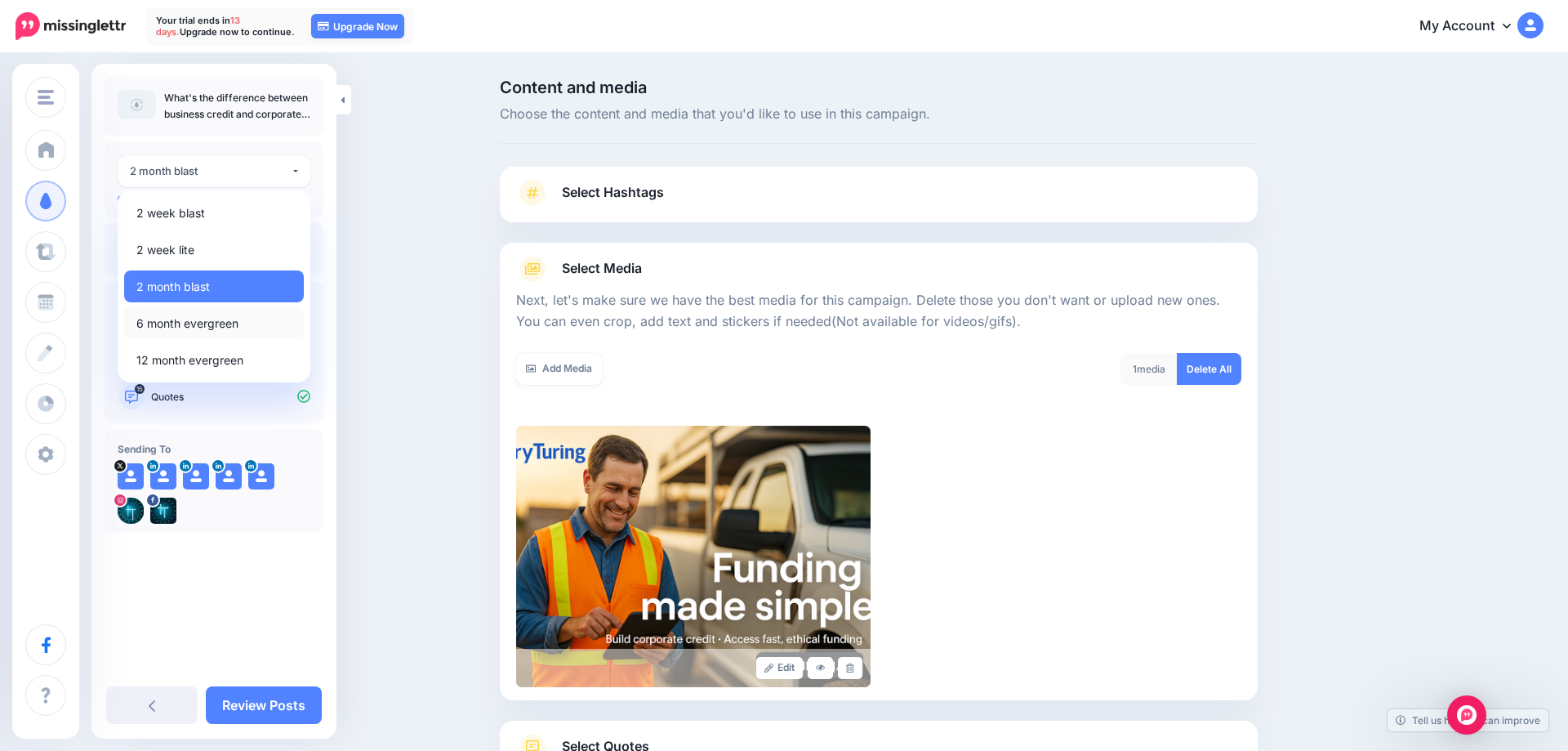
click at [202, 329] on span "6 month evergreen" at bounding box center [188, 323] width 103 height 20
select select "******"
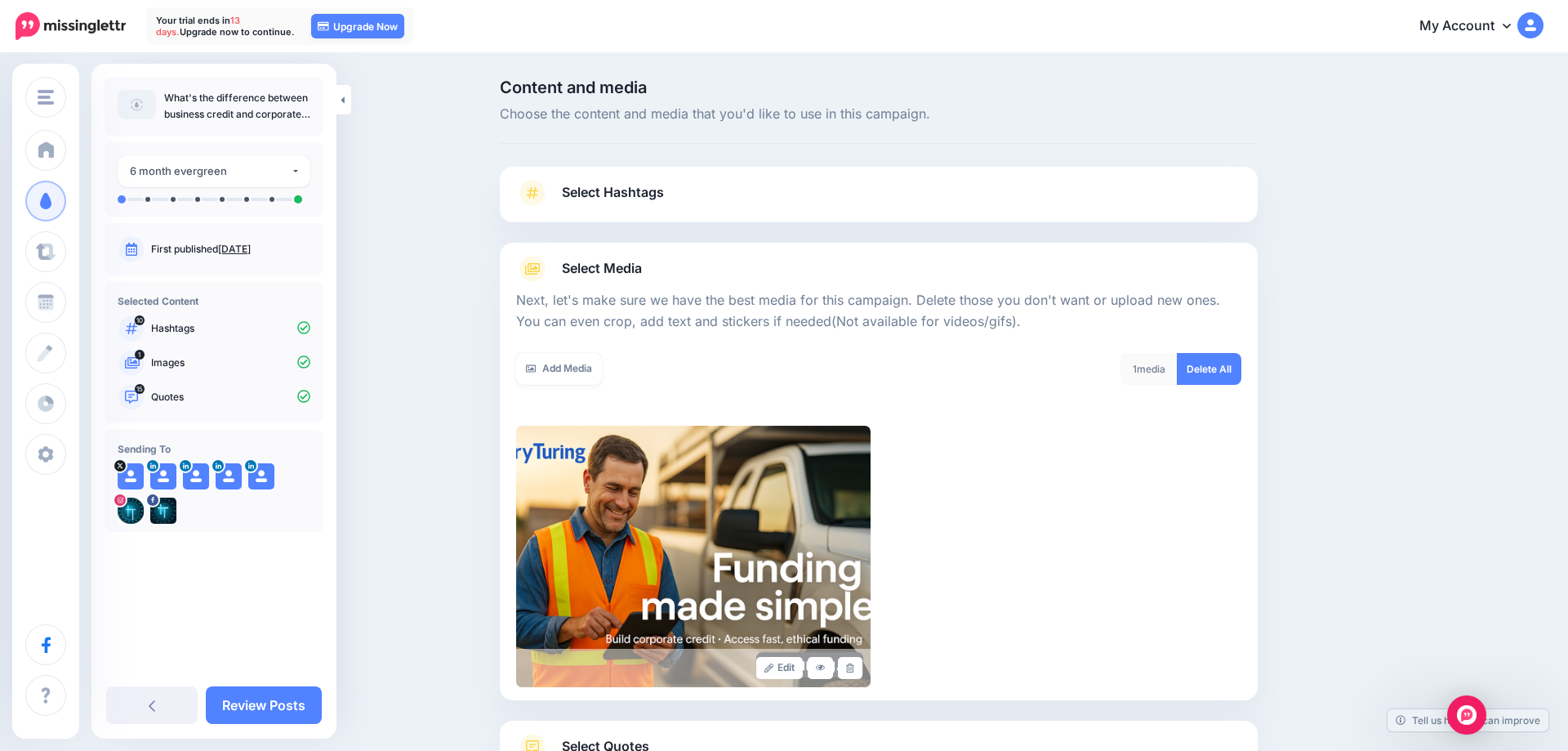
scroll to position [132, 0]
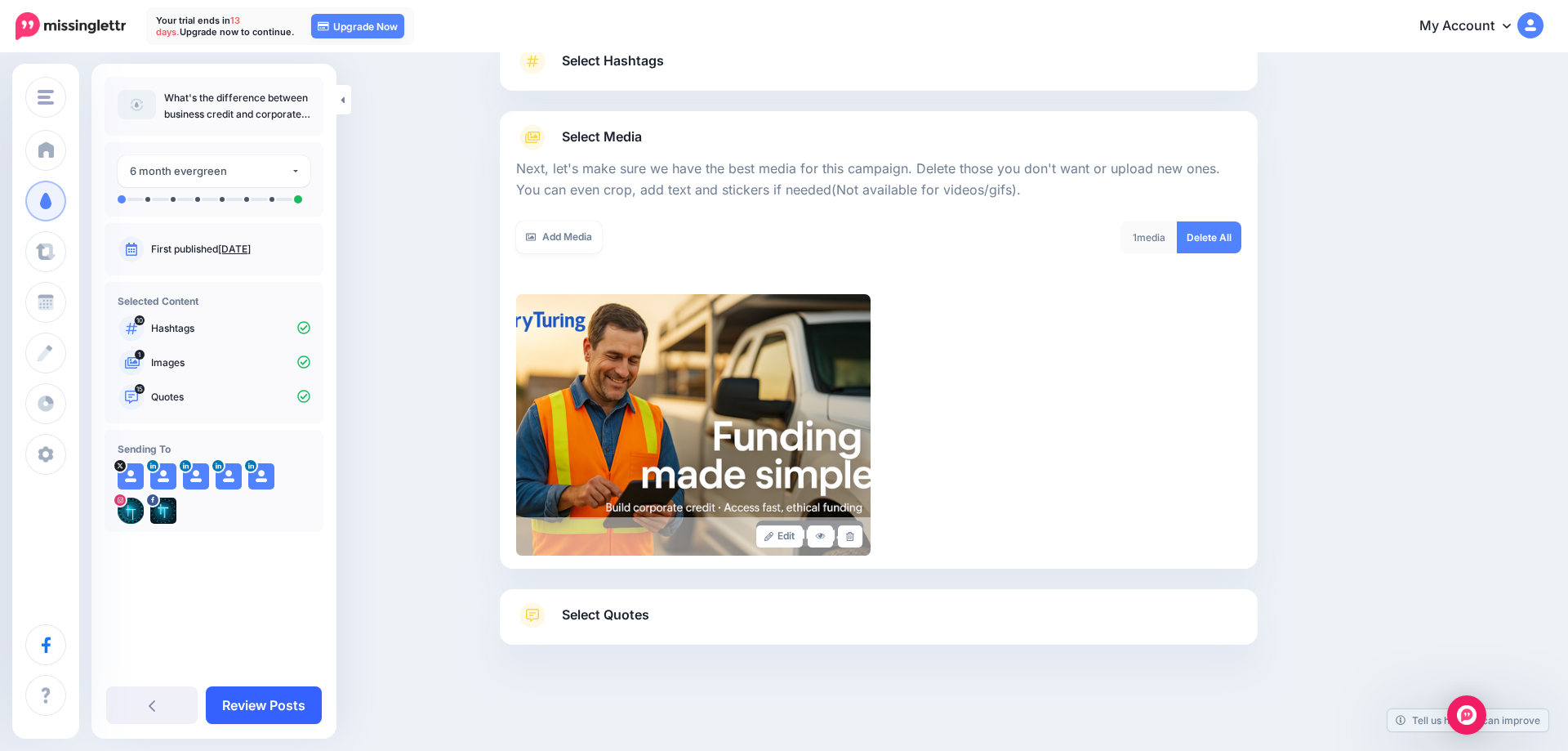
click at [250, 706] on link "Review Posts" at bounding box center [264, 705] width 116 height 38
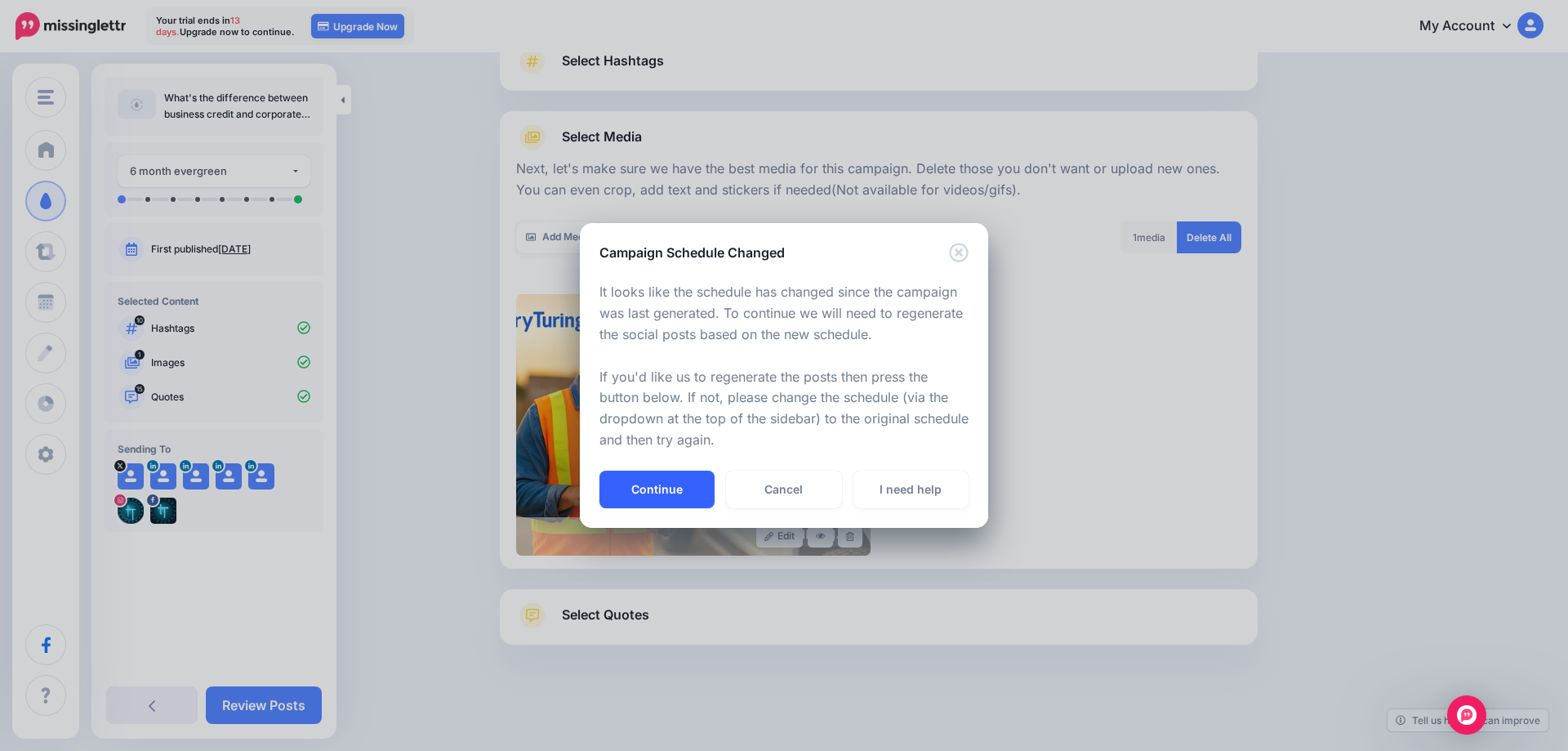
click at [657, 497] on button "Continue" at bounding box center [657, 490] width 115 height 38
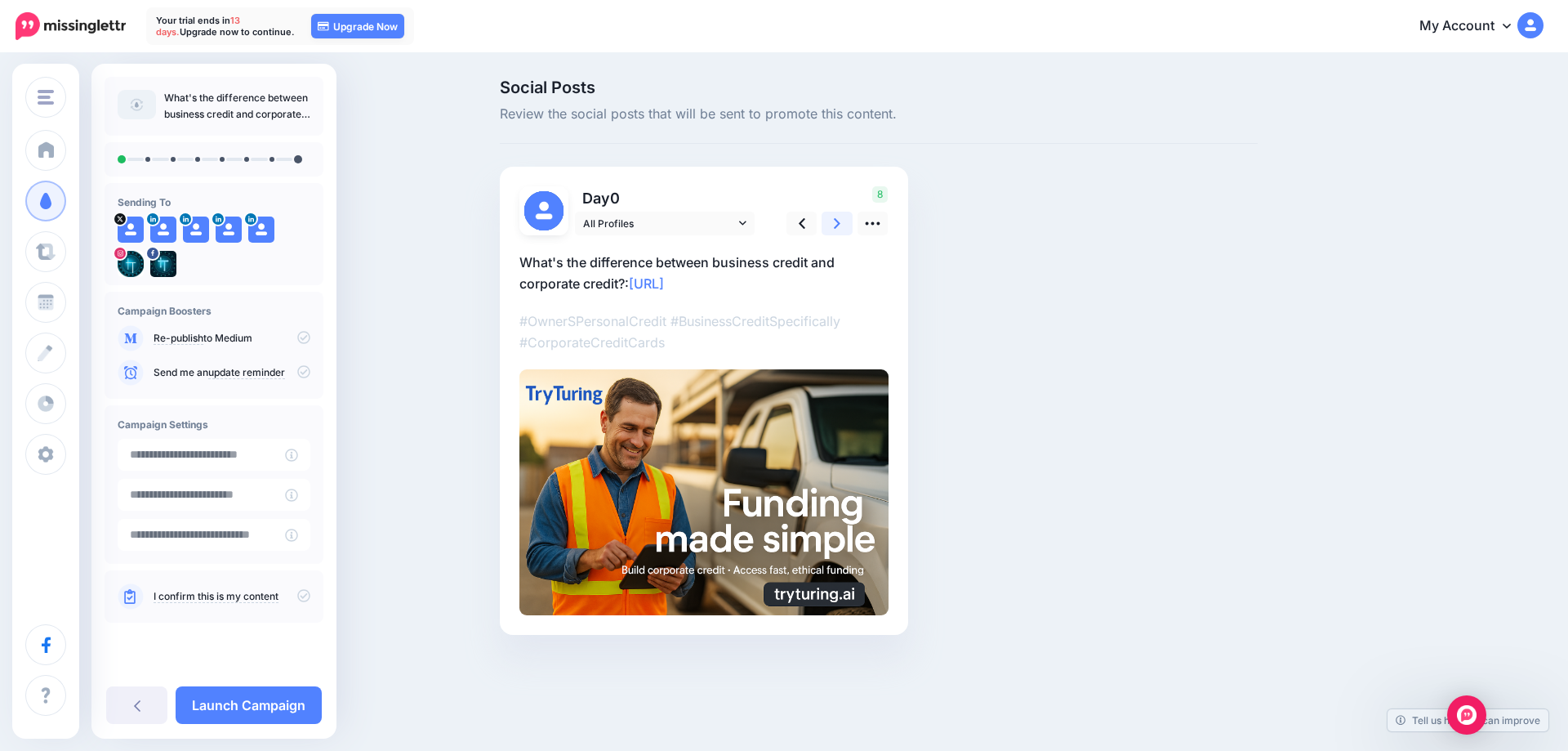
click at [833, 217] on link at bounding box center [837, 223] width 31 height 24
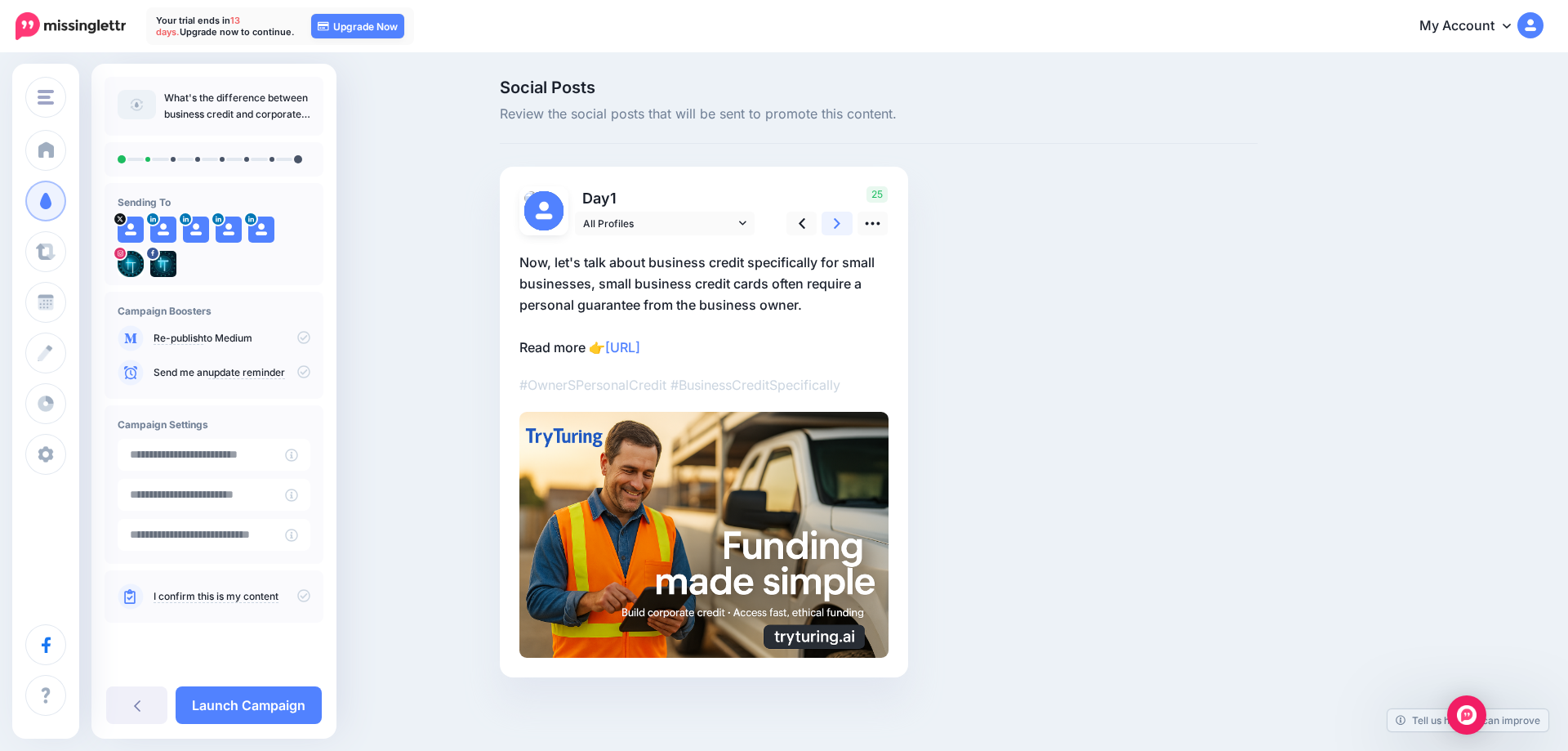
click at [833, 218] on link at bounding box center [837, 223] width 31 height 24
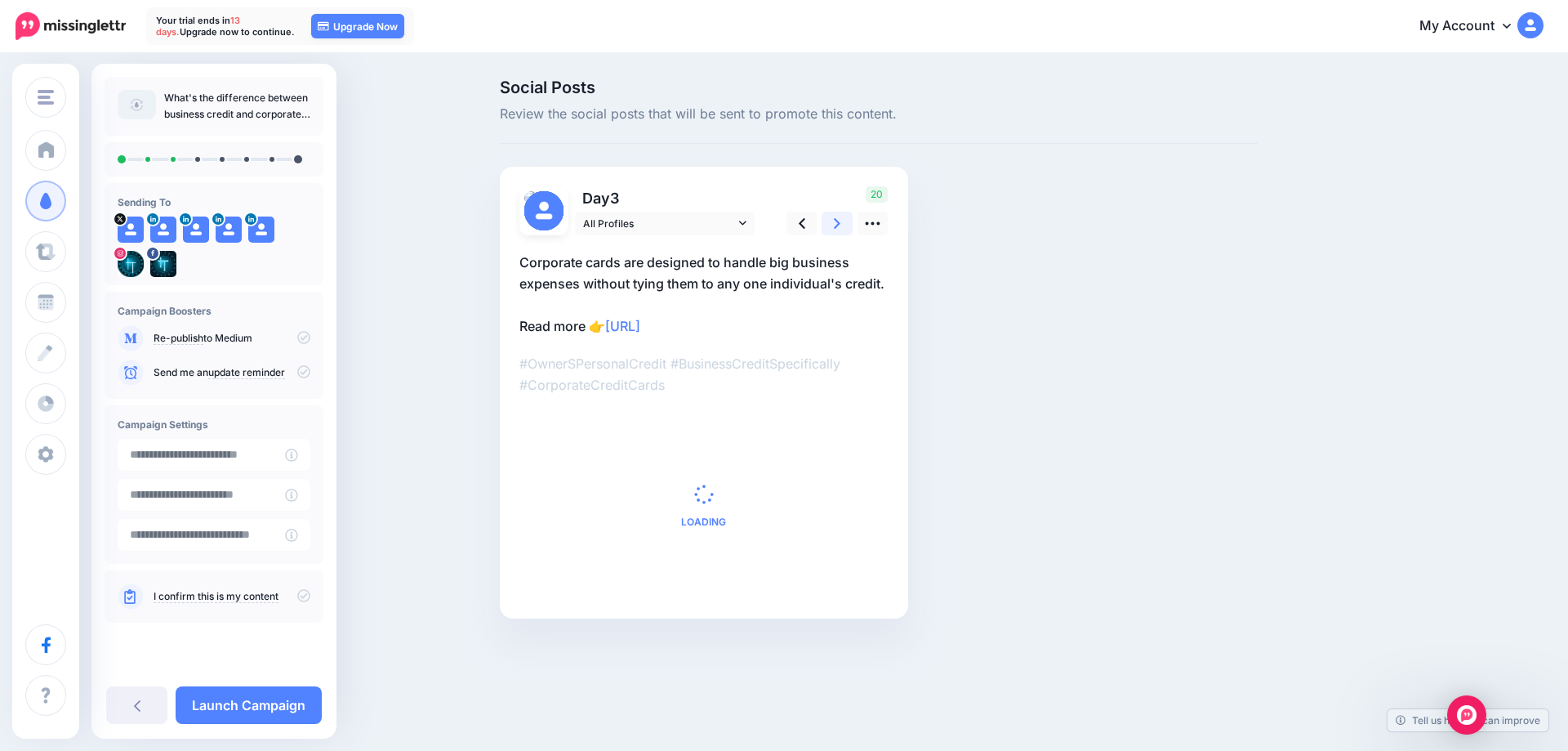
click at [833, 218] on link at bounding box center [837, 223] width 31 height 24
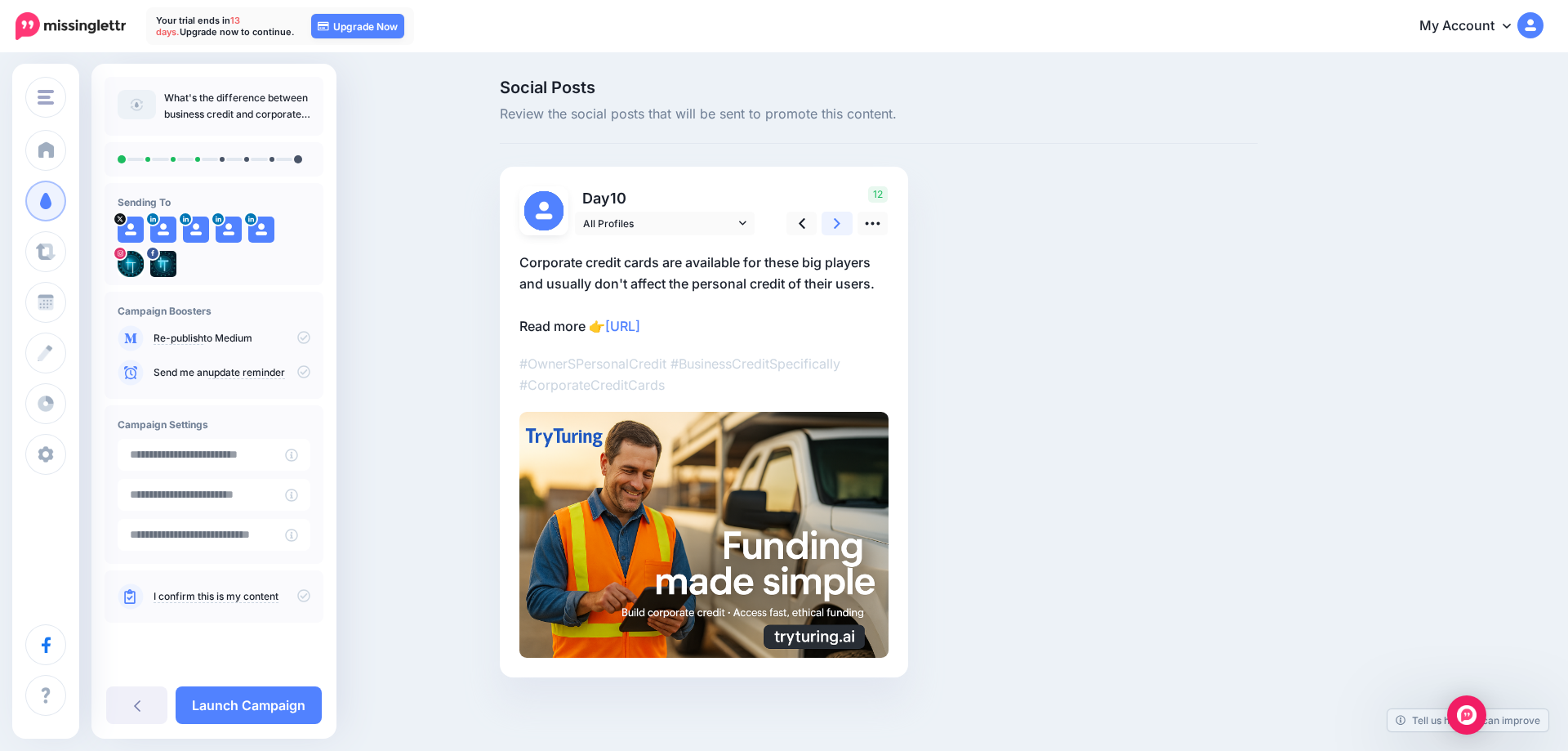
click at [833, 218] on link at bounding box center [837, 223] width 31 height 24
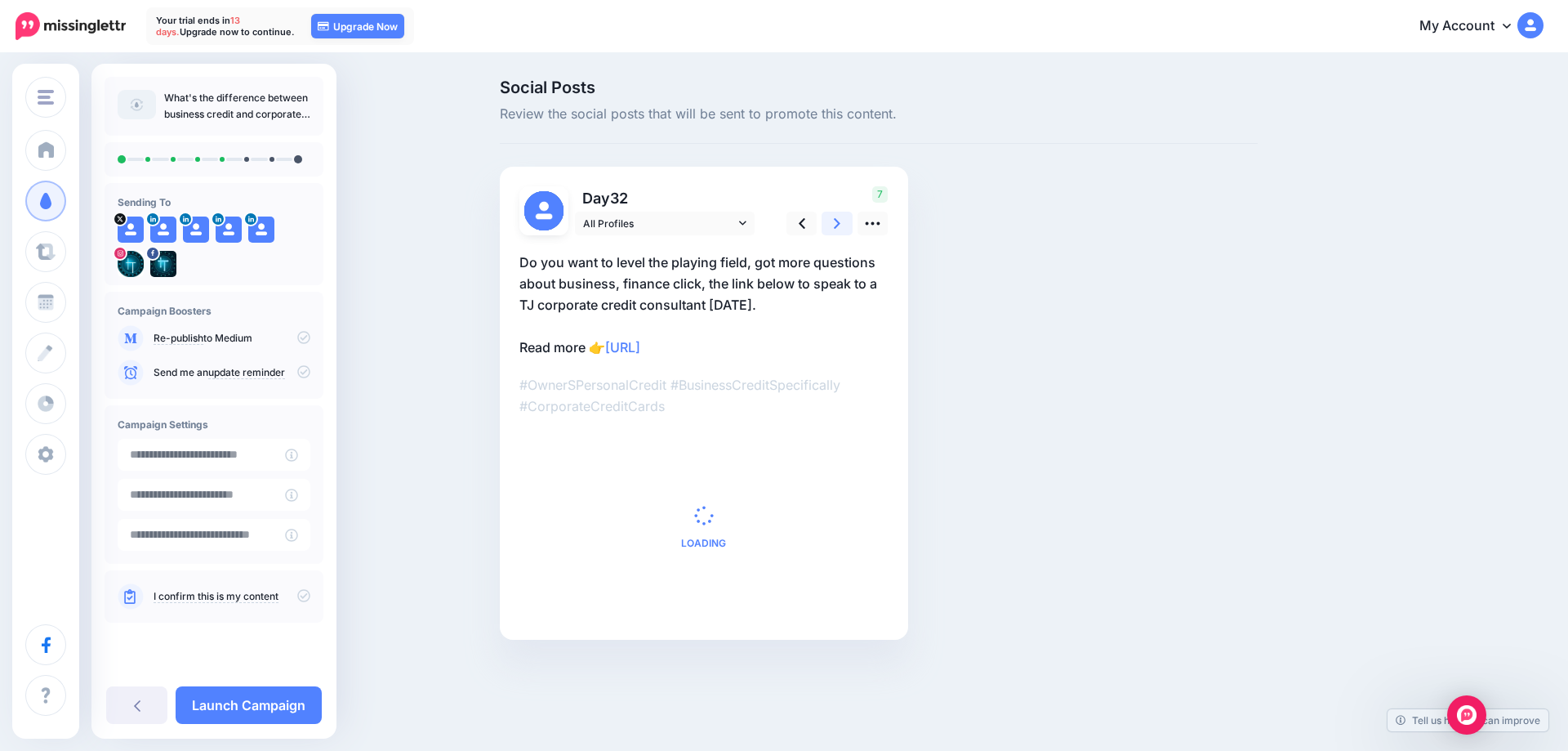
click at [833, 218] on link at bounding box center [837, 223] width 31 height 24
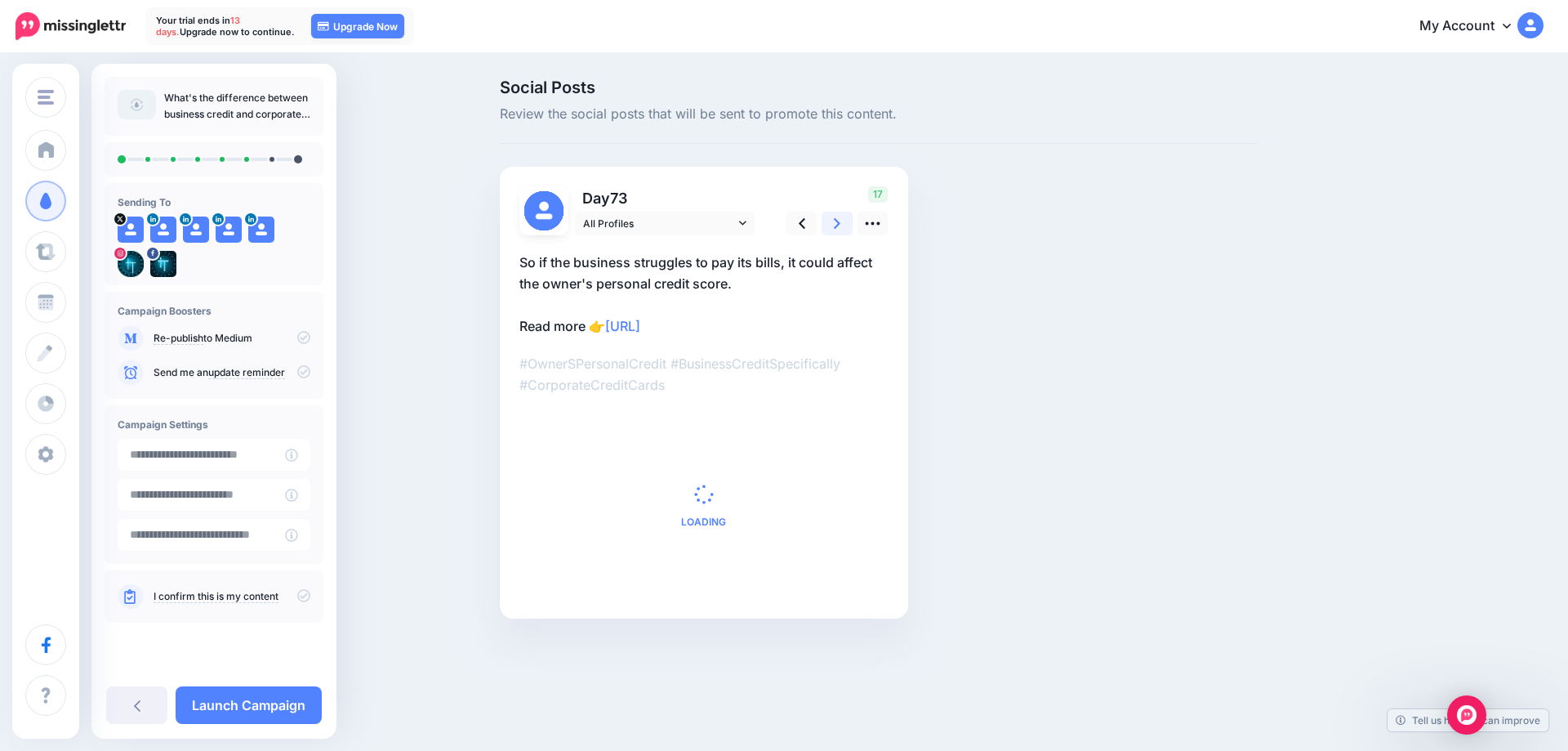
click at [833, 218] on link at bounding box center [837, 223] width 31 height 24
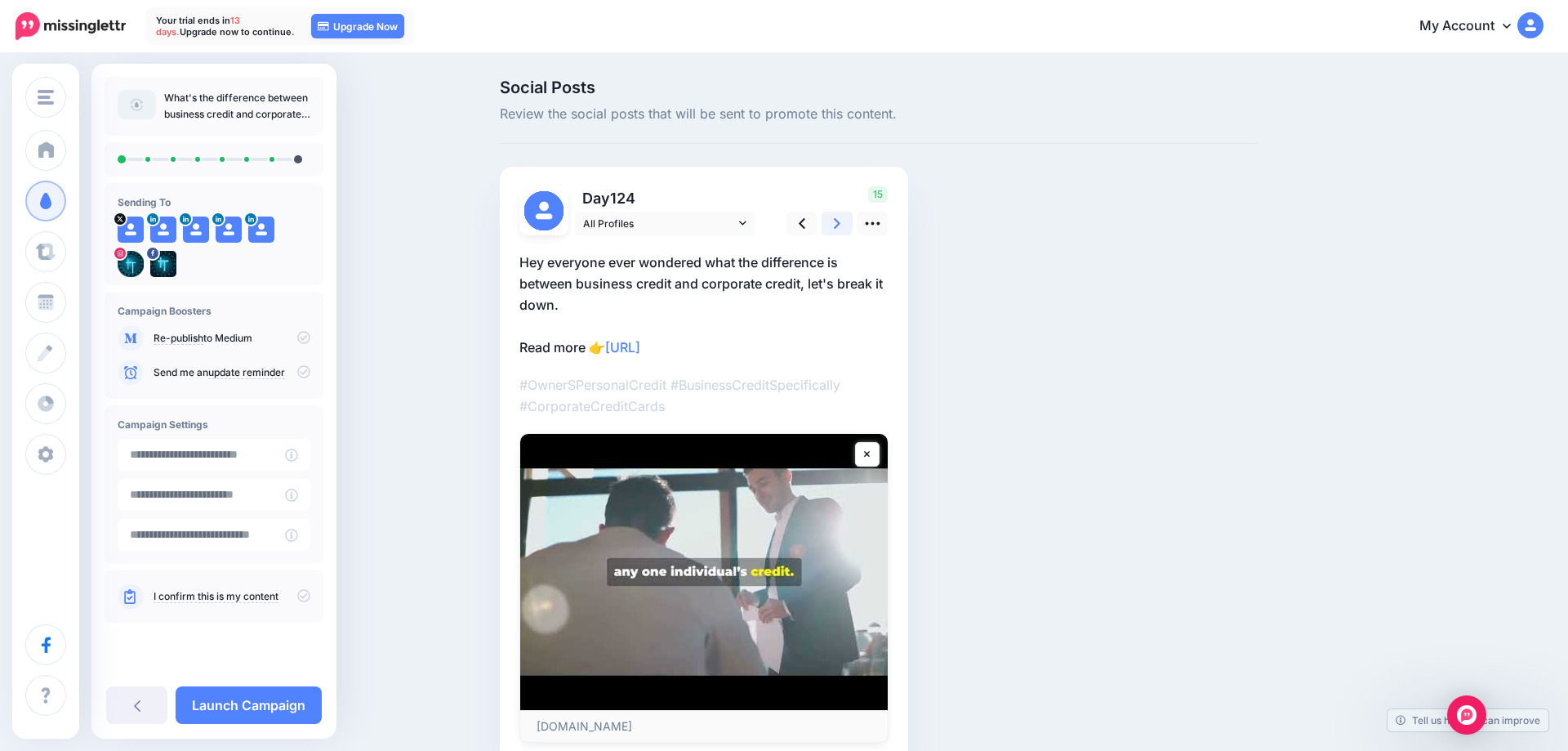
click at [833, 218] on link at bounding box center [837, 223] width 31 height 24
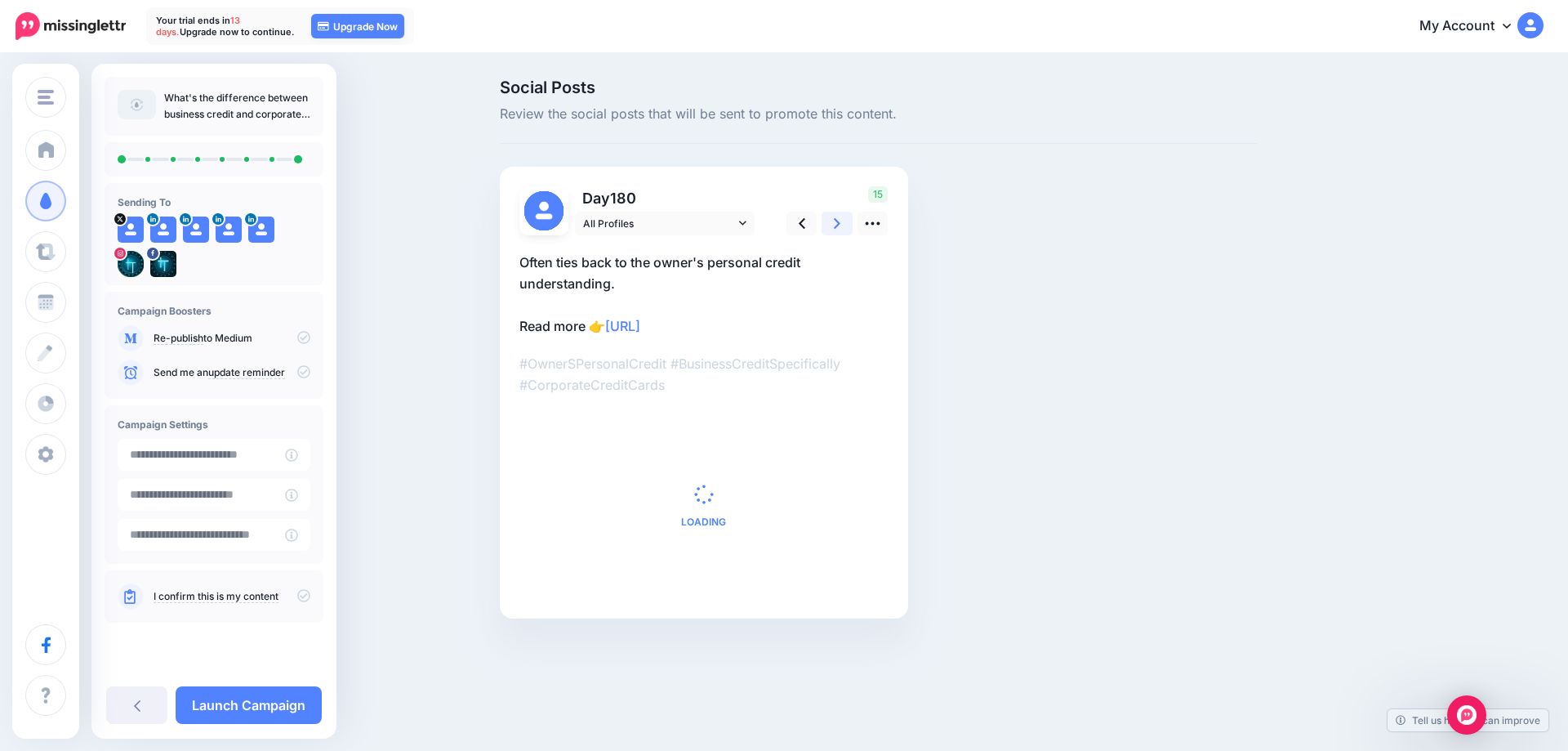
click at [833, 218] on link at bounding box center [837, 223] width 31 height 24
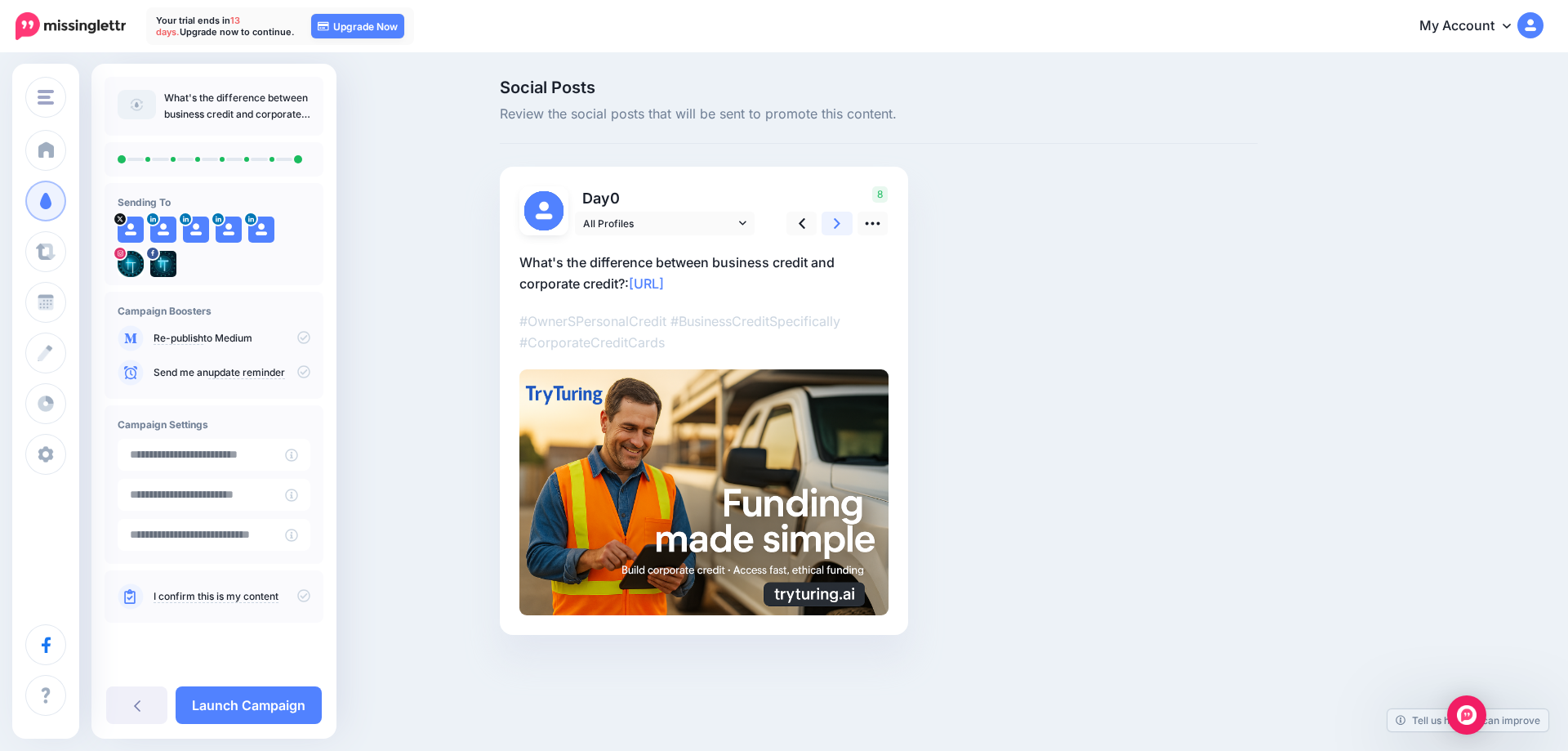
click at [833, 218] on link at bounding box center [837, 223] width 31 height 24
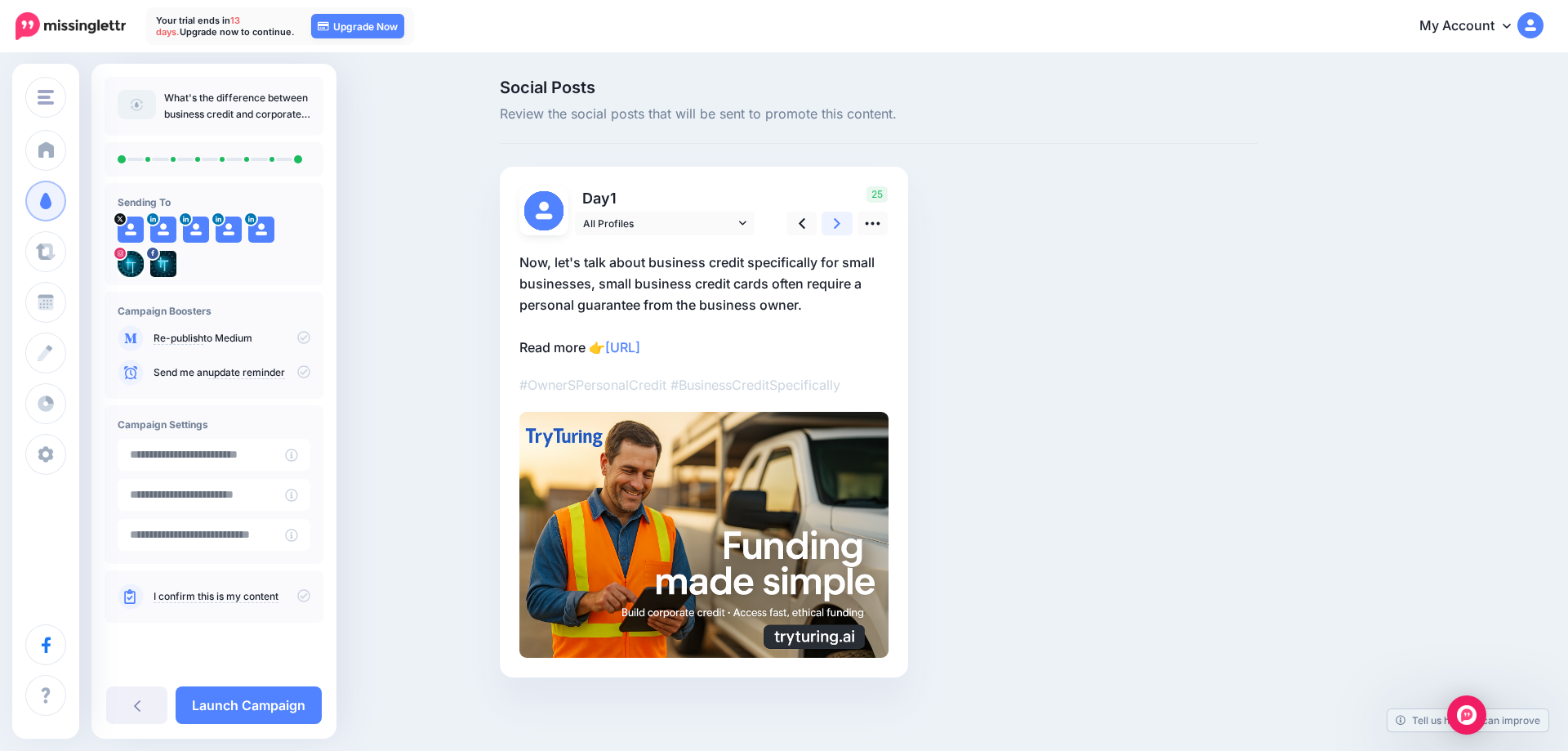
click at [833, 218] on link at bounding box center [837, 223] width 31 height 24
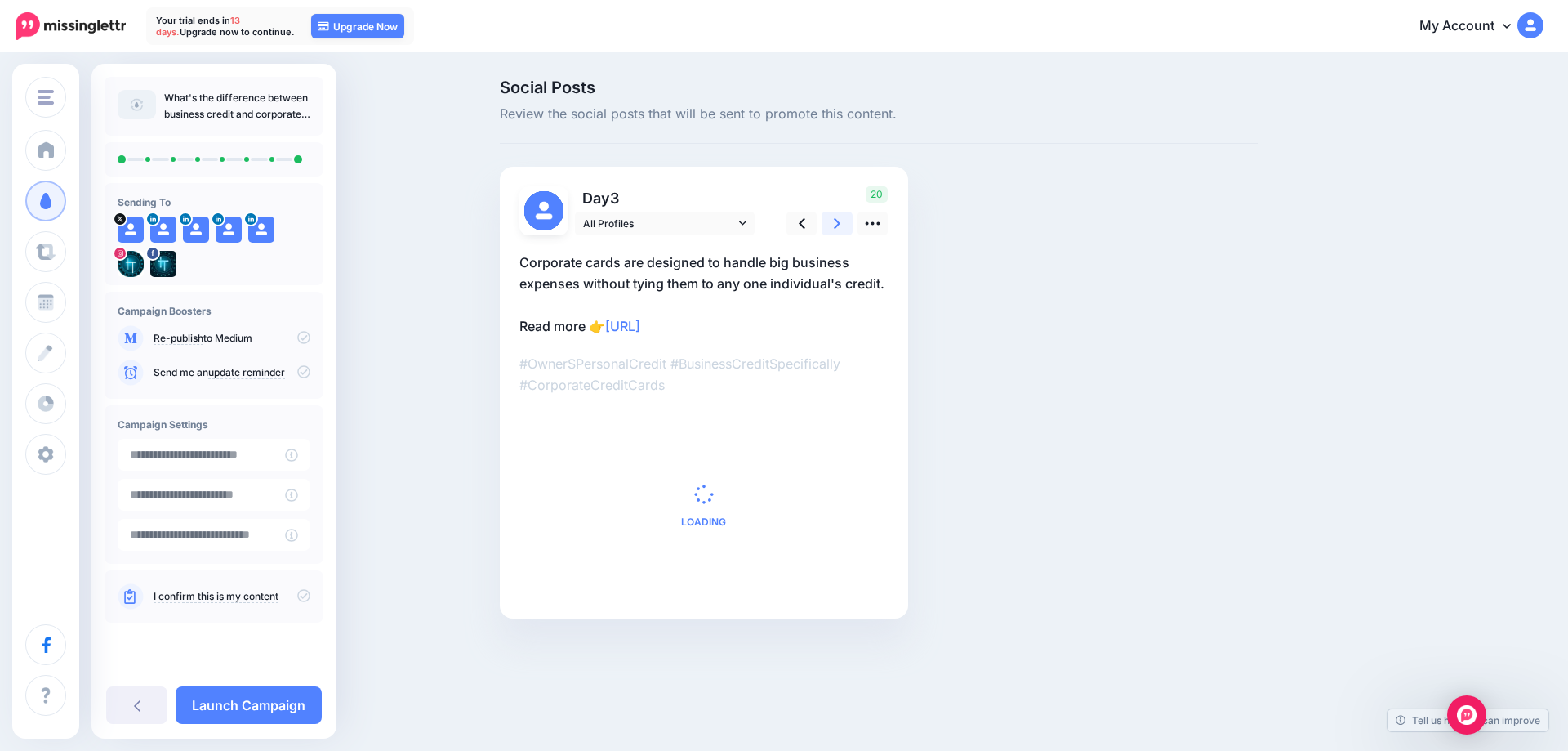
click at [833, 218] on link at bounding box center [837, 223] width 31 height 24
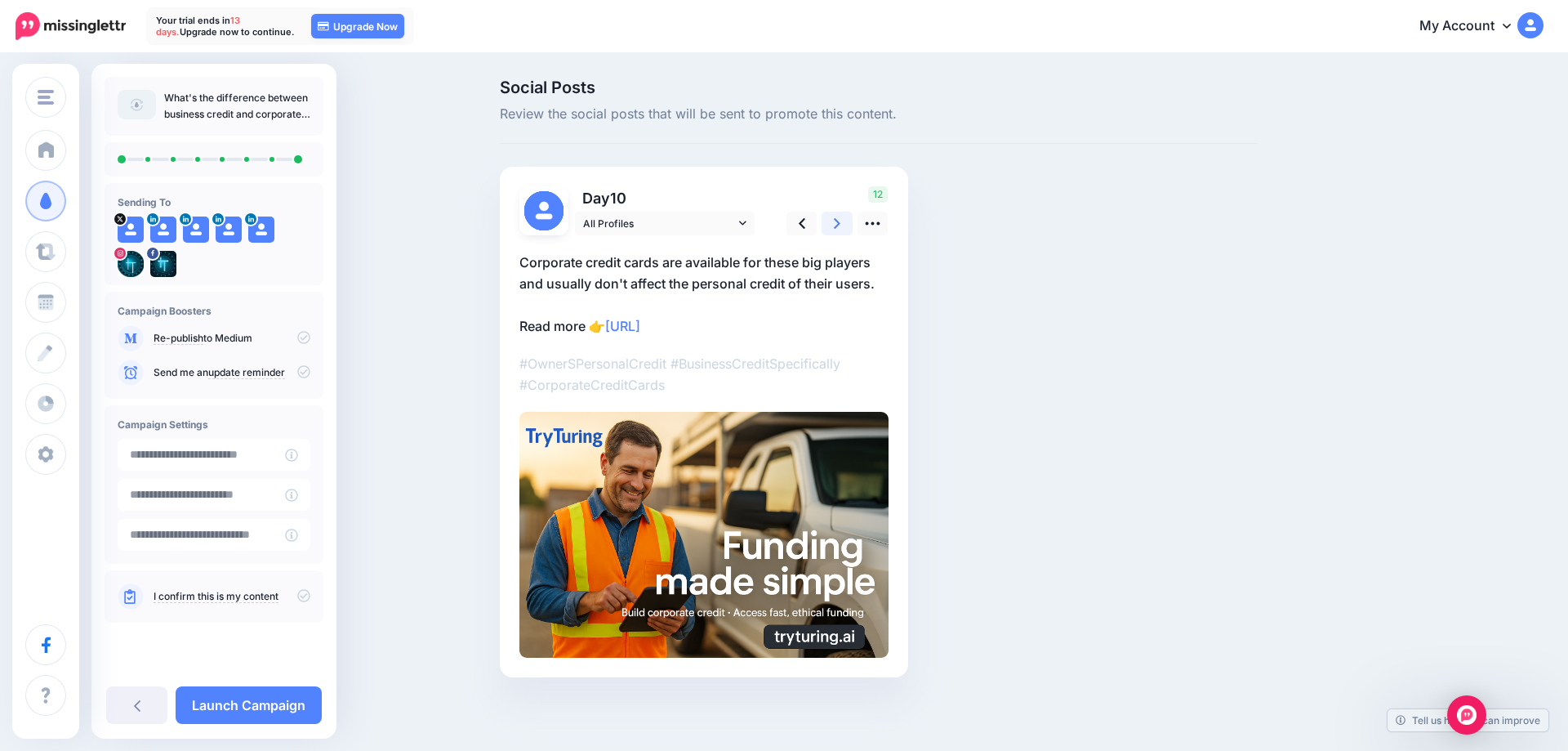
click at [833, 218] on link at bounding box center [837, 223] width 31 height 24
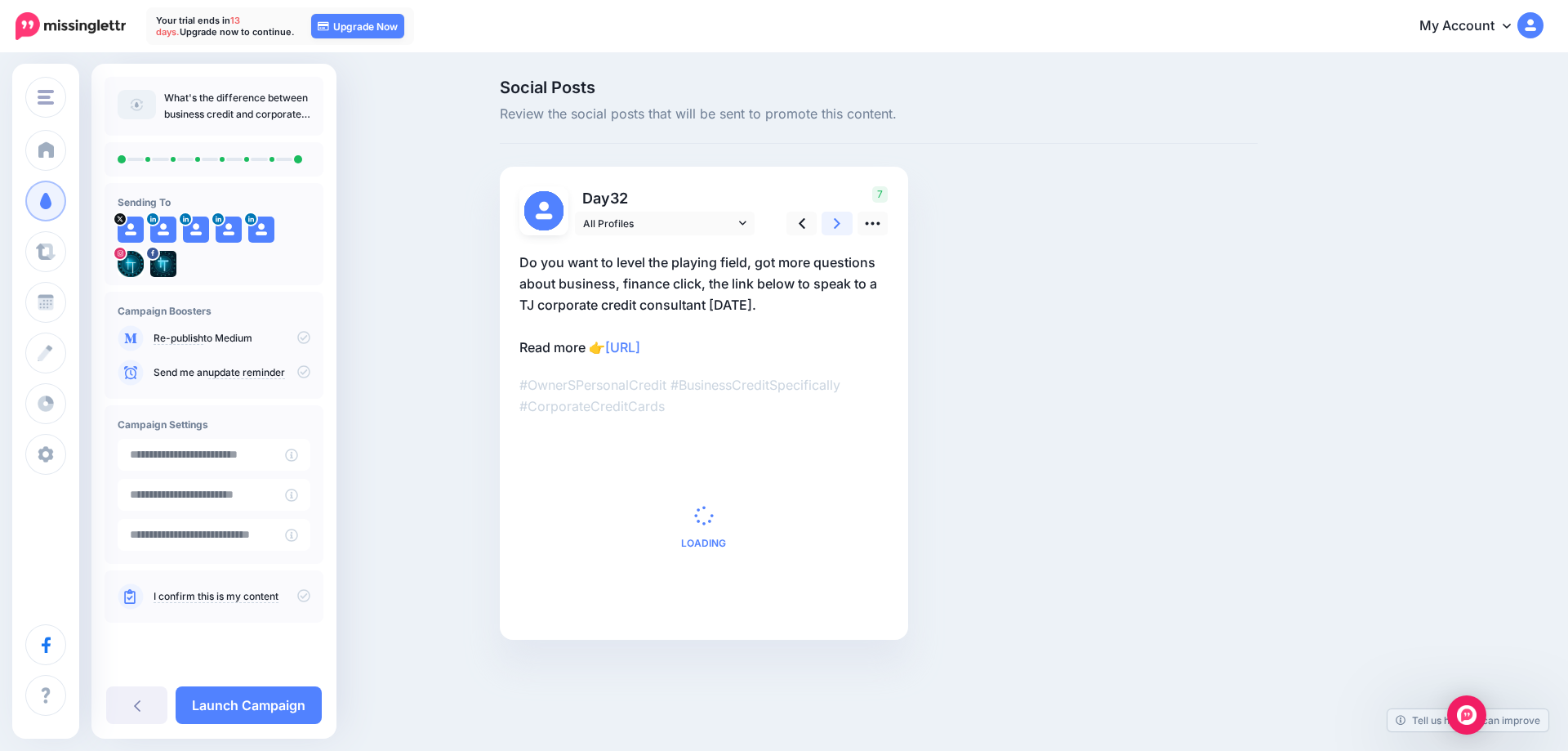
click at [833, 218] on link at bounding box center [837, 223] width 31 height 24
type textarea "**********"
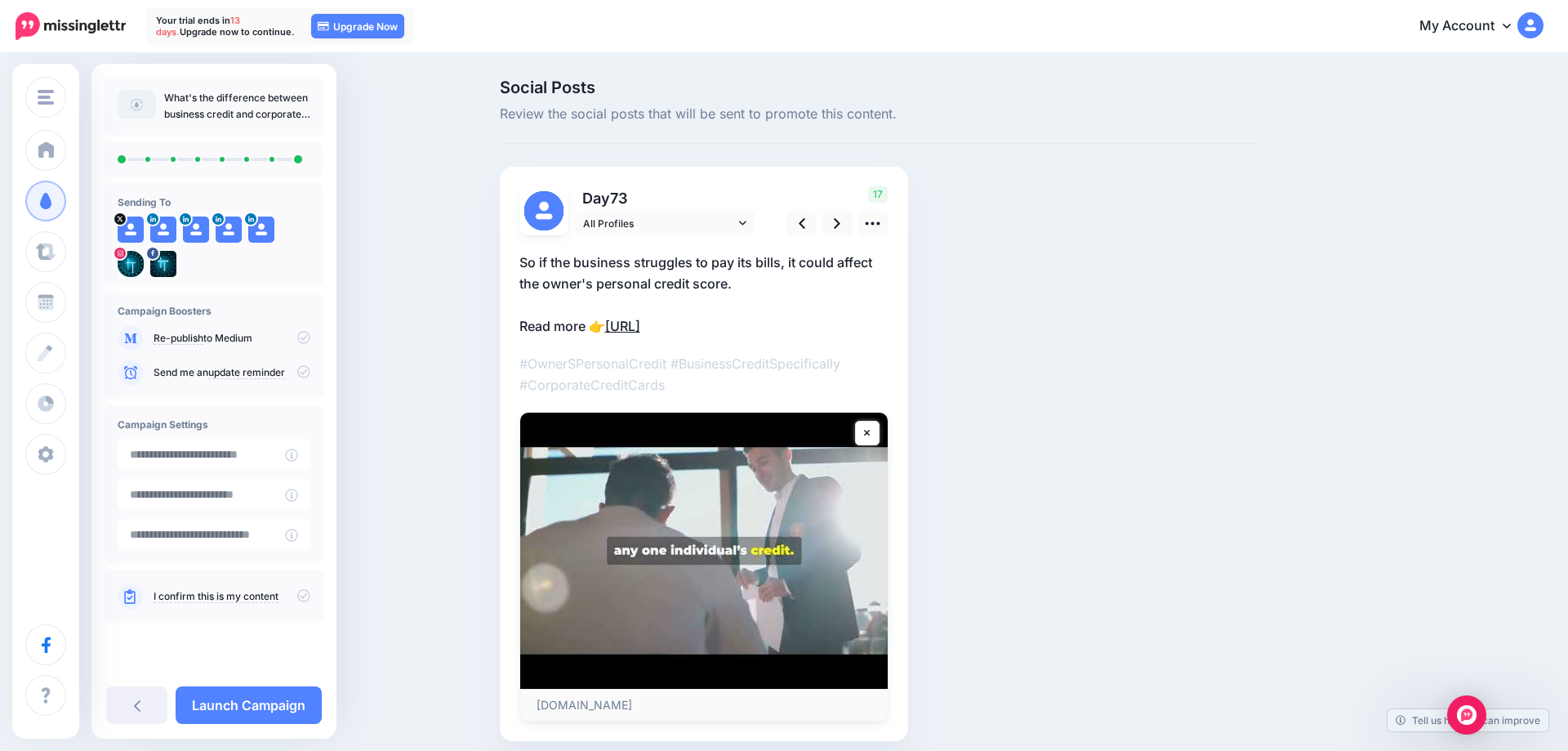
click at [641, 326] on link "https://lttr.ai/AixRJ" at bounding box center [623, 326] width 35 height 16
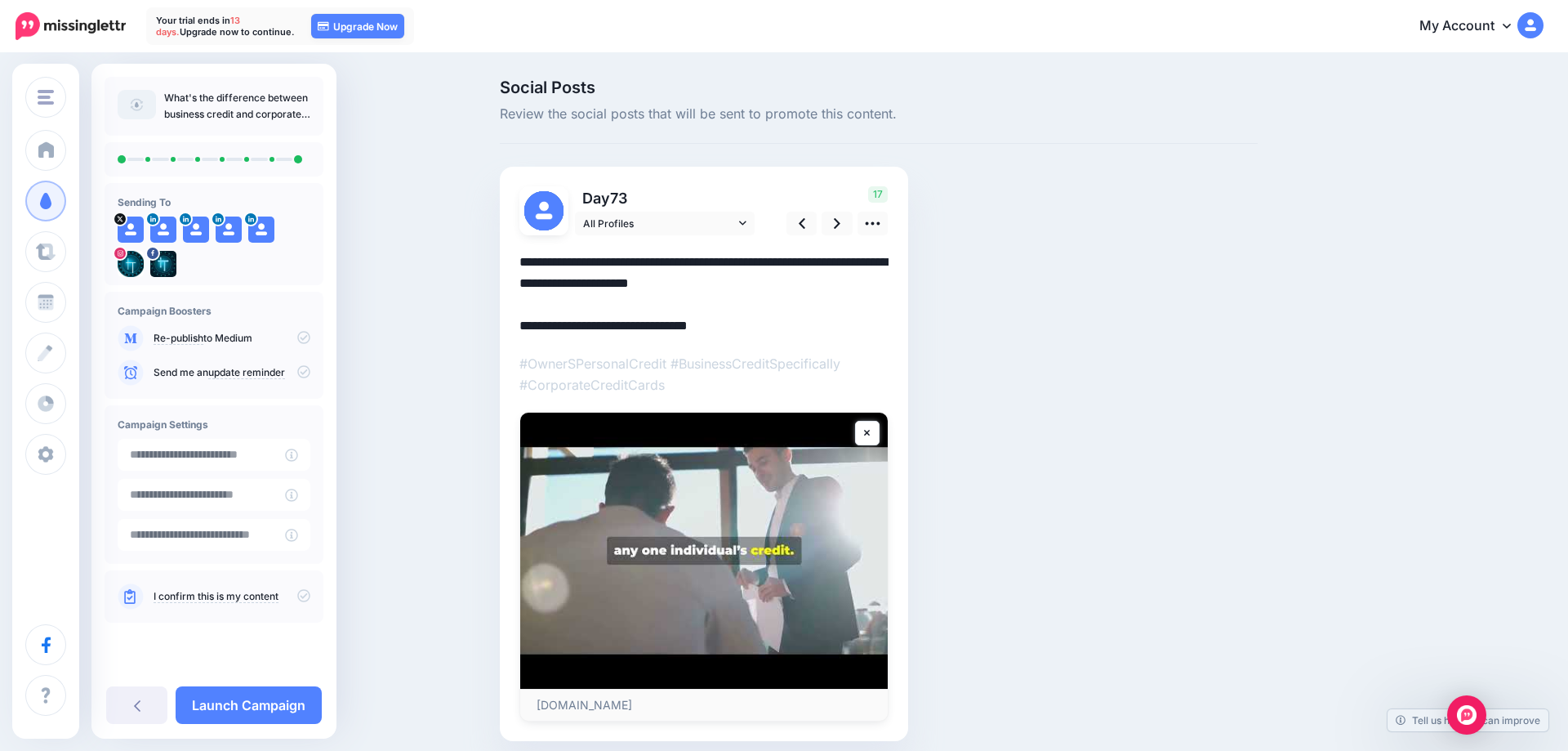
drag, startPoint x: 741, startPoint y: 329, endPoint x: 611, endPoint y: 327, distance: 130.0
click at [611, 327] on textarea "**********" at bounding box center [703, 294] width 369 height 85
click at [136, 708] on icon at bounding box center [137, 706] width 7 height 11
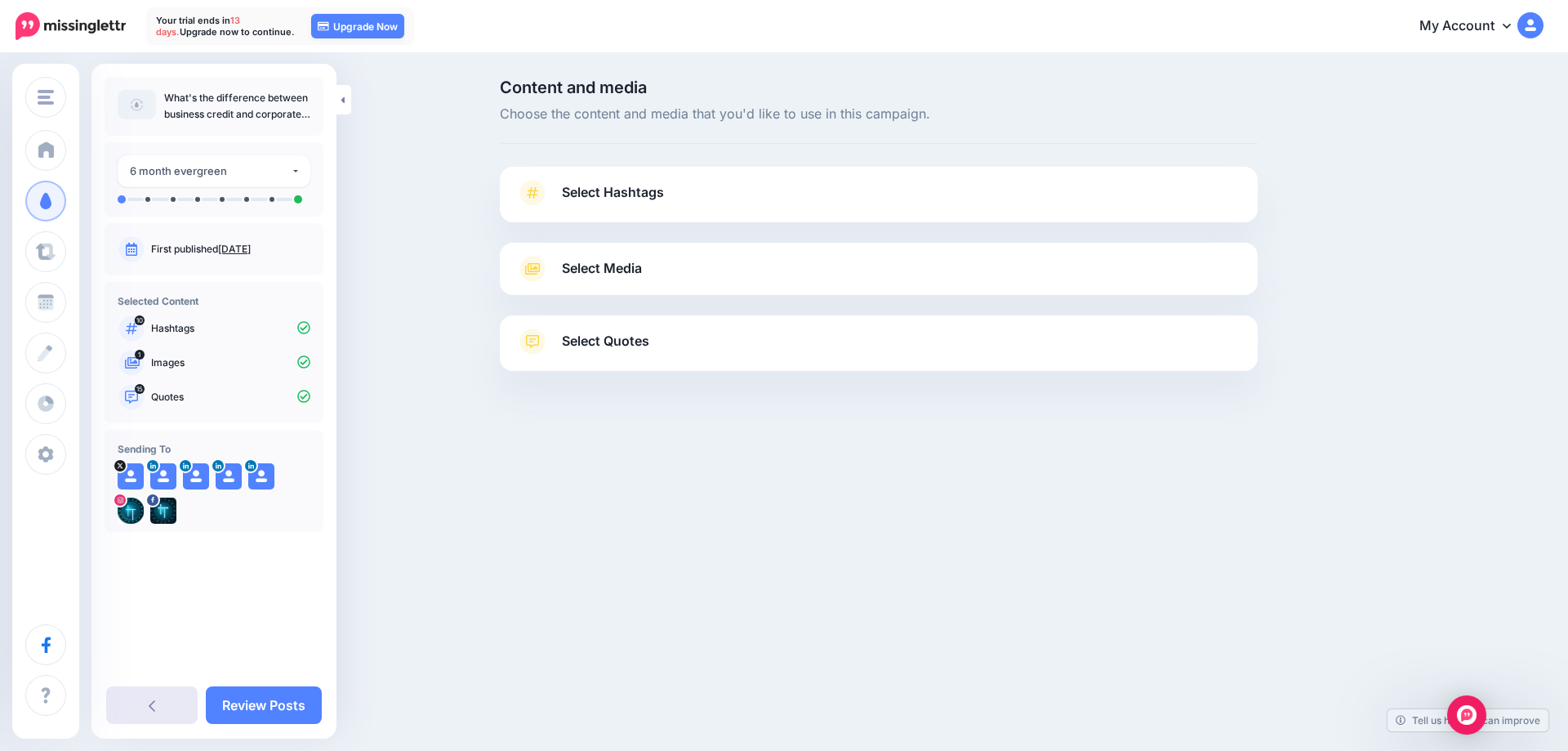
click at [141, 721] on link at bounding box center [152, 705] width 91 height 38
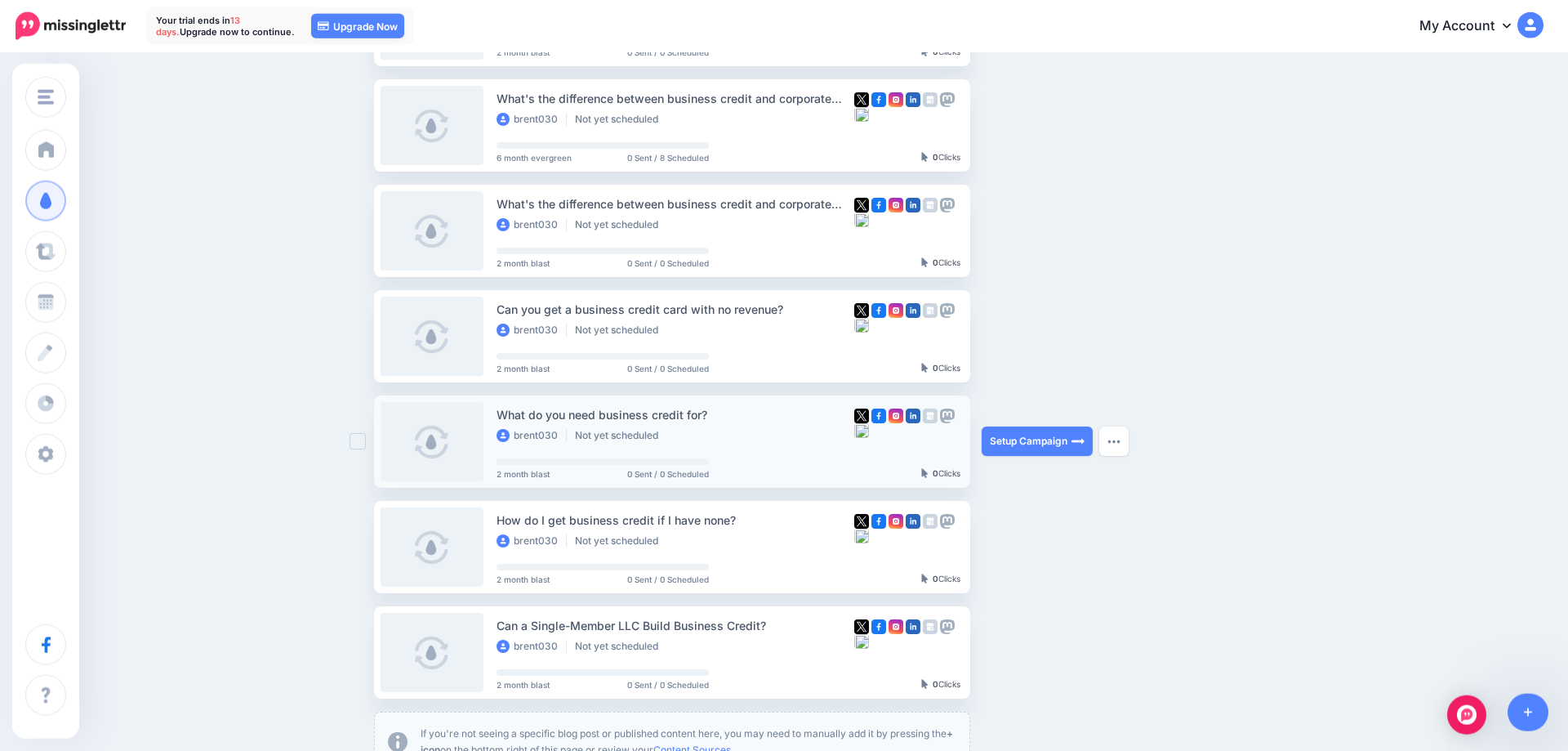
scroll to position [583, 0]
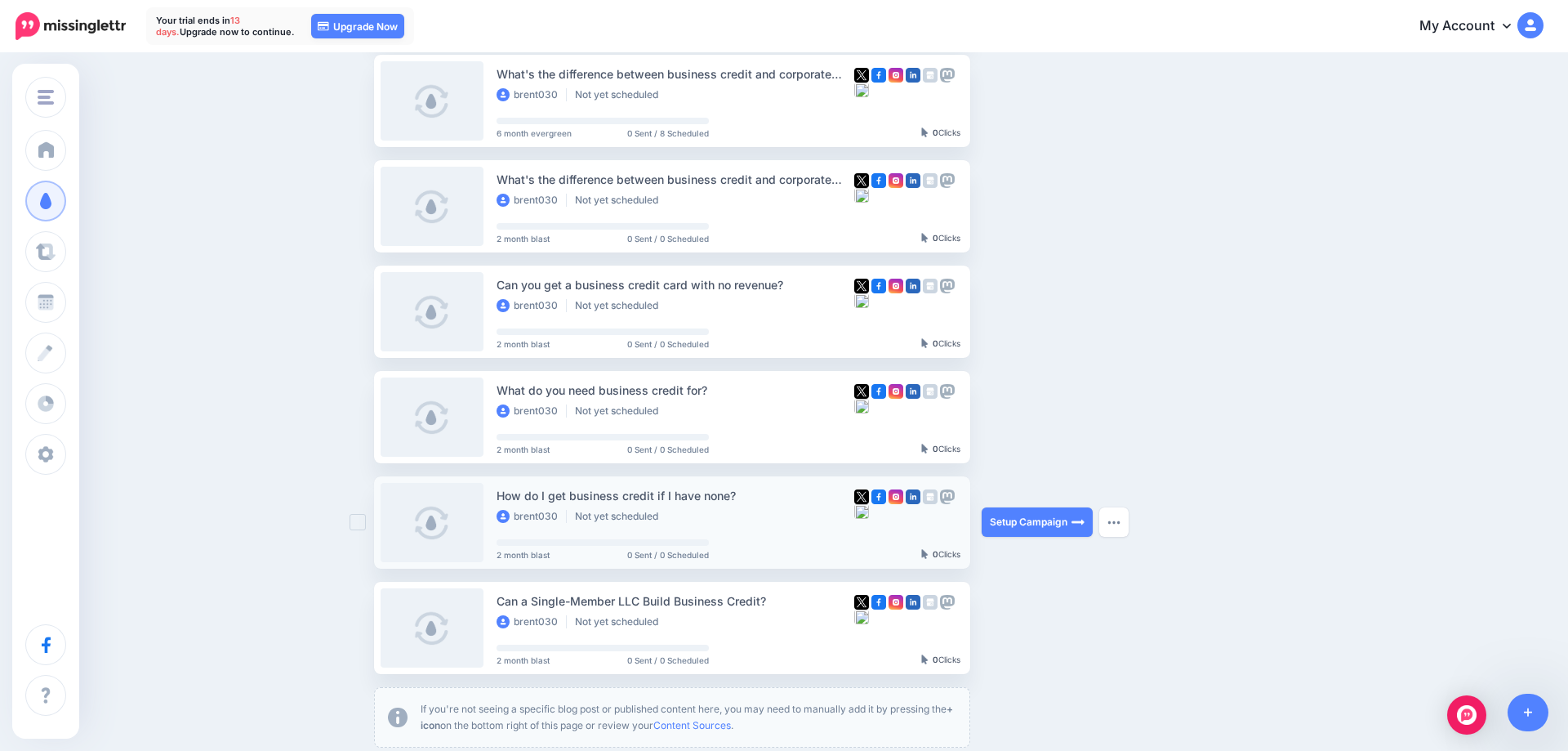
click at [701, 497] on div "How do I get business credit if I have none?" at bounding box center [675, 496] width 358 height 19
click at [1017, 524] on link "Setup Campaign" at bounding box center [1036, 521] width 111 height 29
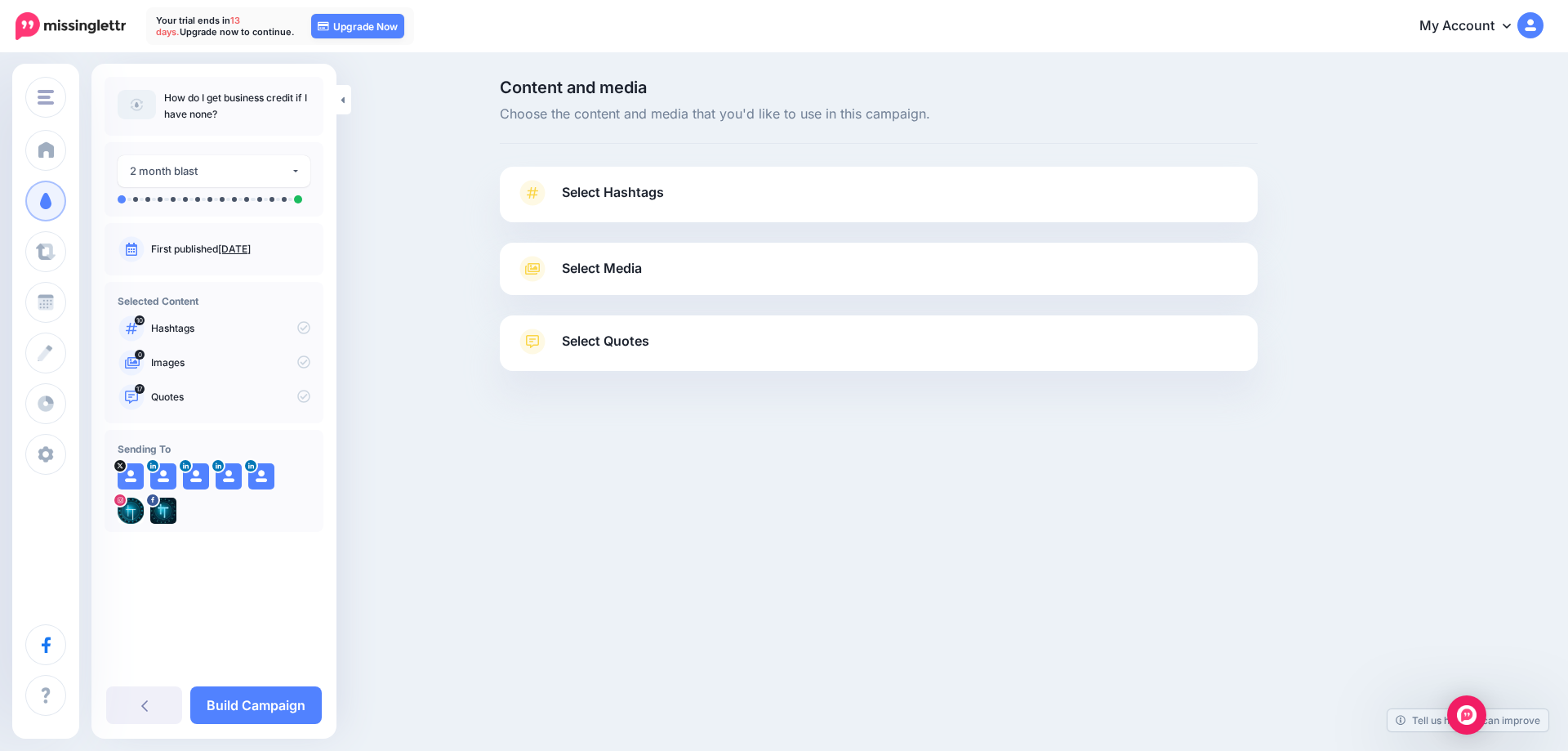
click at [609, 189] on span "Select Hashtags" at bounding box center [613, 192] width 103 height 22
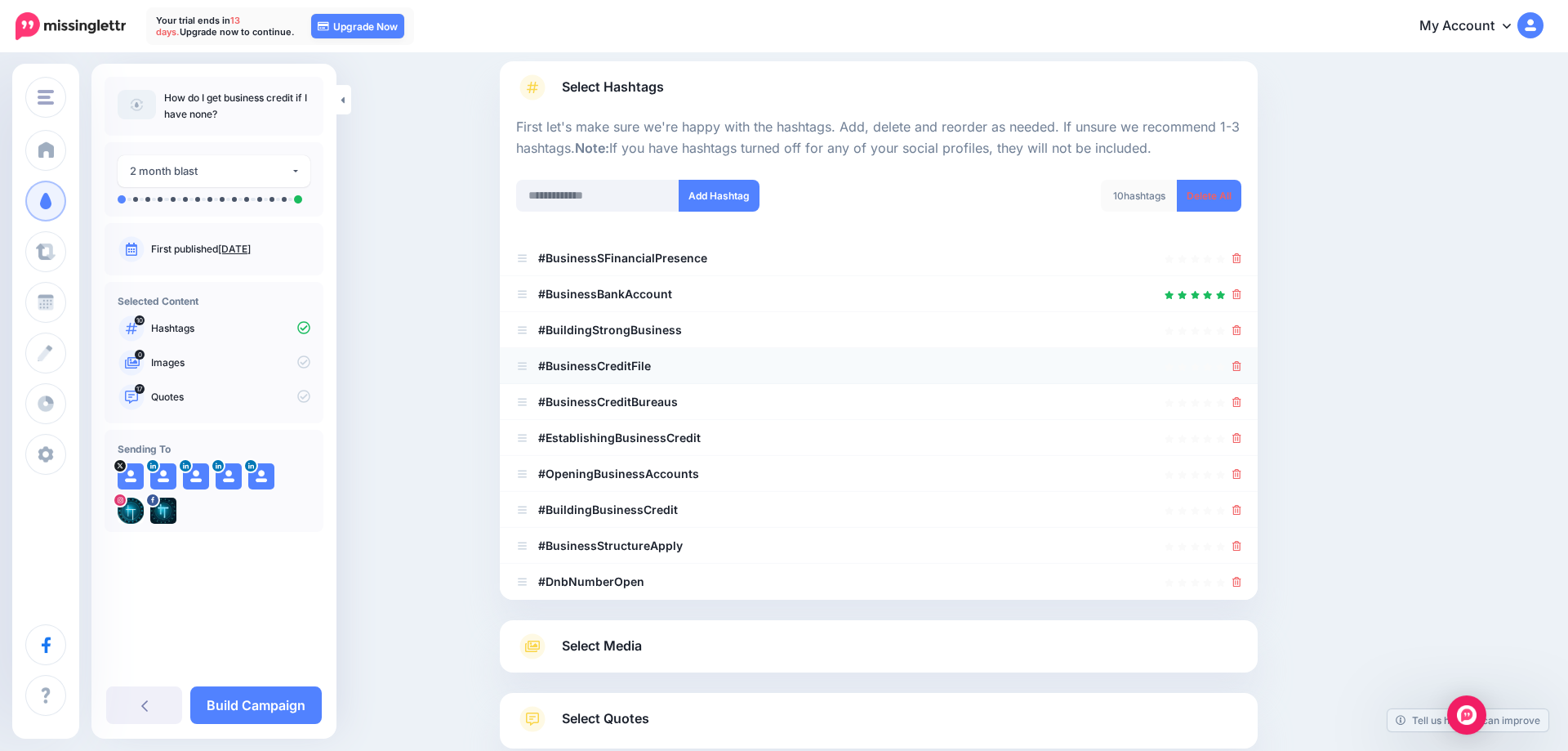
scroll to position [209, 0]
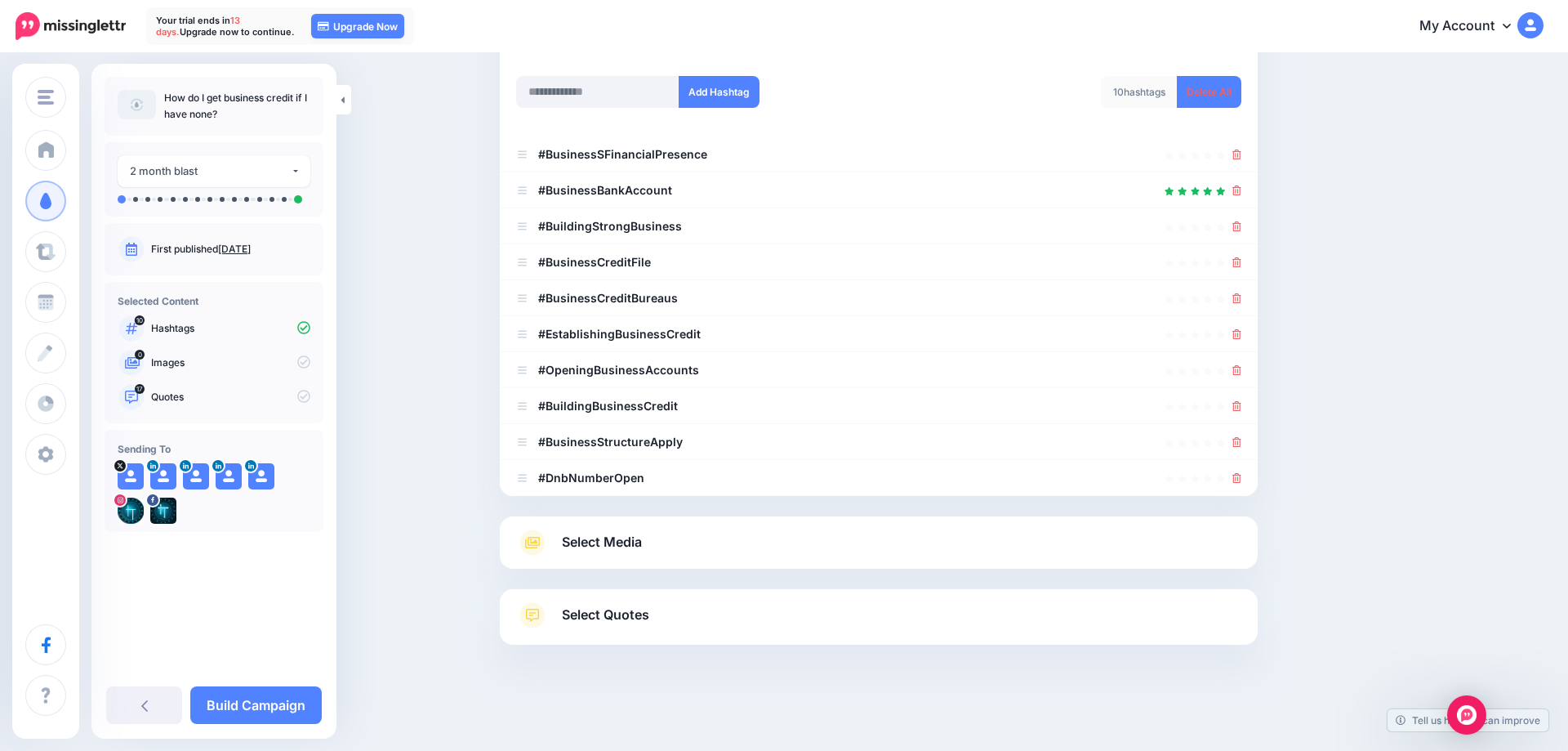
click at [596, 622] on span "Select Quotes" at bounding box center [606, 614] width 87 height 22
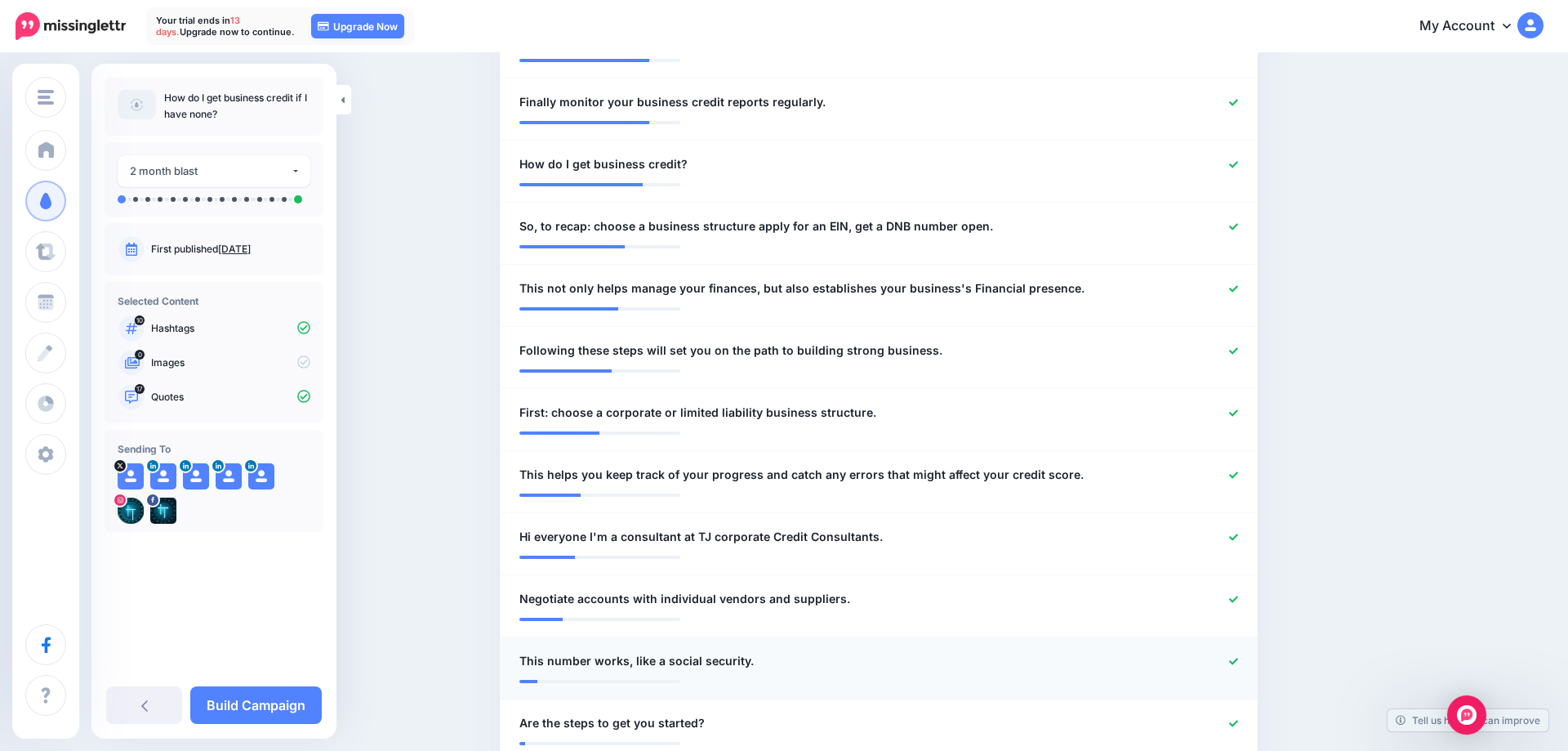
scroll to position [1134, 0]
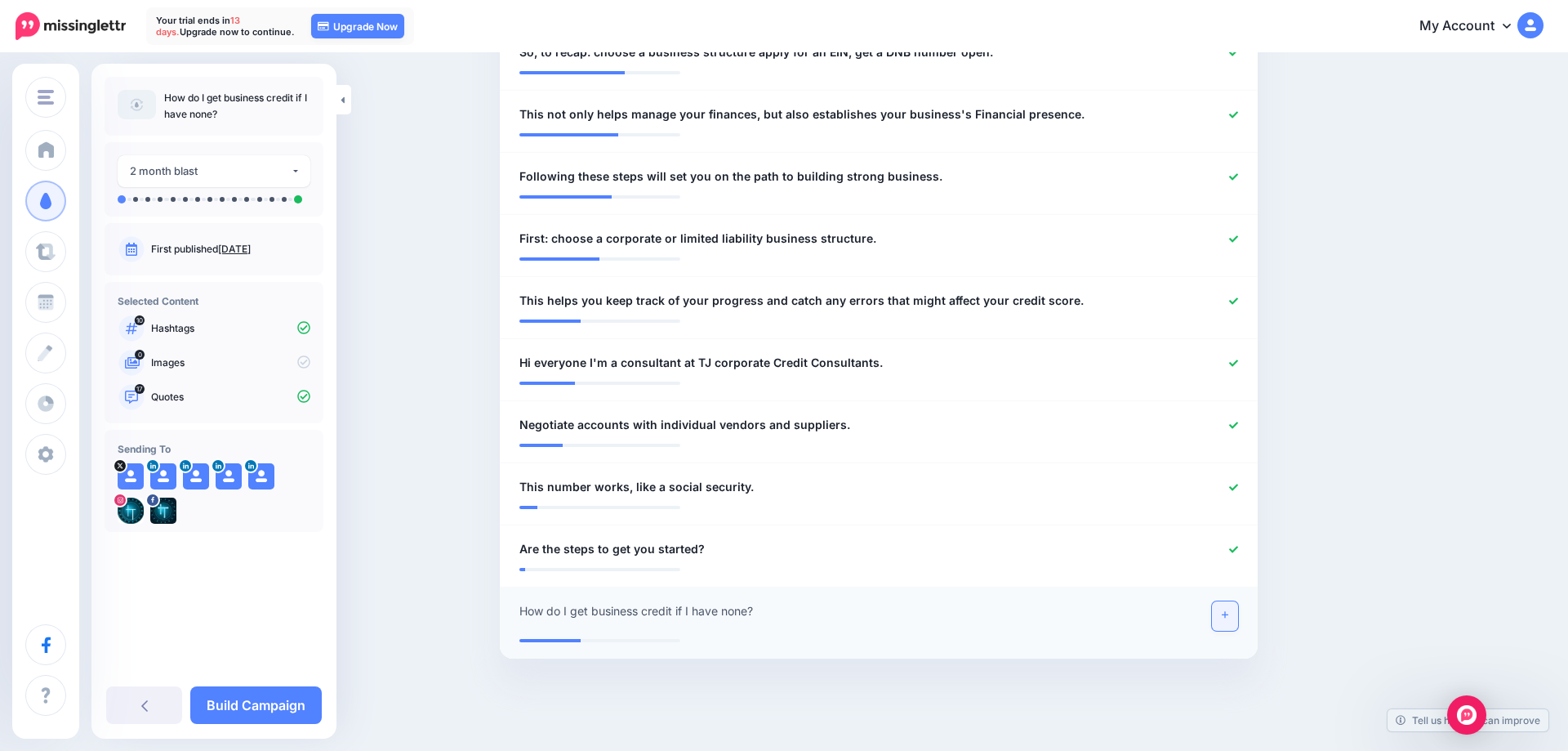
click at [1231, 608] on link at bounding box center [1225, 615] width 27 height 29
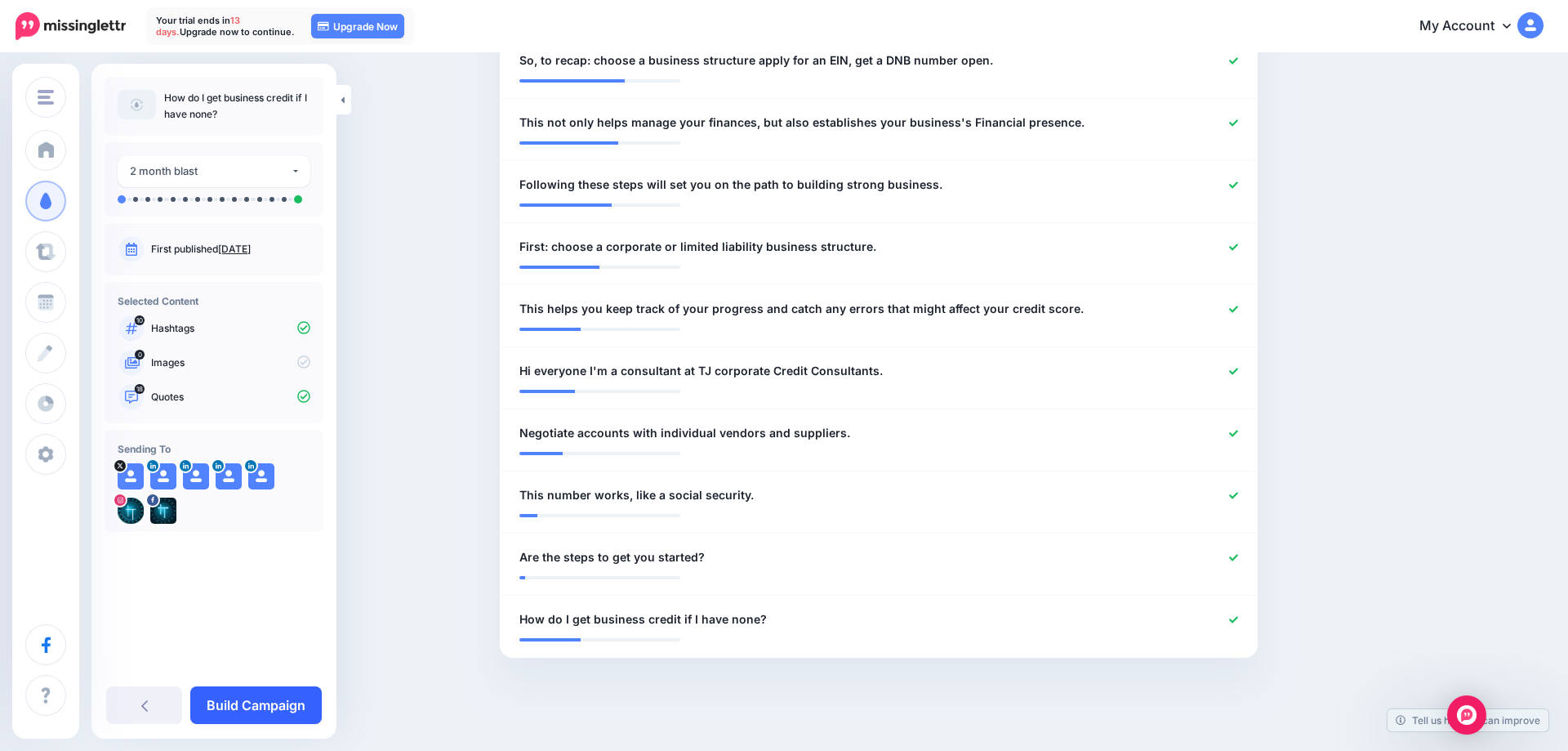
click at [241, 706] on link "Build Campaign" at bounding box center [256, 705] width 132 height 38
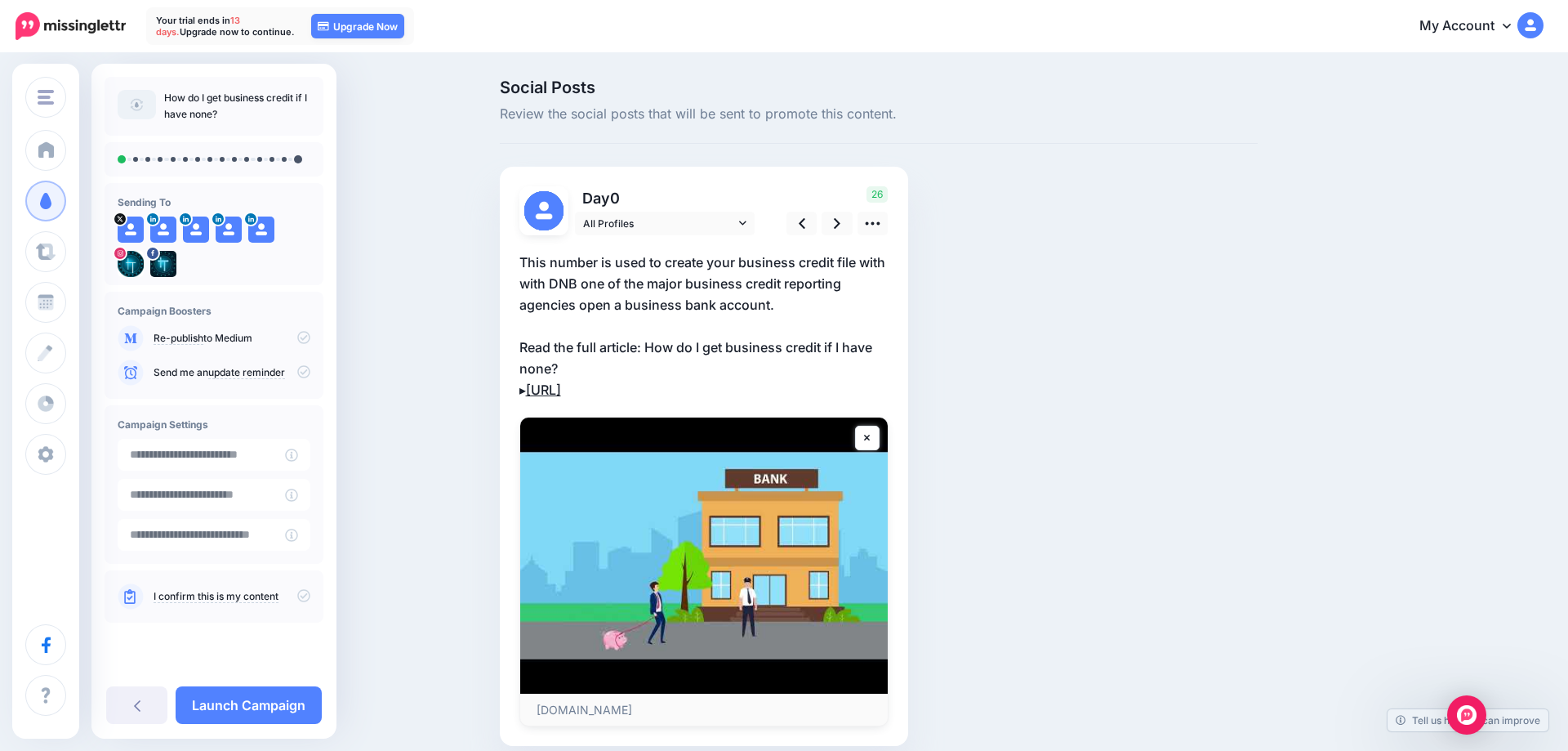
click at [561, 385] on link "[URL]" at bounding box center [543, 389] width 35 height 16
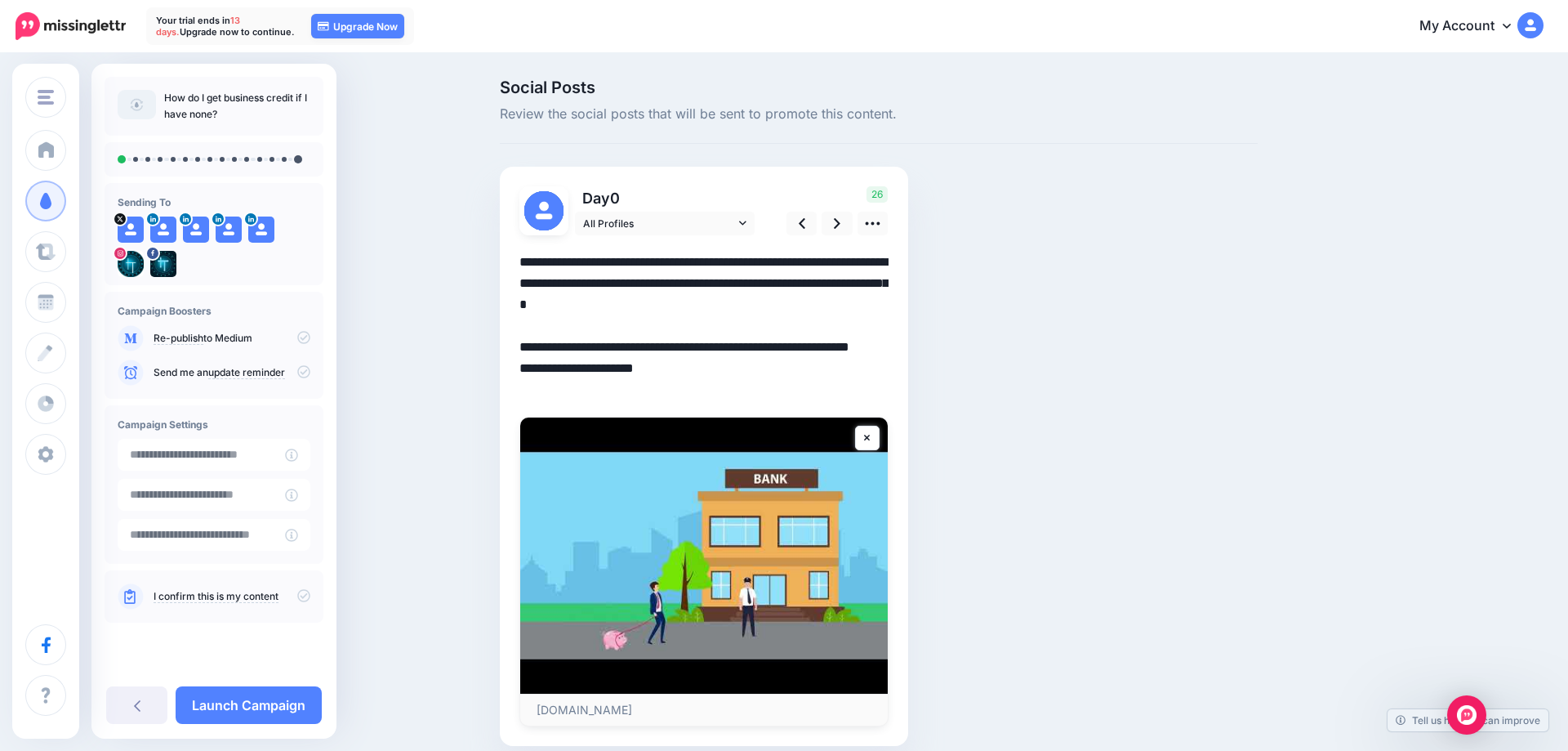
drag, startPoint x: 580, startPoint y: 390, endPoint x: 532, endPoint y: 390, distance: 48.0
click at [532, 390] on textarea "**********" at bounding box center [703, 326] width 369 height 149
click at [139, 703] on icon at bounding box center [137, 705] width 7 height 13
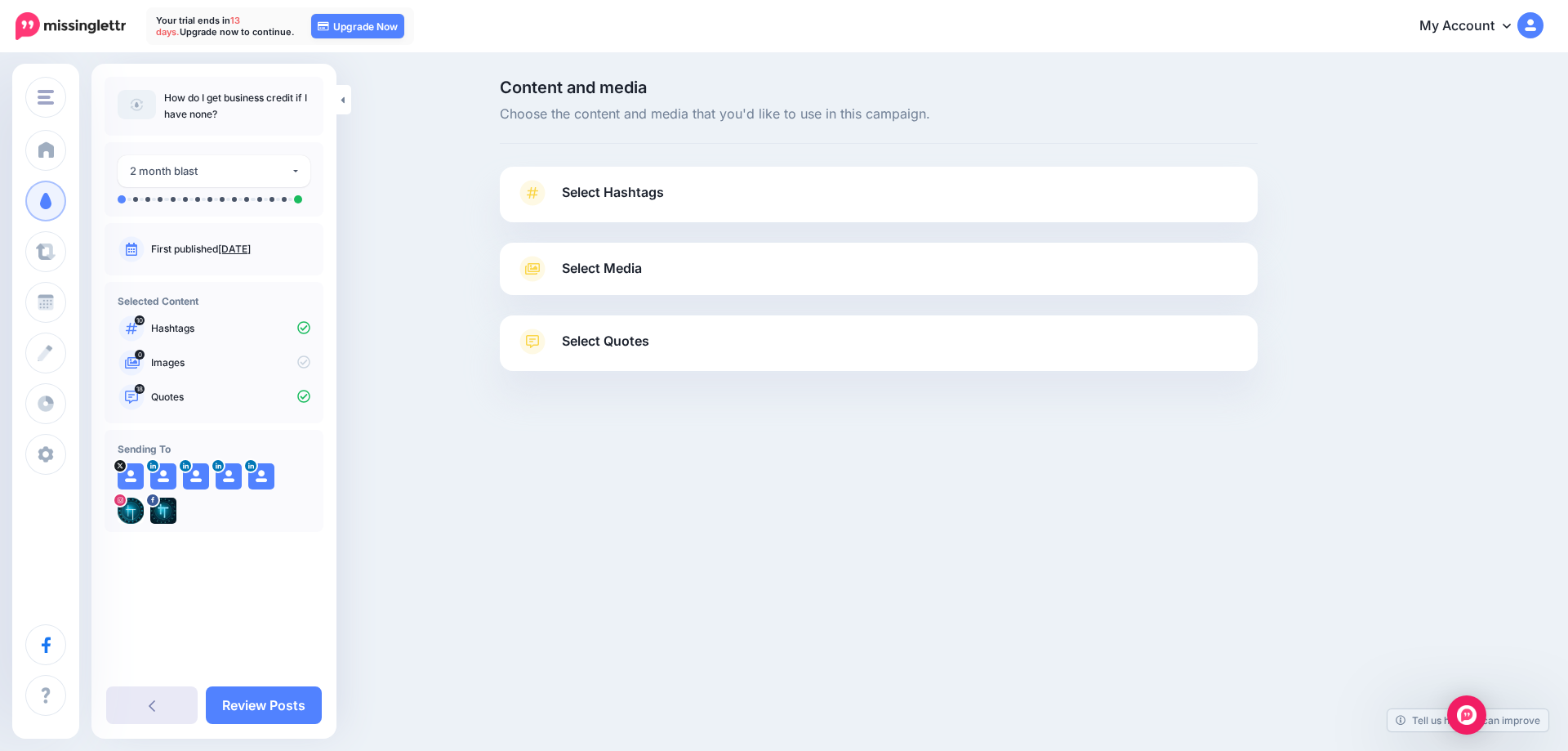
click at [140, 706] on link at bounding box center [152, 705] width 91 height 38
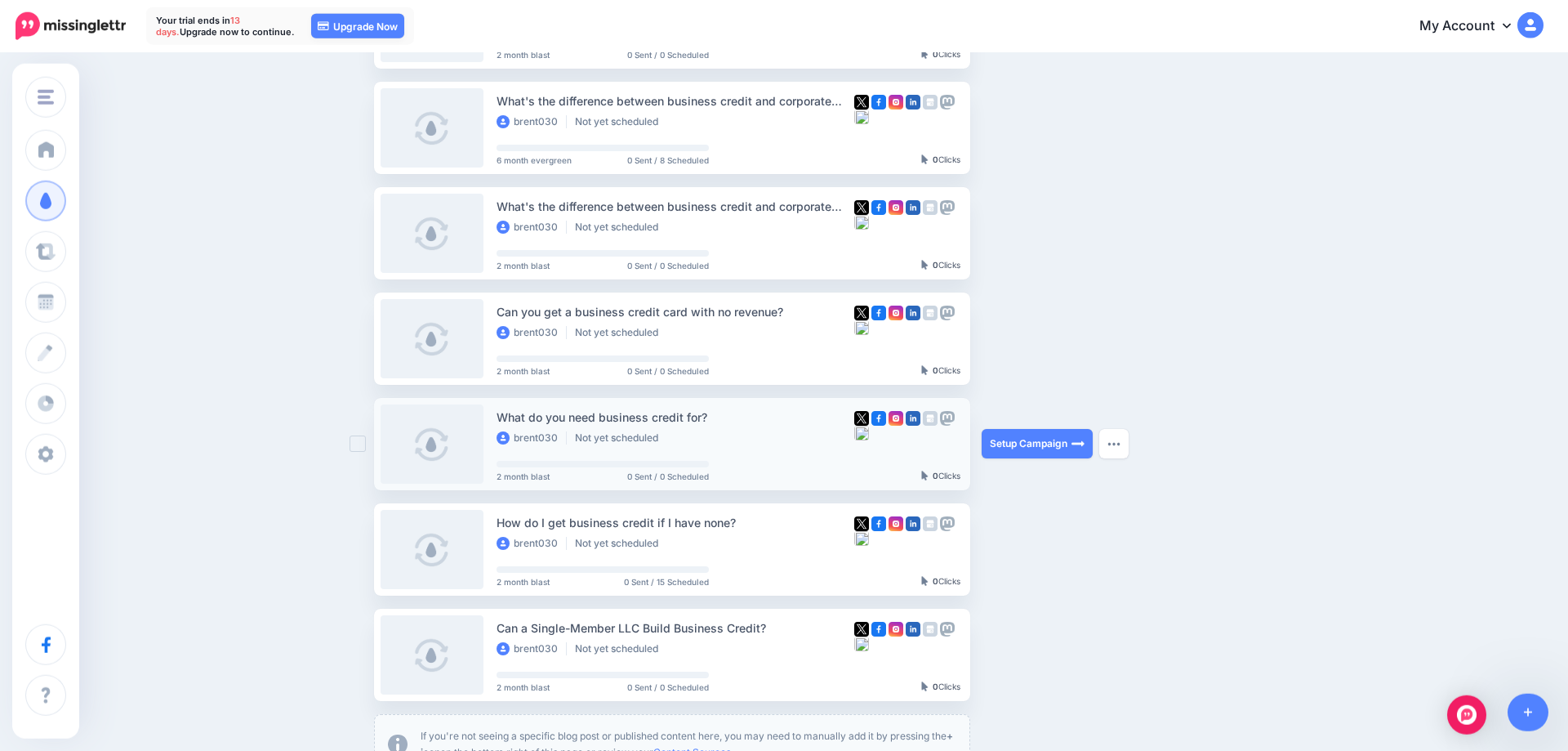
scroll to position [583, 0]
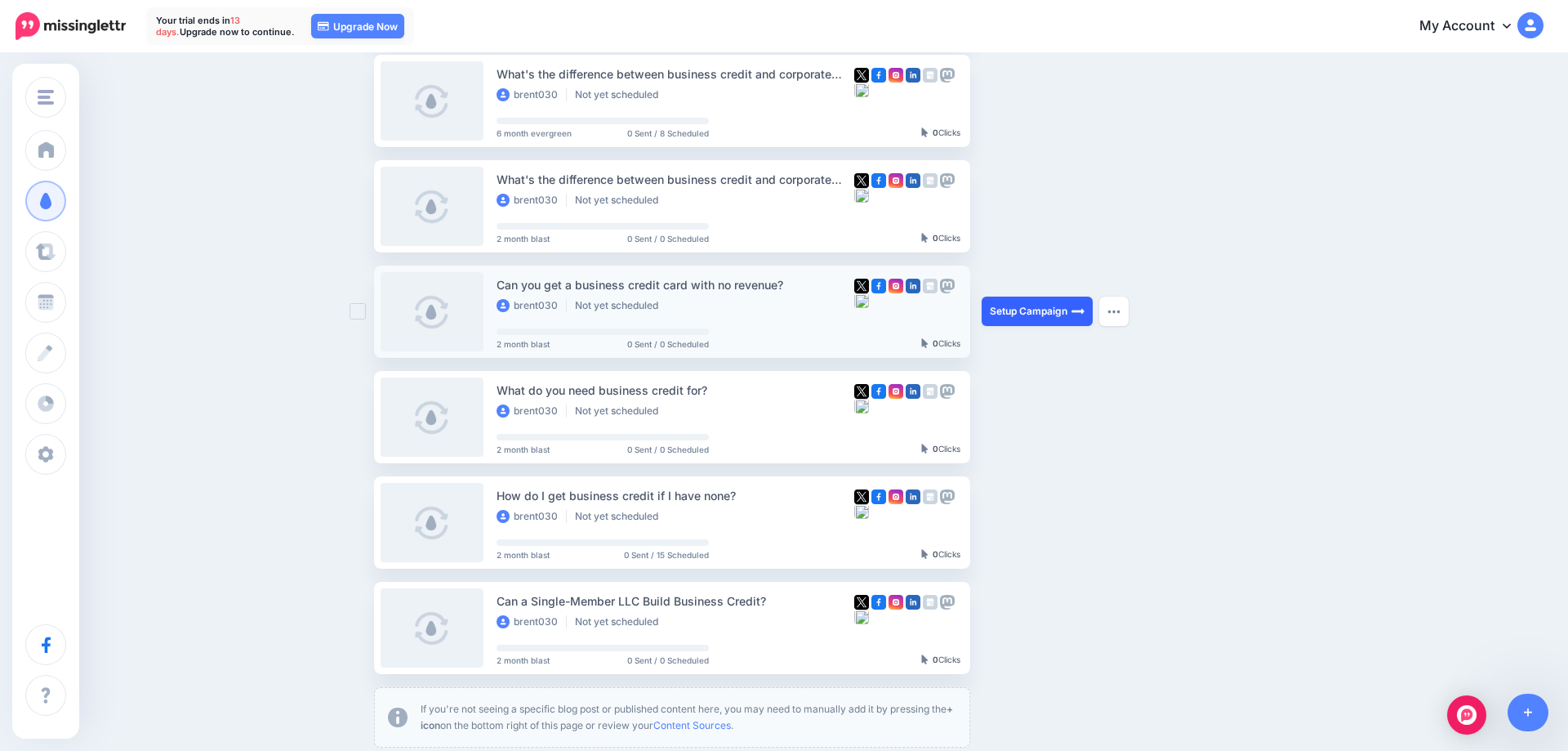
click at [1017, 311] on link "Setup Campaign" at bounding box center [1036, 310] width 111 height 29
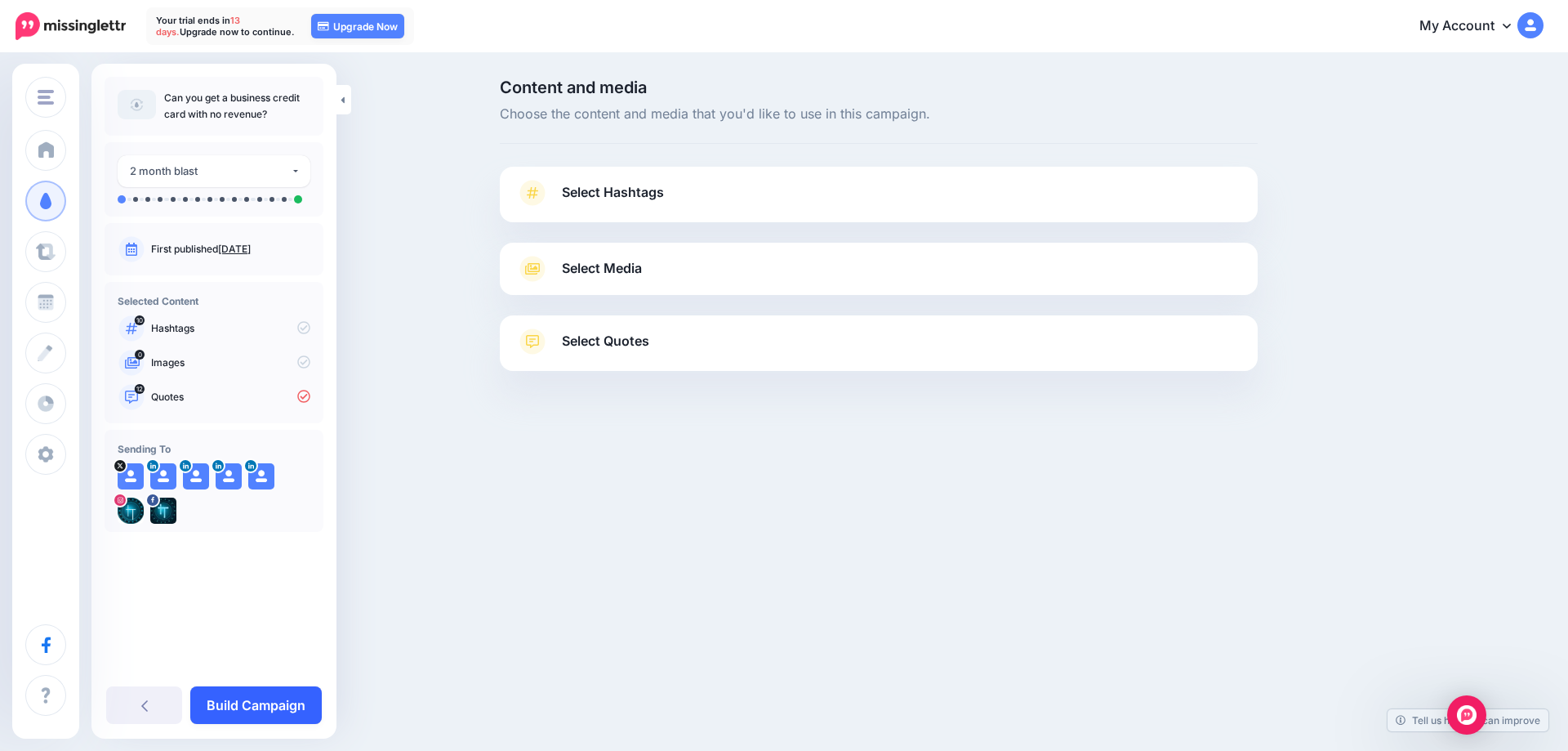
click at [252, 706] on link "Build Campaign" at bounding box center [256, 705] width 132 height 38
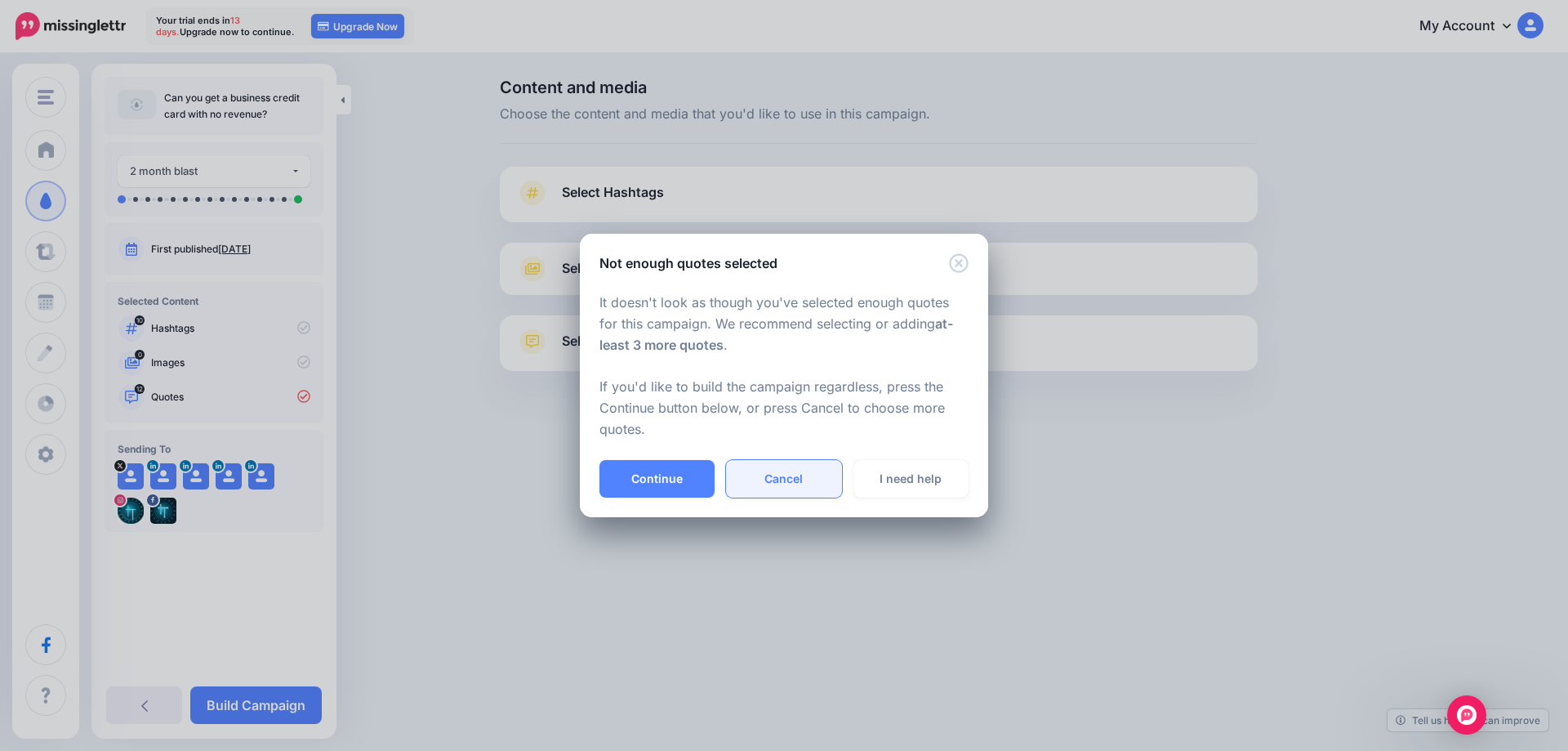
click at [776, 476] on link "Cancel" at bounding box center [783, 479] width 115 height 38
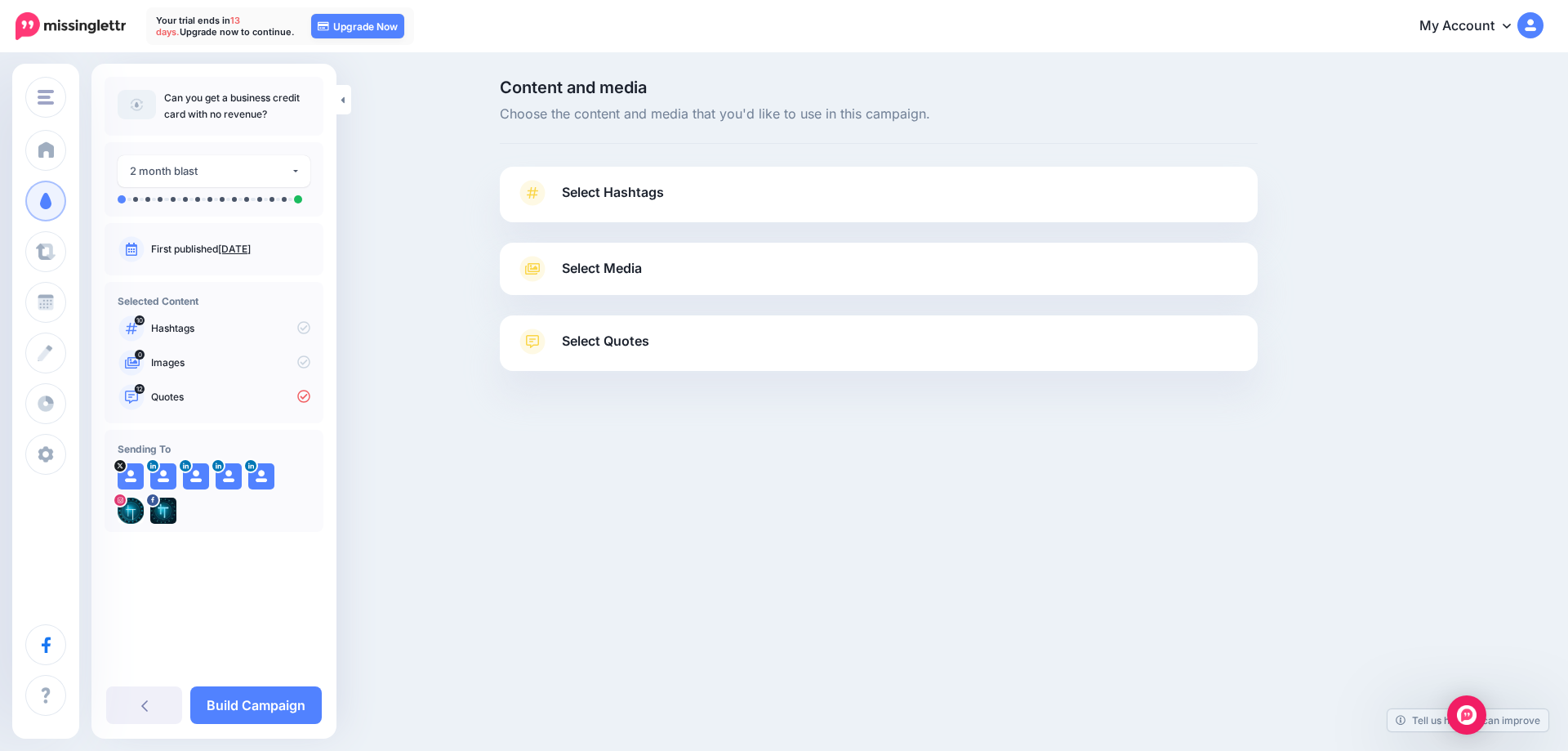
click at [598, 337] on span "Select Quotes" at bounding box center [606, 341] width 87 height 22
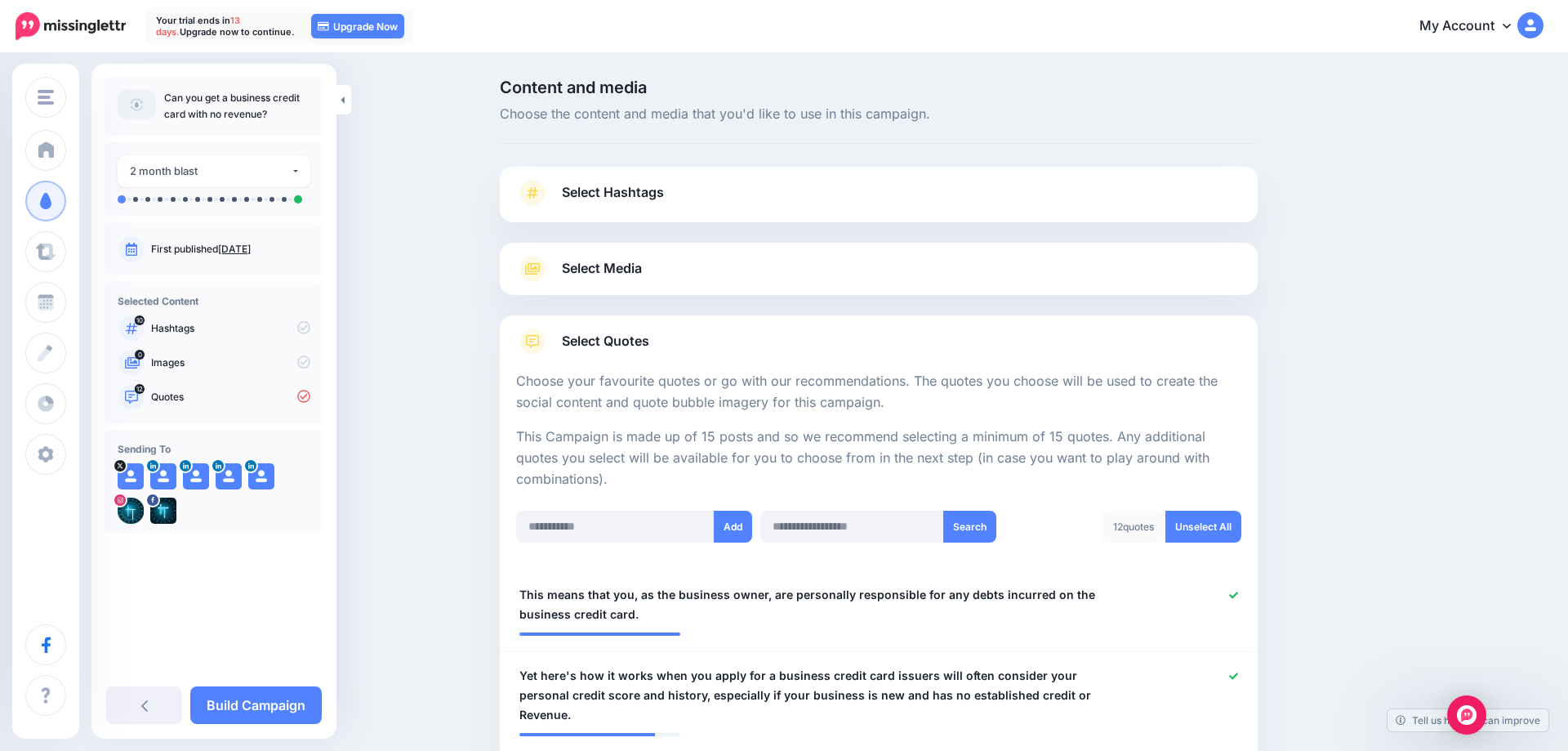
scroll to position [841, 0]
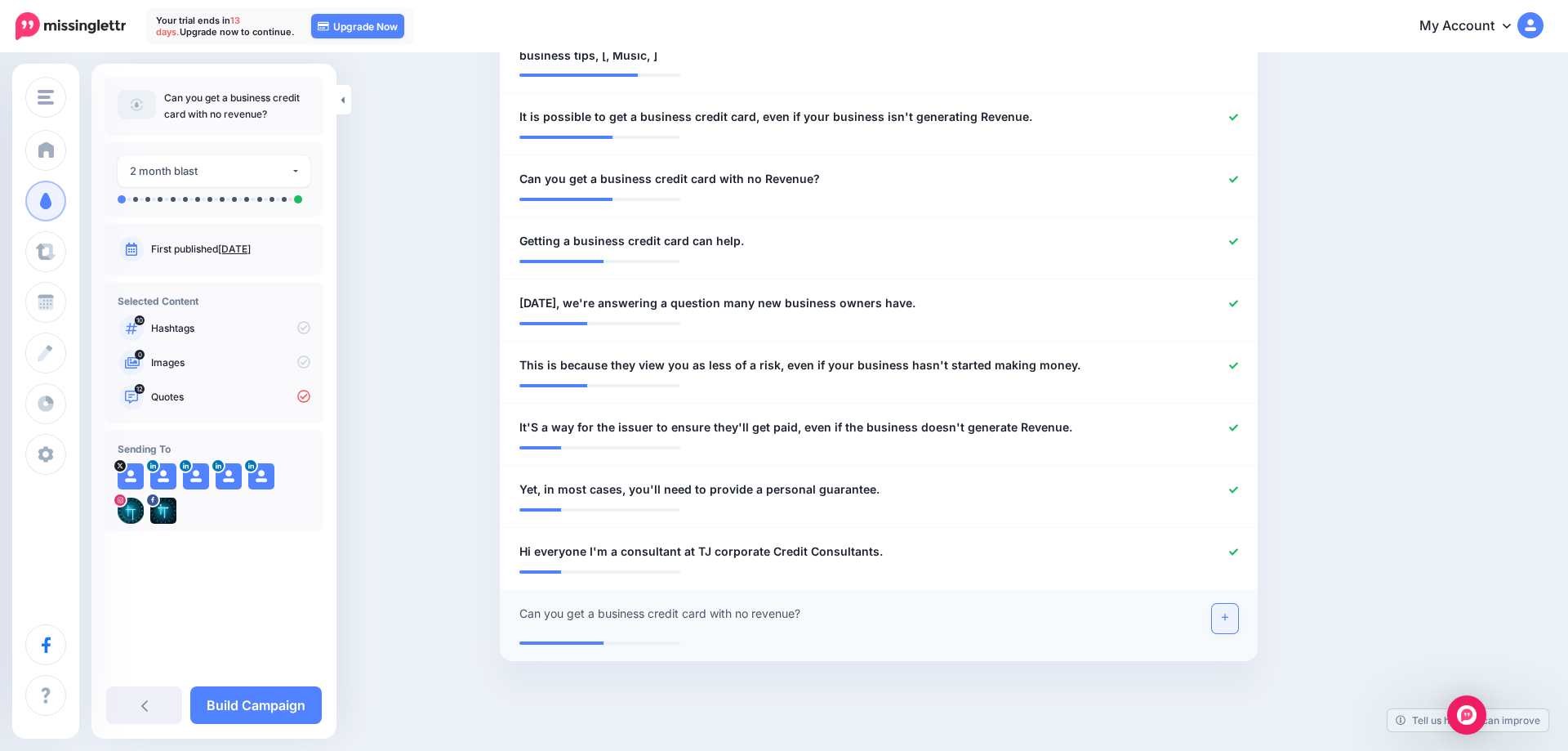
click at [1216, 604] on link at bounding box center [1225, 618] width 27 height 29
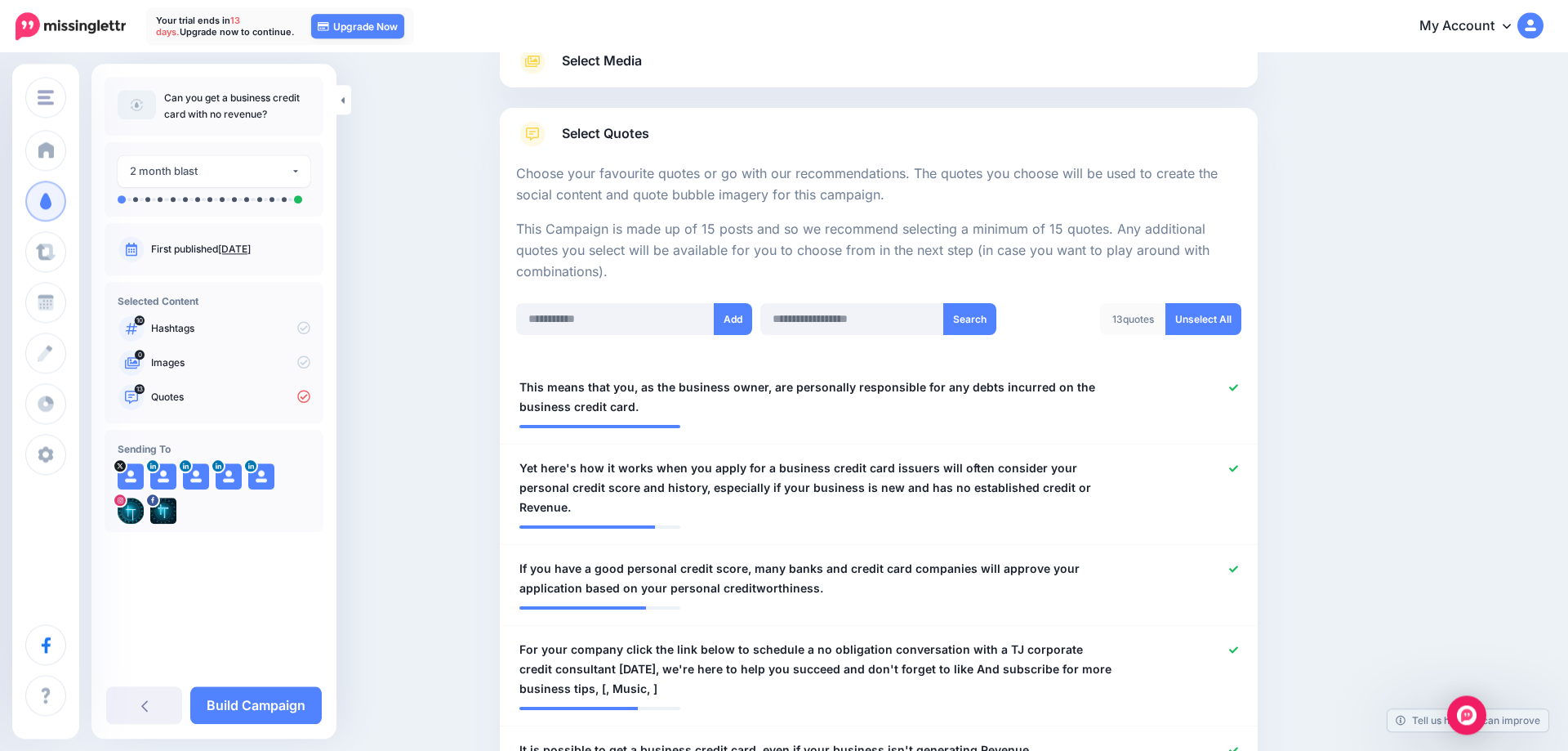
scroll to position [250, 0]
